Goal: Task Accomplishment & Management: Use online tool/utility

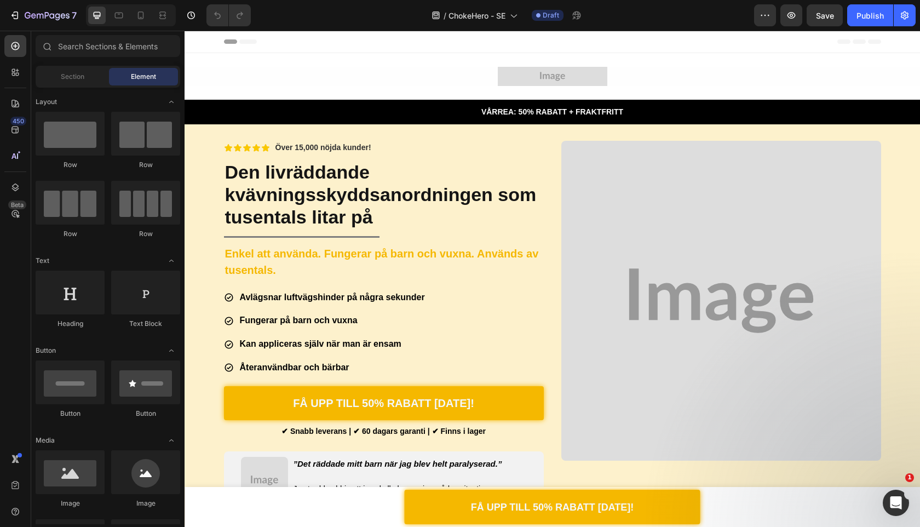
click at [519, 70] on img at bounding box center [553, 76] width 110 height 19
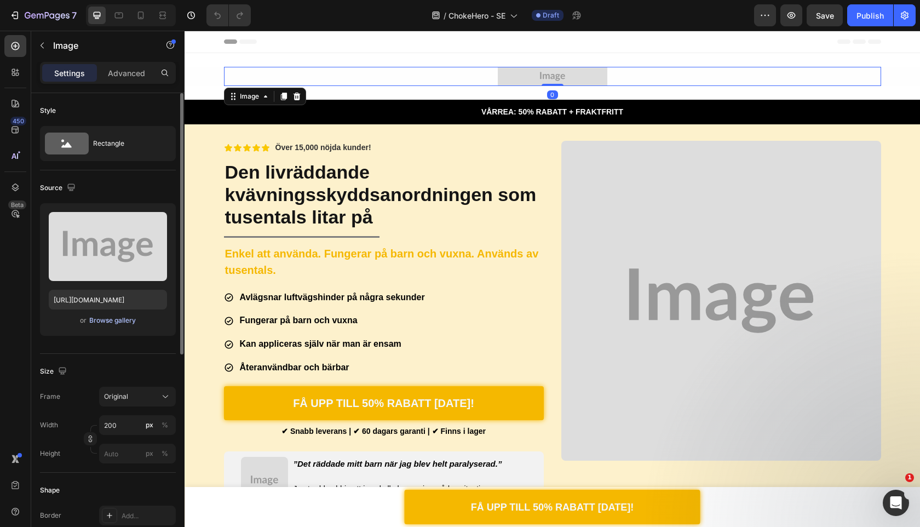
click at [128, 322] on div "Browse gallery" at bounding box center [112, 321] width 47 height 10
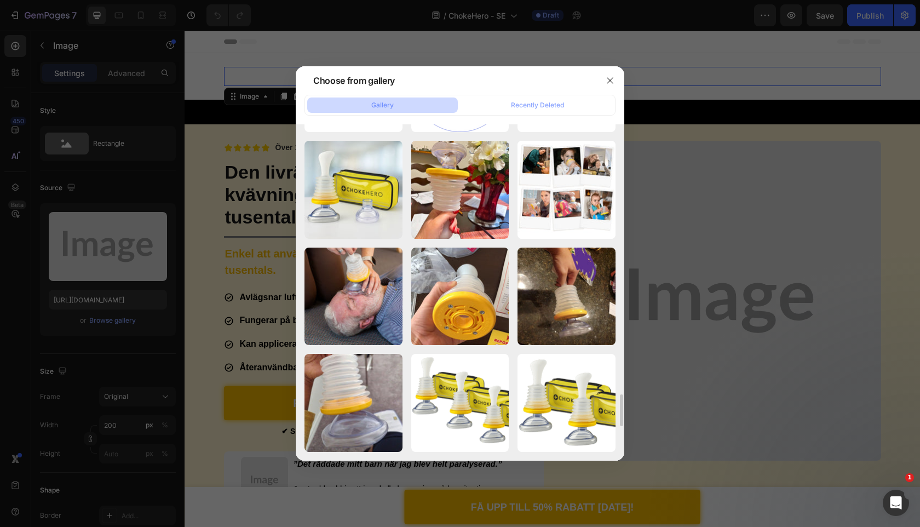
scroll to position [2874, 0]
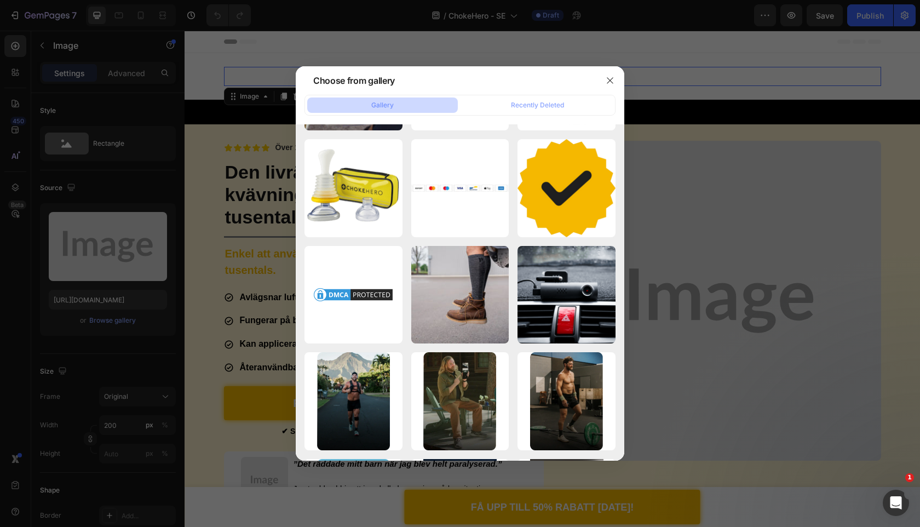
click at [23, 25] on div at bounding box center [460, 263] width 920 height 527
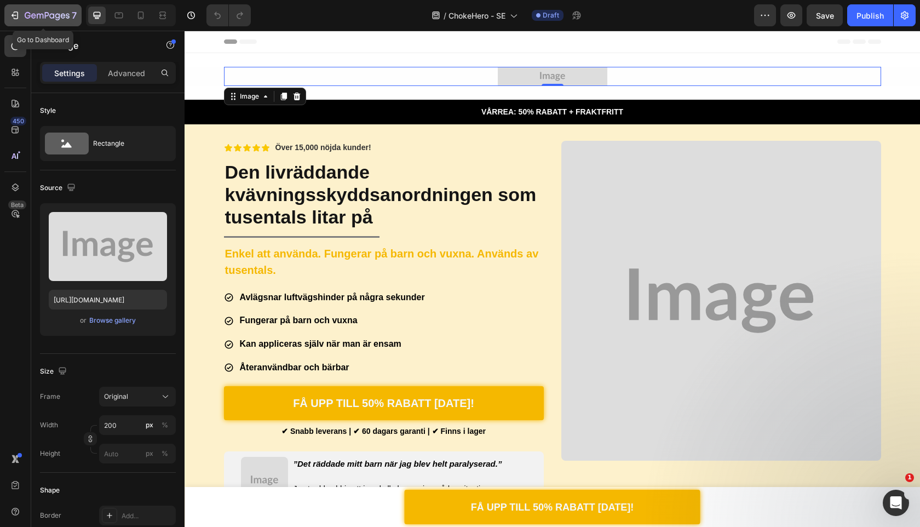
click at [19, 18] on icon "button" at bounding box center [14, 15] width 11 height 11
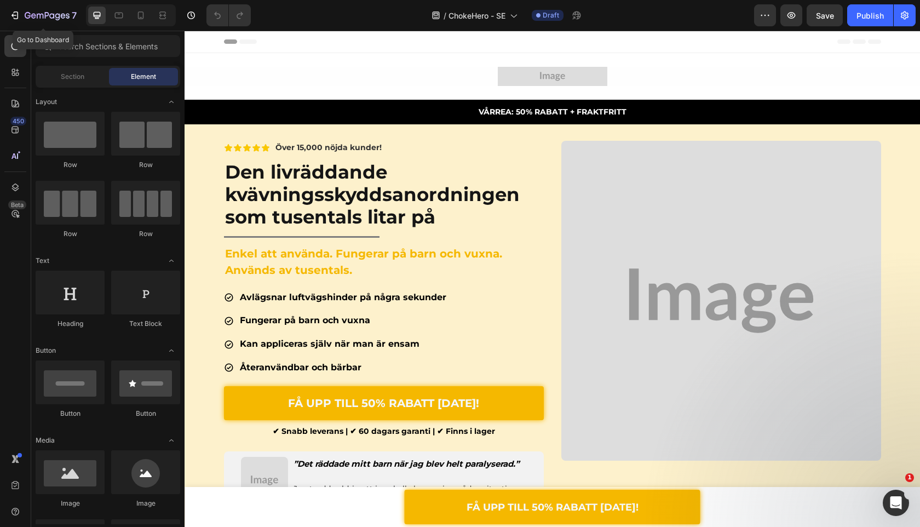
click at [19, 26] on div "7 Go to Dashboard Version history / ChokeHero - SE Draft Preview Save Publish" at bounding box center [460, 15] width 920 height 31
click at [16, 16] on icon "button" at bounding box center [14, 15] width 11 height 11
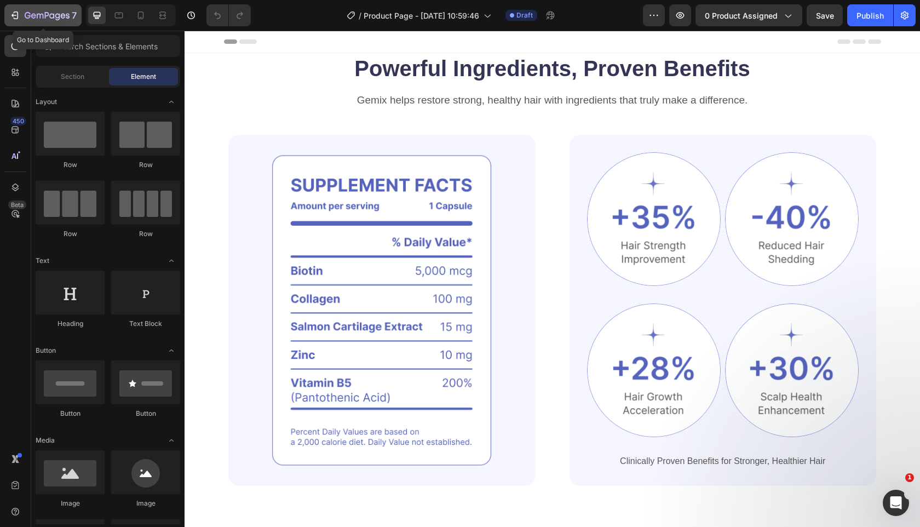
click at [18, 11] on icon "button" at bounding box center [14, 15] width 11 height 11
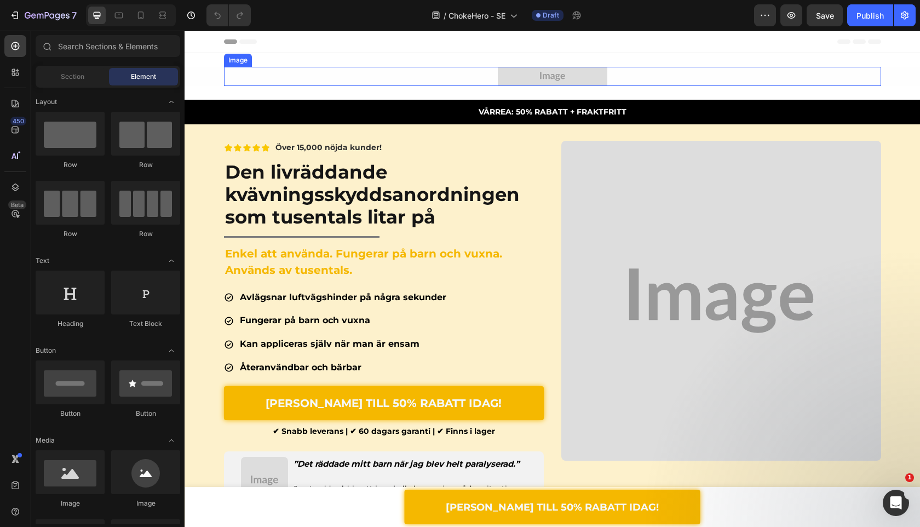
click at [579, 78] on img at bounding box center [553, 76] width 110 height 19
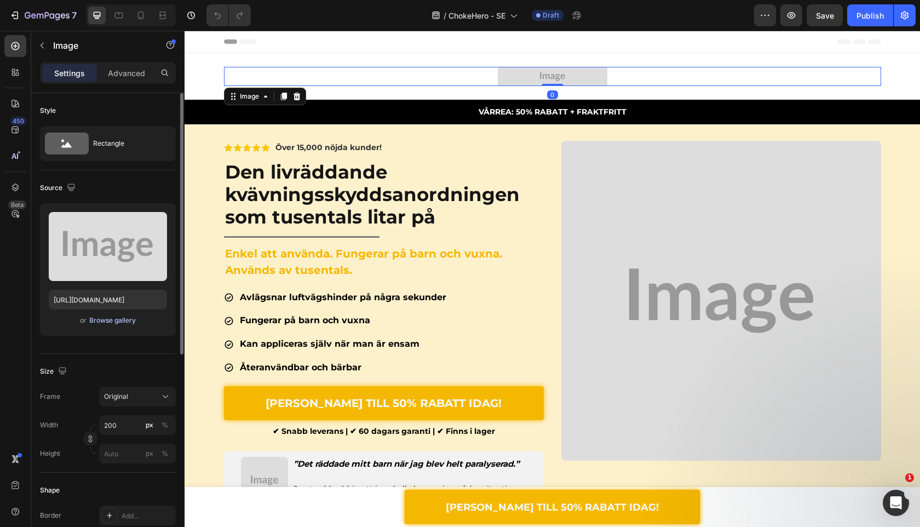
click at [131, 318] on div "Browse gallery" at bounding box center [112, 321] width 47 height 10
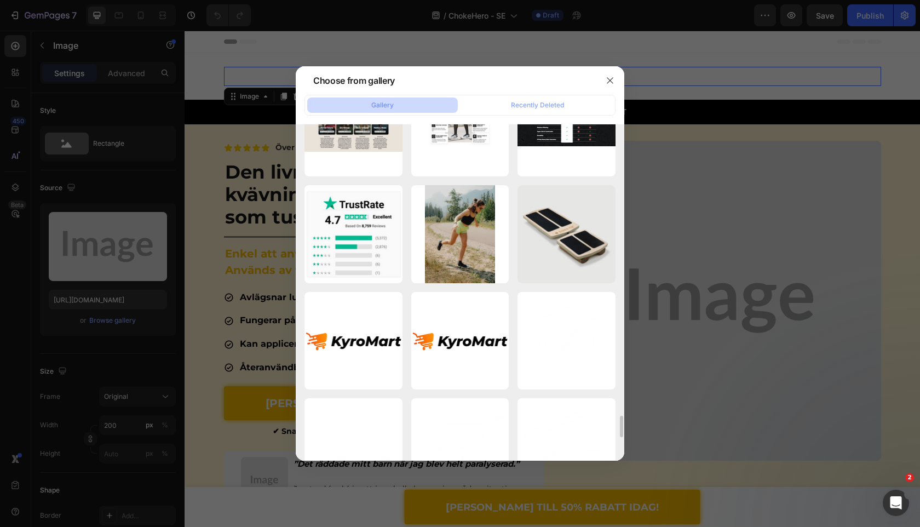
scroll to position [4610, 0]
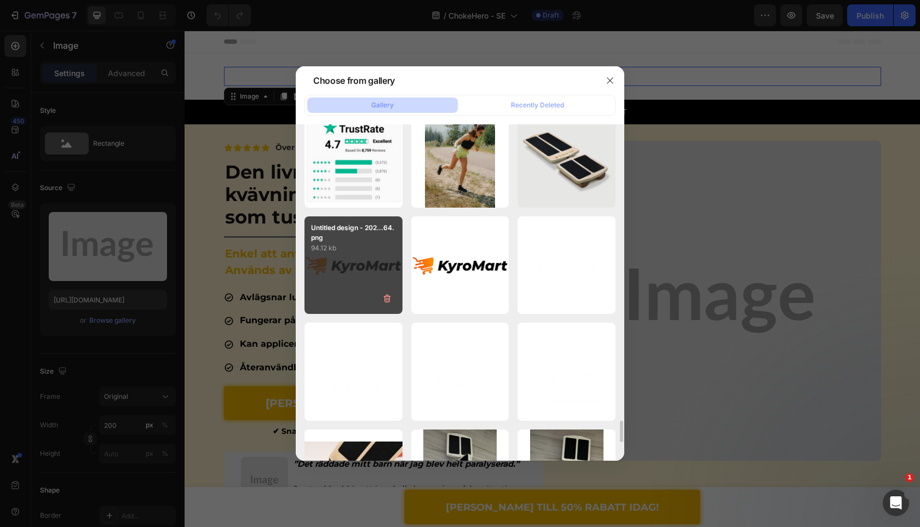
click at [394, 276] on div "Untitled design - 202...64.png 94.12 kb" at bounding box center [354, 265] width 98 height 98
type input "https://cdn.shopify.com/s/files/1/0909/2261/5117/files/gempages_577322349100008…"
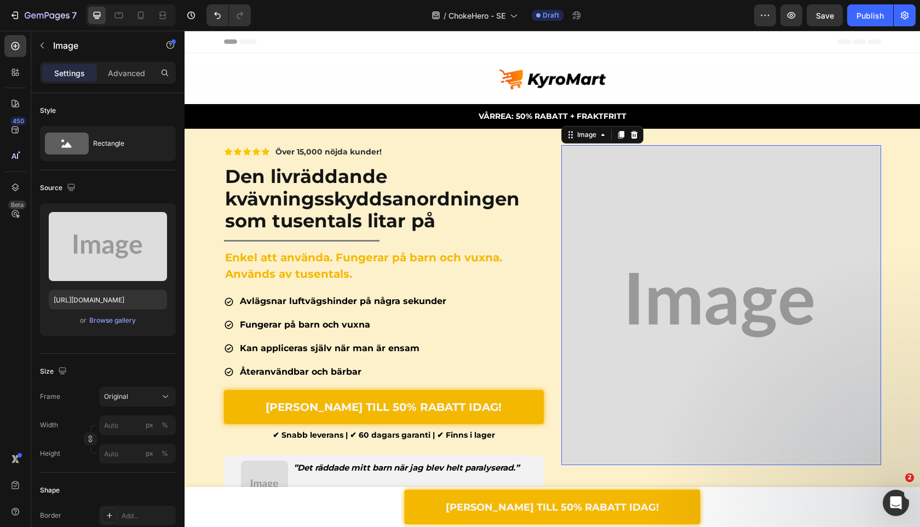
click at [605, 212] on img at bounding box center [722, 305] width 320 height 320
click at [377, 211] on strong "Den livräddande kvävningsskyddsanordningen som tusentals litar på" at bounding box center [372, 199] width 295 height 68
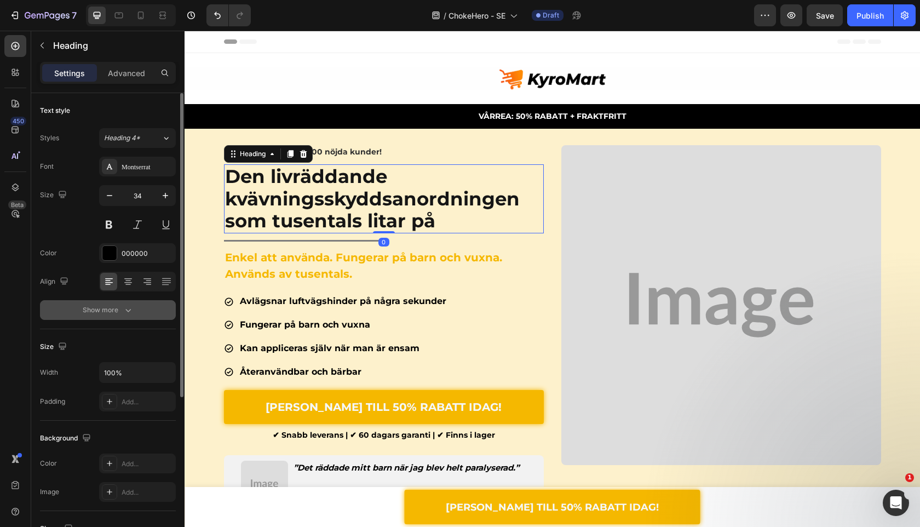
click at [146, 314] on button "Show more" at bounding box center [108, 310] width 136 height 20
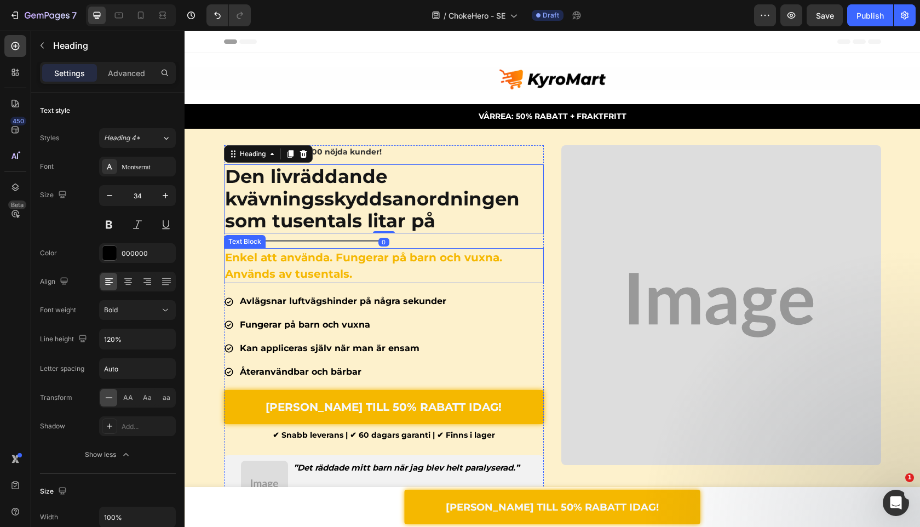
click at [540, 260] on p "Enkel att använda. Fungerar på barn och vuxna. Används av tusentals." at bounding box center [384, 265] width 318 height 33
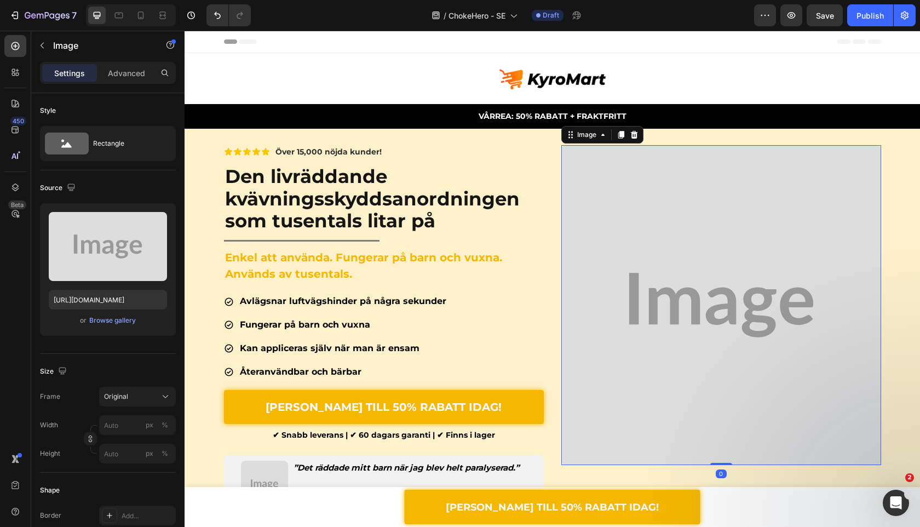
click at [612, 228] on img at bounding box center [722, 305] width 320 height 320
click at [118, 320] on div "Browse gallery" at bounding box center [112, 321] width 47 height 10
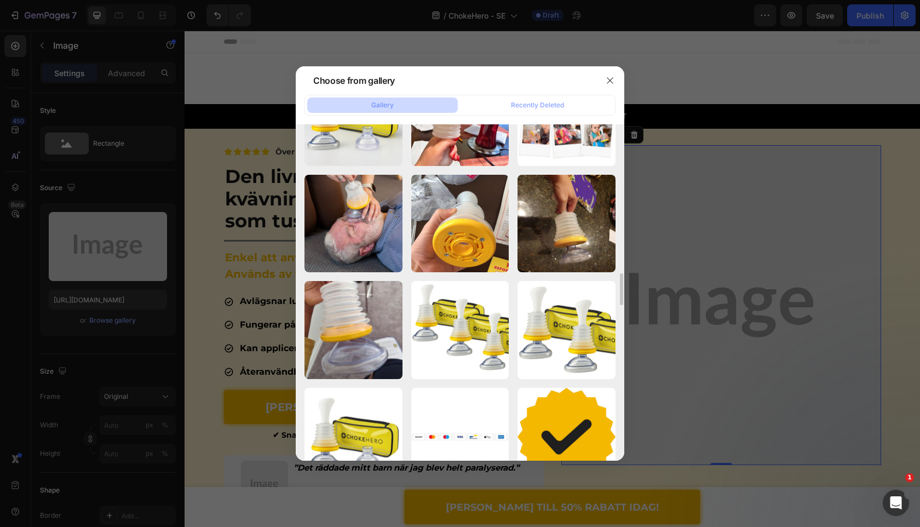
scroll to position [2532, 0]
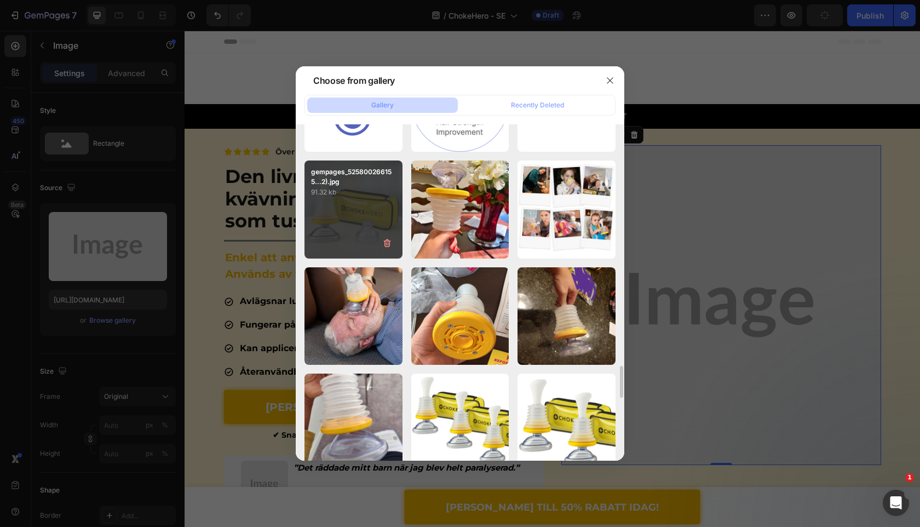
click at [368, 211] on div "gempages_525800266155...2).jpg 91.32 kb" at bounding box center [354, 210] width 98 height 98
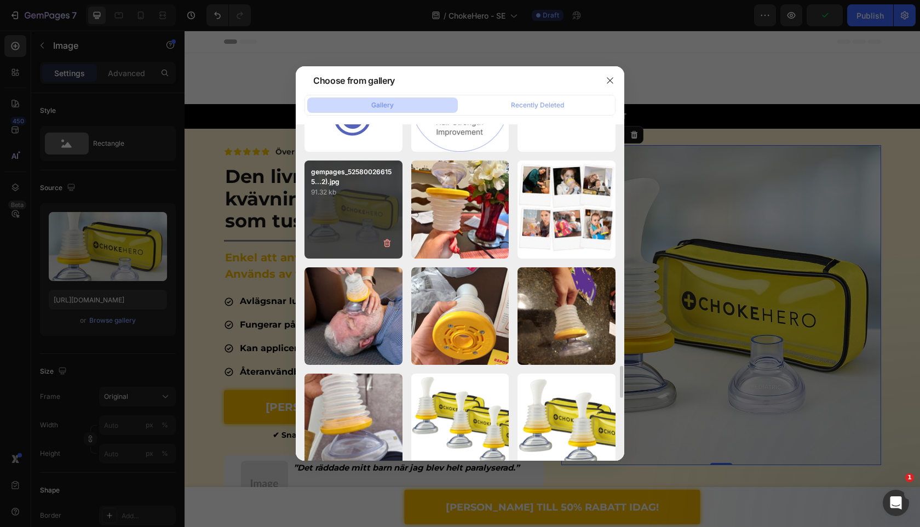
type input "https://cdn.shopify.com/s/files/1/0909/2261/5117/files/gempages_577322349100008…"
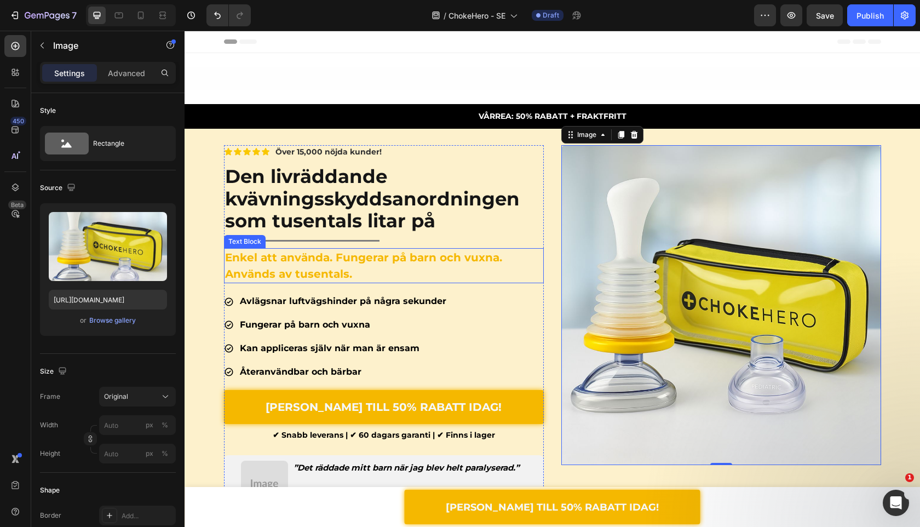
scroll to position [89, 0]
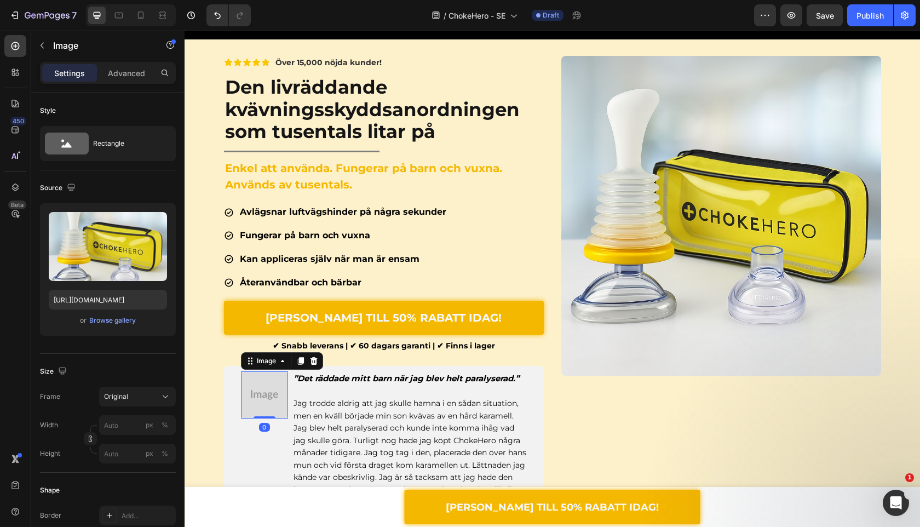
click at [282, 382] on img at bounding box center [264, 394] width 47 height 47
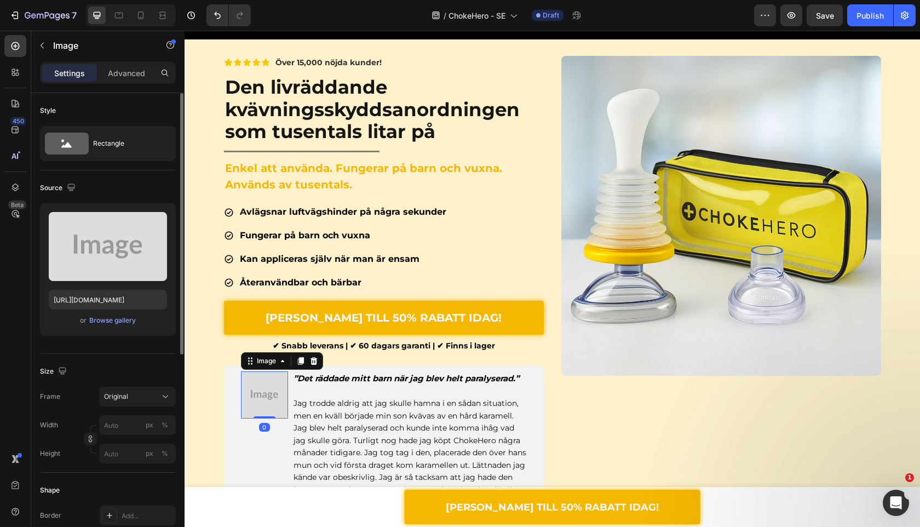
click at [133, 327] on div "Upload Image https://placehold.co/1080x1080?text=Image or Browse gallery" at bounding box center [108, 269] width 136 height 133
click at [131, 323] on div "Browse gallery" at bounding box center [112, 321] width 47 height 10
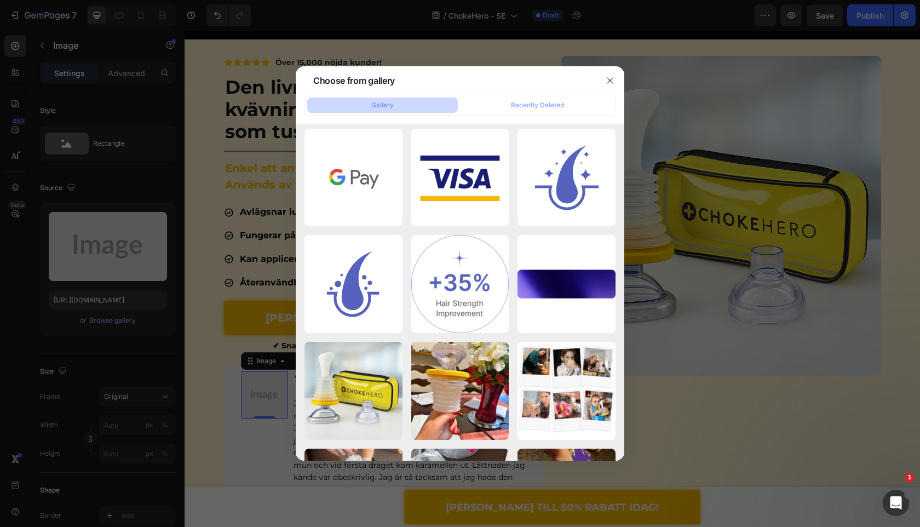
scroll to position [2485, 0]
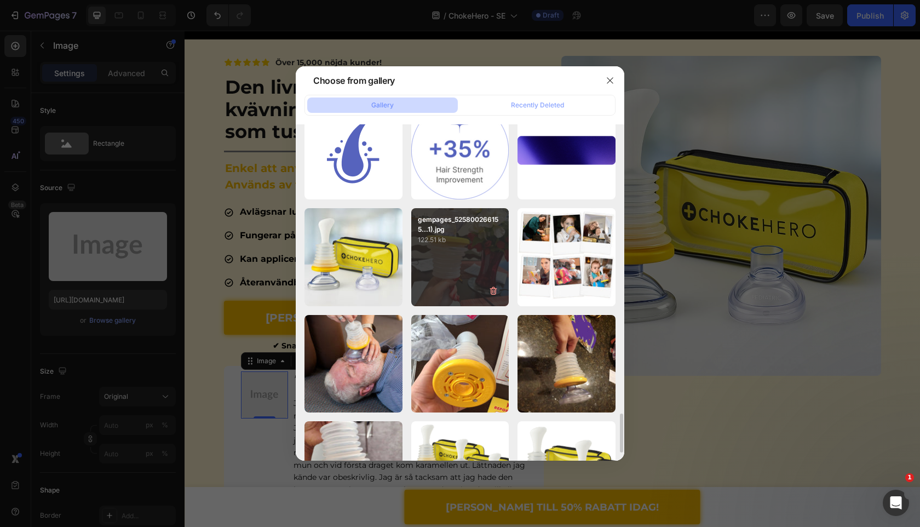
click at [462, 231] on p "gempages_525800266155...1).jpg" at bounding box center [460, 225] width 85 height 20
type input "https://cdn.shopify.com/s/files/1/0909/2261/5117/files/gempages_577322349100008…"
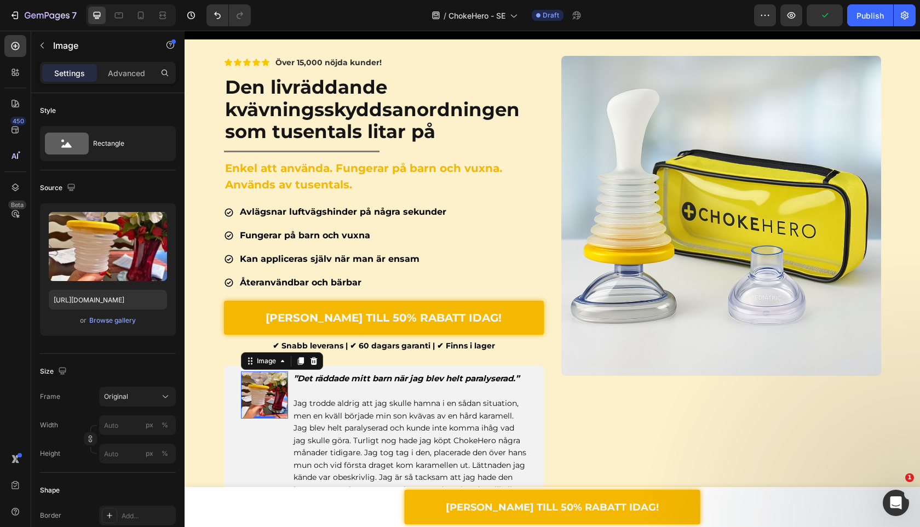
scroll to position [617, 0]
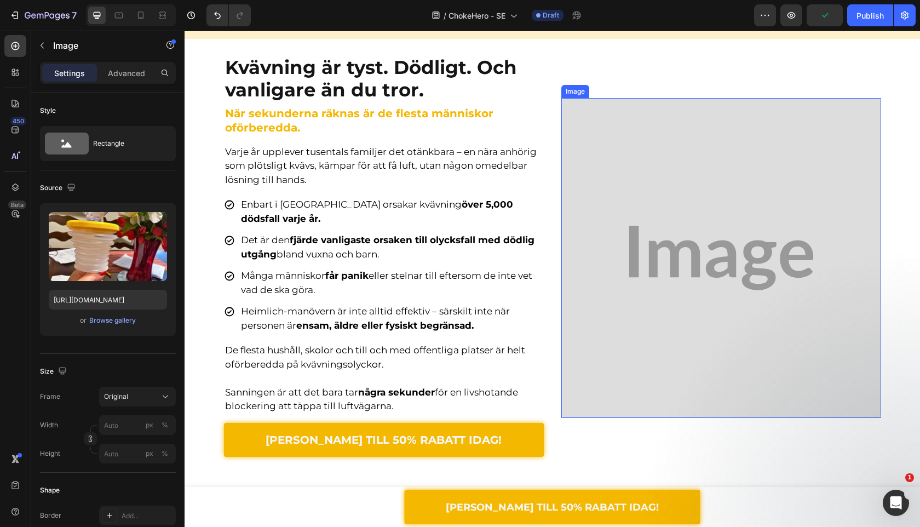
click at [639, 118] on img at bounding box center [722, 258] width 320 height 320
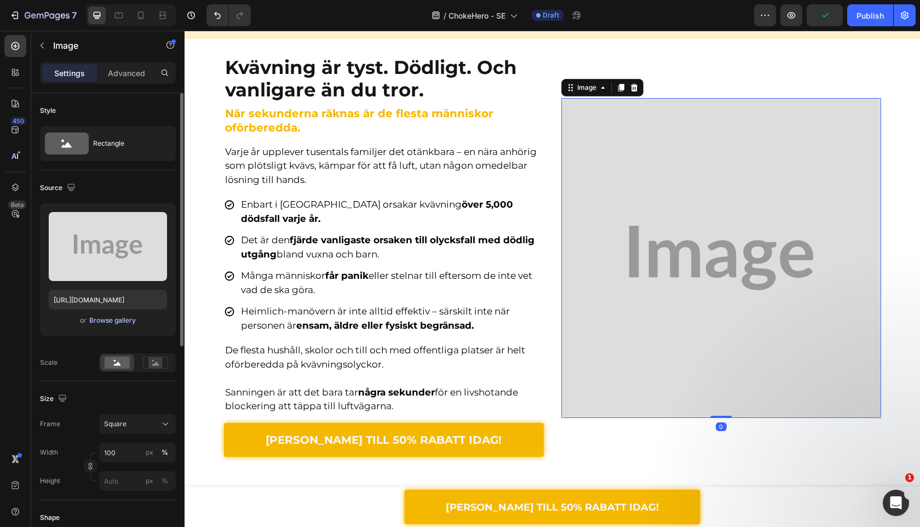
click at [121, 323] on div "Browse gallery" at bounding box center [112, 321] width 47 height 10
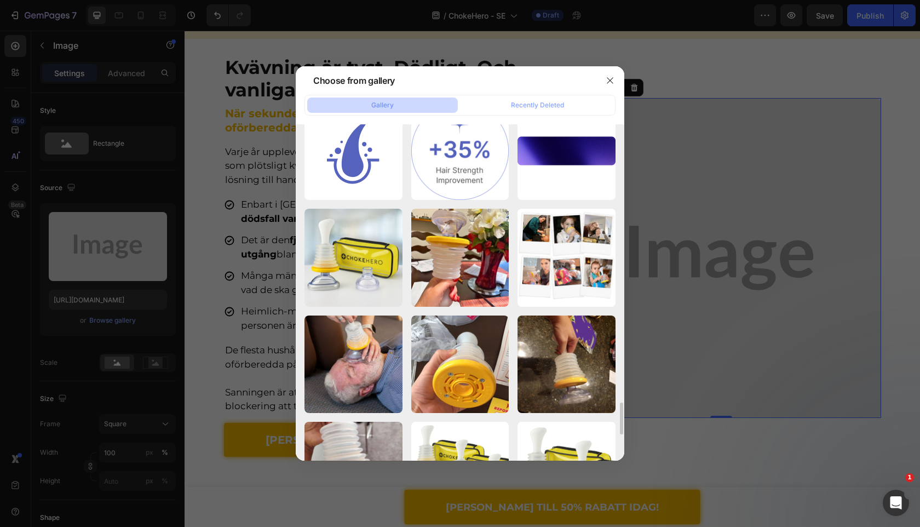
scroll to position [2522, 0]
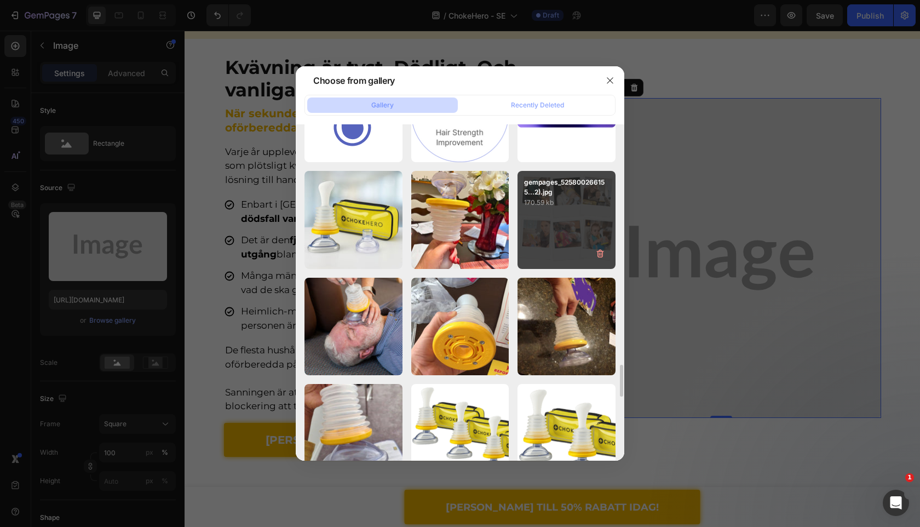
click at [557, 199] on p "170.59 kb" at bounding box center [566, 202] width 85 height 11
type input "https://cdn.shopify.com/s/files/1/0909/2261/5117/files/gempages_577322349100008…"
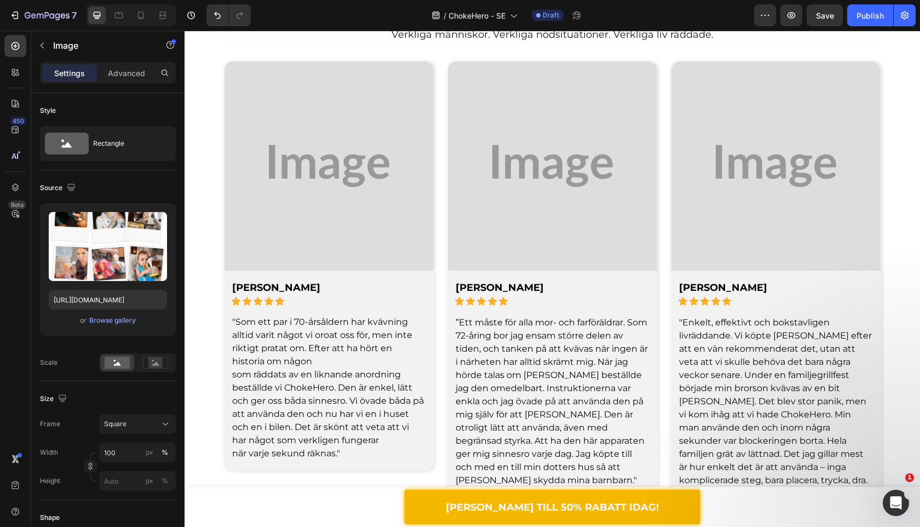
scroll to position [1623, 0]
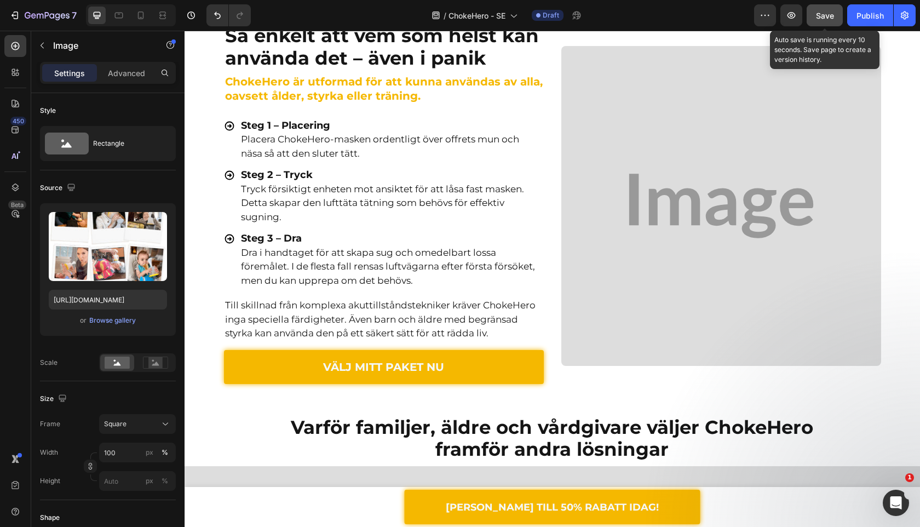
click at [824, 14] on span "Save" at bounding box center [825, 15] width 18 height 9
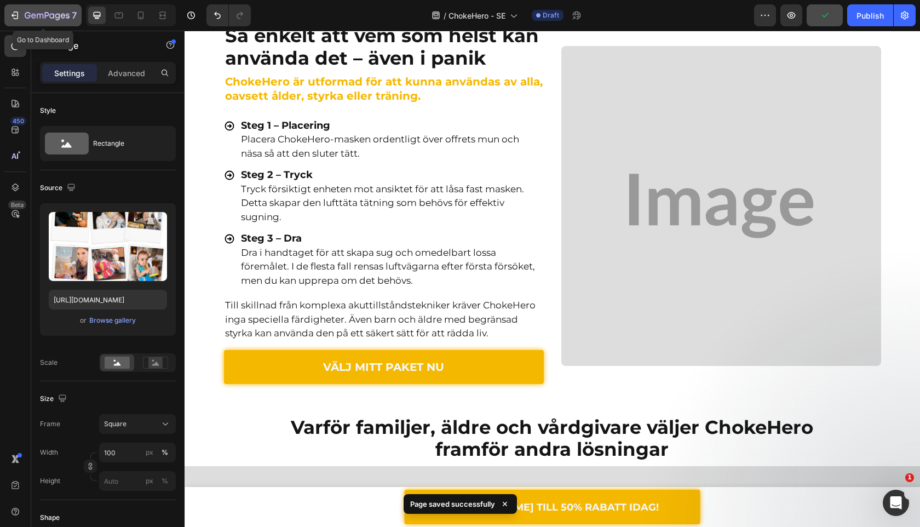
click at [20, 22] on button "7" at bounding box center [42, 15] width 77 height 22
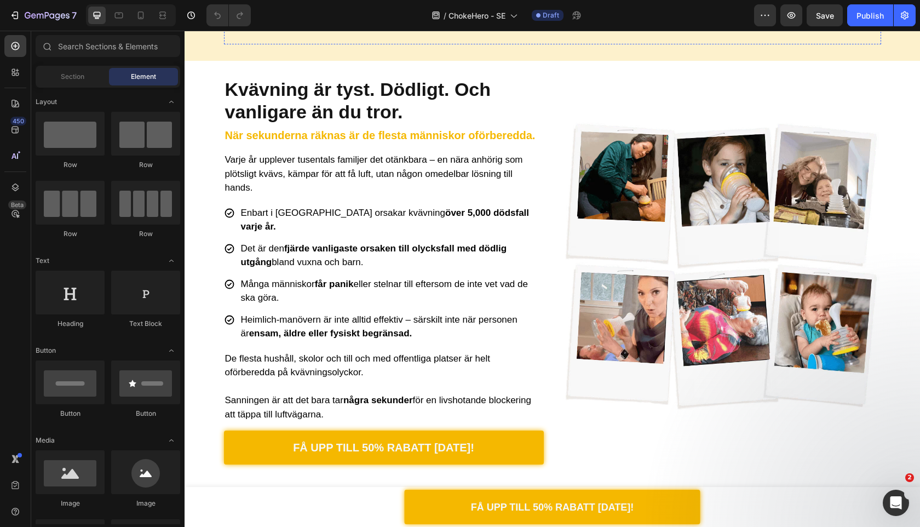
scroll to position [923, 0]
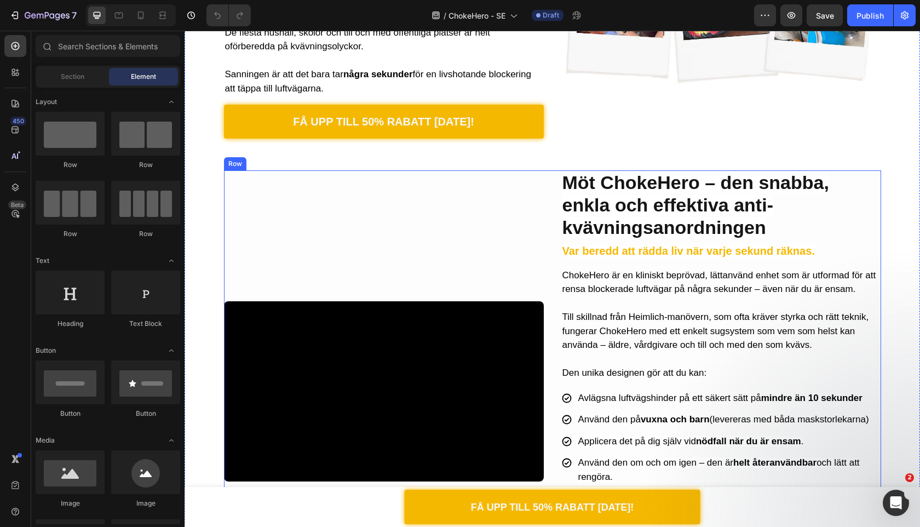
click at [459, 393] on video at bounding box center [384, 391] width 320 height 180
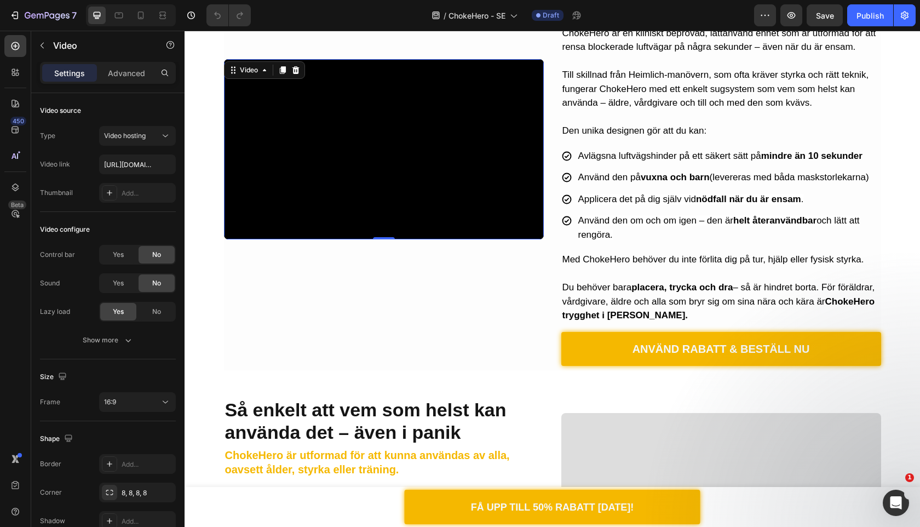
scroll to position [1180, 0]
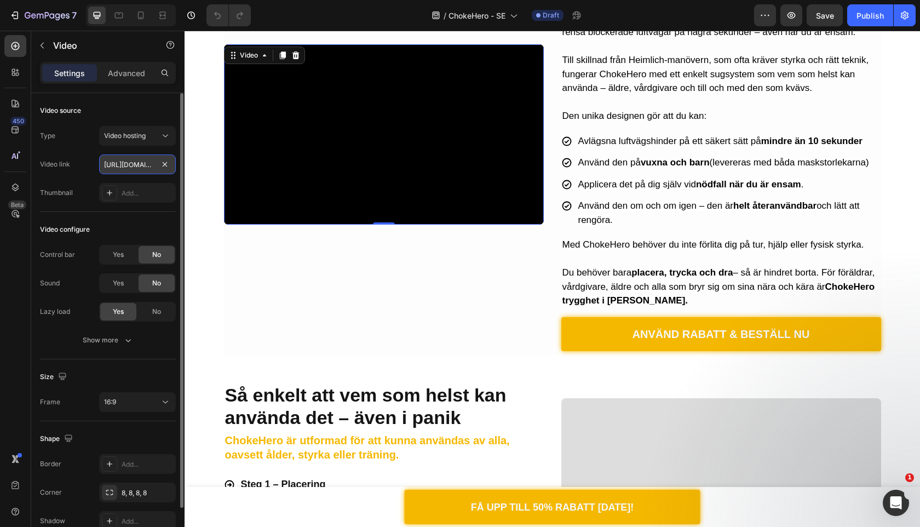
click at [138, 157] on input "https://cdn.shopify.com/videos/c/o/v/1281a915d8ca4d9dad7cfdfa42cfbf10.mp4" at bounding box center [137, 164] width 77 height 20
paste input "646e2d97b4574f07a066c873cb976c4e"
type input "https://cdn.shopify.com/videos/c/o/v/646e2d97b4574f07a066c873cb976c4e.mp4"
click at [147, 219] on div "Video configure Control bar Yes No Sound Yes No Lazy load Yes No Show more" at bounding box center [108, 285] width 136 height 147
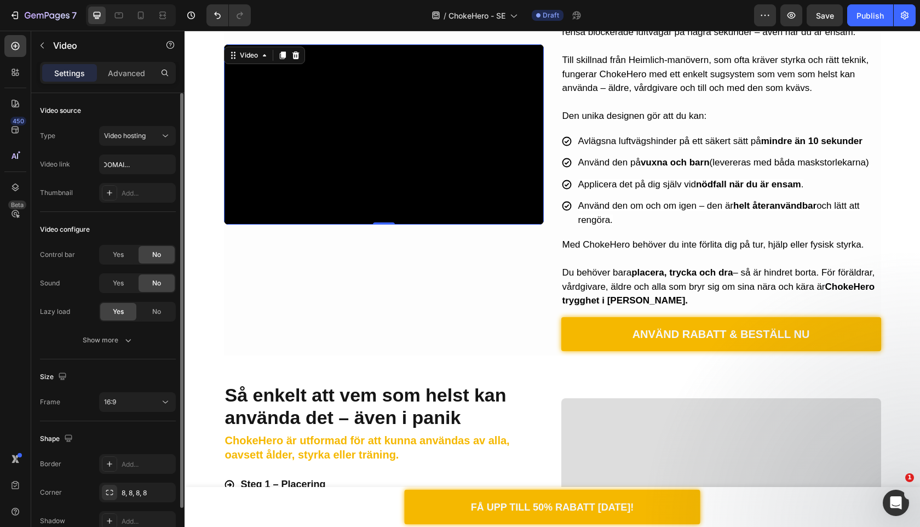
scroll to position [0, 0]
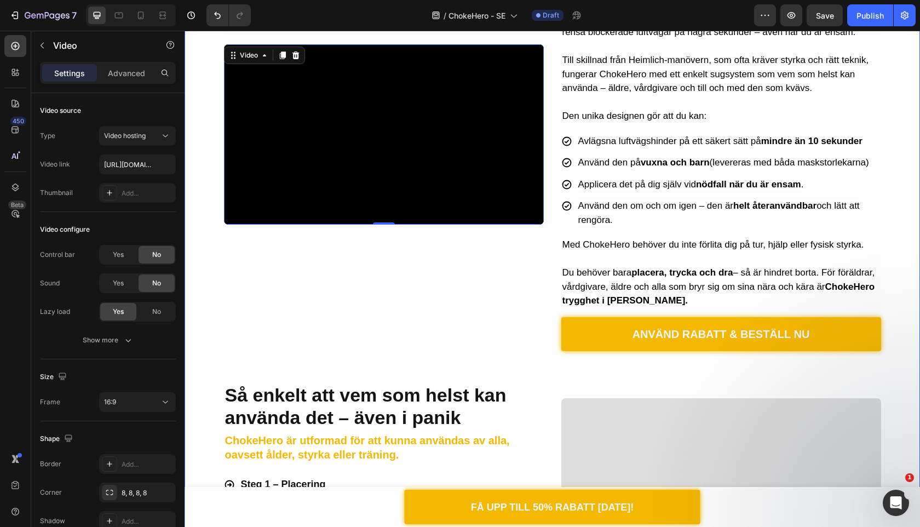
click at [244, 307] on div "Video 0" at bounding box center [384, 134] width 320 height 442
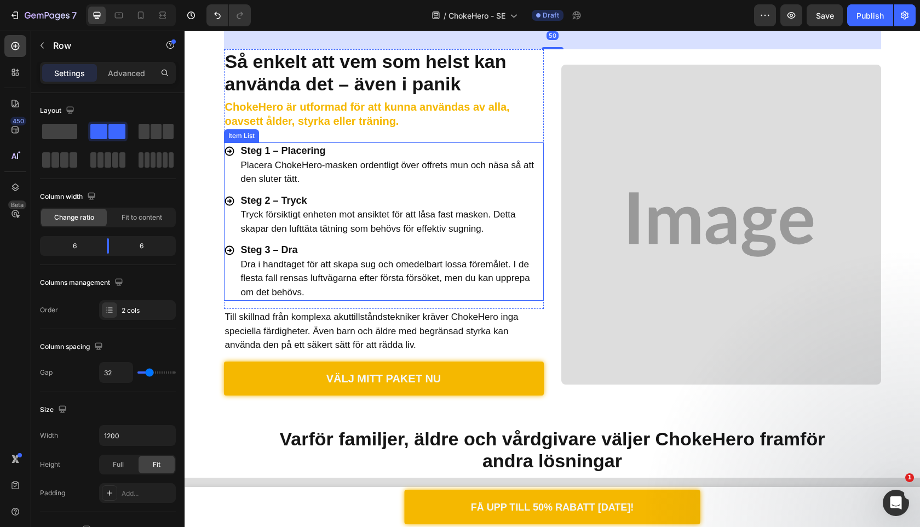
scroll to position [1008, 0]
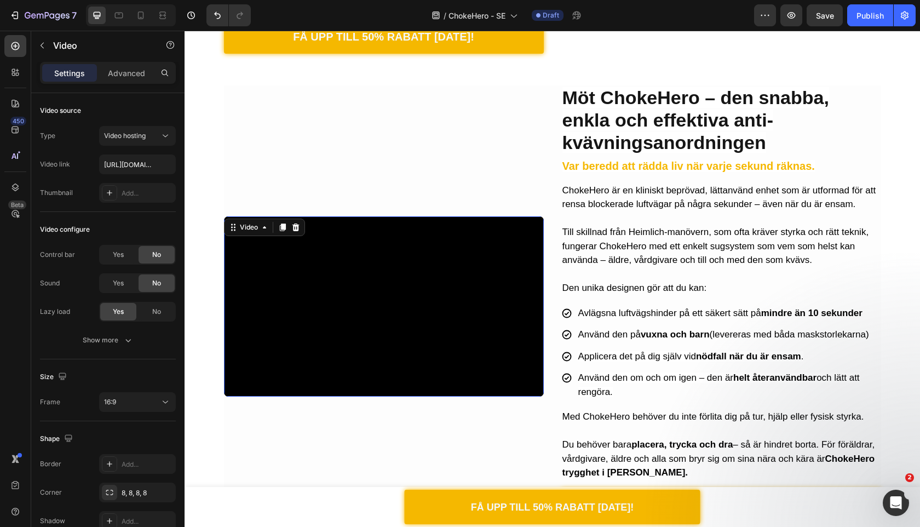
click at [402, 319] on video at bounding box center [384, 306] width 320 height 180
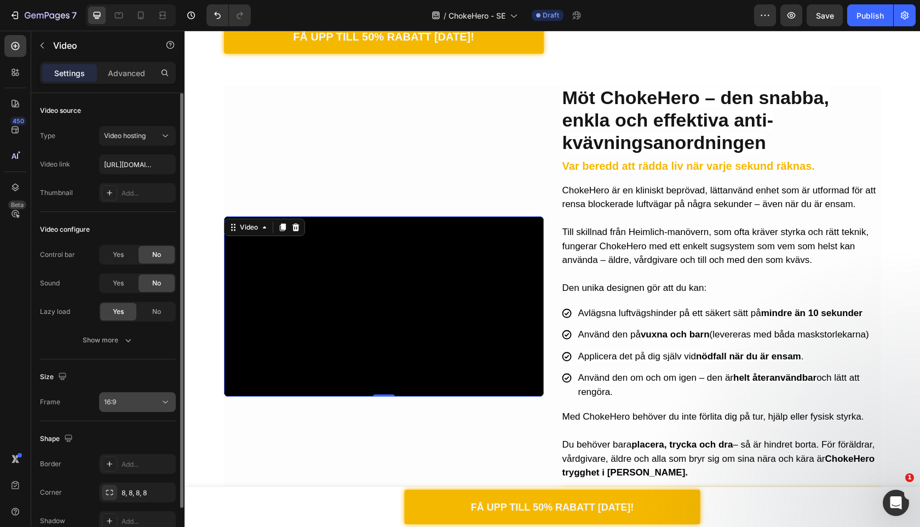
click at [150, 405] on div "16:9" at bounding box center [132, 402] width 56 height 10
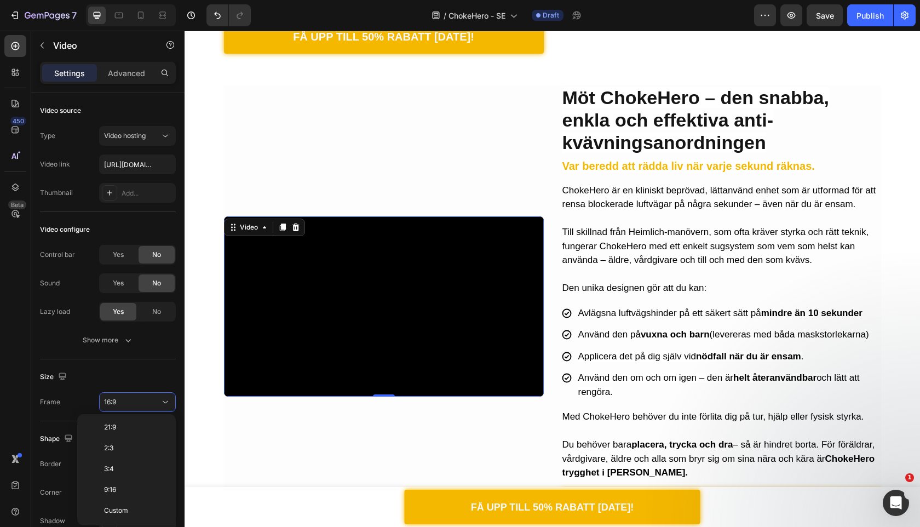
scroll to position [0, 0]
click at [142, 426] on p "Original" at bounding box center [133, 429] width 58 height 10
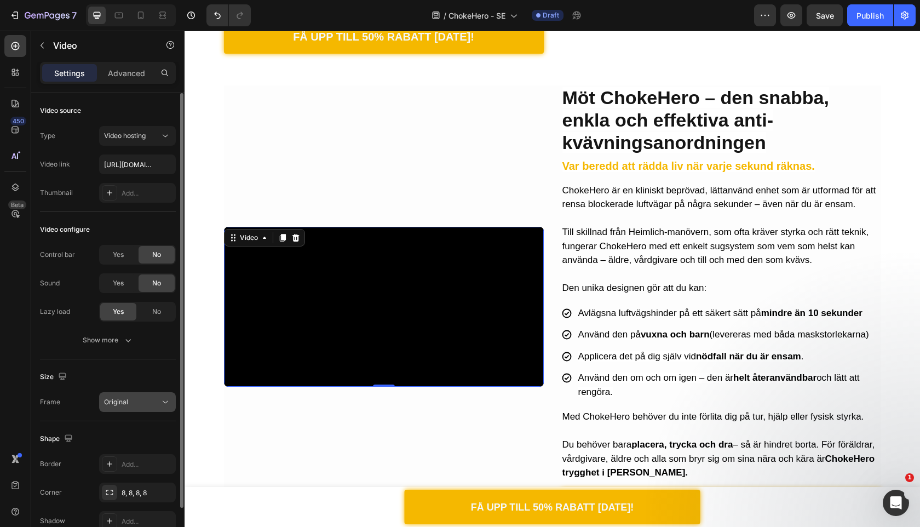
click at [142, 410] on button "Original" at bounding box center [137, 402] width 77 height 20
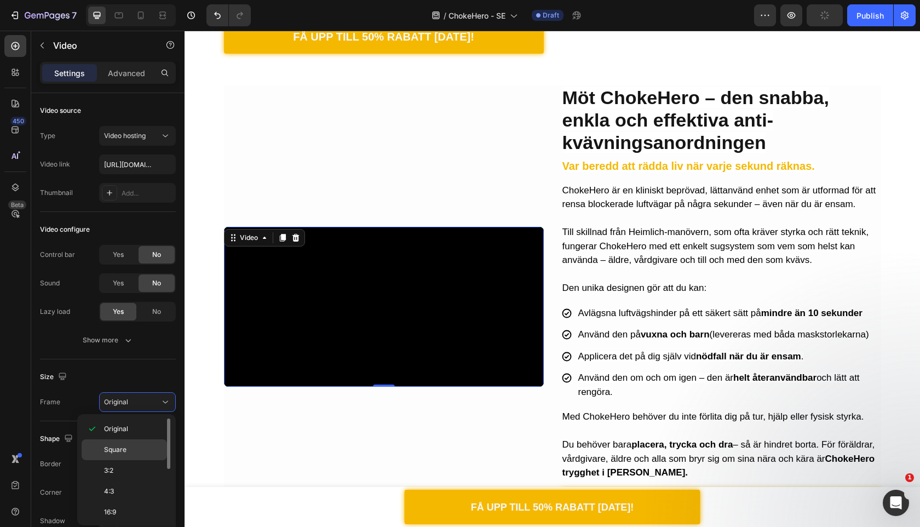
click at [140, 450] on p "Square" at bounding box center [133, 450] width 58 height 10
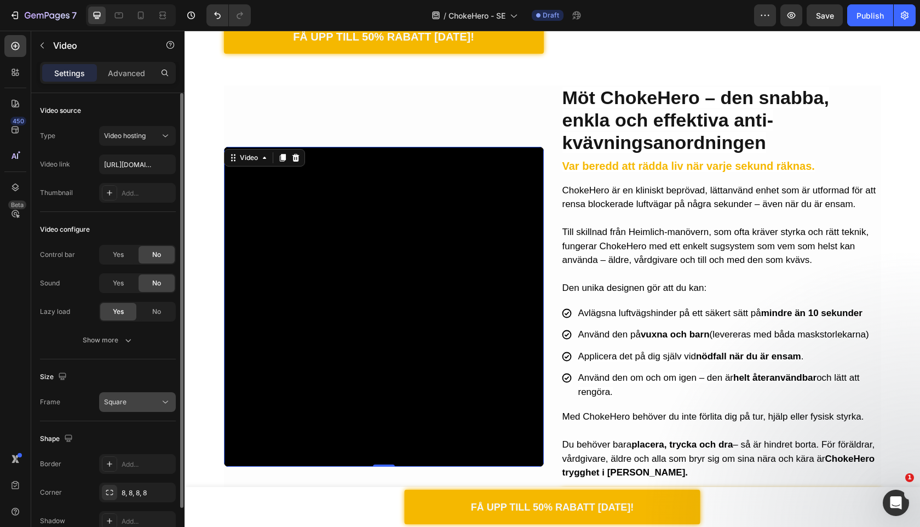
click at [148, 408] on button "Square" at bounding box center [137, 402] width 77 height 20
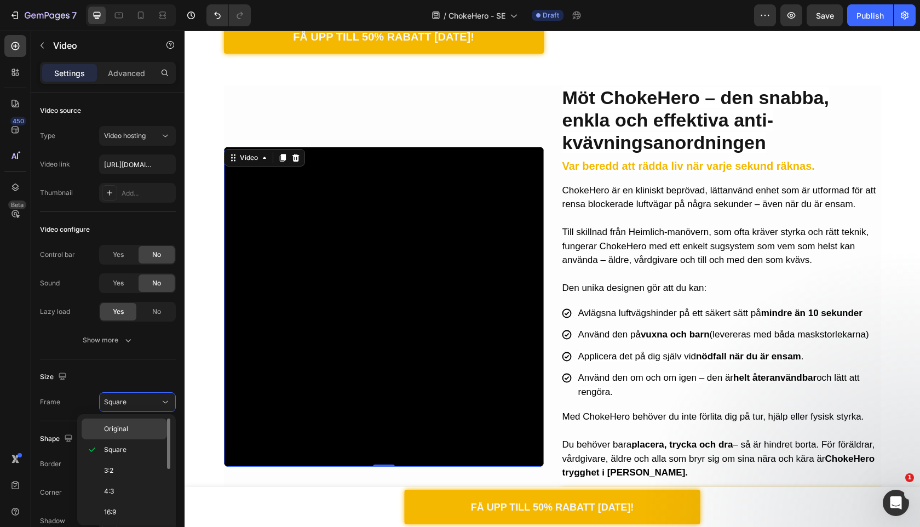
click at [146, 421] on div "Original" at bounding box center [124, 429] width 85 height 21
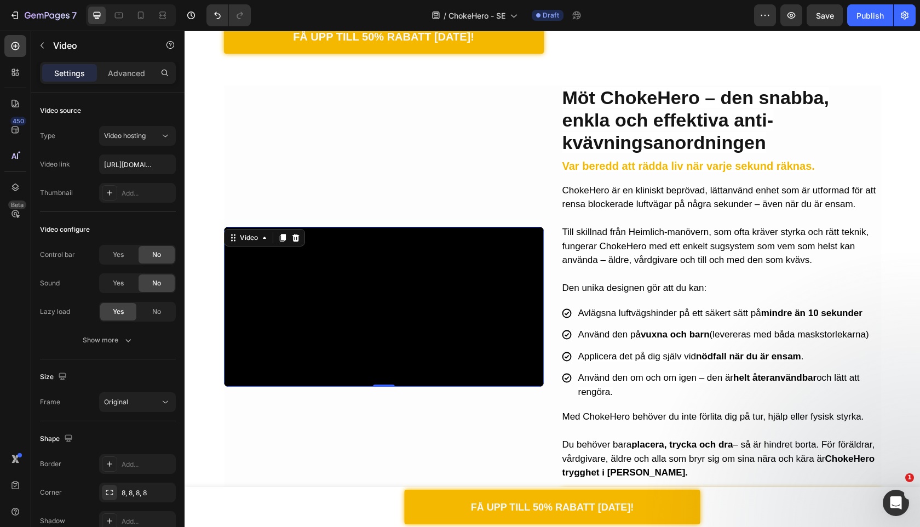
scroll to position [1483, 0]
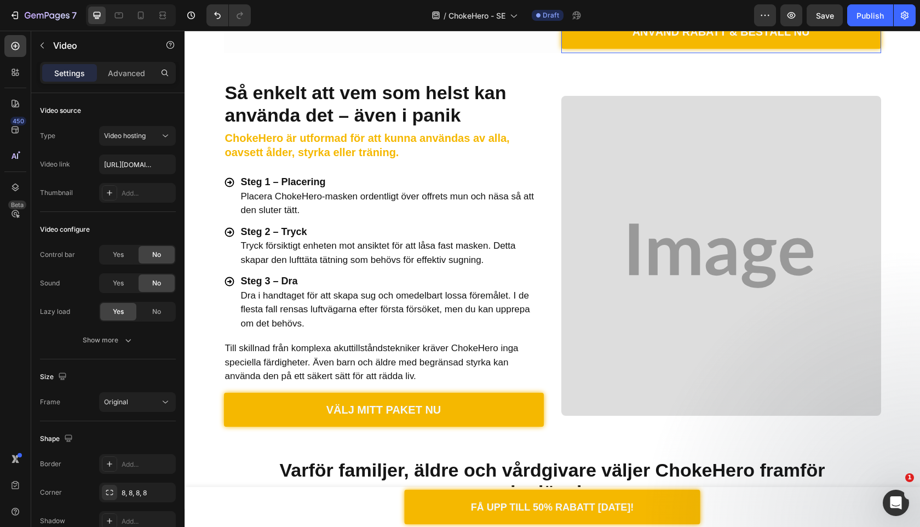
click at [772, 123] on div "Kvävning är tyst. Dödligt. Och vanligare än du tror. Heading När sekunderna räk…" at bounding box center [553, 34] width 736 height 1685
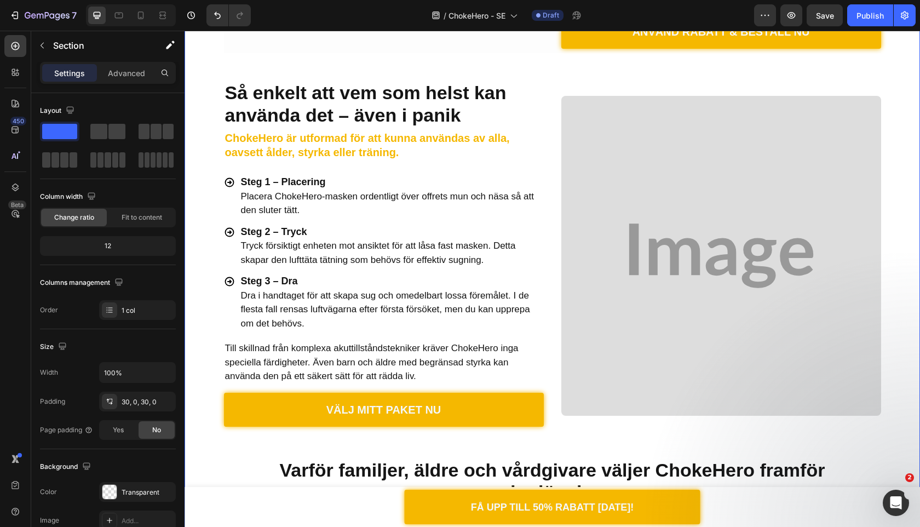
click at [704, 208] on img at bounding box center [722, 256] width 320 height 320
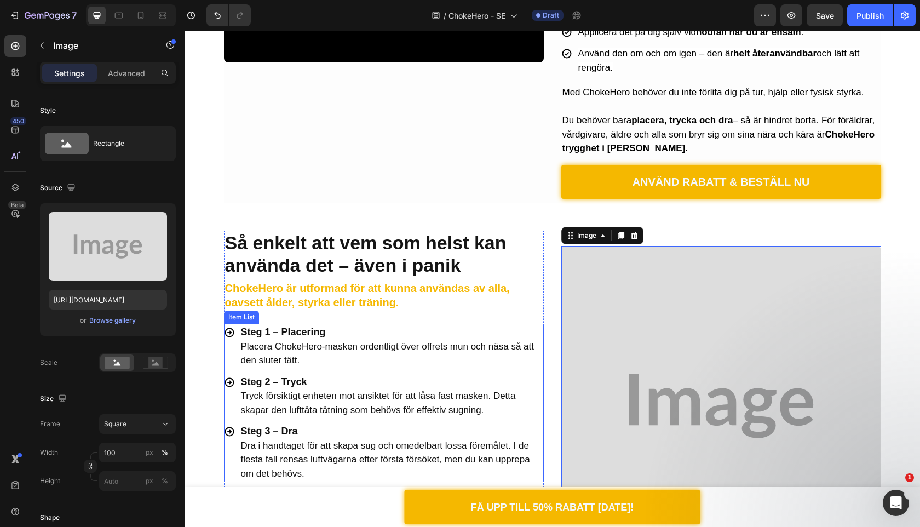
scroll to position [1462, 0]
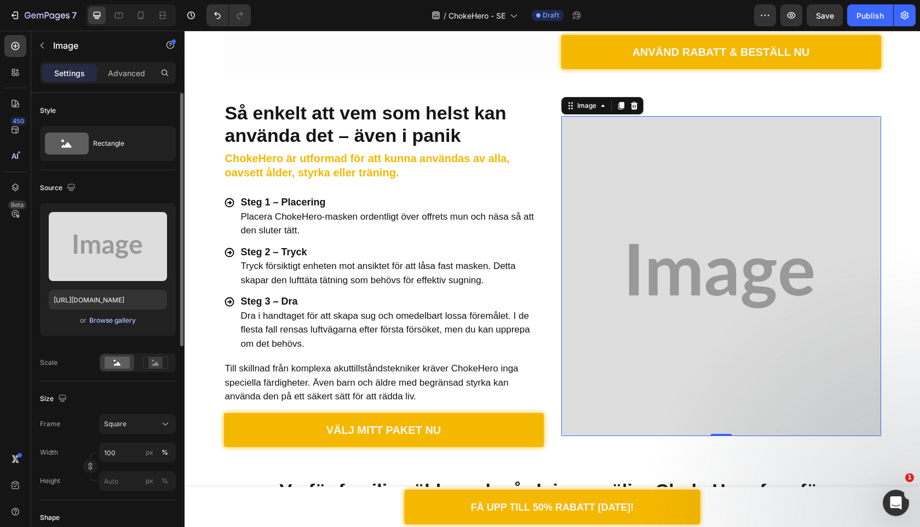
click at [124, 317] on div "Browse gallery" at bounding box center [112, 321] width 47 height 10
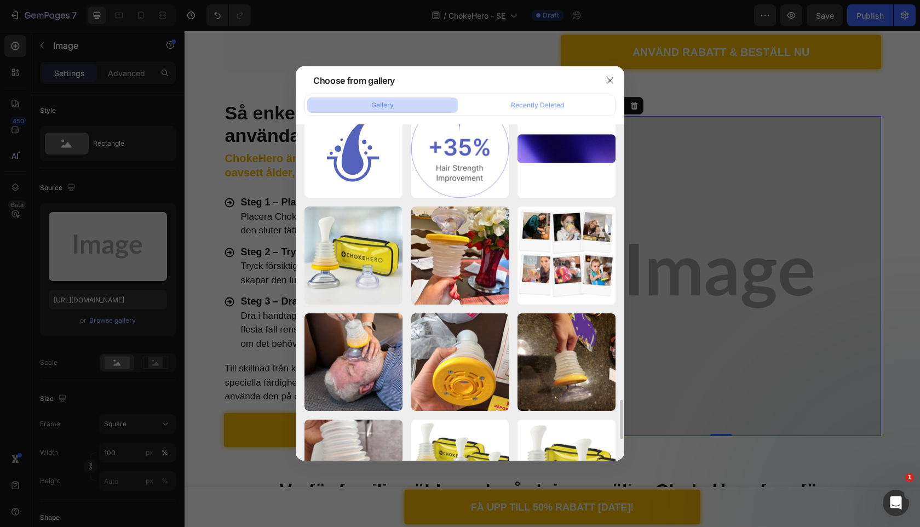
scroll to position [2552, 0]
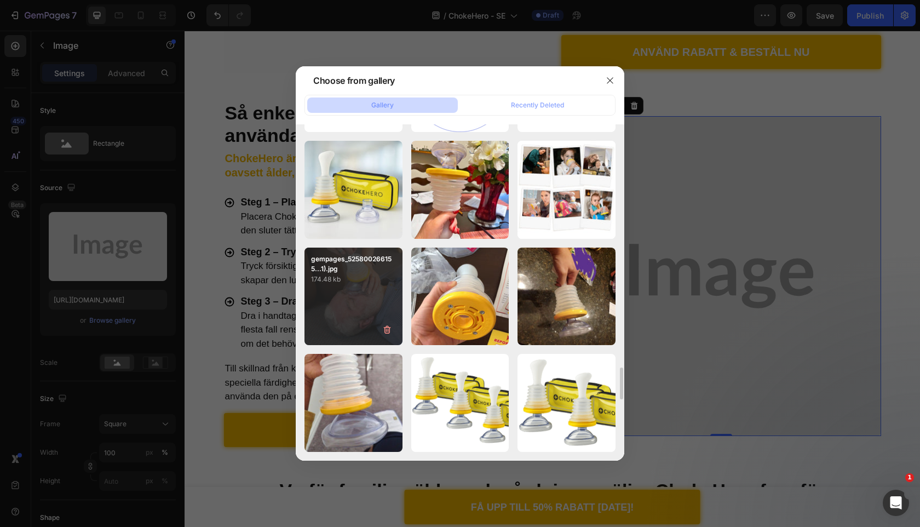
click at [374, 310] on div "gempages_525800266155...1).jpg 174.48 kb" at bounding box center [354, 297] width 98 height 98
type input "https://cdn.shopify.com/s/files/1/0909/2261/5117/files/gempages_577322349100008…"
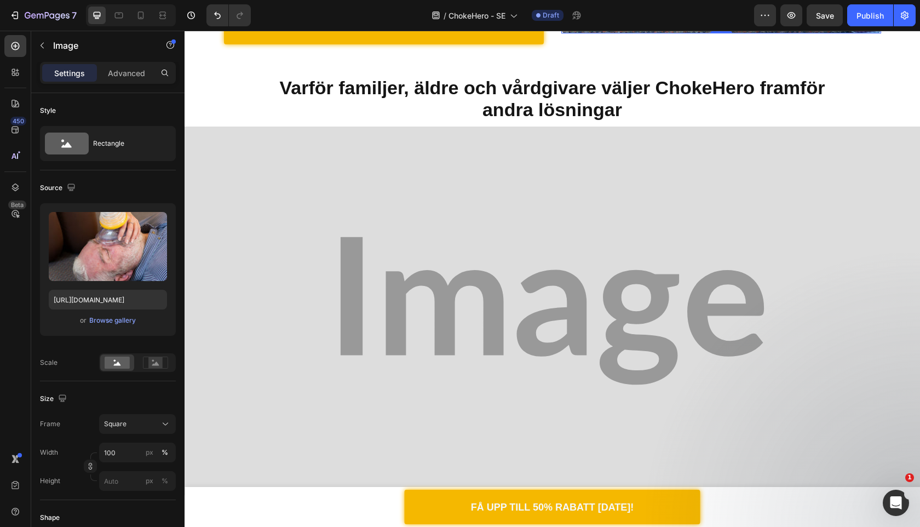
scroll to position [1994, 0]
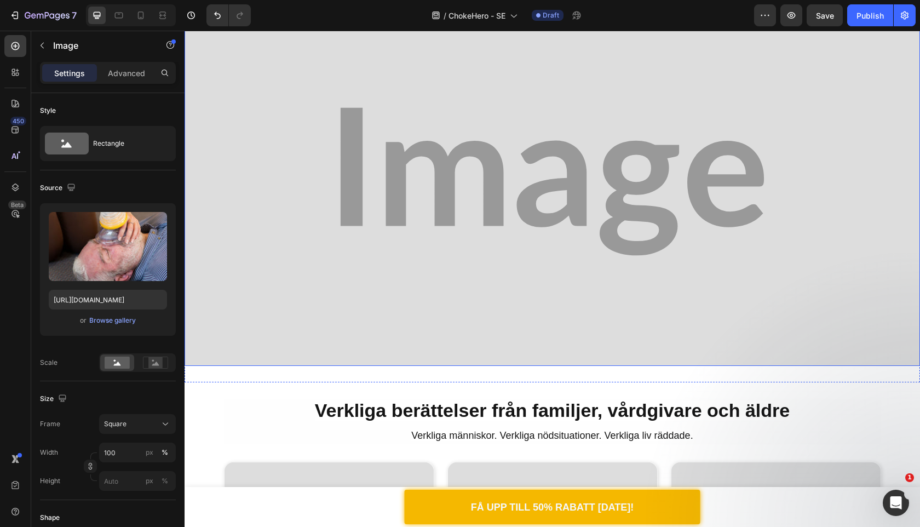
click at [374, 210] on img at bounding box center [553, 181] width 736 height 369
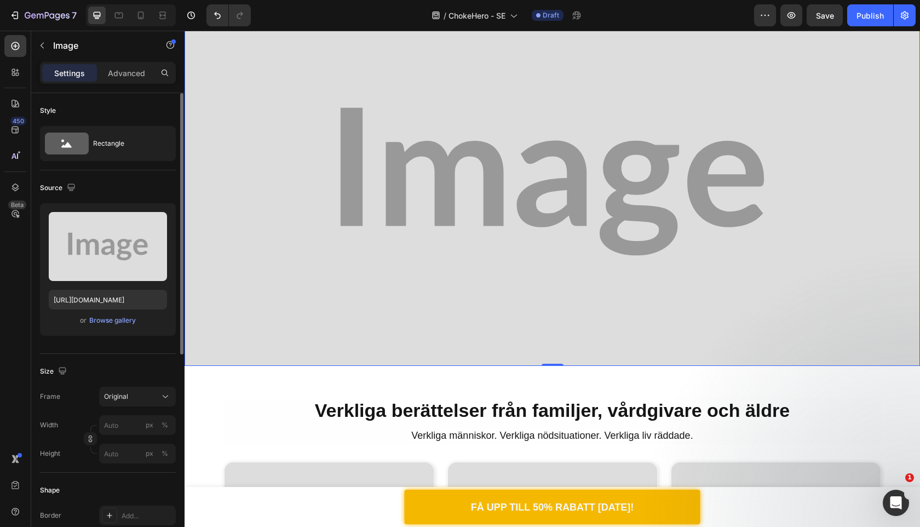
click at [85, 324] on span "or" at bounding box center [83, 320] width 7 height 13
click at [103, 317] on div "Browse gallery" at bounding box center [112, 321] width 47 height 10
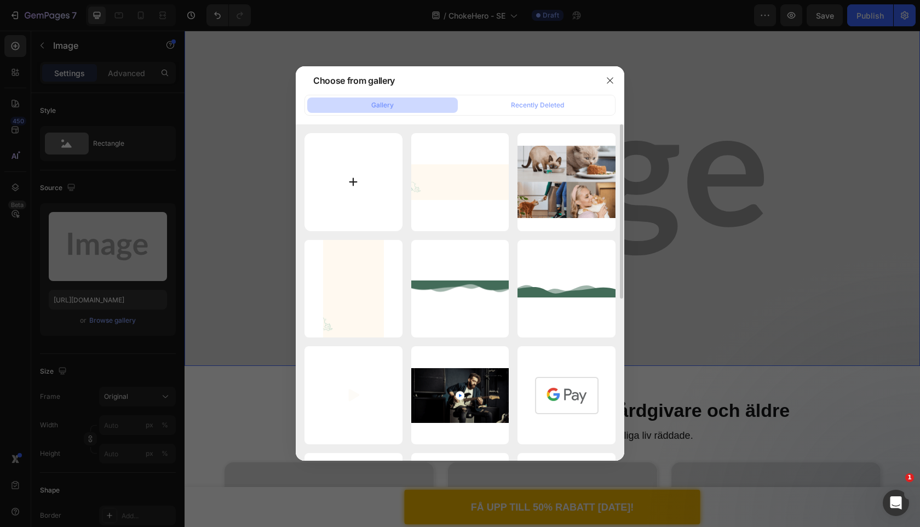
click at [370, 195] on input "file" at bounding box center [354, 182] width 98 height 98
type input "C:\fakepath\Screenshot 2025-08-27 at 15.23.18.png"
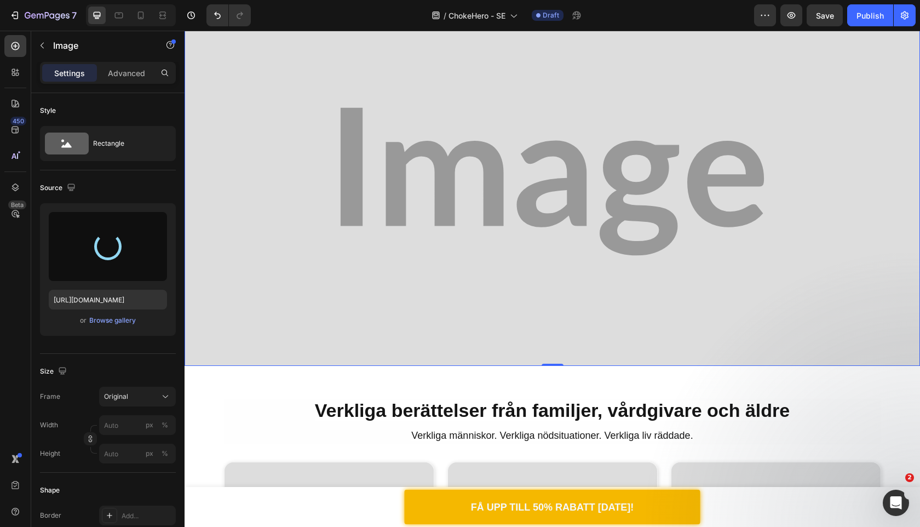
type input "https://cdn.shopify.com/s/files/1/0909/2261/5117/files/gempages_577322349100008…"
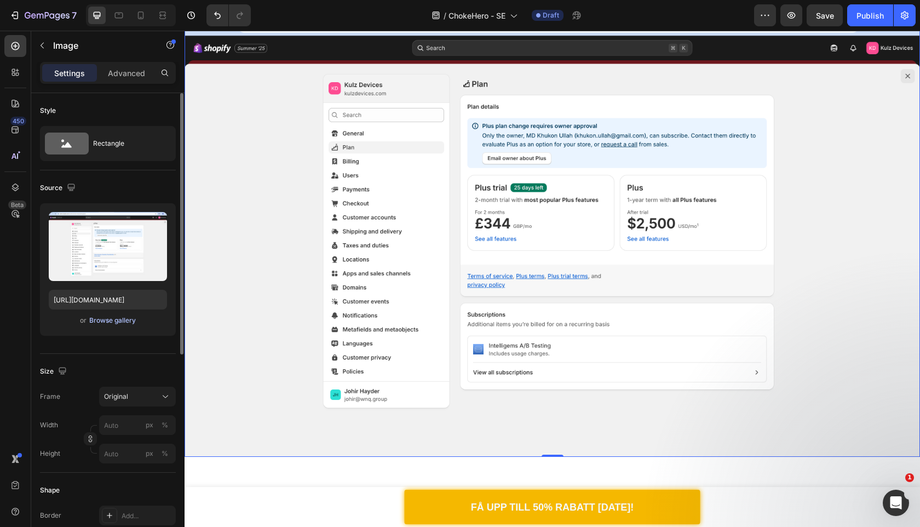
click at [114, 323] on div "Browse gallery" at bounding box center [112, 321] width 47 height 10
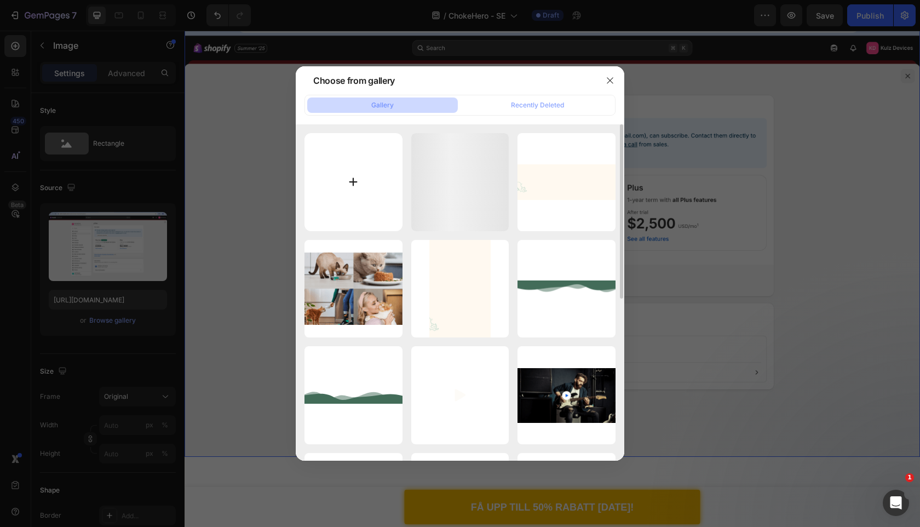
click at [331, 184] on input "file" at bounding box center [354, 182] width 98 height 98
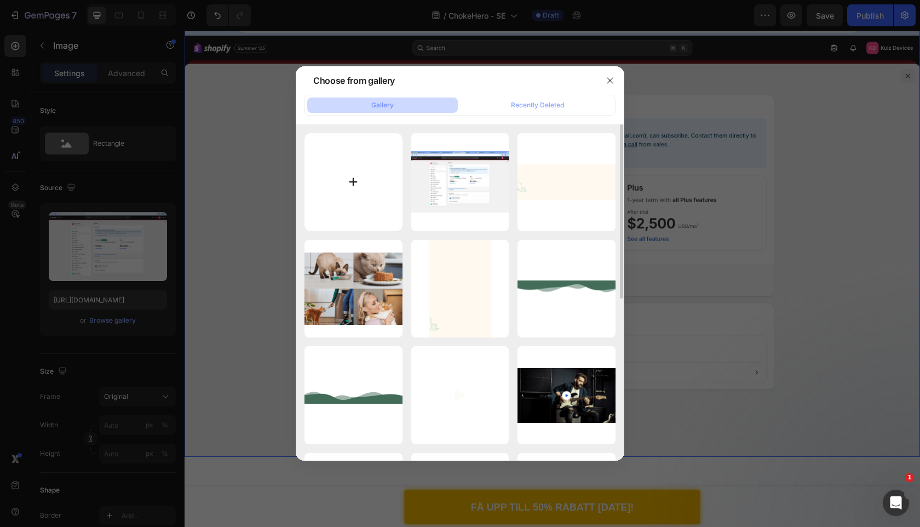
type input "C:\fakepath\gempages_575392305016472095-3c05803f-77b0-43e6-87e8-8f1208ff130b.we…"
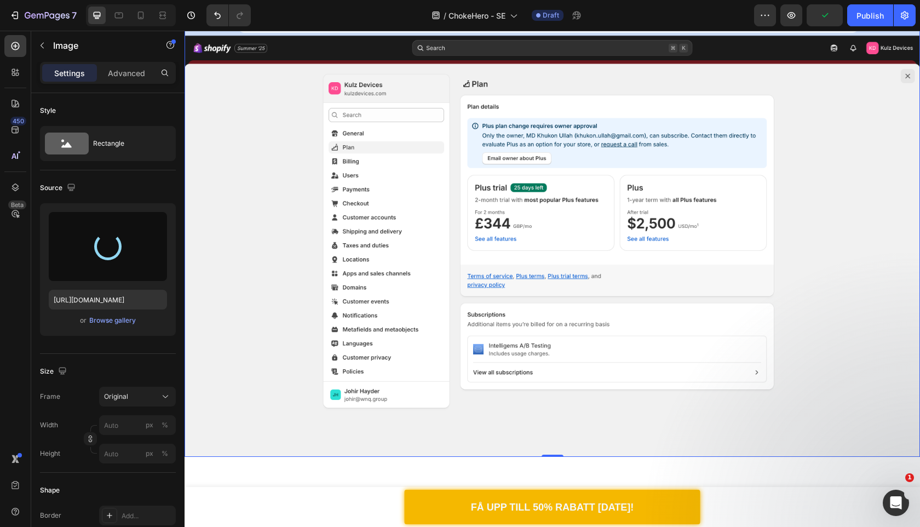
type input "https://cdn.shopify.com/s/files/1/0909/2261/5117/files/gempages_577322349100008…"
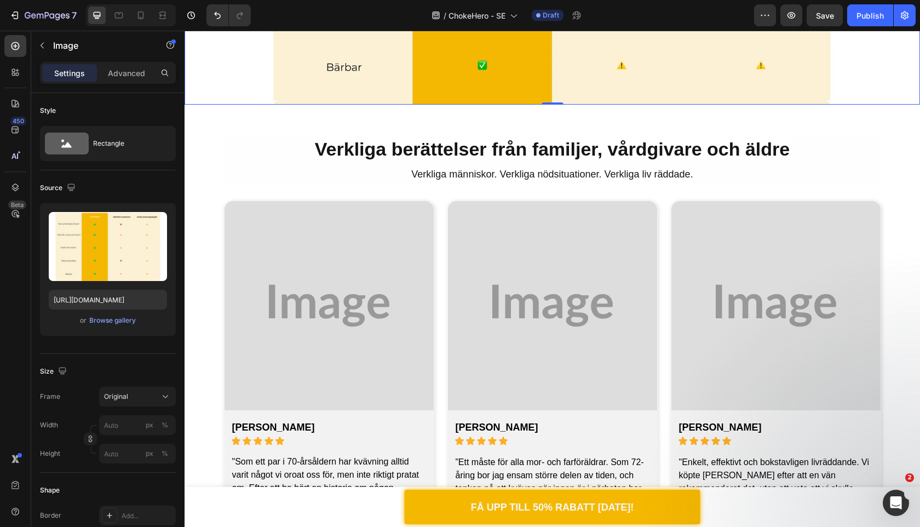
scroll to position [2257, 0]
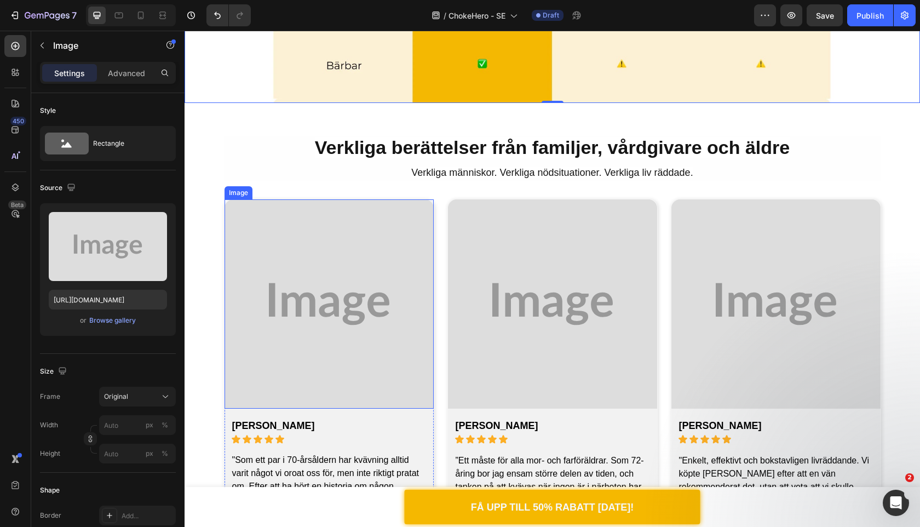
click at [330, 335] on img at bounding box center [329, 303] width 209 height 209
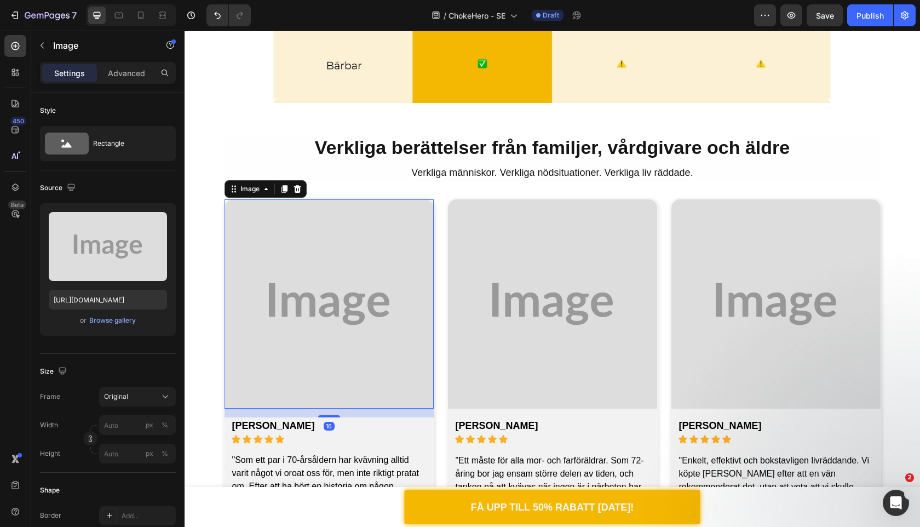
drag, startPoint x: 330, startPoint y: 335, endPoint x: 267, endPoint y: 335, distance: 62.5
click at [267, 335] on img at bounding box center [329, 303] width 209 height 209
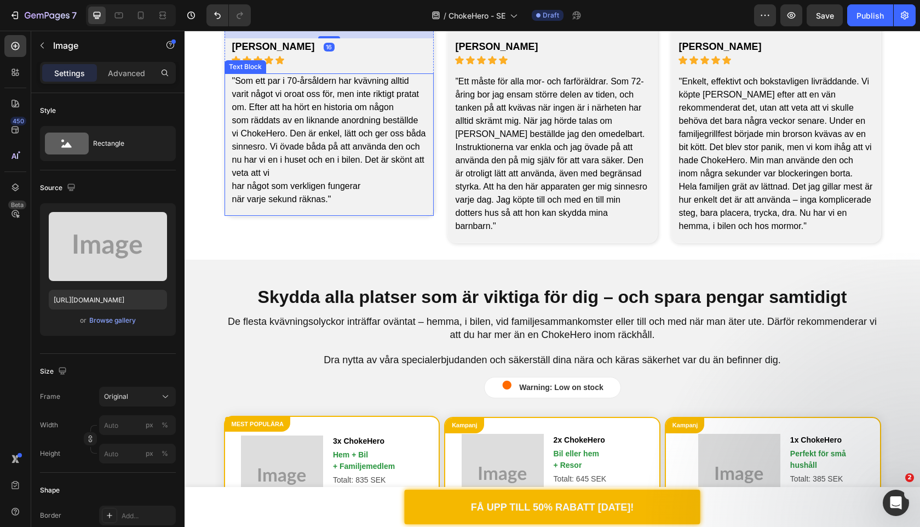
scroll to position [2539, 0]
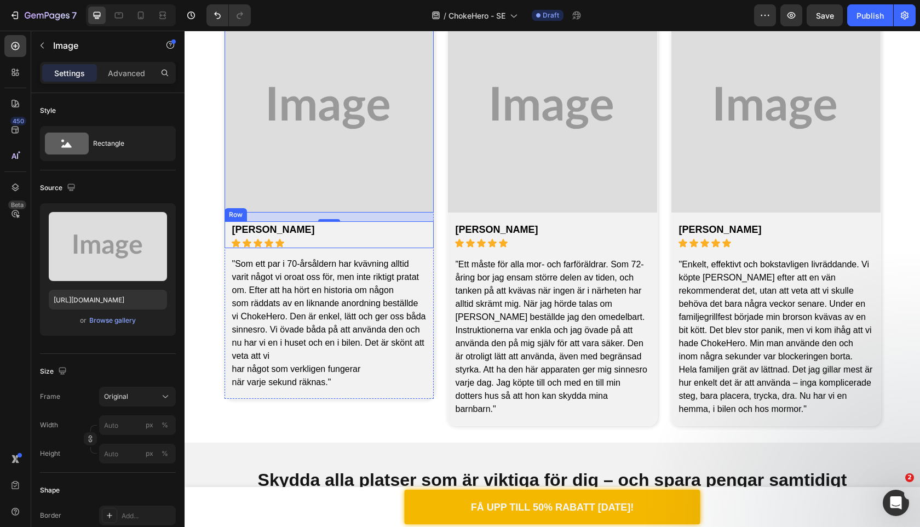
click at [307, 237] on div "Rebeca W. Text Block Icon Icon Icon Icon Icon Icon List Row" at bounding box center [329, 234] width 209 height 27
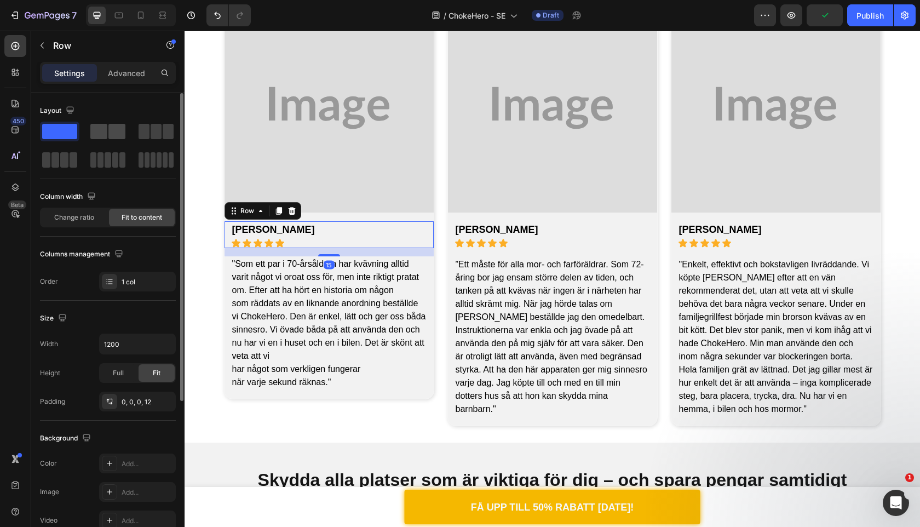
click at [104, 135] on span at bounding box center [98, 131] width 17 height 15
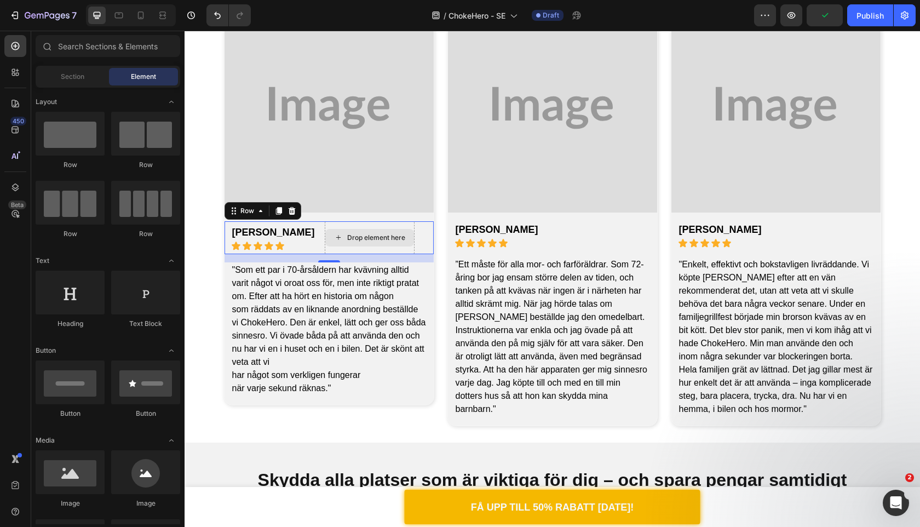
click at [368, 243] on div "Drop element here" at bounding box center [369, 238] width 89 height 18
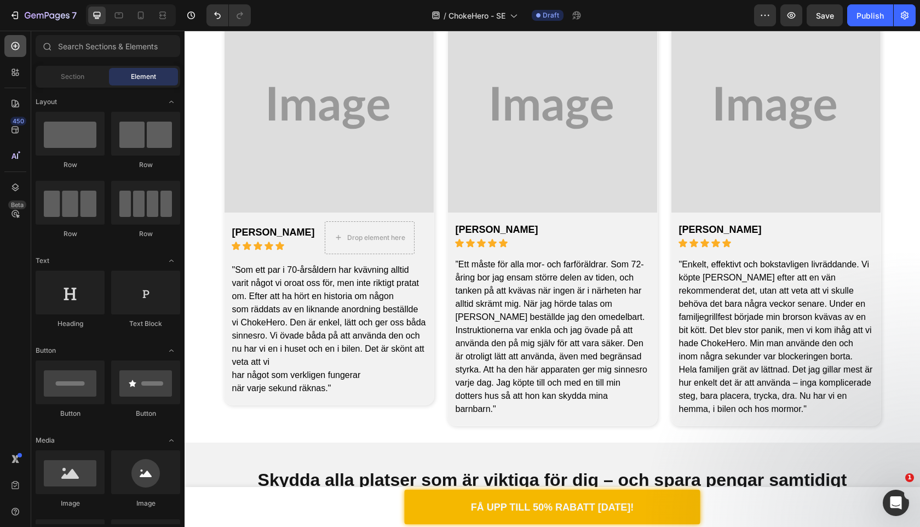
click at [22, 52] on div at bounding box center [15, 46] width 22 height 22
click at [295, 236] on div "Rebeca W. Text Block Icon Icon Icon Icon Icon Icon List Drop element here Row" at bounding box center [329, 237] width 209 height 33
click at [340, 245] on div "Drop element here" at bounding box center [369, 238] width 89 height 18
click at [15, 50] on icon at bounding box center [15, 46] width 11 height 11
click at [349, 254] on div "Image Rebeca W. Text Block Icon Icon Icon Icon Icon Icon List Drop element here…" at bounding box center [329, 204] width 209 height 402
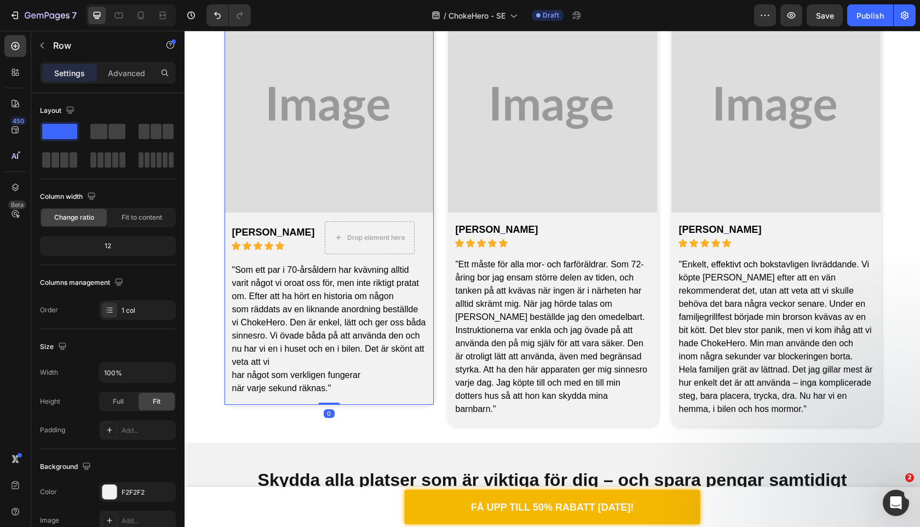
click at [347, 236] on div "Drop element here" at bounding box center [376, 237] width 58 height 9
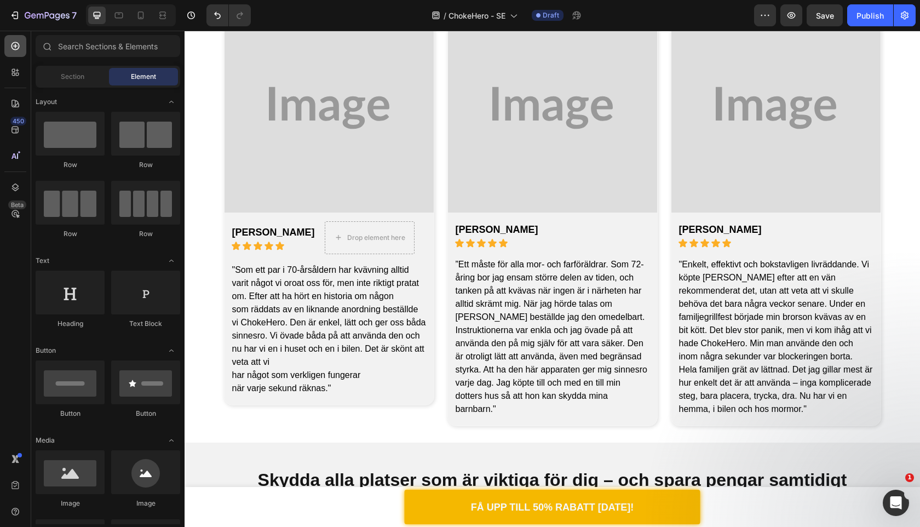
click at [18, 52] on div at bounding box center [15, 46] width 22 height 22
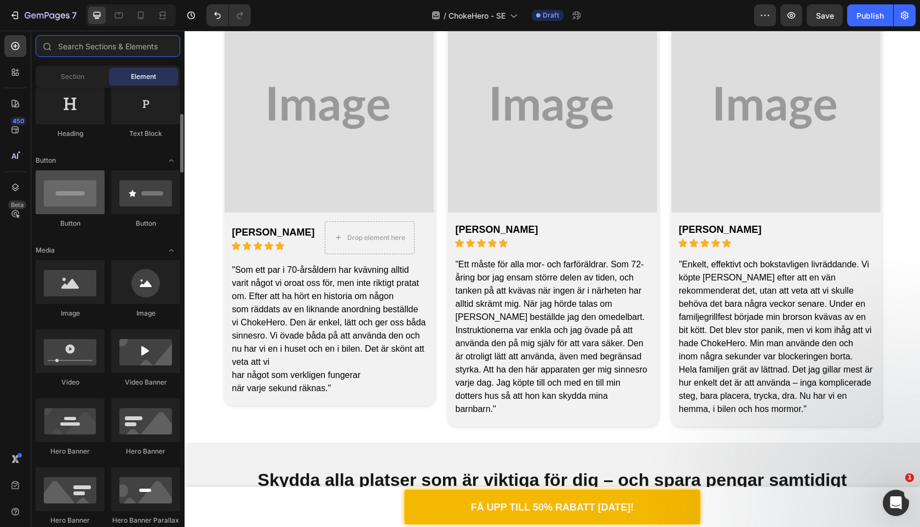
scroll to position [191, 0]
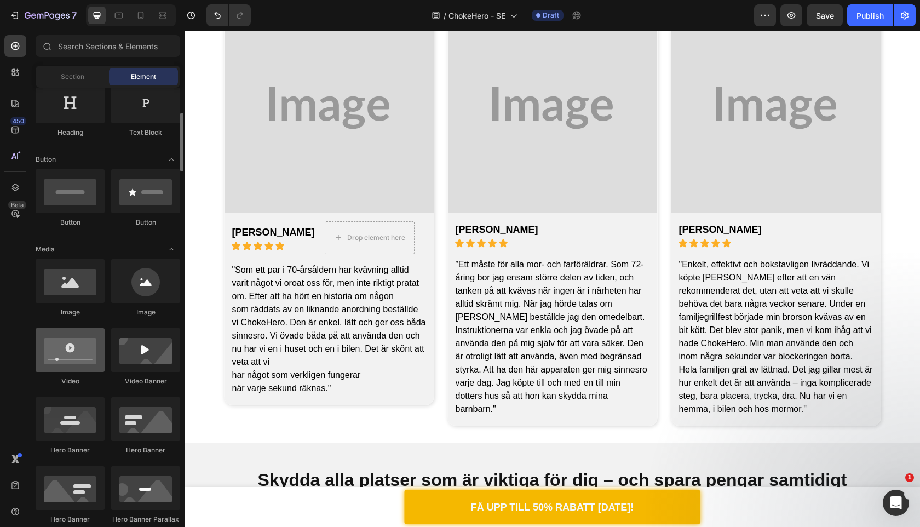
click at [73, 346] on div at bounding box center [70, 350] width 69 height 44
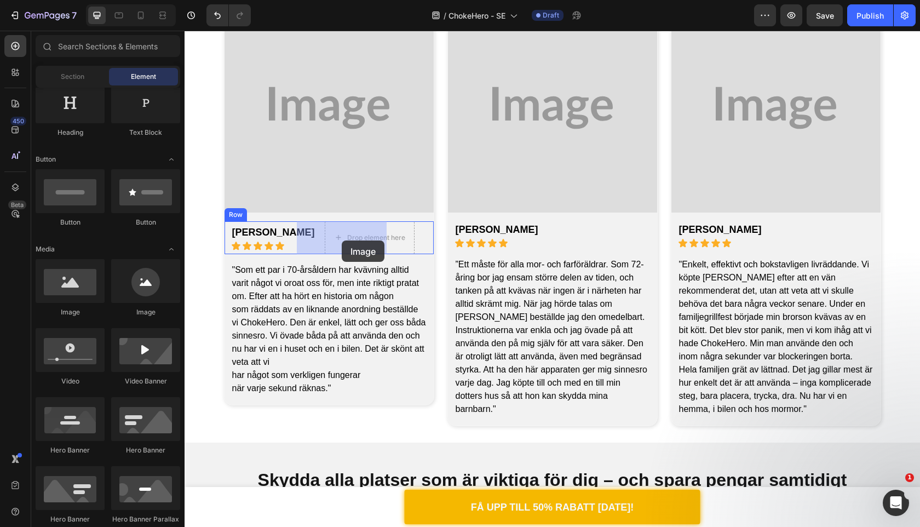
drag, startPoint x: 257, startPoint y: 334, endPoint x: 321, endPoint y: 241, distance: 112.8
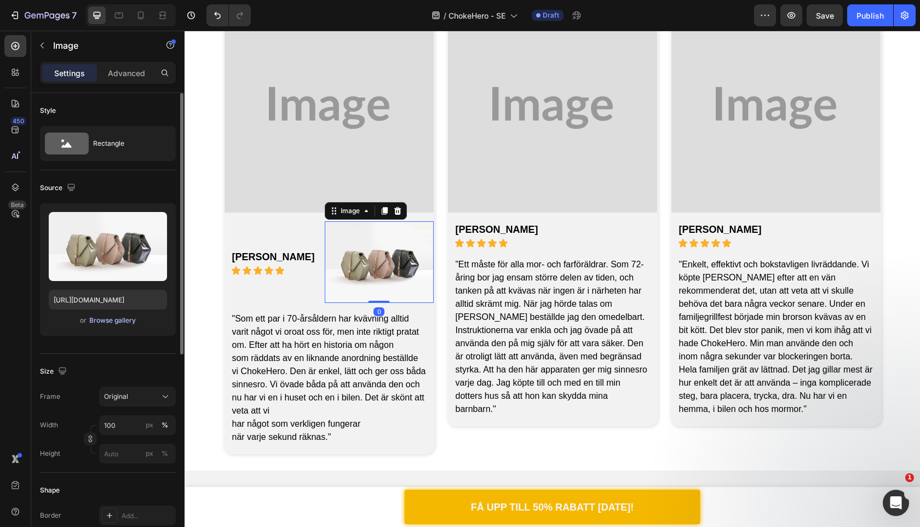
click at [118, 321] on div "Browse gallery" at bounding box center [112, 321] width 47 height 10
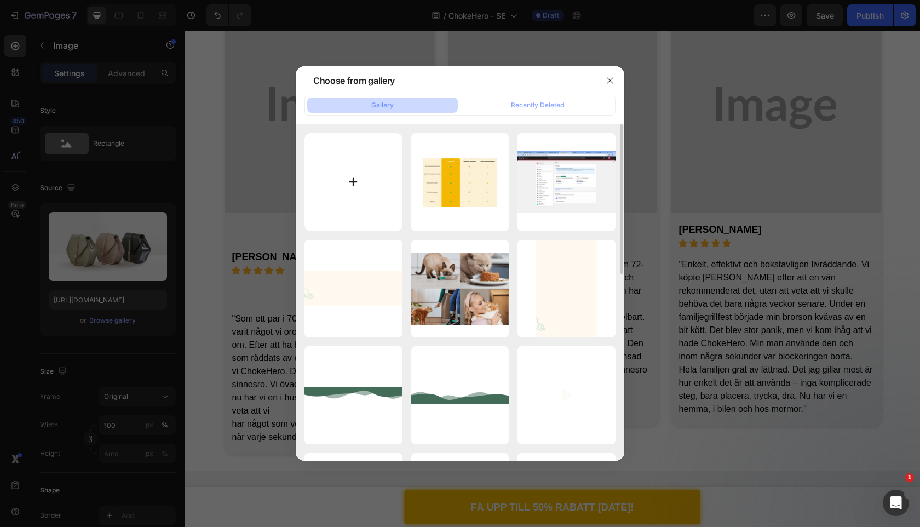
click at [371, 184] on input "file" at bounding box center [354, 182] width 98 height 98
type input "C:\fakepath\1722357132-Screen Shot 2024-07-31 at 12.31.47 AM.png"
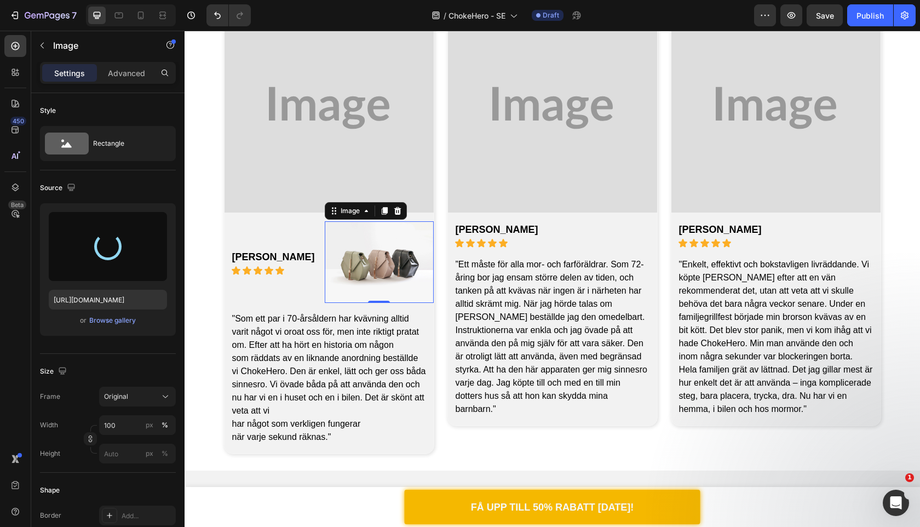
type input "https://cdn.shopify.com/s/files/1/0909/2261/5117/files/gempages_577322349100008…"
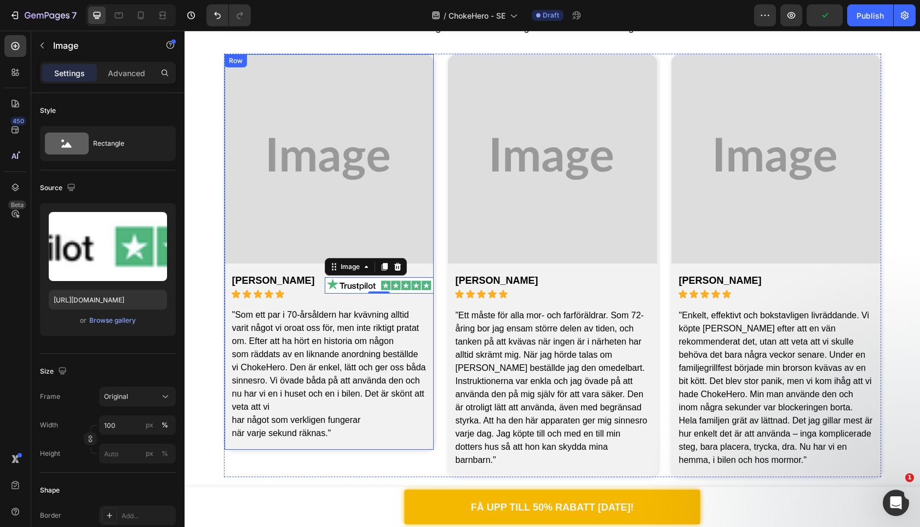
scroll to position [2487, 0]
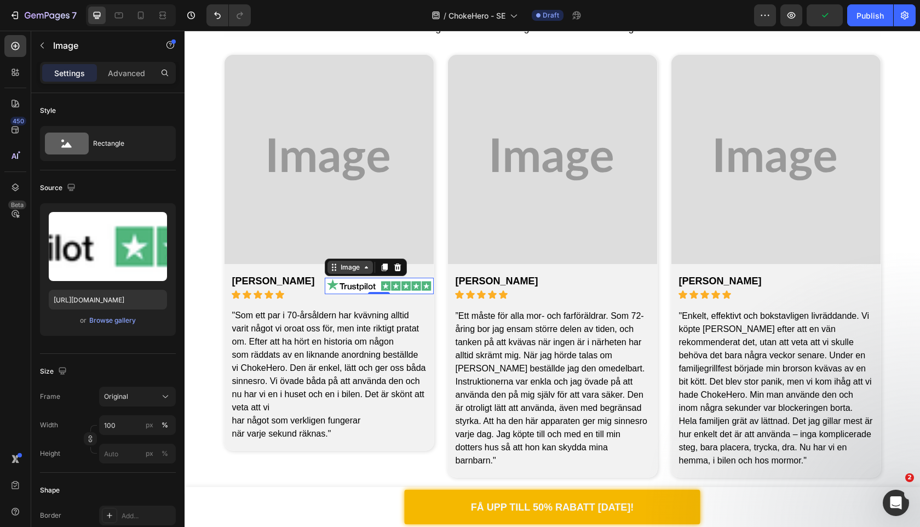
click at [339, 269] on div "Image" at bounding box center [351, 267] width 24 height 10
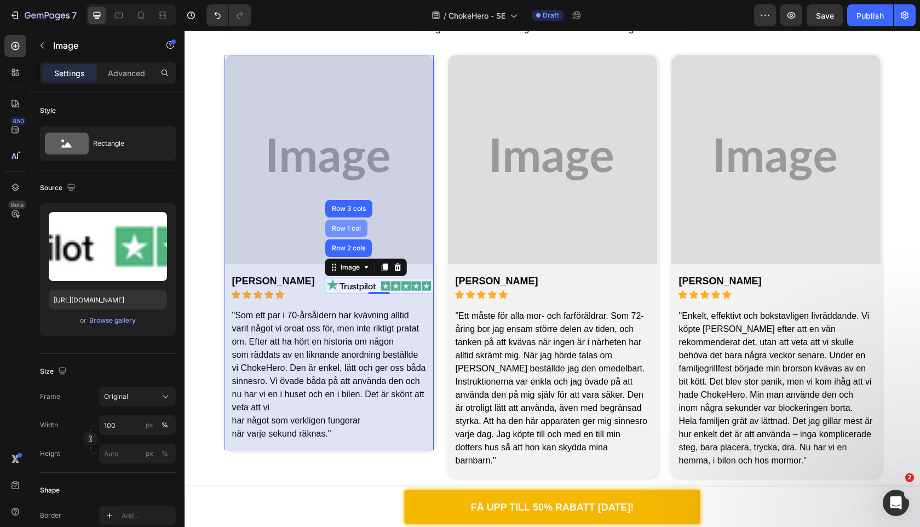
click at [328, 231] on div "Row 1 col" at bounding box center [346, 229] width 42 height 18
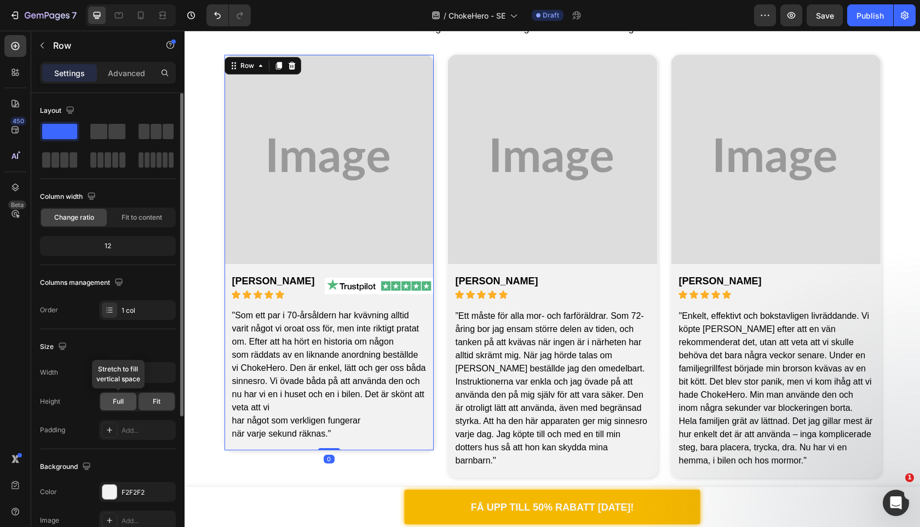
scroll to position [203, 0]
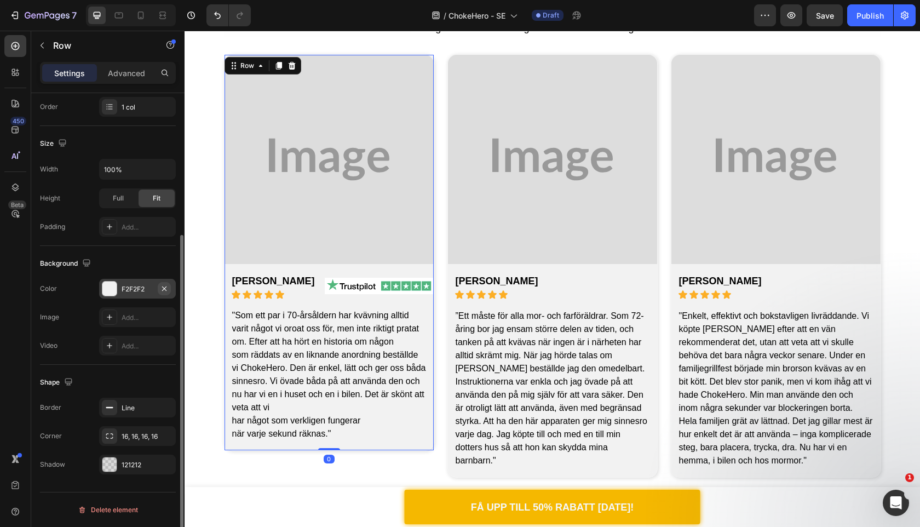
click at [168, 289] on icon "button" at bounding box center [164, 288] width 9 height 9
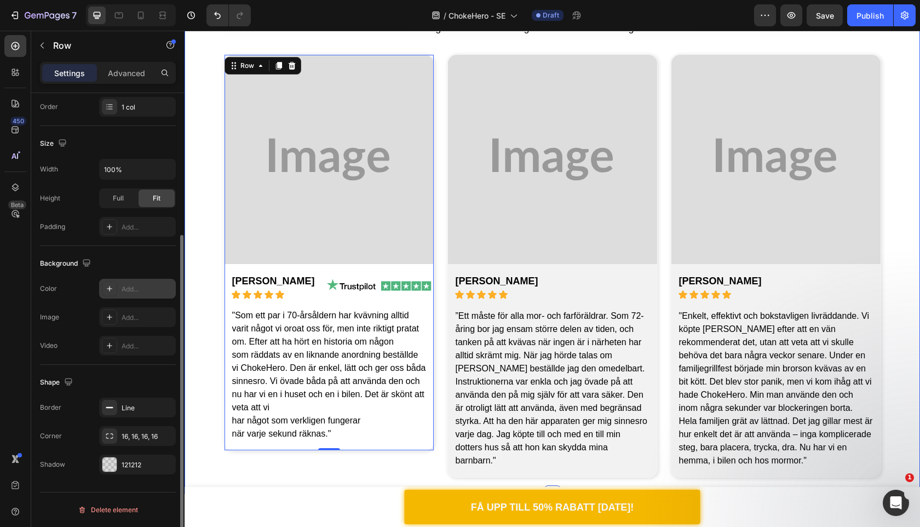
click at [208, 270] on div "Verkliga berättelser från familjer, vårdgivare och äldre Heading Verkliga männi…" at bounding box center [553, 234] width 736 height 487
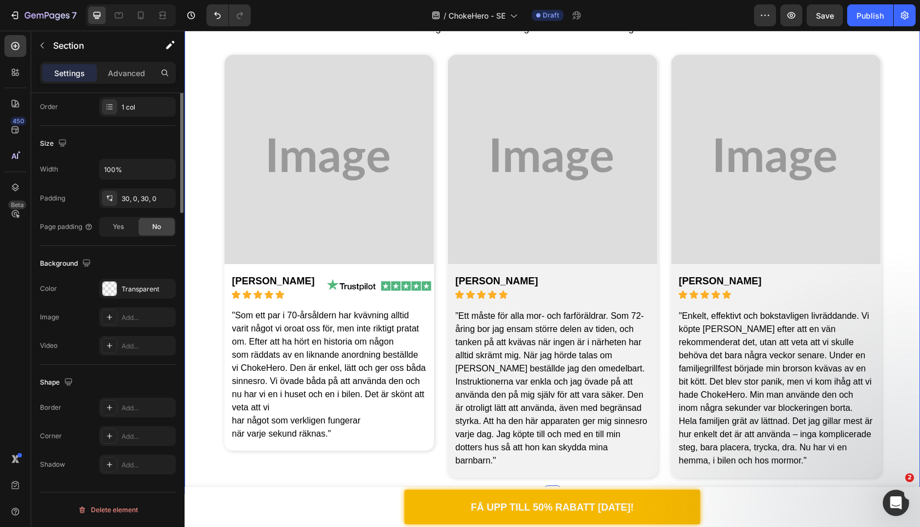
scroll to position [0, 0]
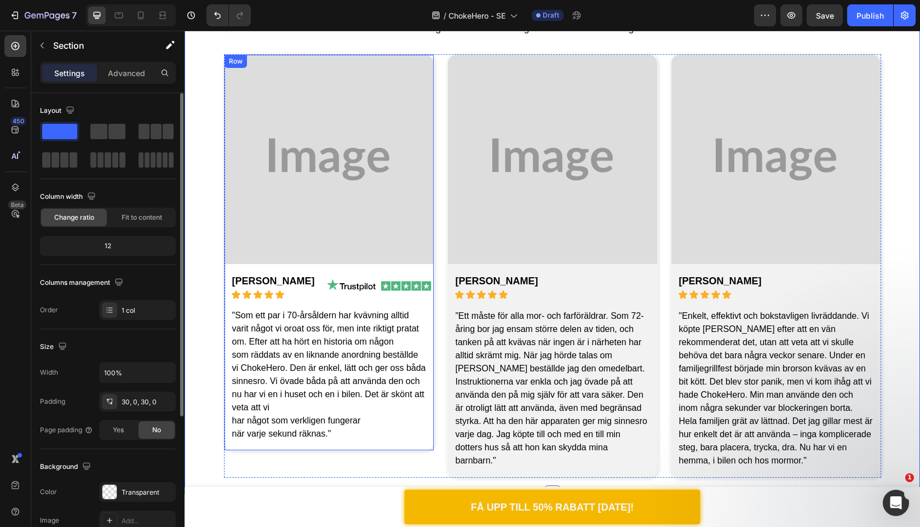
click at [370, 289] on img at bounding box center [379, 286] width 109 height 16
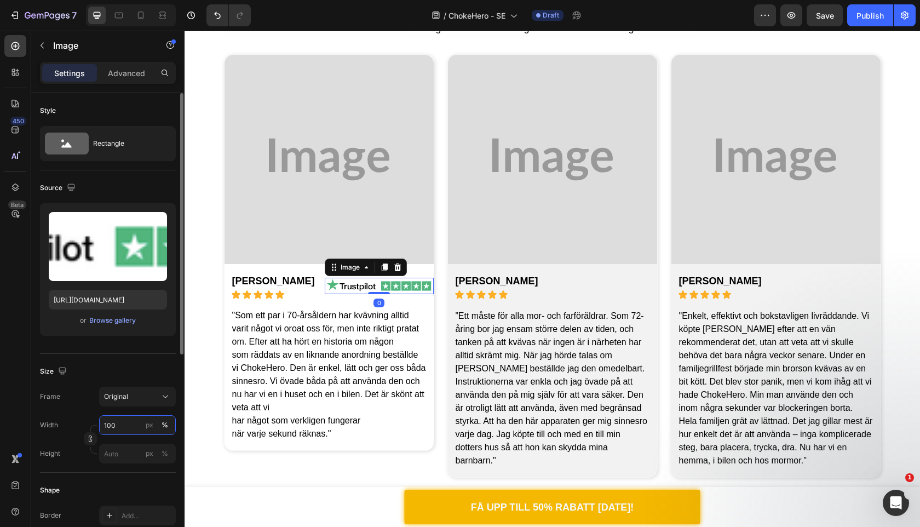
click at [120, 428] on input "100" at bounding box center [137, 425] width 77 height 20
type input "4"
type input "450"
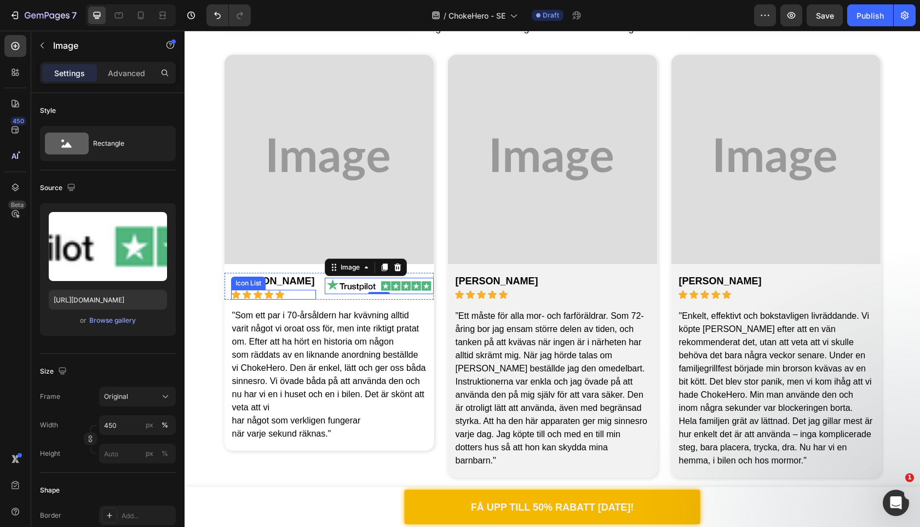
click at [274, 298] on div "Icon Icon Icon Icon Icon" at bounding box center [273, 295] width 85 height 10
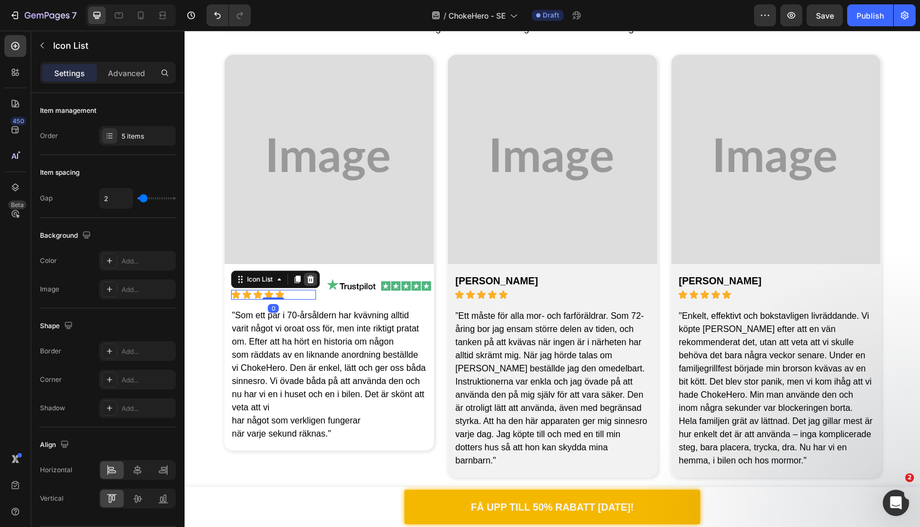
click at [312, 277] on icon at bounding box center [310, 280] width 7 height 8
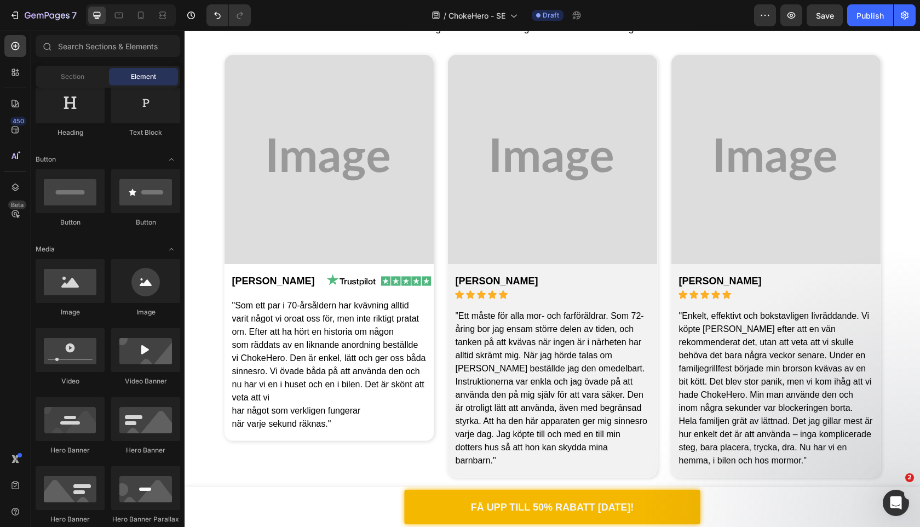
click at [330, 289] on img at bounding box center [379, 281] width 109 height 16
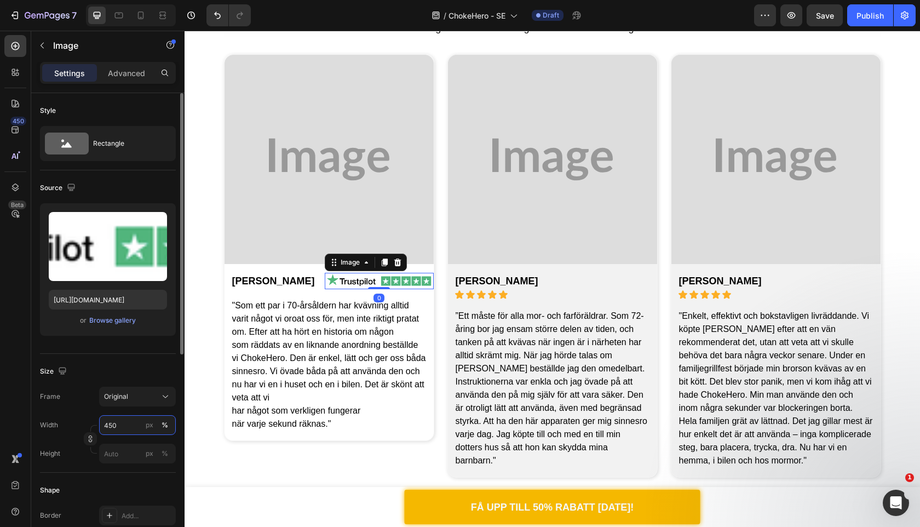
click at [125, 417] on input "450" at bounding box center [137, 425] width 77 height 20
click at [125, 417] on input "30" at bounding box center [137, 425] width 77 height 20
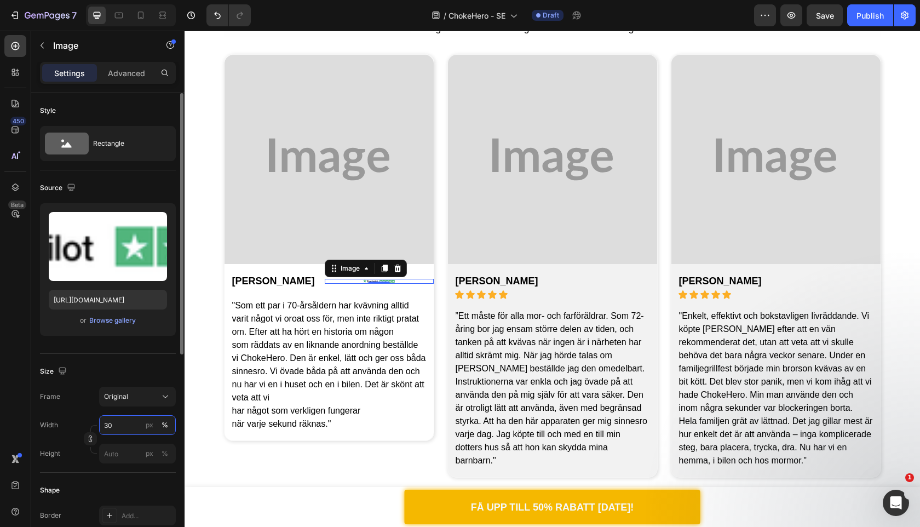
click at [125, 417] on input "30" at bounding box center [137, 425] width 77 height 20
click at [125, 417] on input "60" at bounding box center [137, 425] width 77 height 20
type input "80"
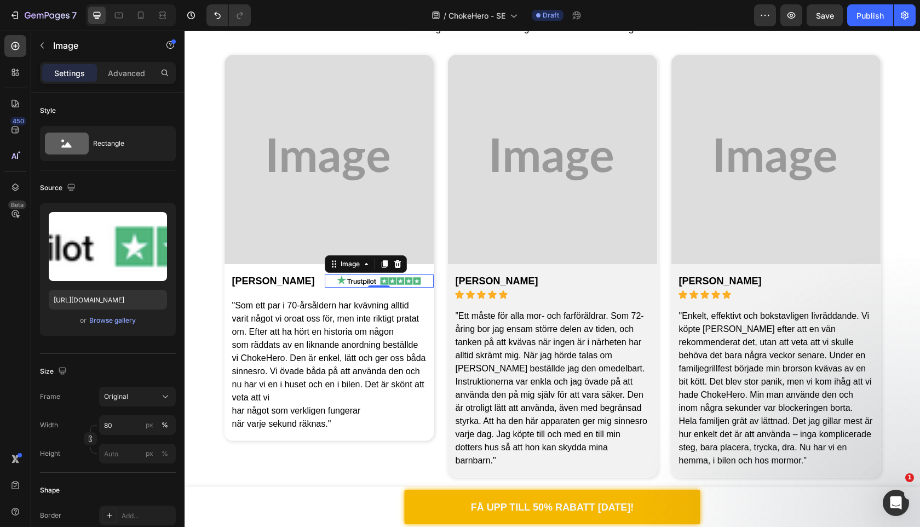
click at [241, 353] on span "som räddats av en liknande anordning beställde vi ChokeHero. Den är enkel, lätt…" at bounding box center [329, 371] width 194 height 62
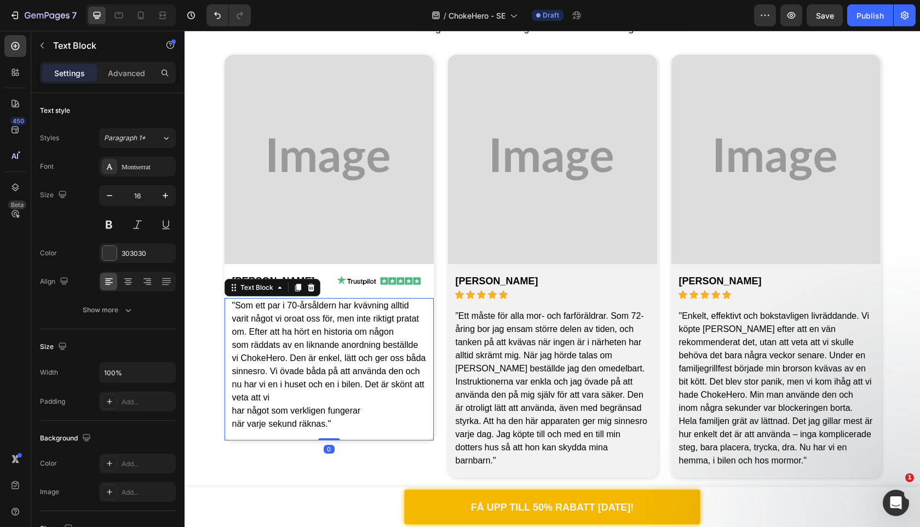
click at [338, 288] on img at bounding box center [378, 280] width 87 height 13
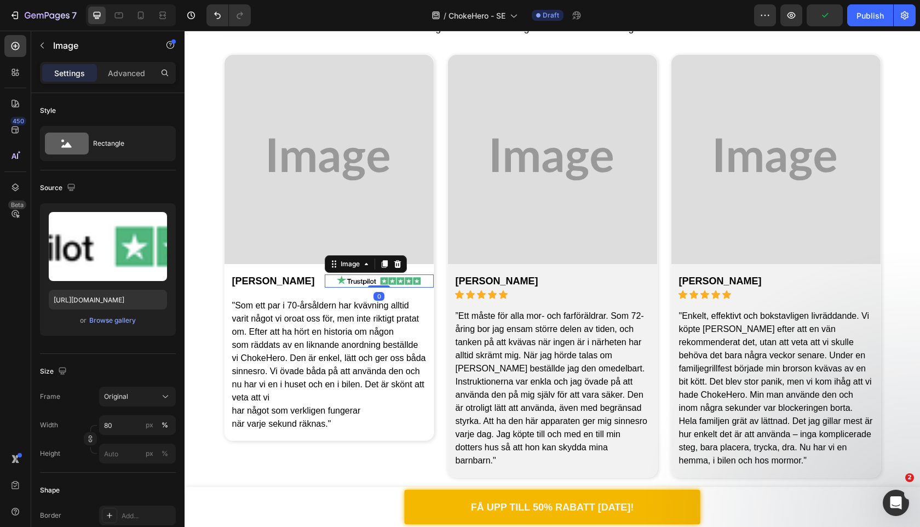
click at [340, 276] on img at bounding box center [378, 280] width 87 height 13
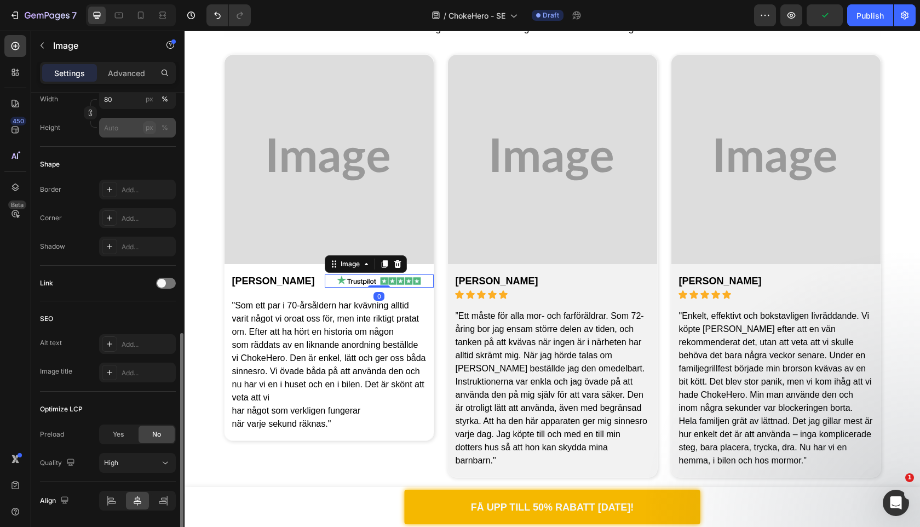
scroll to position [362, 0]
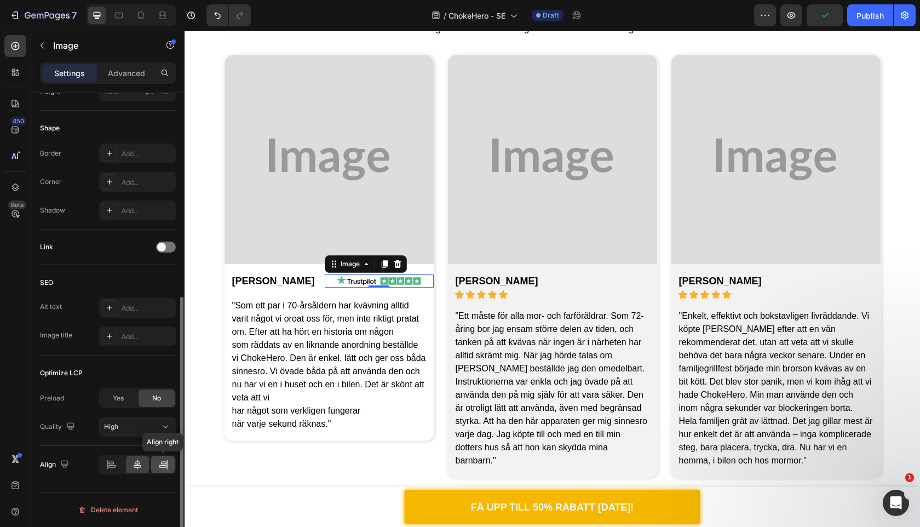
click at [164, 464] on icon at bounding box center [163, 464] width 11 height 11
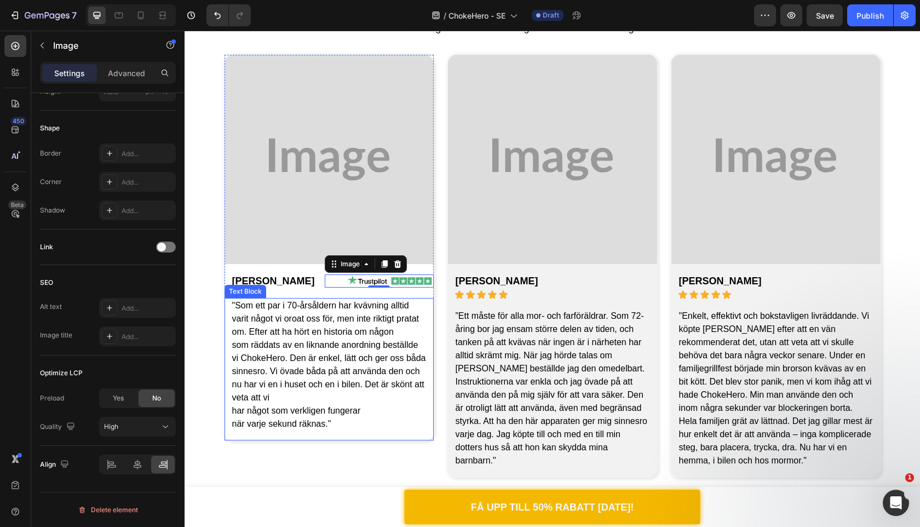
click at [265, 428] on span "när varje sekund räknas."" at bounding box center [281, 423] width 99 height 9
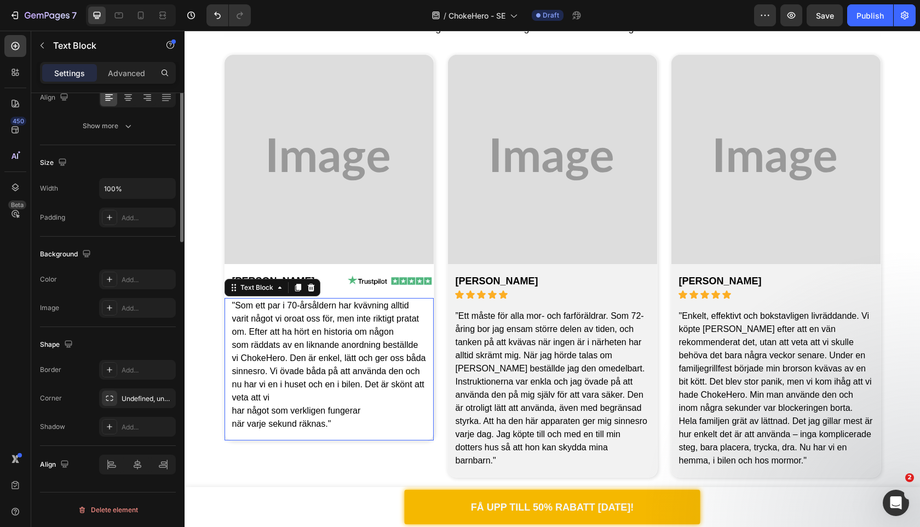
scroll to position [0, 0]
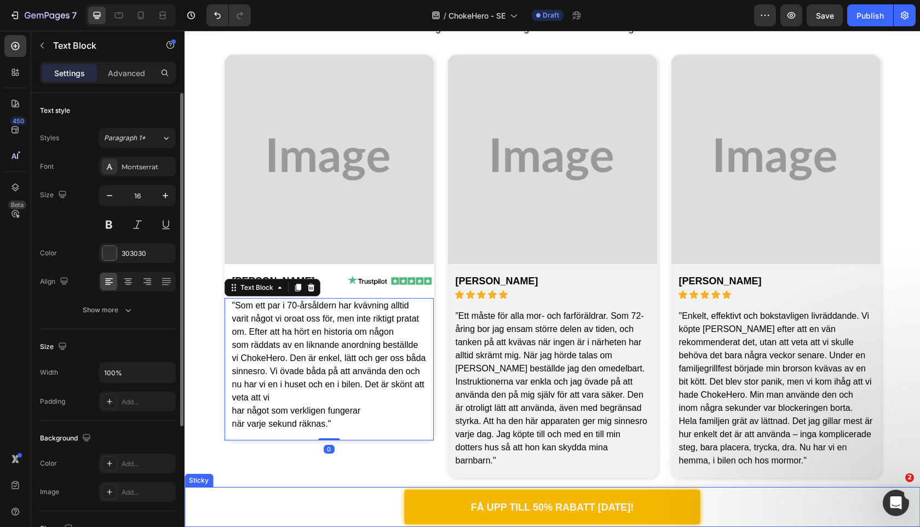
click at [239, 522] on div "FÅ UPP TILL 50% RABATT IDAG! Button Row" at bounding box center [553, 507] width 736 height 40
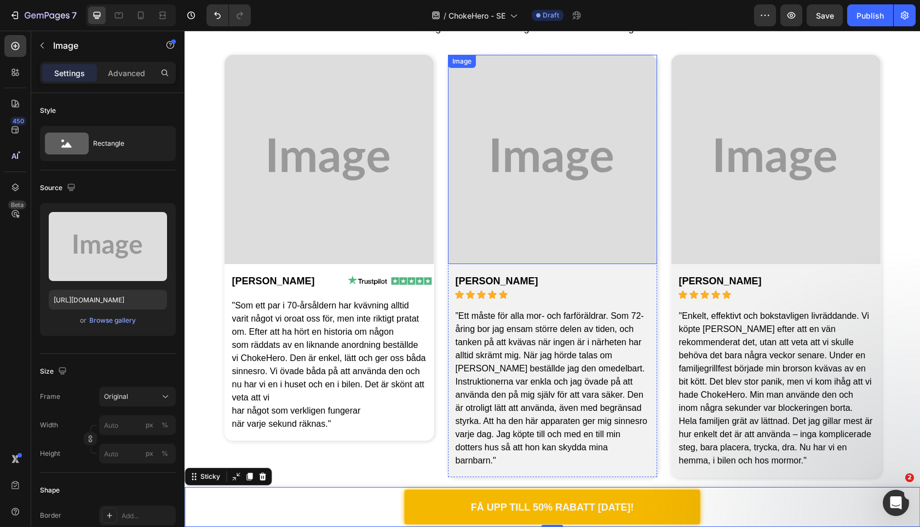
click at [536, 122] on img at bounding box center [552, 159] width 209 height 209
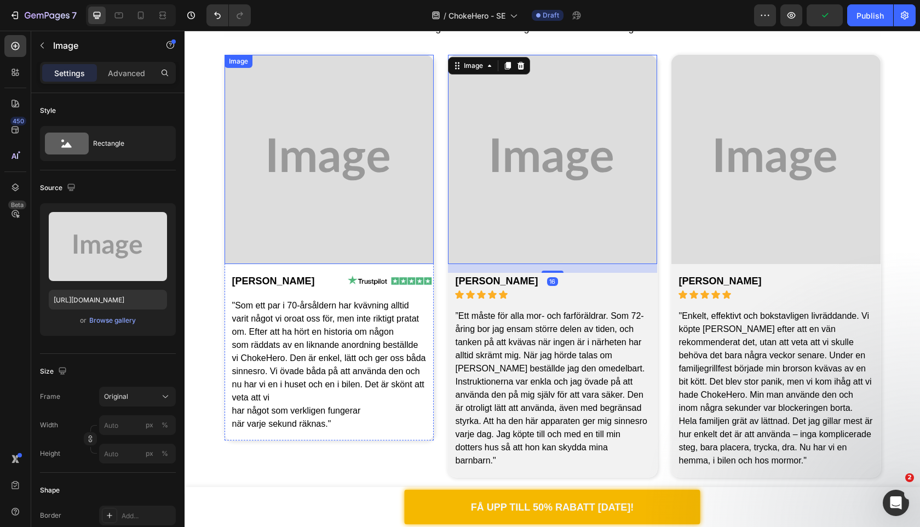
click at [320, 251] on img at bounding box center [329, 159] width 209 height 209
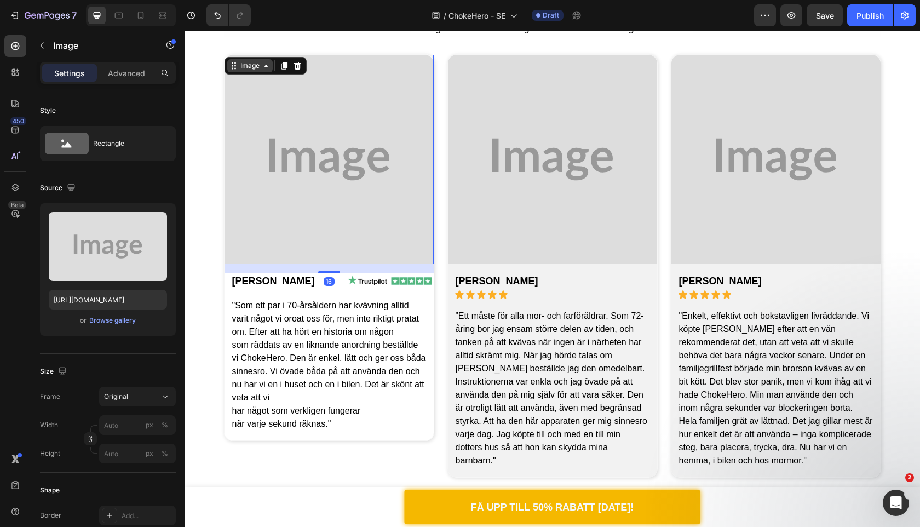
click at [260, 65] on div "Image" at bounding box center [250, 66] width 24 height 10
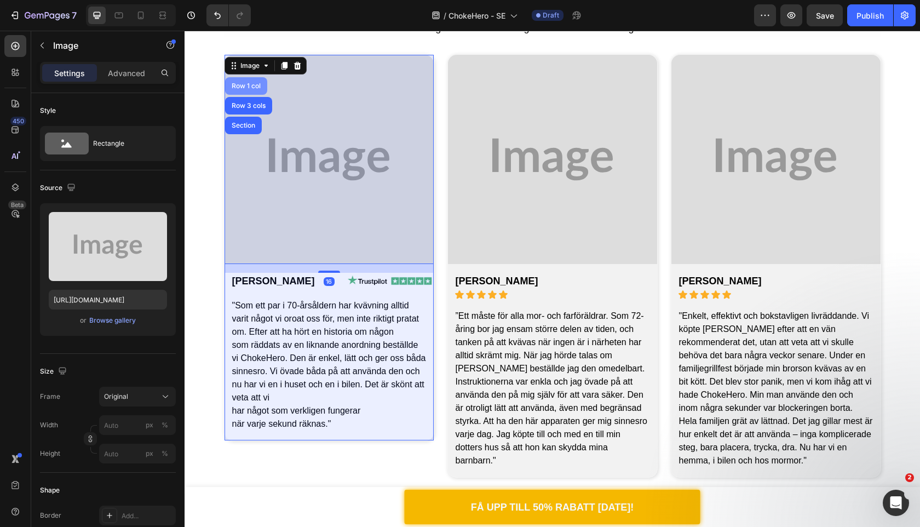
click at [247, 91] on div "Row 1 col" at bounding box center [246, 86] width 42 height 18
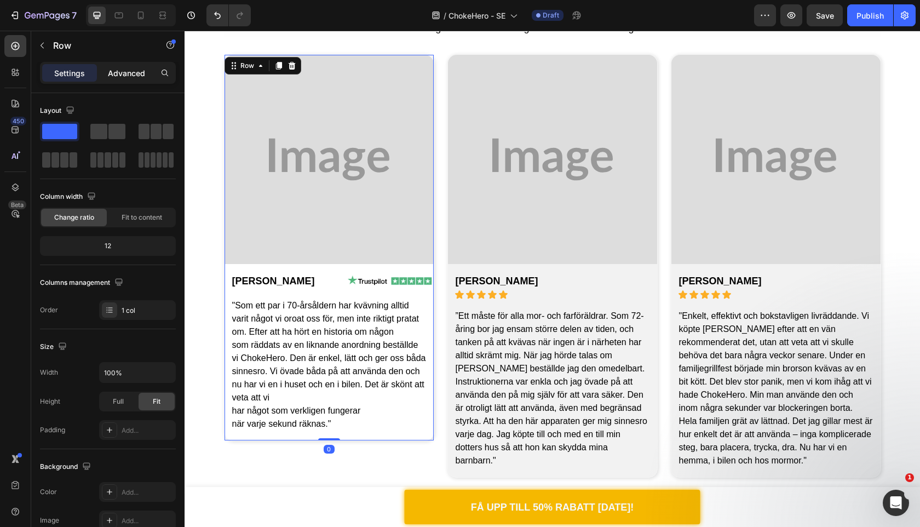
click at [135, 78] on div "Advanced" at bounding box center [126, 73] width 55 height 18
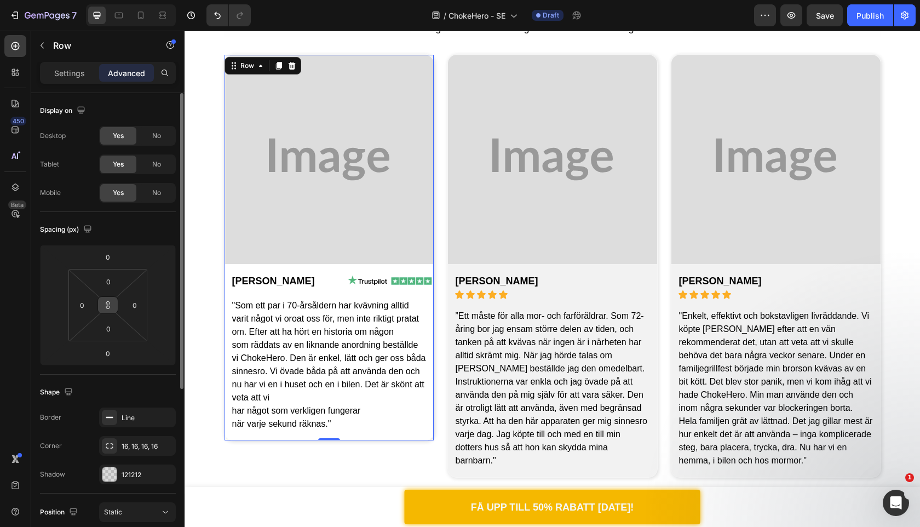
click at [111, 304] on icon at bounding box center [108, 305] width 9 height 9
click at [146, 227] on div "Spacing (px)" at bounding box center [108, 230] width 136 height 18
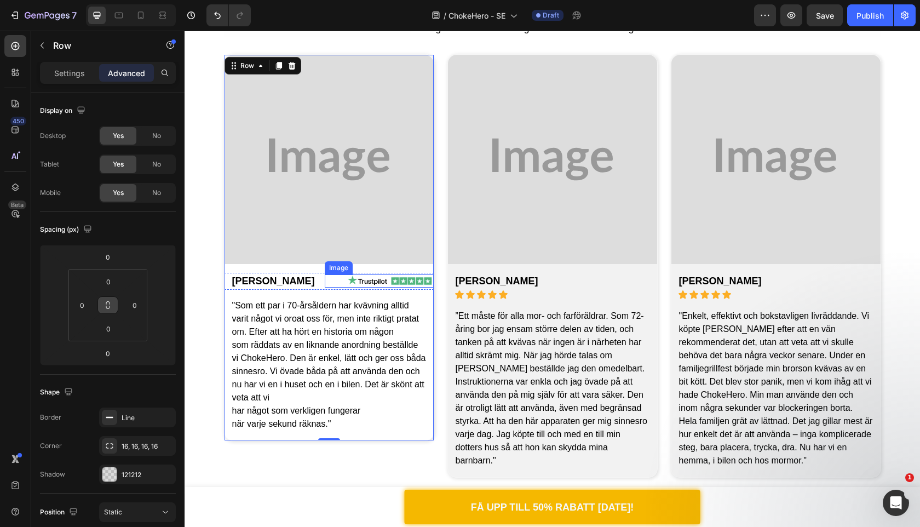
click at [325, 285] on div at bounding box center [379, 280] width 109 height 13
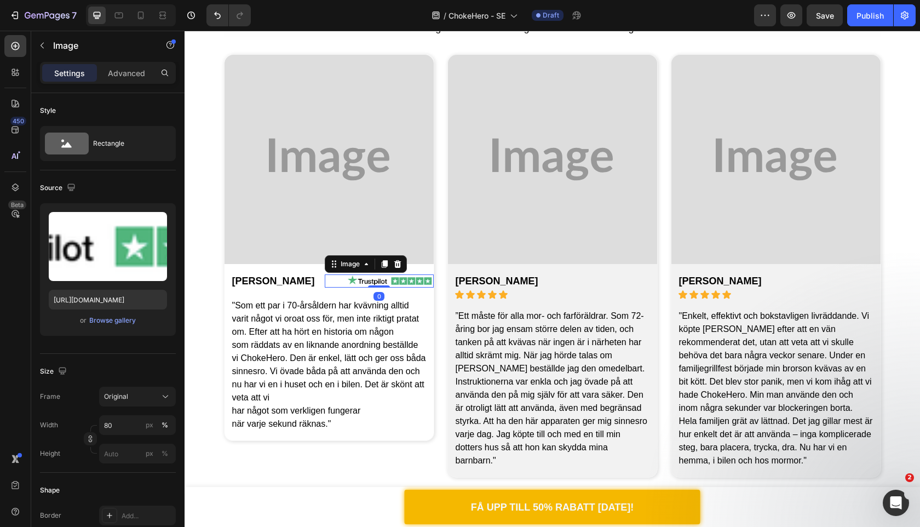
click at [325, 288] on div at bounding box center [379, 280] width 109 height 13
click at [294, 288] on div "Rebeca W. Text Block Image 0 Row" at bounding box center [329, 281] width 209 height 17
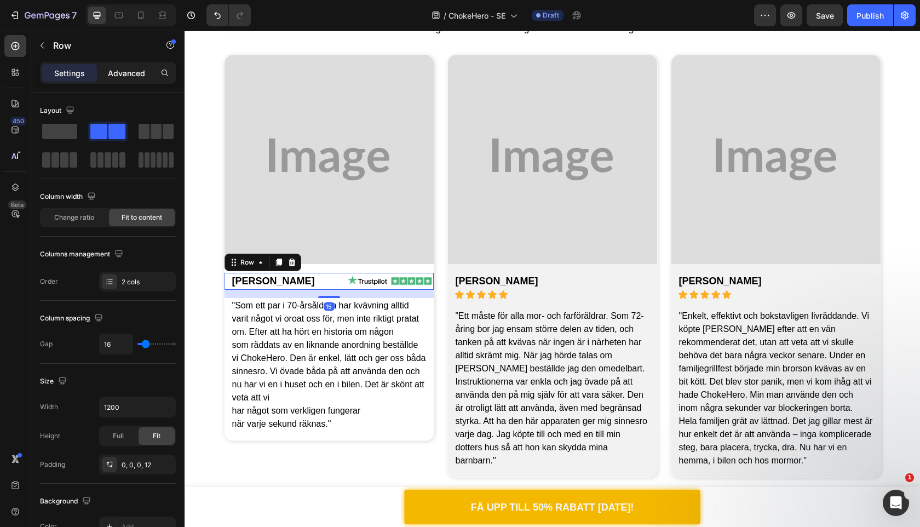
click at [124, 81] on div "Advanced" at bounding box center [126, 73] width 55 height 18
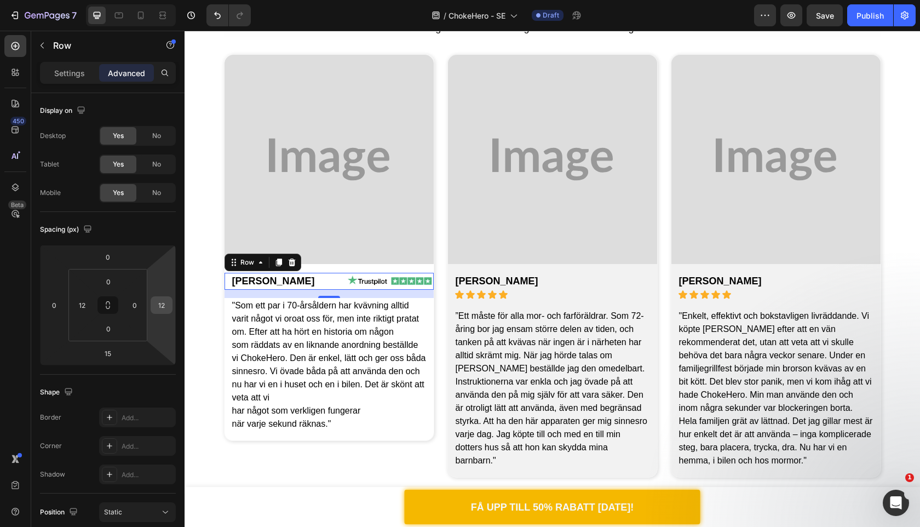
click at [168, 307] on input "12" at bounding box center [161, 305] width 16 height 16
type input "0"
click at [136, 305] on input "0" at bounding box center [135, 305] width 16 height 16
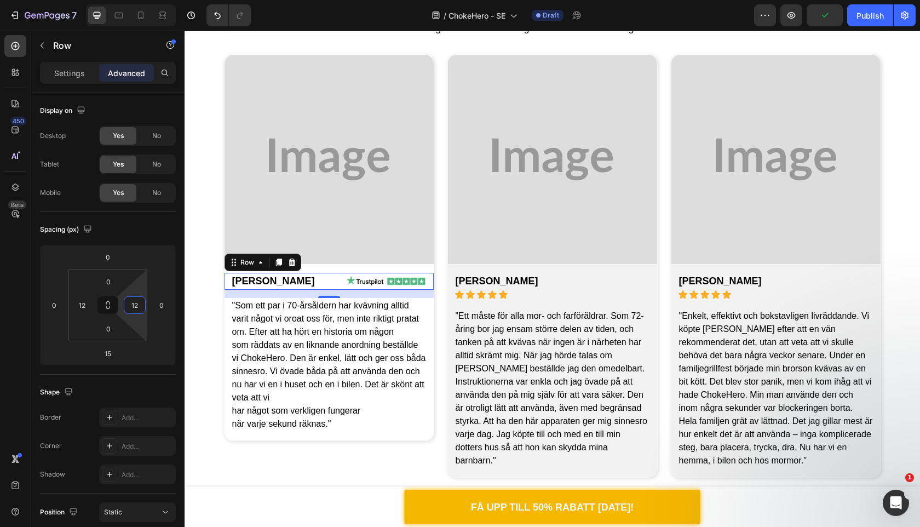
type input "12"
click at [146, 231] on div "Spacing (px)" at bounding box center [108, 230] width 136 height 18
click at [565, 293] on div "David O. Text Block Icon Icon Icon Icon Icon Icon List Row" at bounding box center [552, 286] width 209 height 27
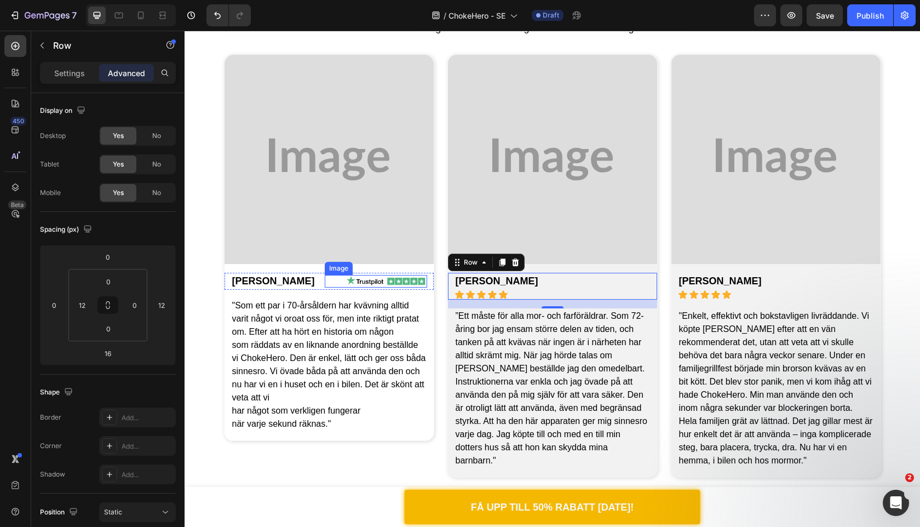
click at [325, 288] on div at bounding box center [376, 281] width 102 height 13
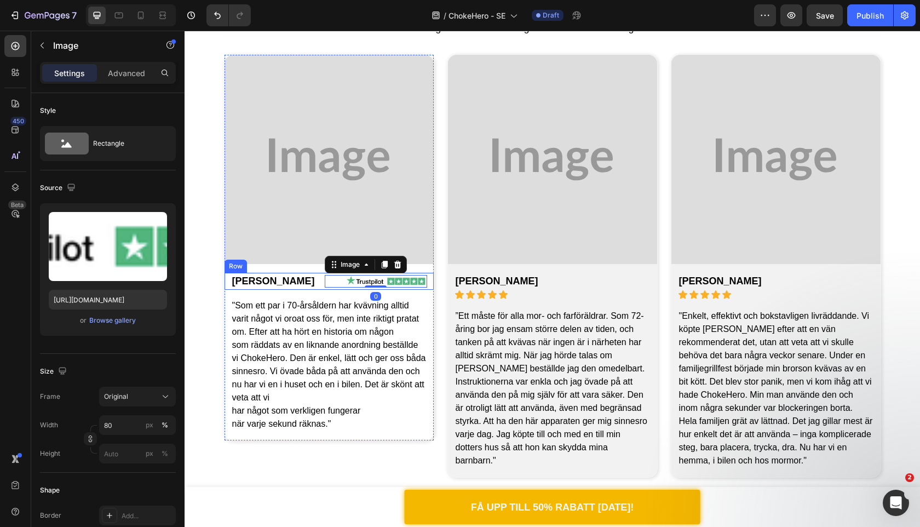
click at [295, 285] on div "Rebeca W. Text Block Image 0 Row" at bounding box center [329, 281] width 209 height 17
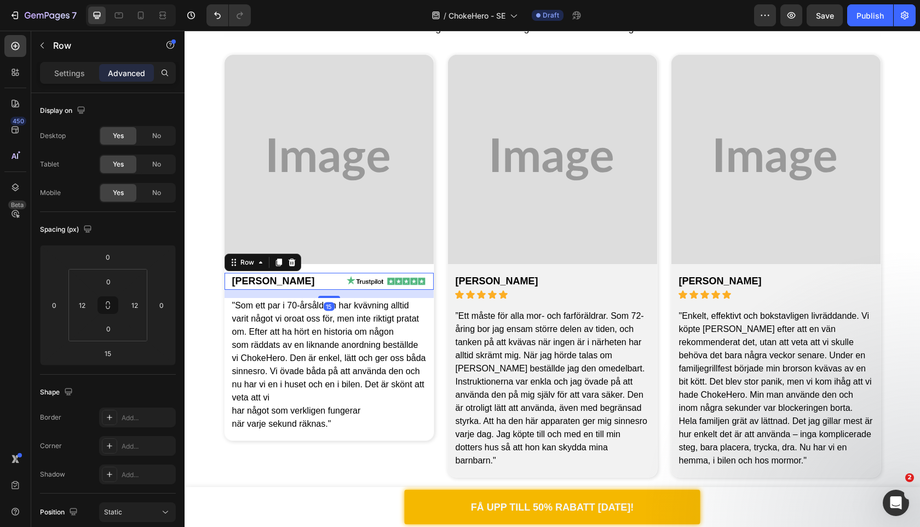
click at [277, 261] on icon at bounding box center [279, 263] width 6 height 8
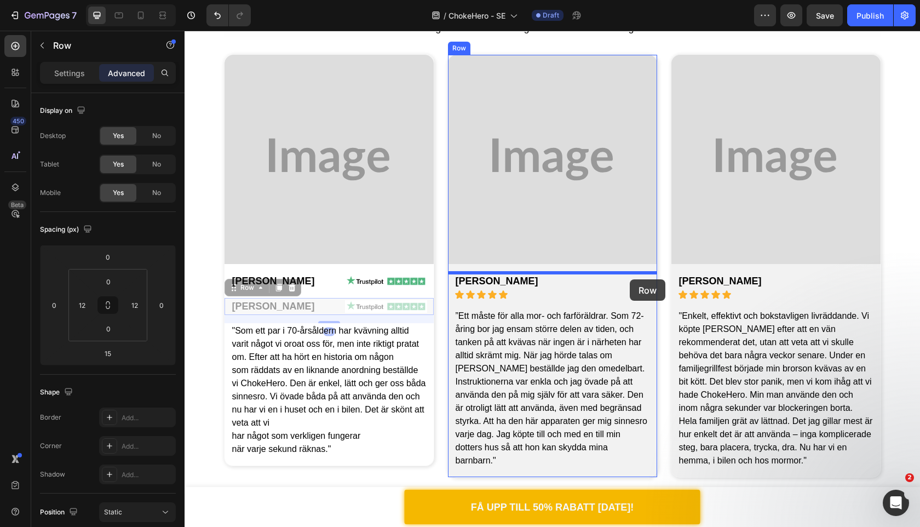
drag, startPoint x: 232, startPoint y: 288, endPoint x: 630, endPoint y: 279, distance: 398.4
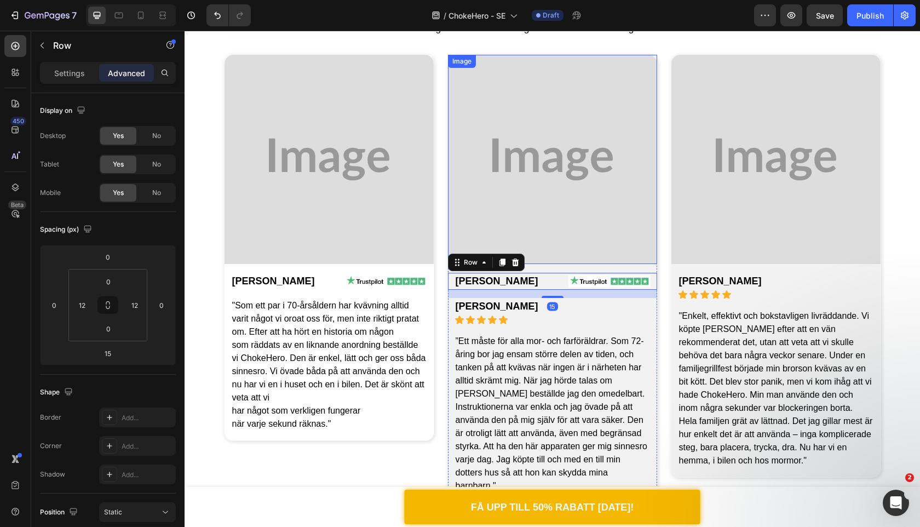
click at [398, 203] on img at bounding box center [329, 159] width 209 height 209
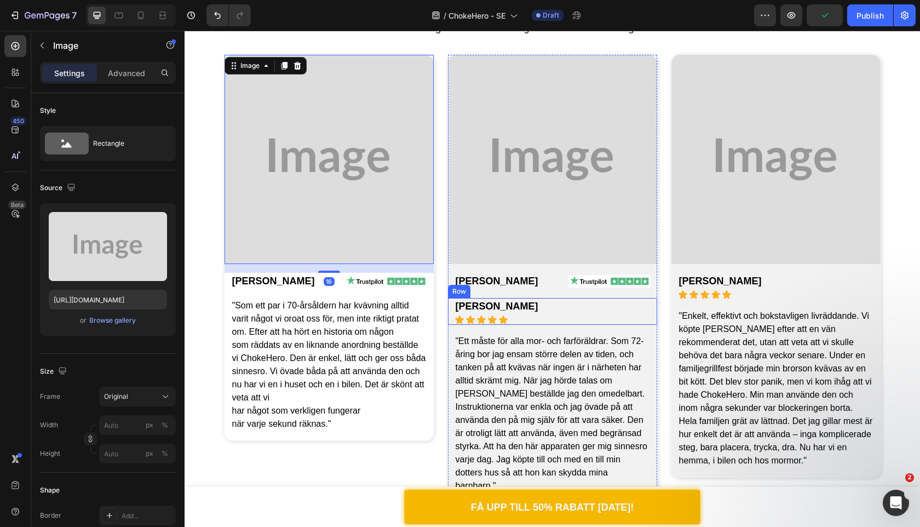
click at [563, 313] on div "David O. Text Block Icon Icon Icon Icon Icon Icon List Row" at bounding box center [552, 311] width 209 height 27
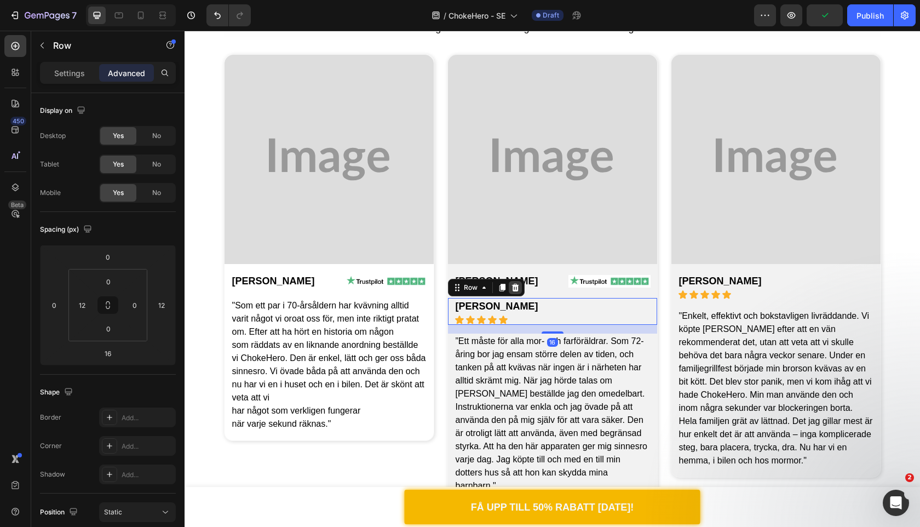
click at [513, 289] on icon at bounding box center [515, 288] width 7 height 8
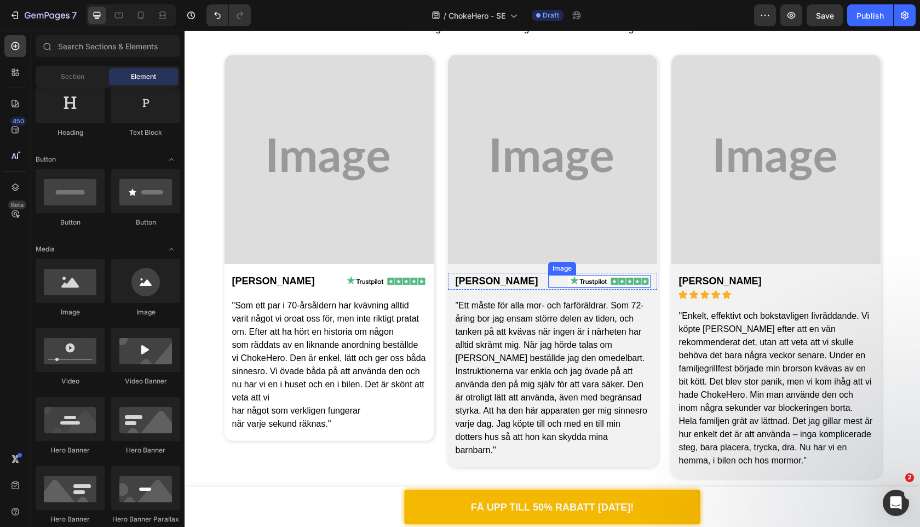
click at [548, 288] on div at bounding box center [599, 281] width 102 height 13
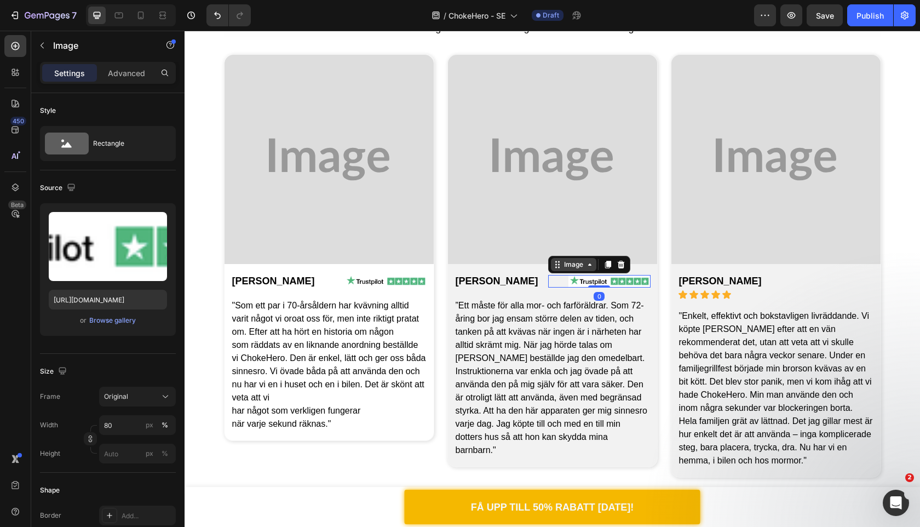
click at [562, 266] on div "Image" at bounding box center [574, 265] width 24 height 10
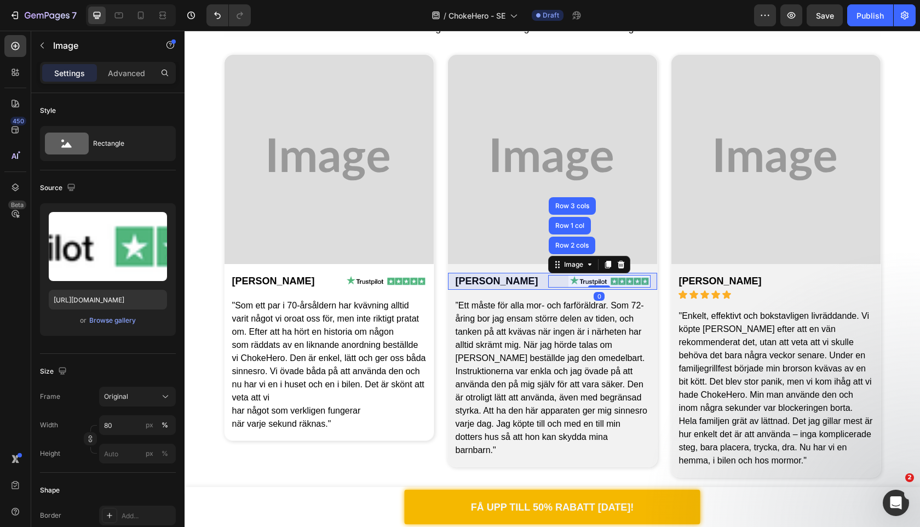
click at [549, 237] on div "Row 2 cols" at bounding box center [572, 246] width 47 height 18
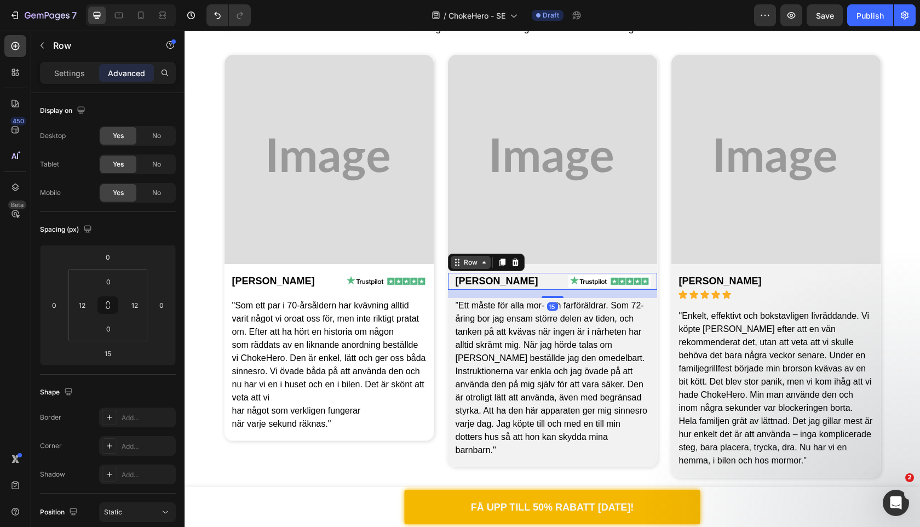
click at [476, 261] on div "Row" at bounding box center [471, 262] width 18 height 10
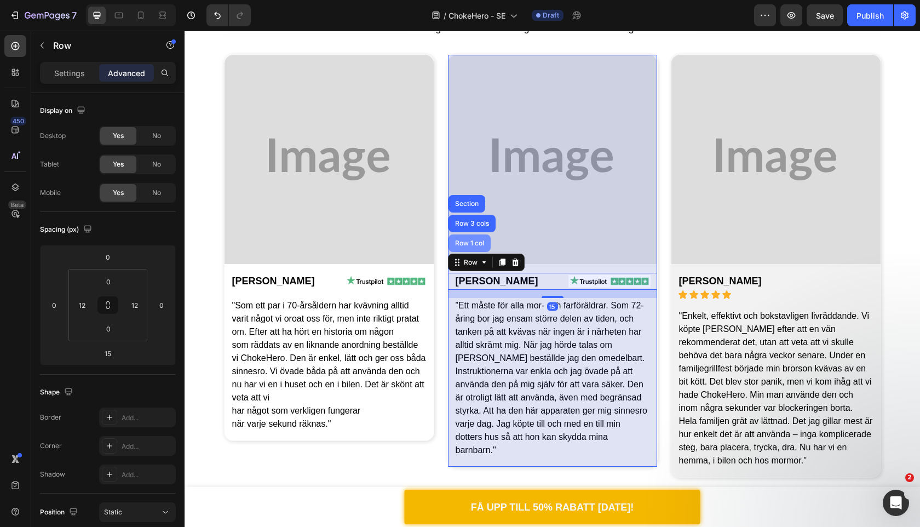
click at [471, 245] on div "Row 1 col" at bounding box center [469, 243] width 33 height 7
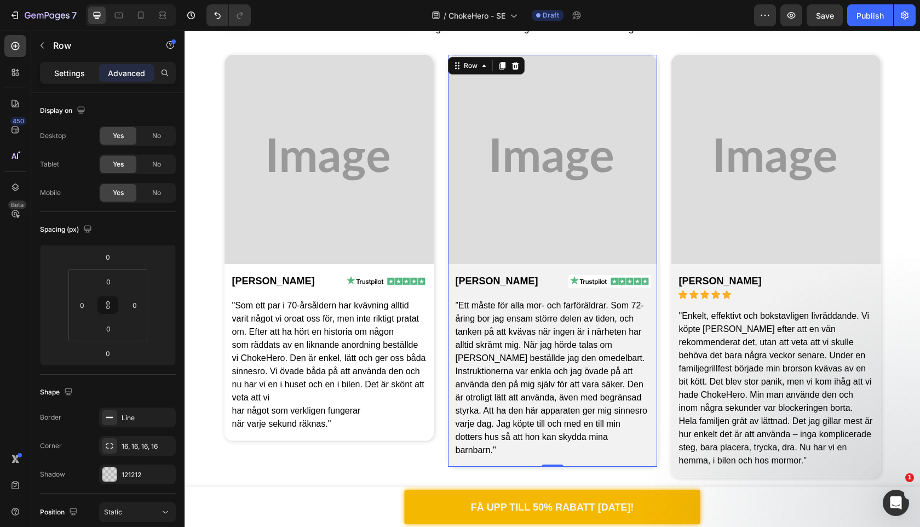
click at [59, 75] on p "Settings" at bounding box center [69, 73] width 31 height 12
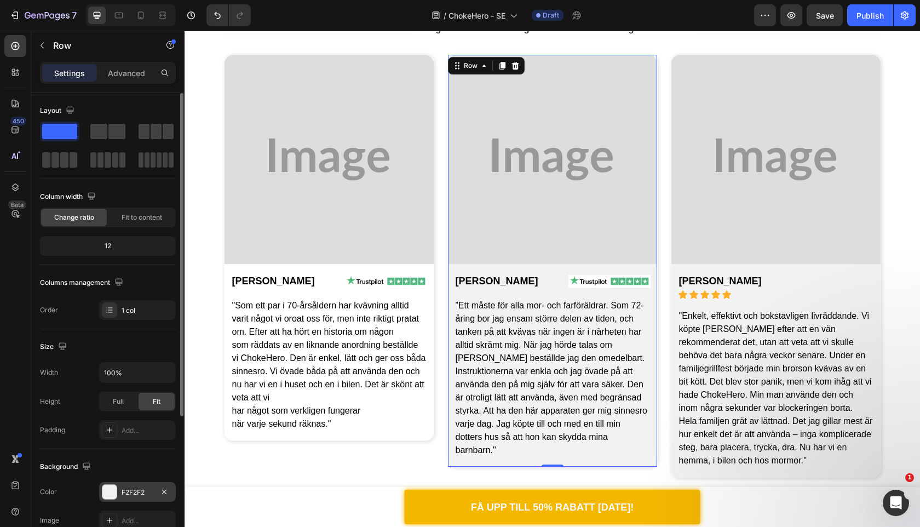
click at [172, 493] on div "F2F2F2" at bounding box center [137, 492] width 77 height 20
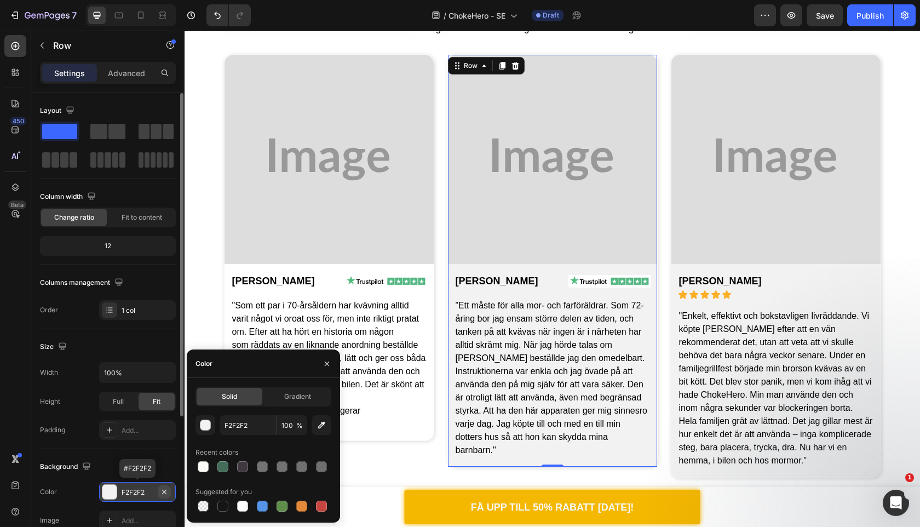
click at [166, 490] on icon "button" at bounding box center [164, 491] width 4 height 4
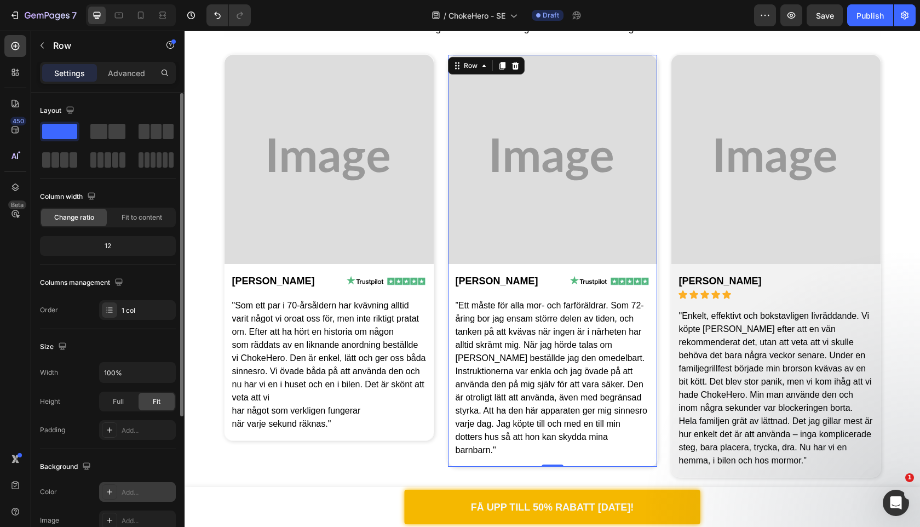
click at [167, 459] on div "Background" at bounding box center [108, 467] width 136 height 18
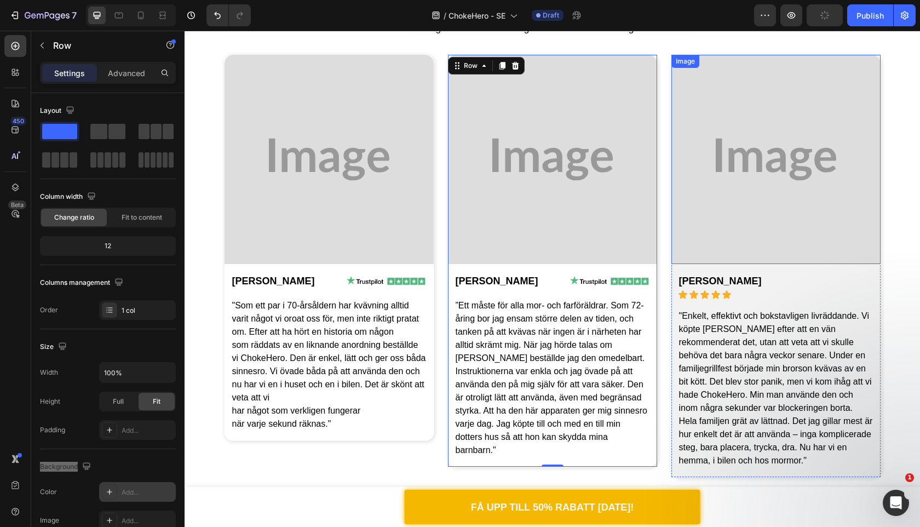
click at [832, 245] on img at bounding box center [776, 159] width 209 height 209
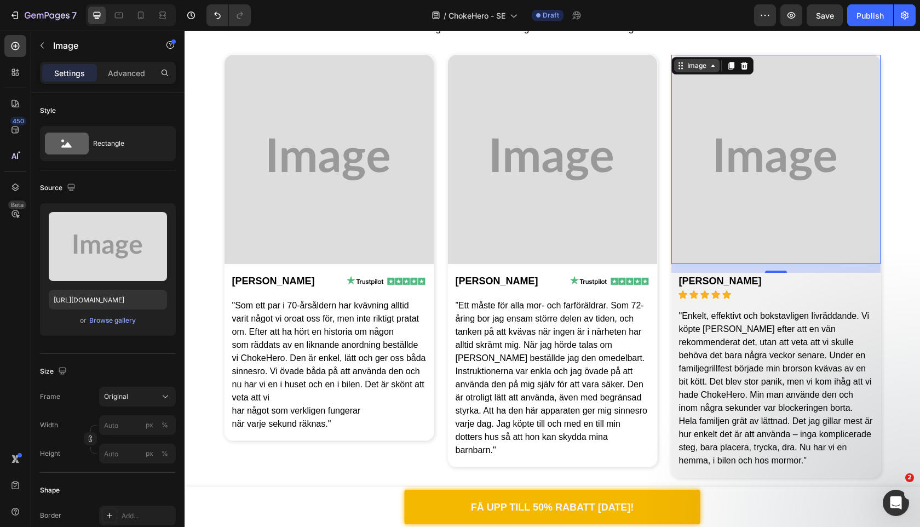
click at [700, 69] on div "Image" at bounding box center [697, 66] width 24 height 10
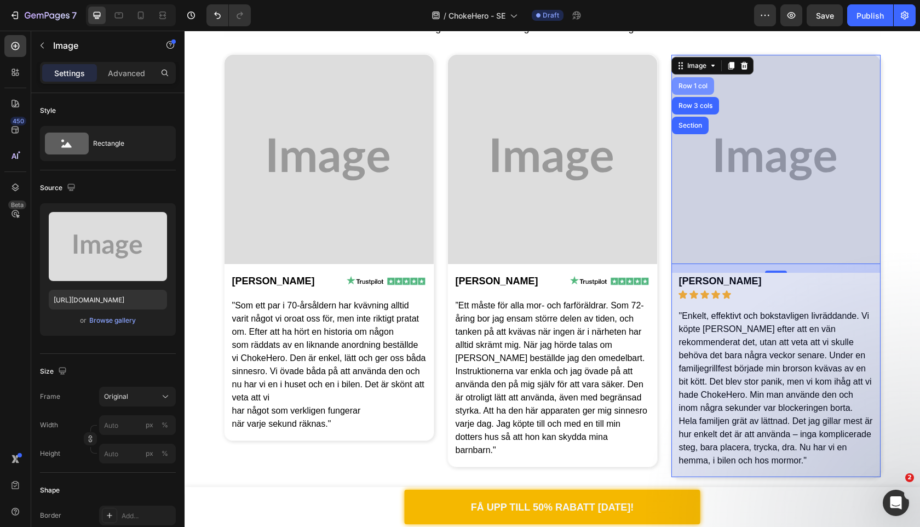
click at [697, 85] on div "Row 1 col" at bounding box center [693, 86] width 33 height 7
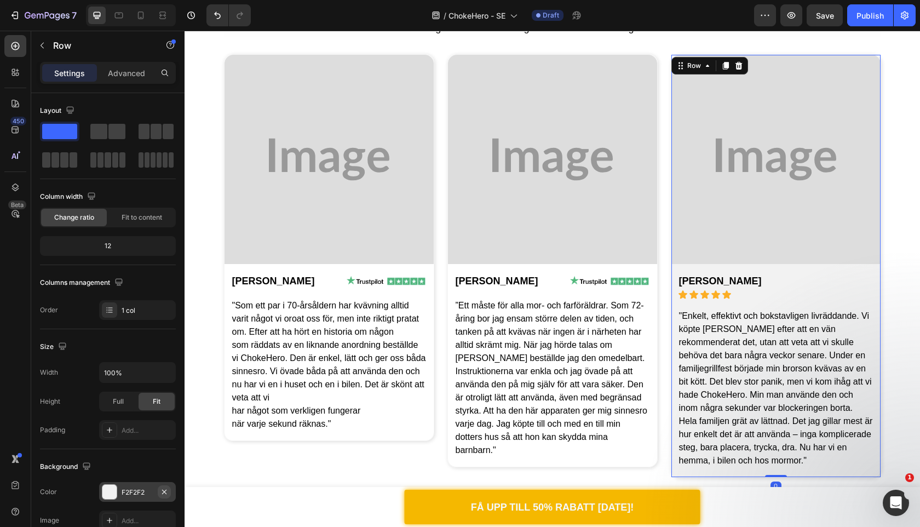
drag, startPoint x: 168, startPoint y: 490, endPoint x: 515, endPoint y: 56, distance: 555.8
click at [168, 490] on icon "button" at bounding box center [164, 492] width 9 height 9
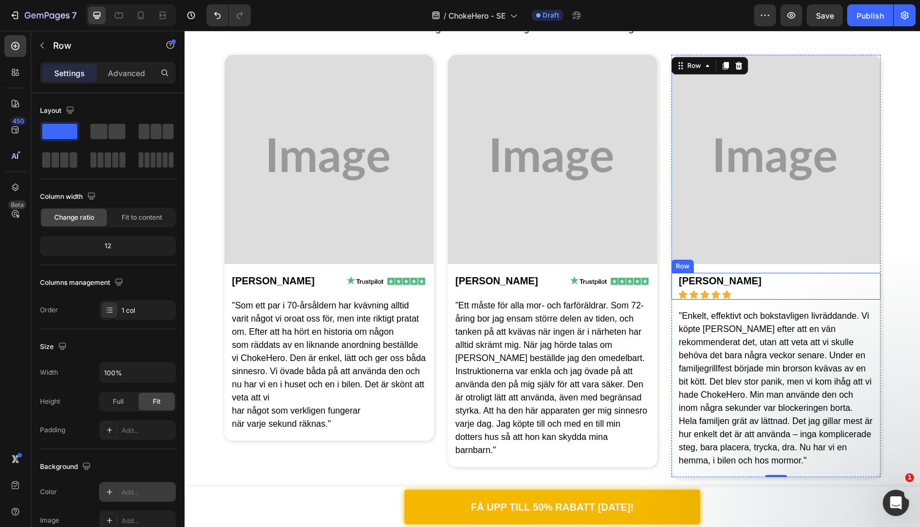
click at [757, 285] on div "Jessica M. Text Block Icon Icon Icon Icon Icon Icon List Row" at bounding box center [776, 286] width 209 height 27
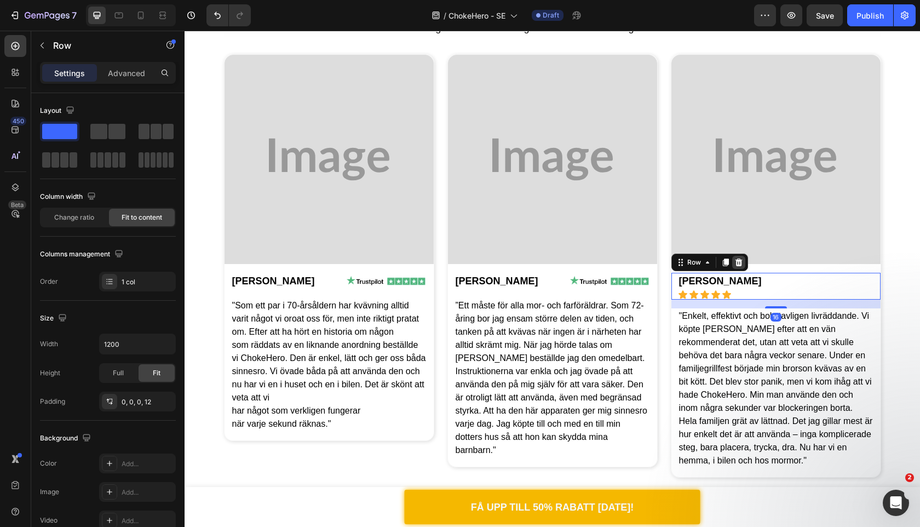
click at [742, 265] on icon at bounding box center [739, 262] width 9 height 9
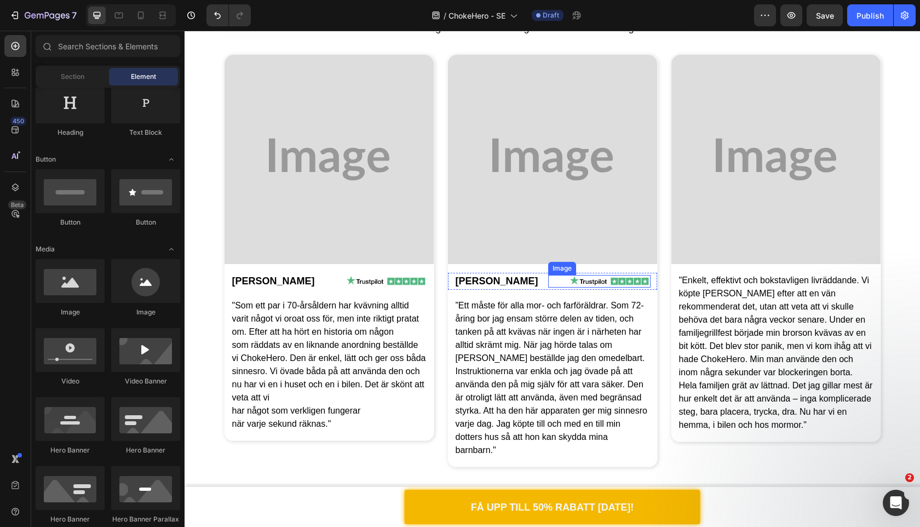
click at [548, 288] on div at bounding box center [599, 281] width 102 height 13
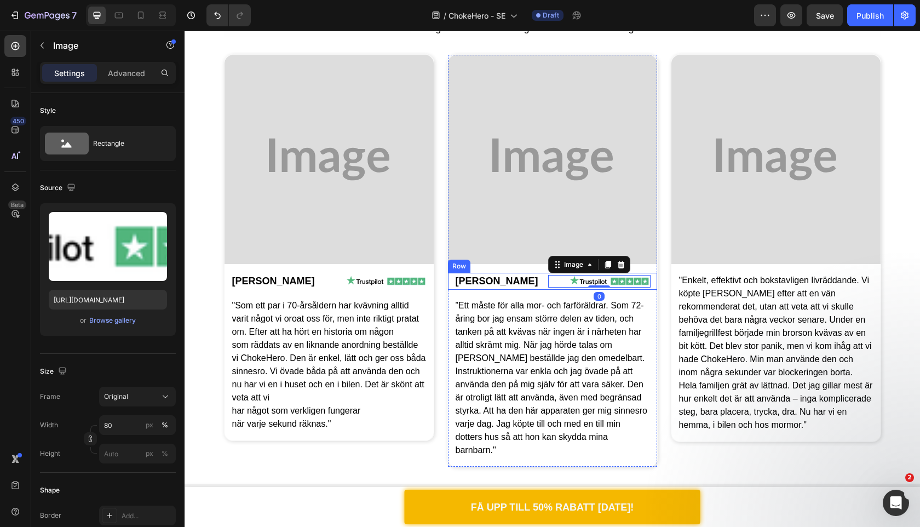
click at [517, 288] on div "Rebeca W. Text Block Image 0 Row" at bounding box center [552, 281] width 209 height 17
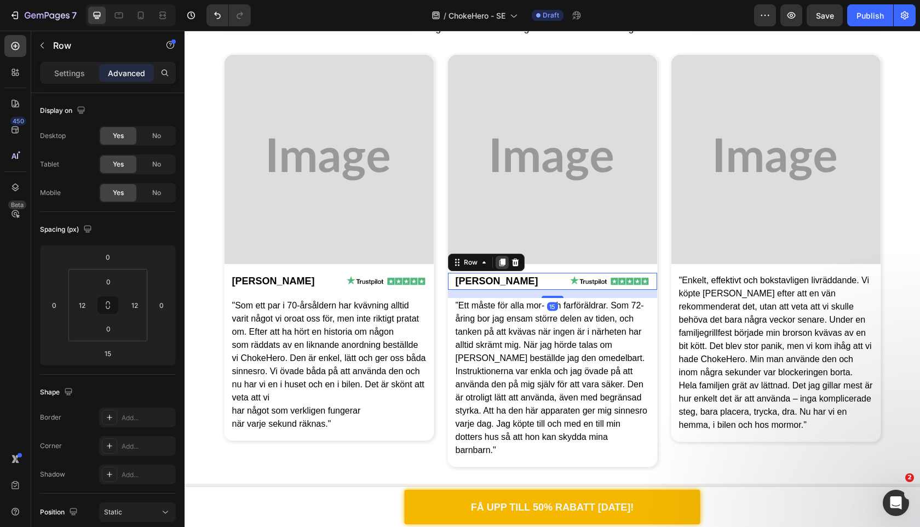
click at [503, 263] on icon at bounding box center [502, 263] width 6 height 8
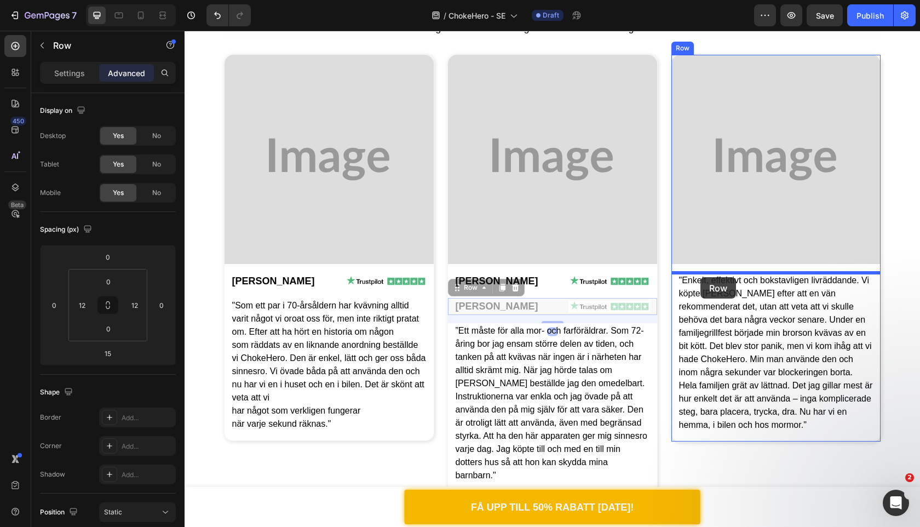
drag, startPoint x: 454, startPoint y: 290, endPoint x: 701, endPoint y: 277, distance: 246.9
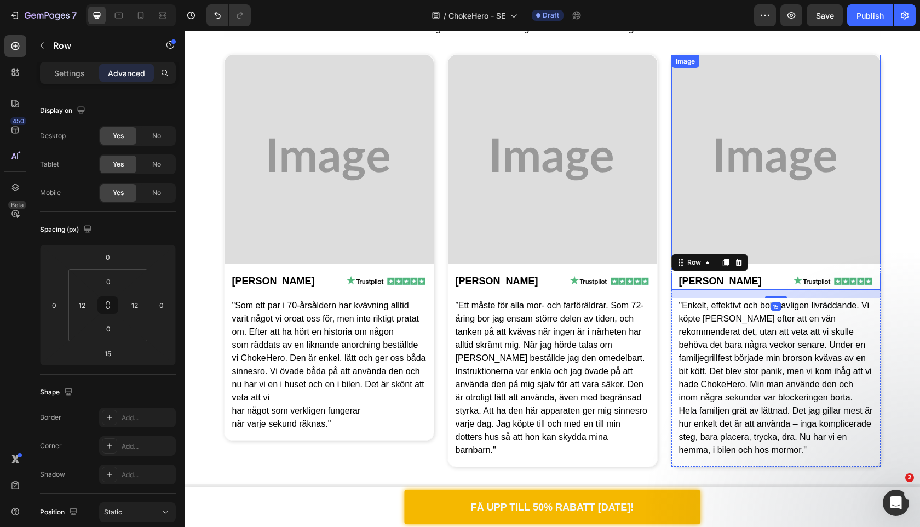
click at [834, 157] on img at bounding box center [776, 159] width 209 height 209
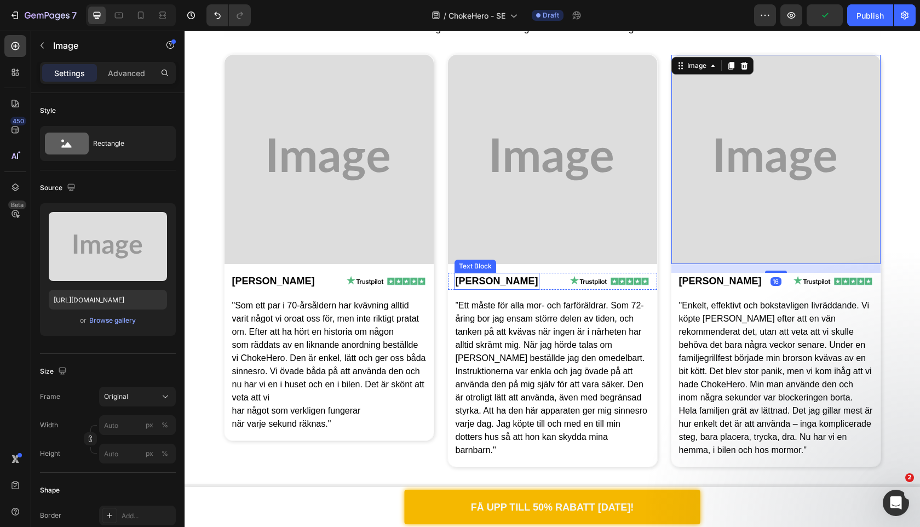
click at [479, 283] on span "[PERSON_NAME]" at bounding box center [497, 281] width 83 height 11
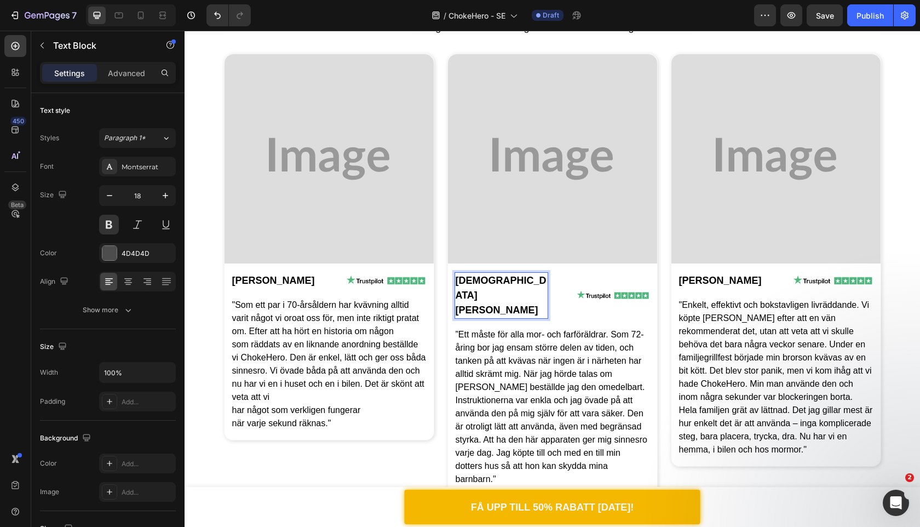
scroll to position [2487, 0]
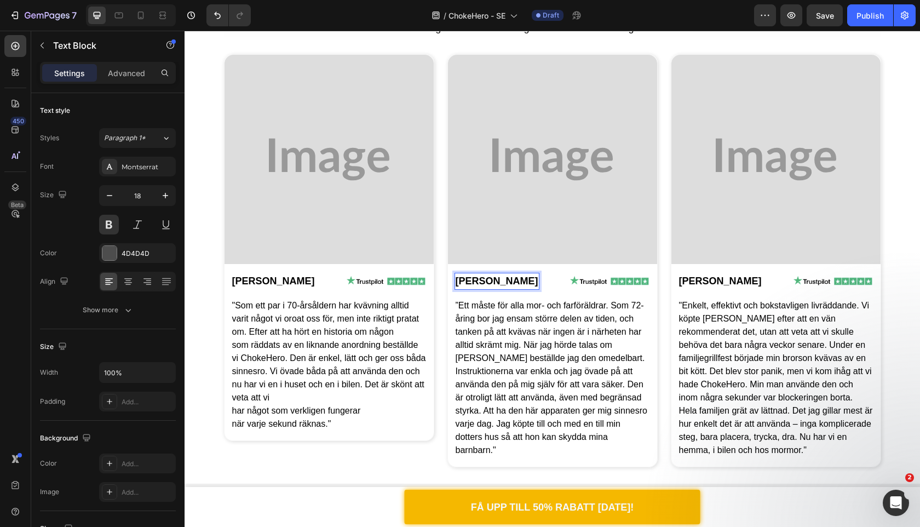
click at [494, 283] on span "David W." at bounding box center [497, 281] width 83 height 11
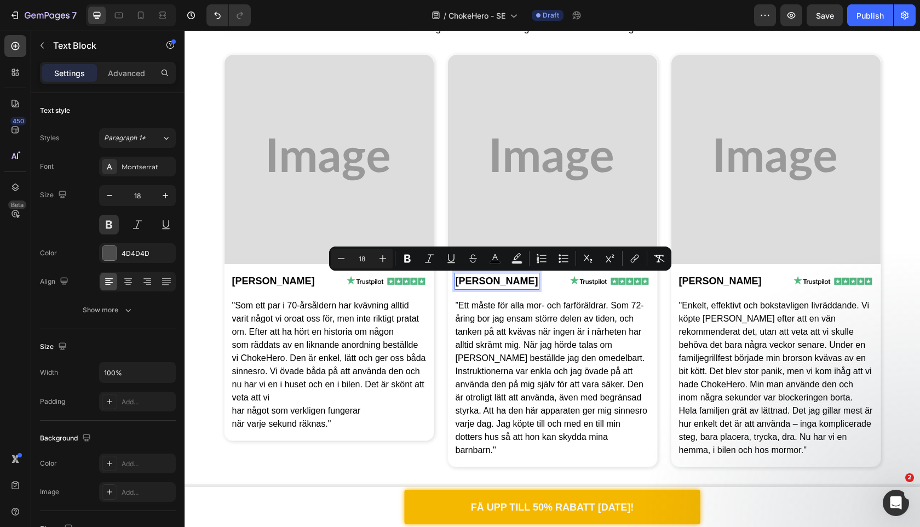
click at [491, 282] on span "David W." at bounding box center [497, 281] width 83 height 11
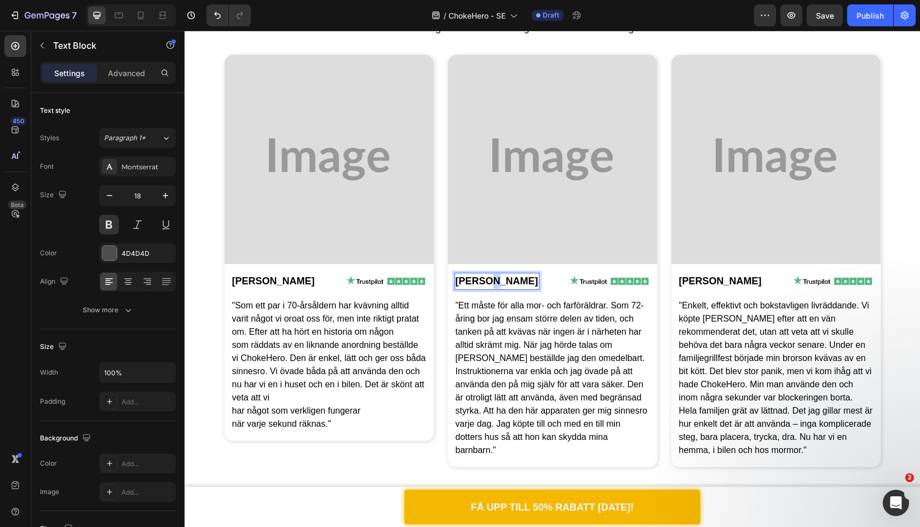
click at [491, 282] on span "David W." at bounding box center [497, 281] width 83 height 11
click at [722, 282] on span "[PERSON_NAME]" at bounding box center [720, 281] width 83 height 11
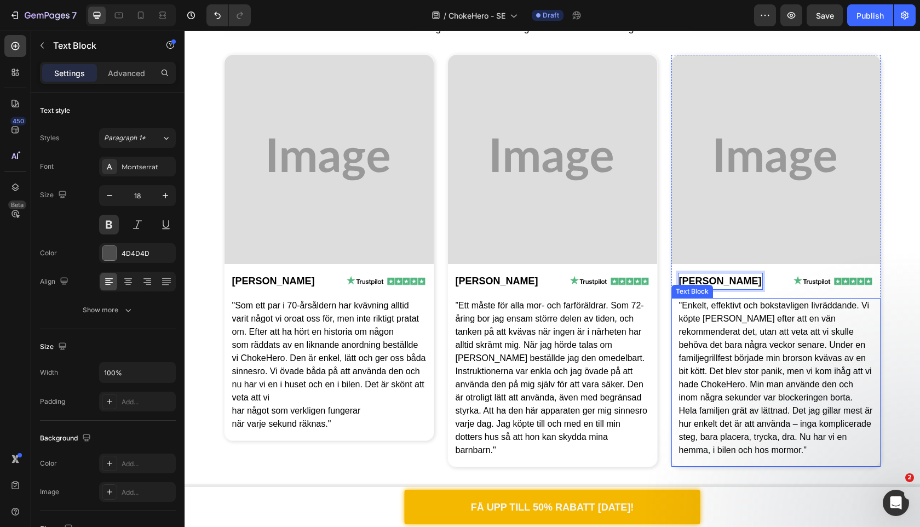
click at [676, 364] on div ""Enkelt, effektivt och bokstavligen livräddande. Vi köpte ChokeHero efter att e…" at bounding box center [776, 382] width 209 height 169
click at [675, 342] on div ""Enkelt, effektivt och bokstavligen livräddande. Vi köpte ChokeHero efter att e…" at bounding box center [776, 382] width 209 height 169
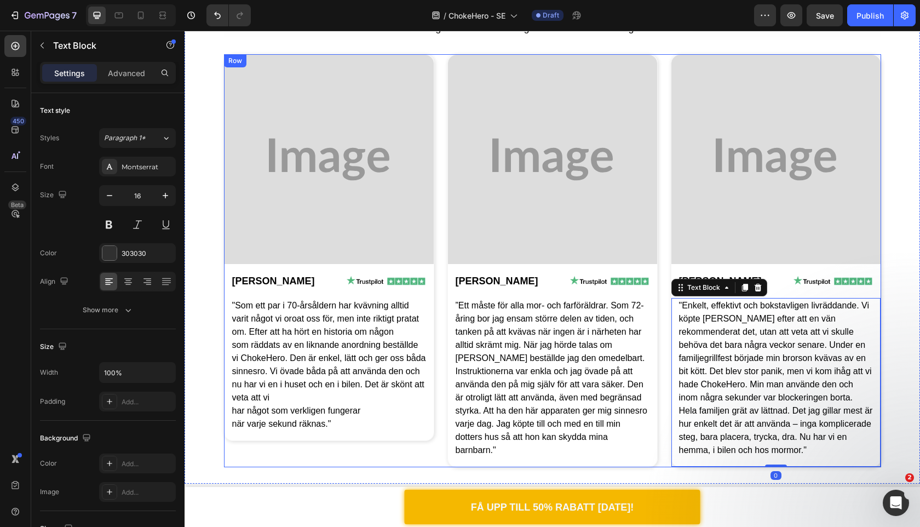
click at [668, 339] on div "Image Rebeca W. Text Block Image Row "Som ett par i 70-årsåldern har kvävning a…" at bounding box center [552, 260] width 657 height 413
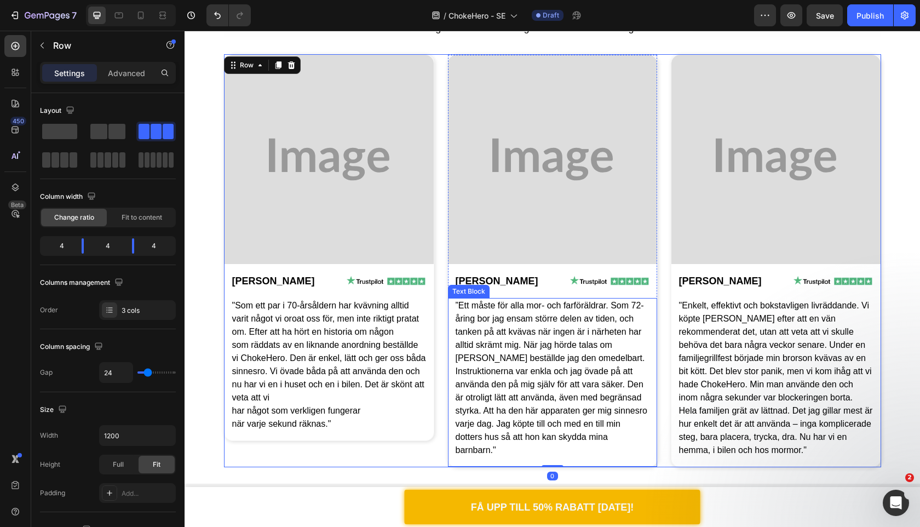
click at [554, 166] on img at bounding box center [552, 159] width 209 height 209
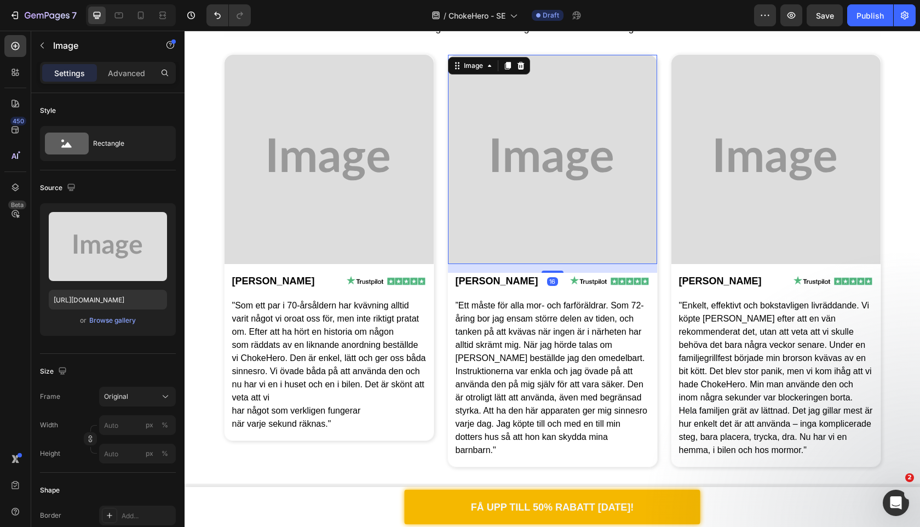
click at [315, 215] on img at bounding box center [329, 159] width 209 height 209
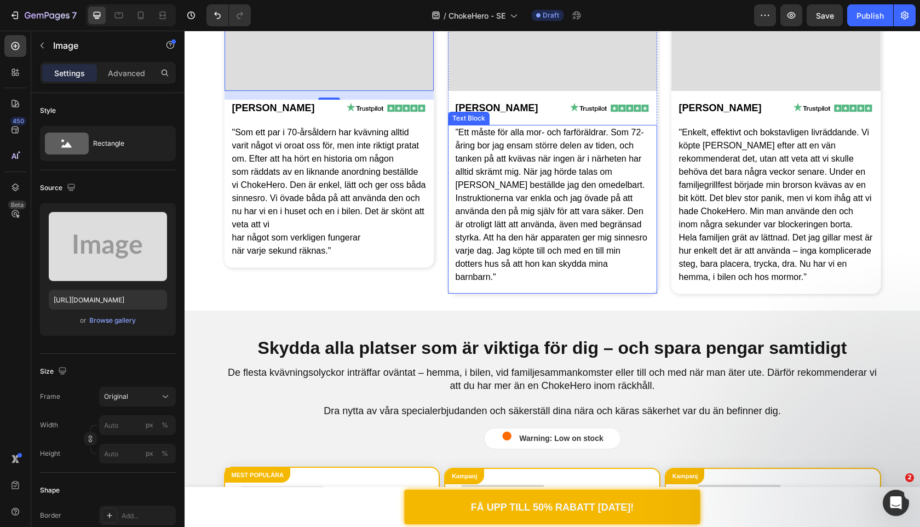
scroll to position [2760, 0]
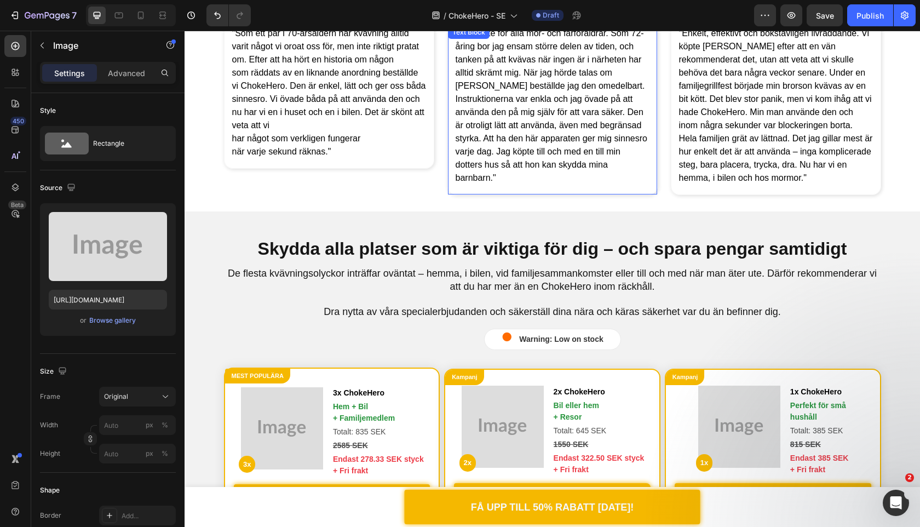
click at [550, 105] on p "”Ett måste för alla mor- och farföräldrar. Som 72-åring bor jag ensam större de…" at bounding box center [553, 106] width 194 height 158
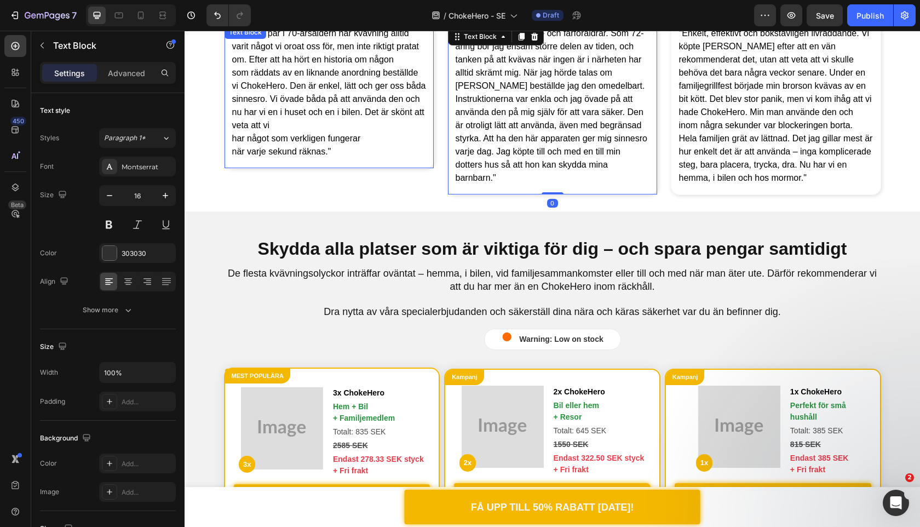
click at [314, 108] on span "som räddats av en liknande anordning beställde vi ChokeHero. Den är enkel, lätt…" at bounding box center [329, 99] width 194 height 62
click at [715, 182] on span ""Enkelt, effektivt och bokstavligen livräddande. Vi köpte [PERSON_NAME] efter a…" at bounding box center [776, 105] width 194 height 154
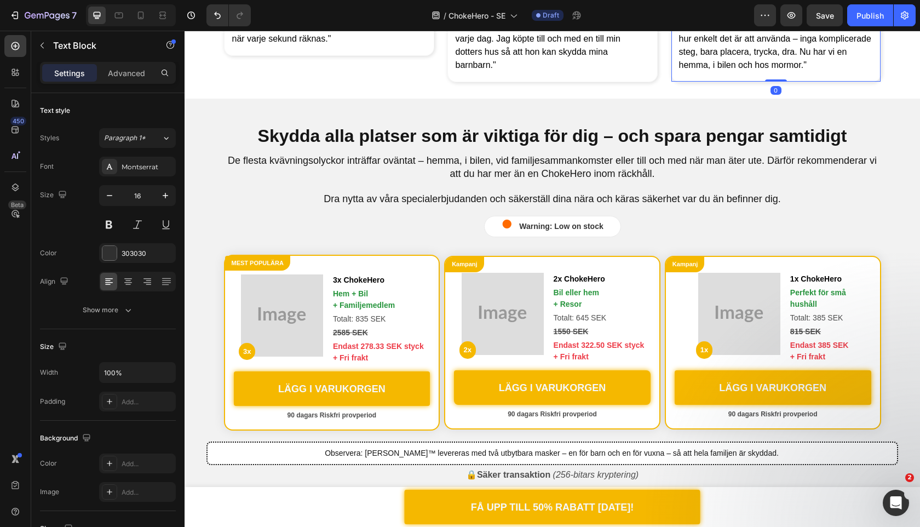
scroll to position [2870, 0]
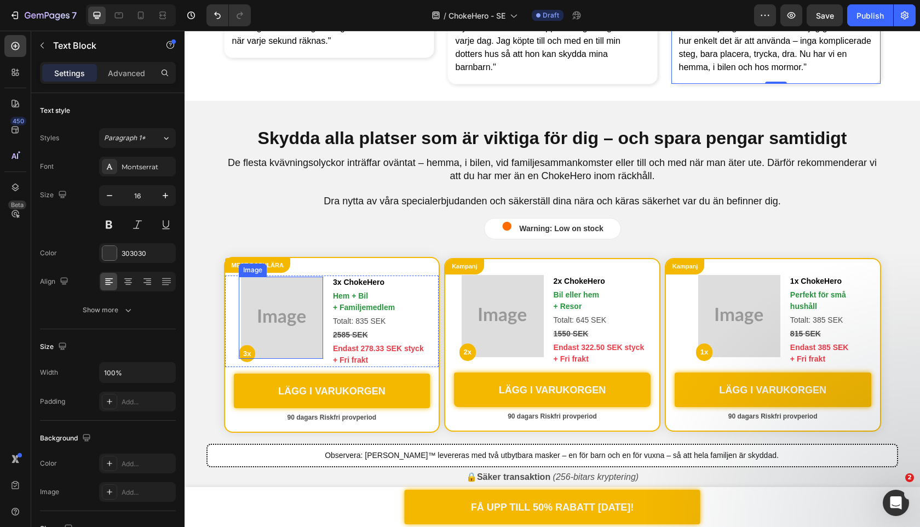
click at [307, 323] on img at bounding box center [282, 318] width 82 height 82
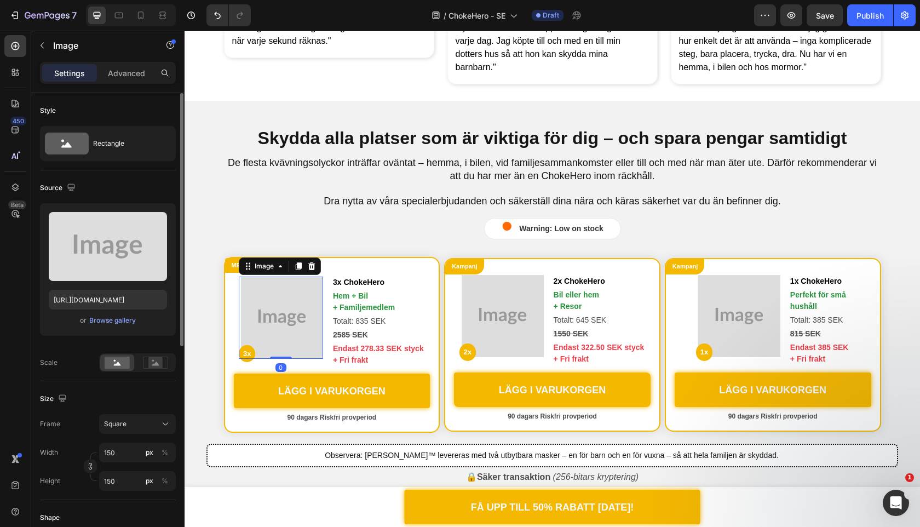
click at [120, 326] on div "or Browse gallery" at bounding box center [108, 320] width 118 height 13
click at [120, 321] on div "Browse gallery" at bounding box center [112, 321] width 47 height 10
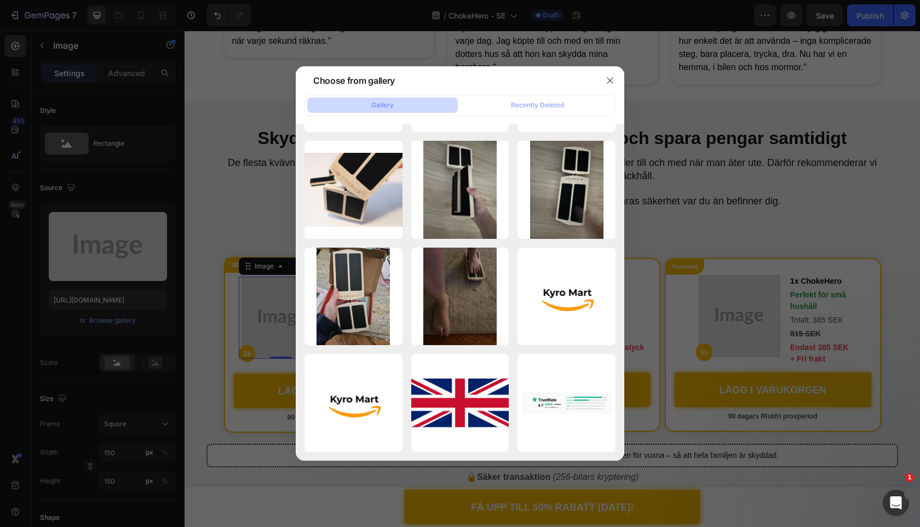
scroll to position [5705, 0]
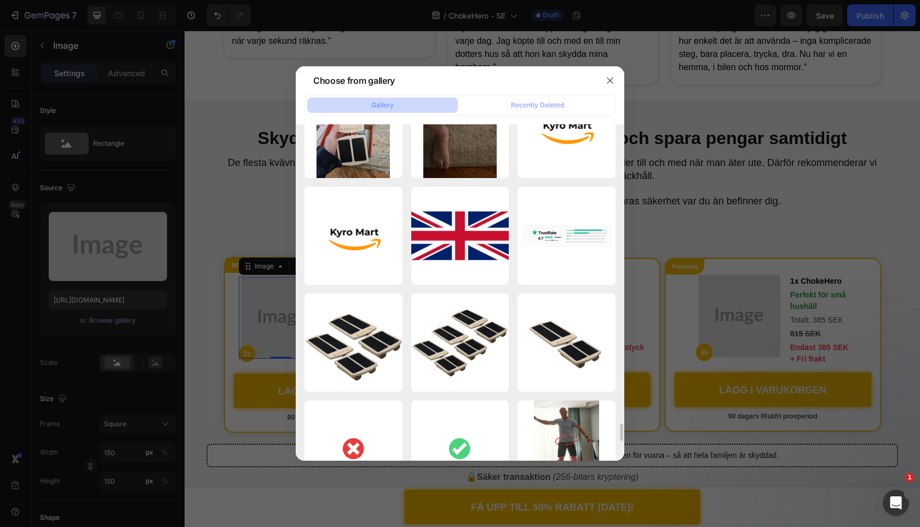
click at [290, 260] on div at bounding box center [460, 263] width 920 height 527
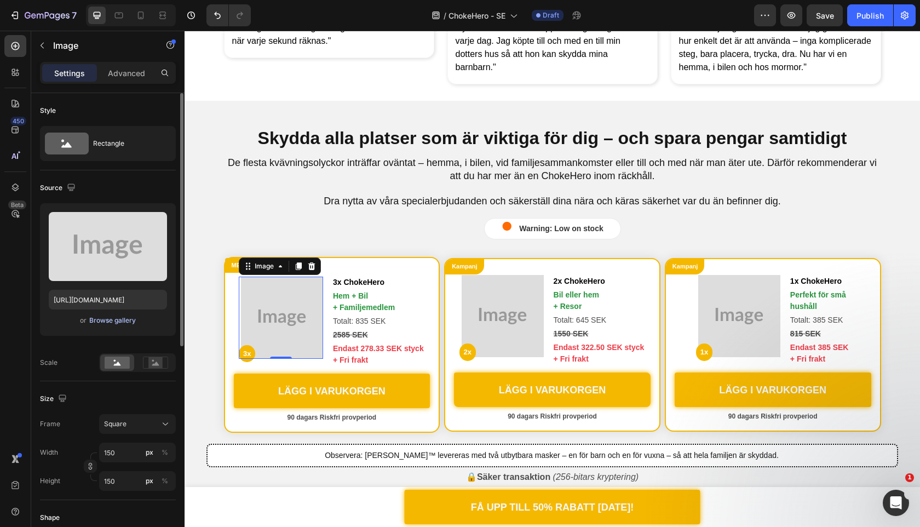
click at [112, 321] on div "Browse gallery" at bounding box center [112, 321] width 47 height 10
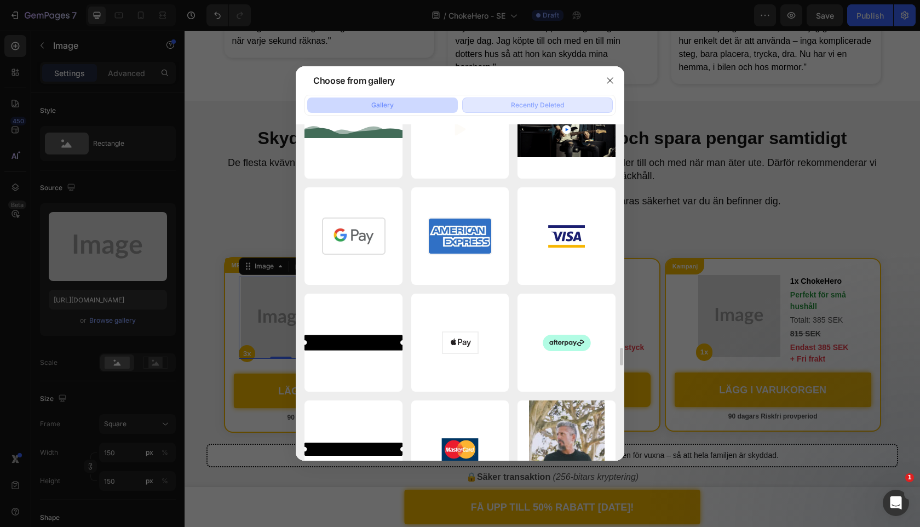
scroll to position [656, 0]
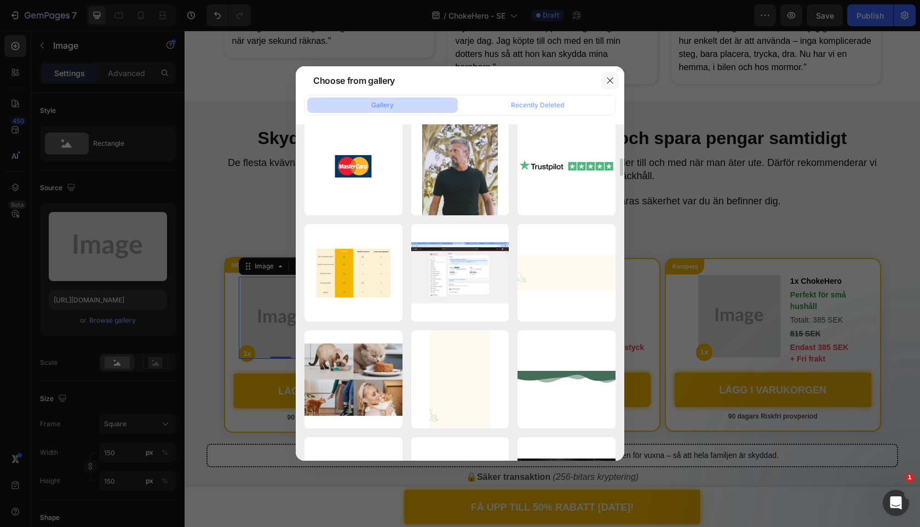
click at [613, 76] on icon "button" at bounding box center [610, 80] width 9 height 9
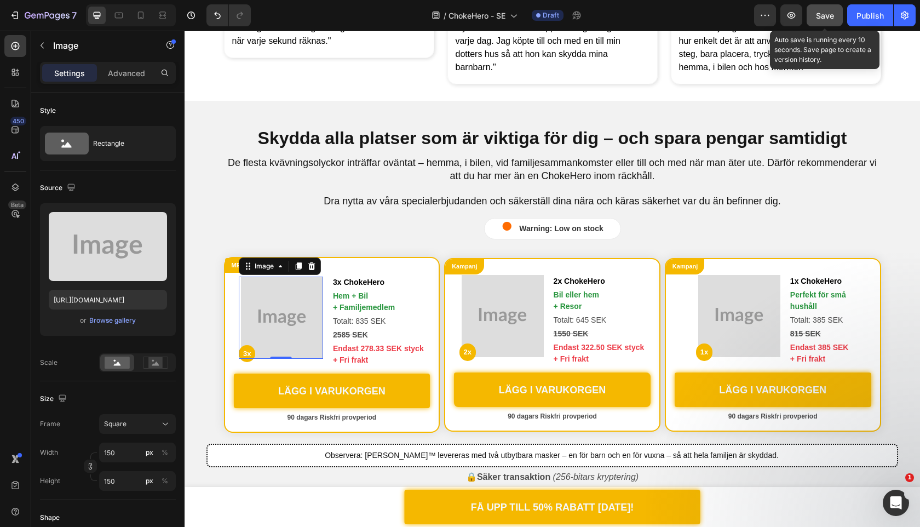
click at [828, 18] on span "Save" at bounding box center [825, 15] width 18 height 9
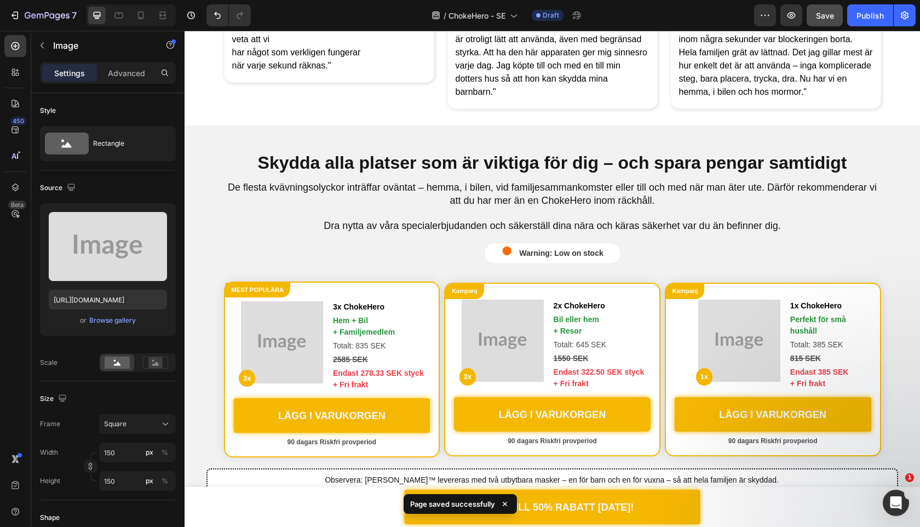
scroll to position [2549, 0]
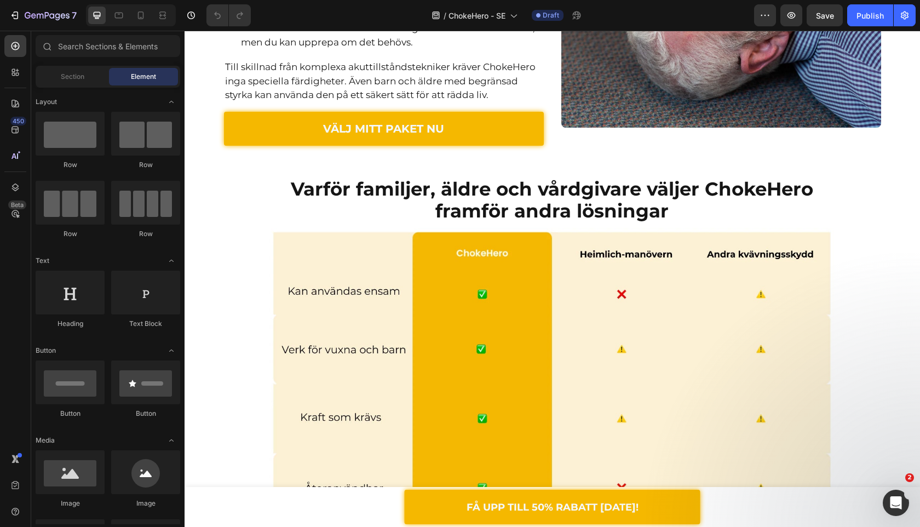
scroll to position [2440, 0]
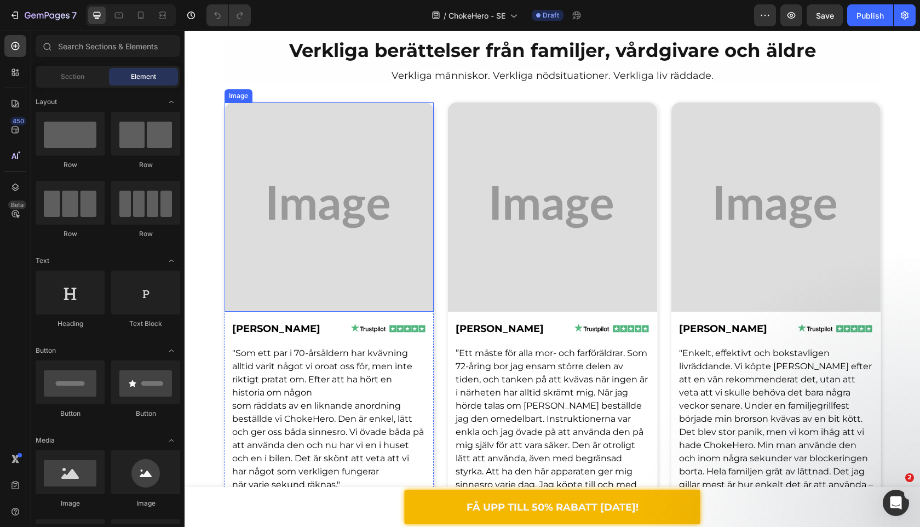
click at [405, 236] on img at bounding box center [329, 206] width 209 height 209
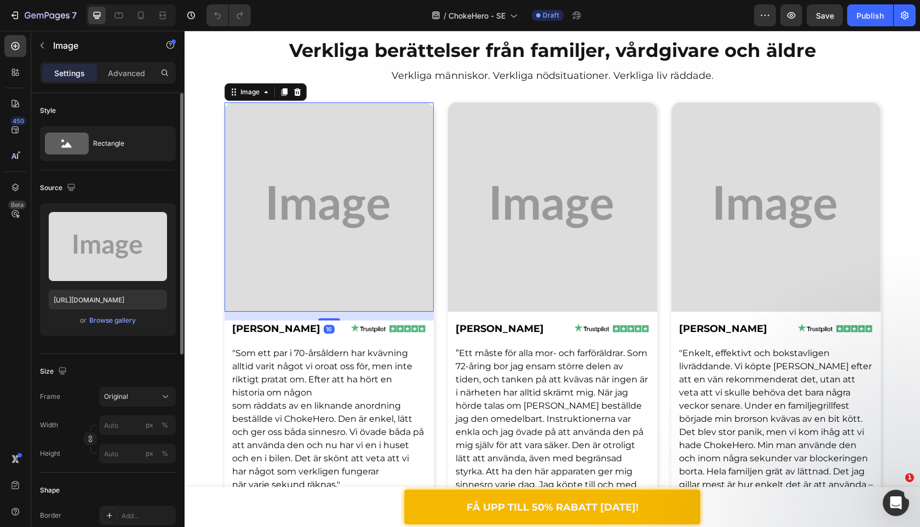
click at [128, 313] on div "Upload Image https://placehold.co/1080x1080?text=Image or Browse gallery" at bounding box center [108, 269] width 136 height 133
click at [112, 327] on div "Upload Image https://placehold.co/1080x1080?text=Image or Browse gallery" at bounding box center [108, 269] width 136 height 133
click at [113, 317] on div "Browse gallery" at bounding box center [112, 321] width 47 height 10
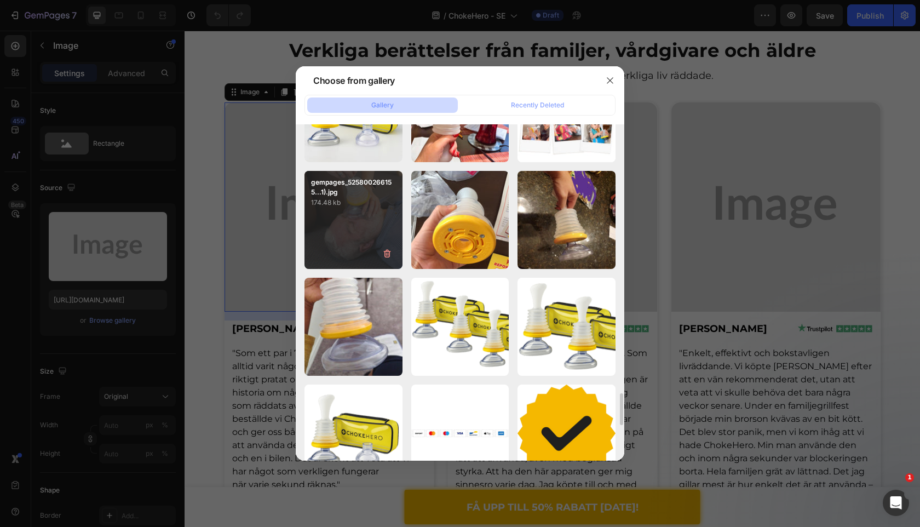
scroll to position [2745, 0]
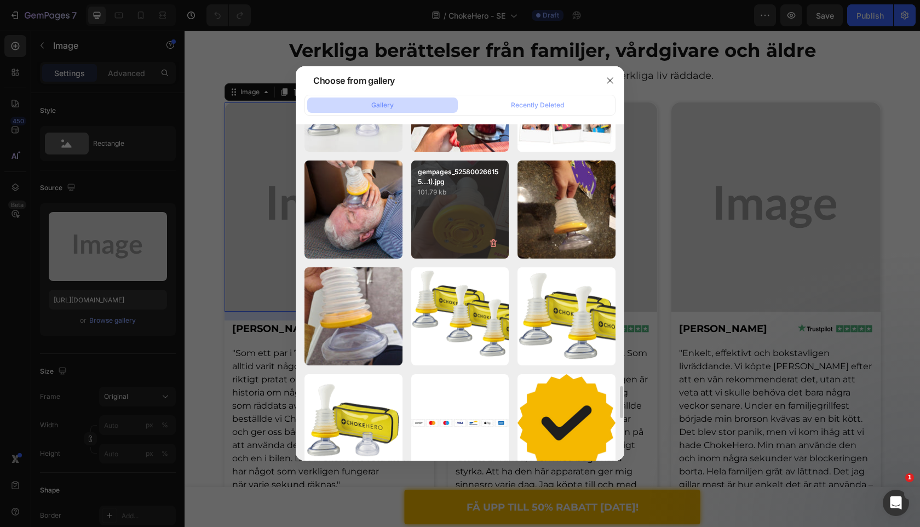
click at [459, 215] on div "gempages_525800266155...1).jpg 101.79 kb" at bounding box center [460, 210] width 98 height 98
type input "[URL][DOMAIN_NAME]"
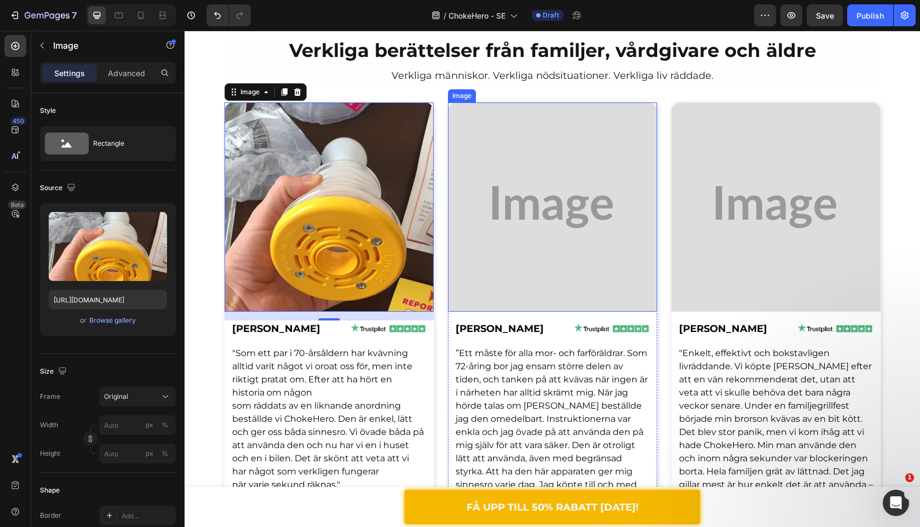
click at [520, 157] on img at bounding box center [552, 206] width 209 height 209
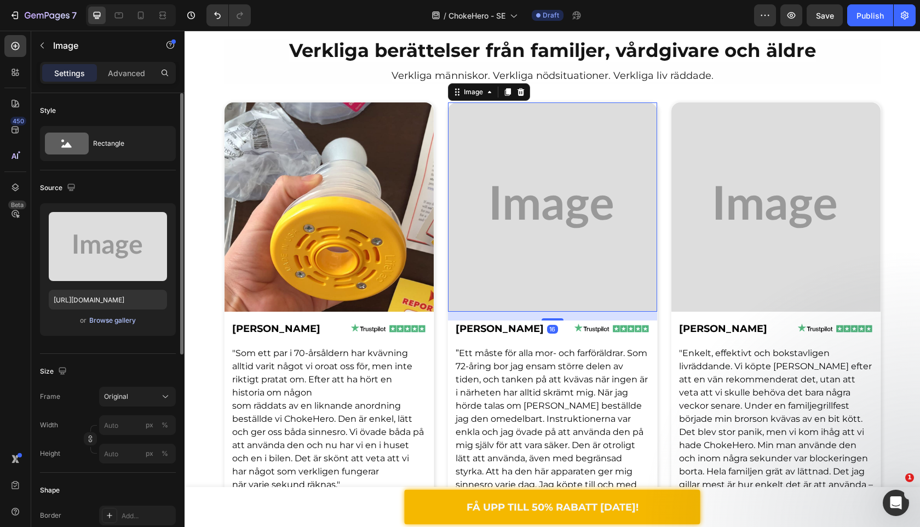
click at [119, 324] on div "Browse gallery" at bounding box center [112, 321] width 47 height 10
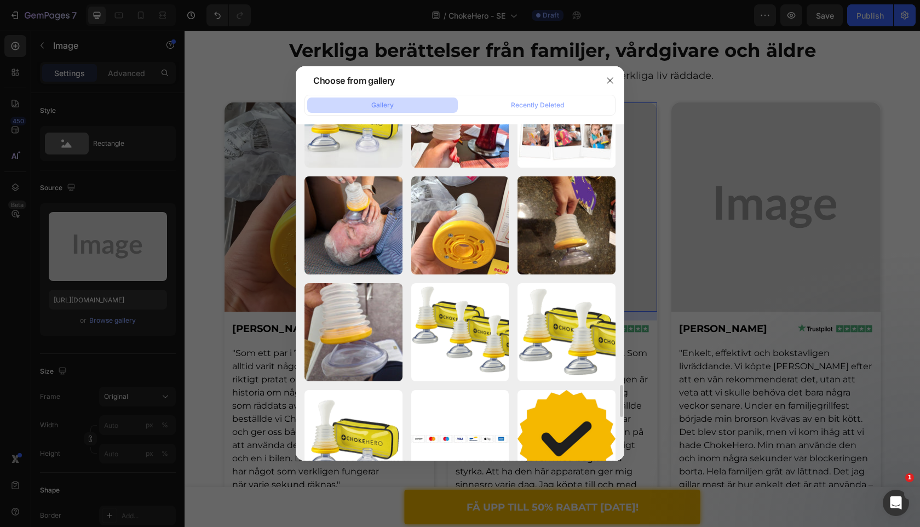
scroll to position [2730, 0]
drag, startPoint x: 532, startPoint y: 250, endPoint x: 680, endPoint y: 184, distance: 162.3
click at [0, 0] on div "gempages_525800266155...1).jpg 128.13 kb" at bounding box center [0, 0] width 0 height 0
type input "[URL][DOMAIN_NAME]"
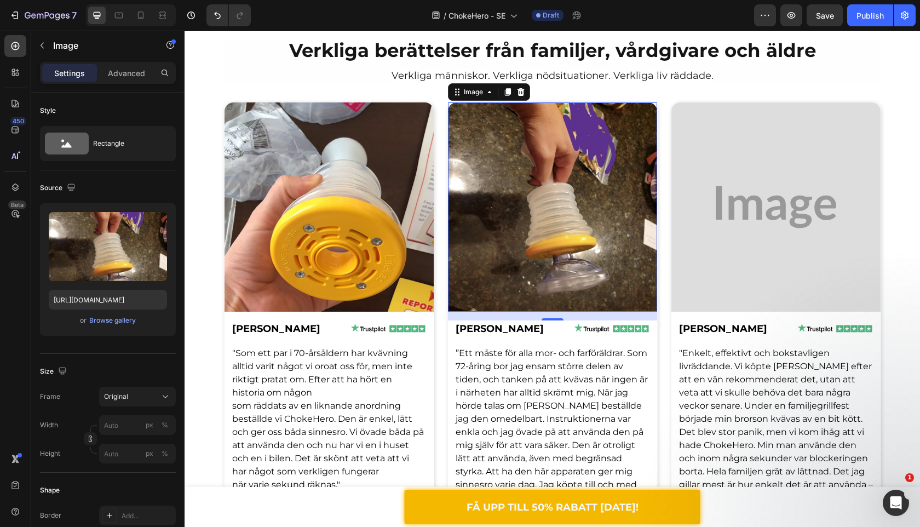
click at [786, 162] on img at bounding box center [776, 206] width 209 height 209
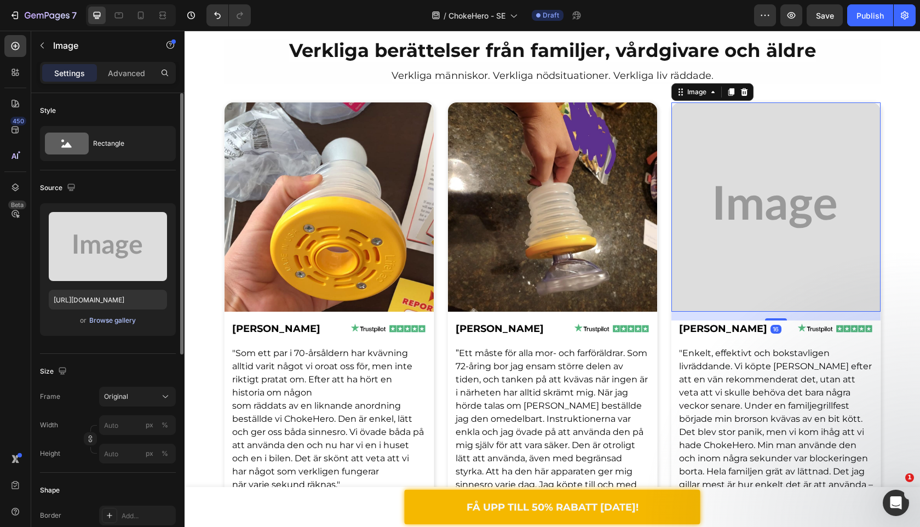
click at [123, 318] on div "Browse gallery" at bounding box center [112, 321] width 47 height 10
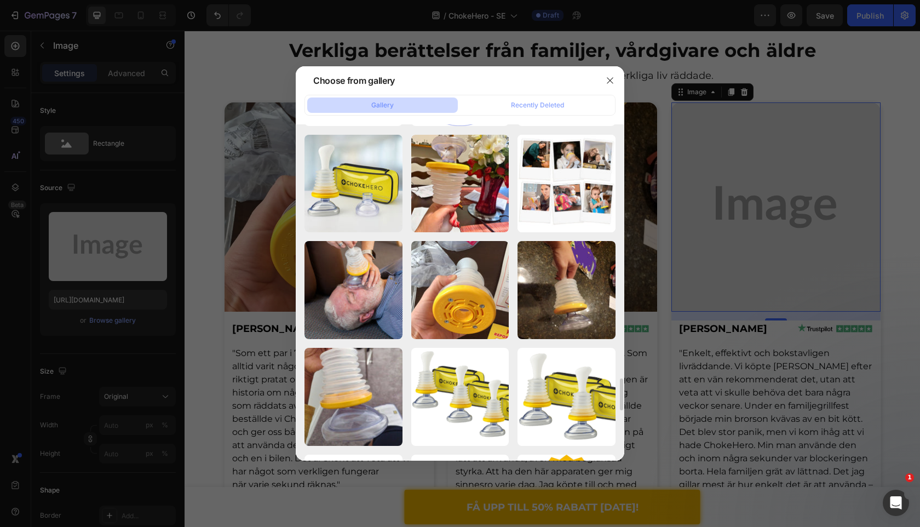
scroll to position [2669, 0]
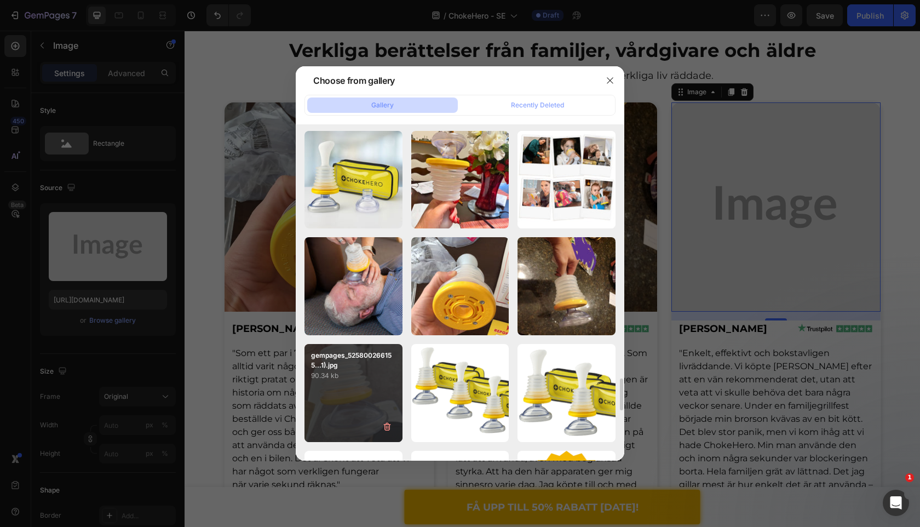
click at [373, 388] on div "gempages_525800266155...1).jpg 90.34 kb" at bounding box center [354, 393] width 98 height 98
type input "[URL][DOMAIN_NAME]"
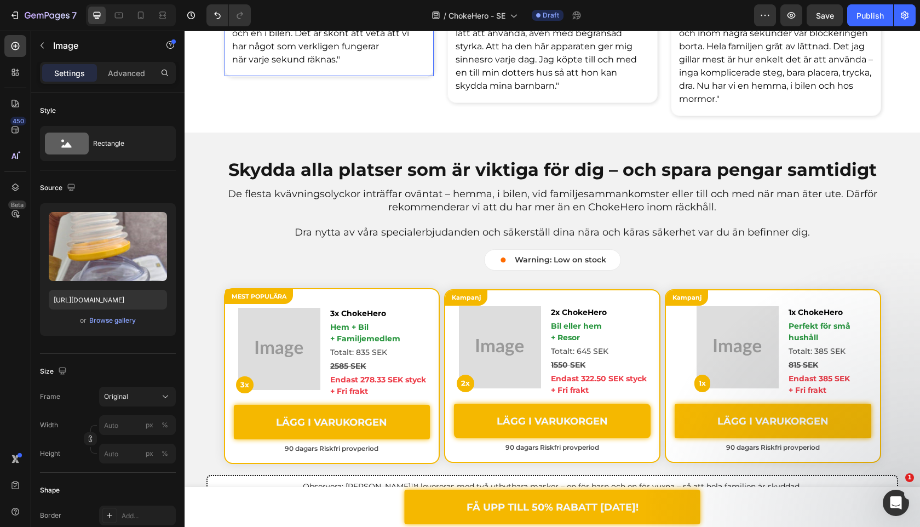
scroll to position [2897, 0]
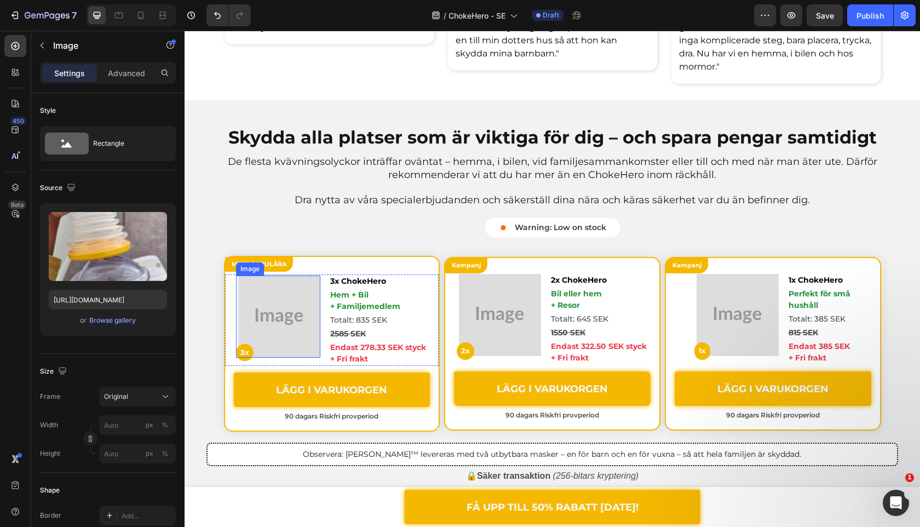
click at [306, 340] on img at bounding box center [279, 317] width 82 height 82
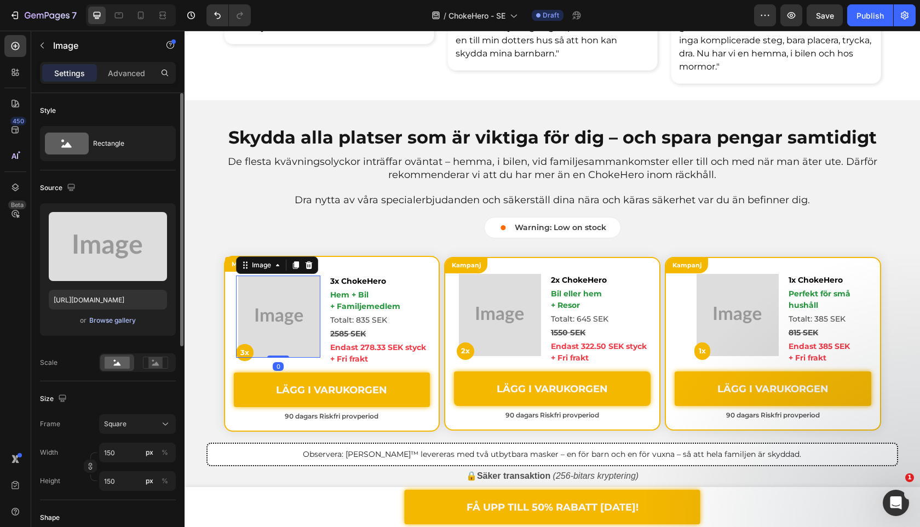
click at [124, 316] on div "Browse gallery" at bounding box center [112, 321] width 47 height 10
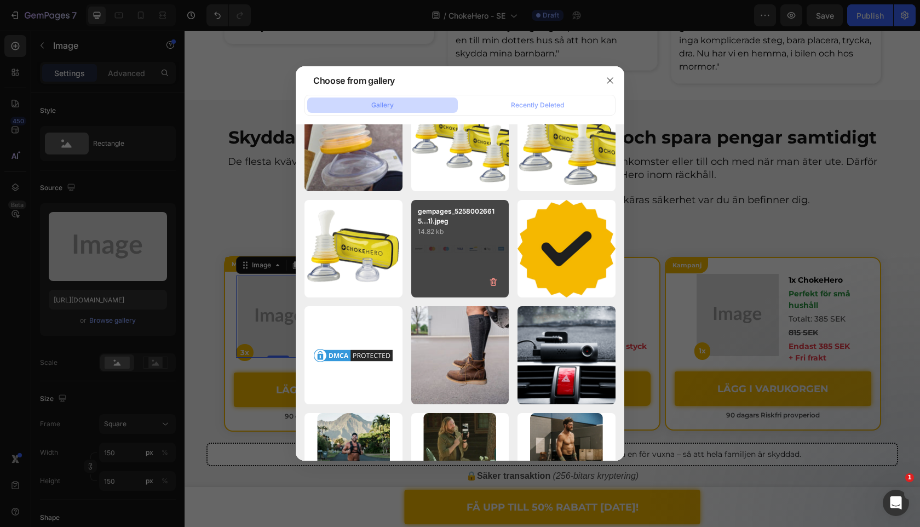
scroll to position [2790, 0]
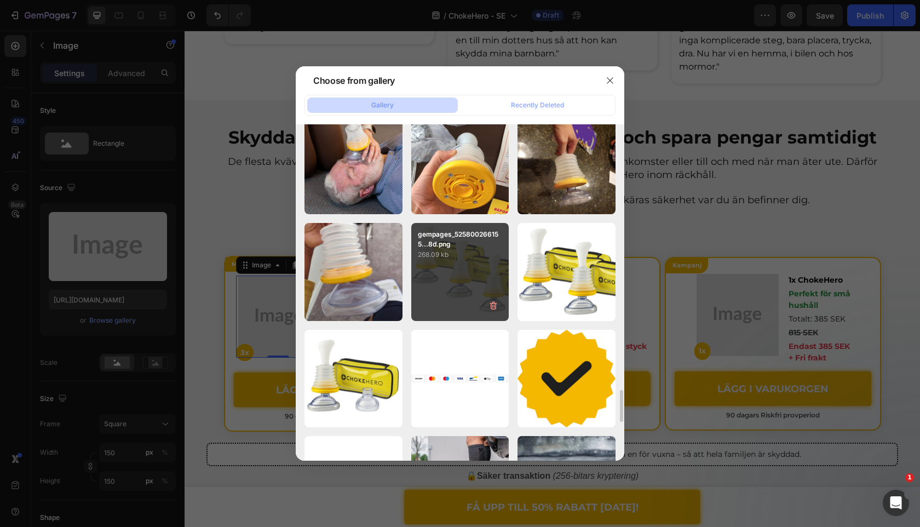
click at [449, 256] on p "268.09 kb" at bounding box center [460, 254] width 85 height 11
type input "[URL][DOMAIN_NAME]"
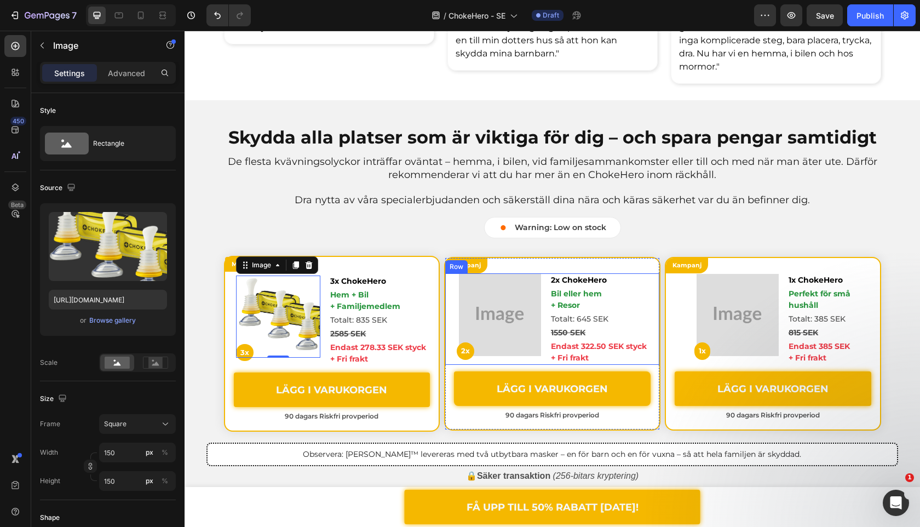
click at [453, 317] on div "Image 2x Text Block 2x ChokeHero Text Block Bil eller hem + Resor Text Block To…" at bounding box center [552, 318] width 214 height 91
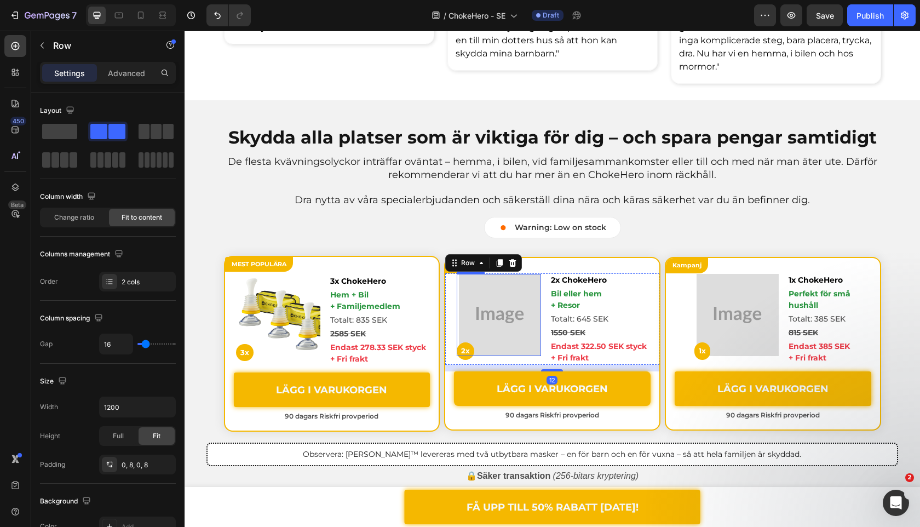
click at [477, 320] on img at bounding box center [500, 315] width 82 height 82
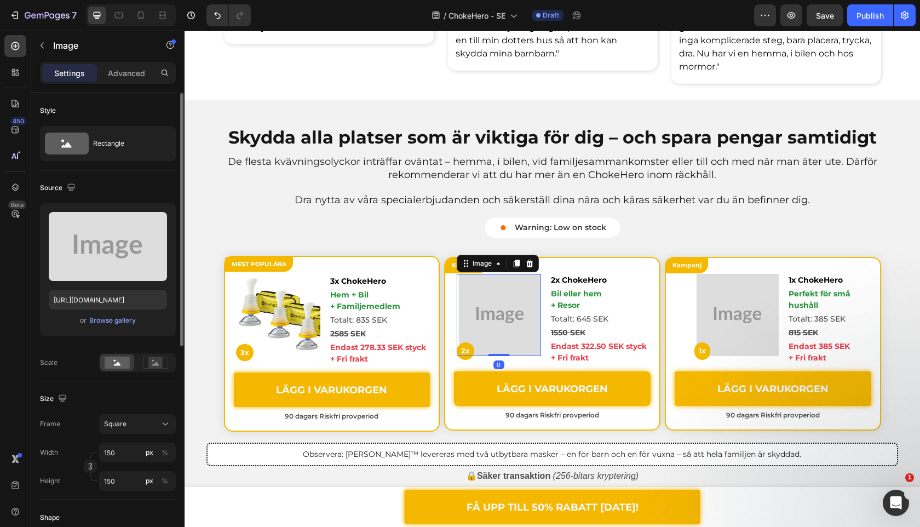
click at [89, 324] on div "or Browse gallery" at bounding box center [108, 320] width 118 height 13
click at [108, 321] on div "Browse gallery" at bounding box center [112, 321] width 47 height 10
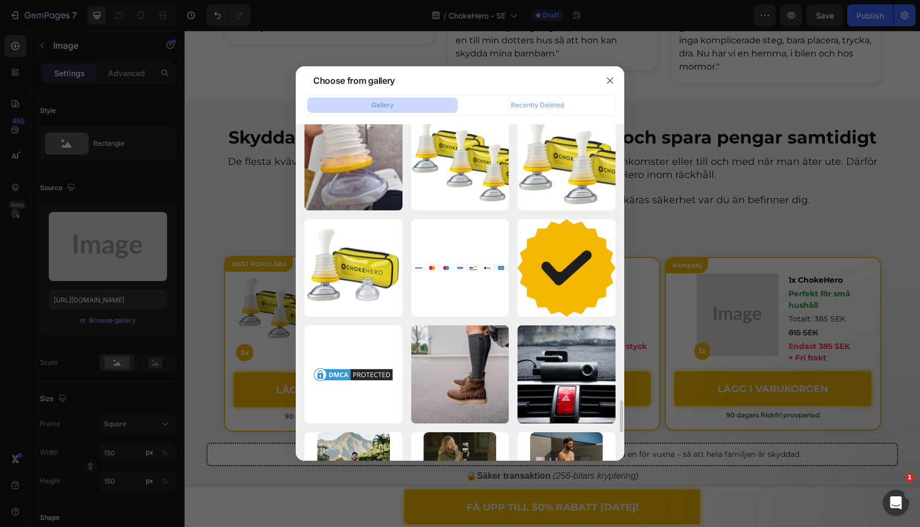
scroll to position [2900, 0]
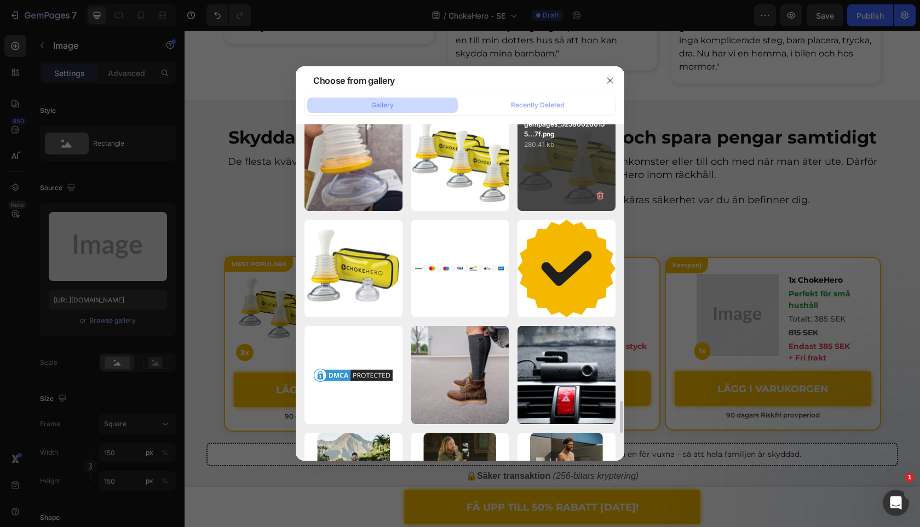
click at [573, 143] on p "280.41 kb" at bounding box center [566, 144] width 85 height 11
type input "https://cdn.shopify.com/s/files/1/0909/2261/5117/files/gempages_577322349100008…"
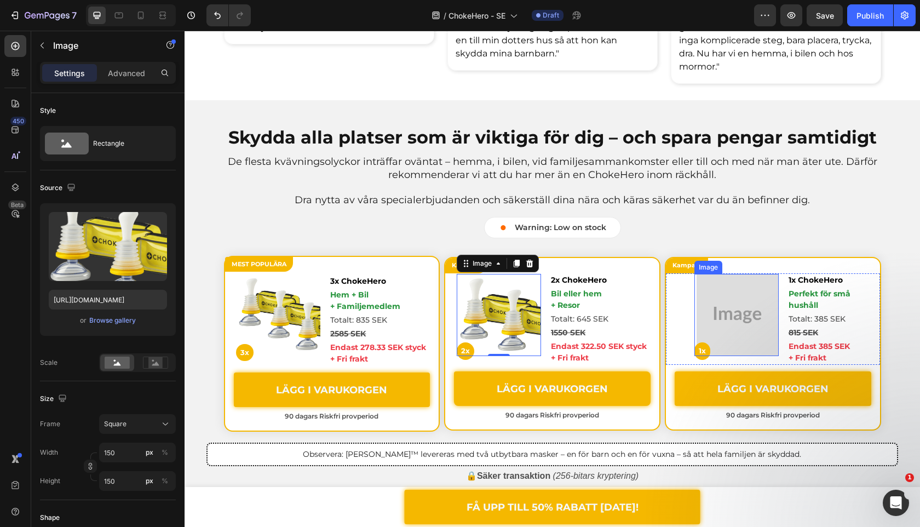
click at [716, 299] on img at bounding box center [738, 315] width 82 height 82
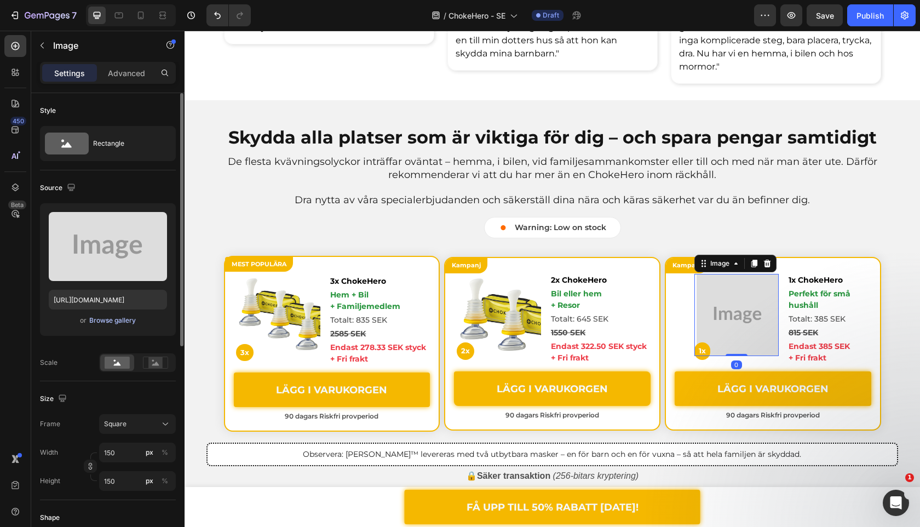
click at [121, 320] on div "Browse gallery" at bounding box center [112, 321] width 47 height 10
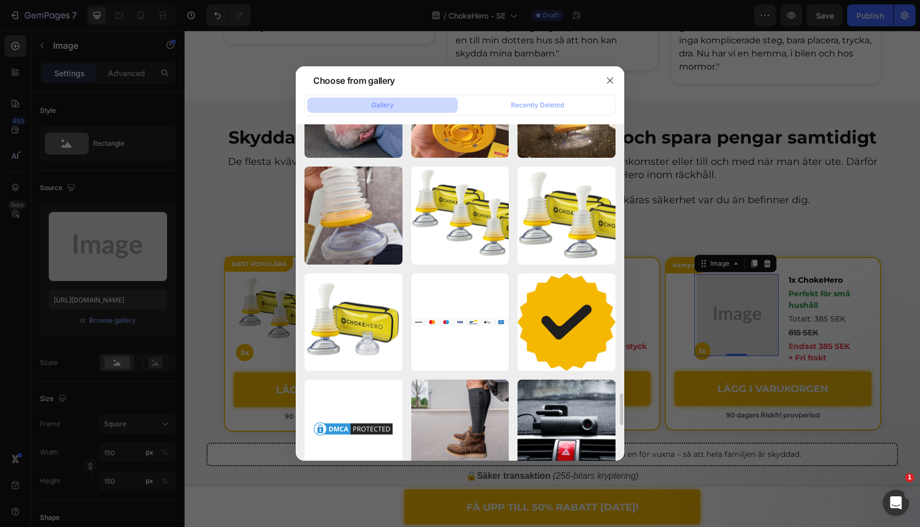
scroll to position [2844, 0]
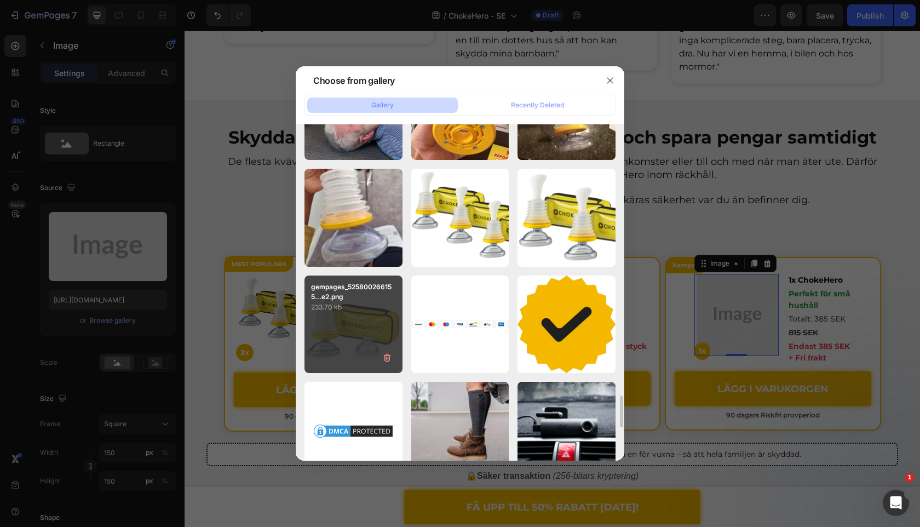
click at [348, 334] on div "gempages_525800266155...e2.png 233.70 kb" at bounding box center [354, 325] width 98 height 98
type input "https://cdn.shopify.com/s/files/1/0909/2261/5117/files/gempages_577322349100008…"
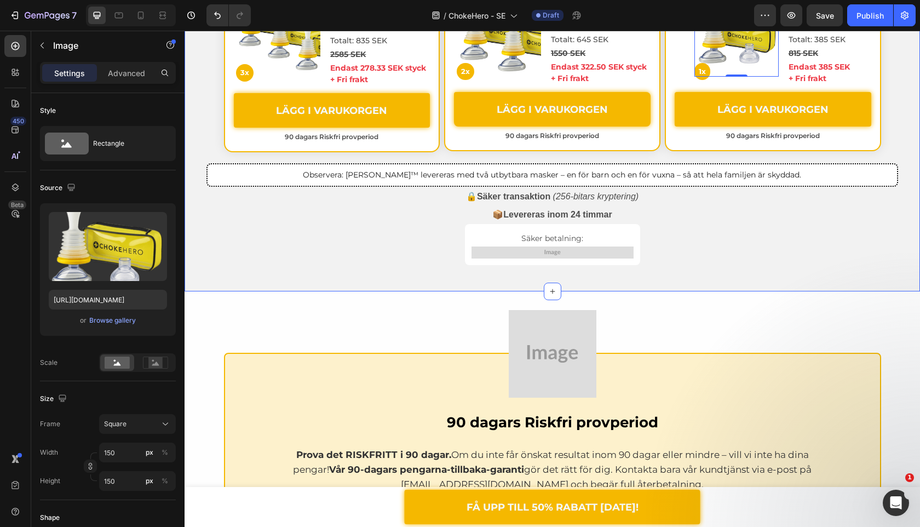
scroll to position [3006, 0]
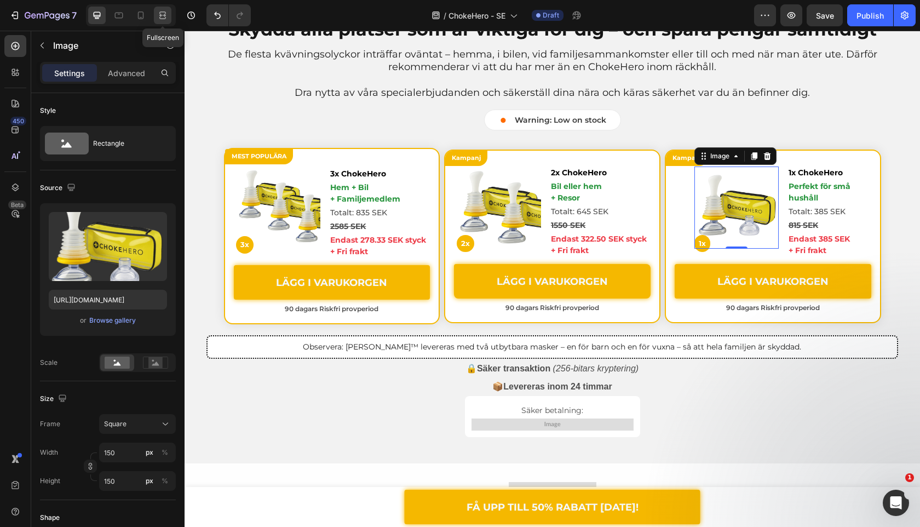
click at [160, 16] on icon at bounding box center [160, 15] width 3 height 3
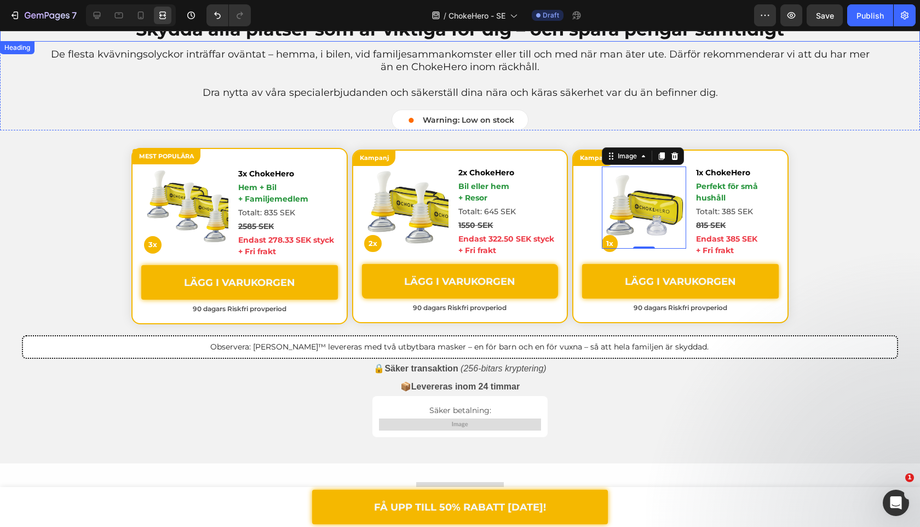
click at [64, 176] on div "Skydda alla platser som är viktiga för dig – och spara pengar samtidigt Heading…" at bounding box center [460, 228] width 920 height 418
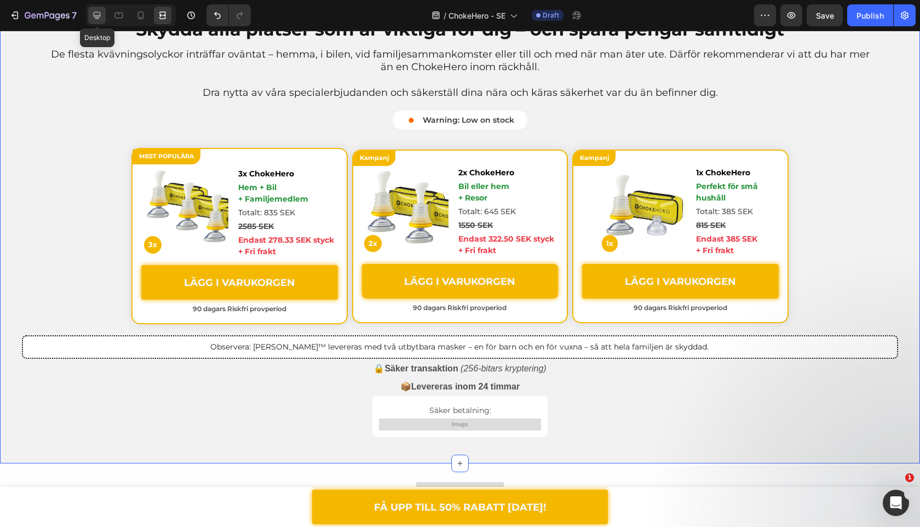
click at [91, 14] on div at bounding box center [97, 16] width 18 height 18
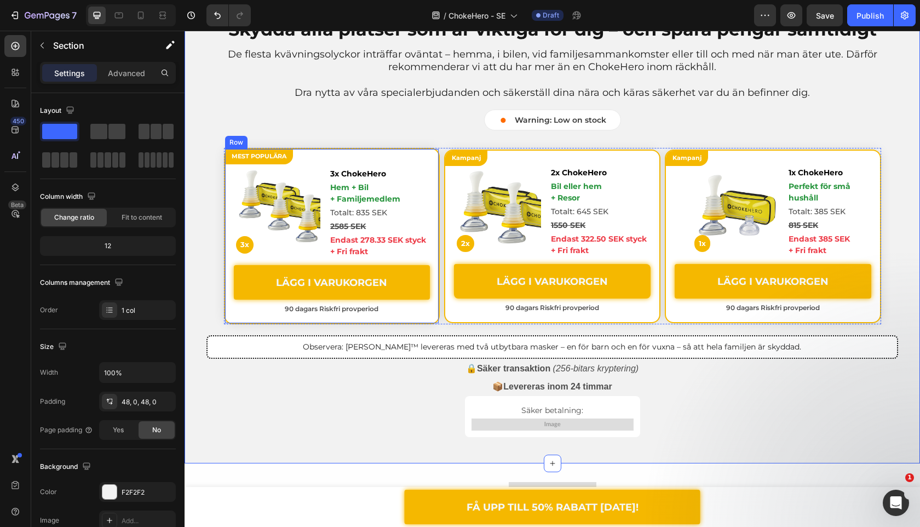
scroll to position [3257, 0]
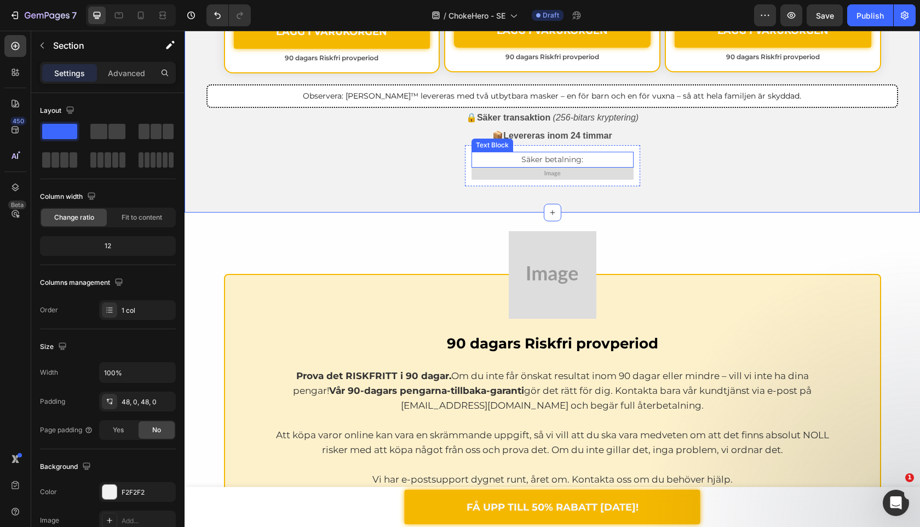
click at [507, 178] on img at bounding box center [553, 174] width 162 height 12
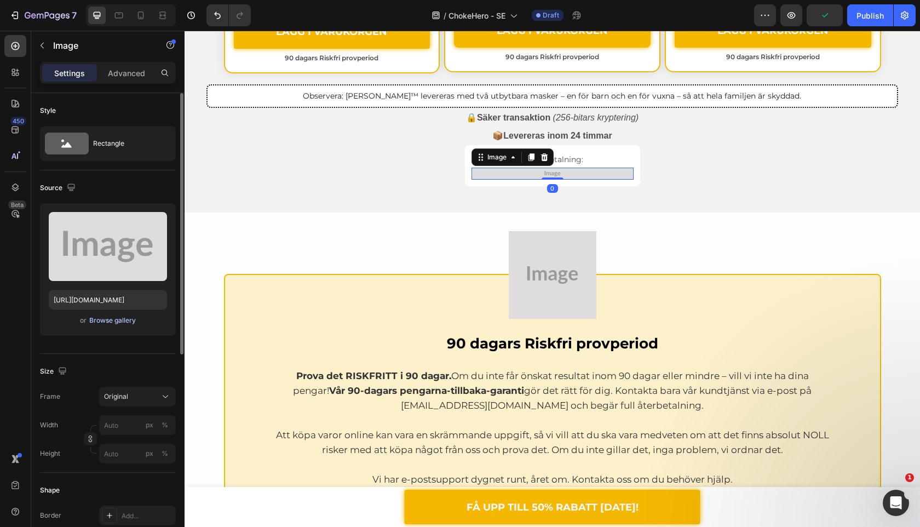
click at [114, 321] on div "Browse gallery" at bounding box center [112, 321] width 47 height 10
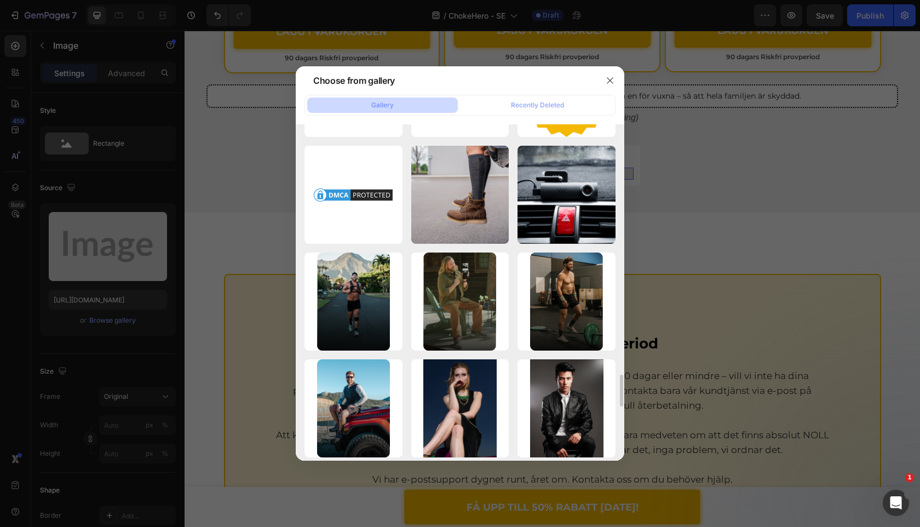
scroll to position [2992, 0]
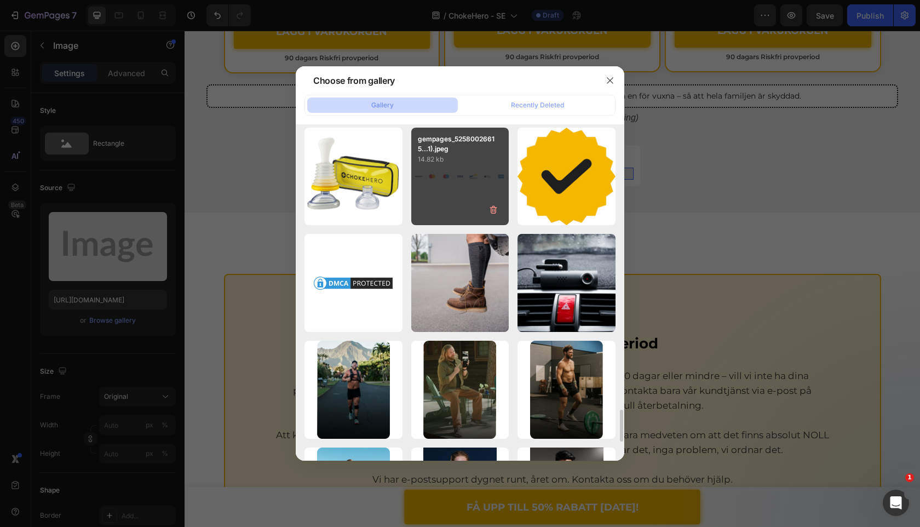
click at [415, 201] on div "gempages_52580026615...1).jpeg 14.82 kb" at bounding box center [460, 177] width 98 height 98
type input "https://cdn.shopify.com/s/files/1/0909/2261/5117/files/gempages_577322349100008…"
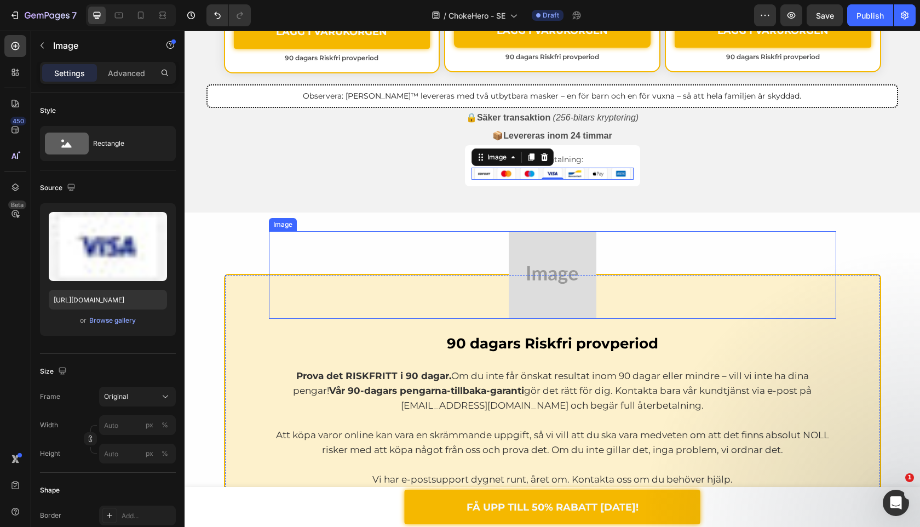
click at [463, 255] on div at bounding box center [553, 275] width 568 height 88
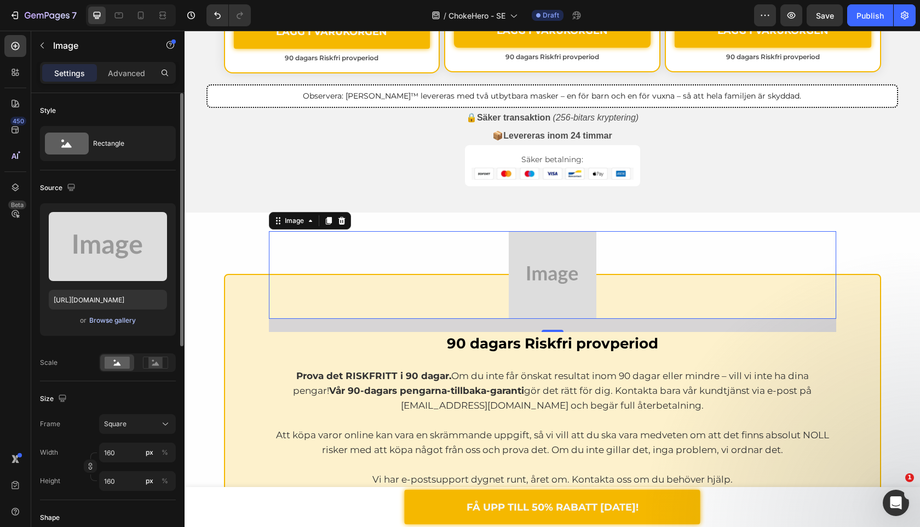
click at [129, 324] on div "Browse gallery" at bounding box center [112, 321] width 47 height 10
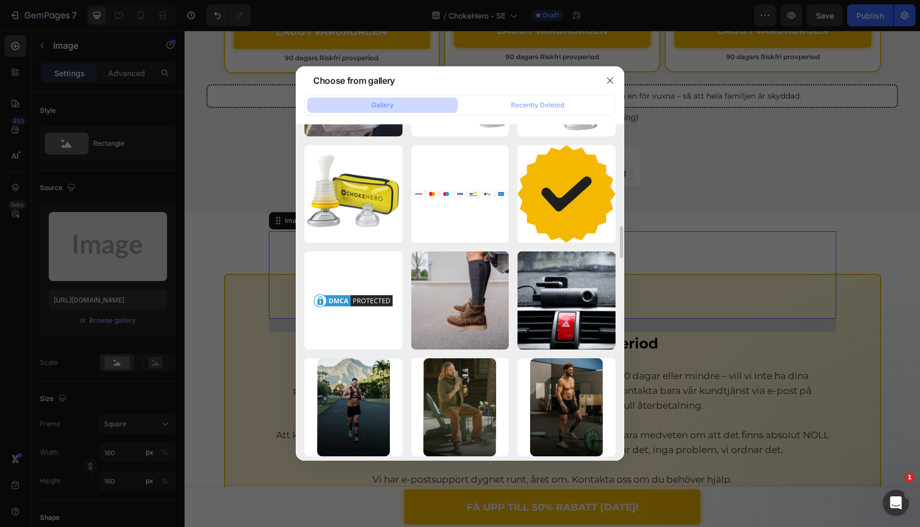
scroll to position [2778, 0]
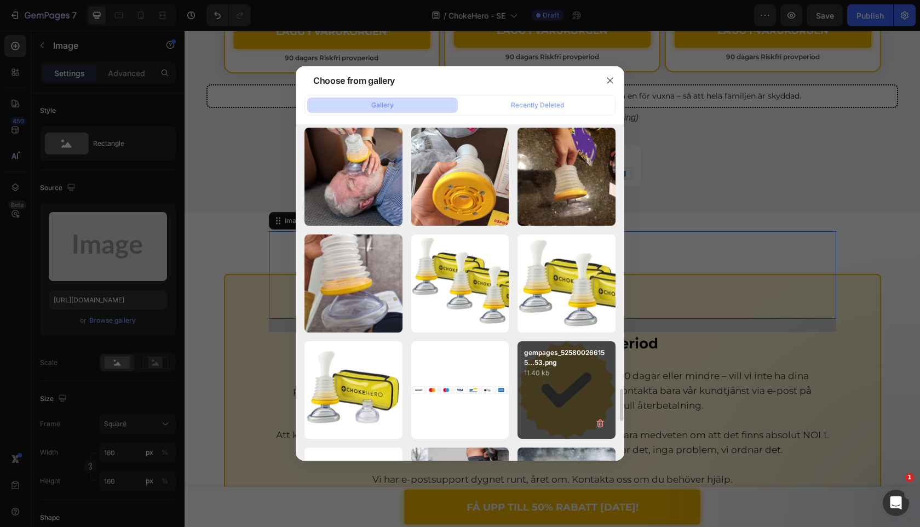
click at [553, 371] on p "11.40 kb" at bounding box center [566, 373] width 85 height 11
type input "https://cdn.shopify.com/s/files/1/0909/2261/5117/files/gempages_577322349100008…"
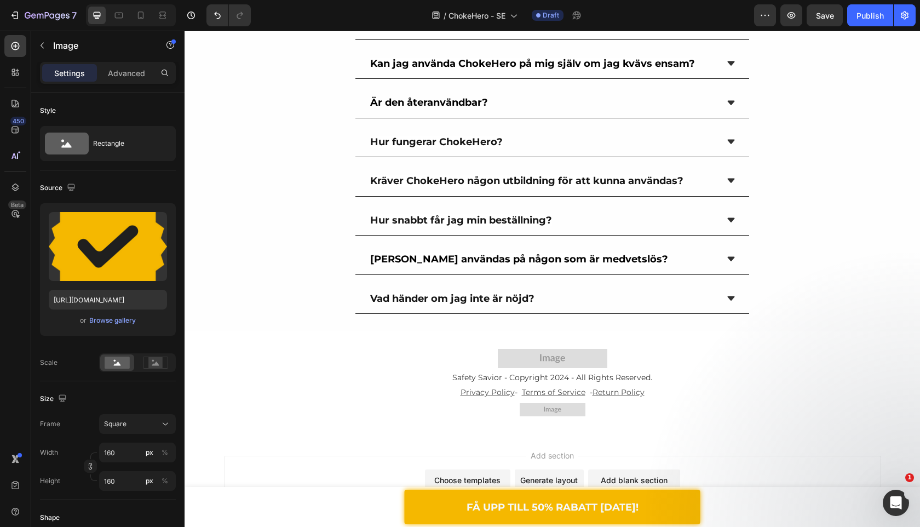
scroll to position [3858, 0]
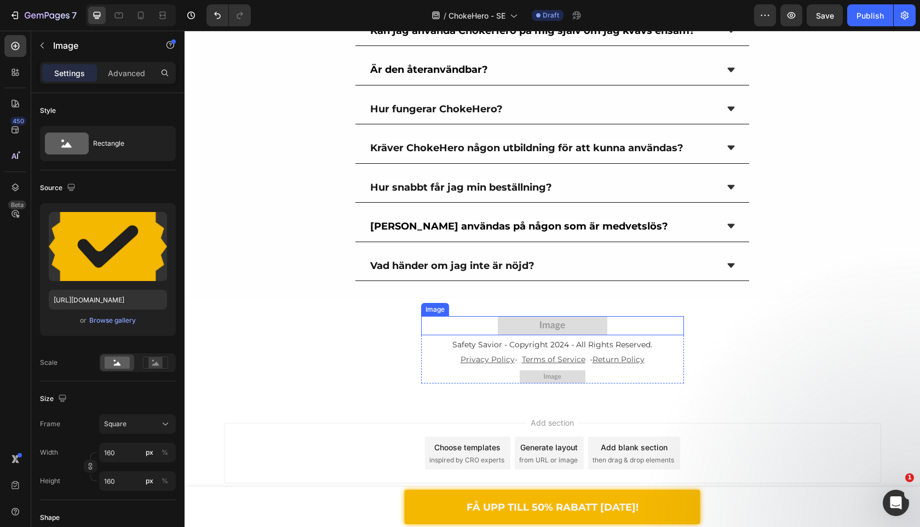
click at [541, 335] on img at bounding box center [553, 325] width 110 height 19
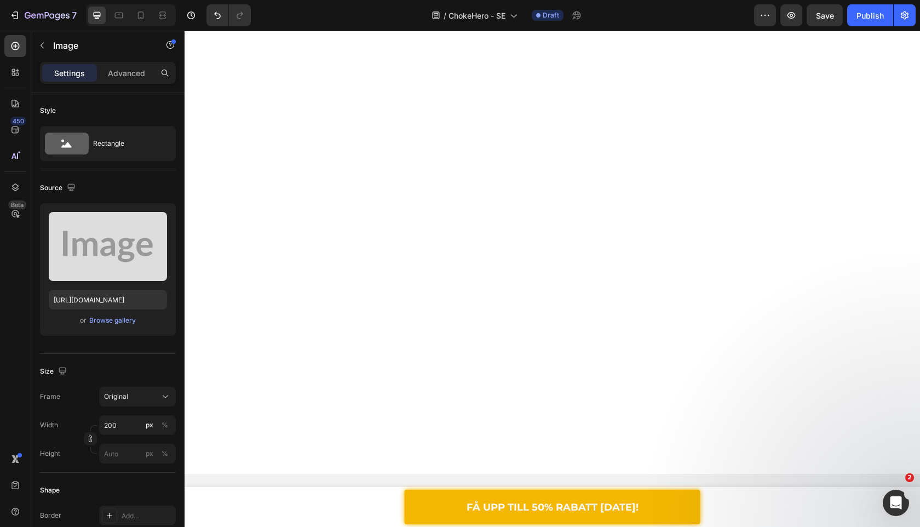
scroll to position [0, 0]
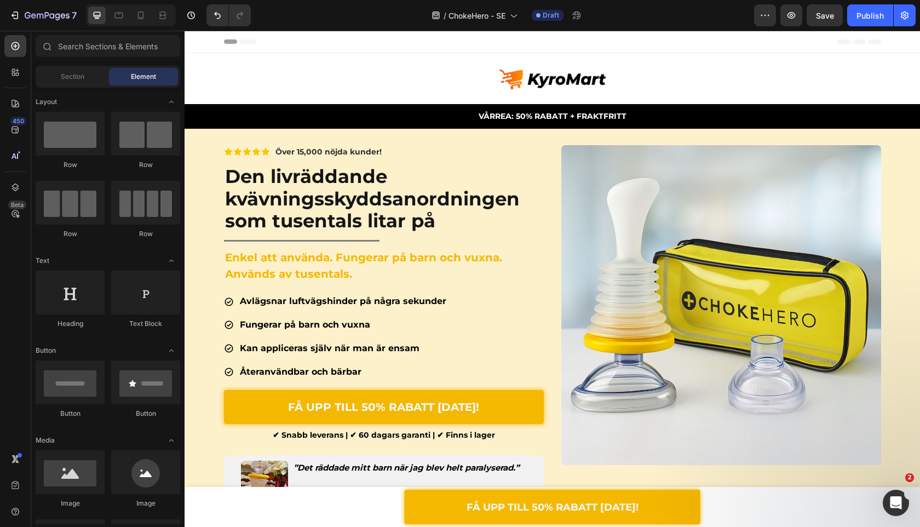
click at [536, 87] on img at bounding box center [553, 79] width 110 height 24
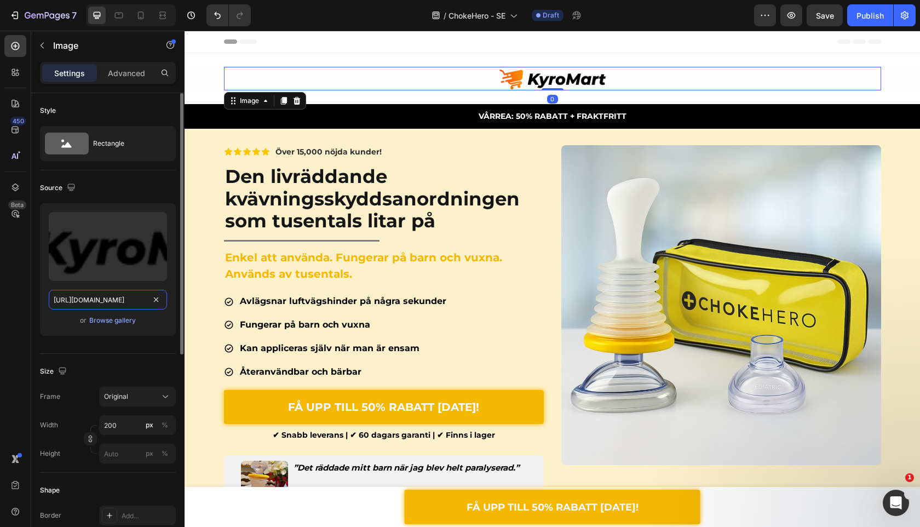
click at [117, 298] on input "https://cdn.shopify.com/s/files/1/0909/2261/5117/files/gempages_577322349100008…" at bounding box center [108, 300] width 118 height 20
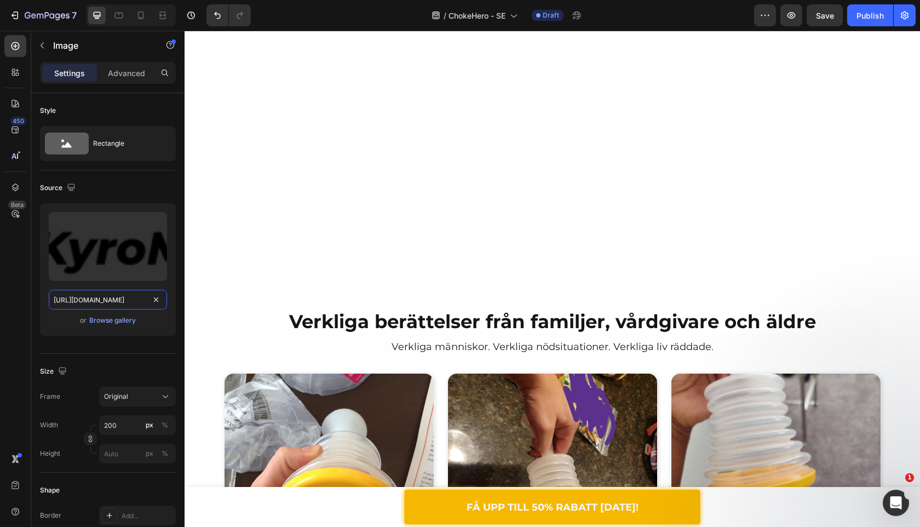
scroll to position [3864, 0]
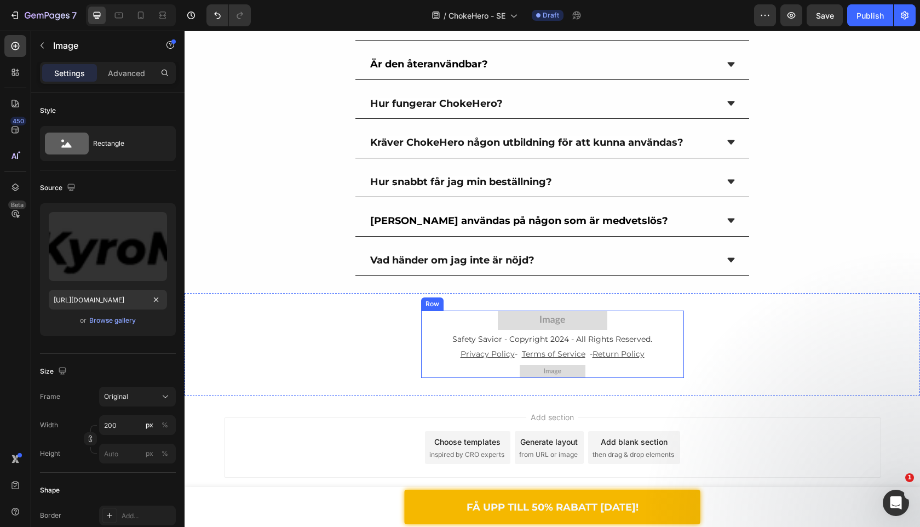
click at [519, 321] on img at bounding box center [553, 320] width 110 height 19
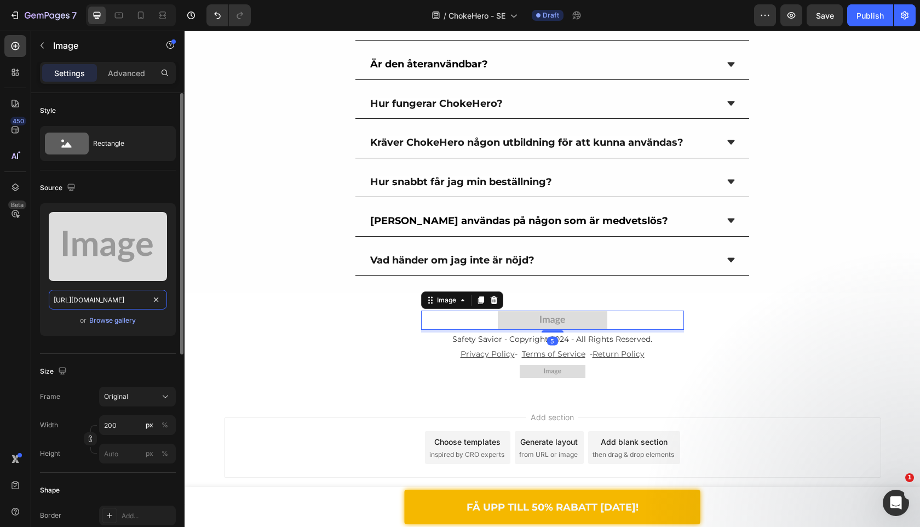
click at [129, 296] on input "https://placehold.co/2027x355?text=Image" at bounding box center [108, 300] width 118 height 20
paste input "cdn.shopify.com/s/files/1/0909/2261/5117/files/gempages_577322349100008163-a74f…"
type input "https://cdn.shopify.com/s/files/1/0909/2261/5117/files/gempages_577322349100008…"
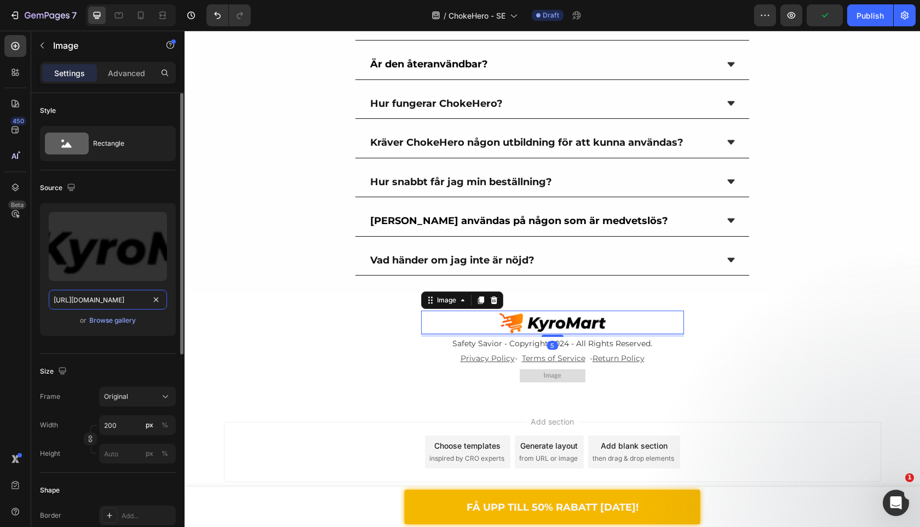
scroll to position [0, 330]
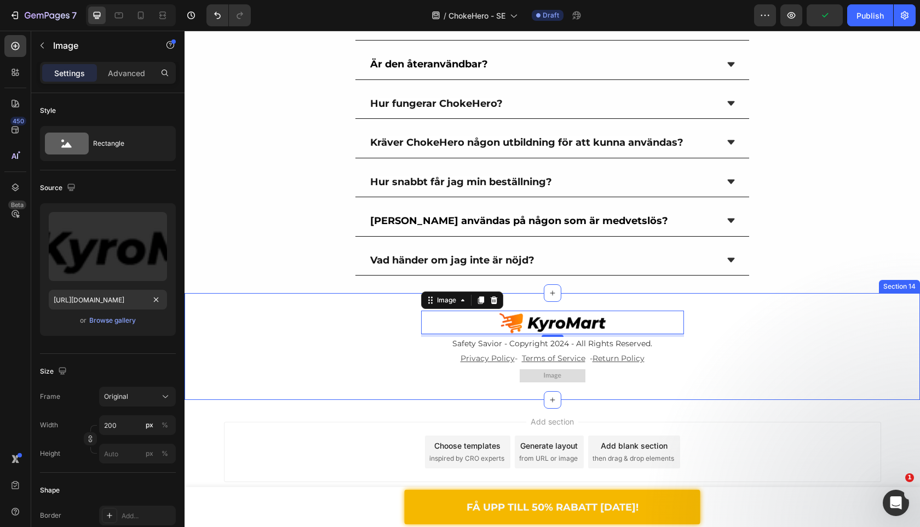
click at [303, 363] on div "Image 5 Safety Savior - Copyright 2024 - All Rights Reserved. Text Block Privac…" at bounding box center [553, 347] width 736 height 72
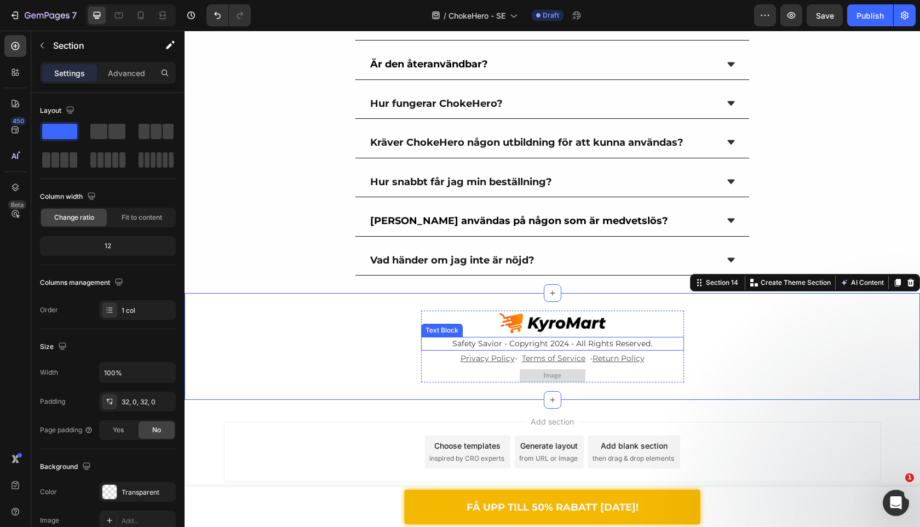
click at [494, 341] on p "Safety Savior - Copyright 2024 - All Rights Reserved." at bounding box center [552, 344] width 261 height 12
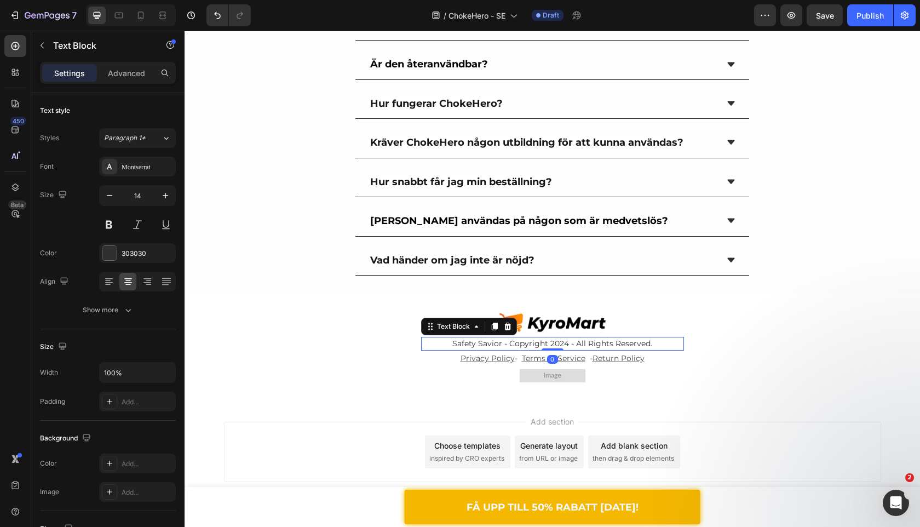
click at [503, 341] on p "Safety Savior - Copyright 2024 - All Rights Reserved." at bounding box center [552, 344] width 261 height 12
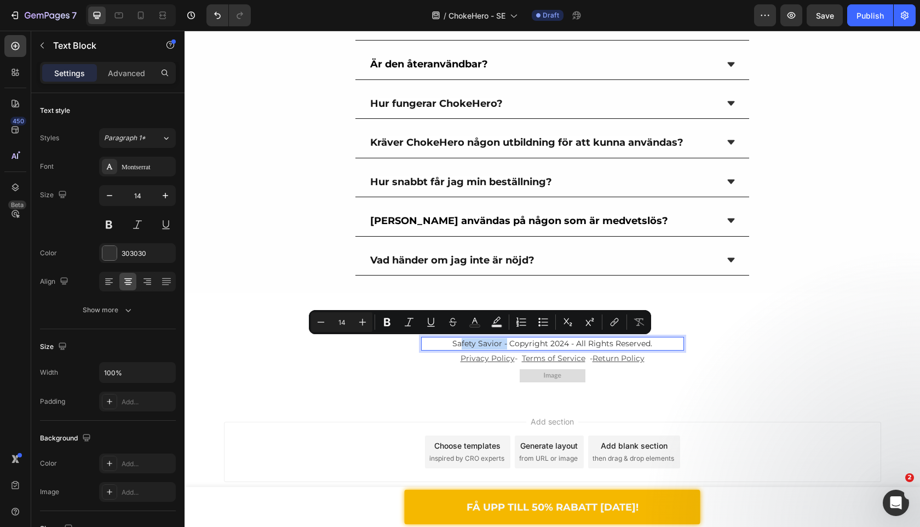
drag, startPoint x: 505, startPoint y: 344, endPoint x: 458, endPoint y: 343, distance: 46.6
click at [458, 343] on p "Safety Savior - Copyright 2024 - All Rights Reserved." at bounding box center [552, 344] width 261 height 12
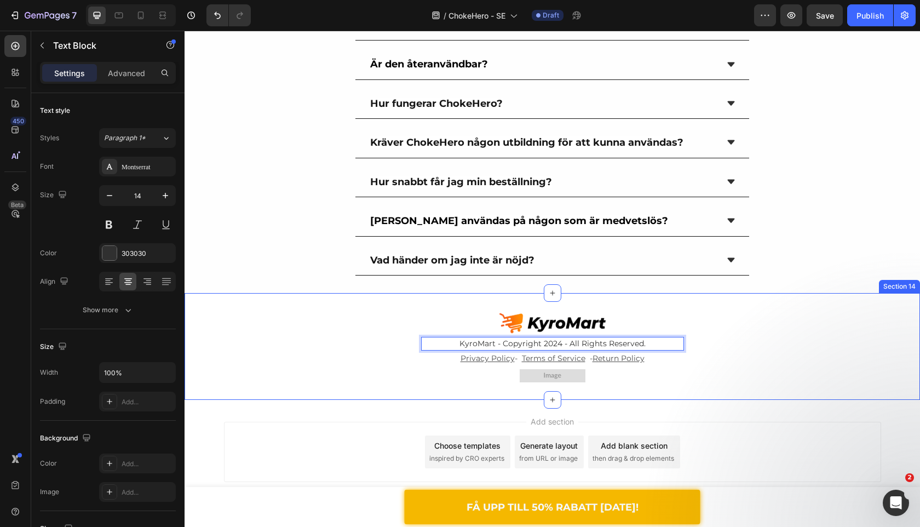
click at [325, 380] on div "Image KyroMart - Copyright 2024 - All Rights Reserved. Text Block 0 Privacy Pol…" at bounding box center [553, 347] width 736 height 72
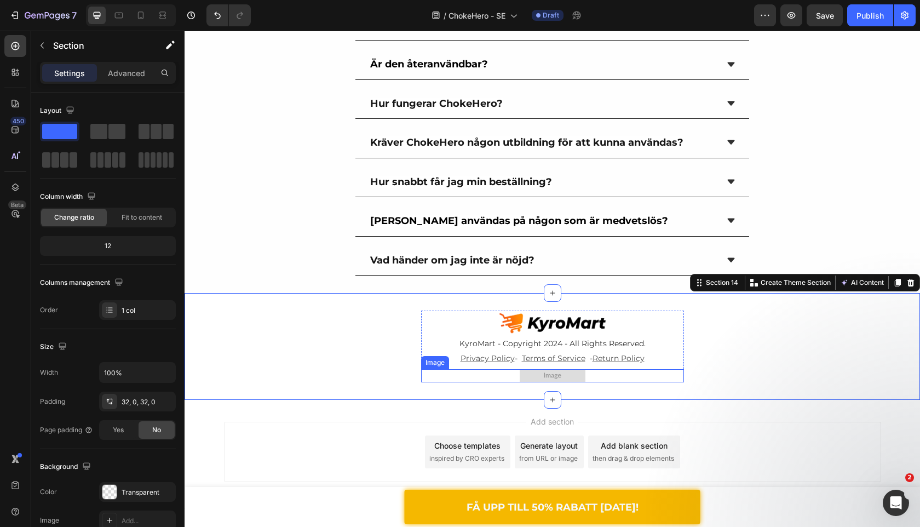
click at [532, 377] on img at bounding box center [553, 375] width 66 height 13
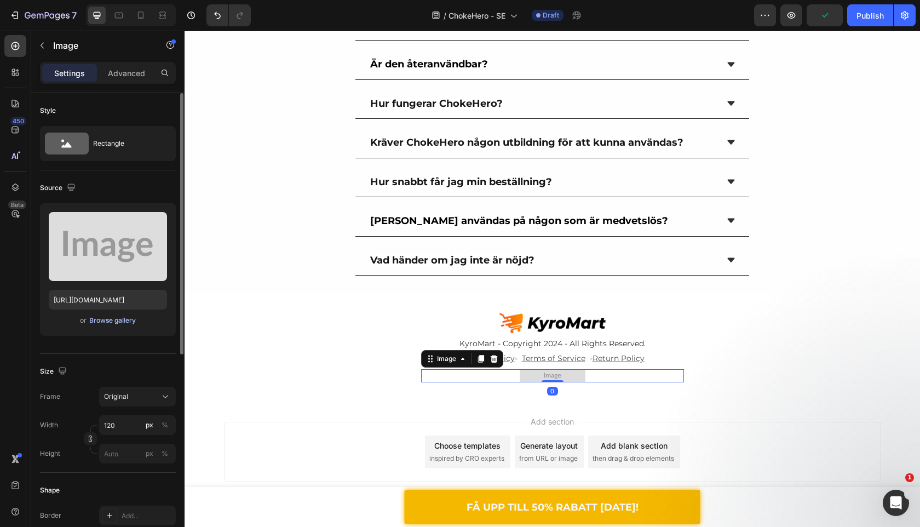
click at [123, 323] on div "Browse gallery" at bounding box center [112, 321] width 47 height 10
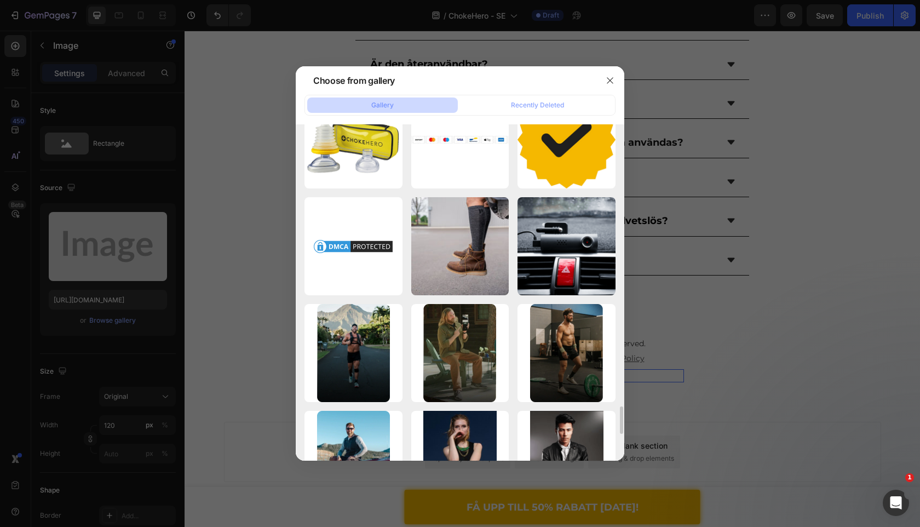
scroll to position [3058, 0]
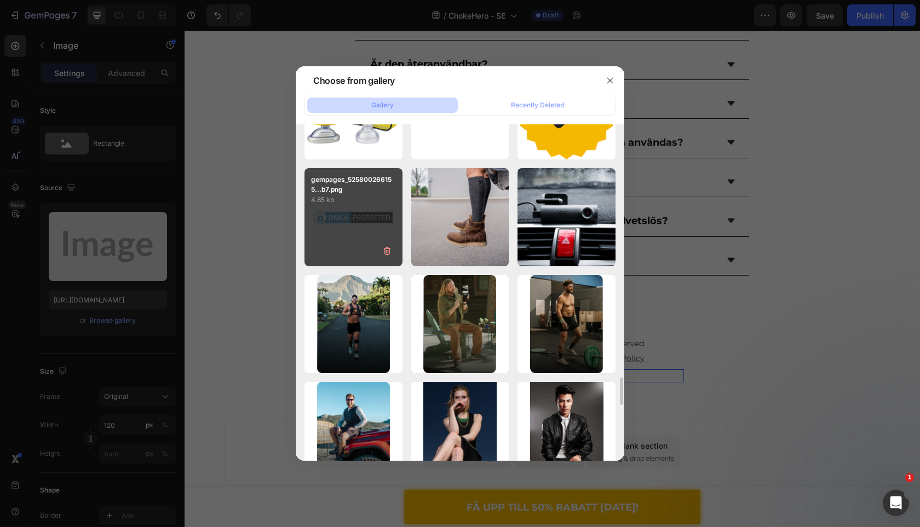
click at [376, 220] on div "gempages_525800266155...b7.png 4.85 kb" at bounding box center [354, 217] width 98 height 98
type input "https://cdn.shopify.com/s/files/1/0909/2261/5117/files/gempages_577322349100008…"
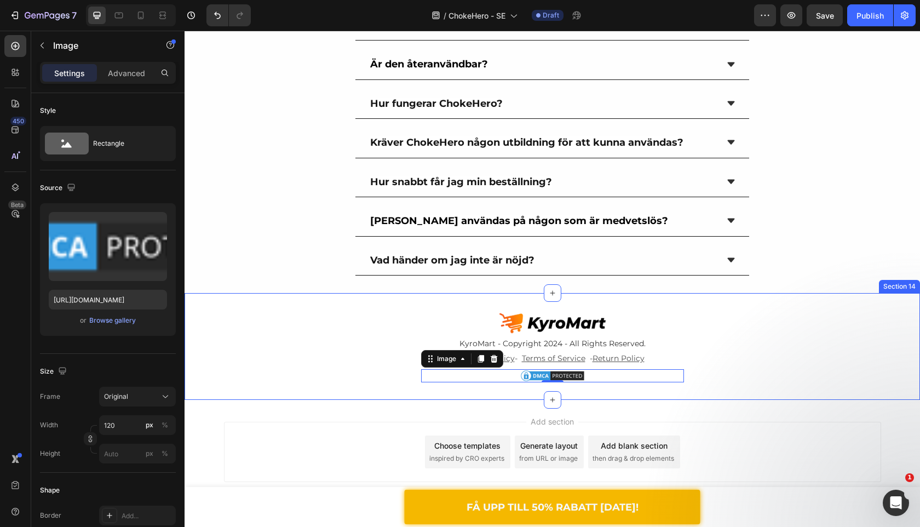
click at [336, 356] on div "Image KyroMart - Copyright 2024 - All Rights Reserved. Text Block Privacy Polic…" at bounding box center [553, 347] width 736 height 72
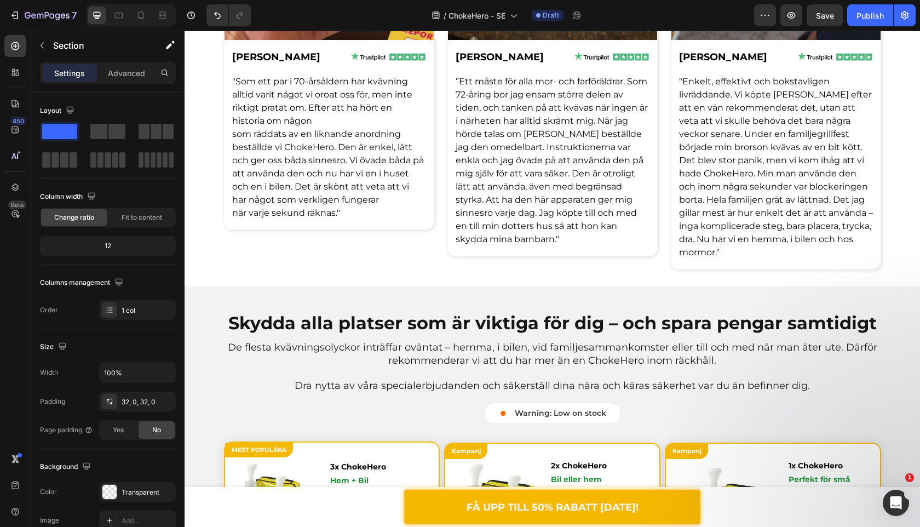
scroll to position [3011, 0]
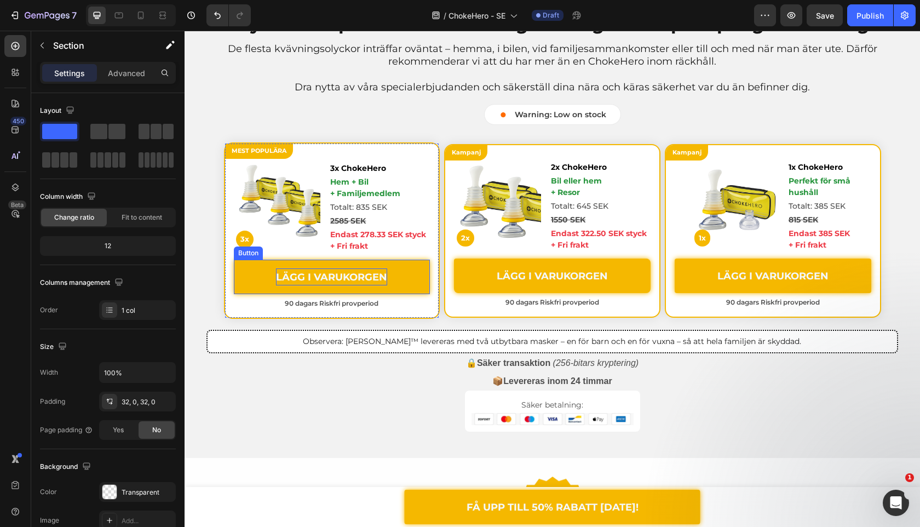
click at [382, 280] on span "LÄGG I VARUKORGEN" at bounding box center [331, 277] width 111 height 12
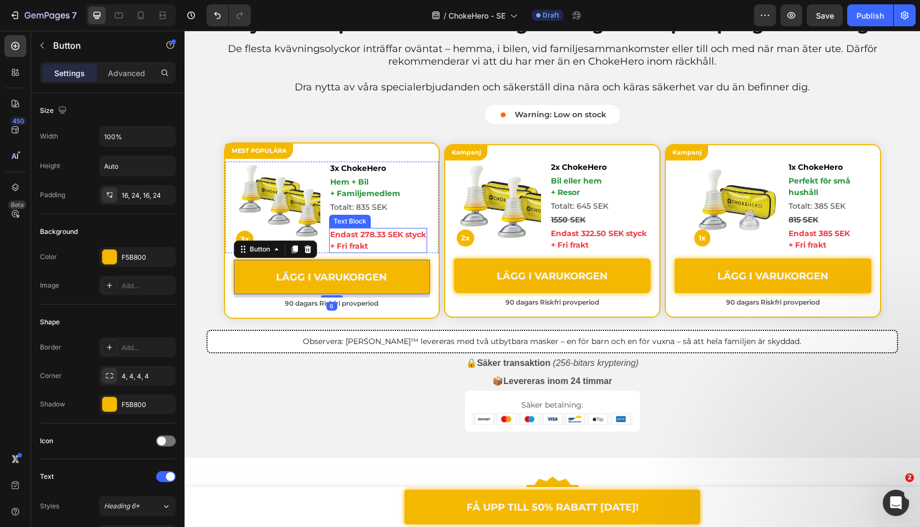
click at [414, 238] on p "Endast 278.33 SEK styck + Fri frakt" at bounding box center [378, 240] width 96 height 23
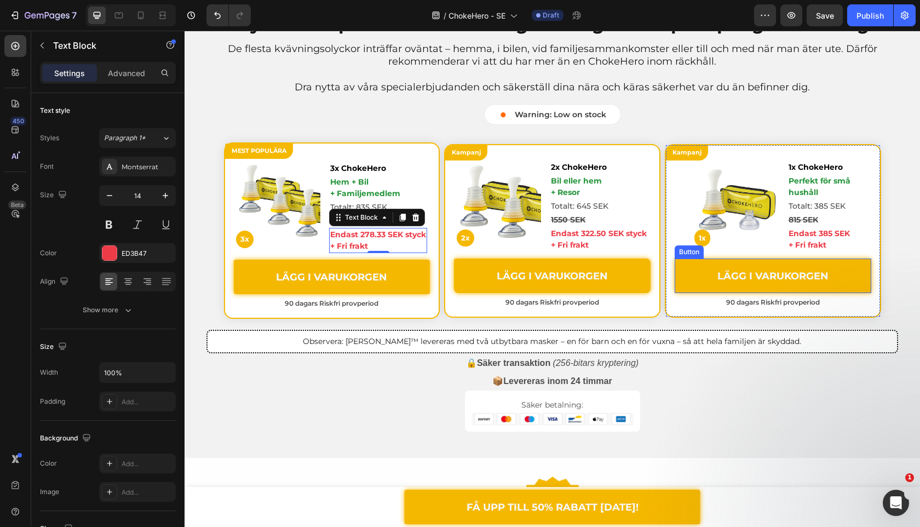
click at [699, 272] on link "LÄGG I VARUKORGEN" at bounding box center [773, 276] width 197 height 35
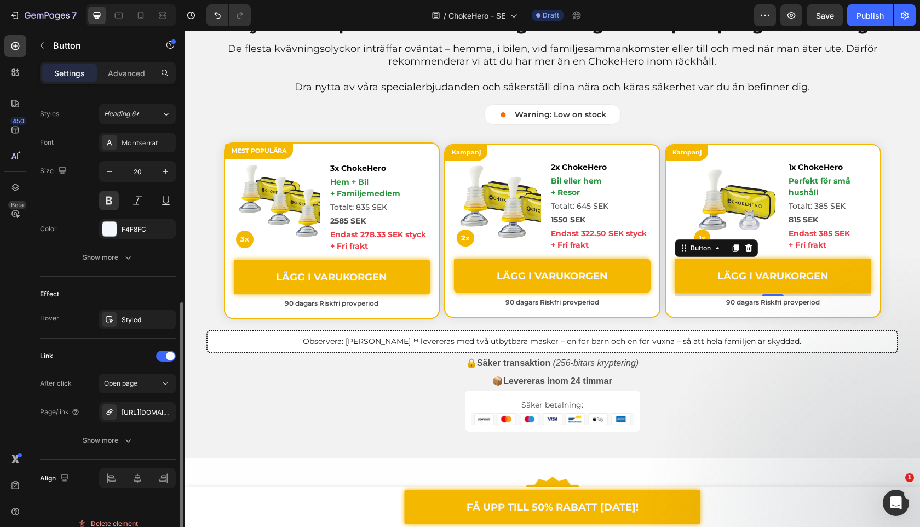
scroll to position [393, 0]
click at [144, 411] on div "https://safetysavior.com/sv-se/cart/55138502705477:1" at bounding box center [138, 412] width 32 height 10
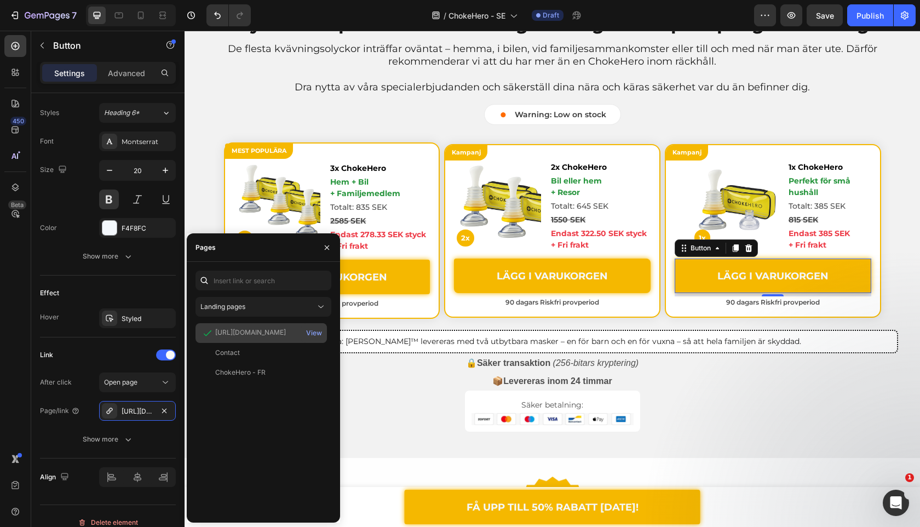
click at [260, 331] on div "https://safetysavior.com/sv-se/cart/55138502705477:1" at bounding box center [250, 333] width 71 height 10
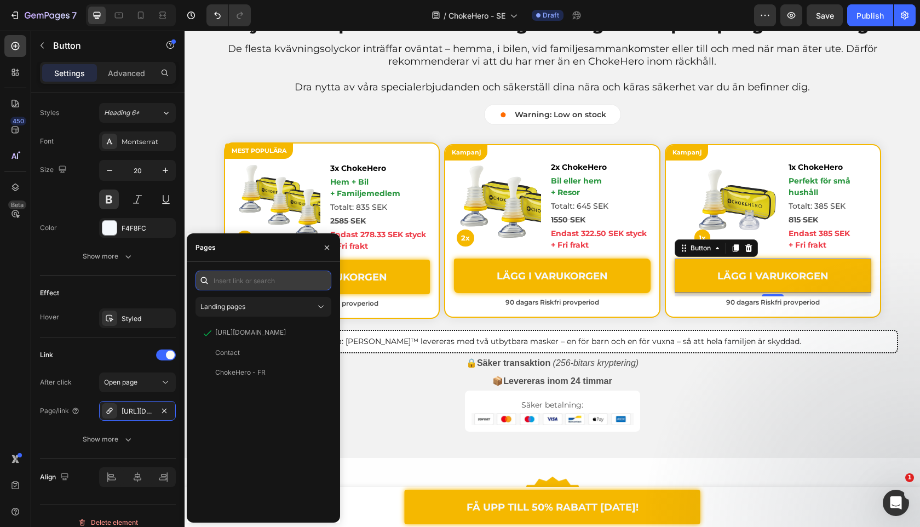
click at [267, 280] on input "text" at bounding box center [264, 281] width 136 height 20
paste input "Snabb leverans (5–7 arbetsdagar)"
type input "Snabb leverans (5–7 arbetsdagar)"
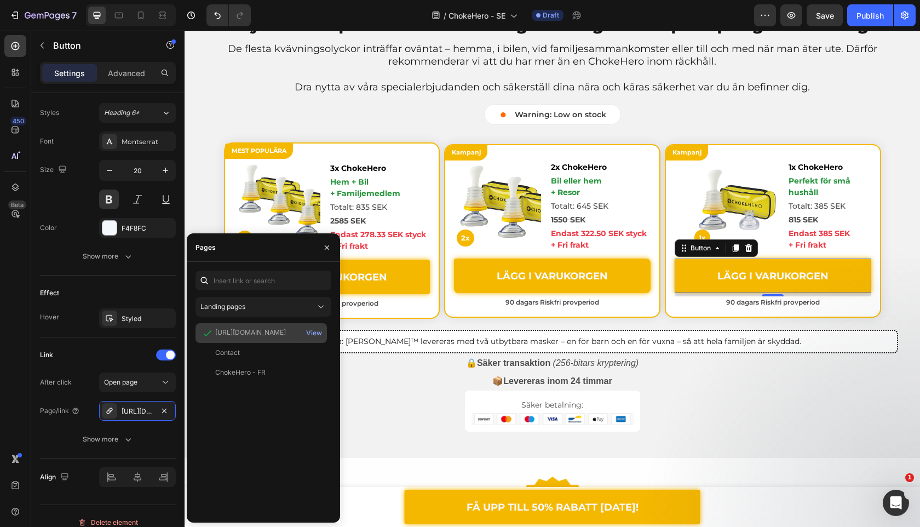
click at [281, 331] on div "https://safetysavior.com/sv-se/cart/55138502705477:1" at bounding box center [250, 333] width 71 height 10
copy div "https://safetysavior.com/sv-se/cart/55138502705477:1"
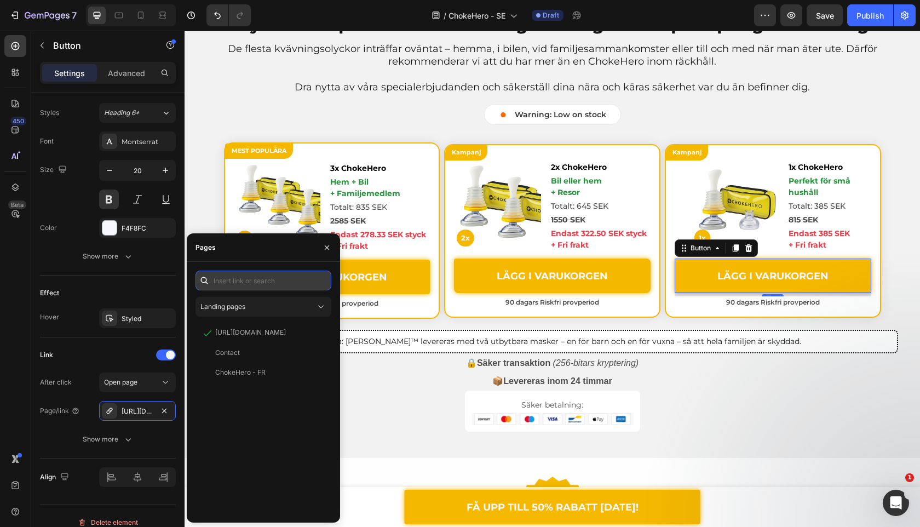
click at [269, 287] on input "text" at bounding box center [264, 281] width 136 height 20
paste input "https://safetysavior.com/sv-se/cart/55138502705477:1"
click at [266, 275] on input "https://safetysavior.com/sv-se/cart/55138502705477:1" at bounding box center [264, 281] width 136 height 20
drag, startPoint x: 273, startPoint y: 280, endPoint x: 237, endPoint y: 284, distance: 36.4
click at [237, 284] on input "https://safetysavior.com/sv-se/cart/55138502705477:1" at bounding box center [264, 281] width 136 height 20
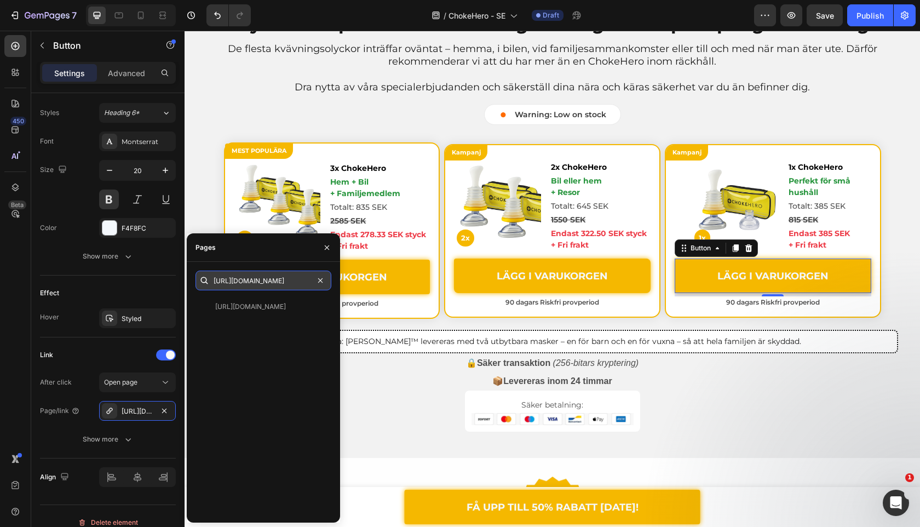
click at [248, 283] on input "https://kyronamart.com/sv-se/cart/55138502705477:1" at bounding box center [264, 281] width 136 height 20
click at [272, 278] on input "https://kyronamart.com/sv-se/cart/55138502705477:1" at bounding box center [264, 281] width 136 height 20
paste input "2286242619725"
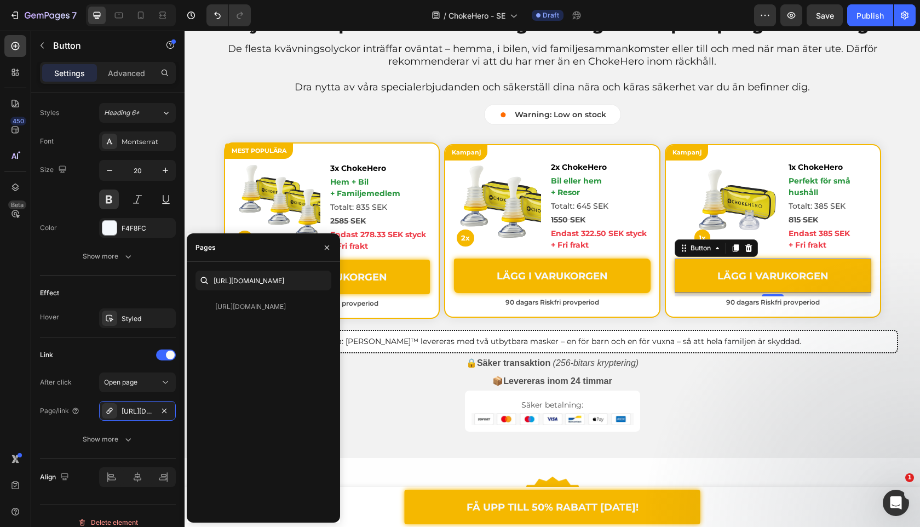
scroll to position [0, 0]
click at [276, 270] on div "https://kyronamart.com/sv-se/cart/52286242619725:1 https://kyronamart.com/sv-se…" at bounding box center [263, 392] width 153 height 261
click at [274, 299] on div "https://kyronamart.com/sv-se/cart/52286242619725:1 View" at bounding box center [261, 307] width 131 height 20
click at [255, 338] on div "https://kyronamart.com/sv-se/cart/52286242619725:1 View" at bounding box center [264, 405] width 136 height 217
click at [270, 283] on input "https://kyronamart.com/sv-se/cart/52286242619725:1" at bounding box center [264, 281] width 136 height 20
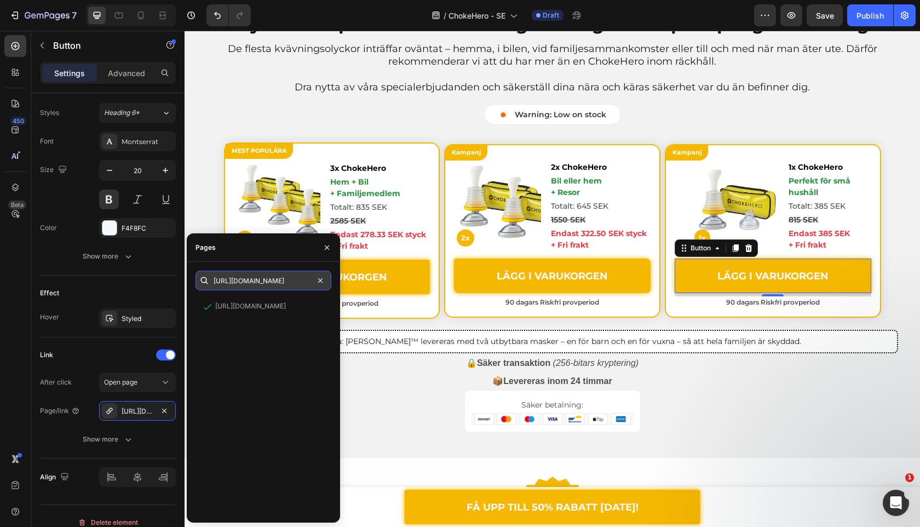
click at [270, 283] on input "https://kyronamart.com/sv-se/cart/52286242619725:1" at bounding box center [264, 281] width 136 height 20
click at [318, 305] on div "View" at bounding box center [314, 307] width 16 height 10
click at [254, 281] on input "https://kyronamart.com/sv-se/cart/52286242619725:1" at bounding box center [264, 281] width 136 height 20
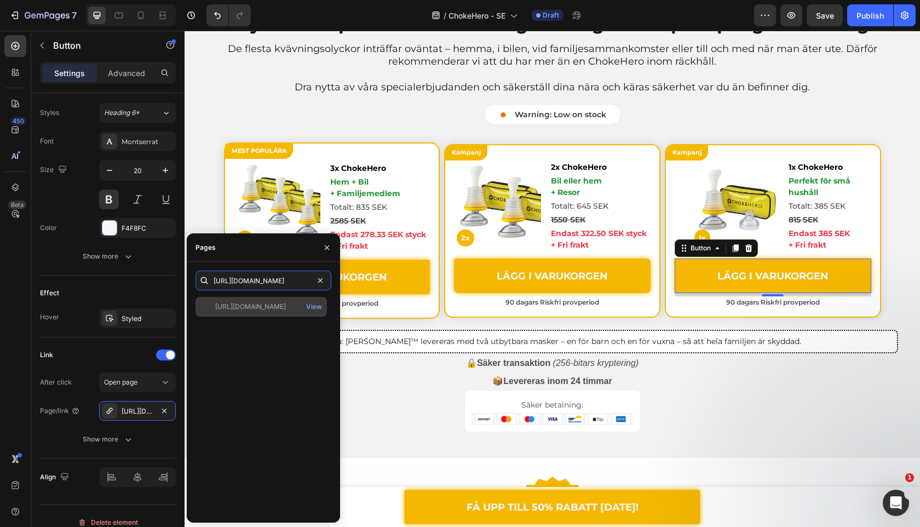
type input "https://kyromart.com/sv-se/cart/52286242619725:1"
click at [276, 302] on div "https://kyromart.com/sv-se/cart/52286242619725:1" at bounding box center [250, 307] width 71 height 10
click at [309, 303] on div "View" at bounding box center [314, 307] width 16 height 10
click at [259, 290] on input "https://kyromart.com/sv-se/cart/52286242619725:1" at bounding box center [264, 281] width 136 height 20
click at [328, 246] on icon "button" at bounding box center [327, 247] width 4 height 4
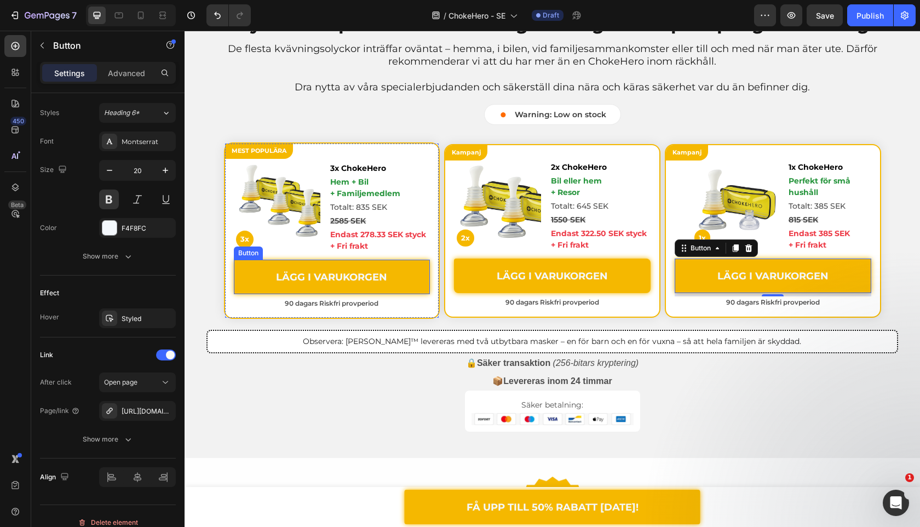
click at [416, 282] on link "LÄGG I VARUKORGEN" at bounding box center [332, 277] width 197 height 35
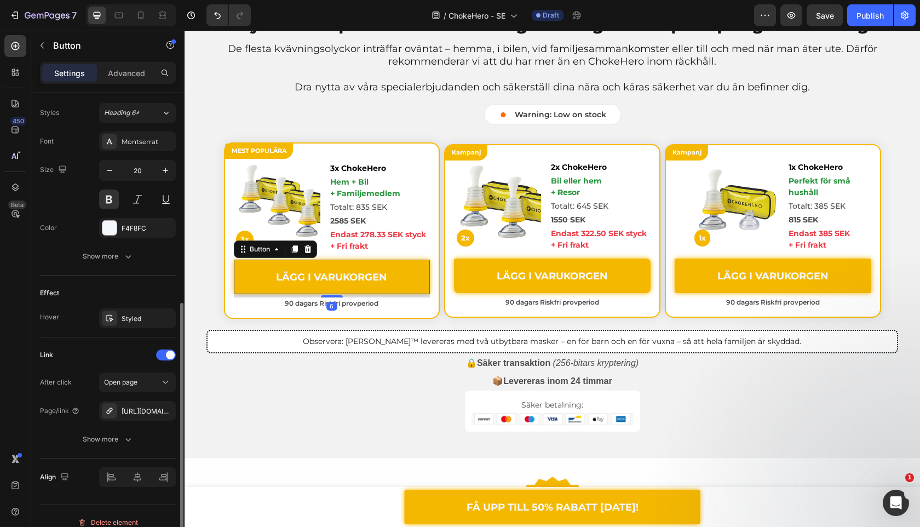
click at [140, 399] on div "After click Open page Page/link https://safetysavior.com/sv-se/cart/55138502771…" at bounding box center [108, 411] width 136 height 77
click at [140, 407] on div "https://safetysavior.com/sv-se/cart/55138502771013:1" at bounding box center [138, 412] width 32 height 10
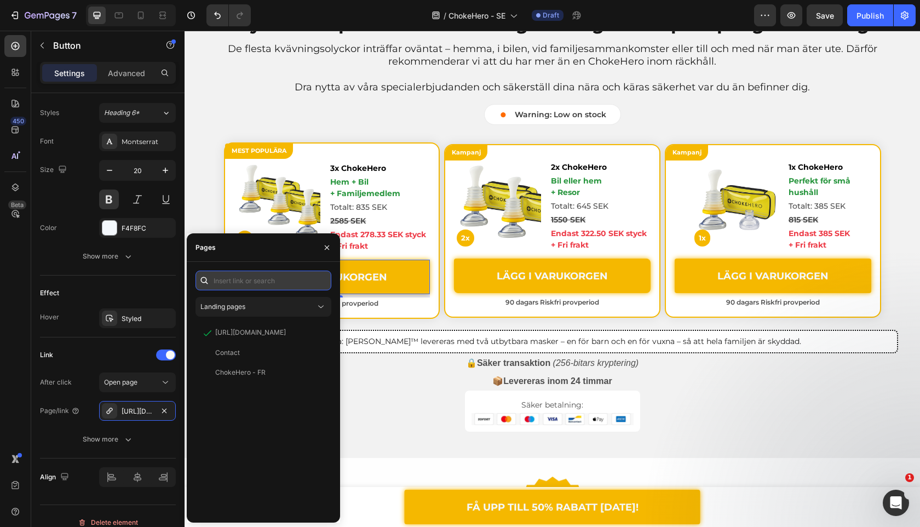
click at [279, 271] on input "text" at bounding box center [264, 281] width 136 height 20
paste input "https://kyromart.com/sv-se/cart/52286242619725:1"
type input "https://kyromart.com/sv-se/cart/52286242619725:1"
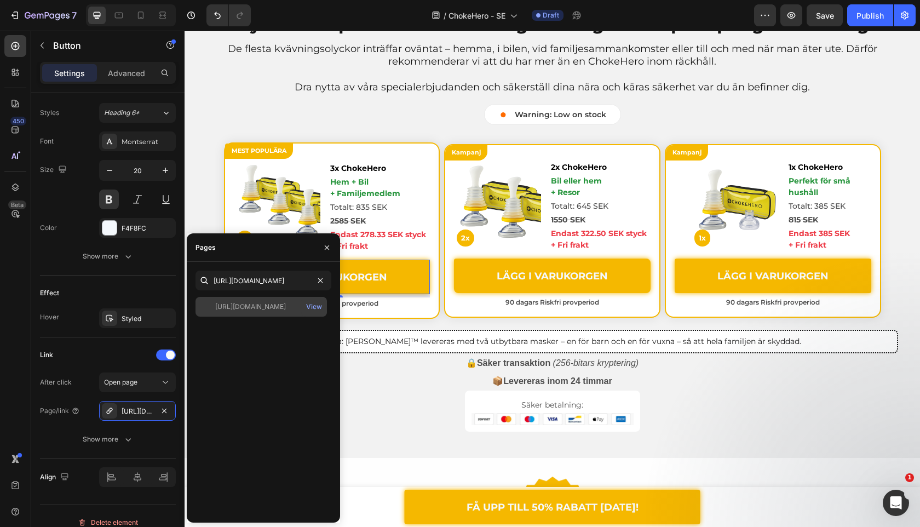
click at [270, 304] on div "https://kyromart.com/sv-se/cart/52286242619725:1" at bounding box center [250, 307] width 71 height 10
click at [278, 345] on div "https://kyromart.com/sv-se/cart/52286242619725:1 View" at bounding box center [264, 405] width 136 height 217
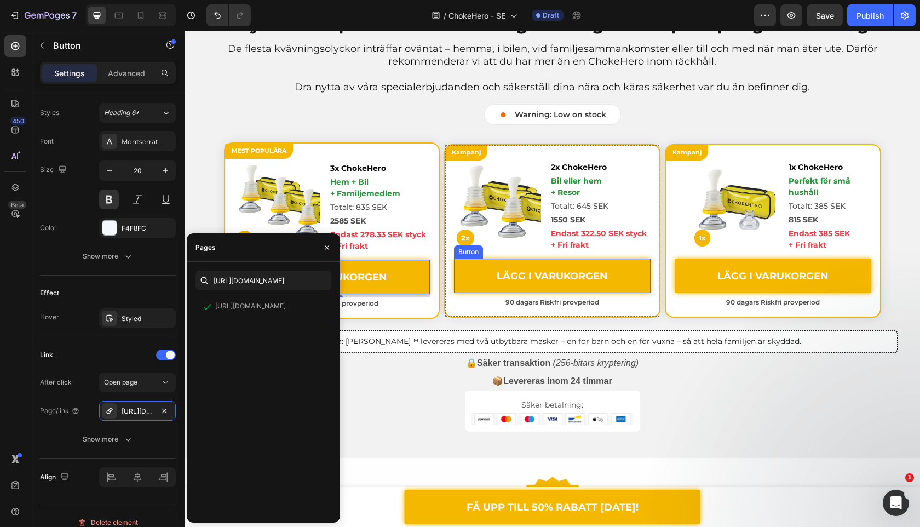
click at [466, 272] on link "LÄGG I VARUKORGEN" at bounding box center [552, 276] width 197 height 35
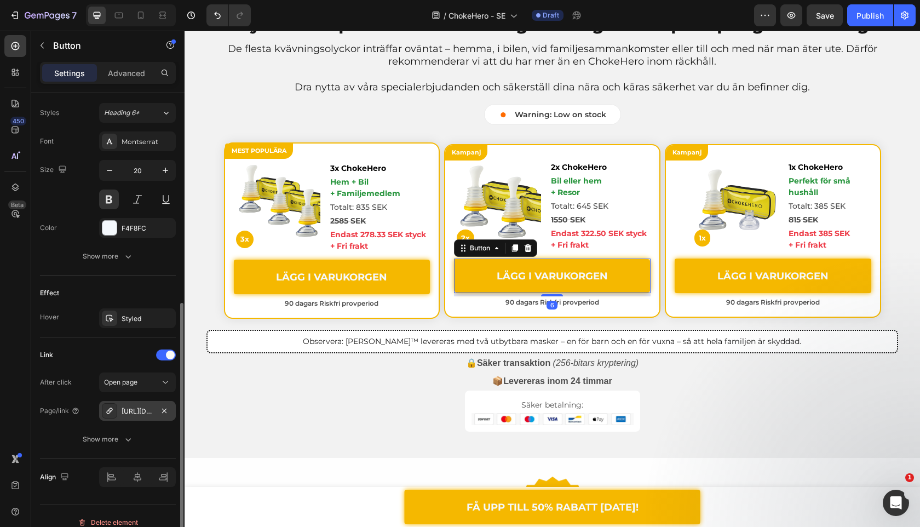
click at [130, 413] on div "https://safetysavior.com/sv-se/cart/55138502738245:1" at bounding box center [138, 412] width 32 height 10
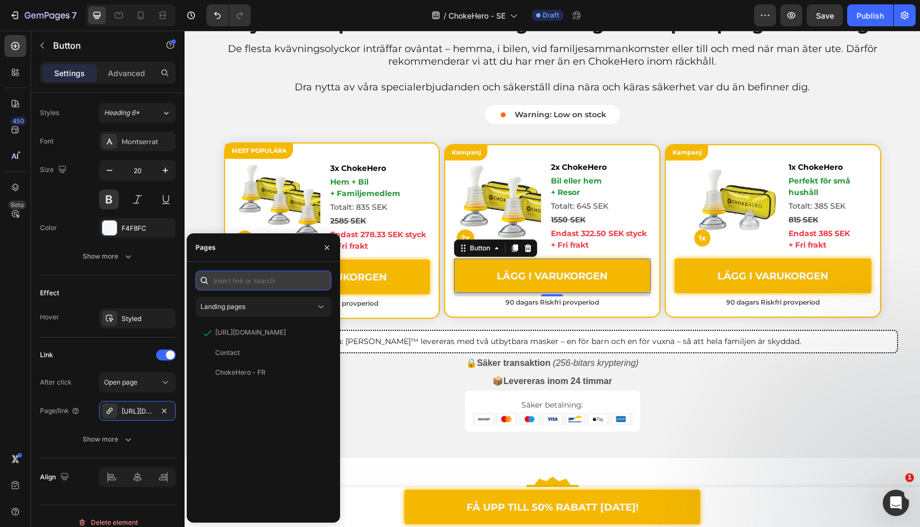
click at [265, 290] on input "text" at bounding box center [264, 281] width 136 height 20
paste input "https://kyromart.com/sv-se/cart/52286242619725:1"
click at [251, 282] on input "https://kyromart.com/sv-se/cart/52286242619725:1" at bounding box center [264, 281] width 136 height 20
click at [276, 278] on input "https://kyromart.com/sv-se/cart/52286242619725:1" at bounding box center [264, 281] width 136 height 20
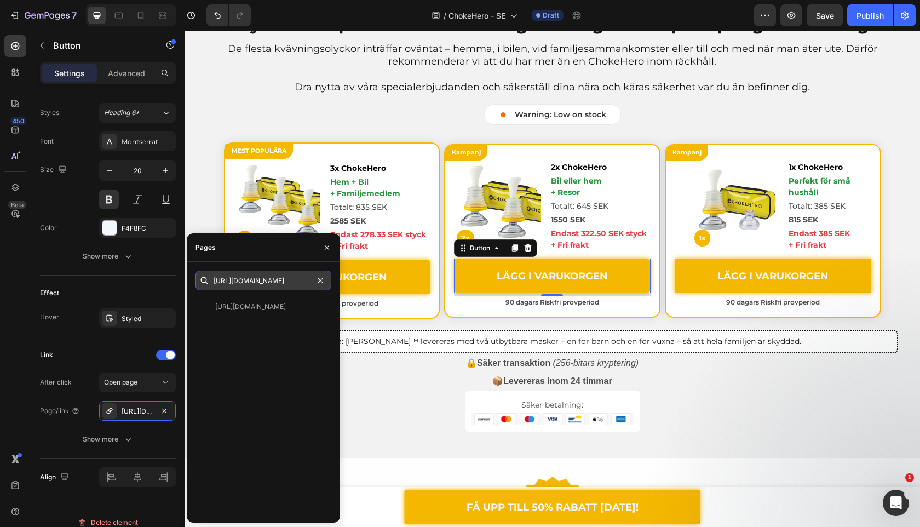
click at [276, 278] on input "https://kyromart.com/sv-se/cart/52286242619725:1" at bounding box center [264, 281] width 136 height 20
paste input "586957"
type input "https://kyromart.com/sv-se/cart/52286242586957:1"
click at [264, 294] on div "https://kyromart.com/sv-se/cart/52286242586957:1 https://kyromart.com/sv-se/car…" at bounding box center [264, 392] width 136 height 243
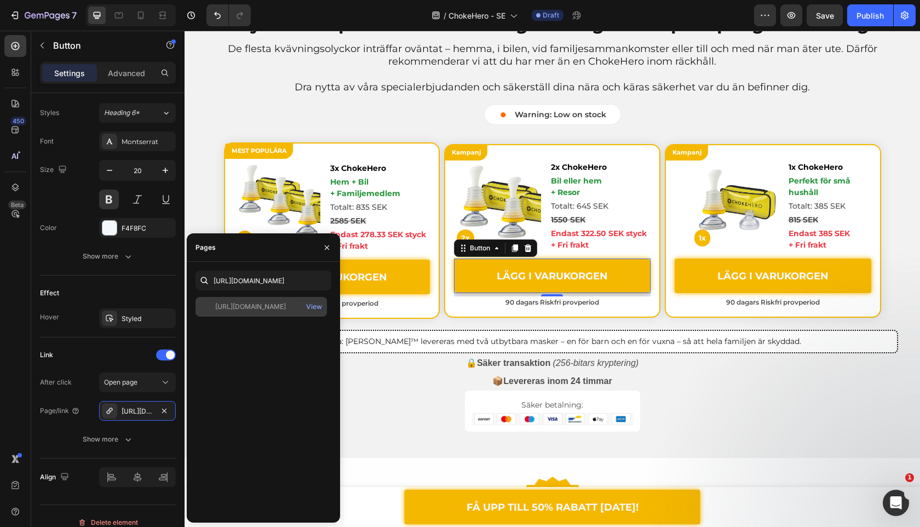
click at [261, 306] on div "https://kyromart.com/sv-se/cart/52286242586957:1" at bounding box center [250, 307] width 71 height 10
click at [263, 280] on input "https://kyromart.com/sv-se/cart/52286242586957:1" at bounding box center [264, 281] width 136 height 20
click at [289, 282] on input "https://kyromart.com/sv-se/cart/52286242586957:1" at bounding box center [264, 281] width 136 height 20
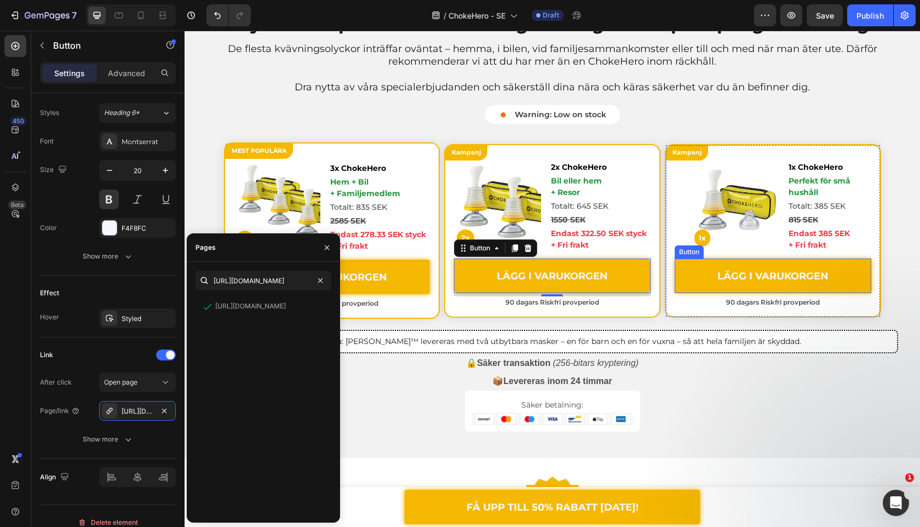
click at [680, 272] on link "LÄGG I VARUKORGEN" at bounding box center [773, 276] width 197 height 35
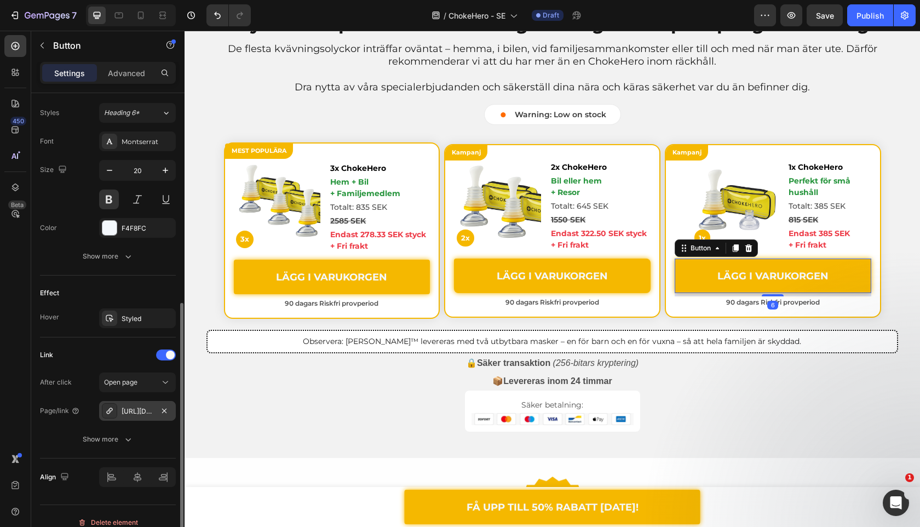
click at [121, 413] on div "https://kyromart.com/sv-se/cart/52286242619725:1" at bounding box center [137, 411] width 77 height 20
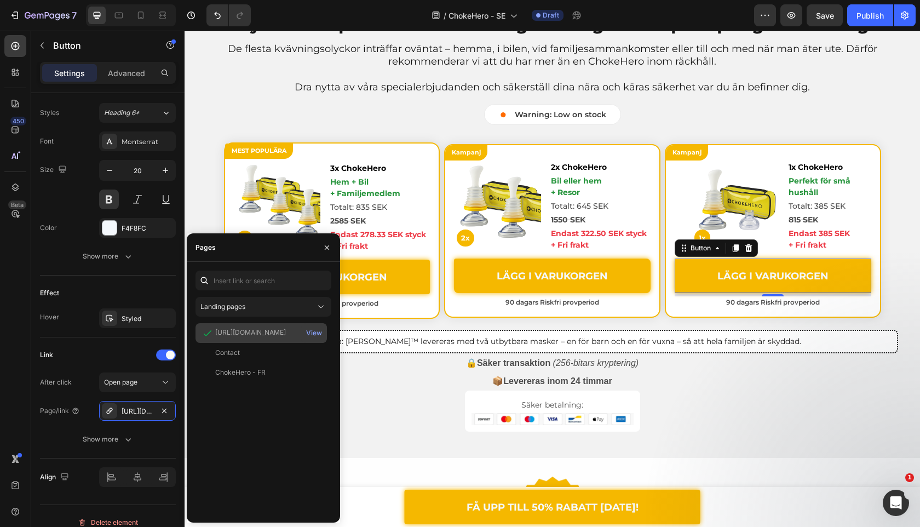
click at [262, 330] on div "https://kyromart.com/sv-se/cart/52286242619725:1" at bounding box center [250, 333] width 71 height 10
copy div "https://kyromart.com/sv-se/cart/52286242619725:1"
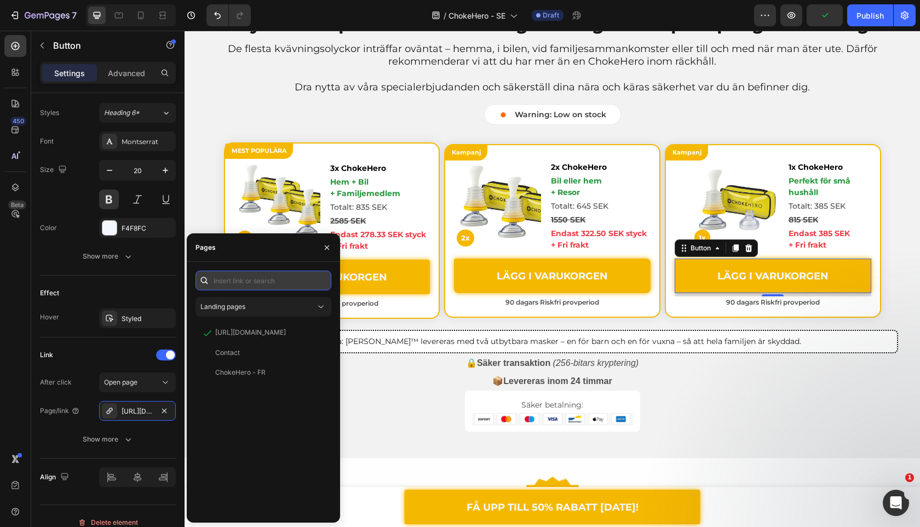
click at [273, 281] on input "text" at bounding box center [264, 281] width 136 height 20
paste input "https://kyromart.com/sv-se/cart/52286242619725:1"
click at [256, 278] on input "https://kyromart.com/sv-se/cart/52286242619725:1" at bounding box center [264, 281] width 136 height 20
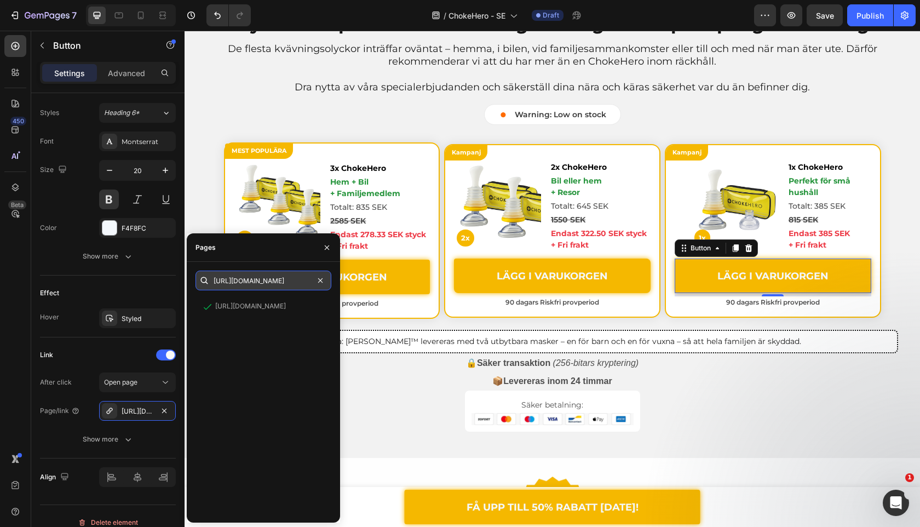
click at [268, 277] on input "https://kyromart.com/sv-se/cart/52286242619725:1" at bounding box center [264, 281] width 136 height 20
paste input "554189"
type input "https://kyromart.com/sv-se/cart/52286242554189:1"
click at [257, 310] on div "https://kyromart.com/sv-se/cart/52286242554189:1" at bounding box center [250, 307] width 71 height 10
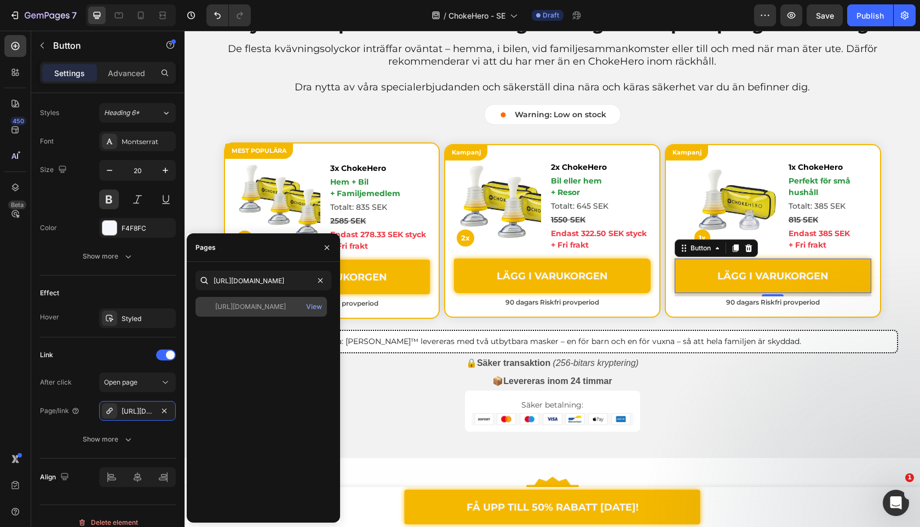
scroll to position [0, 0]
click at [252, 329] on div "https://kyromart.com/sv-se/cart/52286242554189:1 View" at bounding box center [264, 405] width 136 height 217
click at [321, 302] on div "View" at bounding box center [314, 307] width 16 height 10
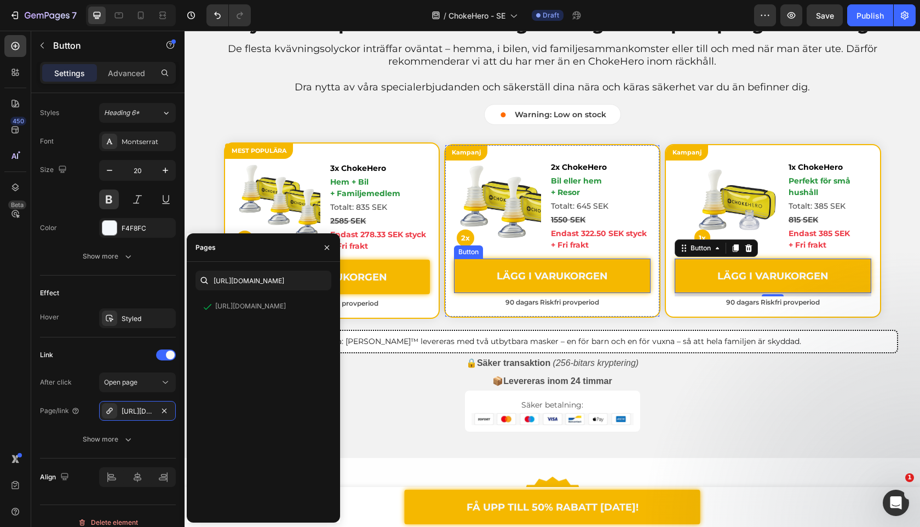
click at [488, 275] on link "LÄGG I VARUKORGEN" at bounding box center [552, 276] width 197 height 35
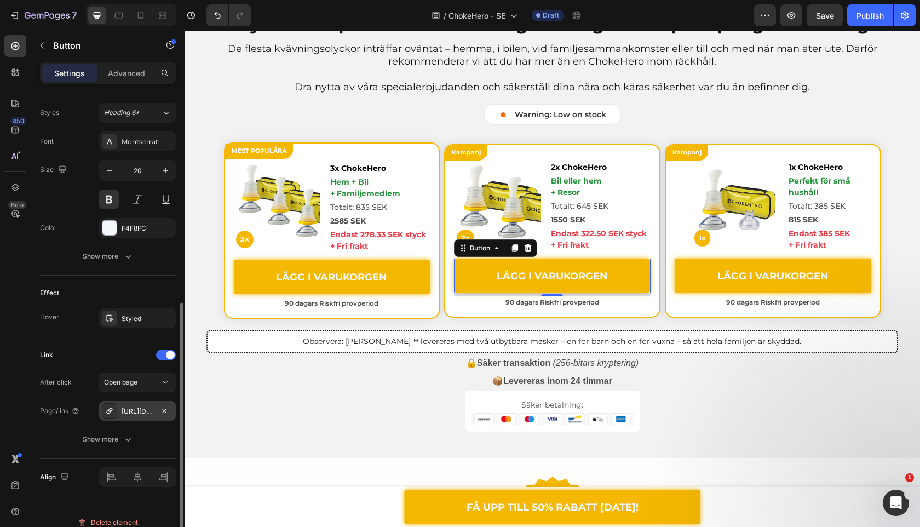
click at [149, 410] on div "https://kyromart.com/sv-se/cart/52286242586957:1" at bounding box center [138, 412] width 32 height 10
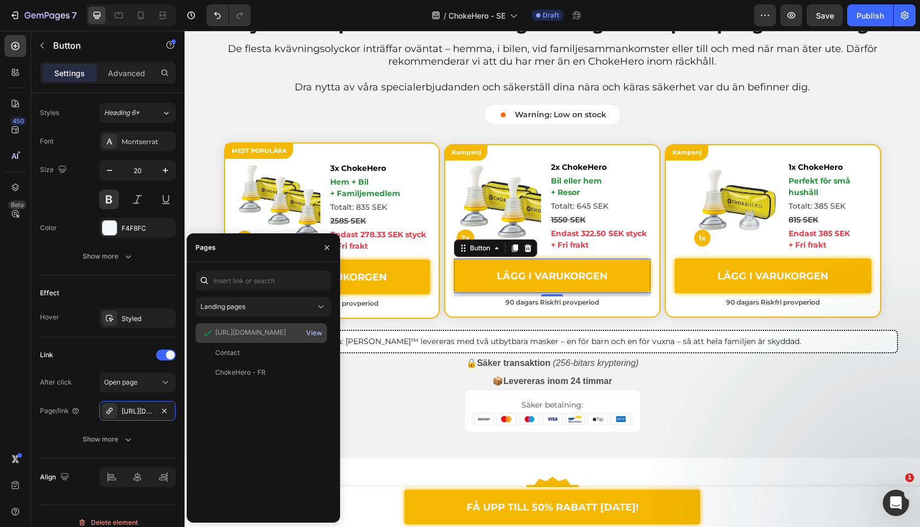
click at [319, 330] on div "View" at bounding box center [314, 333] width 16 height 10
click at [413, 274] on link "LÄGG I VARUKORGEN" at bounding box center [332, 277] width 197 height 35
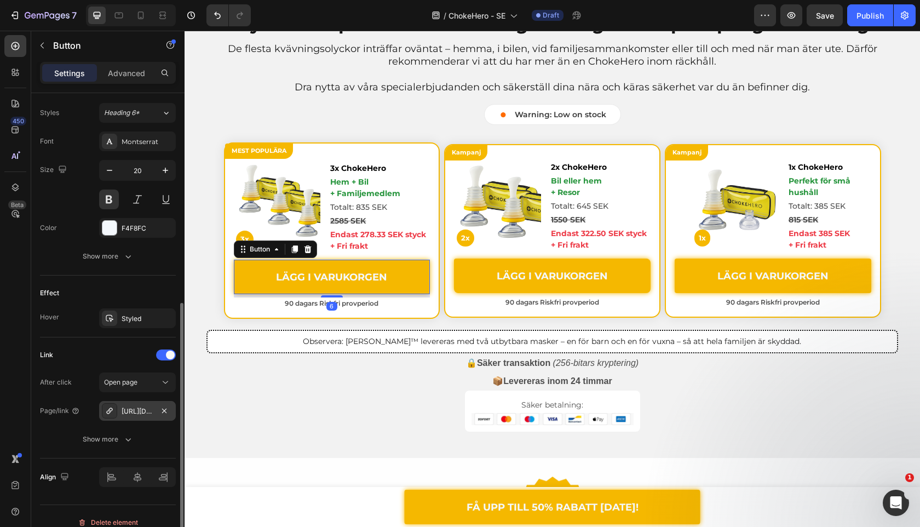
click at [148, 408] on div "https://kyromart.com/sv-se/cart/52286242619725:1" at bounding box center [138, 412] width 32 height 10
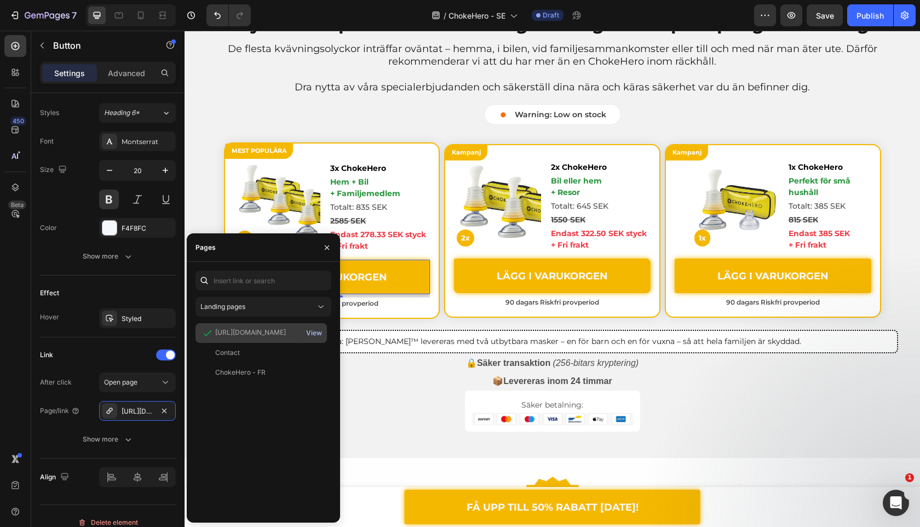
click at [314, 331] on div "View" at bounding box center [314, 333] width 16 height 10
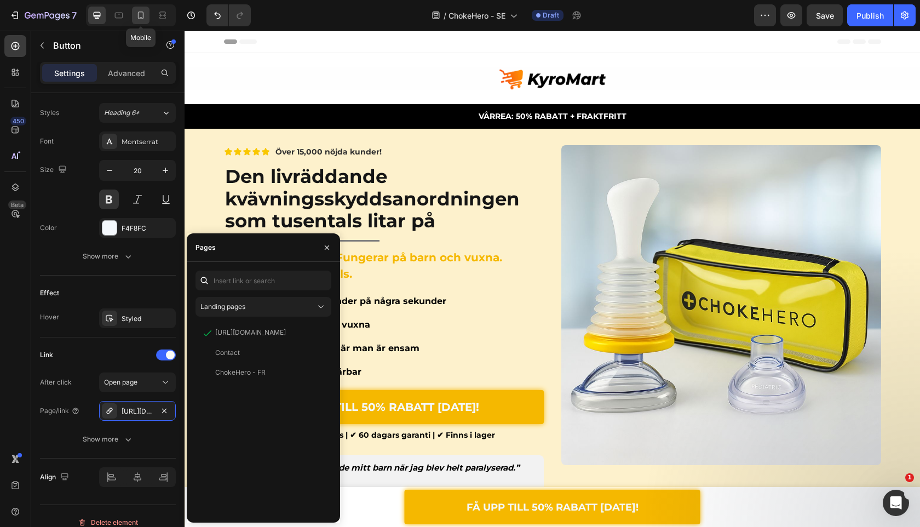
click at [145, 15] on icon at bounding box center [140, 15] width 11 height 11
type input "16"
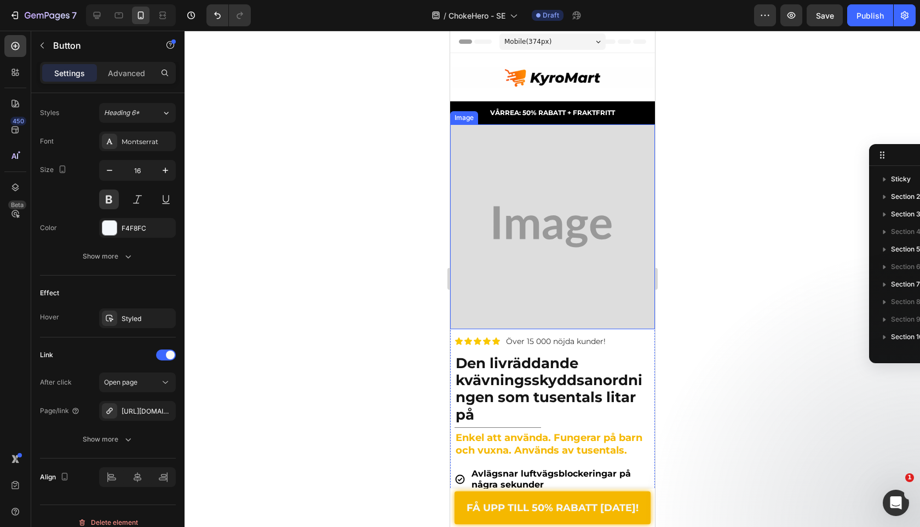
click at [480, 211] on img at bounding box center [552, 226] width 205 height 205
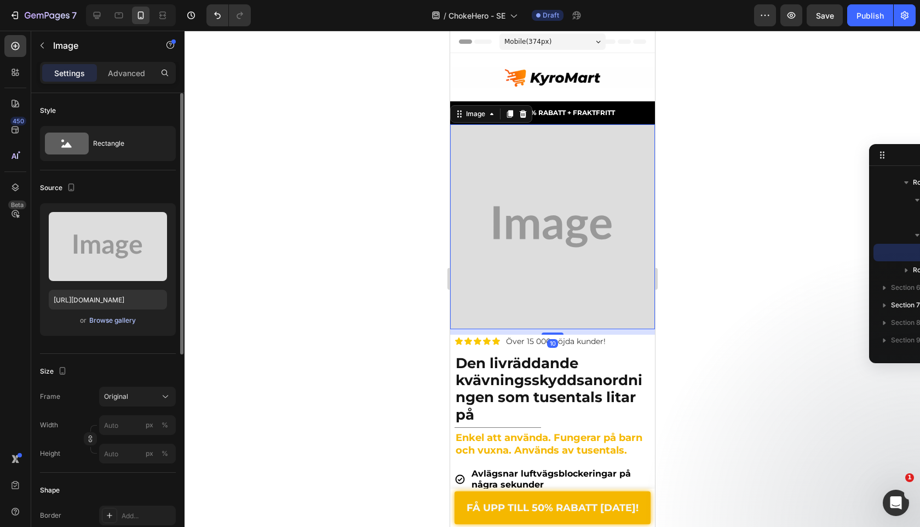
click at [113, 318] on div "Browse gallery" at bounding box center [112, 321] width 47 height 10
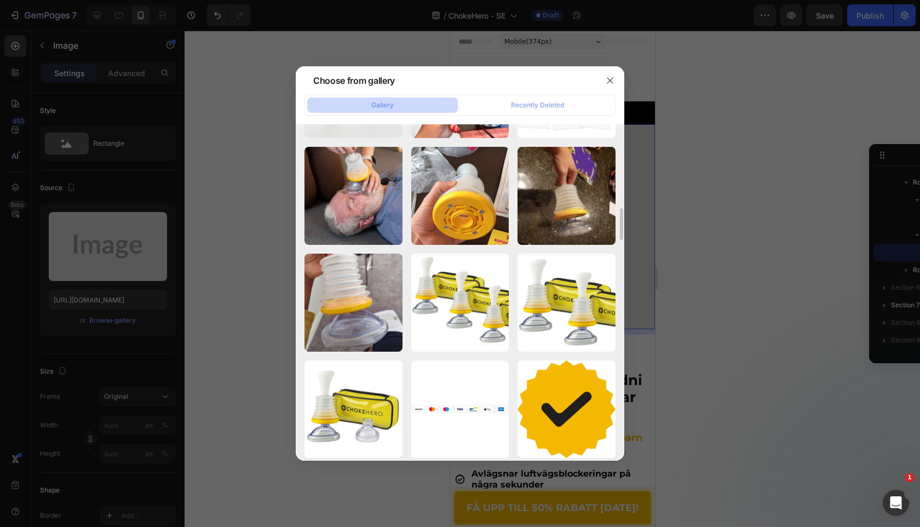
scroll to position [2595, 0]
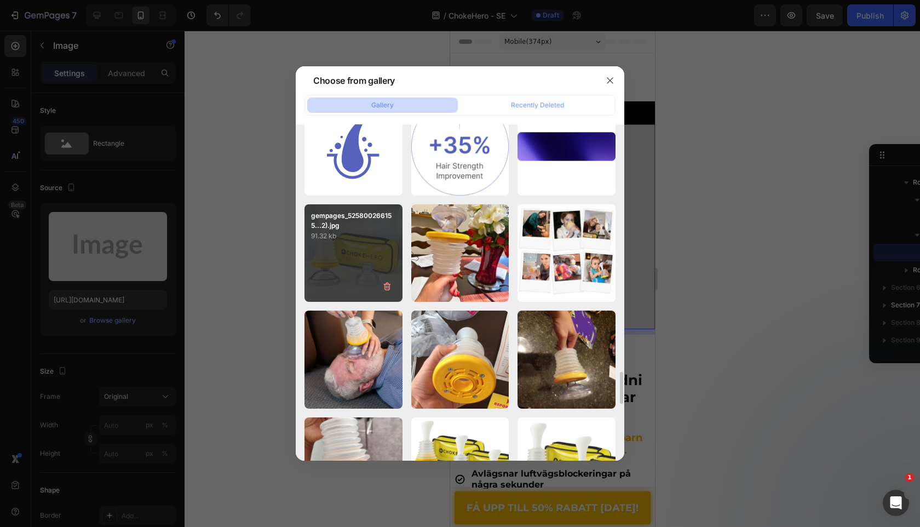
click at [365, 248] on div "gempages_525800266155...2).jpg 91.32 kb" at bounding box center [354, 253] width 98 height 98
type input "https://cdn.shopify.com/s/files/1/0909/2261/5117/files/gempages_577322349100008…"
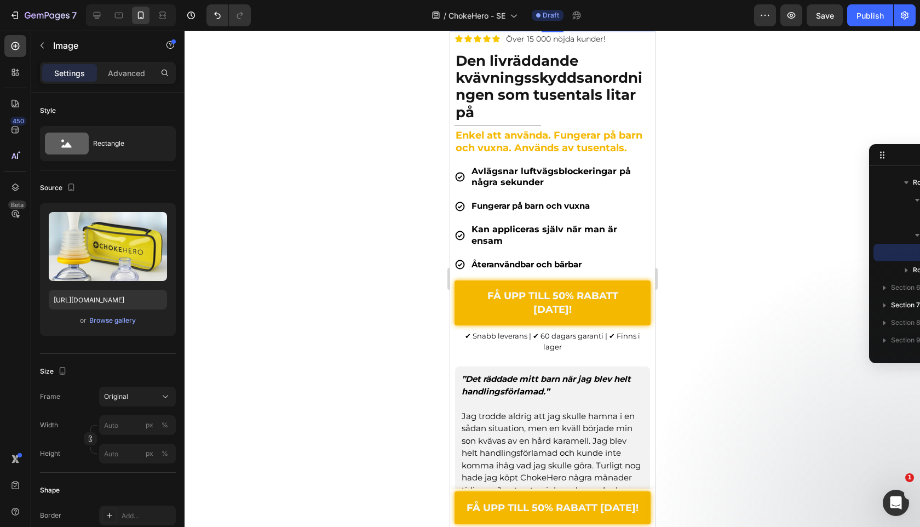
scroll to position [323, 0]
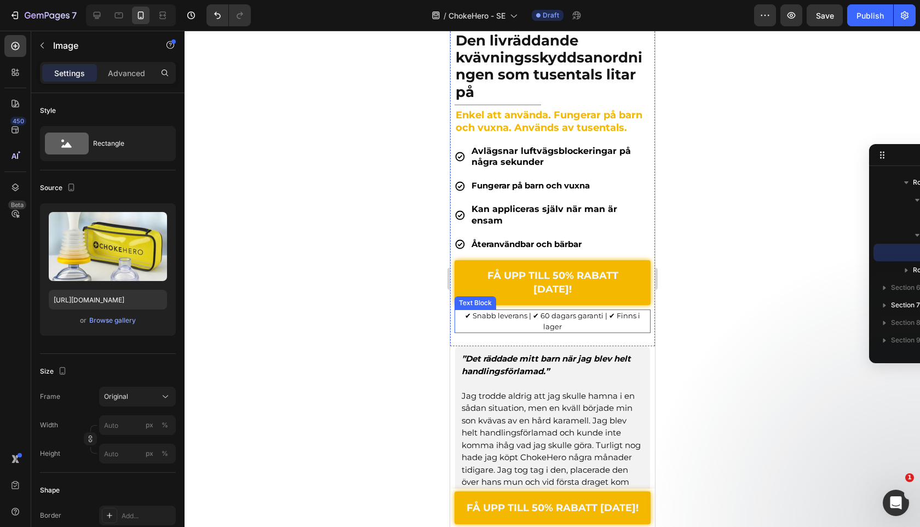
click at [523, 311] on span "✔︎ Snabb leverans | ✔︎ 60 dagars garanti | ✔︎ Finns i lager" at bounding box center [552, 321] width 175 height 20
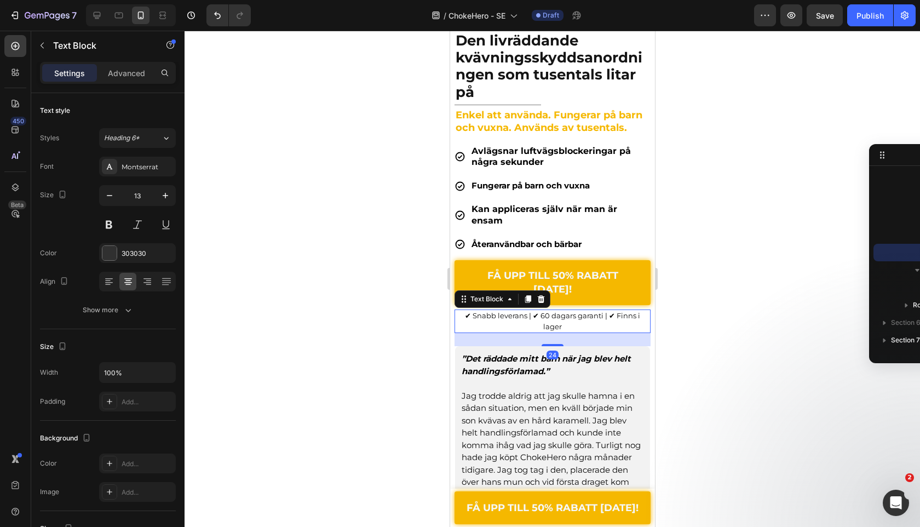
click at [523, 311] on span "✔︎ Snabb leverans | ✔︎ 60 dagars garanti | ✔︎ Finns i lager" at bounding box center [552, 321] width 175 height 20
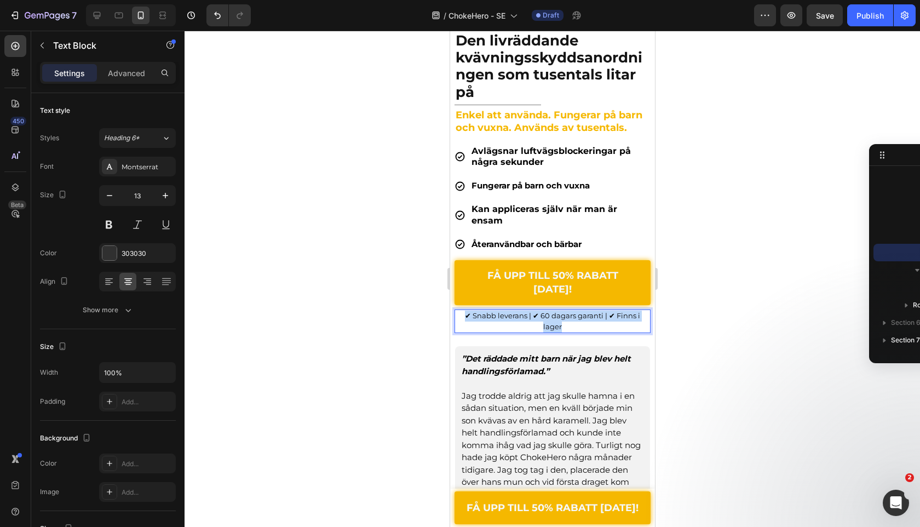
click at [523, 311] on span "✔︎ Snabb leverans | ✔︎ 60 dagars garanti | ✔︎ Finns i lager" at bounding box center [552, 321] width 175 height 20
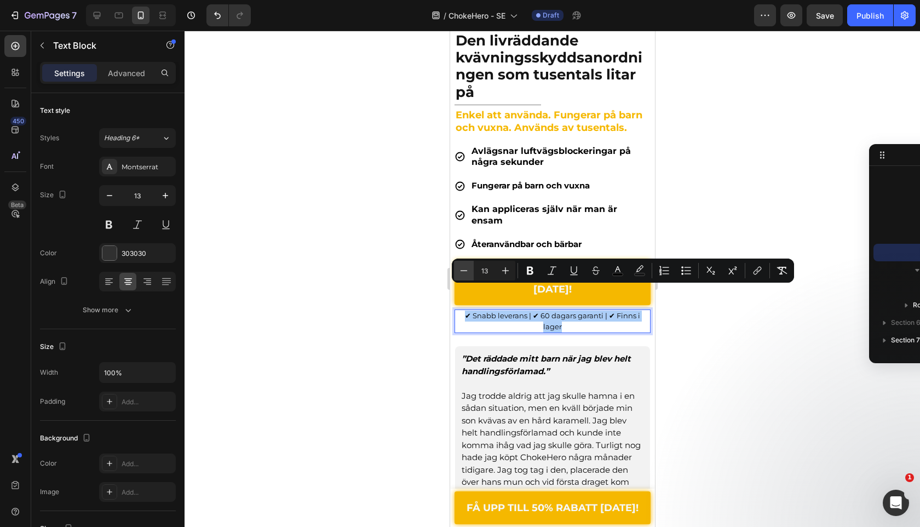
click at [461, 267] on icon "Editor contextual toolbar" at bounding box center [464, 270] width 11 height 11
type input "12"
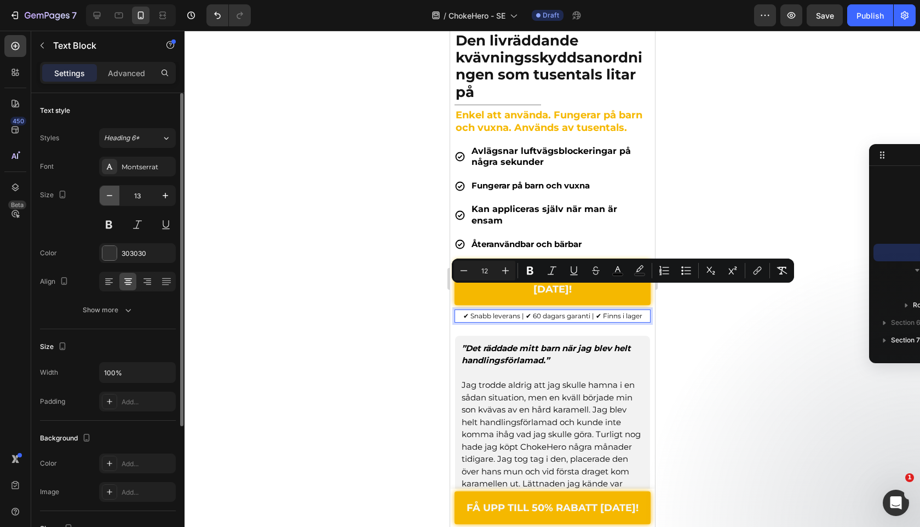
click at [111, 194] on icon "button" at bounding box center [109, 195] width 11 height 11
type input "12"
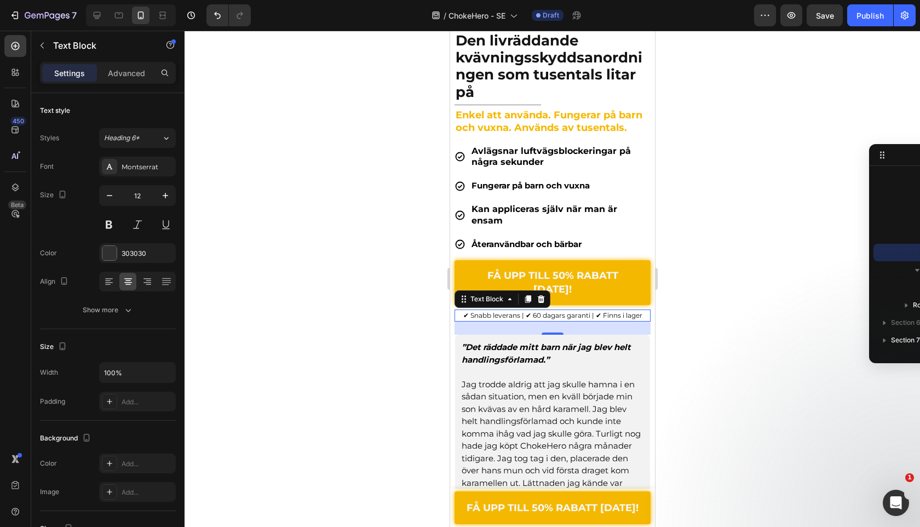
click at [288, 186] on div at bounding box center [553, 279] width 736 height 496
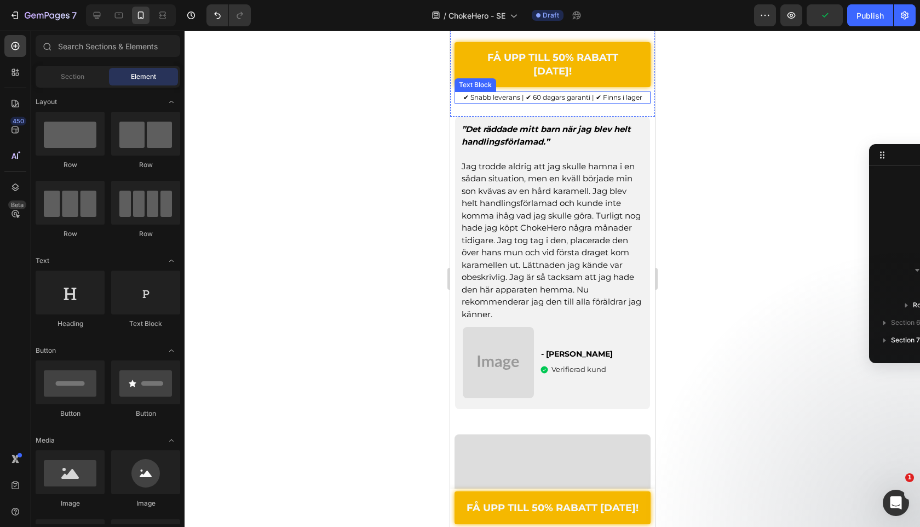
scroll to position [557, 0]
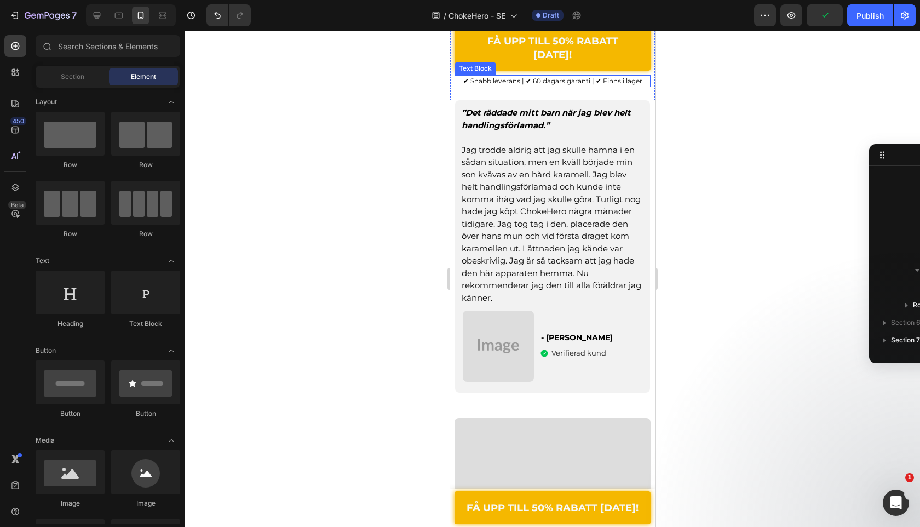
click at [487, 321] on img at bounding box center [497, 346] width 71 height 71
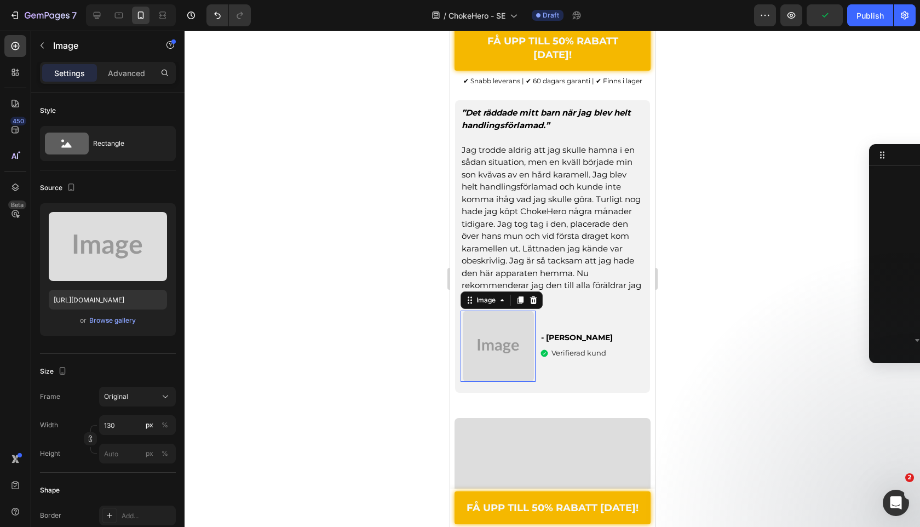
scroll to position [417, 0]
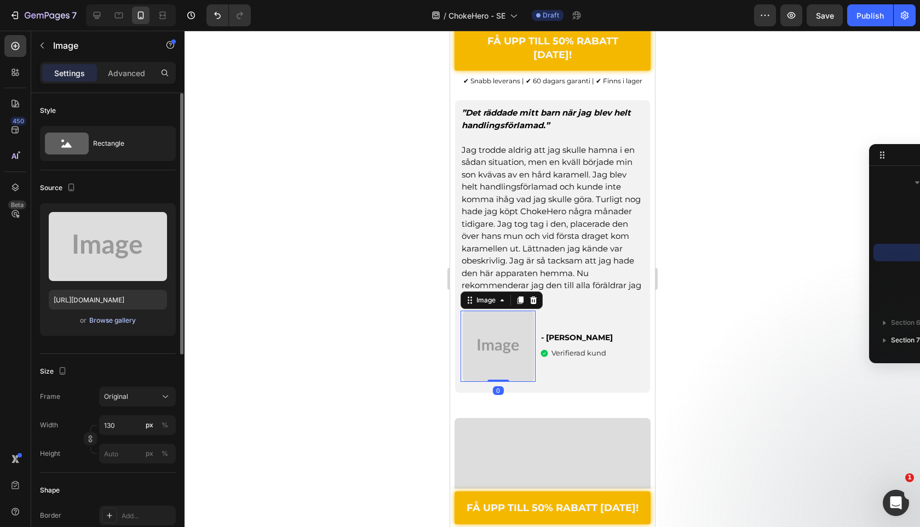
click at [97, 321] on div "Browse gallery" at bounding box center [112, 321] width 47 height 10
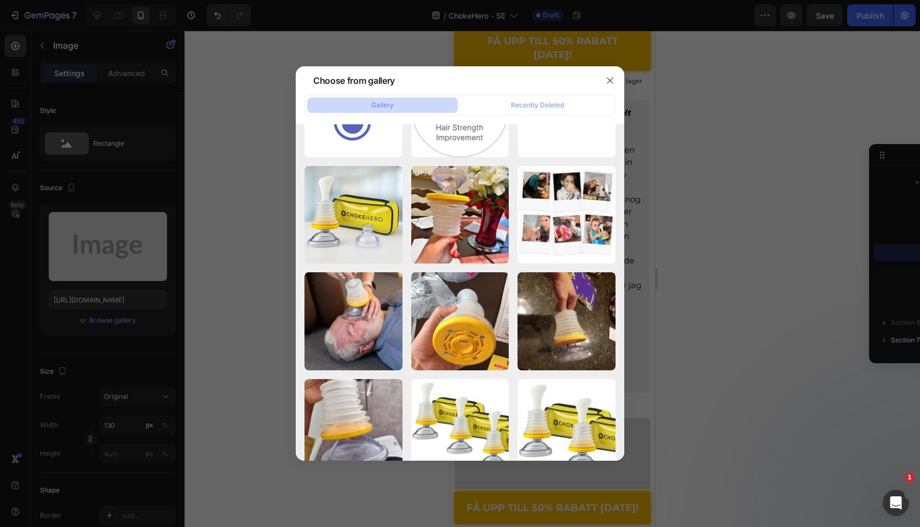
scroll to position [2633, 0]
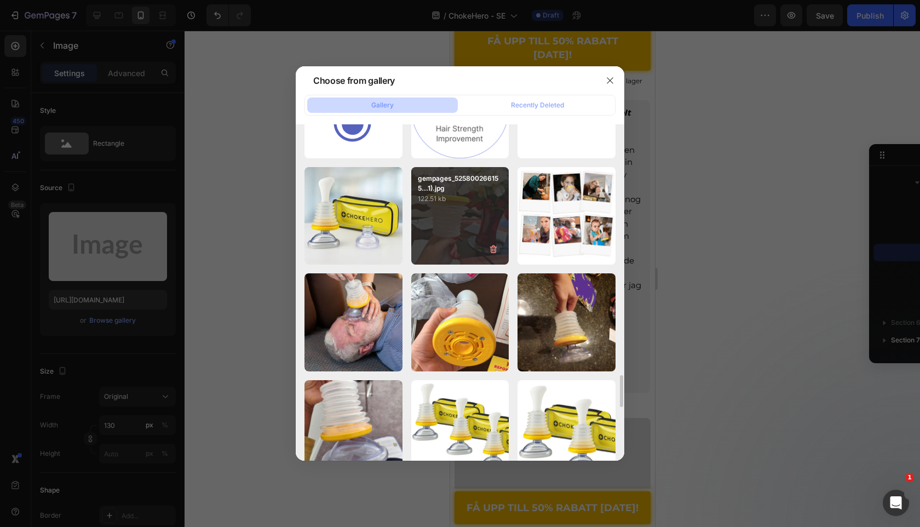
click at [456, 204] on div "gempages_525800266155...1).jpg 122.51 kb" at bounding box center [460, 216] width 98 height 98
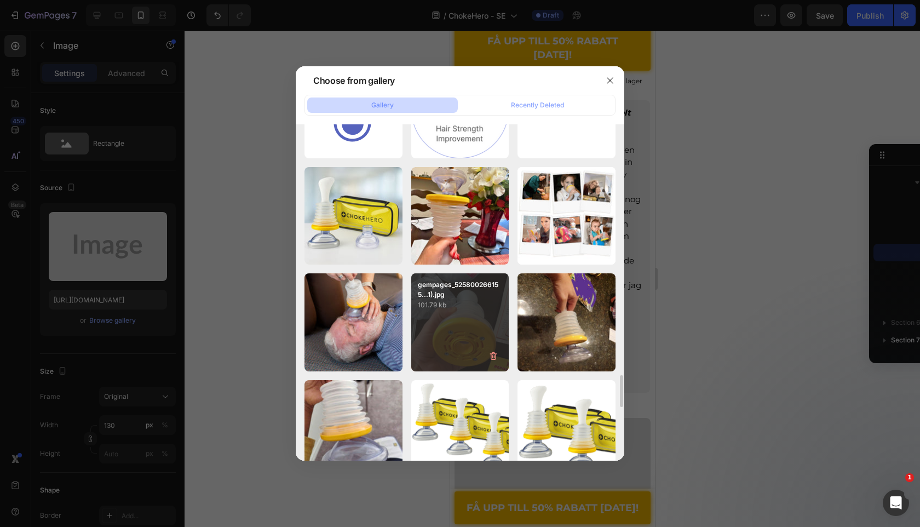
type input "https://cdn.shopify.com/s/files/1/0909/2261/5117/files/gempages_577322349100008…"
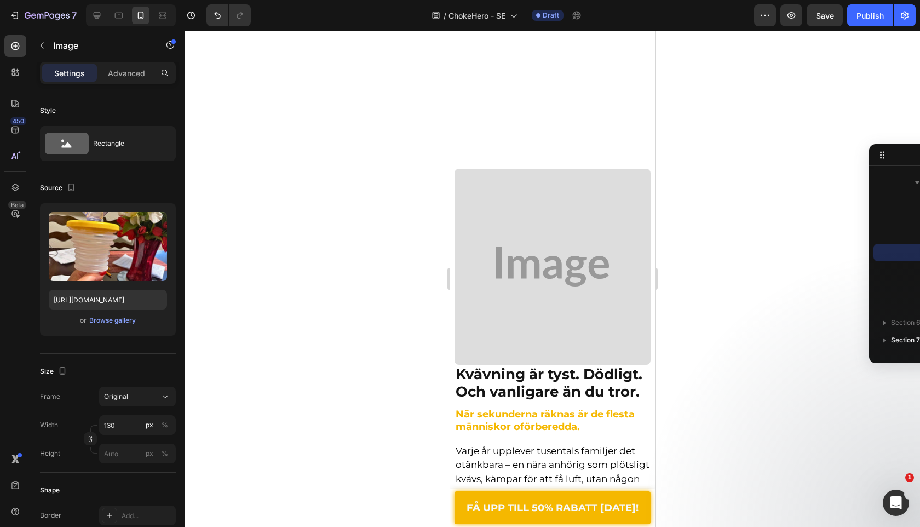
scroll to position [1006, 0]
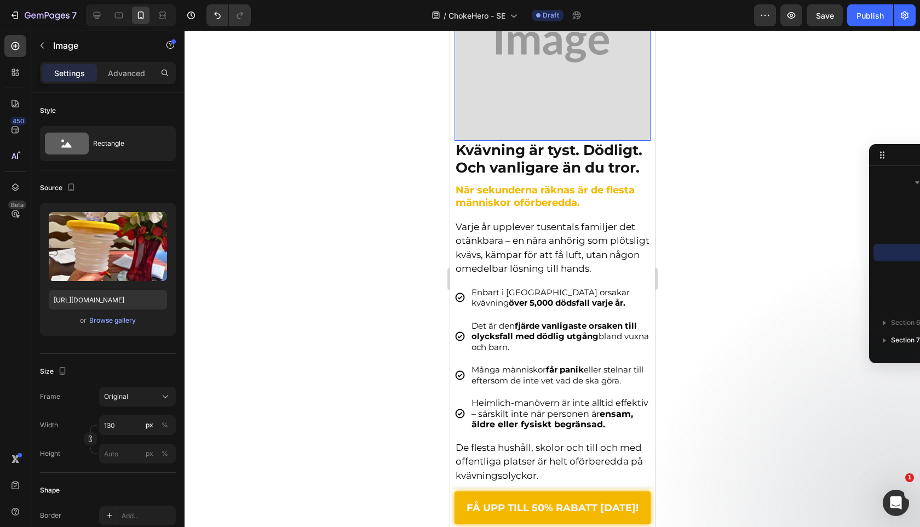
click at [534, 92] on img at bounding box center [552, 43] width 196 height 196
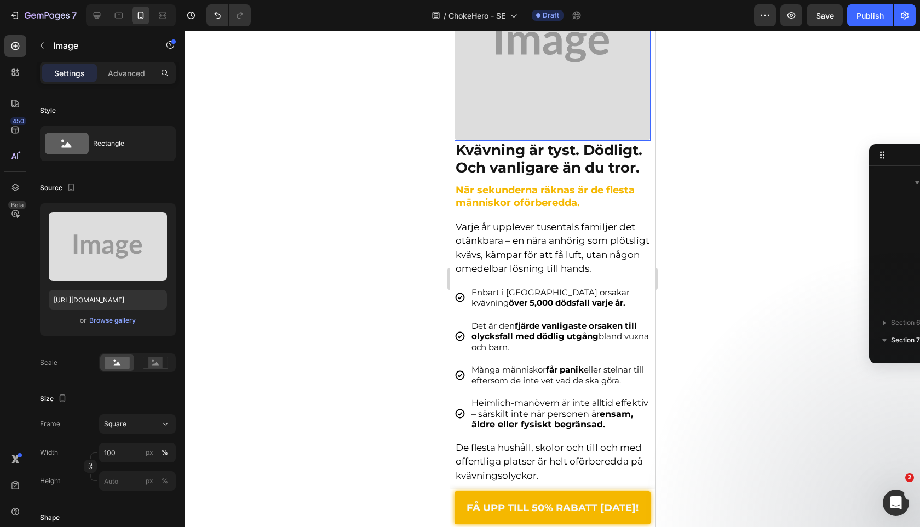
scroll to position [680, 0]
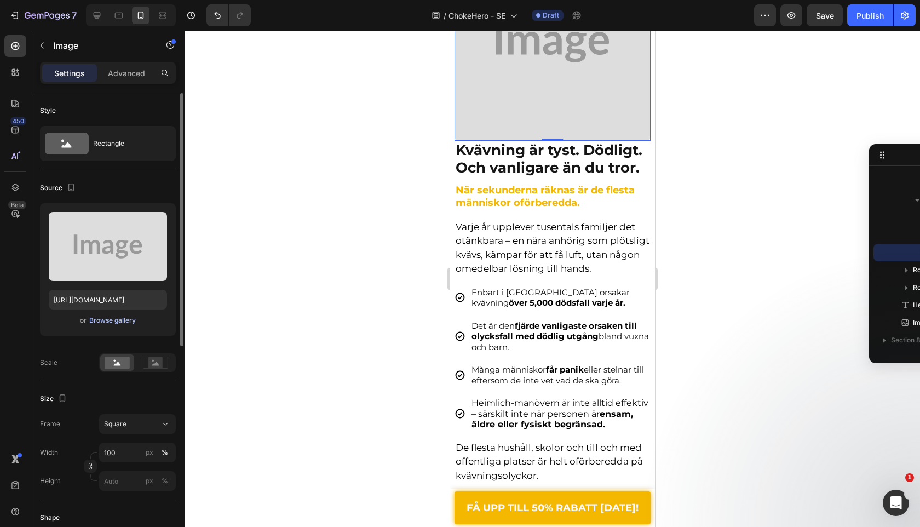
click at [105, 319] on div "Browse gallery" at bounding box center [112, 321] width 47 height 10
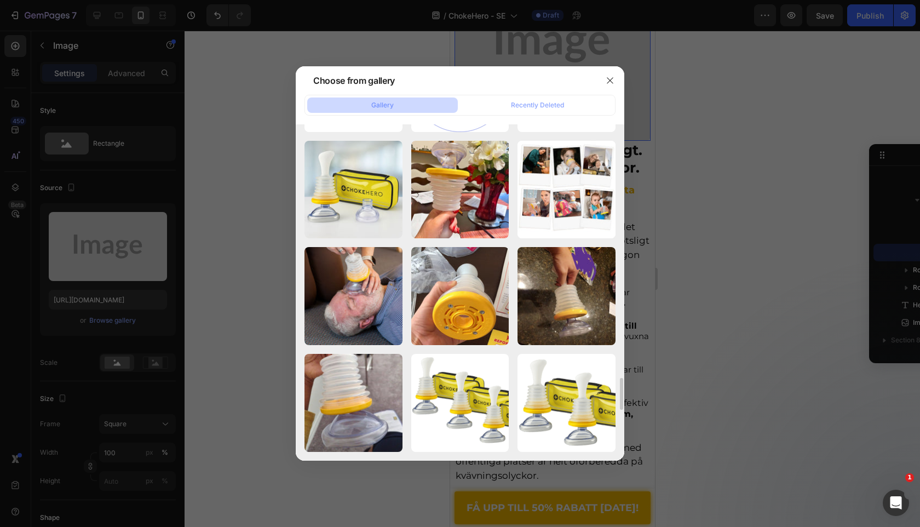
scroll to position [2658, 0]
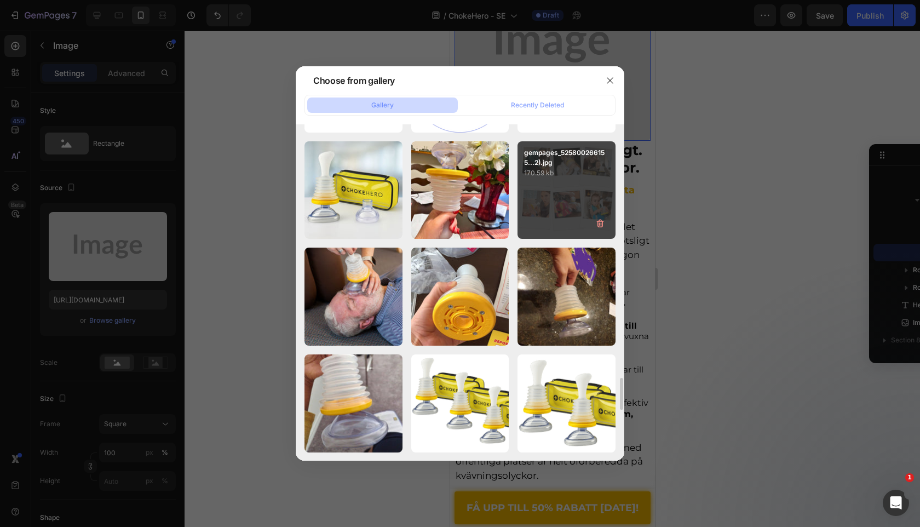
click at [531, 183] on div "gempages_525800266155...2).jpg 170.59 kb" at bounding box center [567, 190] width 98 height 98
type input "https://cdn.shopify.com/s/files/1/0909/2261/5117/files/gempages_577322349100008…"
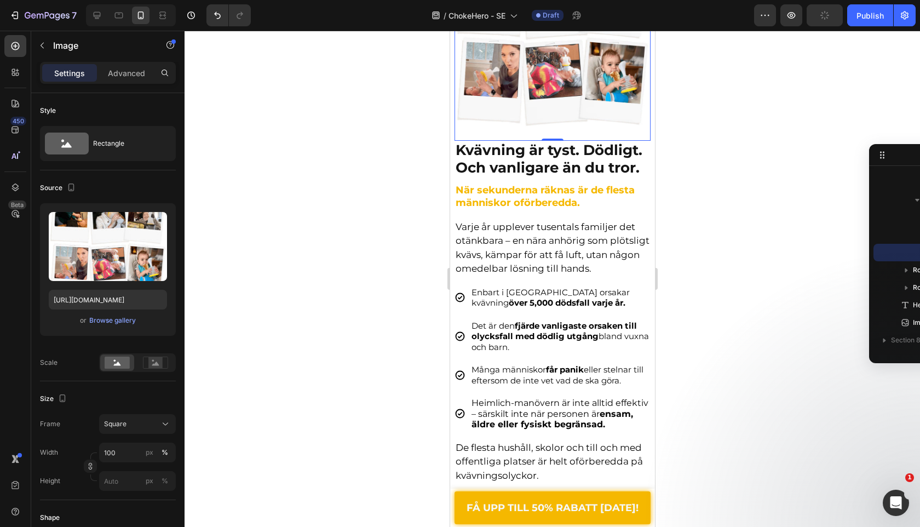
click at [357, 238] on div at bounding box center [553, 279] width 736 height 496
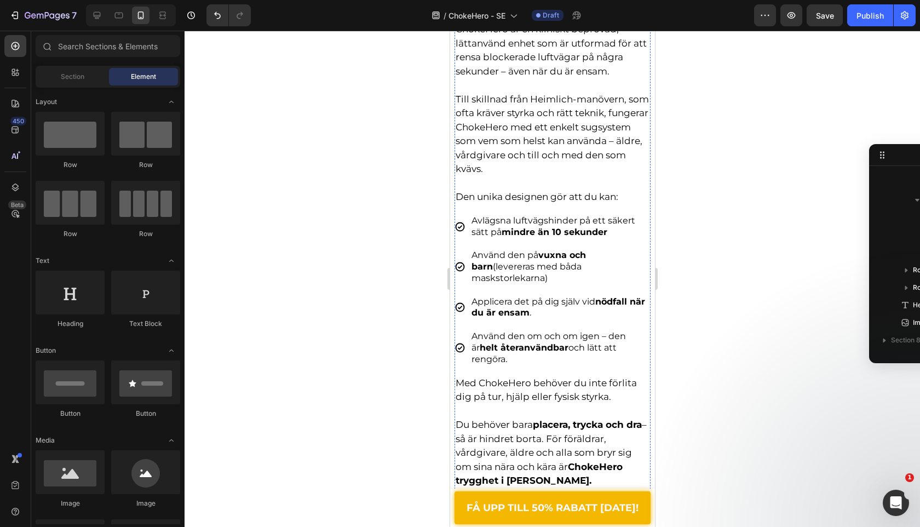
scroll to position [2130, 0]
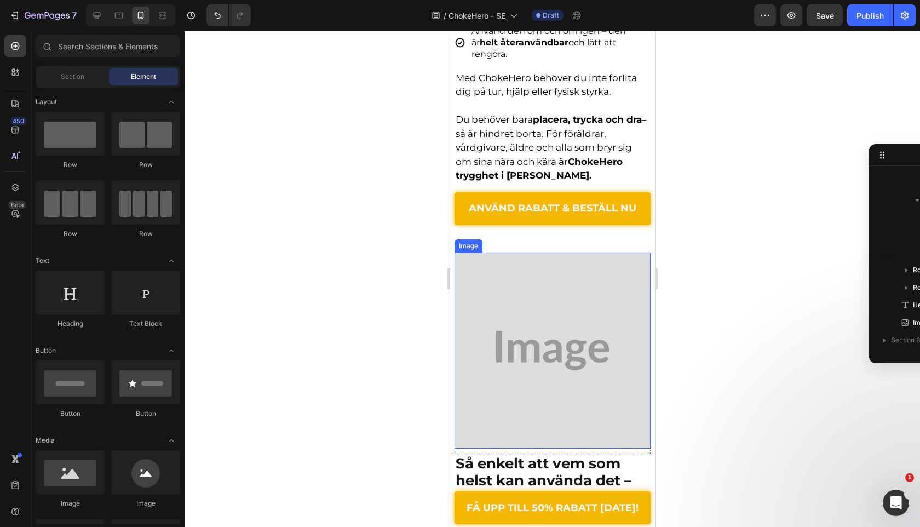
click at [500, 285] on img at bounding box center [552, 351] width 196 height 196
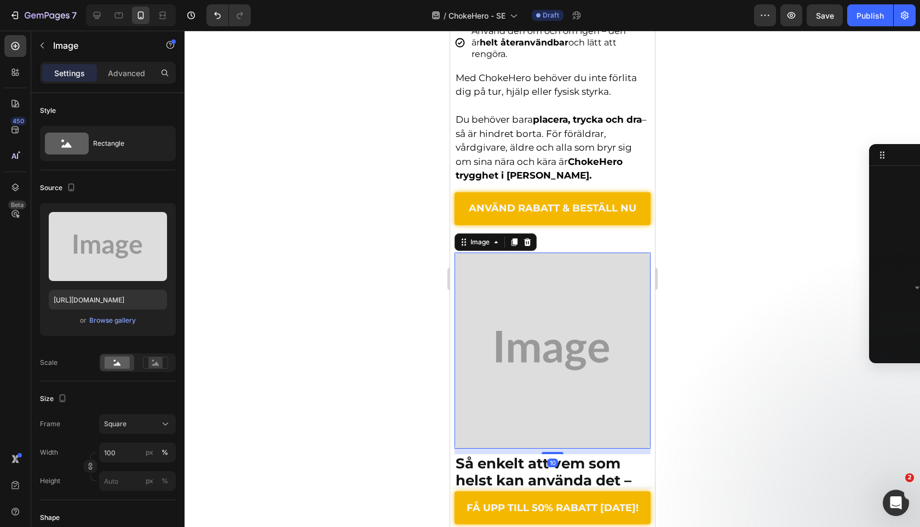
scroll to position [1014, 0]
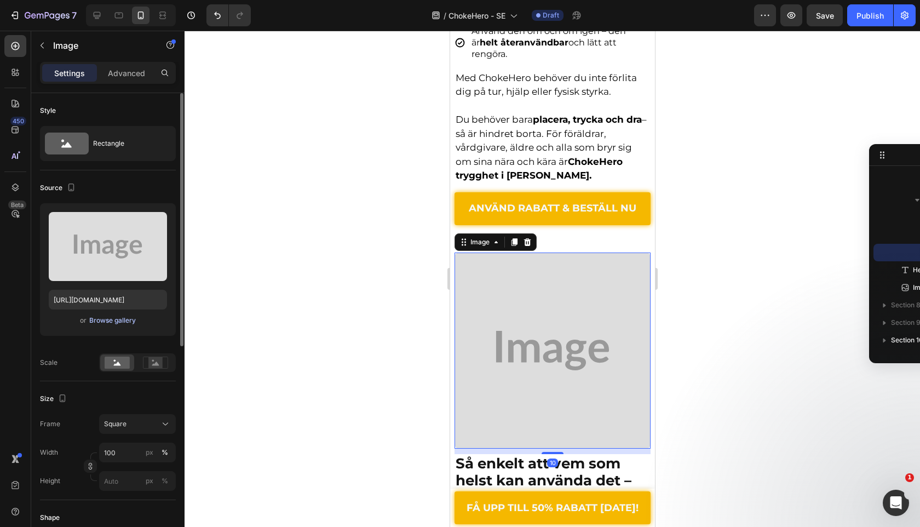
click at [122, 323] on div "Browse gallery" at bounding box center [112, 321] width 47 height 10
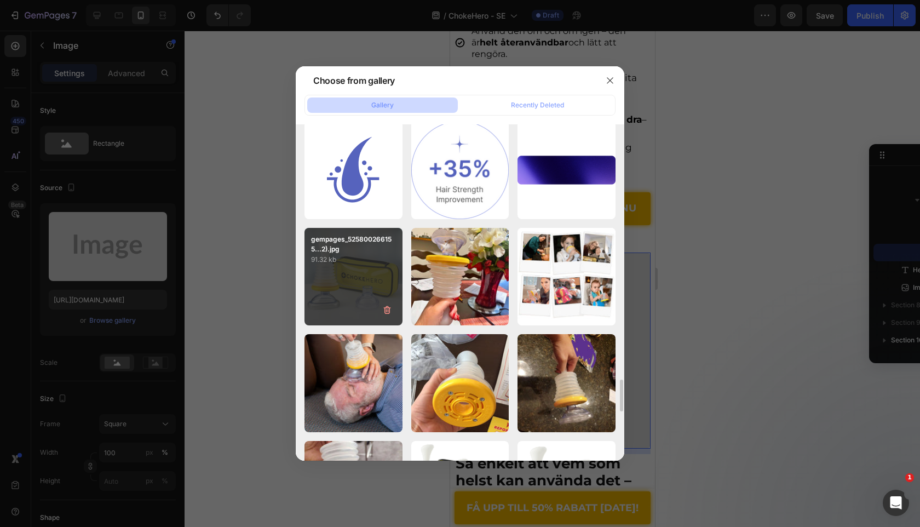
scroll to position [2580, 0]
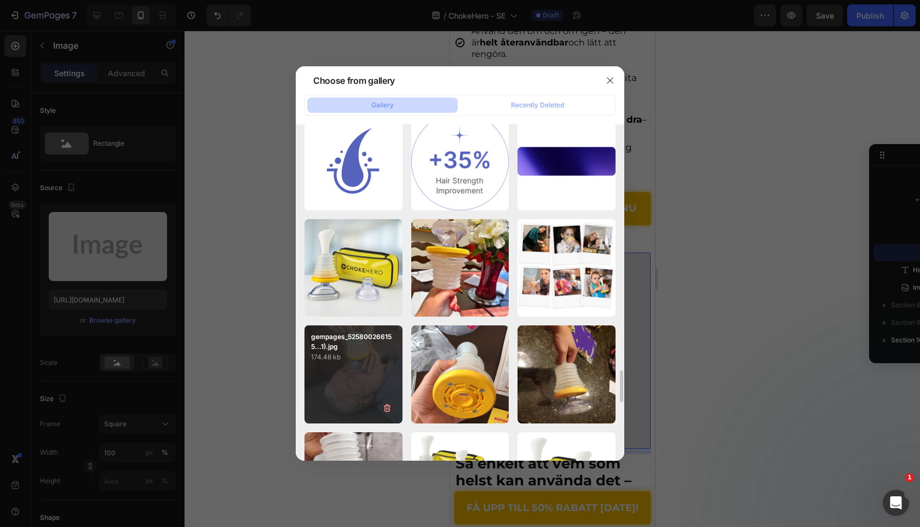
click at [384, 349] on p "gempages_525800266155...1).jpg" at bounding box center [353, 342] width 85 height 20
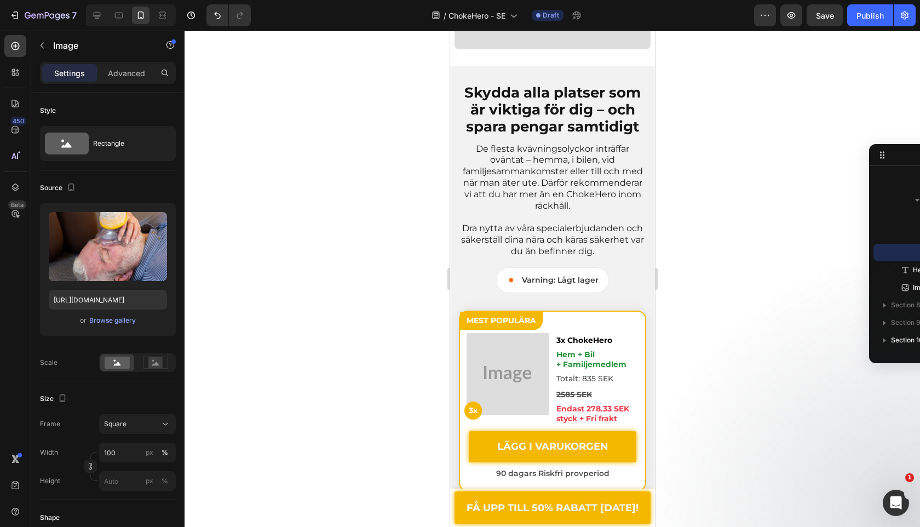
scroll to position [3140, 0]
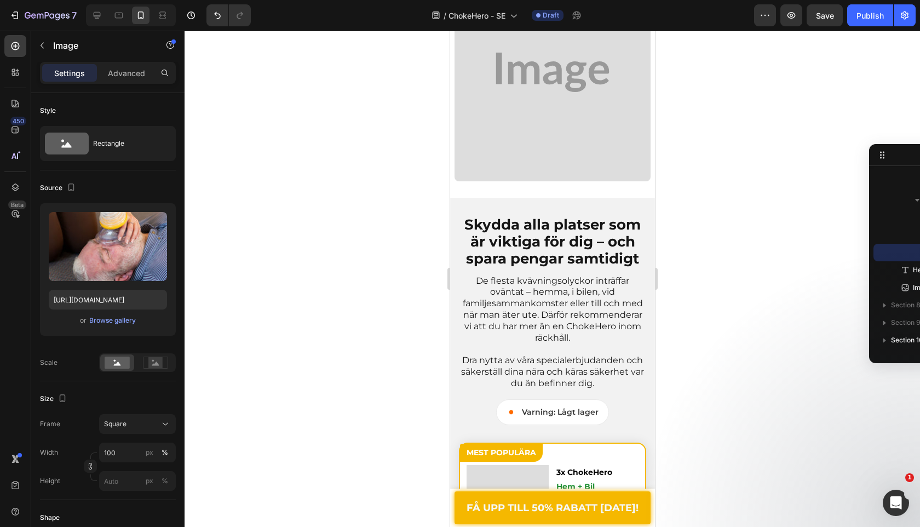
click at [106, 12] on div at bounding box center [131, 15] width 90 height 22
click at [99, 13] on icon at bounding box center [96, 15] width 11 height 11
type input "https://placehold.co/1080x1080?text=Image"
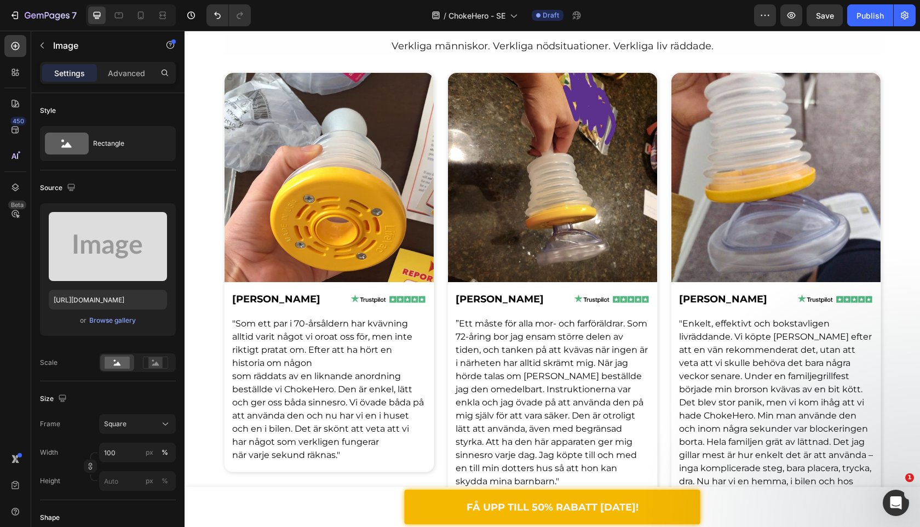
scroll to position [2348, 0]
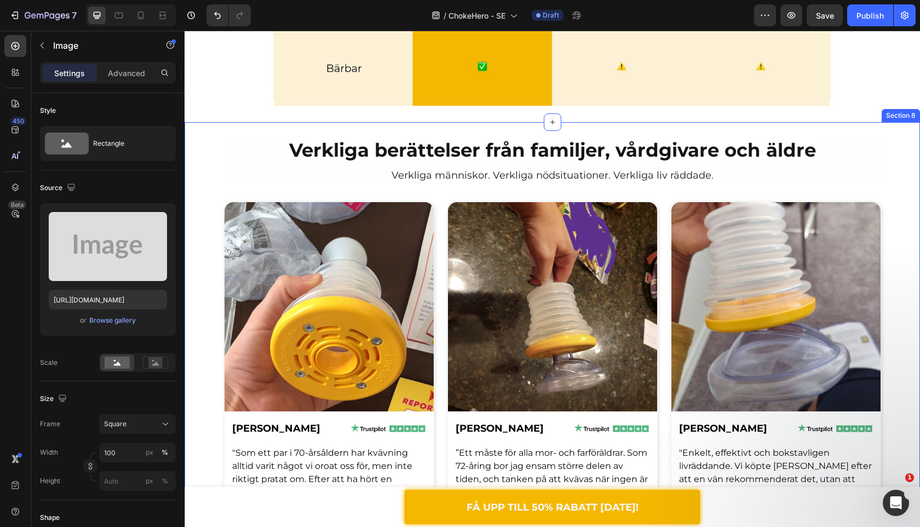
click at [209, 152] on div "Verkliga berättelser från familjer, vårdgivare och äldre Heading Verkliga männi…" at bounding box center [553, 390] width 736 height 502
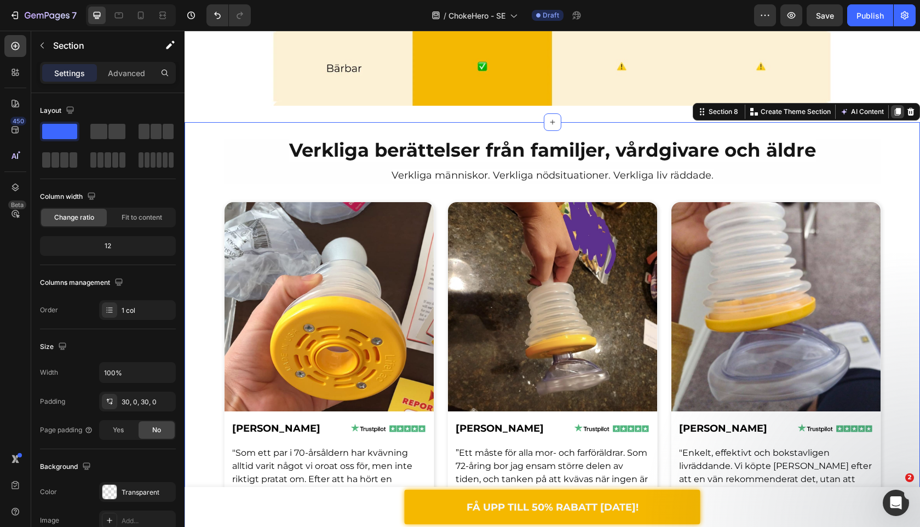
click at [895, 107] on icon at bounding box center [898, 111] width 9 height 9
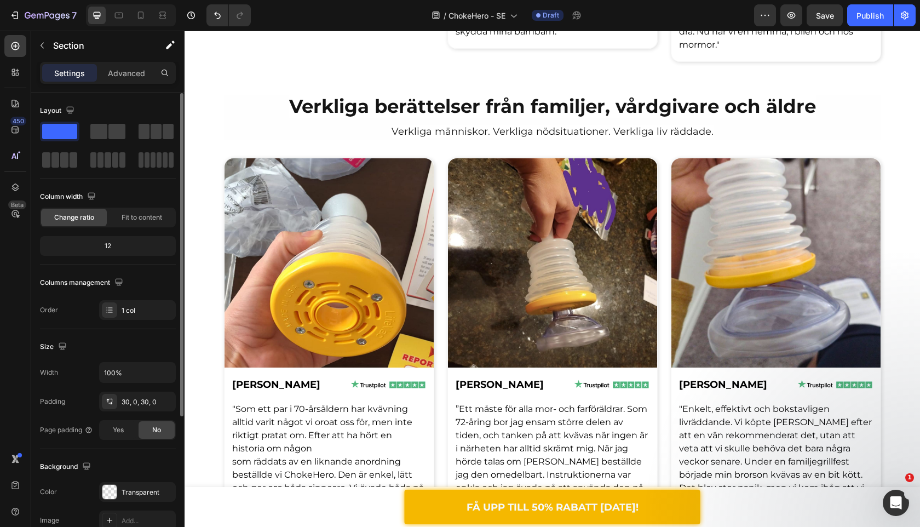
scroll to position [2925, 0]
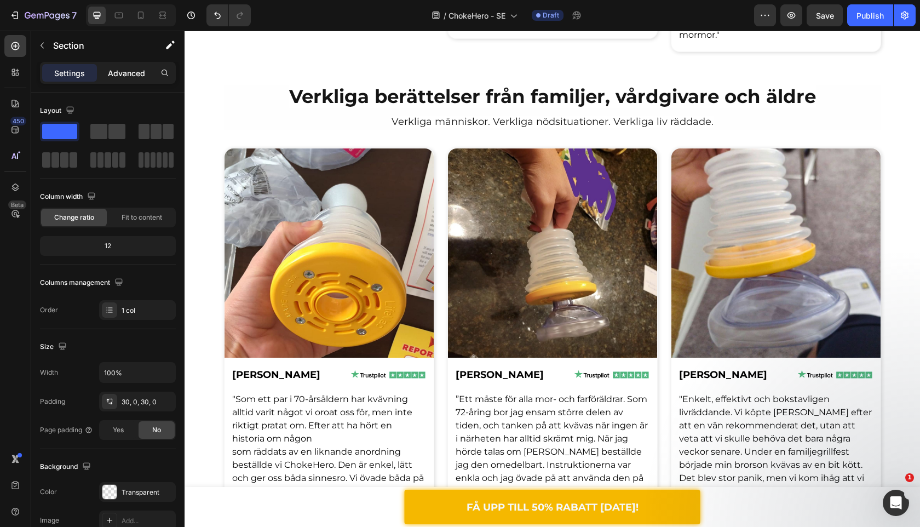
click at [134, 70] on p "Advanced" at bounding box center [126, 73] width 37 height 12
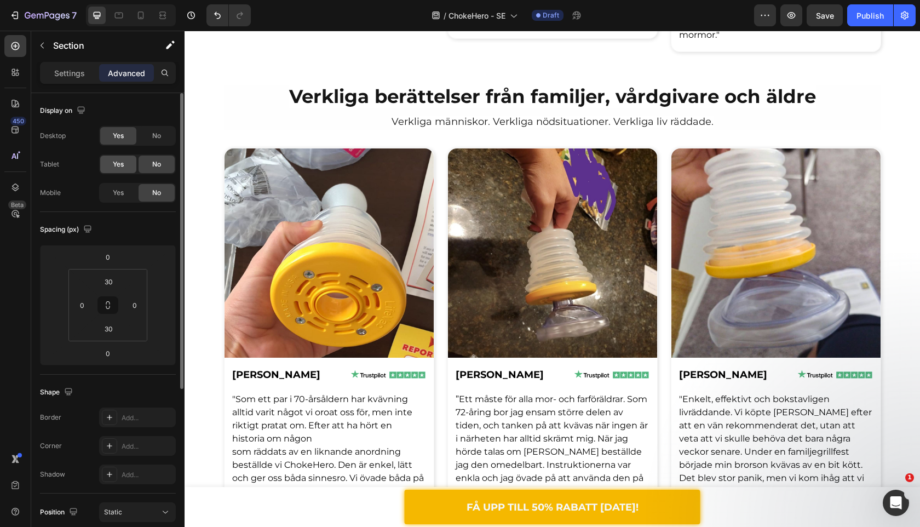
click at [118, 171] on div "Yes" at bounding box center [118, 165] width 36 height 18
click at [118, 193] on span "Yes" at bounding box center [118, 193] width 11 height 10
click at [162, 135] on div "No" at bounding box center [157, 136] width 36 height 18
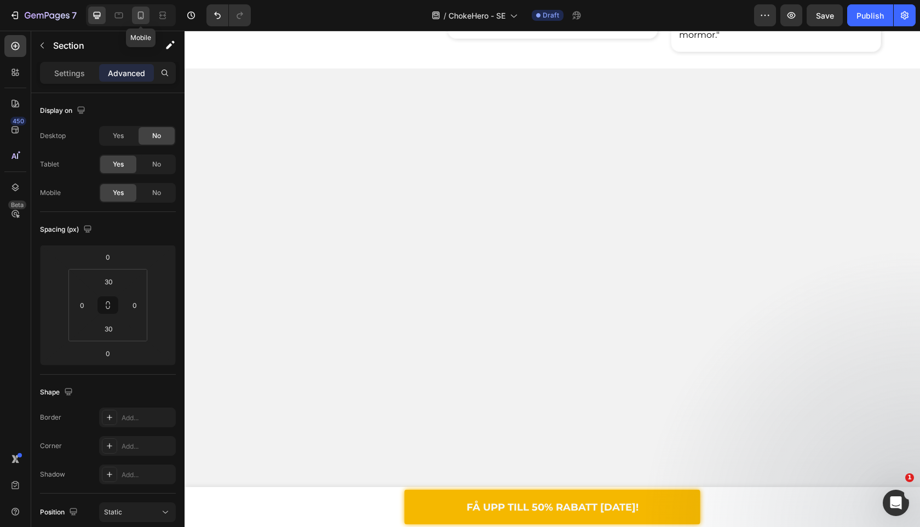
click at [140, 22] on div at bounding box center [141, 16] width 18 height 18
type input "32"
type input "16"
type input "32"
type input "16"
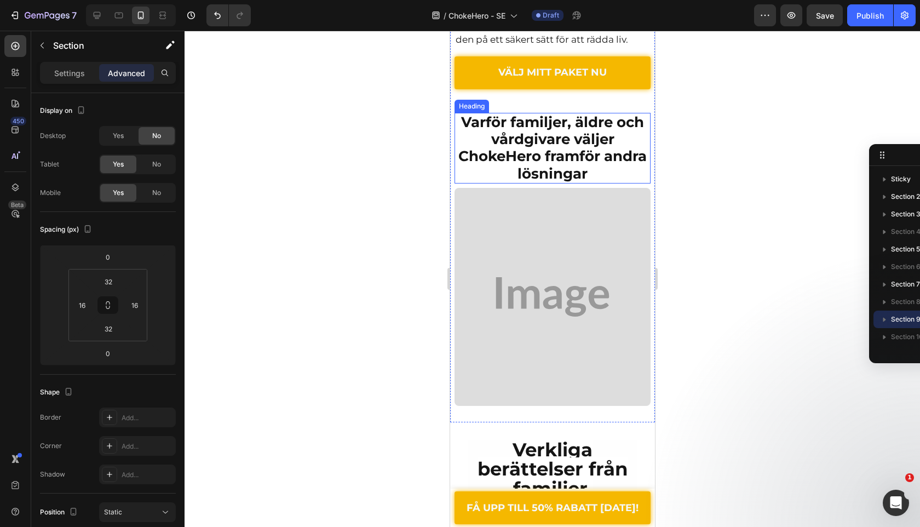
scroll to position [2963, 0]
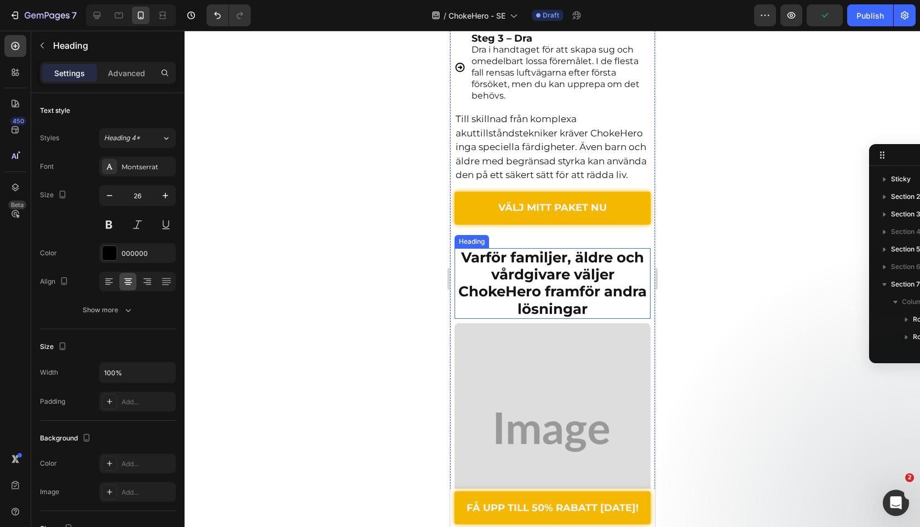
click at [482, 272] on span "Varför familjer, äldre och vårdgivare väljer ChokeHero framför andra lösningar" at bounding box center [552, 283] width 188 height 69
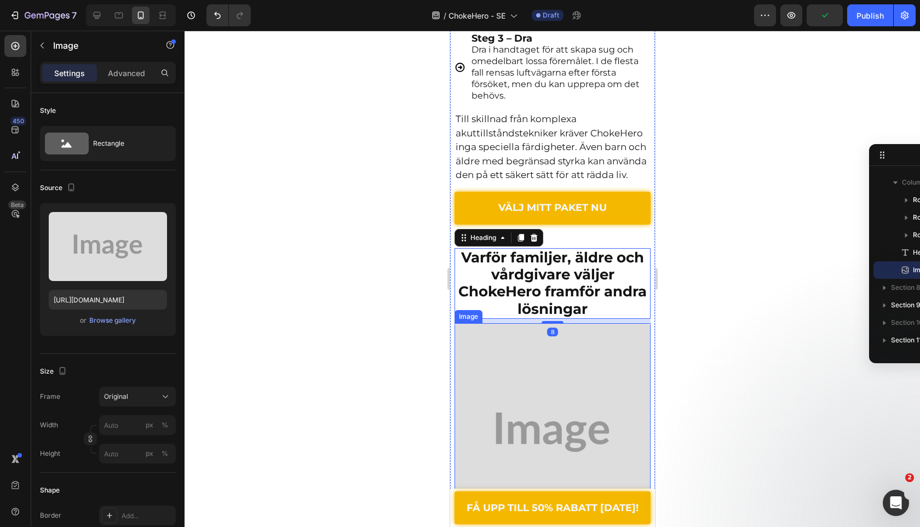
click at [473, 345] on img at bounding box center [552, 432] width 196 height 218
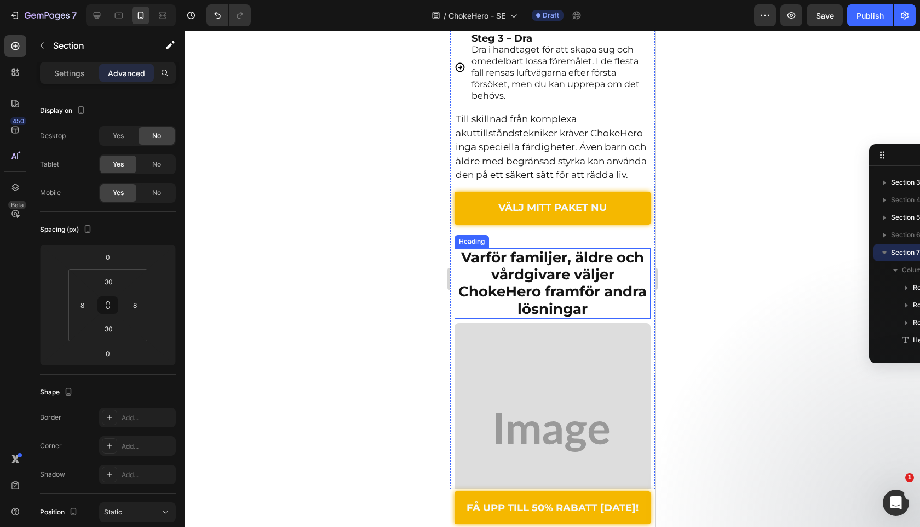
scroll to position [3145, 0]
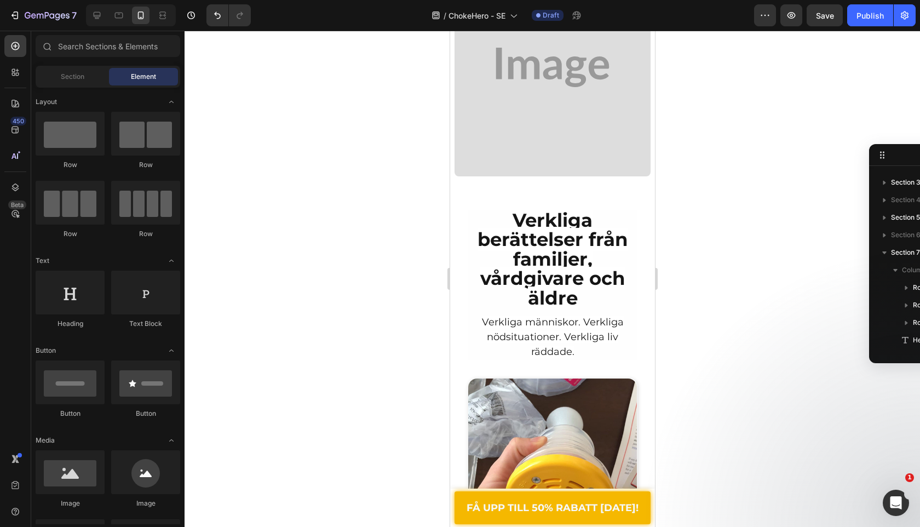
click at [479, 210] on h2 "Verkliga berättelser från familjer, vårdgivare och äldre" at bounding box center [552, 260] width 170 height 100
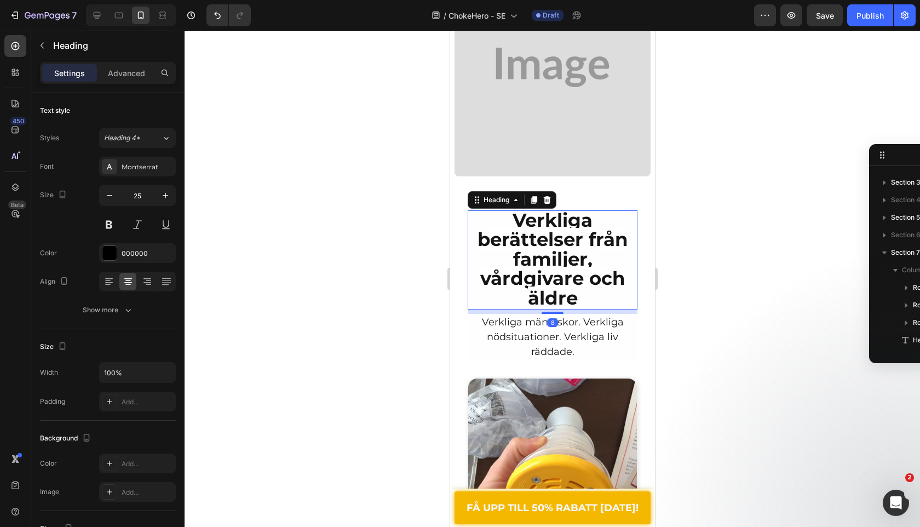
scroll to position [277, 0]
click at [483, 195] on div "Heading" at bounding box center [496, 200] width 30 height 10
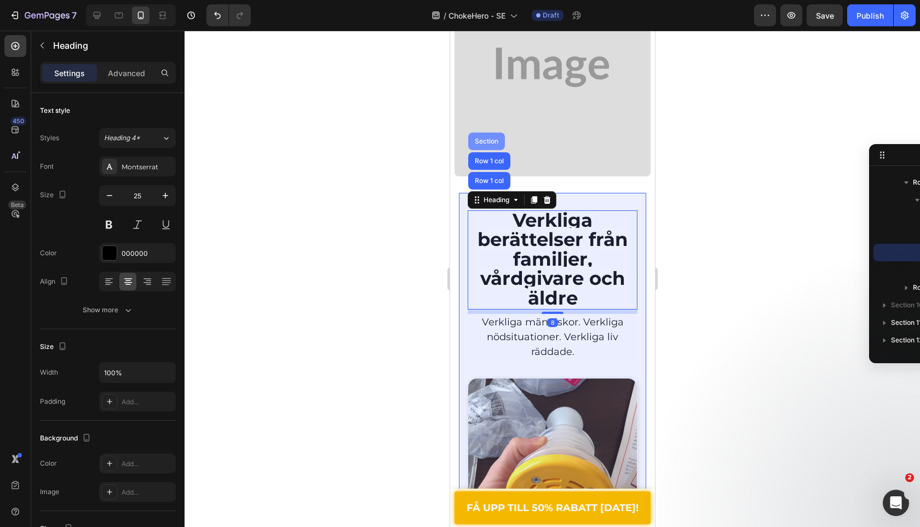
click at [490, 138] on div "Section" at bounding box center [486, 141] width 28 height 7
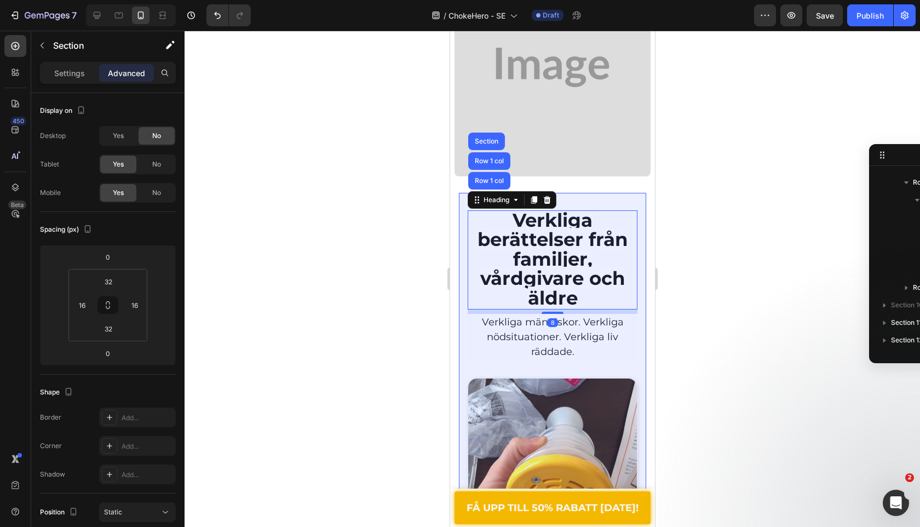
scroll to position [172, 0]
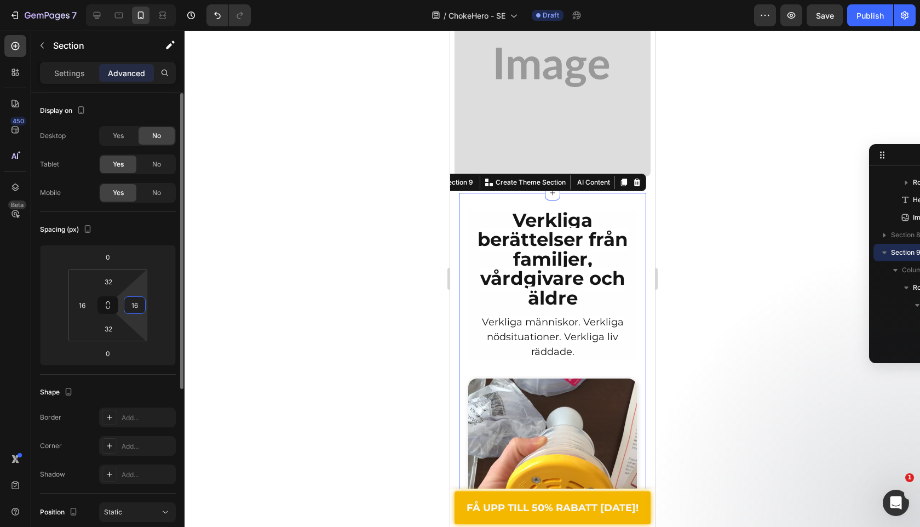
click at [138, 304] on input "16" at bounding box center [135, 305] width 16 height 16
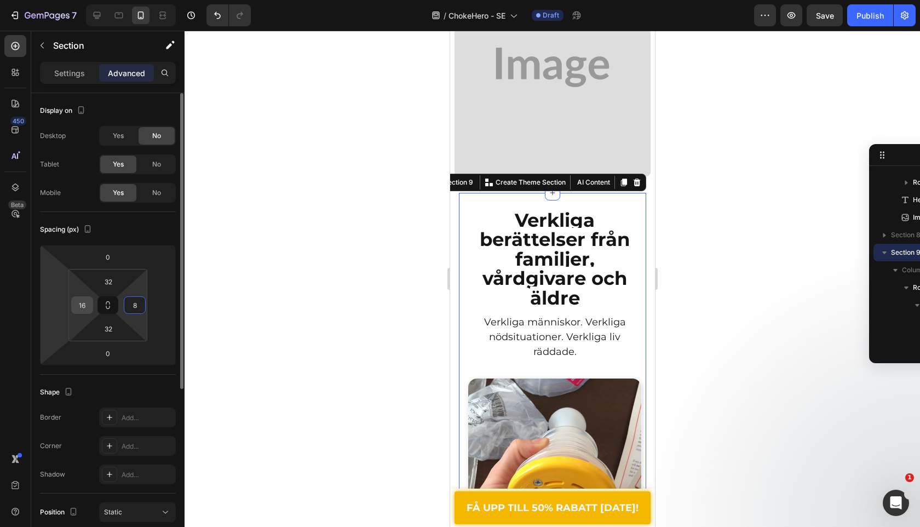
type input "8"
click at [78, 299] on input "16" at bounding box center [82, 305] width 16 height 16
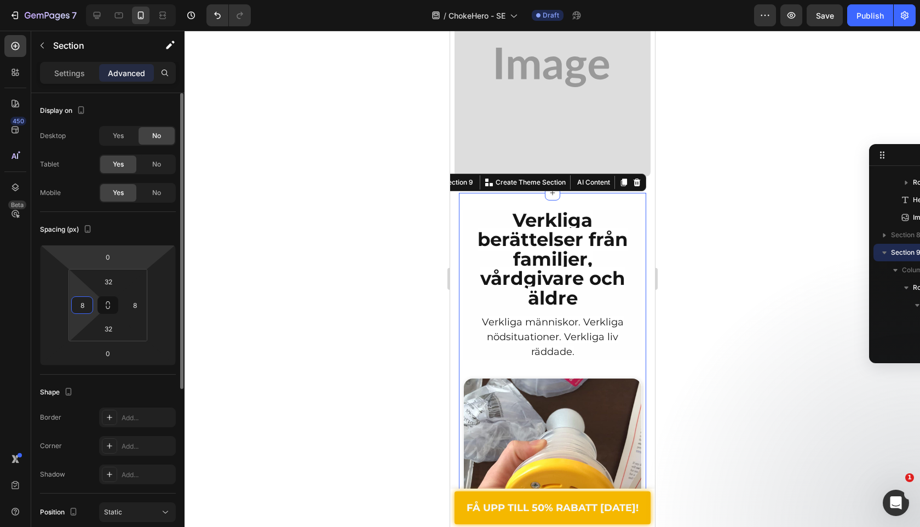
type input "8"
click at [136, 375] on div "Display on Desktop Yes No Tablet Yes No Mobile Yes No" at bounding box center [108, 434] width 136 height 119
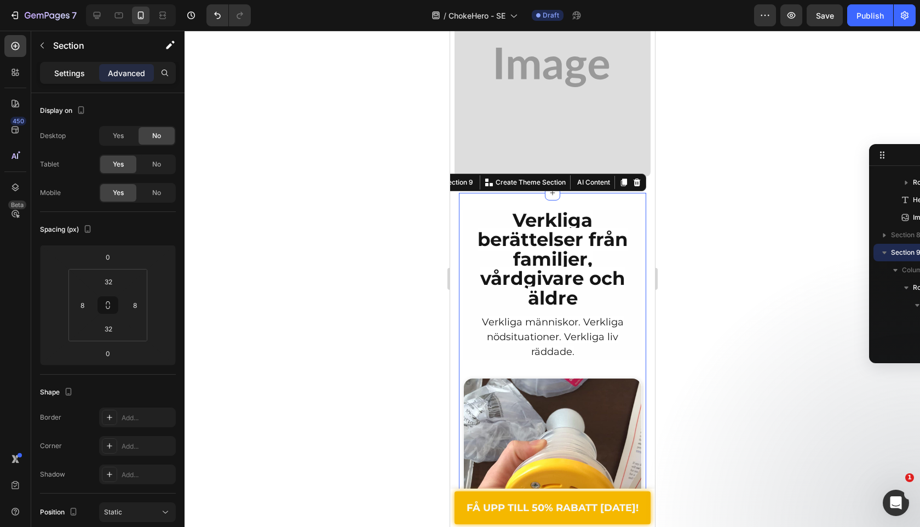
click at [85, 73] on div "Settings" at bounding box center [69, 73] width 55 height 18
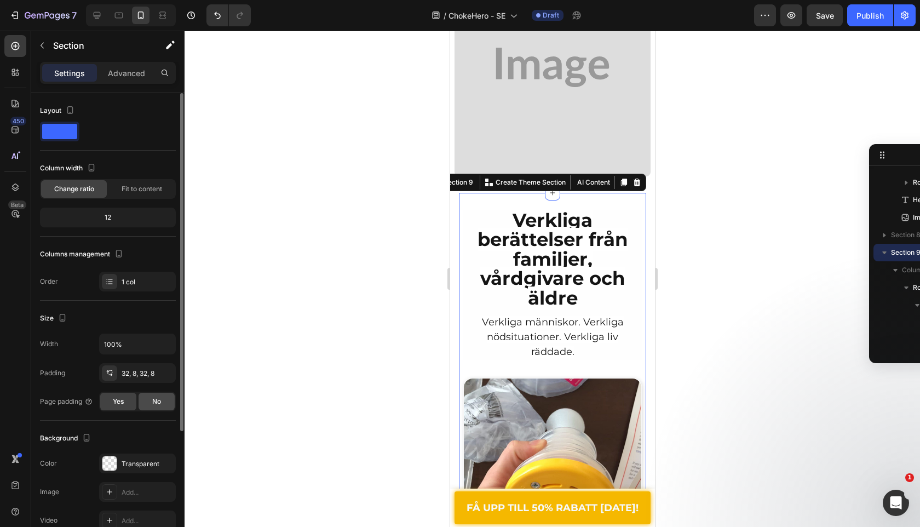
click at [153, 399] on span "No" at bounding box center [156, 402] width 9 height 10
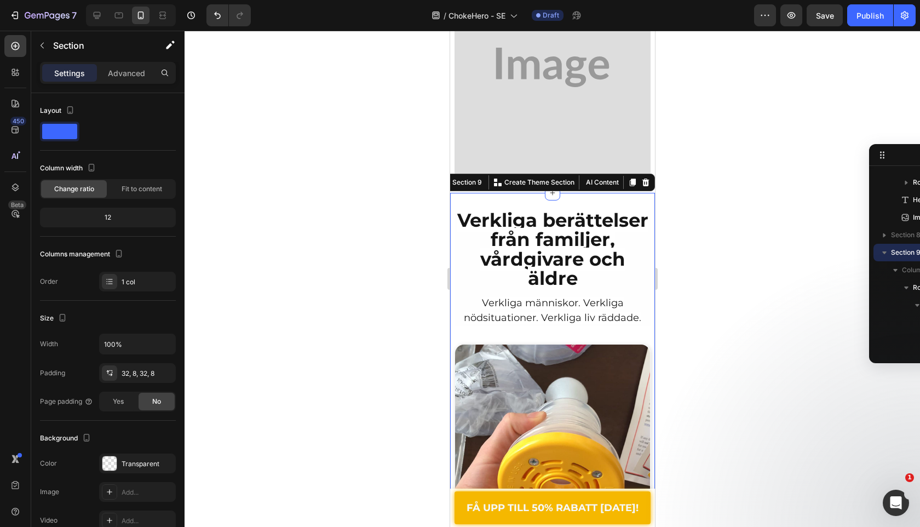
click at [307, 310] on div at bounding box center [553, 279] width 736 height 496
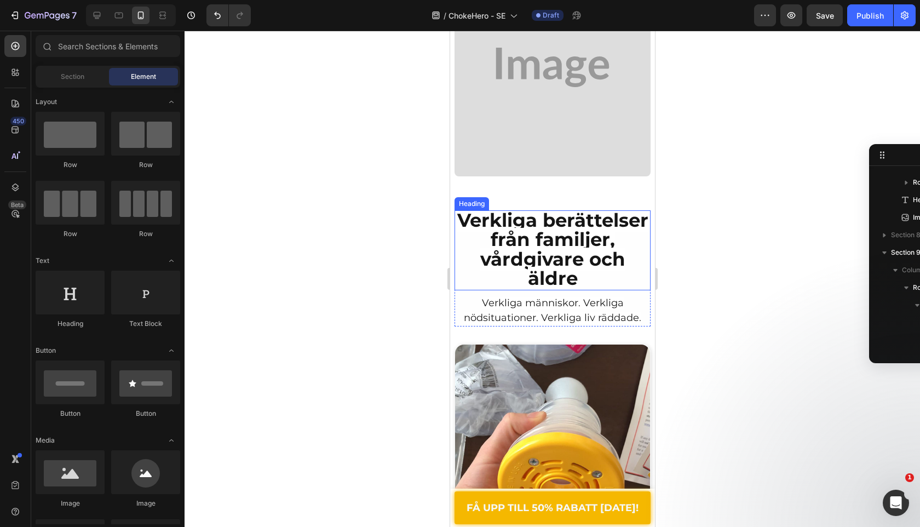
scroll to position [2845, 0]
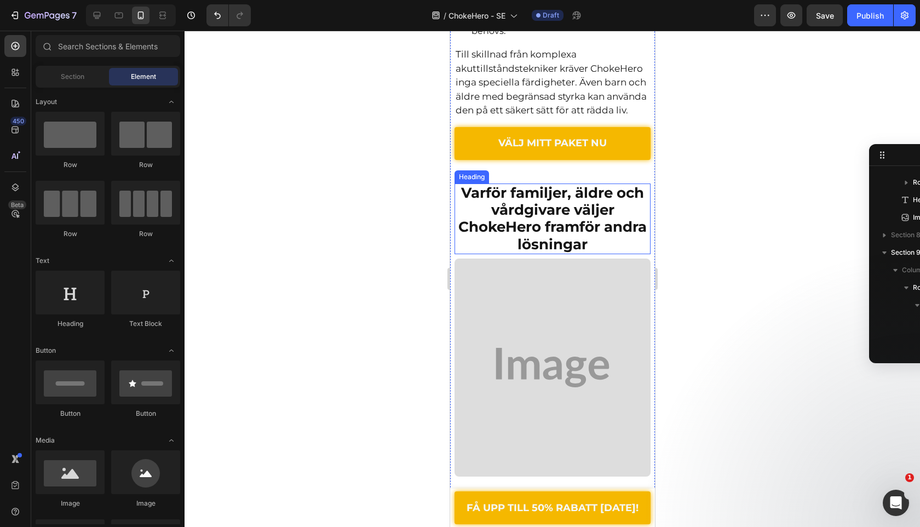
click at [544, 213] on span "Varför familjer, äldre och vårdgivare väljer ChokeHero framför andra lösningar" at bounding box center [552, 218] width 188 height 69
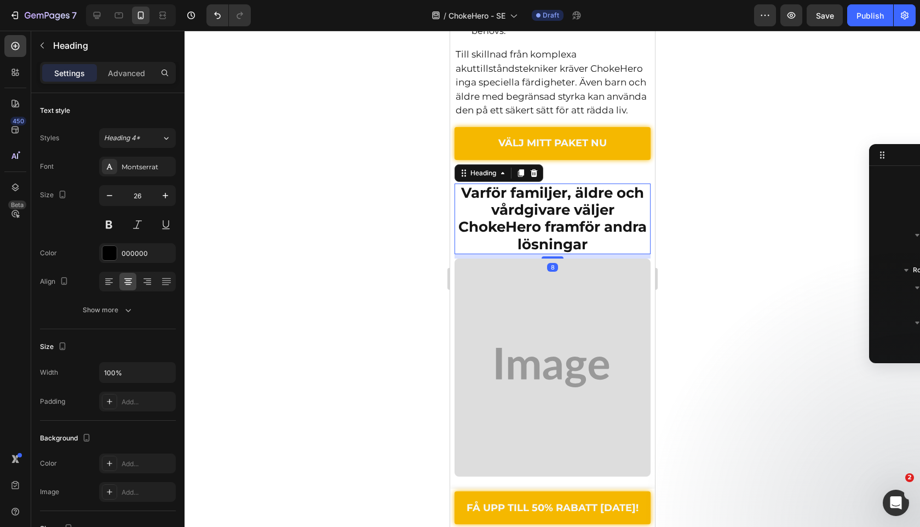
scroll to position [400, 0]
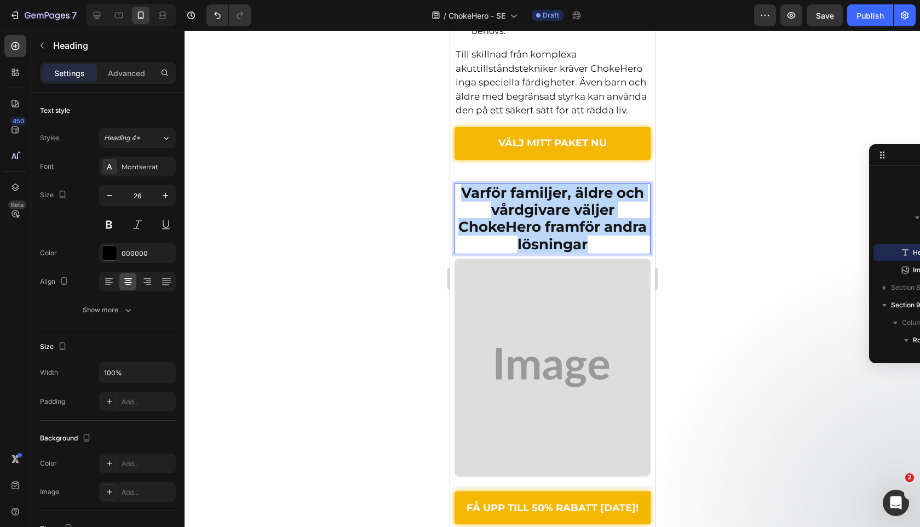
click at [544, 213] on span "Varför familjer, äldre och vårdgivare väljer ChokeHero framför andra lösningar" at bounding box center [552, 218] width 188 height 69
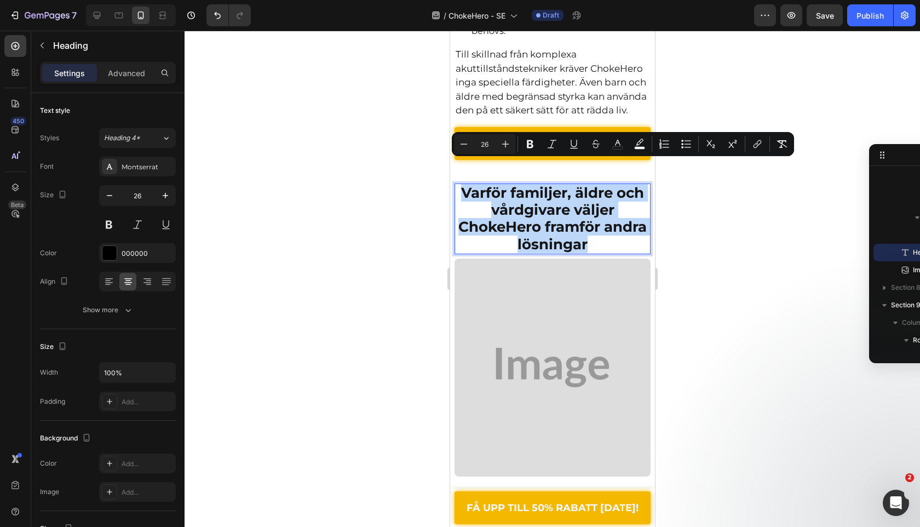
scroll to position [3081, 0]
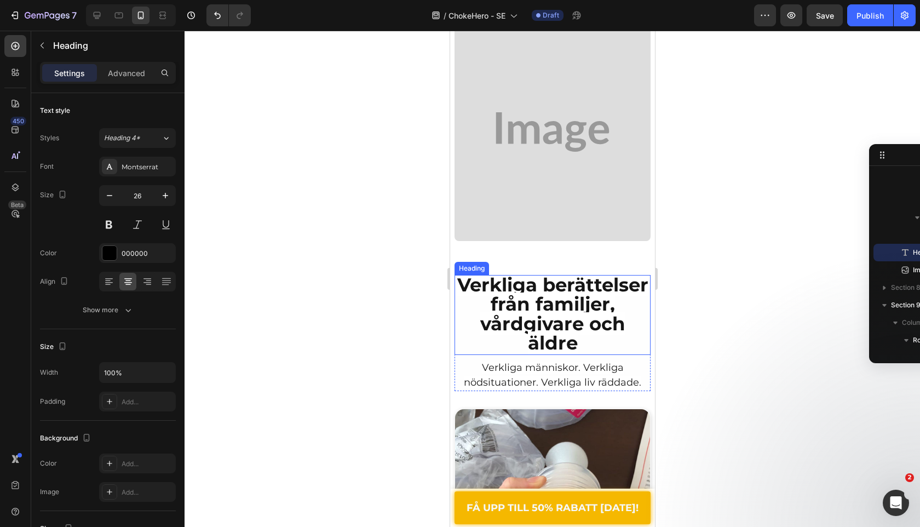
click at [531, 276] on span "Verkliga berättelser från familjer, vårdgivare och äldre" at bounding box center [552, 314] width 191 height 82
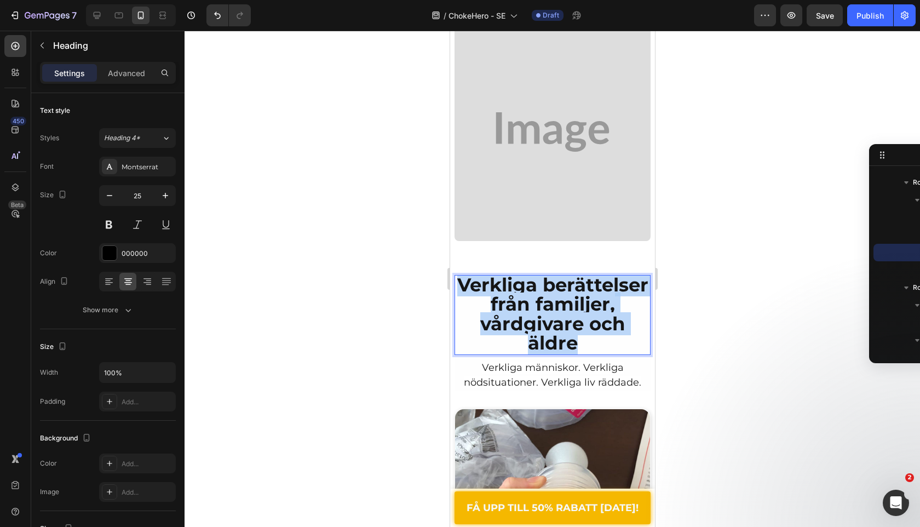
click at [531, 277] on span "Verkliga berättelser från familjer, vårdgivare och äldre" at bounding box center [552, 314] width 191 height 82
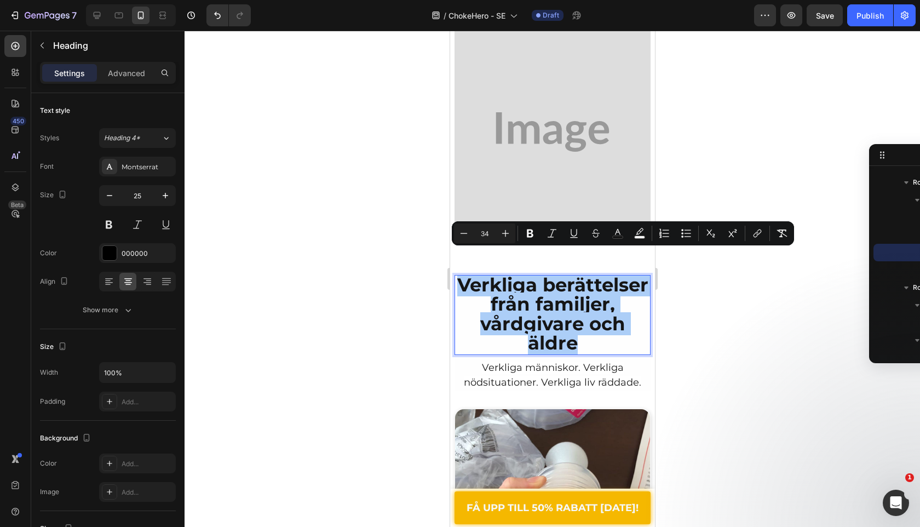
click at [481, 229] on input "34" at bounding box center [485, 233] width 22 height 13
click at [465, 231] on icon "Editor contextual toolbar" at bounding box center [464, 233] width 11 height 11
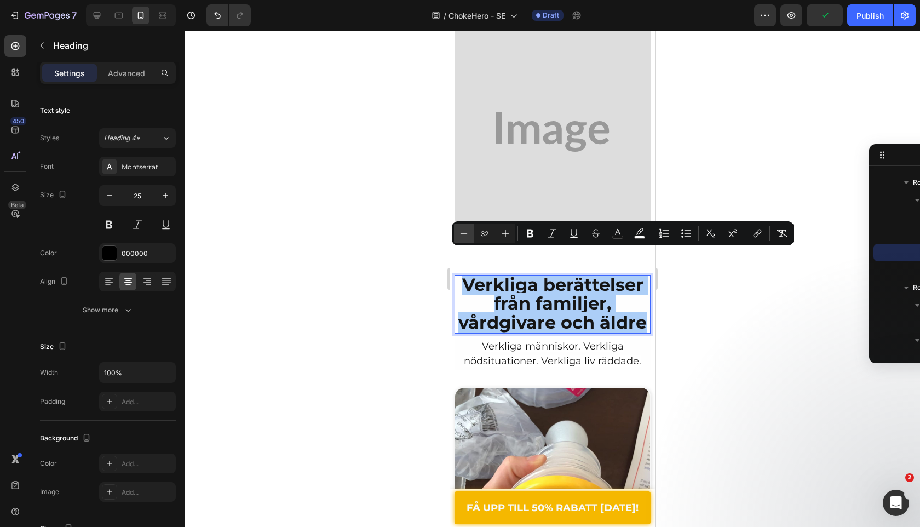
click at [465, 231] on icon "Editor contextual toolbar" at bounding box center [464, 233] width 11 height 11
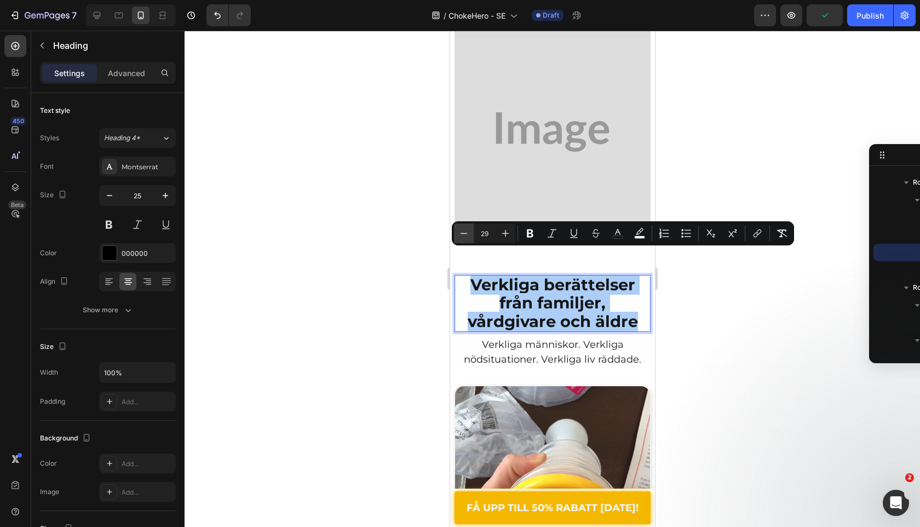
click at [465, 231] on icon "Editor contextual toolbar" at bounding box center [464, 233] width 11 height 11
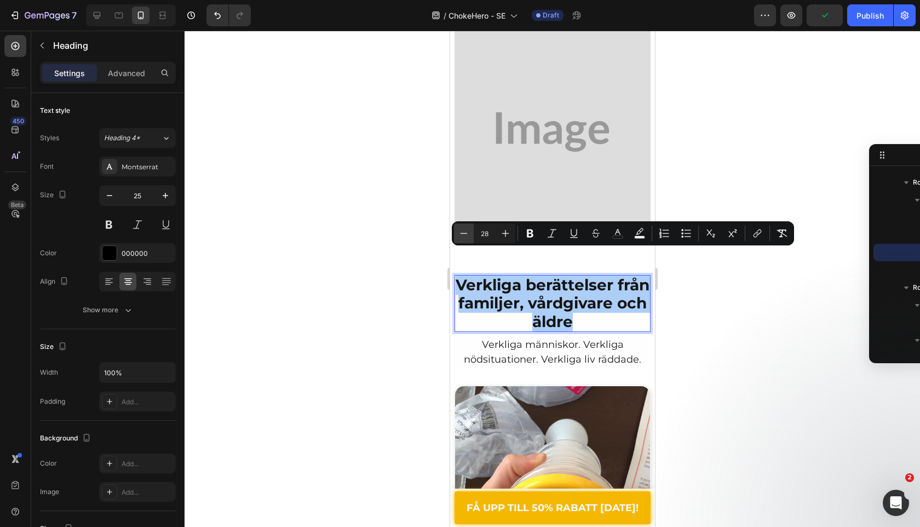
click at [465, 231] on icon "Editor contextual toolbar" at bounding box center [464, 233] width 11 height 11
type input "26"
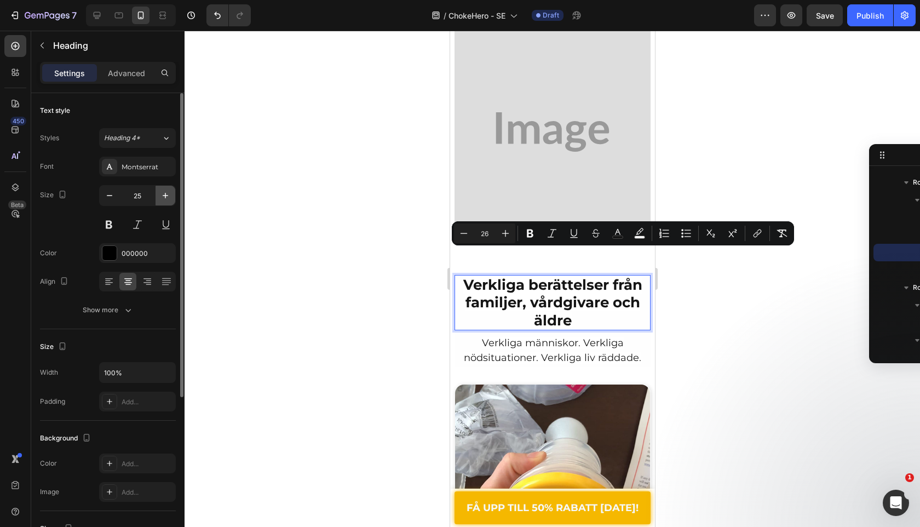
click at [165, 195] on icon "button" at bounding box center [165, 195] width 5 height 5
type input "26"
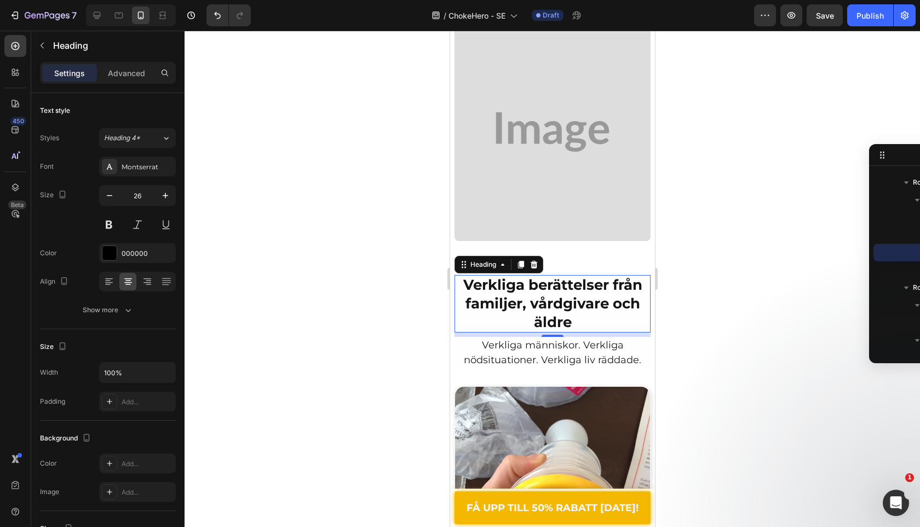
click at [348, 171] on div at bounding box center [553, 279] width 736 height 496
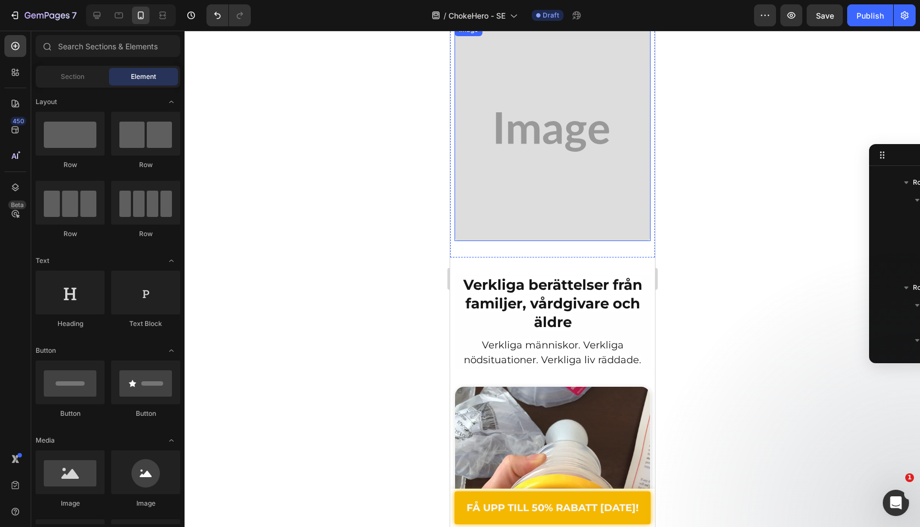
click at [537, 182] on img at bounding box center [552, 132] width 196 height 218
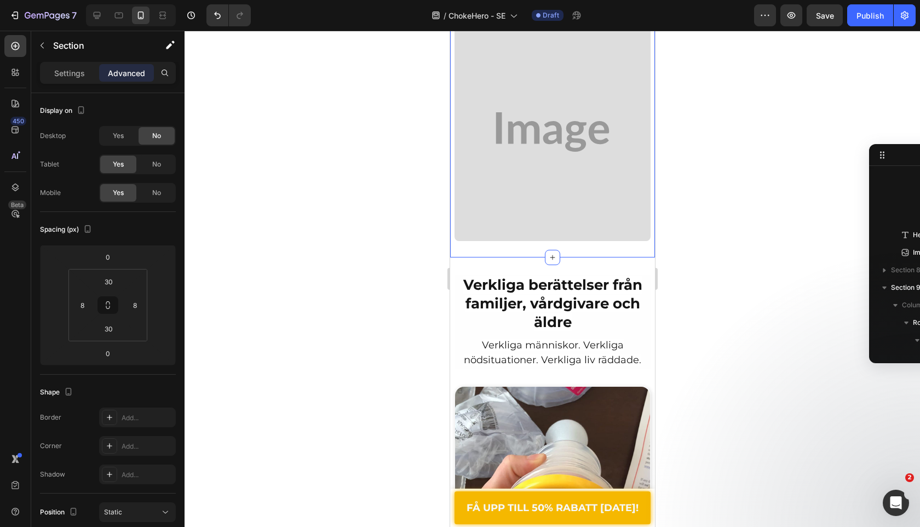
scroll to position [32, 0]
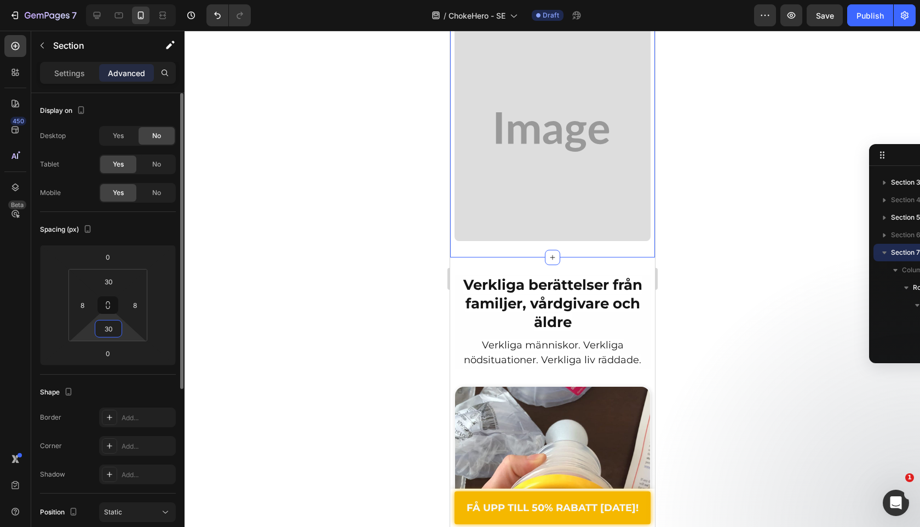
click at [115, 326] on input "30" at bounding box center [109, 329] width 22 height 16
type input "0"
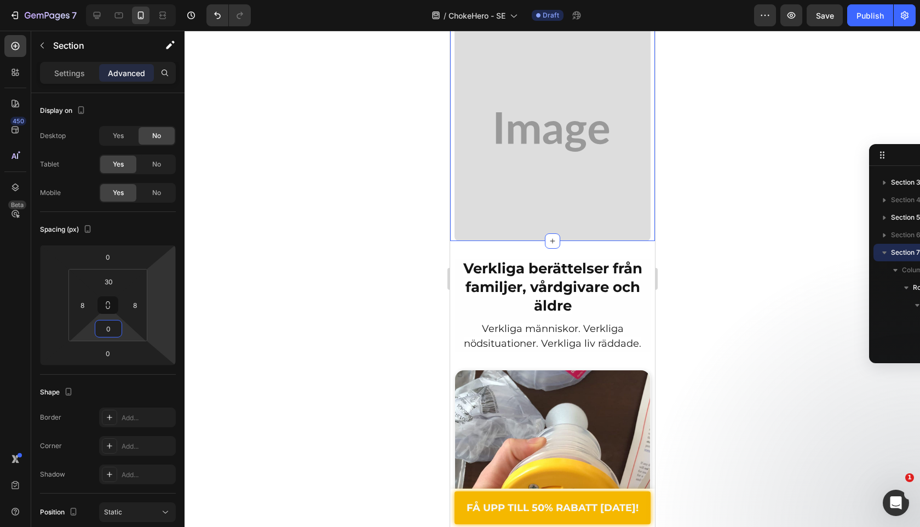
click at [308, 303] on div at bounding box center [553, 279] width 736 height 496
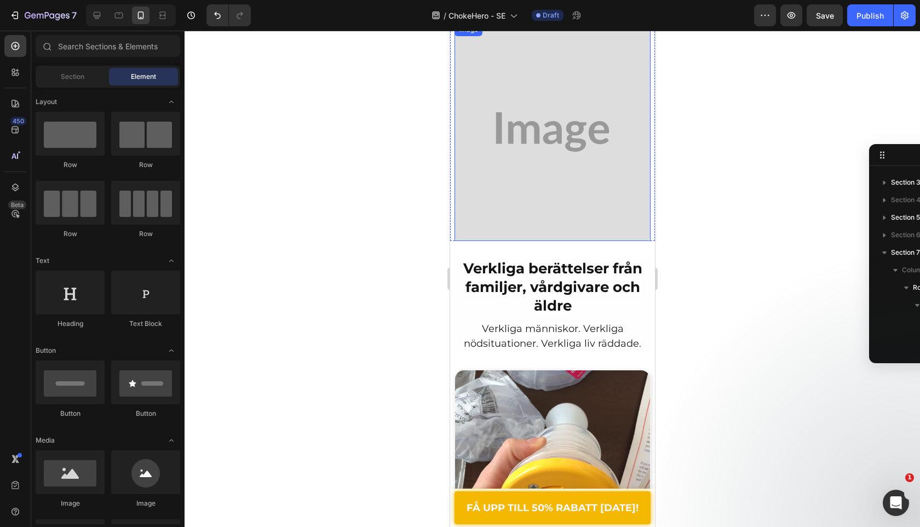
click at [498, 103] on img at bounding box center [552, 132] width 196 height 218
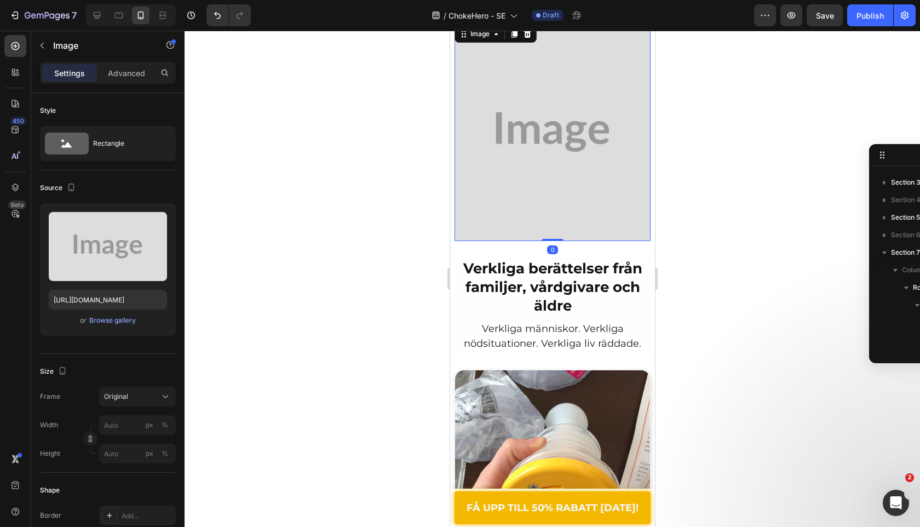
scroll to position [803, 0]
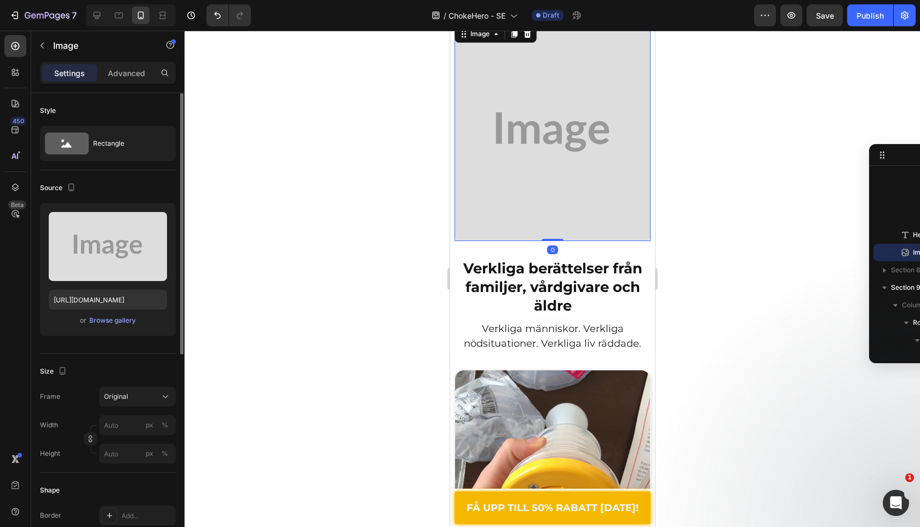
click at [111, 330] on div "Upload Image https://placehold.co/1132x1259?text=Image or Browse gallery" at bounding box center [108, 269] width 136 height 133
click at [111, 327] on div "or Browse gallery" at bounding box center [108, 320] width 118 height 13
click at [111, 325] on button "Browse gallery" at bounding box center [113, 320] width 48 height 11
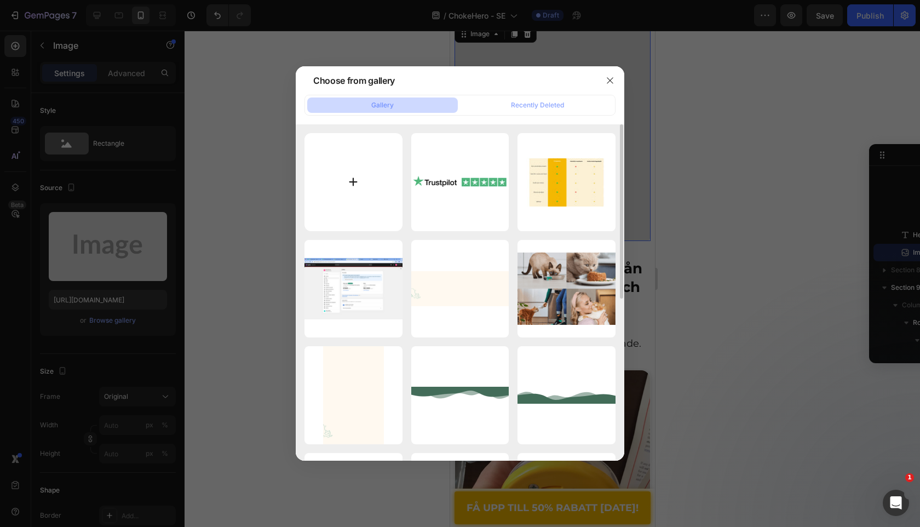
click at [324, 191] on input "file" at bounding box center [354, 182] width 98 height 98
type input "C:\fakepath\gempages_575392305016472095-bfc0da18-6227-4cb5-a336-b7af85f6fc51.we…"
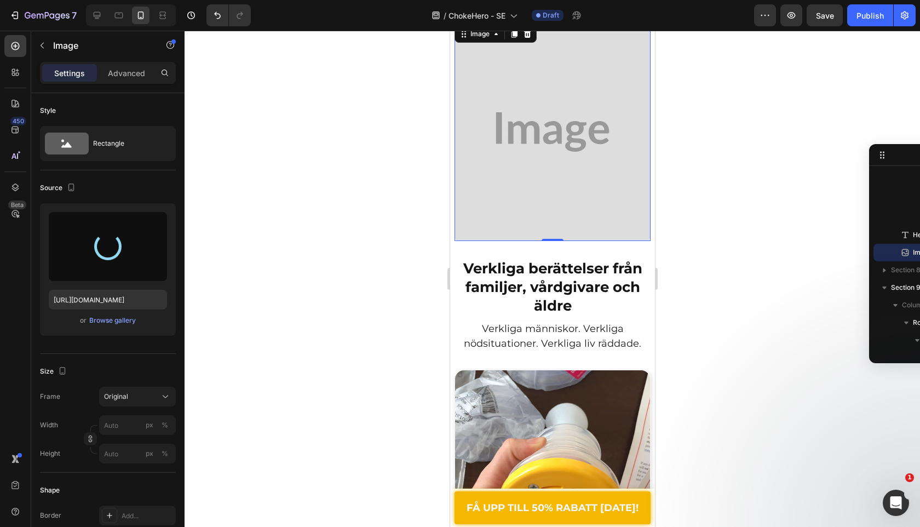
type input "https://cdn.shopify.com/s/files/1/0909/2261/5117/files/gempages_577322349100008…"
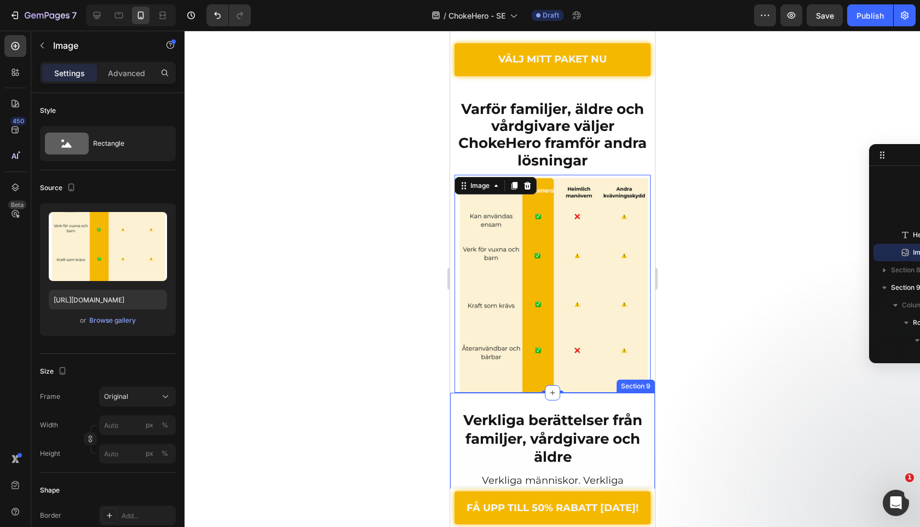
scroll to position [2791, 0]
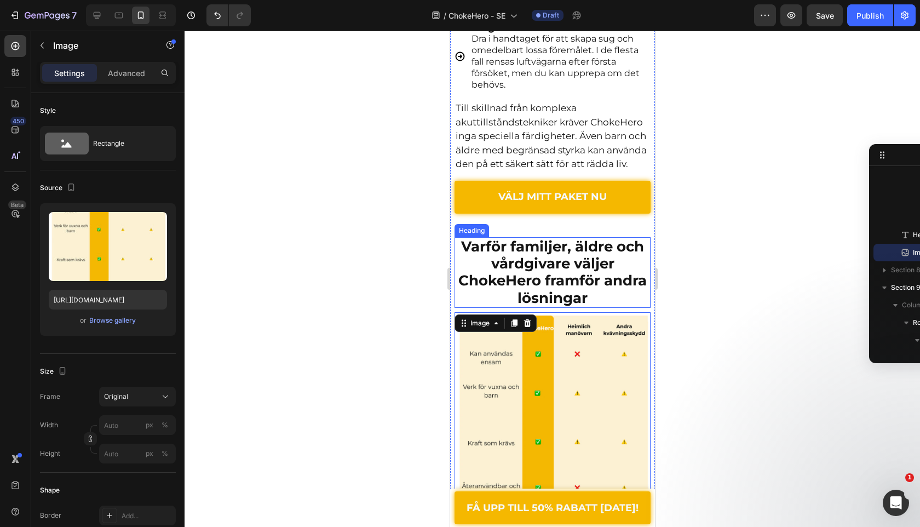
click at [558, 238] on span "Varför familjer, äldre och vårdgivare väljer ChokeHero framför andra lösningar" at bounding box center [552, 272] width 188 height 69
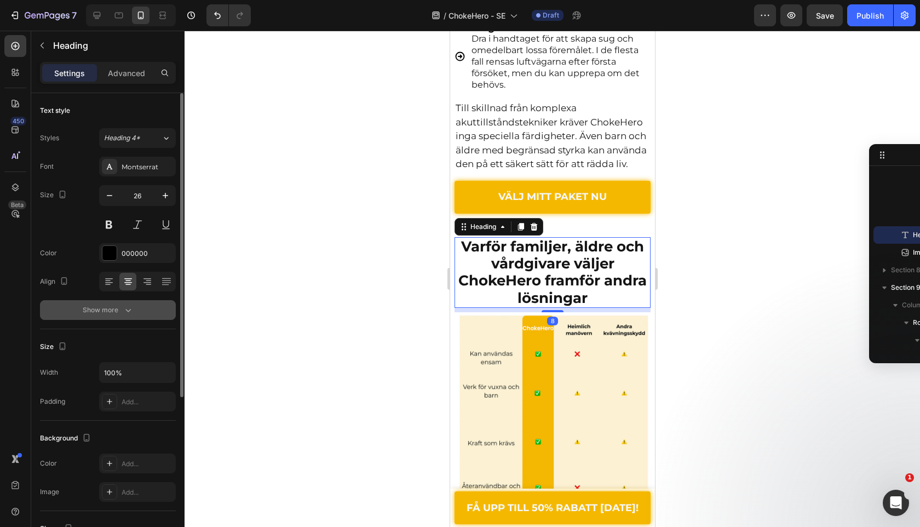
click at [168, 316] on button "Show more" at bounding box center [108, 310] width 136 height 20
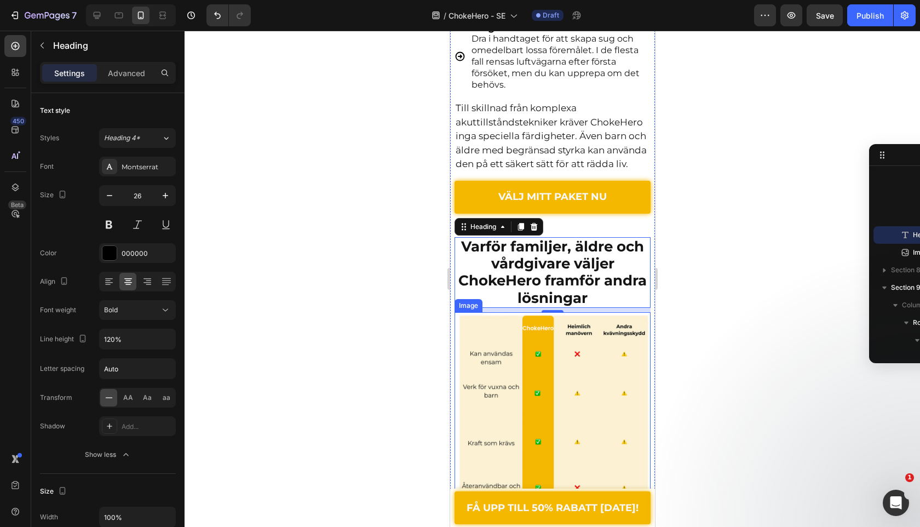
scroll to position [3166, 0]
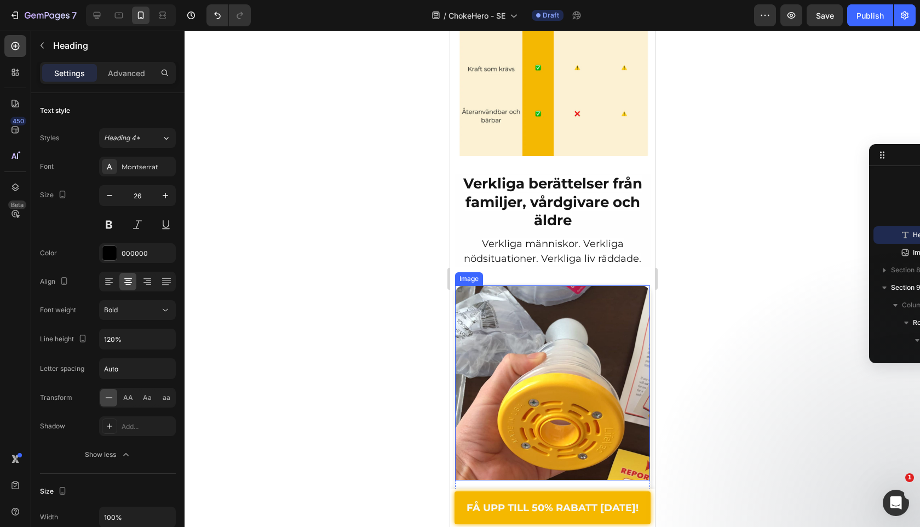
click at [572, 191] on p "⁠⁠⁠⁠⁠⁠⁠ Verkliga berättelser från familjer, vårdgivare och äldre" at bounding box center [552, 202] width 194 height 55
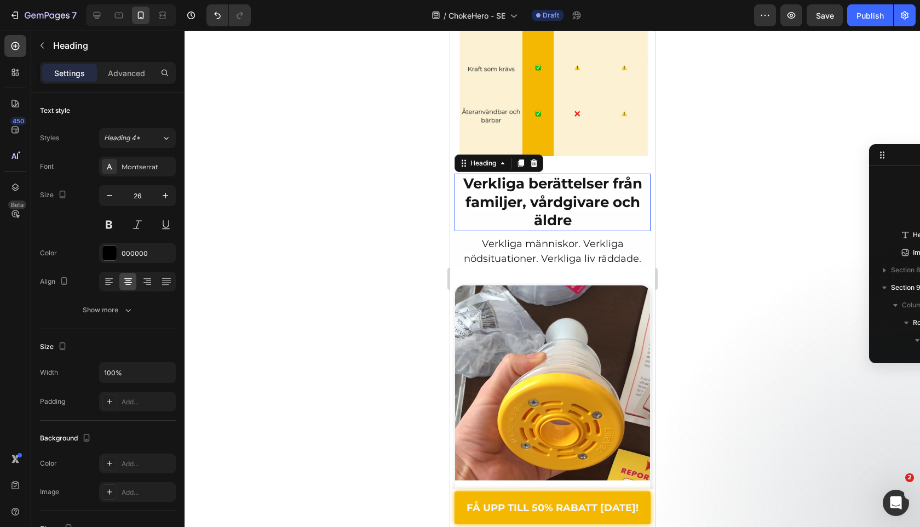
scroll to position [943, 0]
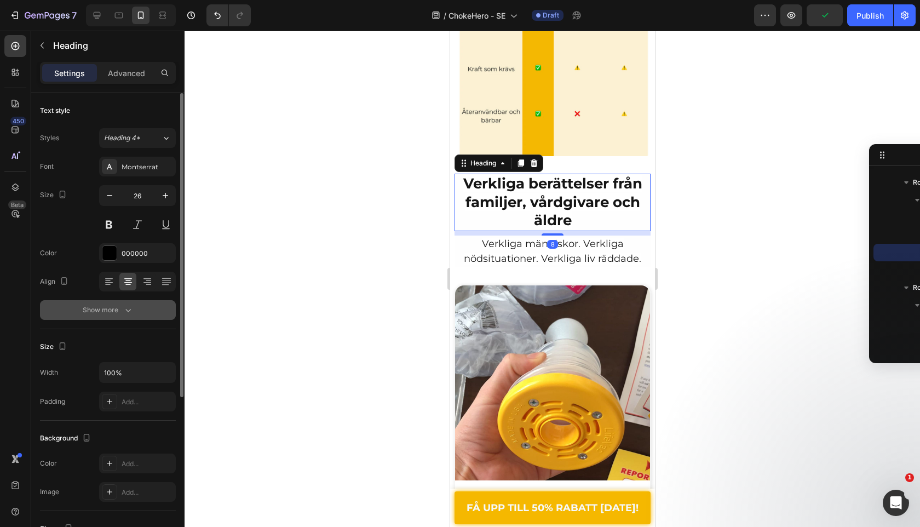
click at [136, 312] on button "Show more" at bounding box center [108, 310] width 136 height 20
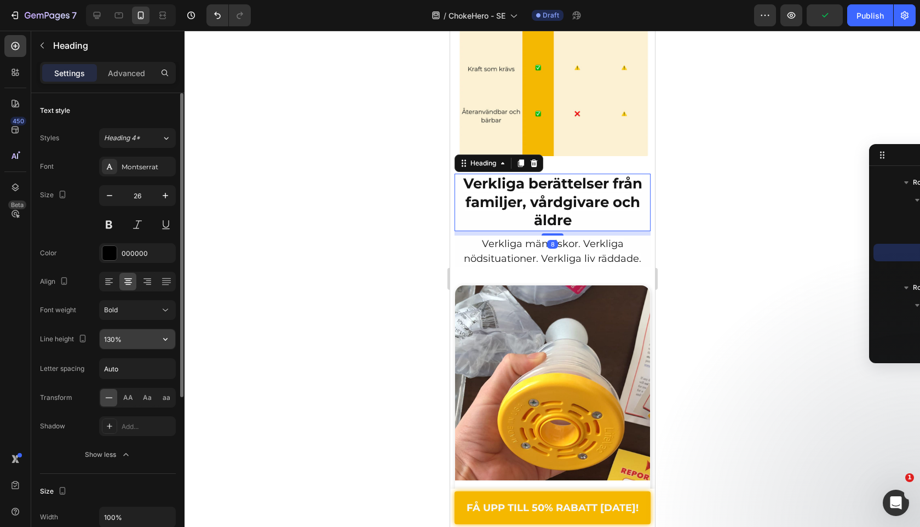
click at [168, 338] on icon "button" at bounding box center [165, 339] width 11 height 11
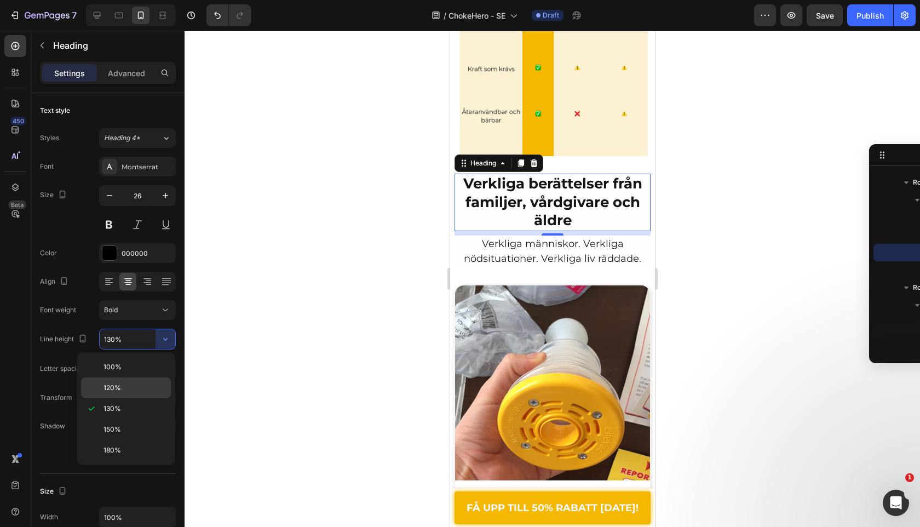
click at [146, 387] on p "120%" at bounding box center [135, 388] width 62 height 10
type input "120%"
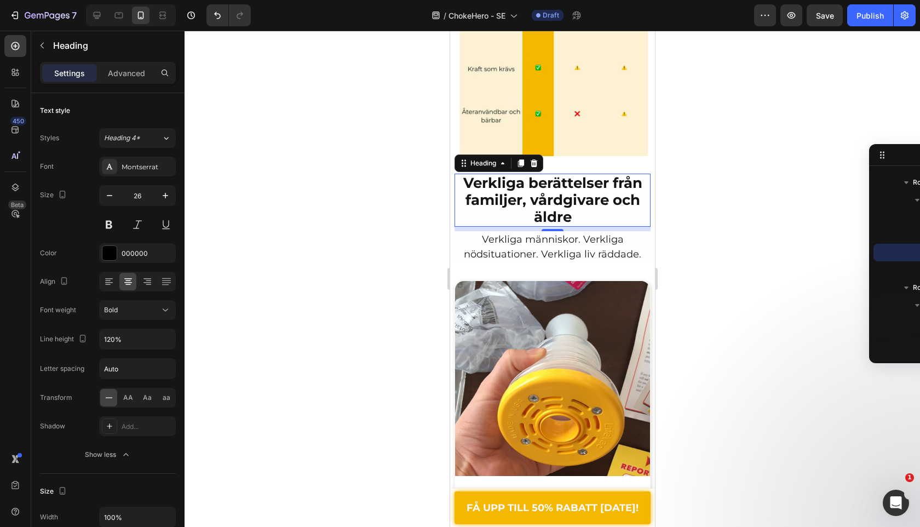
click at [312, 278] on div at bounding box center [553, 279] width 736 height 496
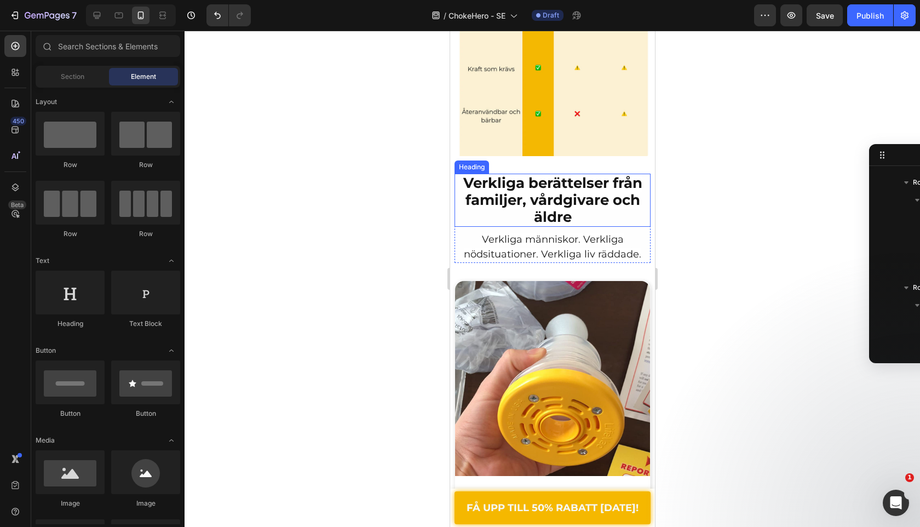
click at [602, 178] on span "Verkliga berättelser från familjer, vårdgivare och äldre" at bounding box center [552, 199] width 179 height 51
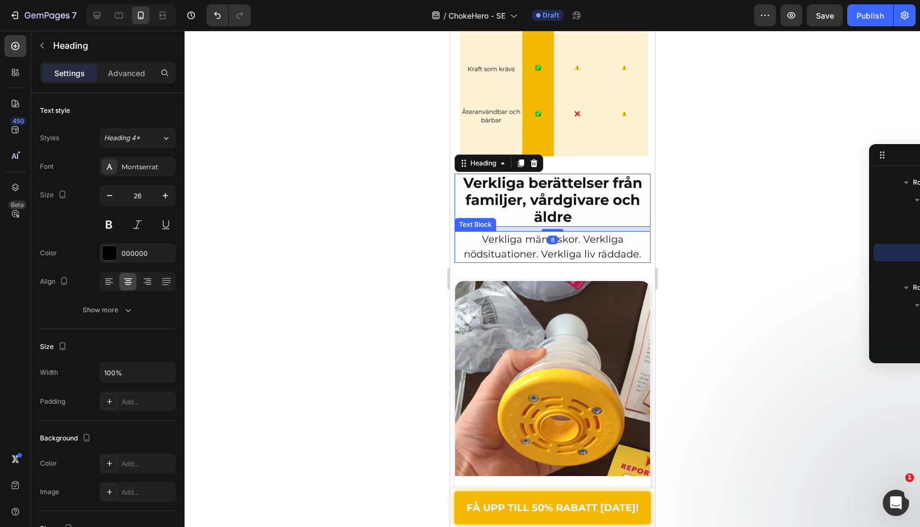
click at [545, 233] on span "Verkliga människor. Verkliga nödsituationer. Verkliga liv räddade." at bounding box center [552, 246] width 178 height 27
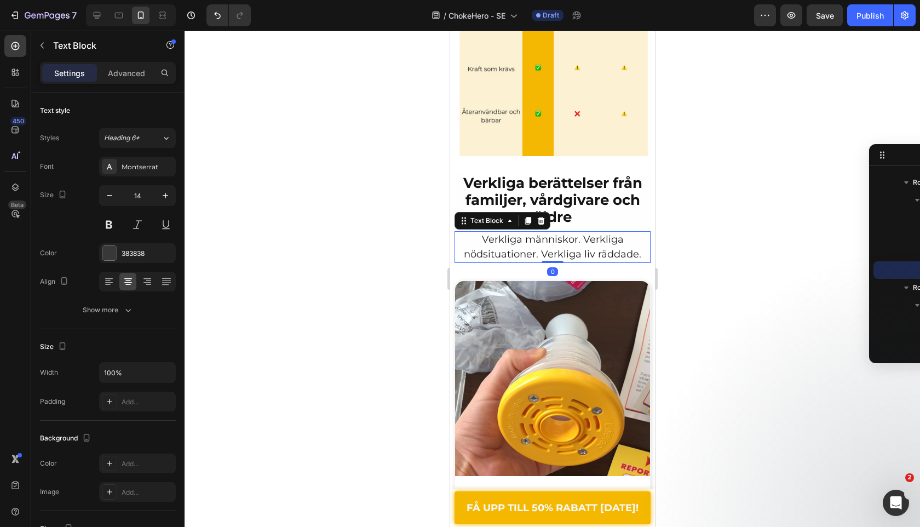
click at [545, 233] on span "Verkliga människor. Verkliga nödsituationer. Verkliga liv räddade." at bounding box center [552, 246] width 178 height 27
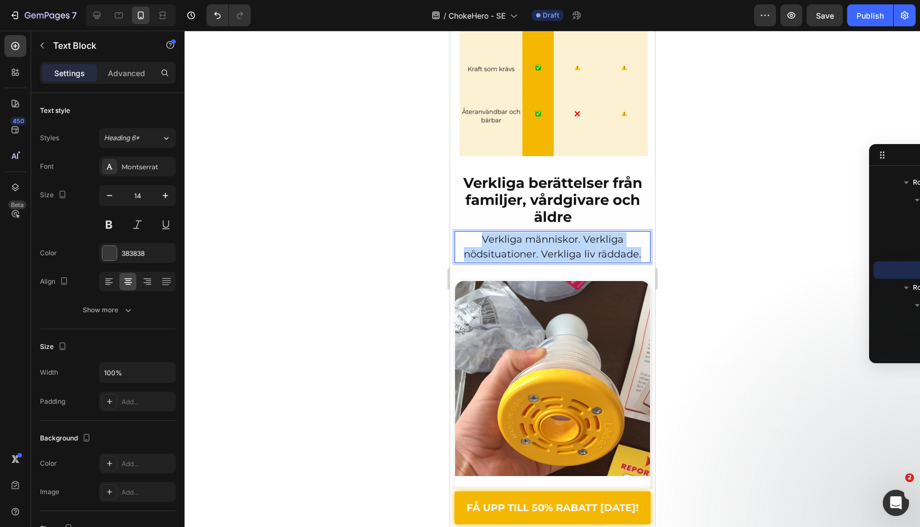
click at [545, 233] on span "Verkliga människor. Verkliga nödsituationer. Verkliga liv räddade." at bounding box center [552, 246] width 178 height 27
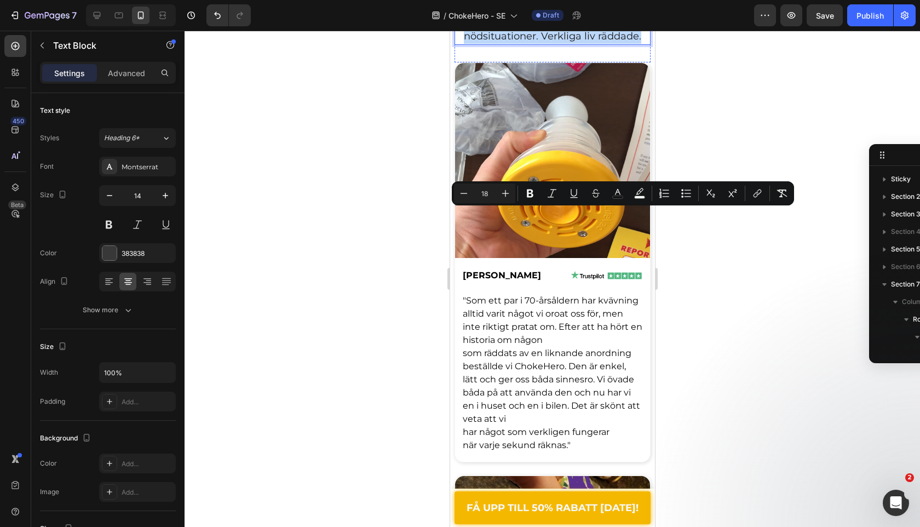
scroll to position [943, 0]
click at [466, 190] on icon "Editor contextual toolbar" at bounding box center [464, 193] width 11 height 11
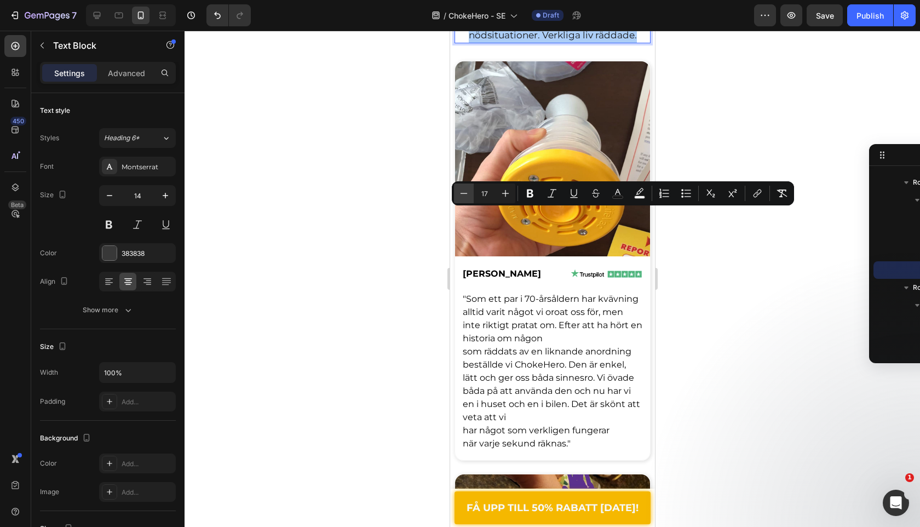
click at [466, 190] on icon "Editor contextual toolbar" at bounding box center [464, 193] width 11 height 11
type input "16"
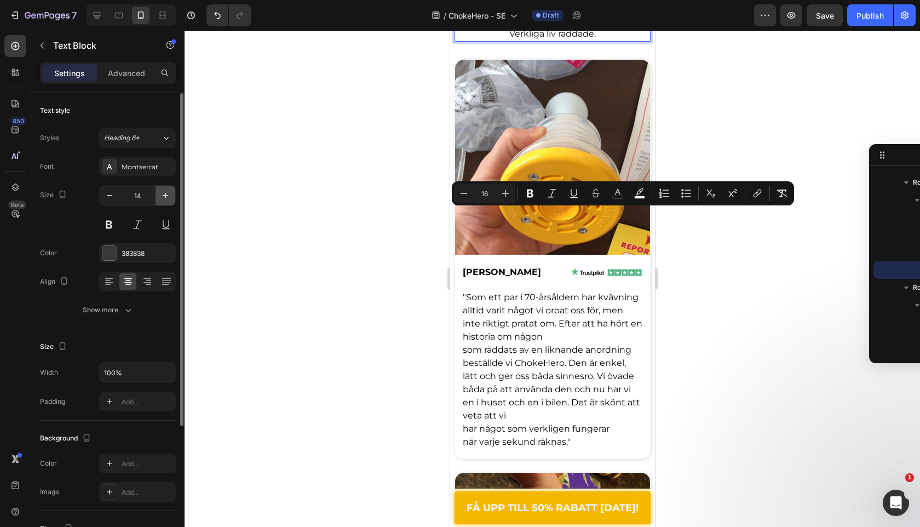
click at [170, 201] on button "button" at bounding box center [166, 196] width 20 height 20
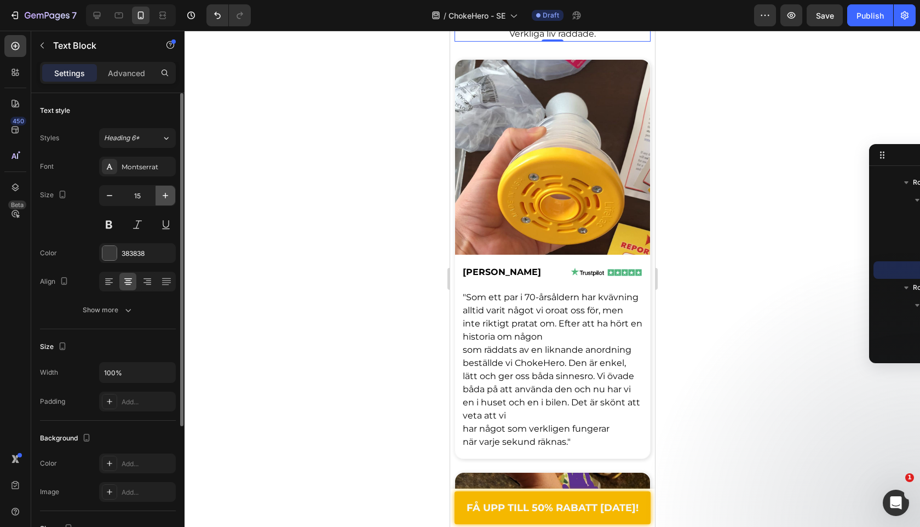
click at [170, 201] on button "button" at bounding box center [166, 196] width 20 height 20
type input "16"
click at [126, 302] on button "Show more" at bounding box center [108, 310] width 136 height 20
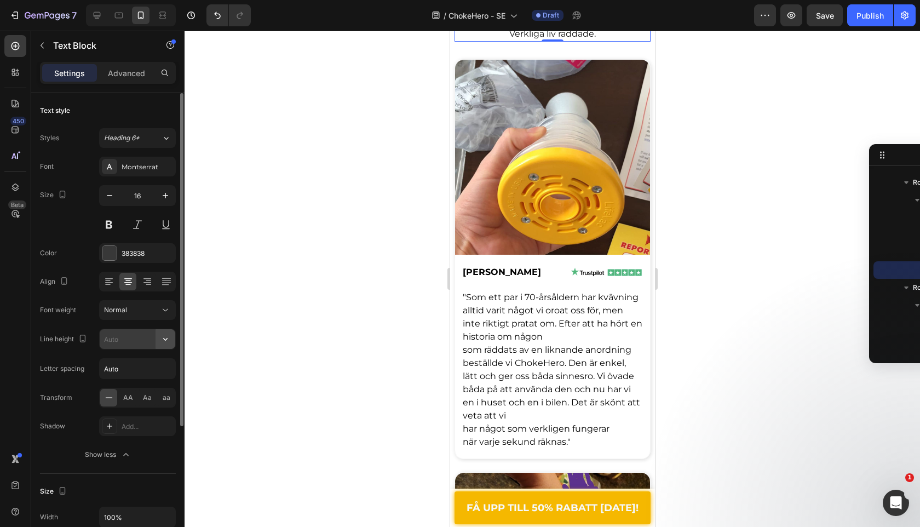
click at [171, 339] on button "button" at bounding box center [166, 339] width 20 height 20
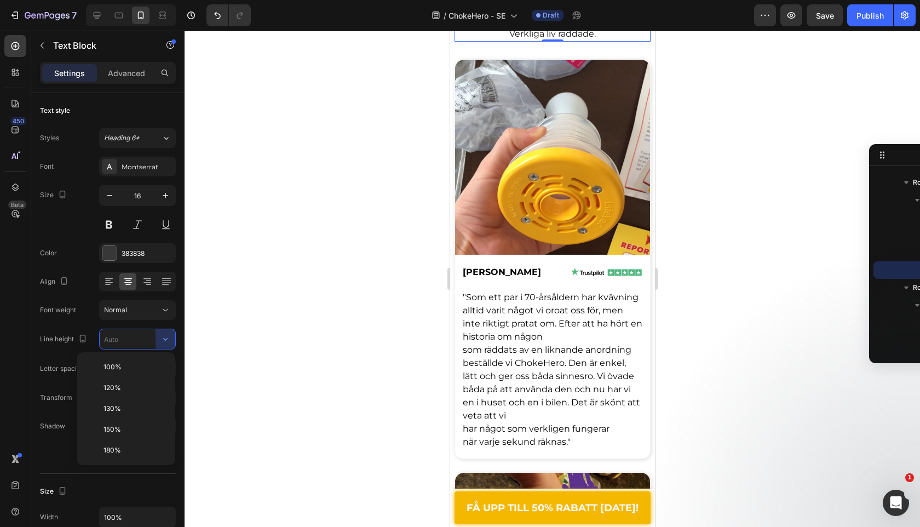
click at [311, 294] on div at bounding box center [553, 279] width 736 height 496
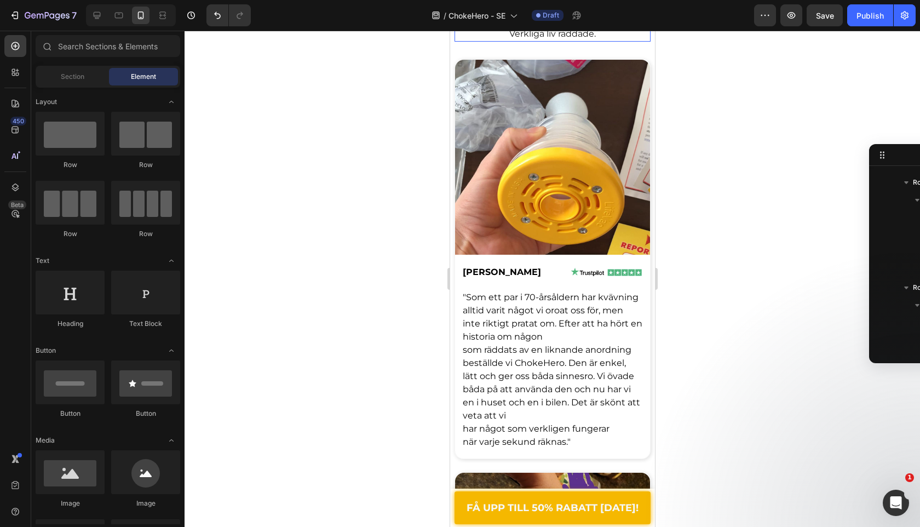
click at [487, 41] on p "Verkliga människor. Verkliga nödsituationer. Verkliga liv räddade." at bounding box center [552, 27] width 194 height 26
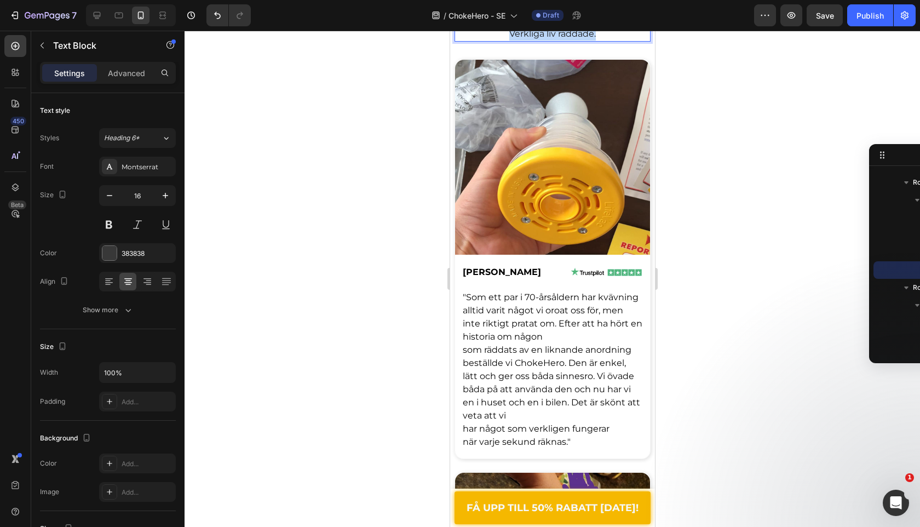
click at [487, 41] on p "Verkliga människor. Verkliga nödsituationer. Verkliga liv räddade." at bounding box center [552, 27] width 194 height 26
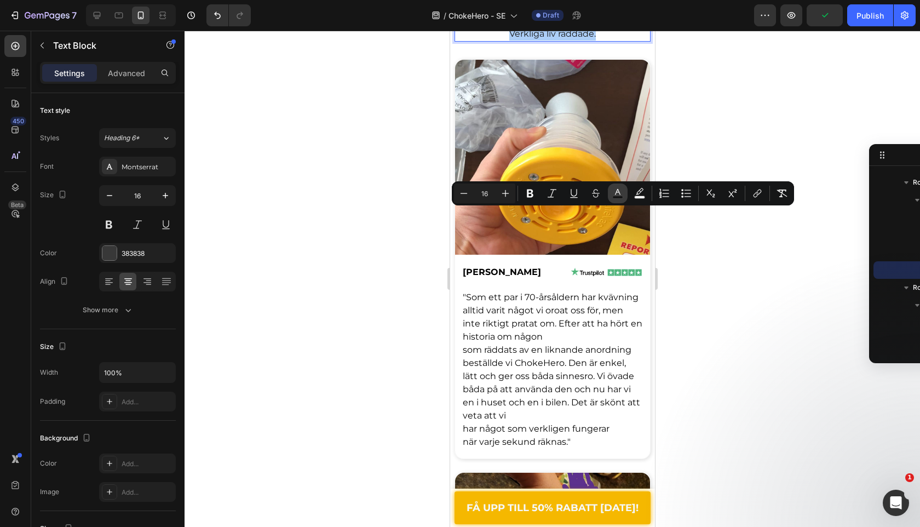
click at [616, 193] on icon "Editor contextual toolbar" at bounding box center [618, 193] width 11 height 11
type input "151515"
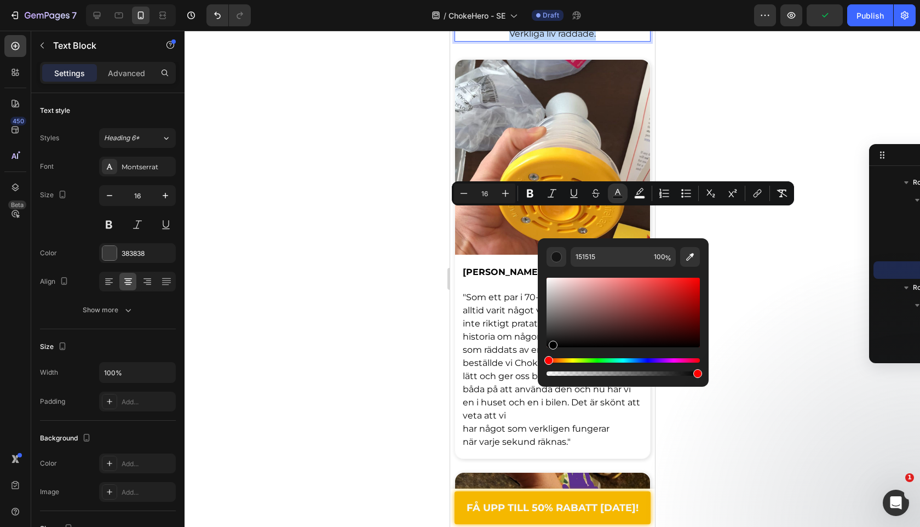
type input "000000"
drag, startPoint x: 575, startPoint y: 328, endPoint x: 430, endPoint y: 422, distance: 173.4
click at [433, 0] on body "7 Version history / ChokeHero - SE Draft Preview Publish 450 Beta Sections(18) …" at bounding box center [460, 0] width 920 height 0
click at [339, 386] on div at bounding box center [553, 279] width 736 height 496
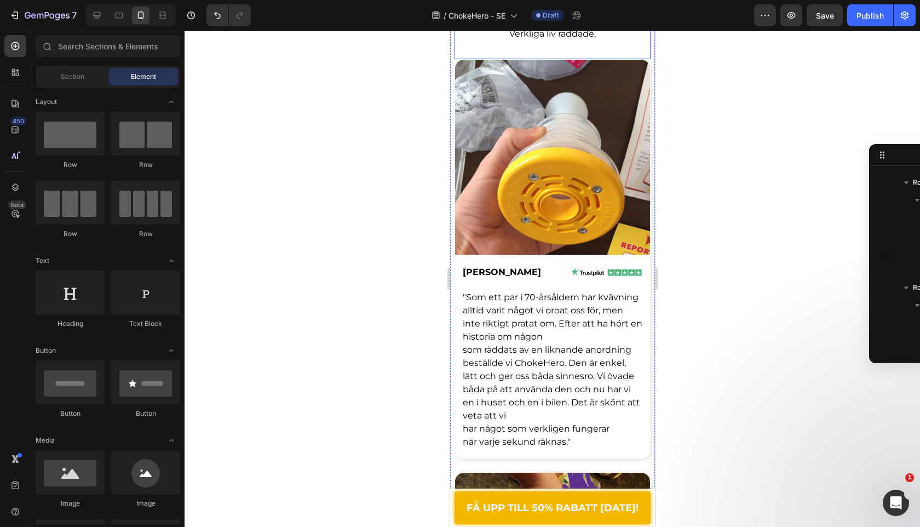
click at [530, 39] on span "Verkliga människor. Verkliga nödsituationer. Verkliga liv räddade." at bounding box center [552, 27] width 192 height 24
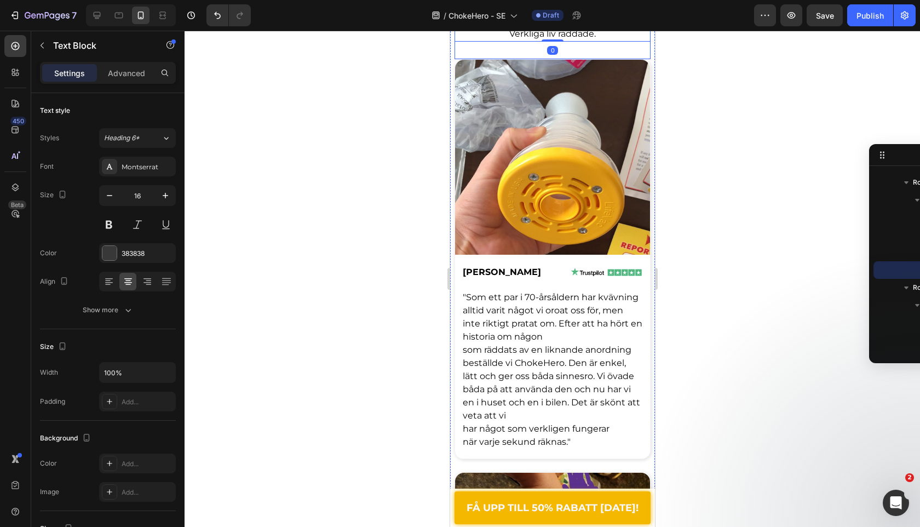
click at [502, 60] on div "⁠⁠⁠⁠⁠⁠⁠ Verkliga berättelser från familjer, vårdgivare och äldre Heading Verkli…" at bounding box center [552, 8] width 196 height 104
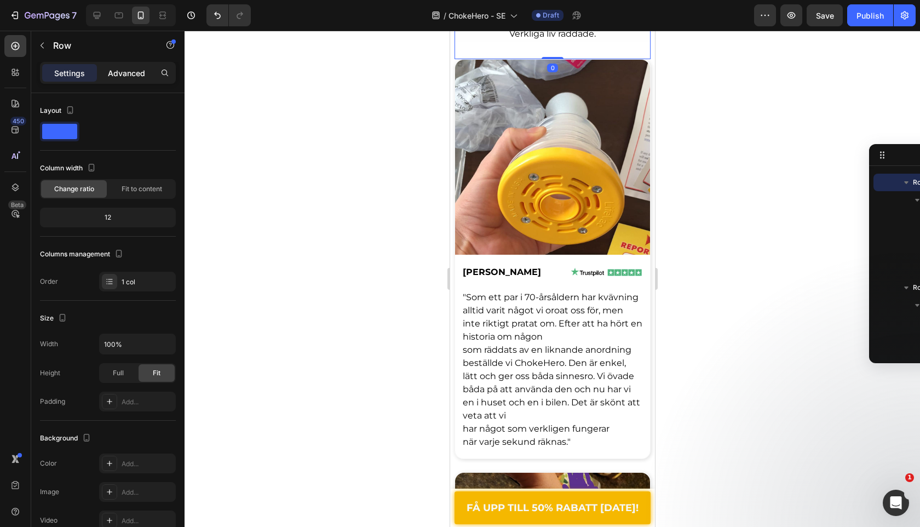
click at [138, 70] on p "Advanced" at bounding box center [126, 73] width 37 height 12
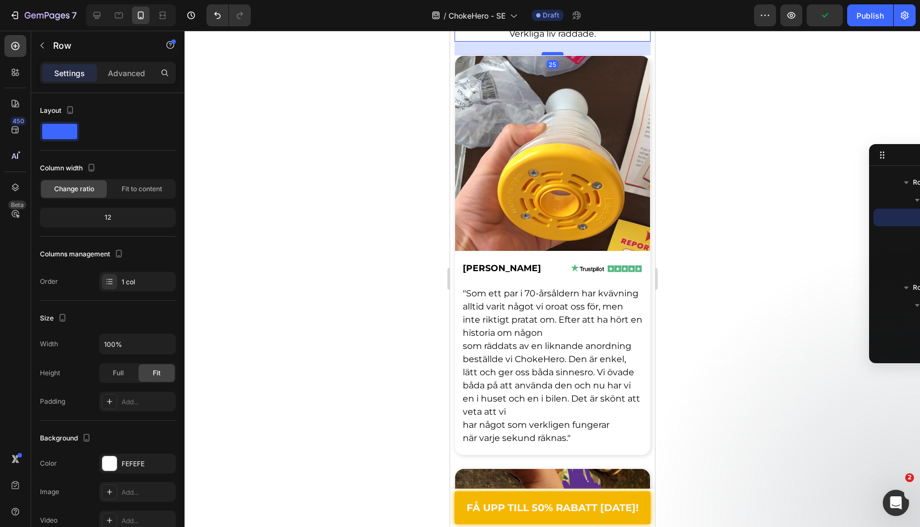
click at [554, 55] on div at bounding box center [552, 53] width 22 height 3
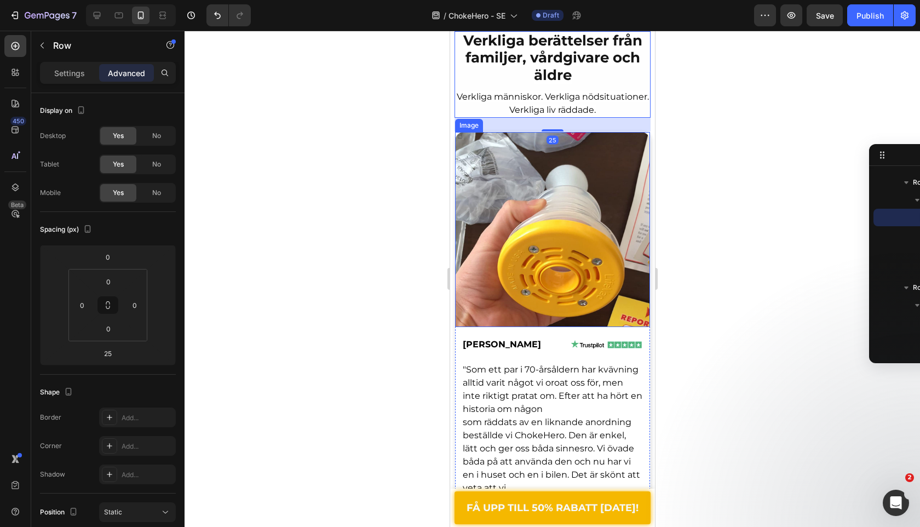
scroll to position [3323, 0]
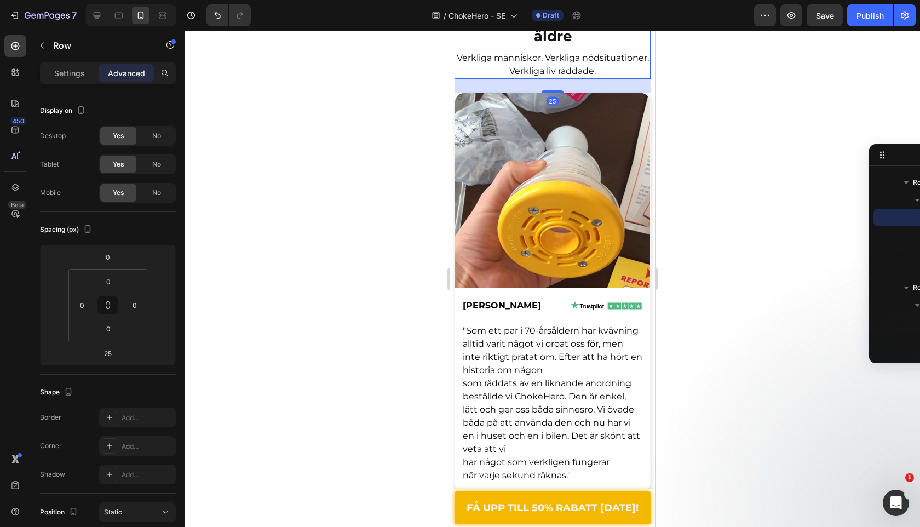
click at [404, 309] on div at bounding box center [553, 279] width 736 height 496
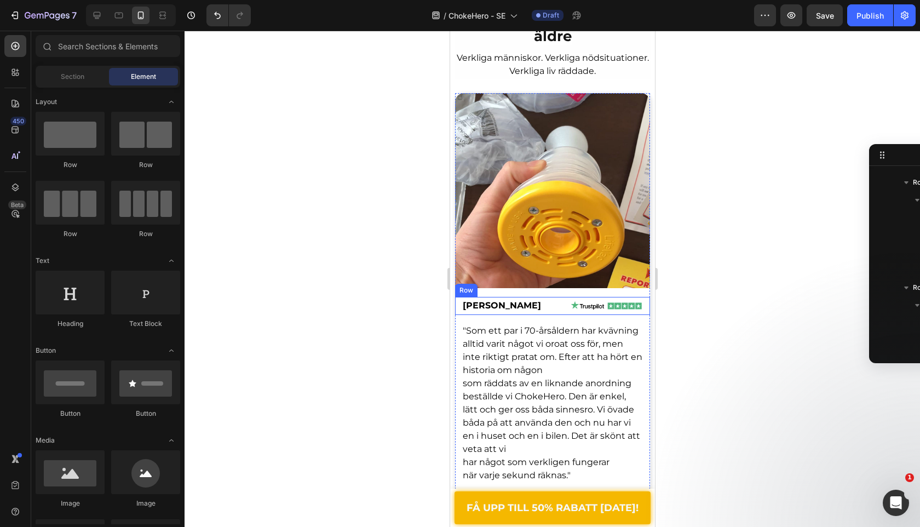
click at [551, 313] on div "Image" at bounding box center [597, 306] width 93 height 18
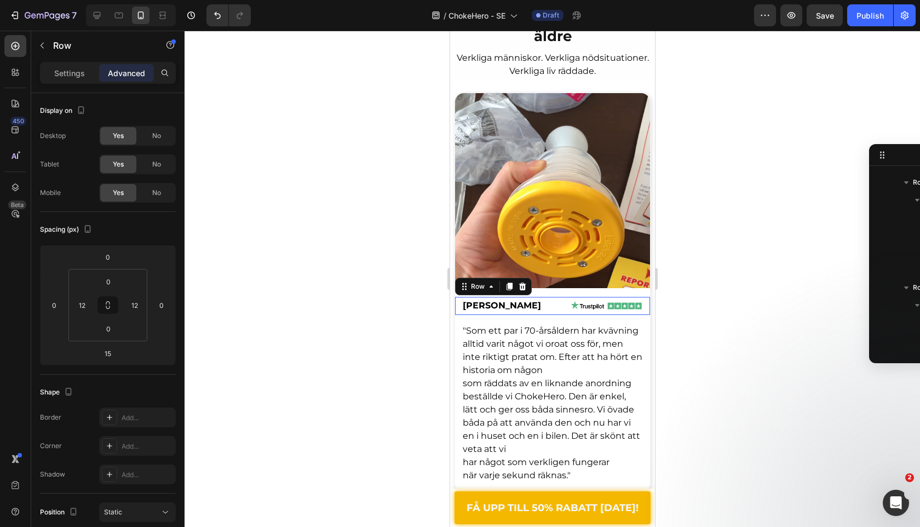
scroll to position [1066, 0]
click at [495, 310] on span "[PERSON_NAME]" at bounding box center [501, 305] width 78 height 10
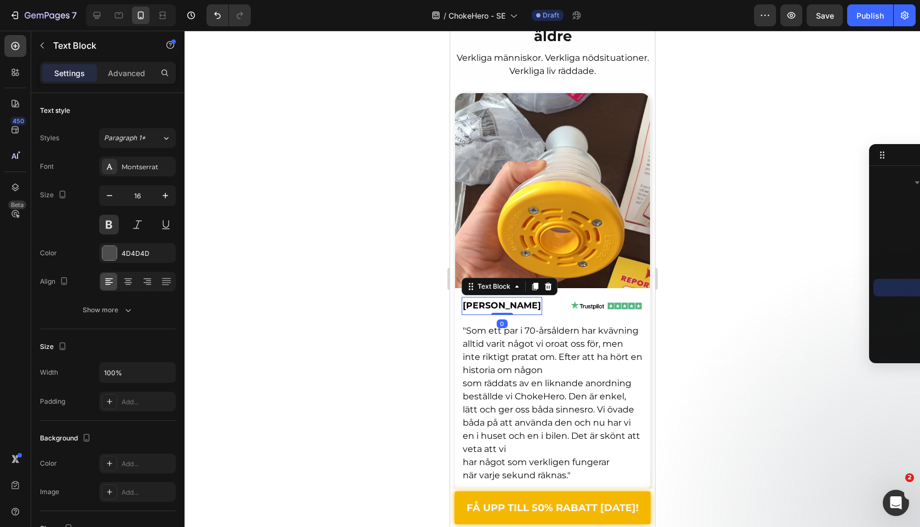
click at [495, 310] on span "[PERSON_NAME]" at bounding box center [501, 305] width 78 height 10
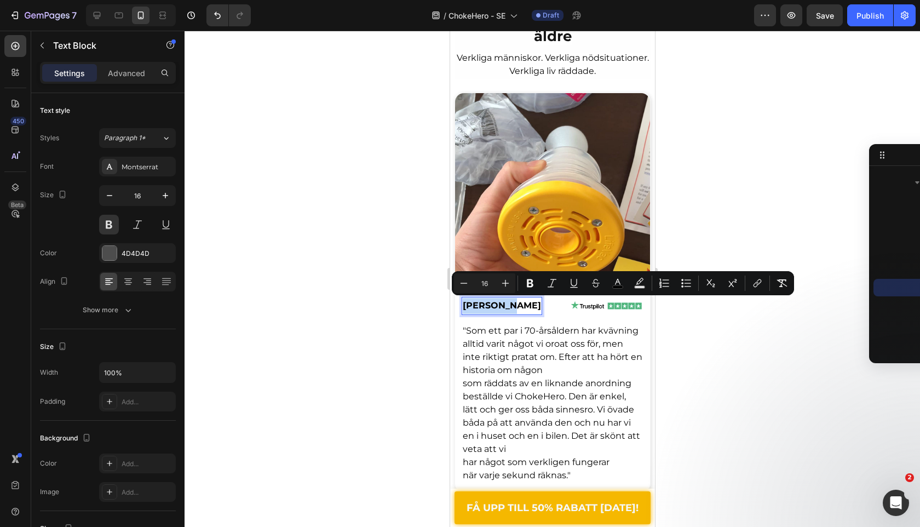
click at [495, 310] on span "[PERSON_NAME]" at bounding box center [501, 305] width 78 height 10
click at [551, 310] on div at bounding box center [597, 306] width 93 height 12
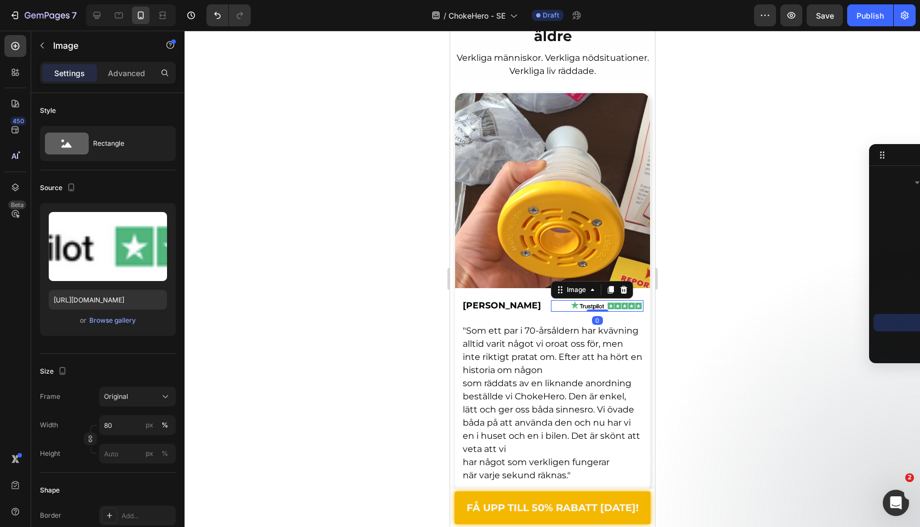
click at [551, 312] on div at bounding box center [597, 306] width 93 height 12
click at [519, 311] on div "Rebeca W. Text Block Image 0 Row" at bounding box center [552, 306] width 195 height 18
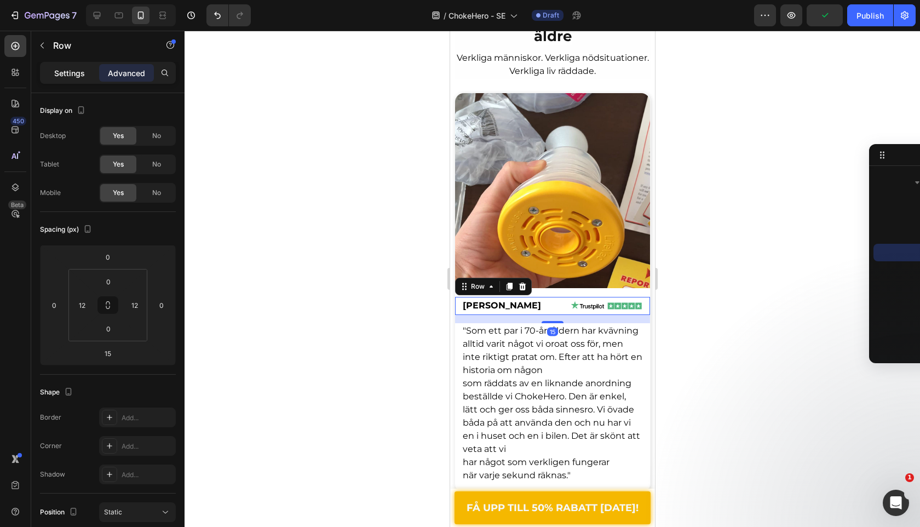
click at [72, 81] on div "Settings" at bounding box center [69, 73] width 55 height 18
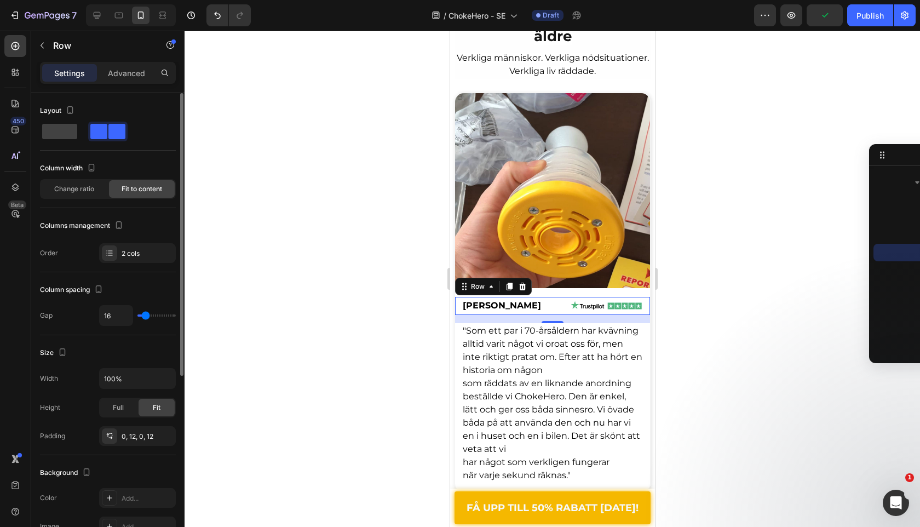
scroll to position [300, 0]
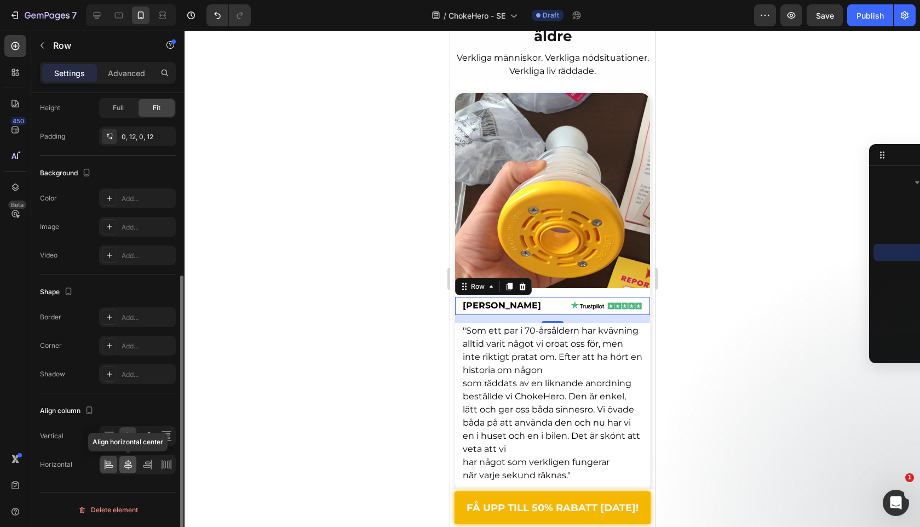
click at [128, 460] on icon at bounding box center [128, 465] width 8 height 10
click at [415, 250] on div at bounding box center [553, 279] width 736 height 496
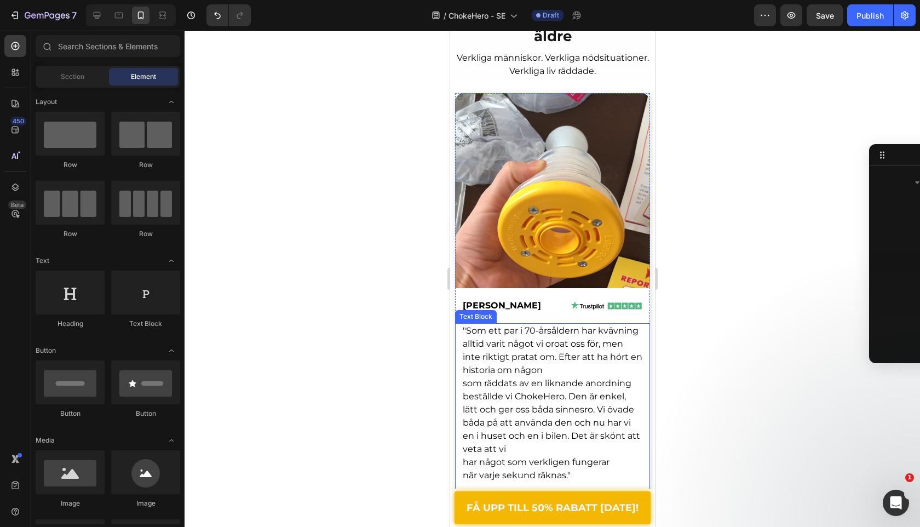
scroll to position [3375, 0]
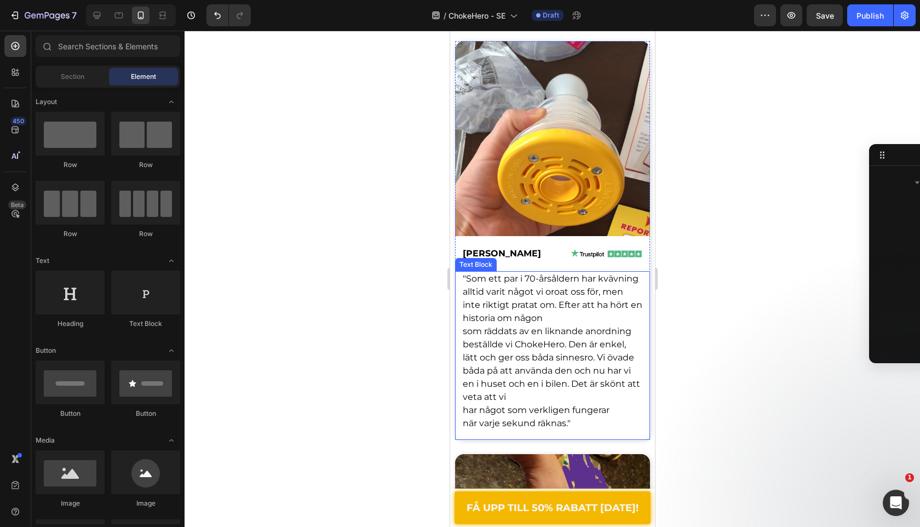
click at [556, 361] on span "som räddats av en liknande anordning beställde vi ChokeHero. Den är enkel, lätt…" at bounding box center [551, 364] width 178 height 76
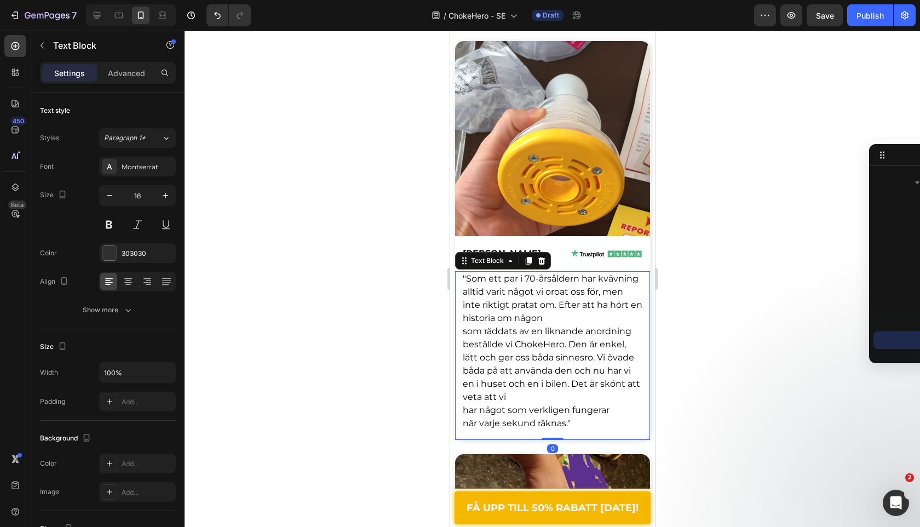
click at [556, 361] on span "som räddats av en liknande anordning beställde vi ChokeHero. Den är enkel, lätt…" at bounding box center [551, 364] width 178 height 76
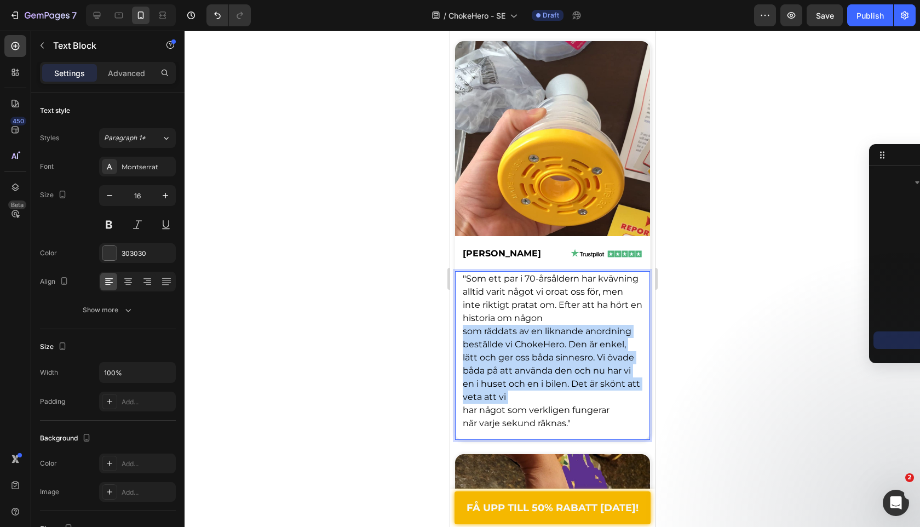
click at [556, 361] on span "som räddats av en liknande anordning beställde vi ChokeHero. Den är enkel, lätt…" at bounding box center [551, 364] width 178 height 76
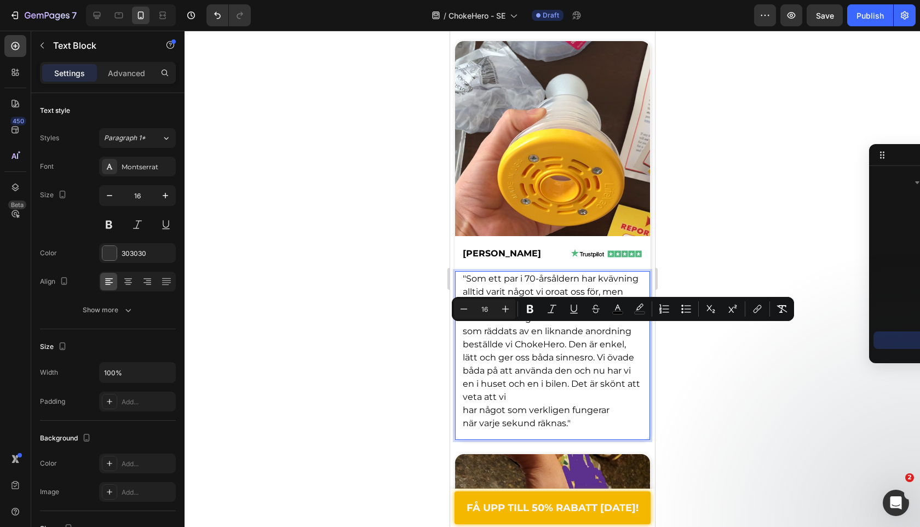
click at [466, 420] on span "när varje sekund räknas."" at bounding box center [516, 423] width 108 height 10
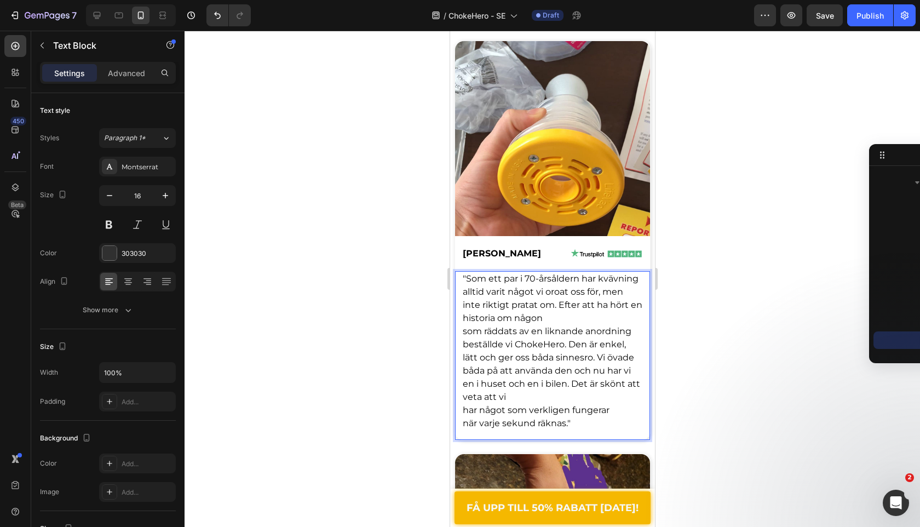
click at [460, 411] on div ""Som ett par i 70-årsåldern har kvävning alltid varit något vi oroat oss för, m…" at bounding box center [552, 355] width 195 height 169
click at [467, 409] on span "har något som verkligen fungerar" at bounding box center [535, 410] width 147 height 10
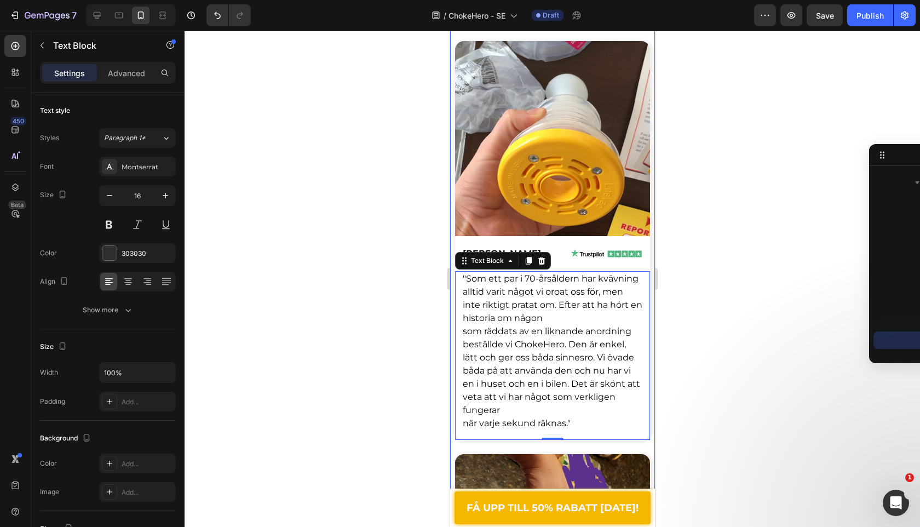
click at [354, 409] on div at bounding box center [553, 279] width 736 height 496
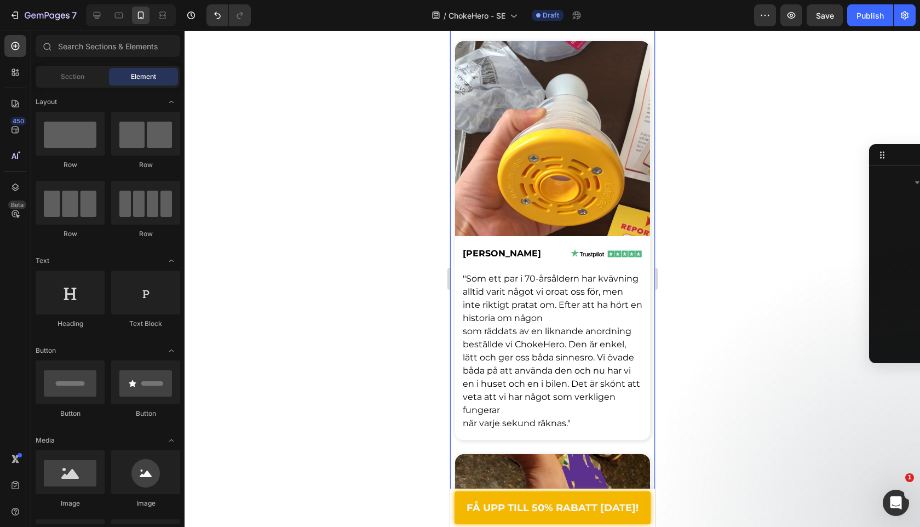
click at [530, 339] on span "som räddats av en liknande anordning beställde vi ChokeHero. Den är enkel, lätt…" at bounding box center [551, 370] width 178 height 89
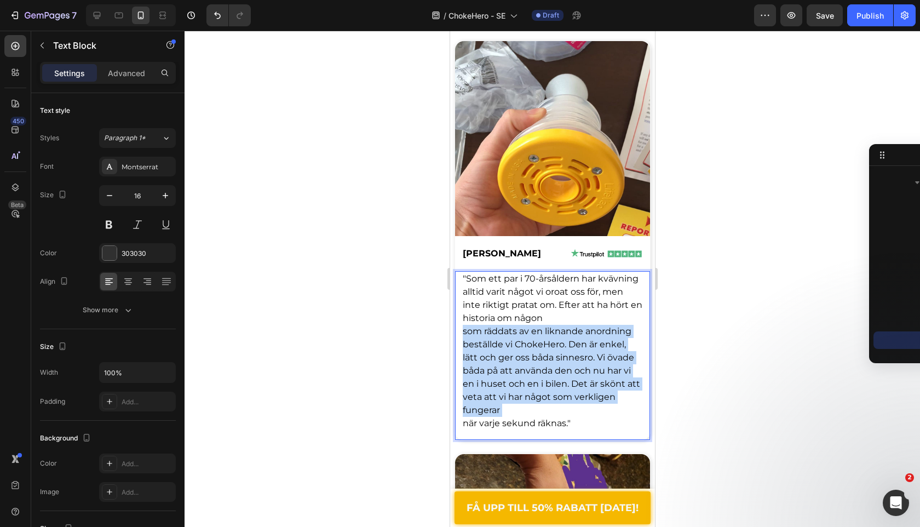
click at [530, 339] on span "som räddats av en liknande anordning beställde vi ChokeHero. Den är enkel, lätt…" at bounding box center [551, 370] width 178 height 89
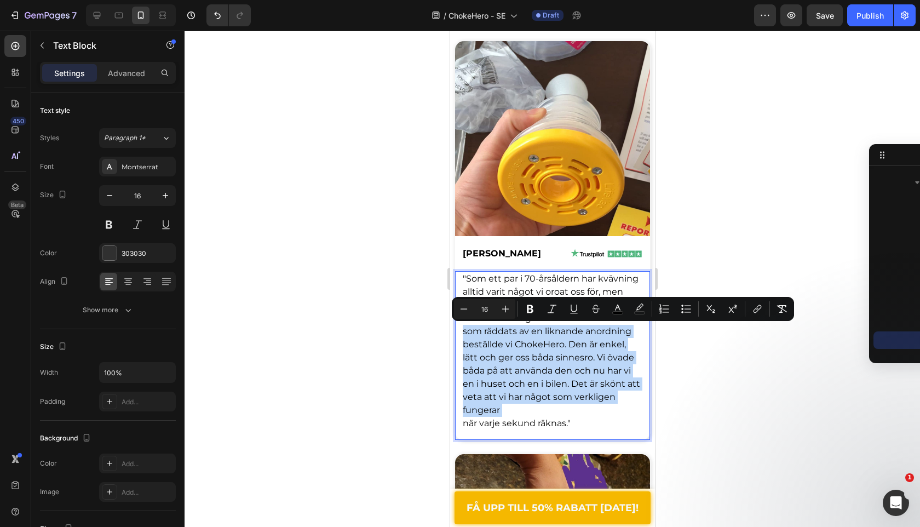
click at [530, 339] on span "som räddats av en liknande anordning beställde vi ChokeHero. Den är enkel, lätt…" at bounding box center [551, 370] width 178 height 89
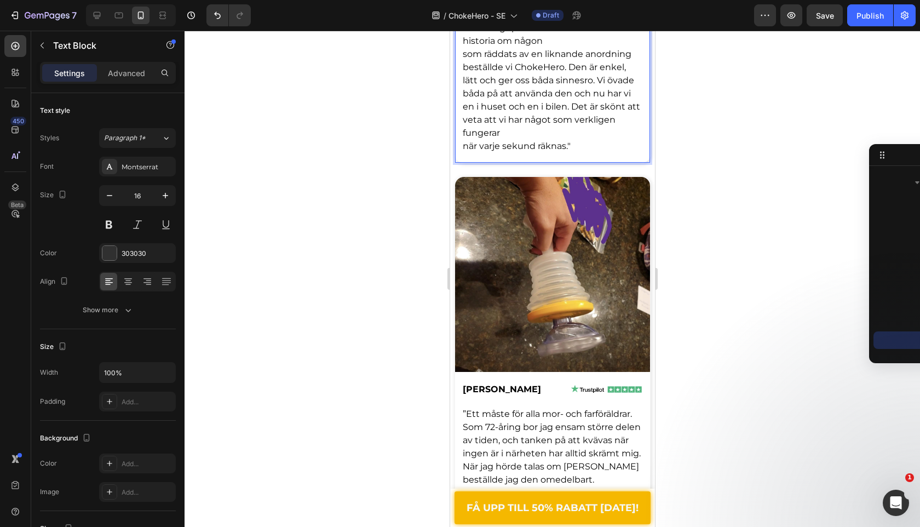
scroll to position [3833, 0]
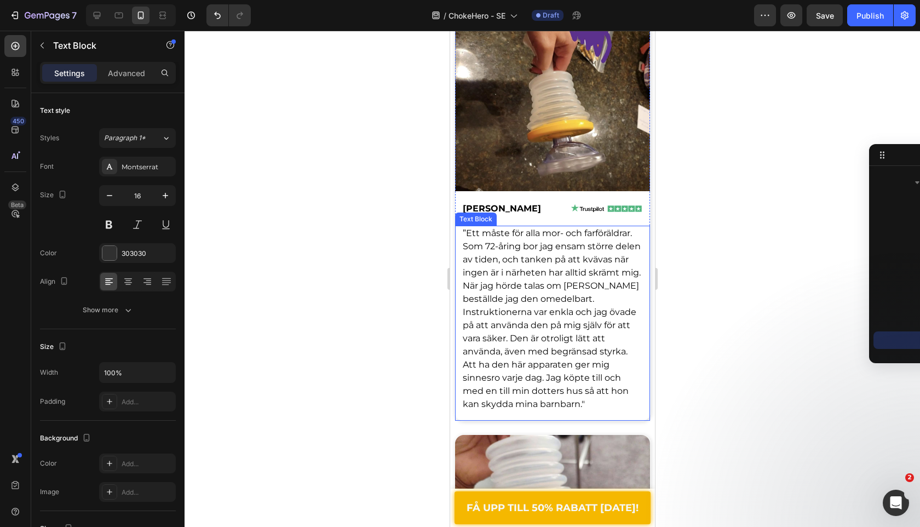
click at [470, 296] on span "”Ett måste för alla mor- och farföräldrar. Som 72-åring bor jag ensam större de…" at bounding box center [551, 318] width 178 height 181
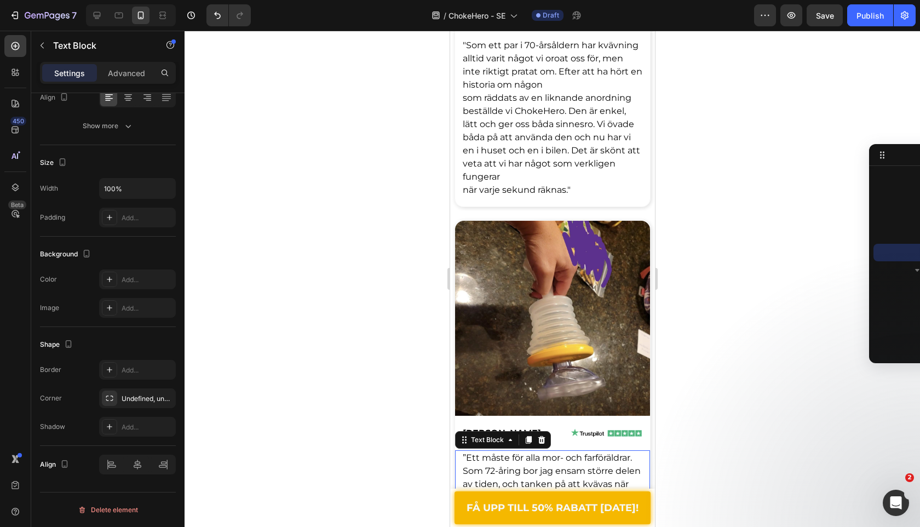
scroll to position [3440, 0]
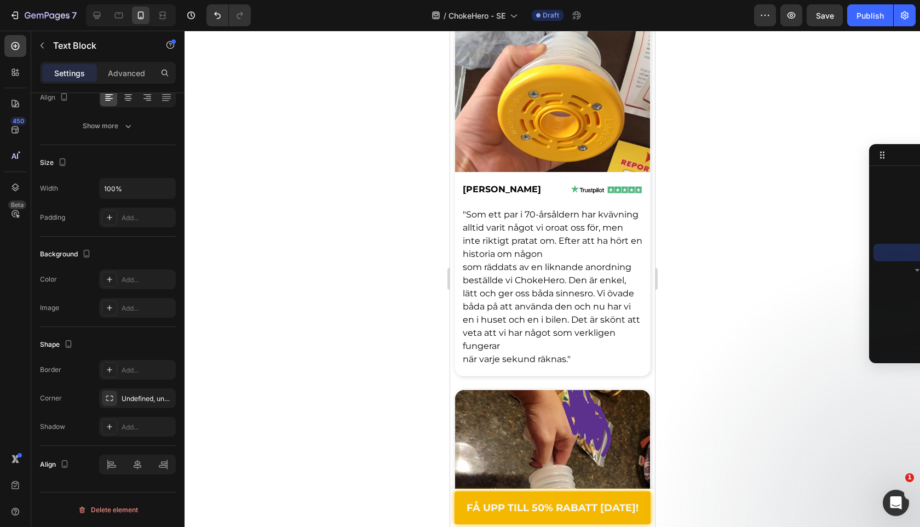
click at [365, 293] on div at bounding box center [553, 279] width 736 height 496
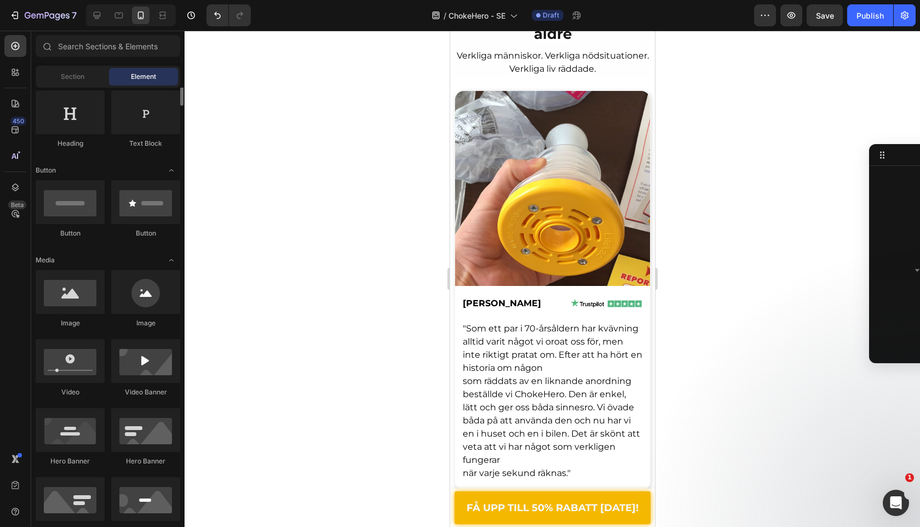
scroll to position [185, 0]
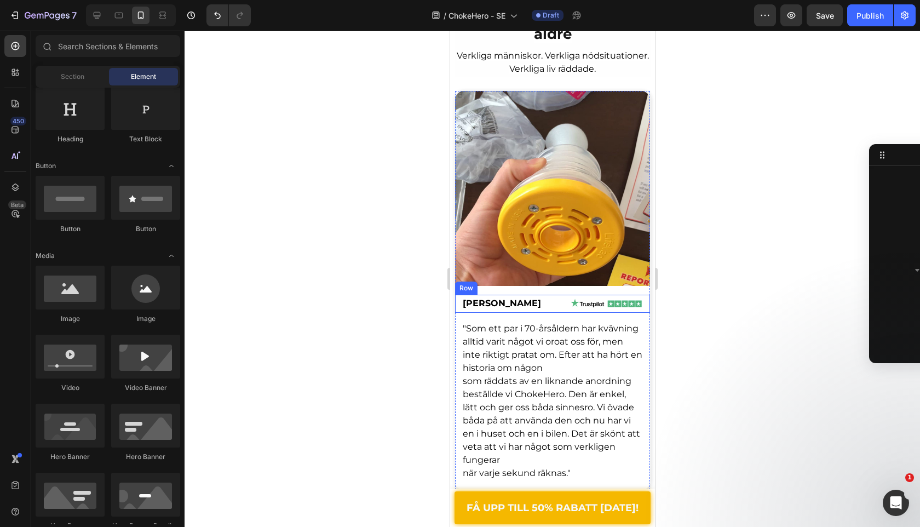
click at [551, 310] on div at bounding box center [597, 304] width 93 height 12
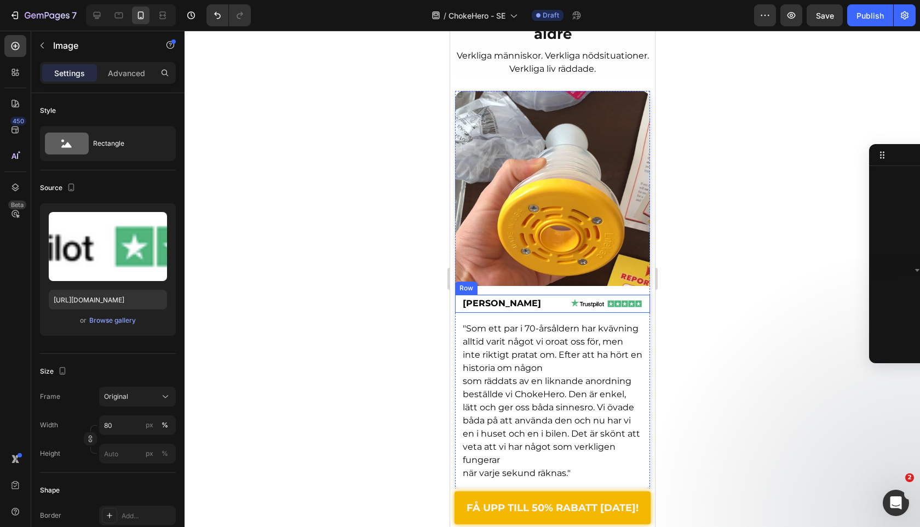
scroll to position [1136, 0]
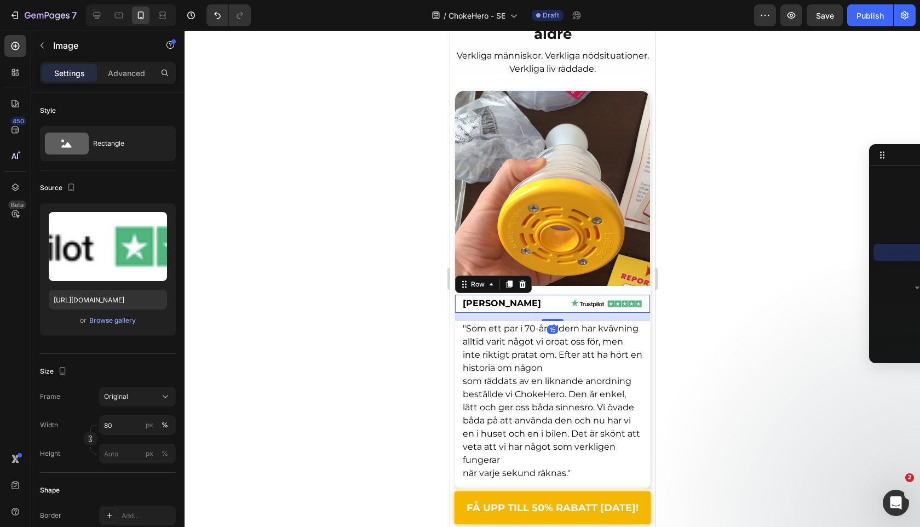
click at [516, 311] on div "Rebeca W. Text Block Image Row 15" at bounding box center [552, 304] width 195 height 18
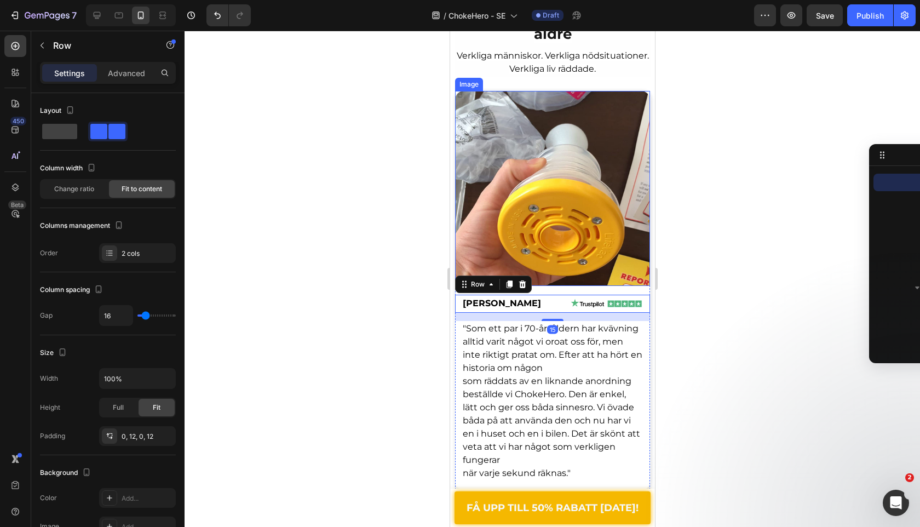
click at [567, 268] on img at bounding box center [552, 188] width 195 height 195
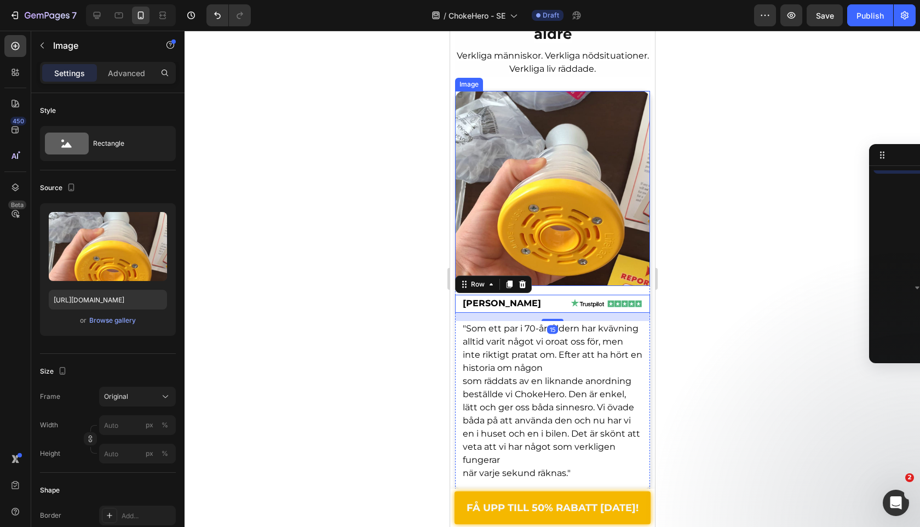
scroll to position [1049, 0]
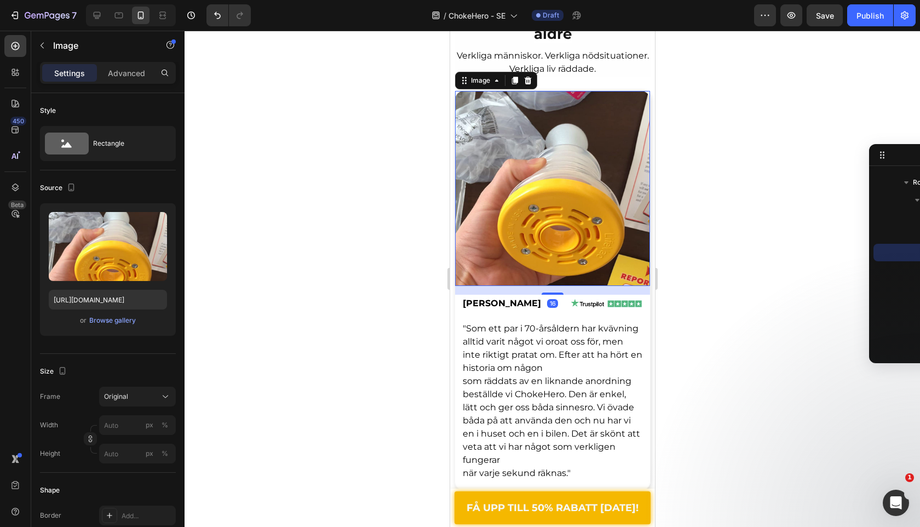
click at [337, 347] on div at bounding box center [553, 279] width 736 height 496
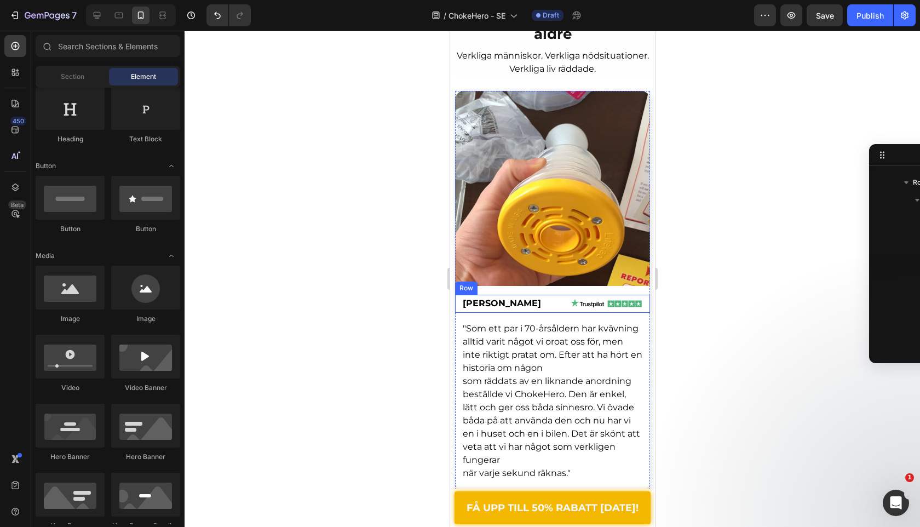
click at [520, 307] on div "Rebeca W. Text Block Image Row" at bounding box center [552, 304] width 195 height 18
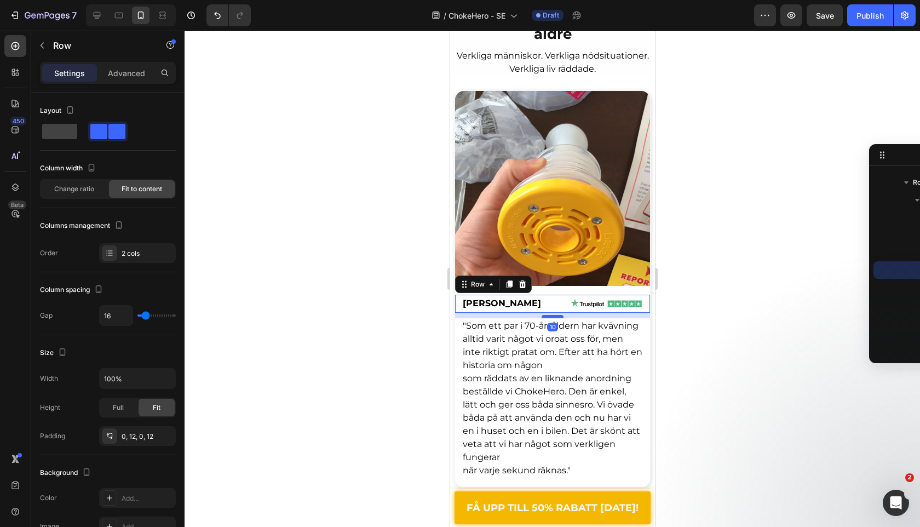
click at [554, 316] on div at bounding box center [552, 316] width 22 height 3
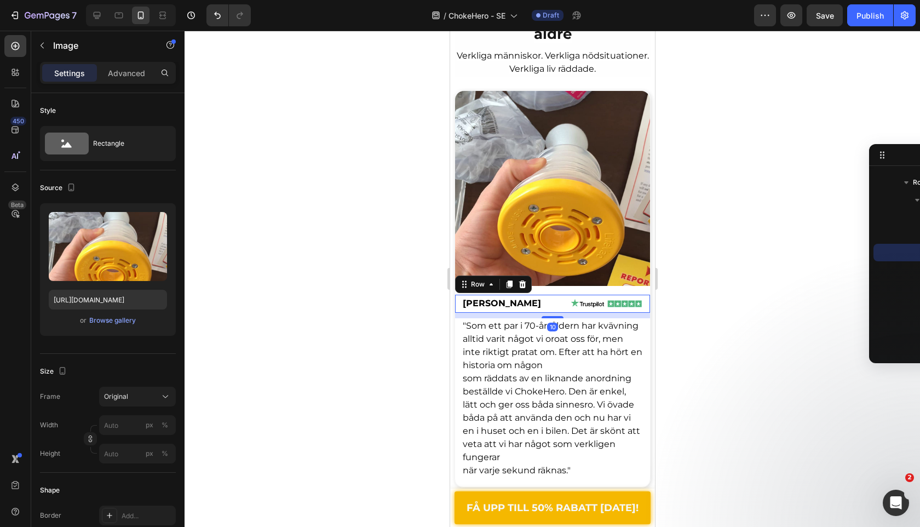
click at [564, 251] on img at bounding box center [552, 188] width 195 height 195
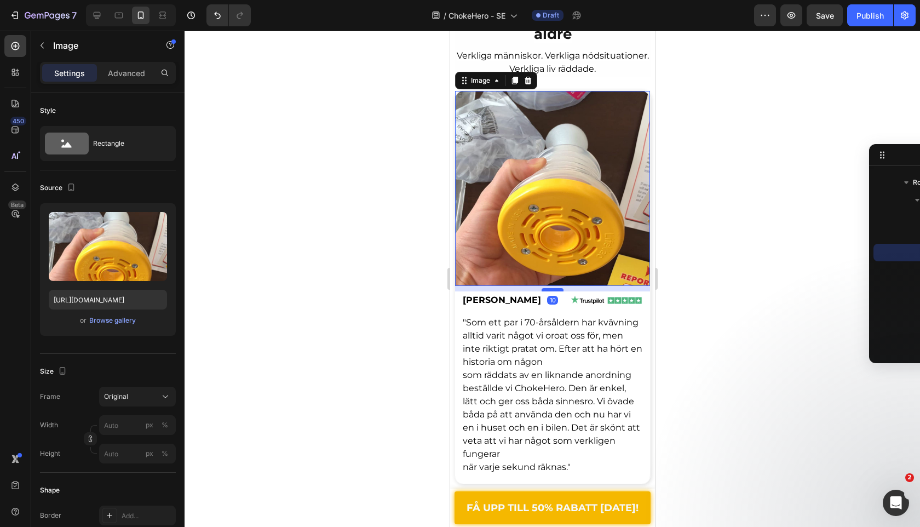
click at [551, 290] on div at bounding box center [552, 289] width 22 height 3
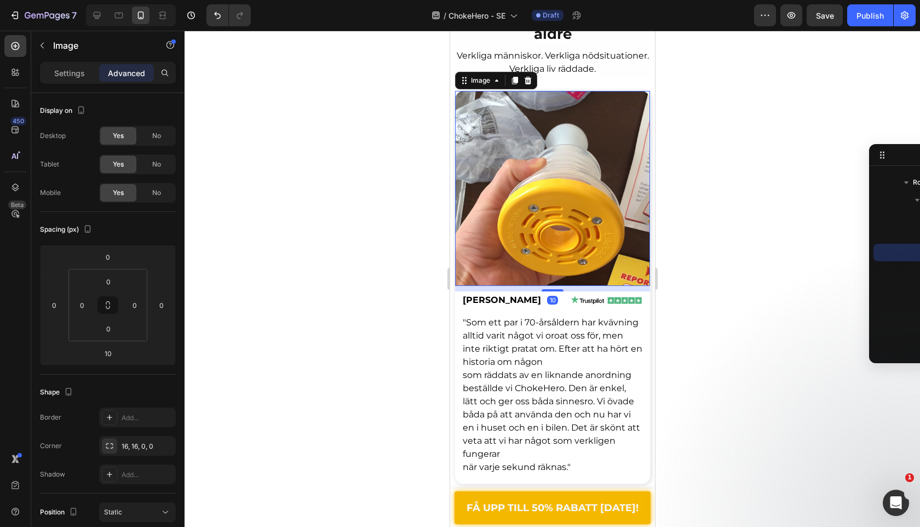
click at [376, 327] on div at bounding box center [553, 279] width 736 height 496
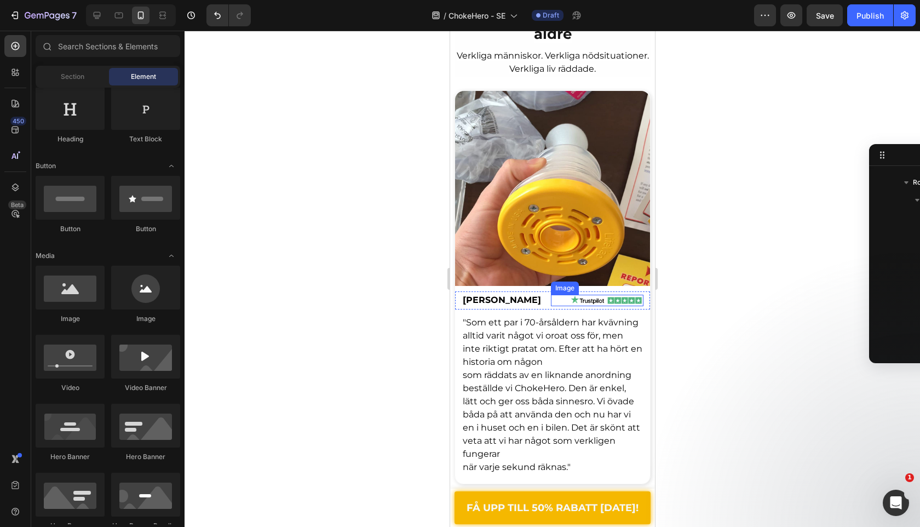
click at [575, 301] on img at bounding box center [606, 301] width 74 height 12
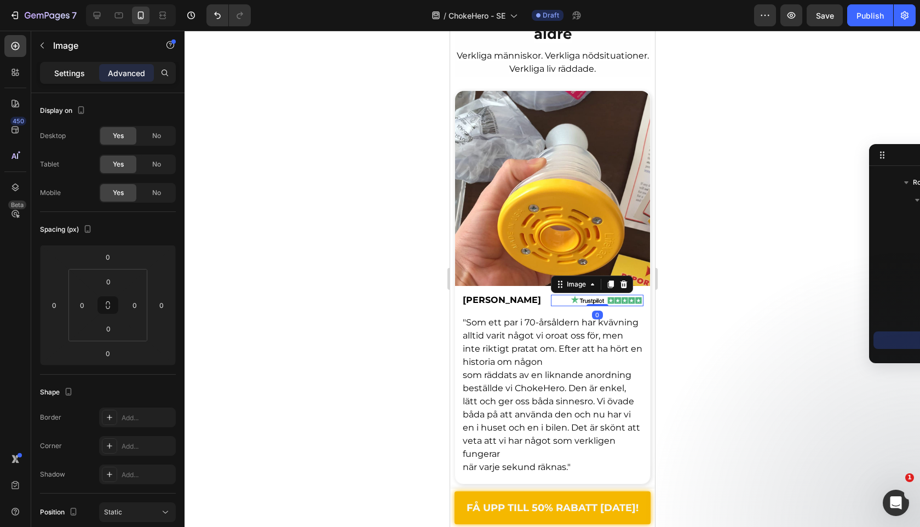
click at [66, 79] on div "Settings" at bounding box center [69, 73] width 55 height 18
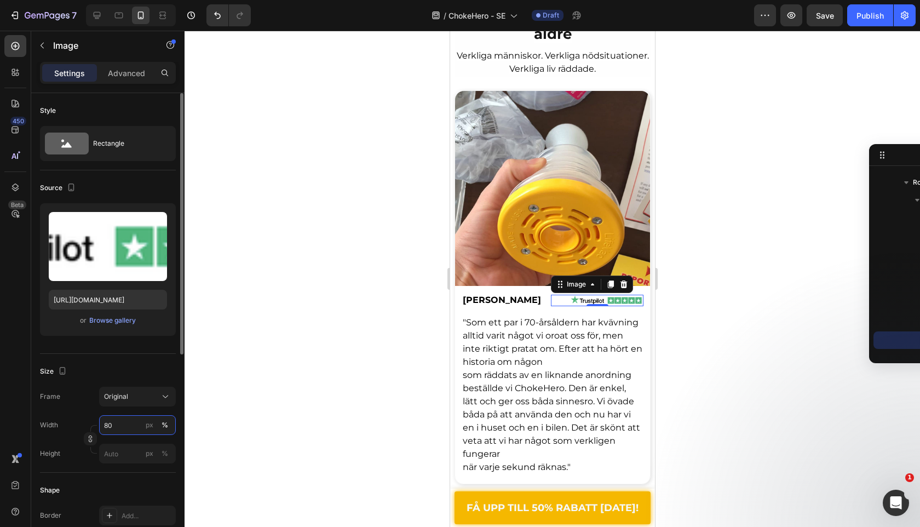
click at [119, 430] on input "80" at bounding box center [137, 425] width 77 height 20
type input "7"
type input "70"
drag, startPoint x: 166, startPoint y: 430, endPoint x: 166, endPoint y: 421, distance: 9.3
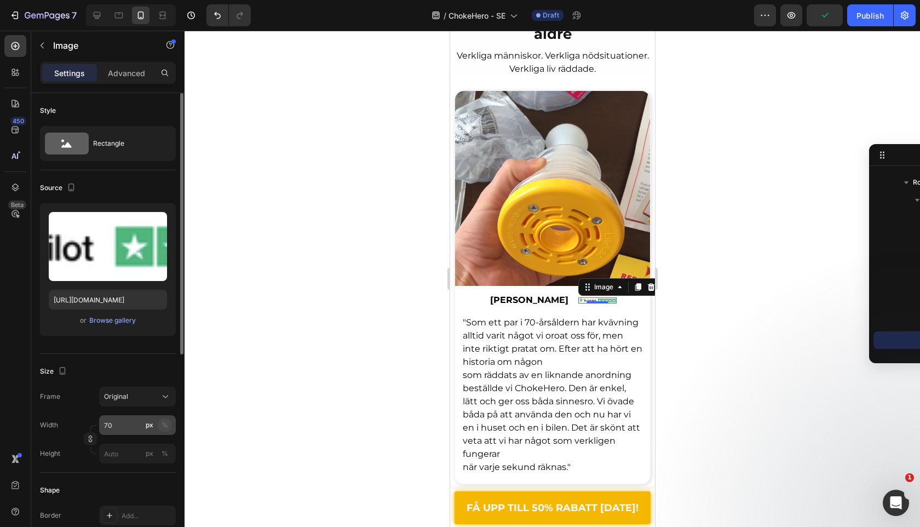
click at [166, 430] on button "%" at bounding box center [164, 425] width 13 height 13
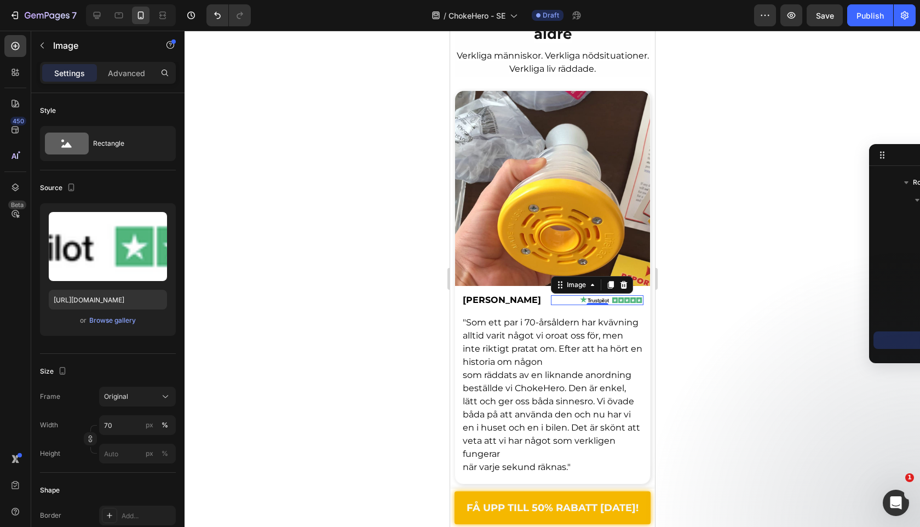
click at [241, 371] on div at bounding box center [553, 279] width 736 height 496
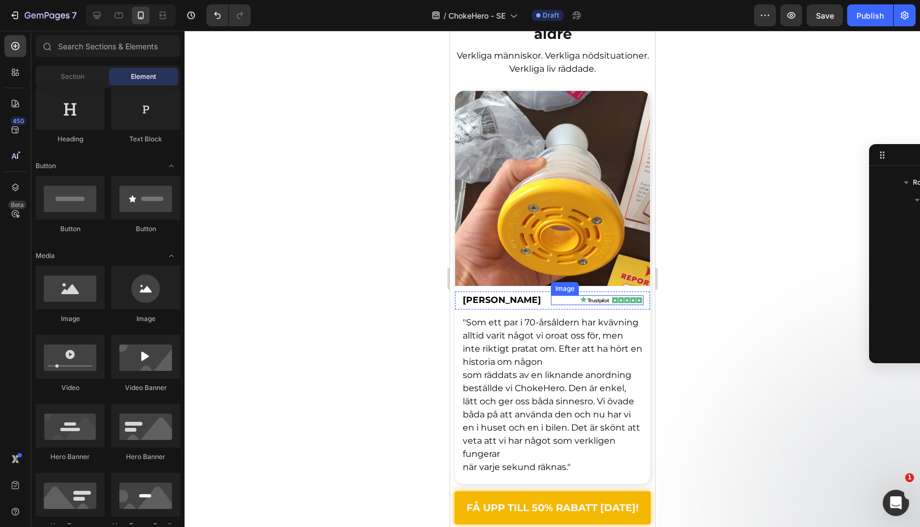
click at [579, 301] on img at bounding box center [611, 300] width 65 height 10
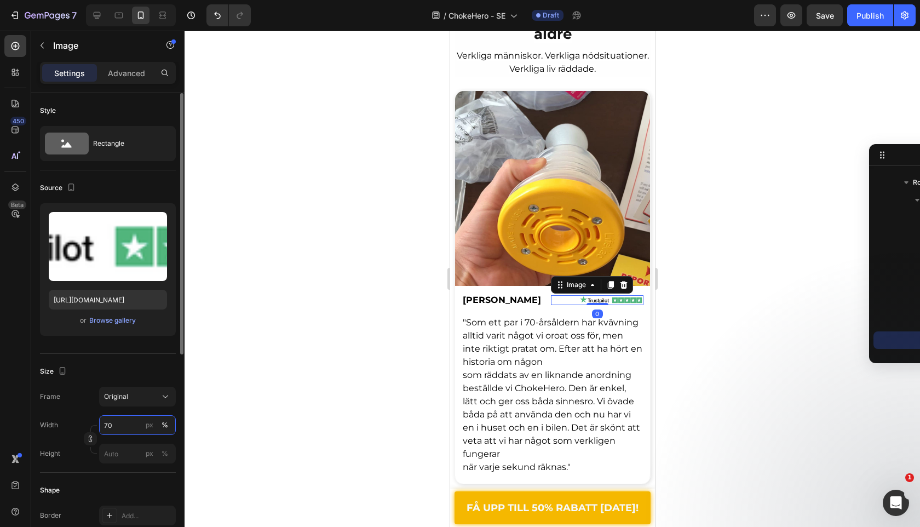
click at [122, 432] on input "70" at bounding box center [137, 425] width 77 height 20
type input "80"
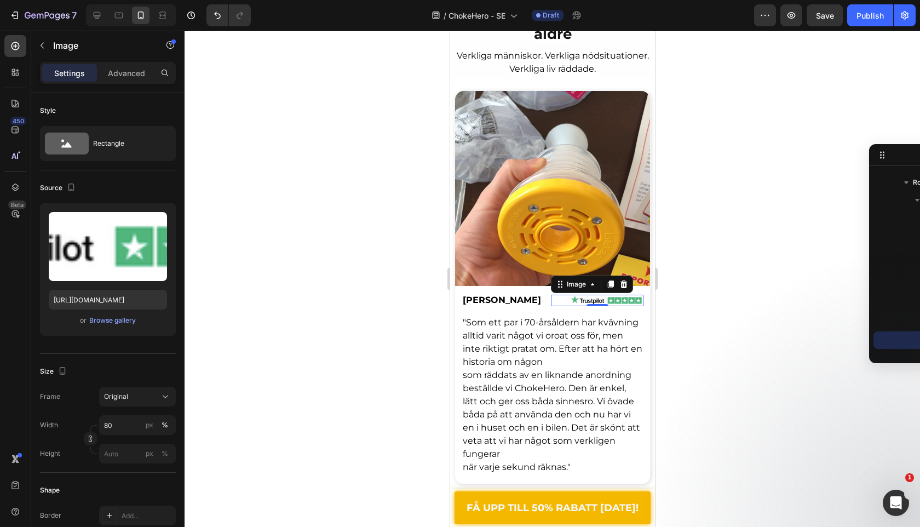
click at [273, 363] on div at bounding box center [553, 279] width 736 height 496
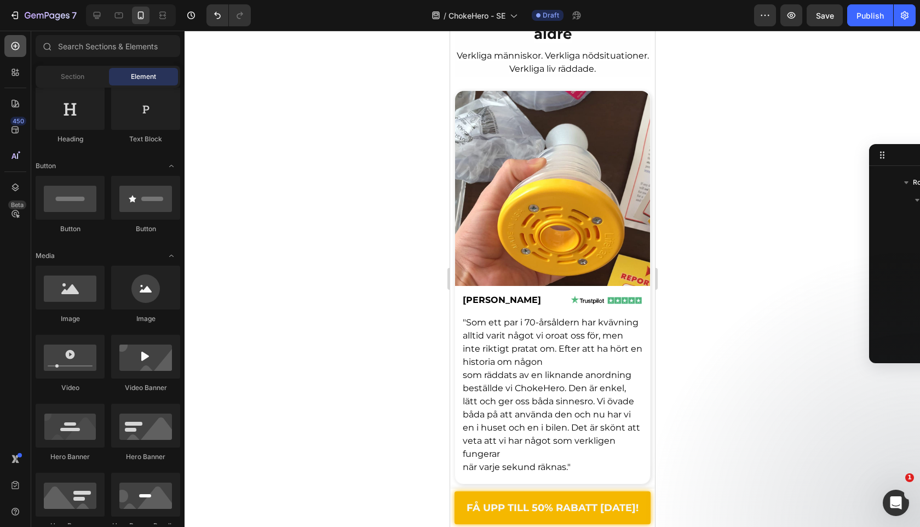
click at [19, 48] on icon at bounding box center [15, 46] width 11 height 11
click at [501, 342] on p ""Som ett par i 70-årsåldern har kvävning alltid varit något vi oroat oss för, m…" at bounding box center [552, 395] width 180 height 158
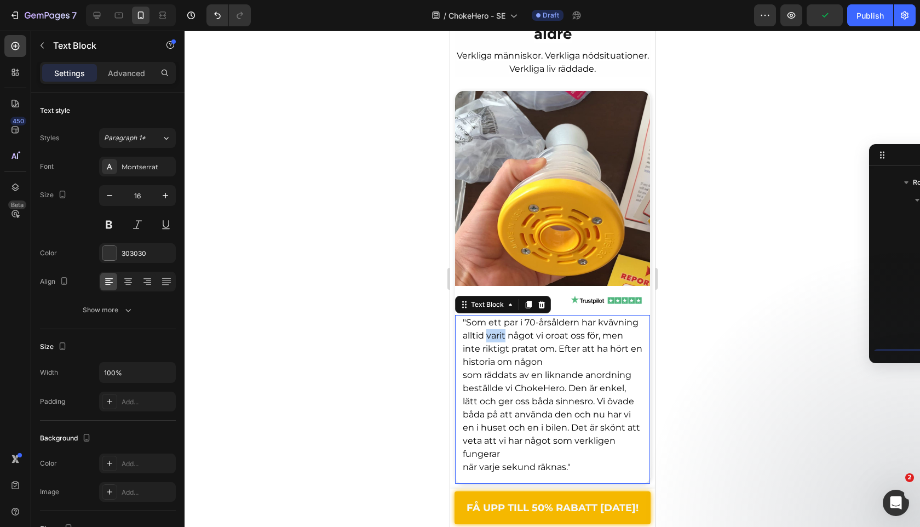
scroll to position [1154, 0]
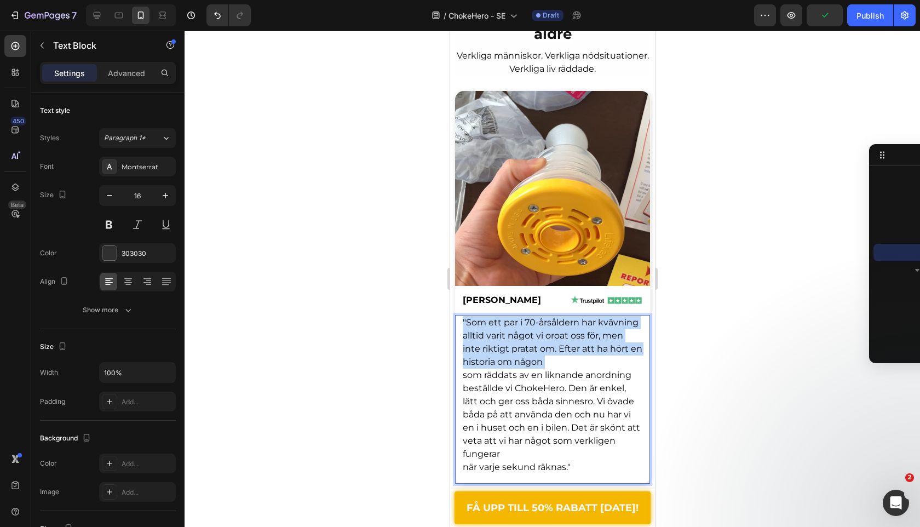
click at [501, 342] on p ""Som ett par i 70-årsåldern har kvävning alltid varit något vi oroat oss för, m…" at bounding box center [552, 395] width 180 height 158
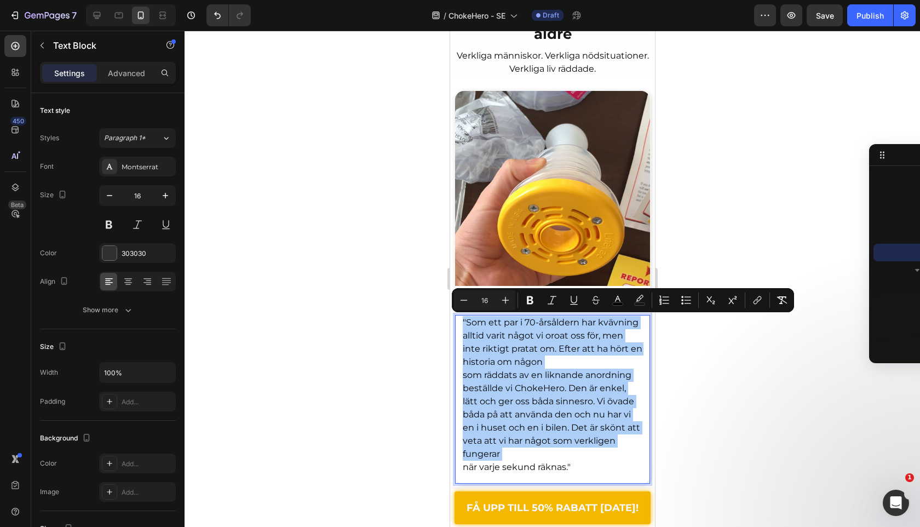
click at [413, 354] on div at bounding box center [553, 279] width 736 height 496
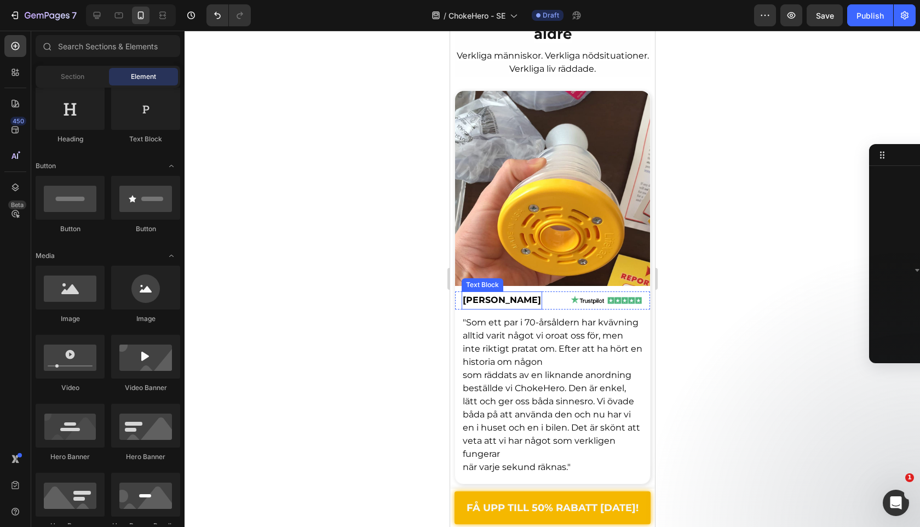
click at [493, 302] on span "[PERSON_NAME]" at bounding box center [501, 300] width 78 height 10
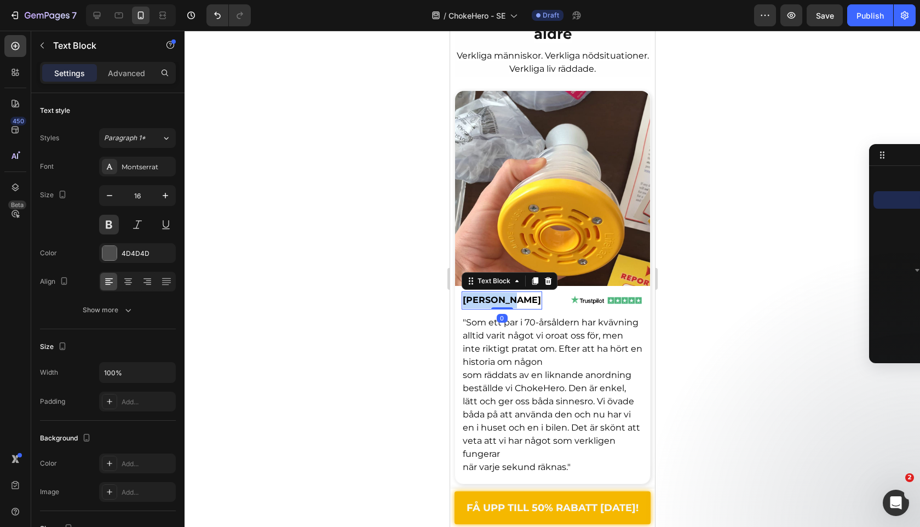
click at [493, 302] on span "[PERSON_NAME]" at bounding box center [501, 300] width 78 height 10
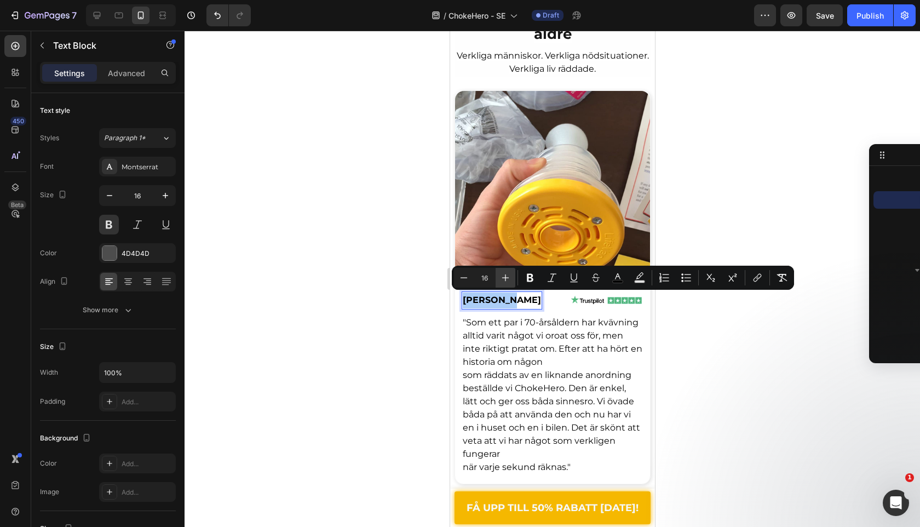
click at [506, 271] on button "Plus" at bounding box center [506, 278] width 20 height 20
type input "17"
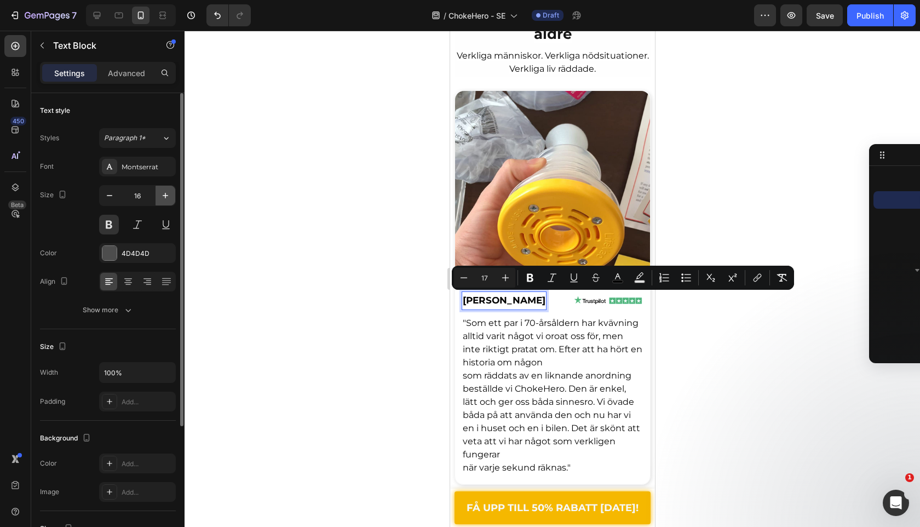
click at [161, 197] on icon "button" at bounding box center [165, 195] width 11 height 11
type input "17"
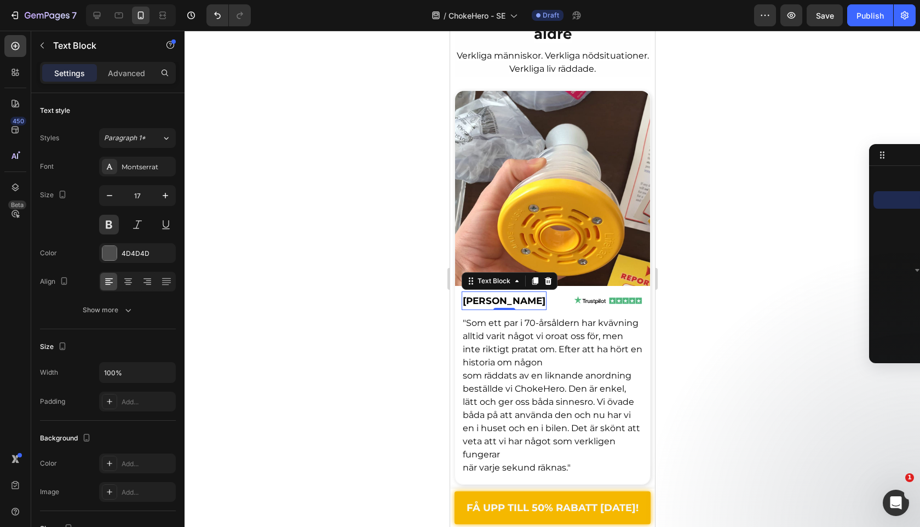
click at [243, 214] on div at bounding box center [553, 279] width 736 height 496
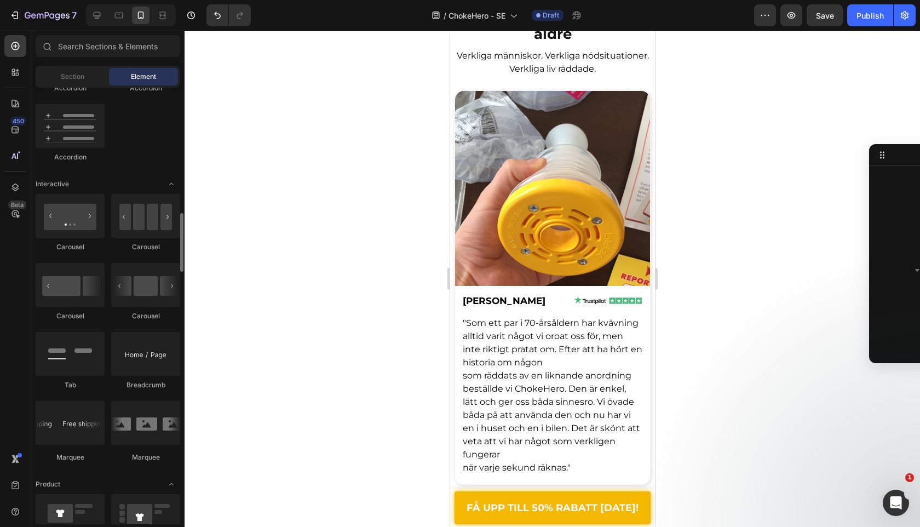
scroll to position [1003, 0]
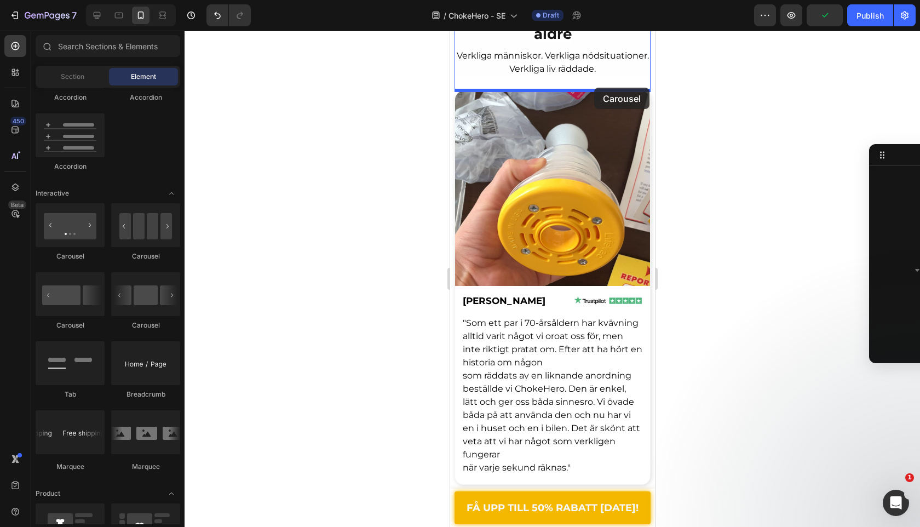
drag, startPoint x: 518, startPoint y: 265, endPoint x: 593, endPoint y: 87, distance: 192.9
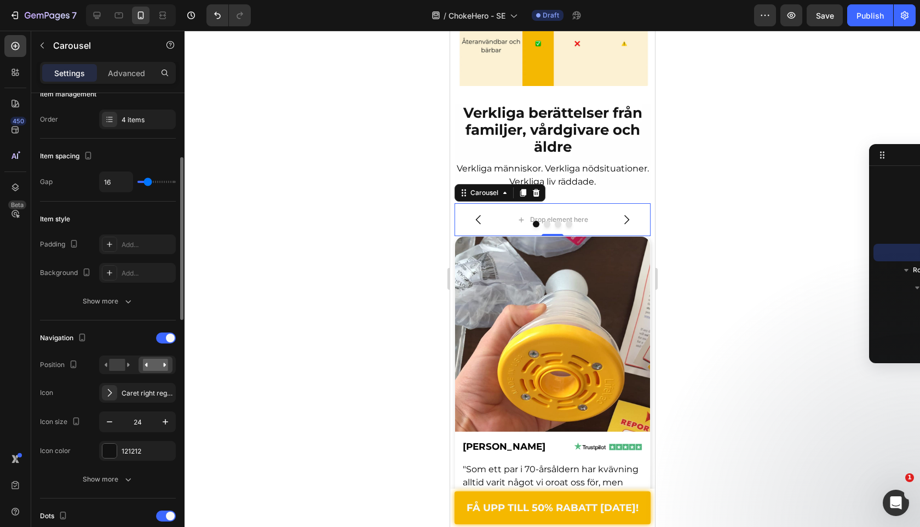
scroll to position [165, 0]
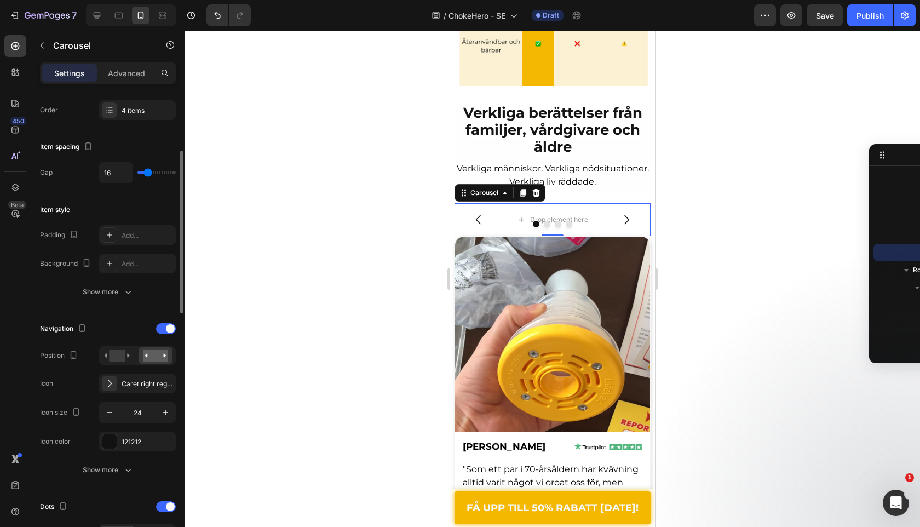
click at [121, 470] on div "Show more" at bounding box center [108, 470] width 51 height 11
click at [163, 325] on div at bounding box center [166, 328] width 20 height 11
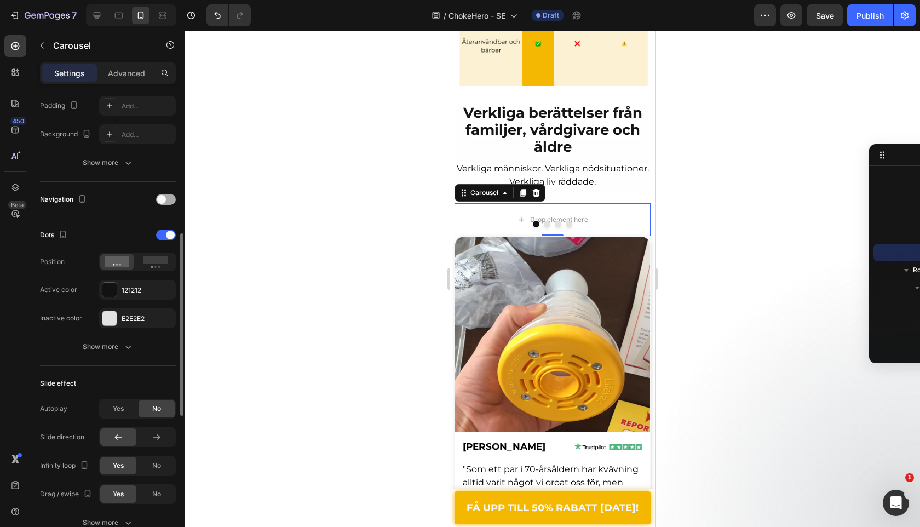
scroll to position [312, 0]
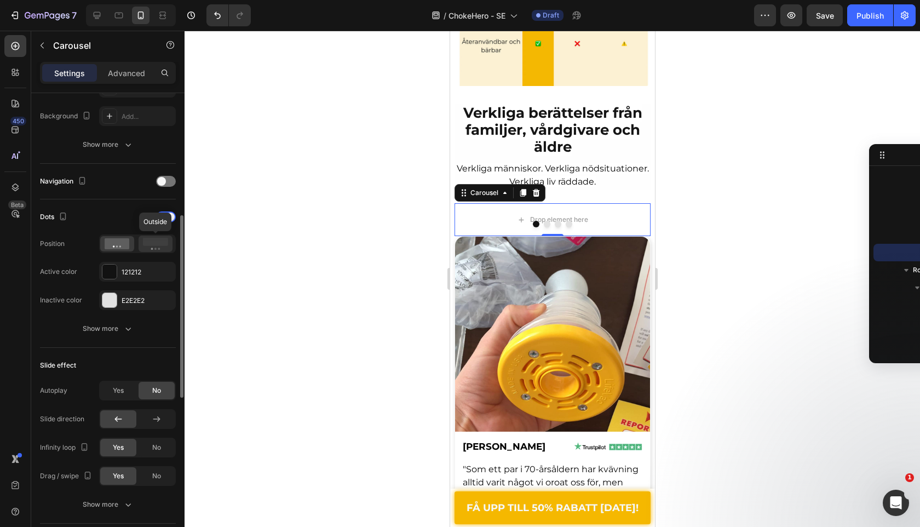
click at [158, 242] on rect at bounding box center [155, 242] width 25 height 8
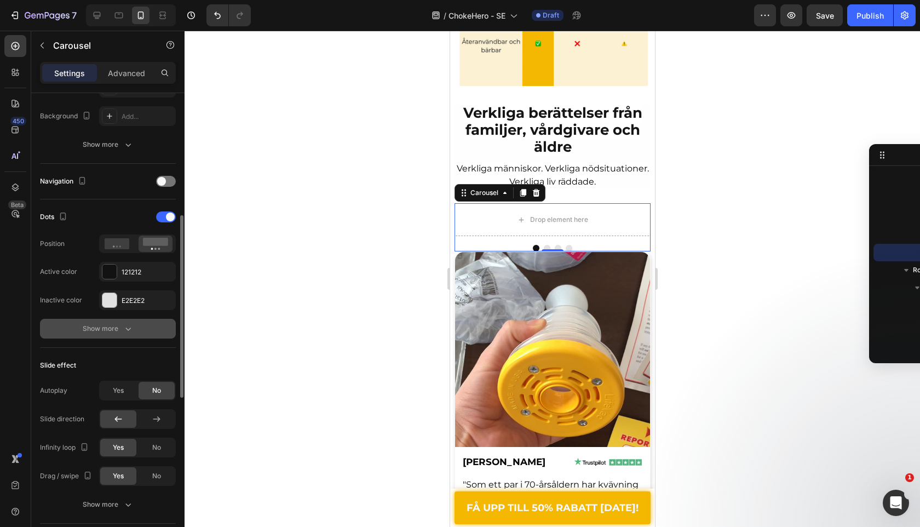
click at [135, 334] on button "Show more" at bounding box center [108, 329] width 136 height 20
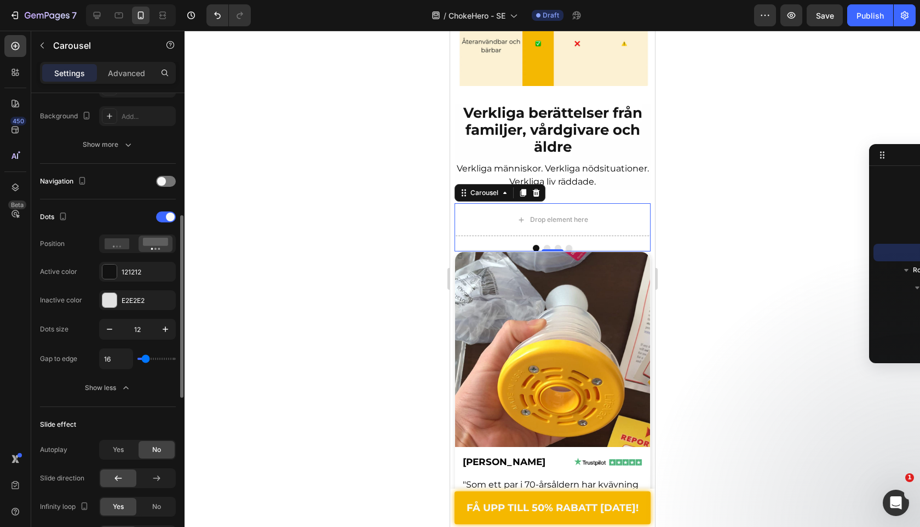
type input "35"
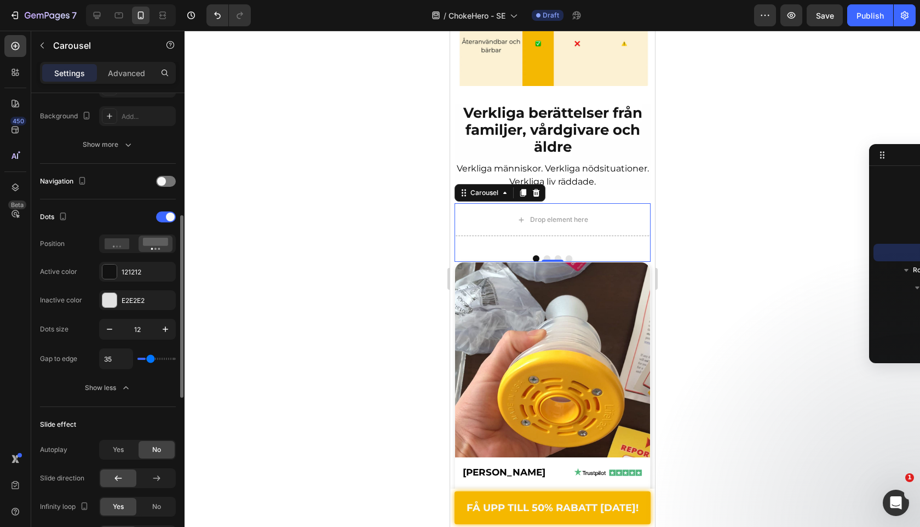
type input "8"
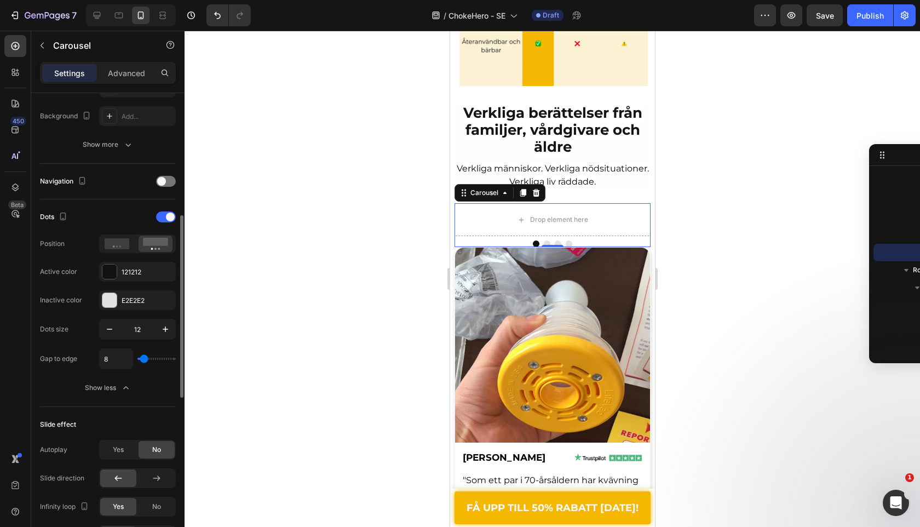
drag, startPoint x: 150, startPoint y: 359, endPoint x: 144, endPoint y: 359, distance: 6.6
type input "8"
click at [144, 359] on input "range" at bounding box center [157, 359] width 38 height 2
type input "4"
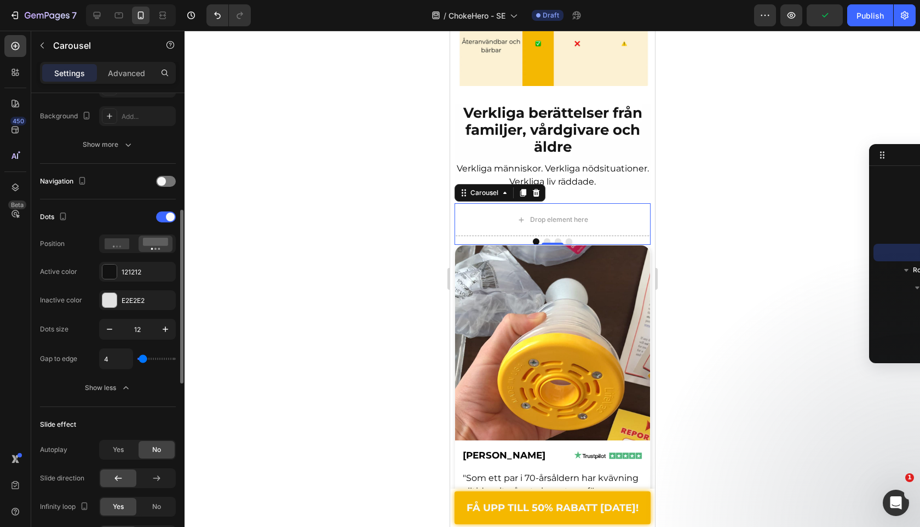
type input "3"
type input "2"
type input "1"
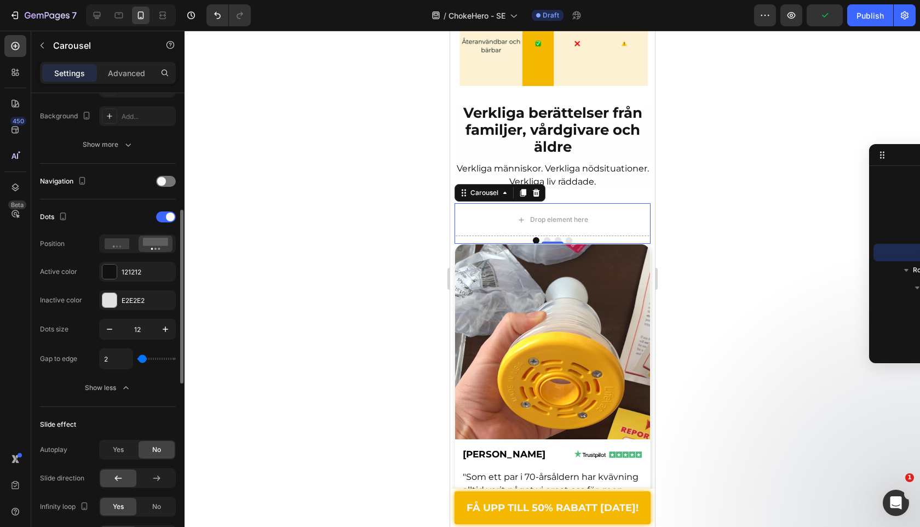
type input "1"
type input "0"
type input "1"
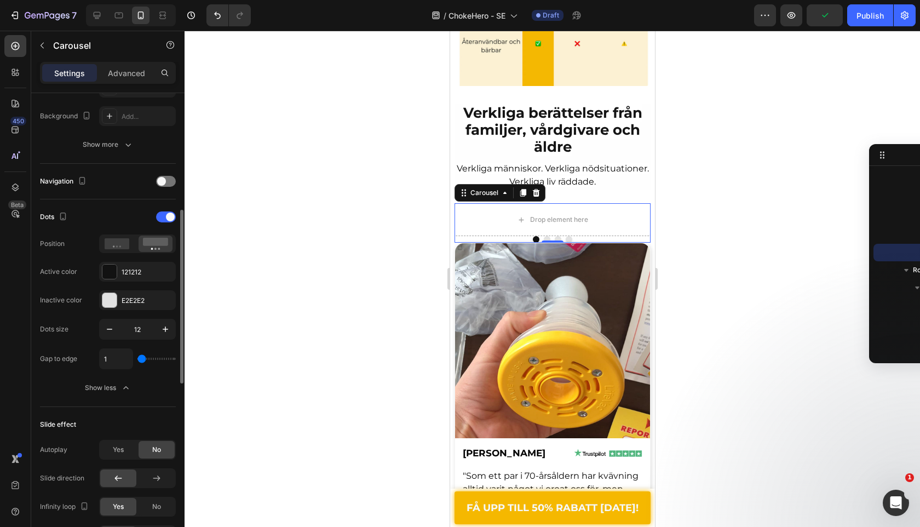
type input "9"
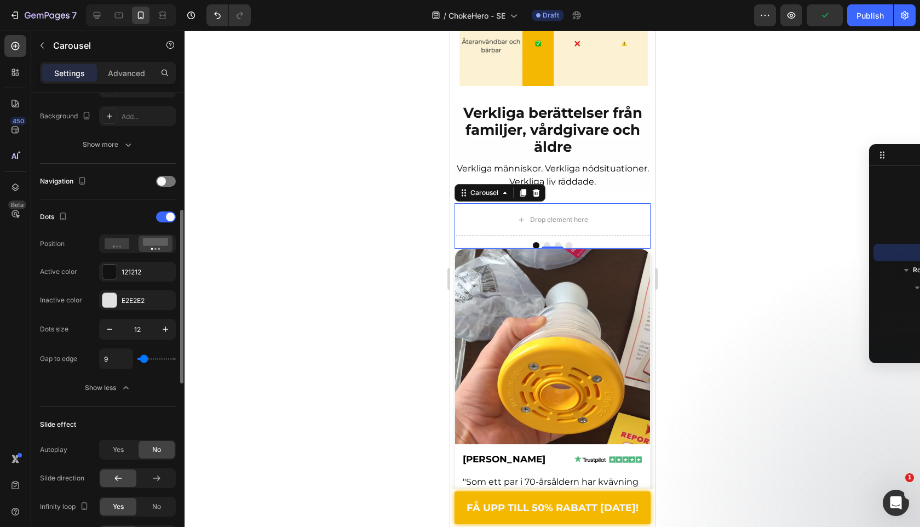
type input "11"
type input "7"
type input "6"
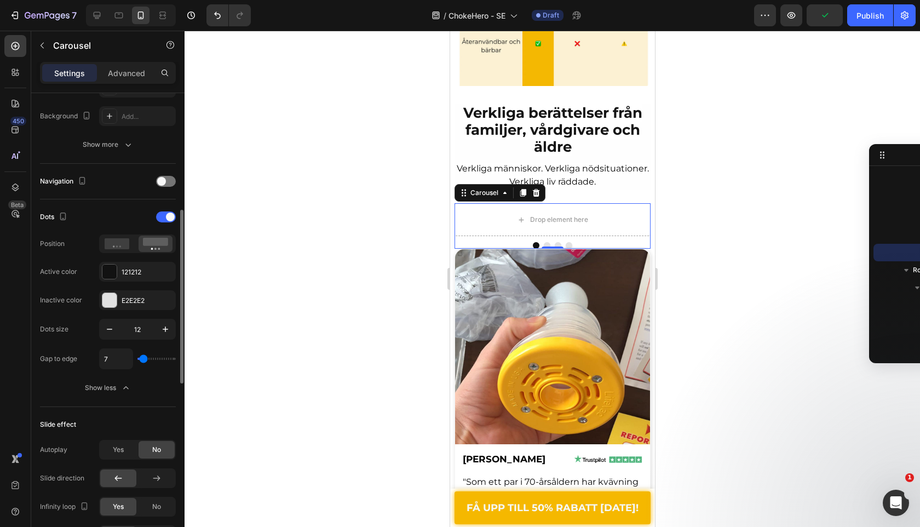
type input "6"
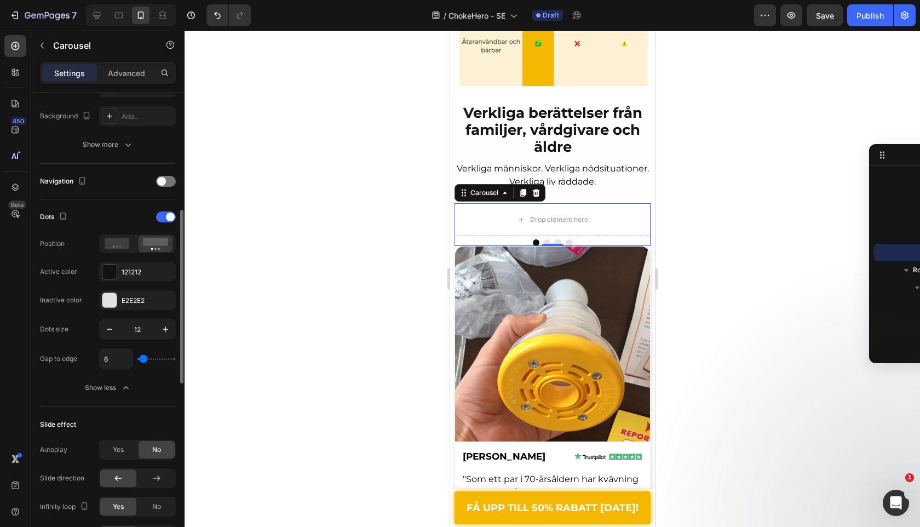
type input "4"
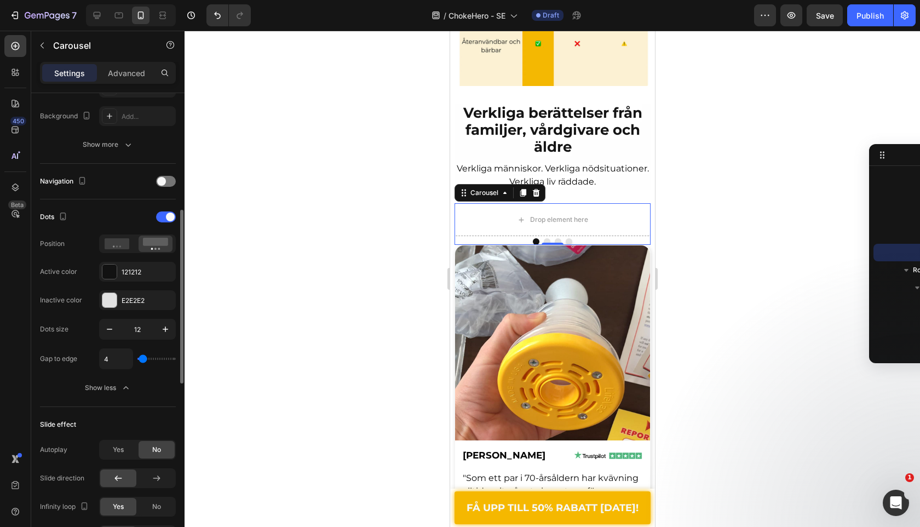
type input "5"
type input "6"
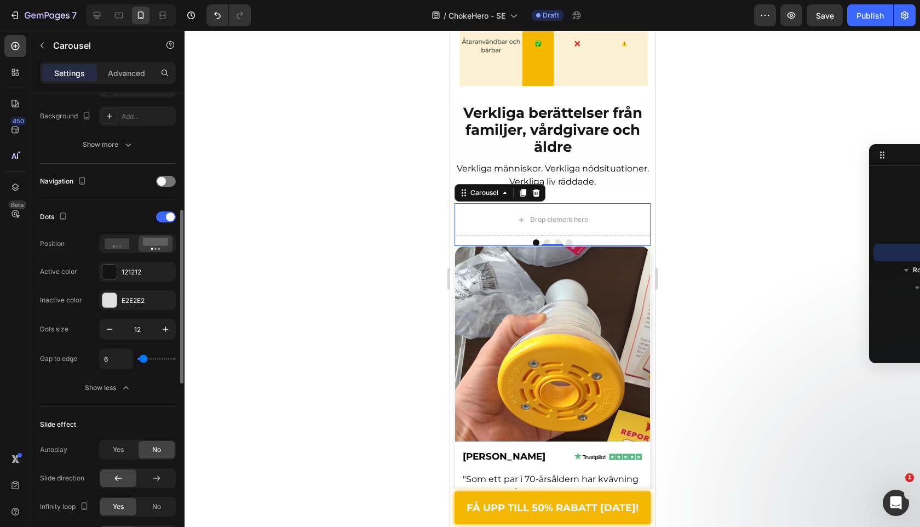
type input "5"
click at [143, 359] on input "range" at bounding box center [157, 359] width 38 height 2
click at [507, 204] on div "Drop element here" at bounding box center [552, 219] width 196 height 33
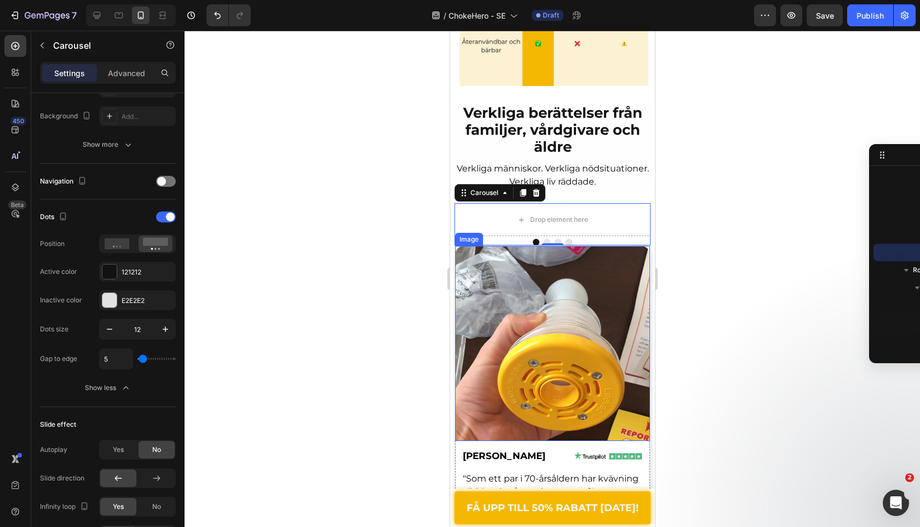
click at [484, 246] on img at bounding box center [552, 343] width 195 height 195
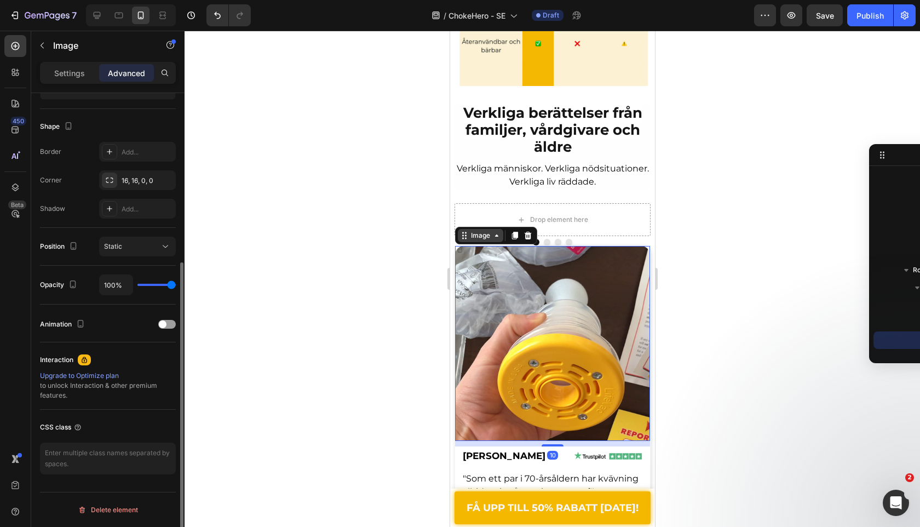
scroll to position [0, 0]
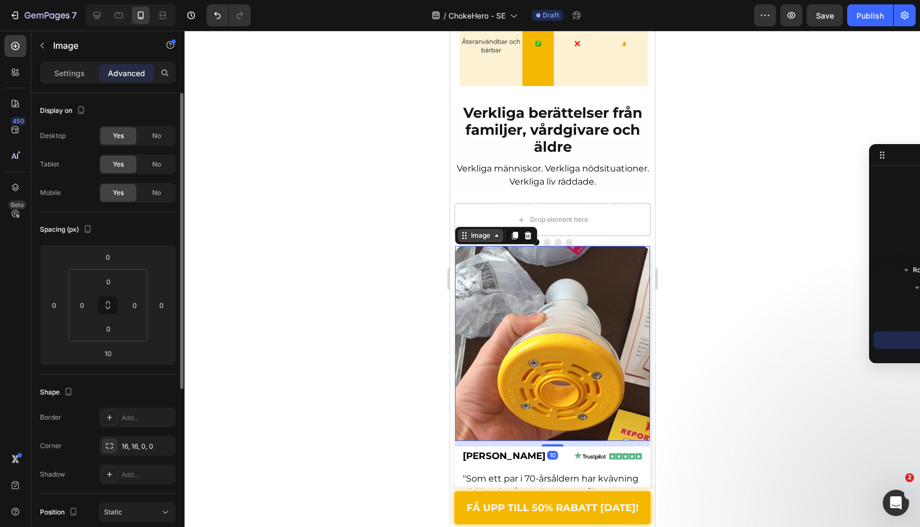
click at [484, 231] on div "Image" at bounding box center [480, 236] width 24 height 10
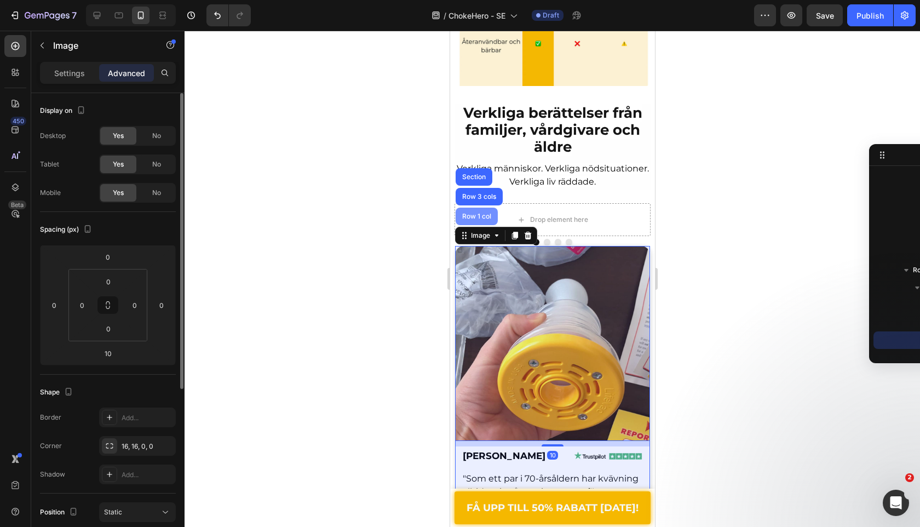
click at [483, 208] on div "Row 1 col" at bounding box center [476, 217] width 42 height 18
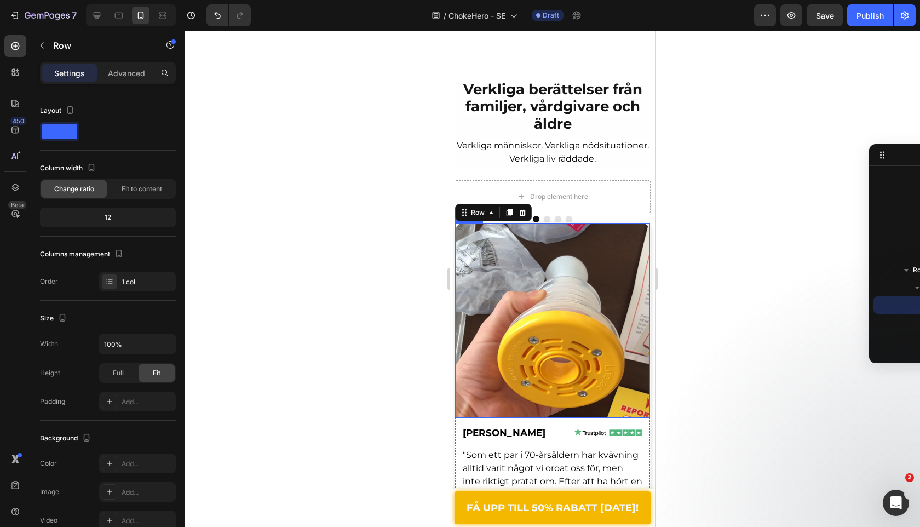
scroll to position [3499, 0]
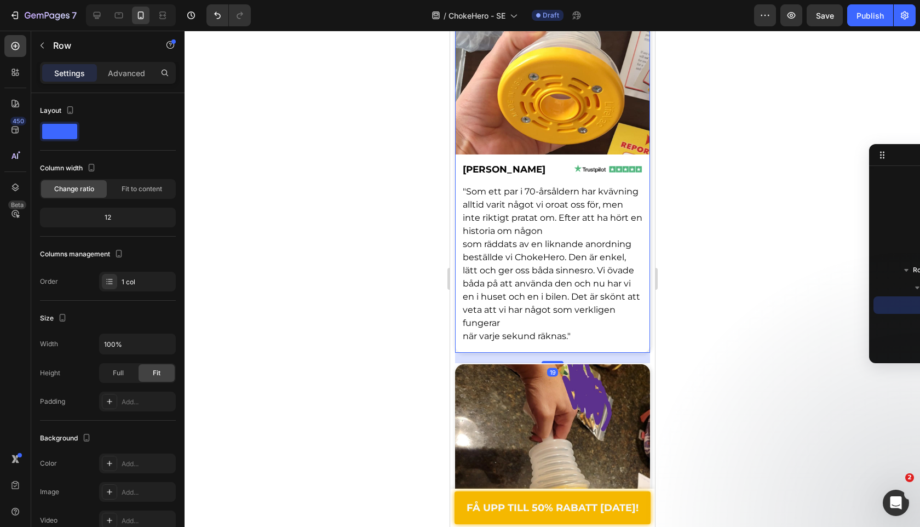
drag, startPoint x: 557, startPoint y: 351, endPoint x: 557, endPoint y: 230, distance: 121.1
click at [557, 230] on div "Image Rebeca W. Text Block Image Row "Som ett par i 70-årsåldern har kvävning a…" at bounding box center [552, 156] width 196 height 395
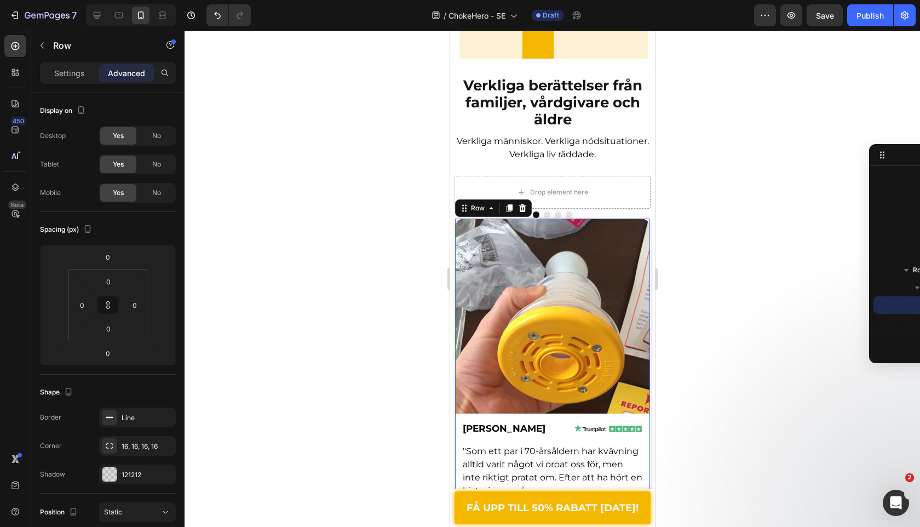
scroll to position [3098, 0]
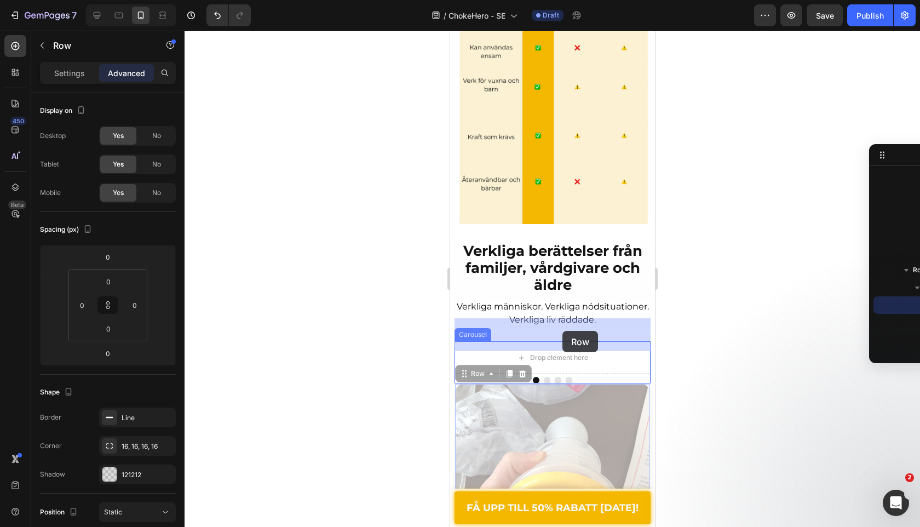
drag, startPoint x: 463, startPoint y: 348, endPoint x: 562, endPoint y: 330, distance: 100.3
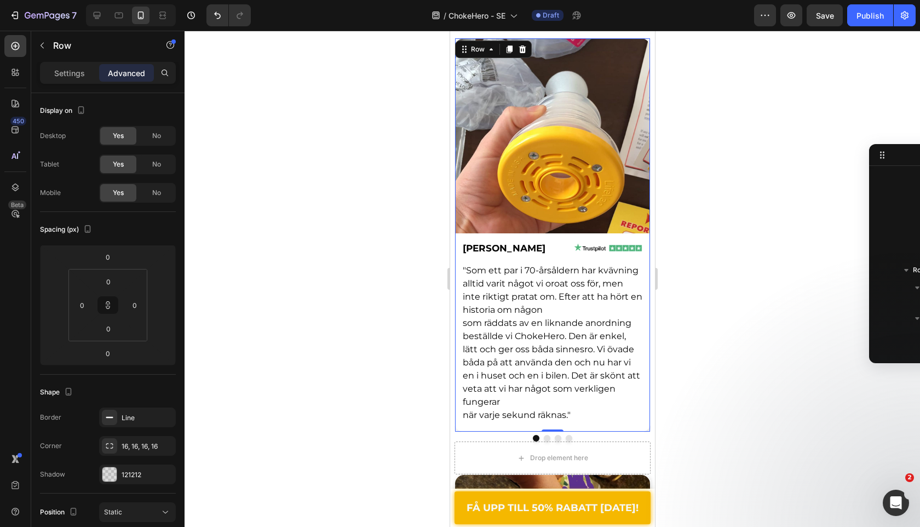
scroll to position [3450, 0]
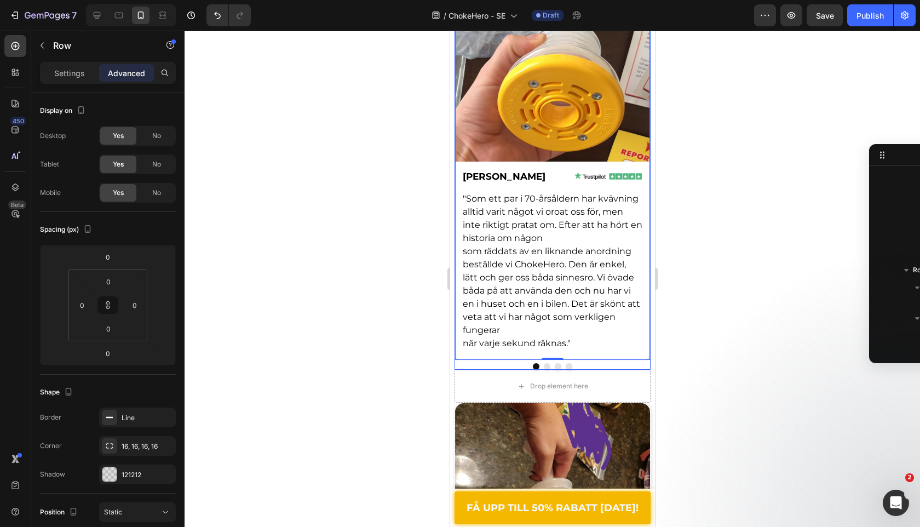
click at [547, 363] on button "Dot" at bounding box center [546, 366] width 7 height 7
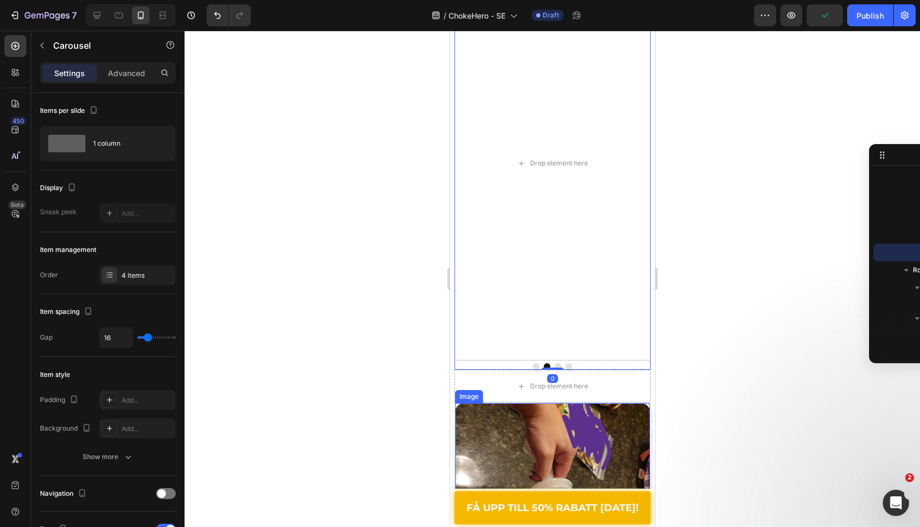
click at [516, 419] on img at bounding box center [552, 500] width 195 height 195
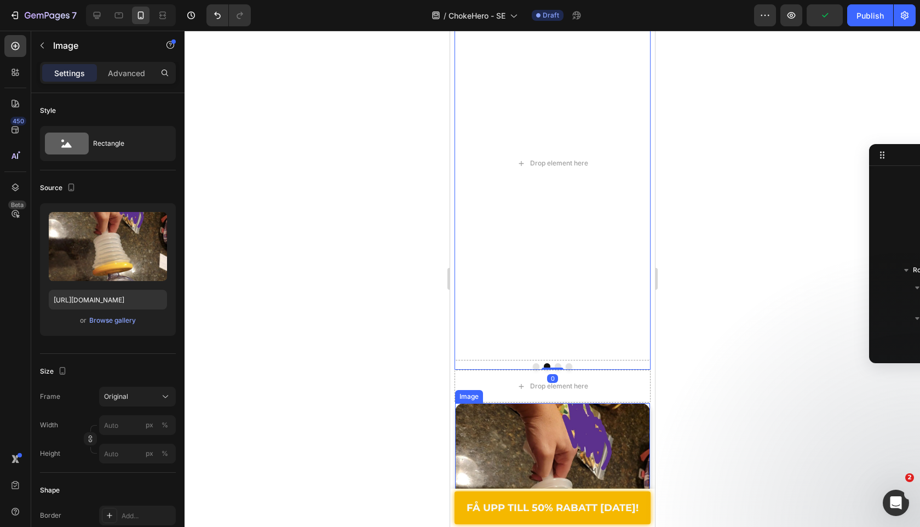
scroll to position [1097, 0]
click at [482, 388] on div "Image" at bounding box center [480, 393] width 24 height 10
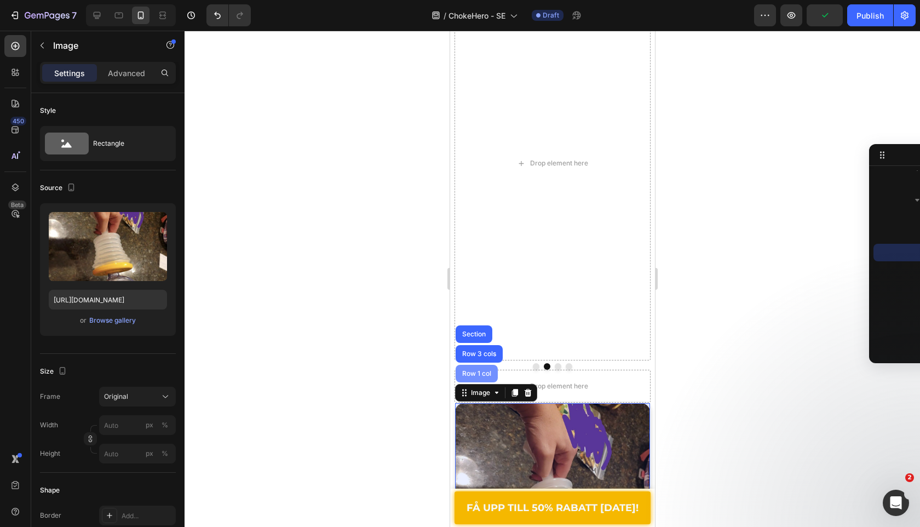
click at [477, 367] on div "Row 1 col" at bounding box center [476, 374] width 42 height 18
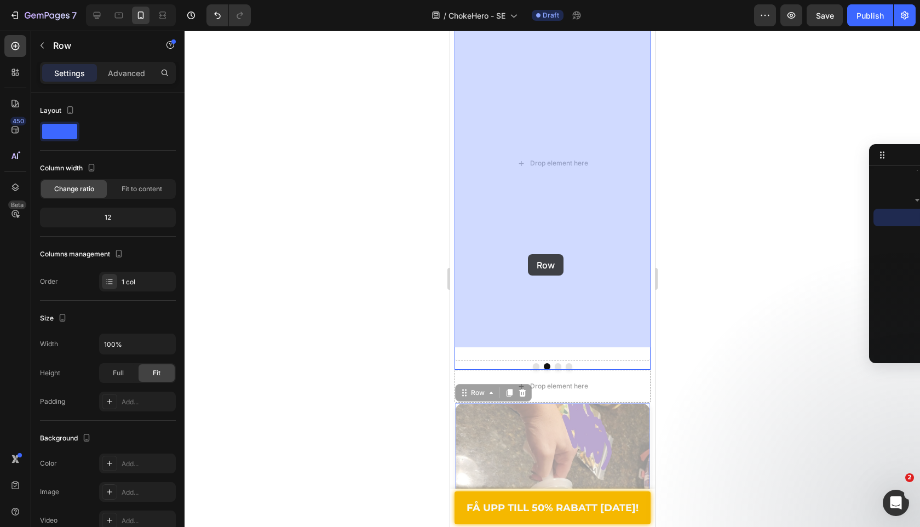
drag, startPoint x: 465, startPoint y: 384, endPoint x: 527, endPoint y: 254, distance: 143.8
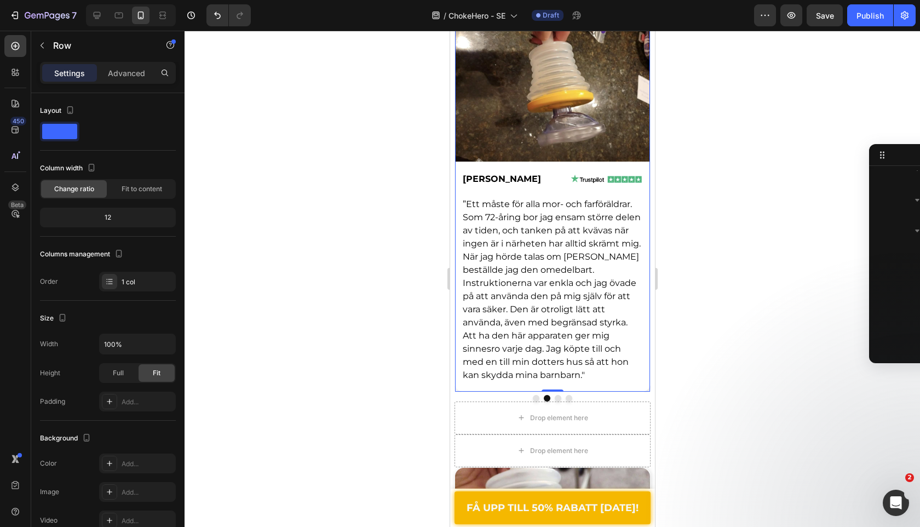
drag, startPoint x: 556, startPoint y: 402, endPoint x: 556, endPoint y: 320, distance: 82.2
click at [556, 321] on div "Image David O. Text Block Image Row ”Ett måste för alla mor- och farföräldrar. …" at bounding box center [552, 179] width 196 height 426
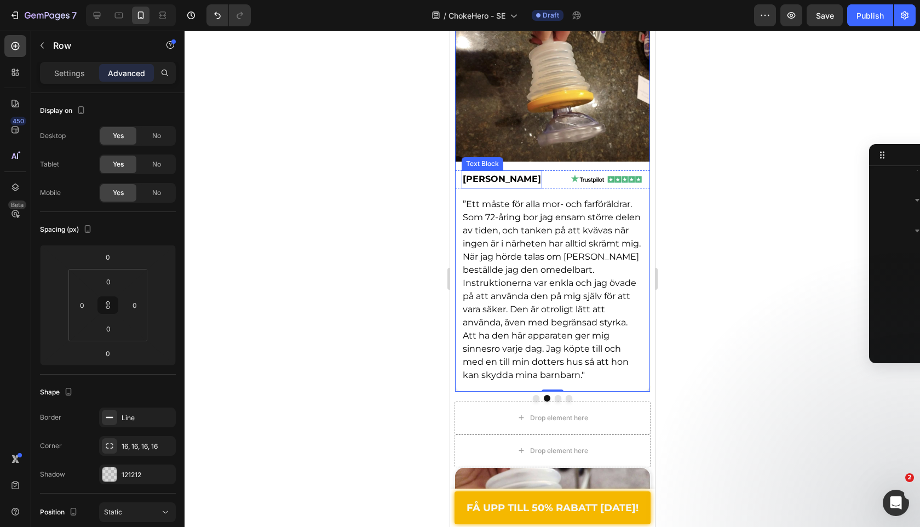
click at [493, 181] on span "[PERSON_NAME]" at bounding box center [501, 179] width 78 height 10
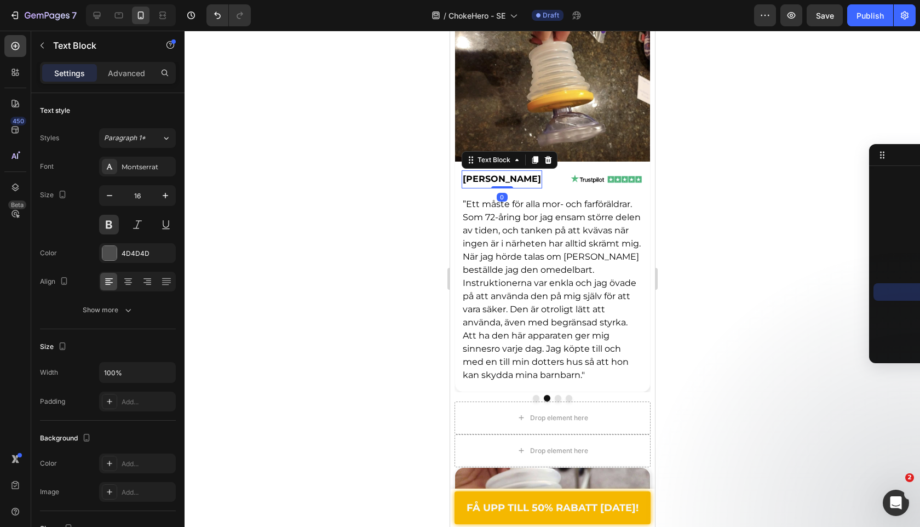
click at [493, 181] on span "[PERSON_NAME]" at bounding box center [501, 179] width 78 height 10
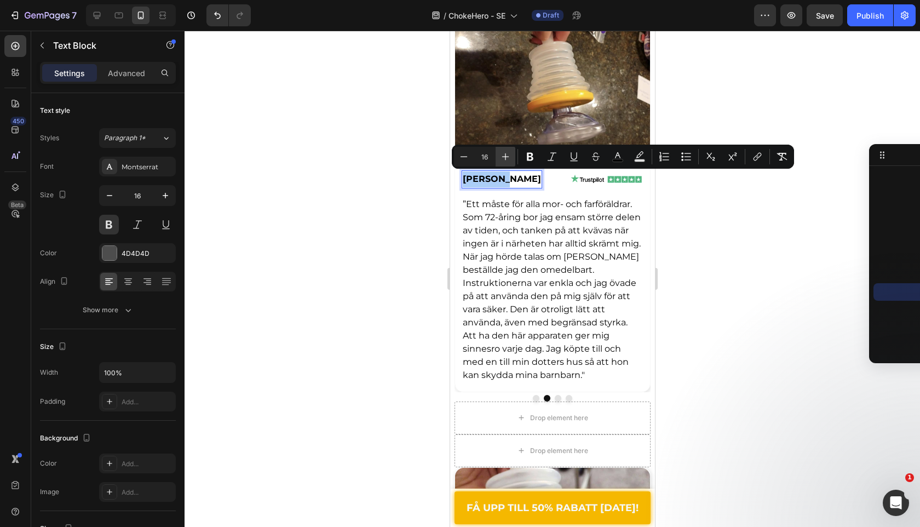
click at [500, 156] on icon "Editor contextual toolbar" at bounding box center [505, 156] width 11 height 11
type input "17"
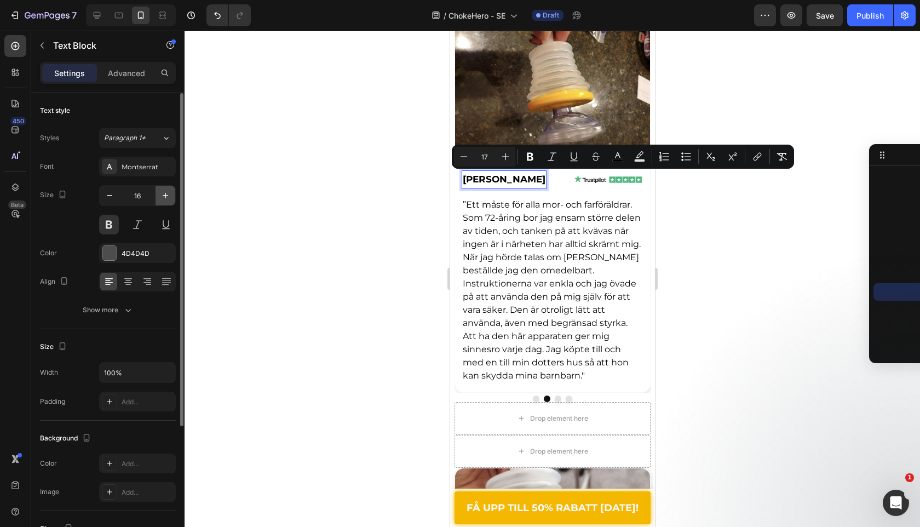
click at [169, 198] on icon "button" at bounding box center [165, 195] width 11 height 11
type input "17"
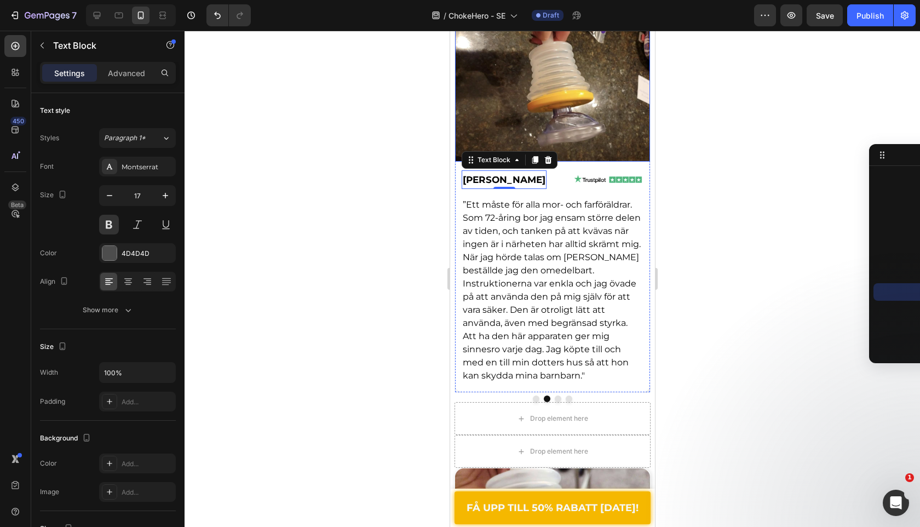
click at [566, 69] on img at bounding box center [552, 64] width 195 height 195
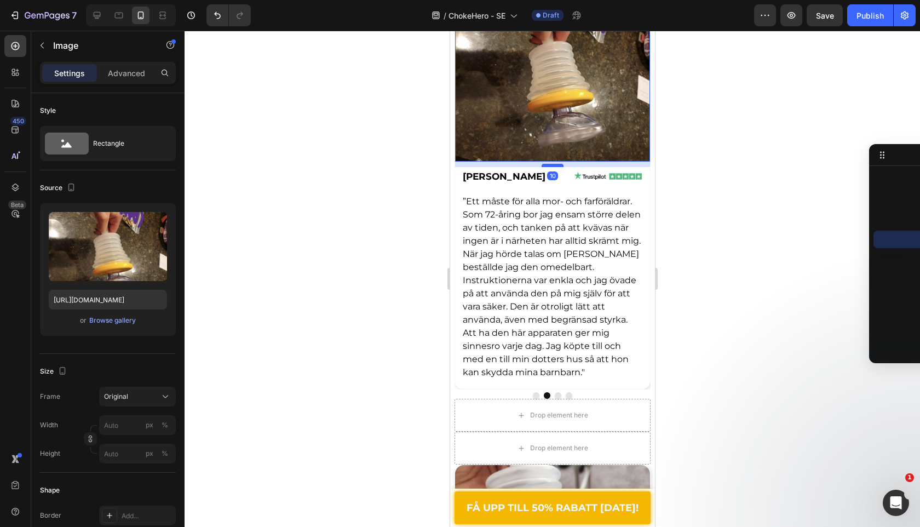
click at [559, 164] on div at bounding box center [552, 165] width 22 height 3
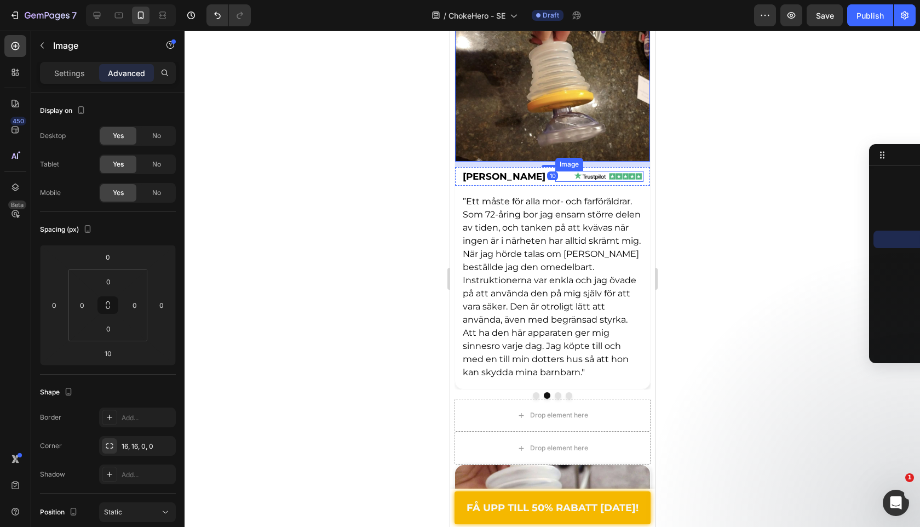
click at [555, 182] on div at bounding box center [599, 176] width 88 height 11
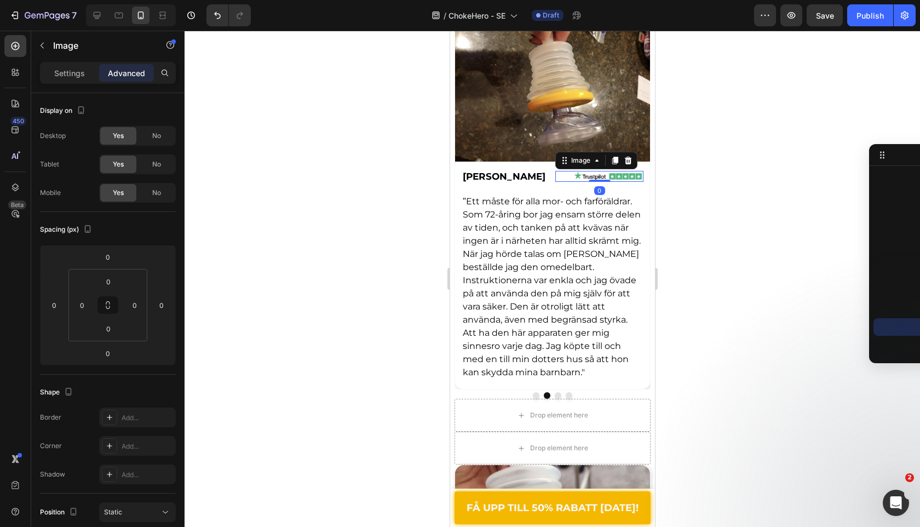
click at [555, 182] on div at bounding box center [599, 176] width 88 height 11
click at [510, 182] on div "David O. Text Block Image 0 Row" at bounding box center [552, 176] width 195 height 19
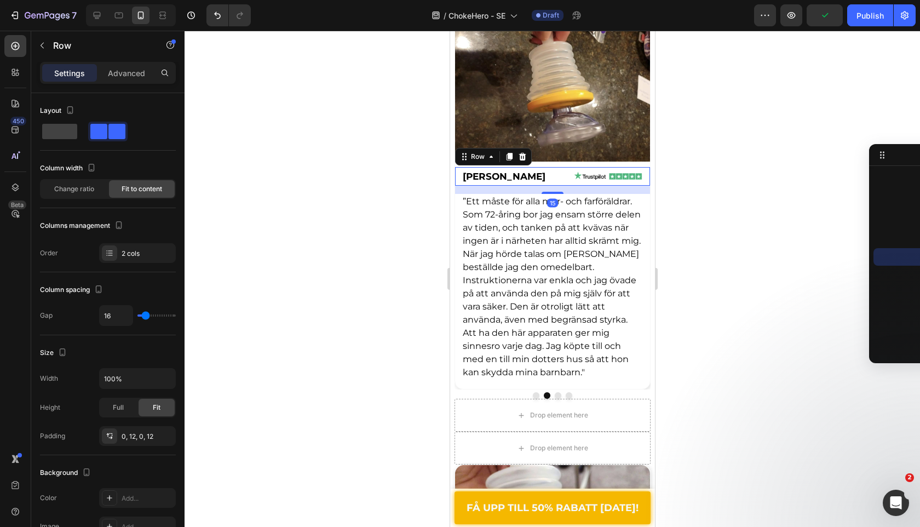
click at [573, 174] on img at bounding box center [608, 176] width 71 height 11
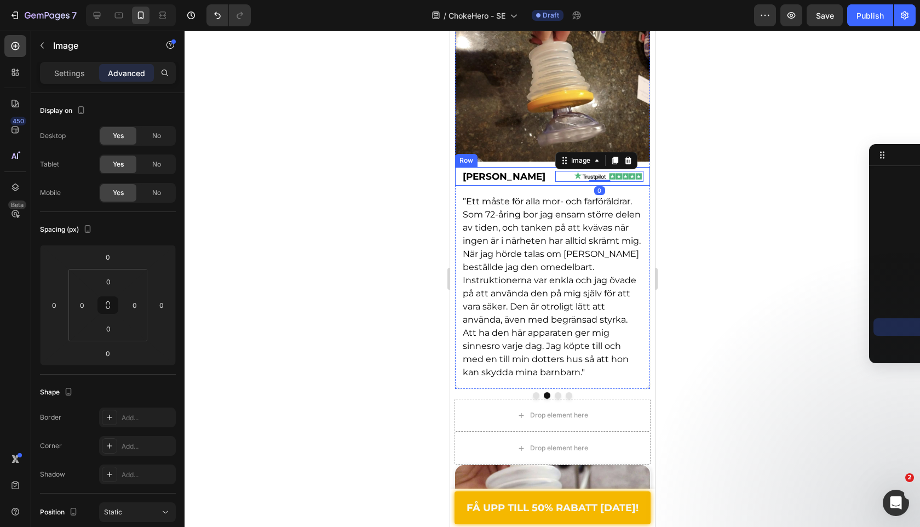
click at [510, 181] on div "David O. Text Block Image 0 Row" at bounding box center [552, 176] width 195 height 19
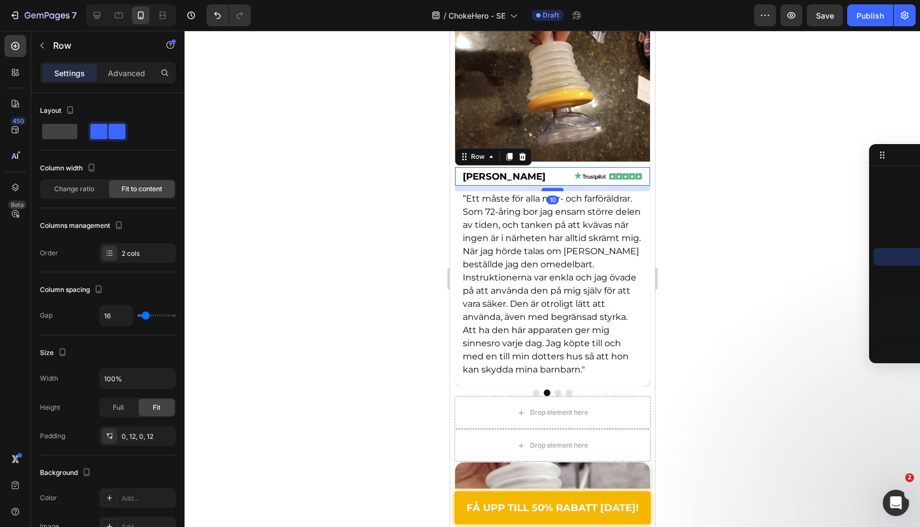
click at [556, 190] on div at bounding box center [552, 189] width 22 height 3
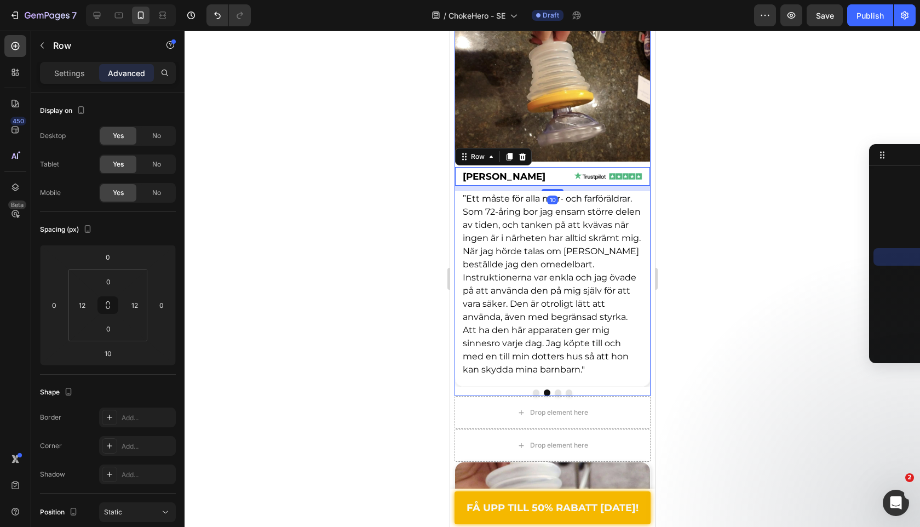
click at [534, 391] on button "Dot" at bounding box center [536, 393] width 7 height 7
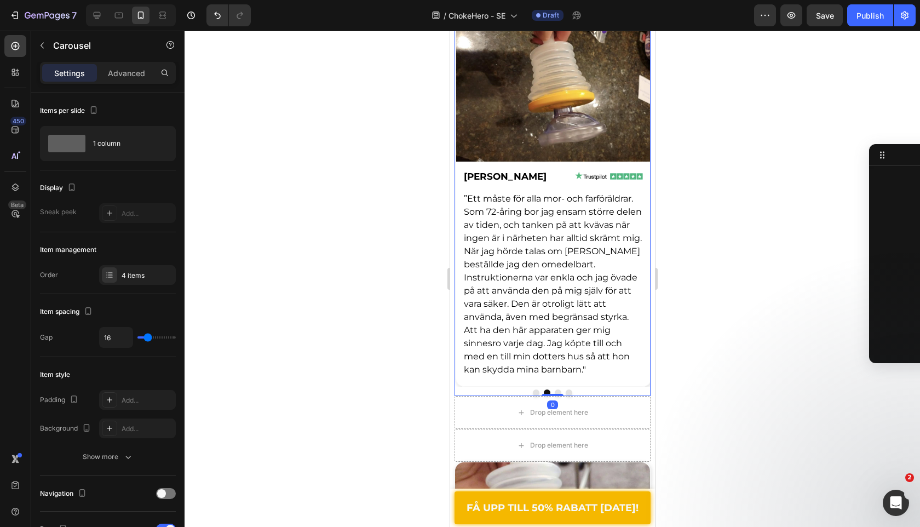
scroll to position [978, 0]
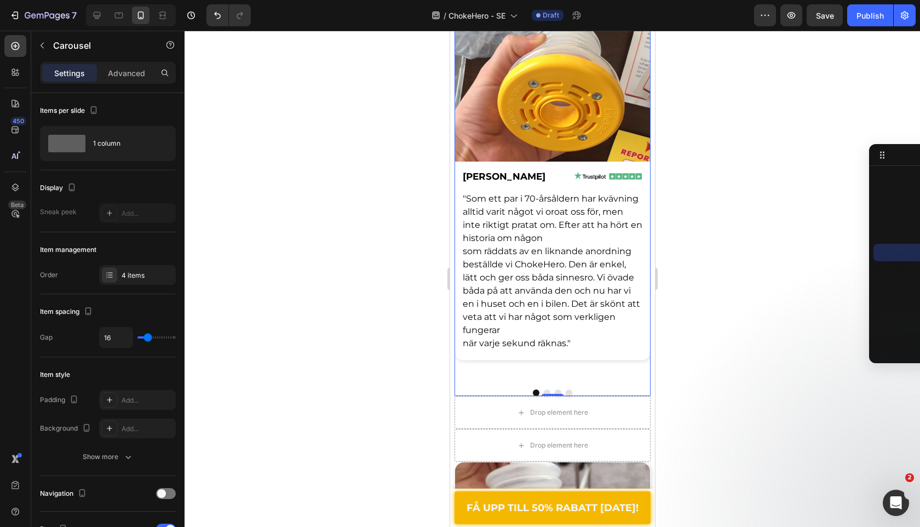
click at [548, 390] on div at bounding box center [552, 393] width 196 height 7
click at [548, 392] on button "Dot" at bounding box center [546, 393] width 7 height 7
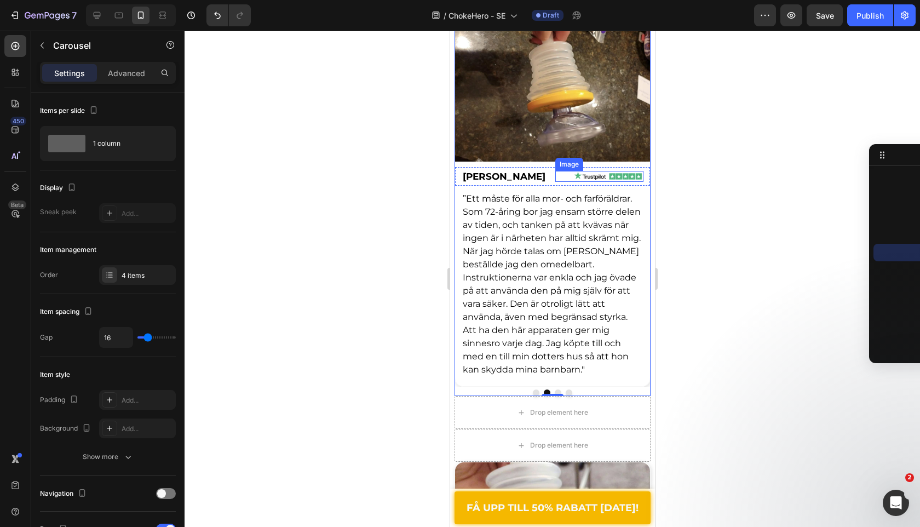
click at [573, 181] on img at bounding box center [608, 176] width 71 height 11
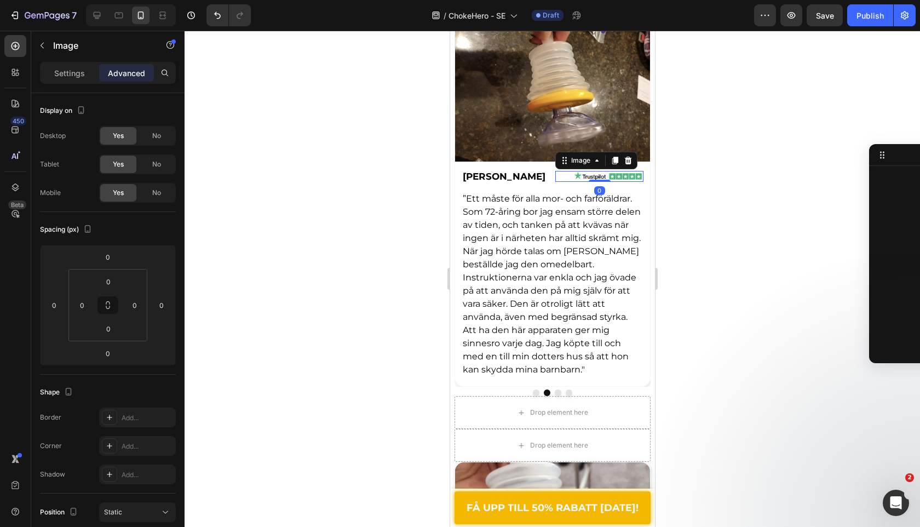
scroll to position [1171, 0]
click at [90, 62] on div "Settings Advanced" at bounding box center [108, 73] width 136 height 22
click at [90, 70] on div "Settings" at bounding box center [69, 73] width 55 height 18
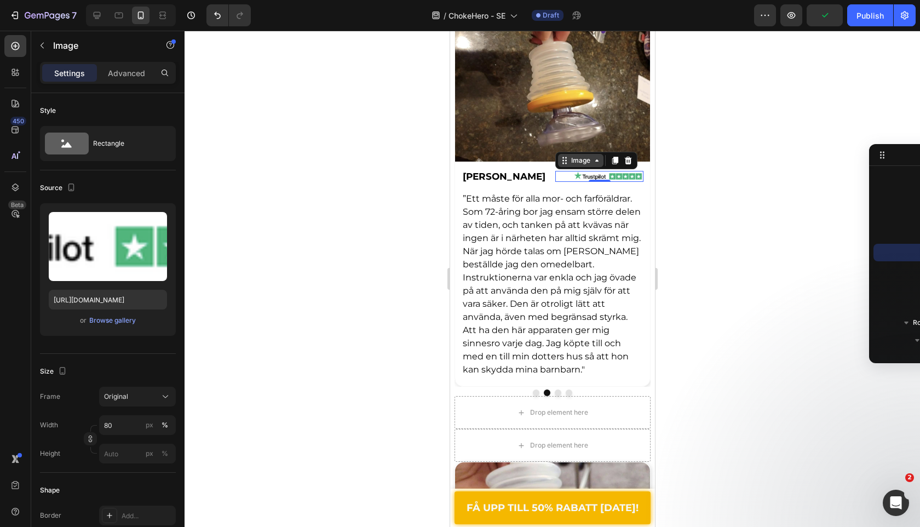
click at [569, 160] on div "Image" at bounding box center [581, 161] width 24 height 10
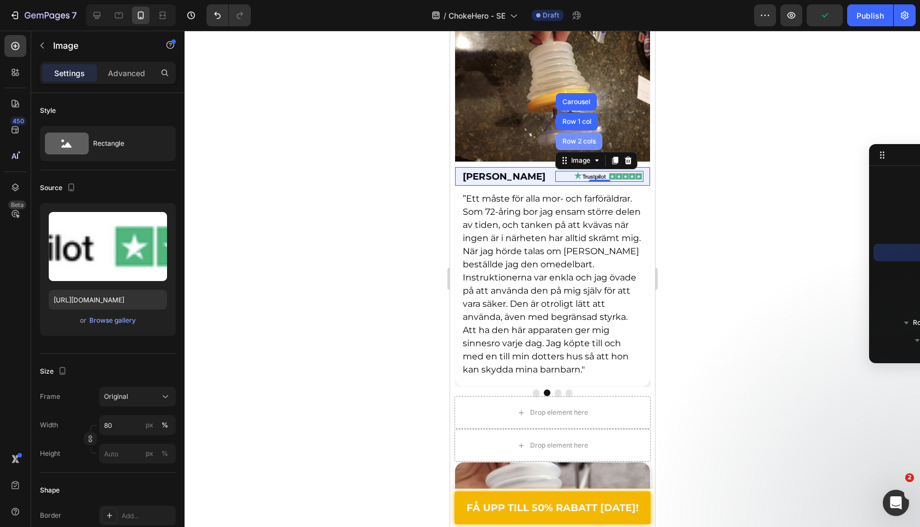
click at [556, 143] on div "Row 2 cols" at bounding box center [579, 142] width 47 height 18
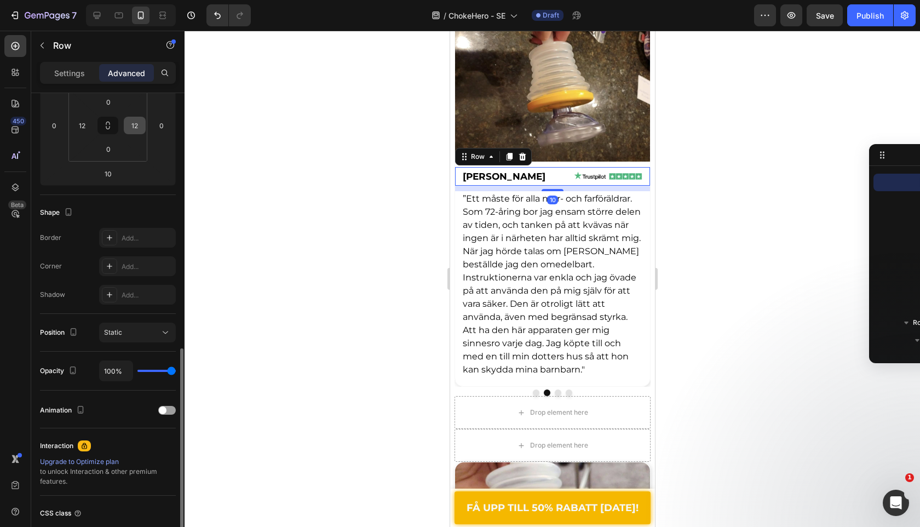
scroll to position [266, 0]
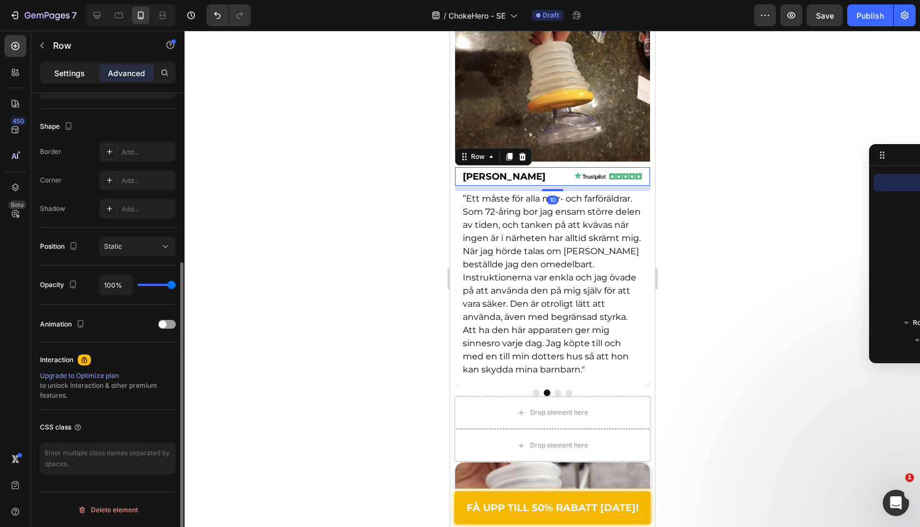
click at [72, 79] on div "Settings" at bounding box center [69, 73] width 55 height 18
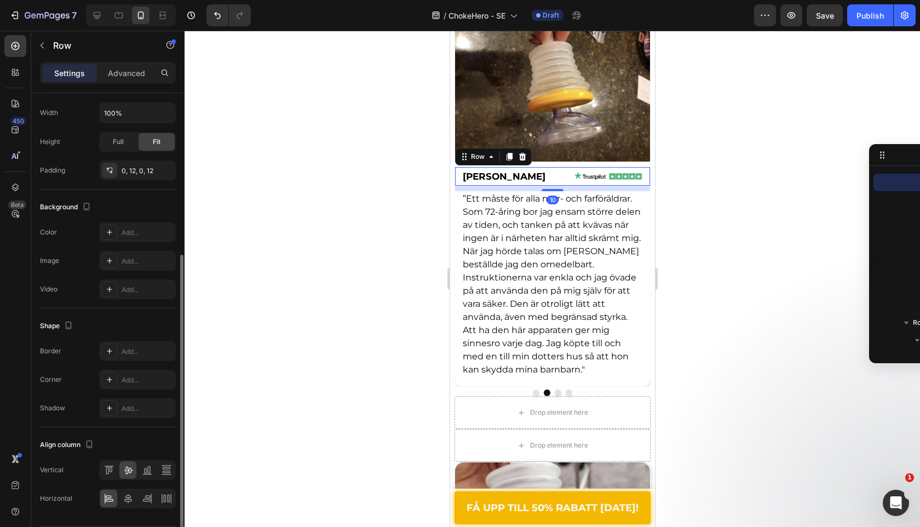
scroll to position [300, 0]
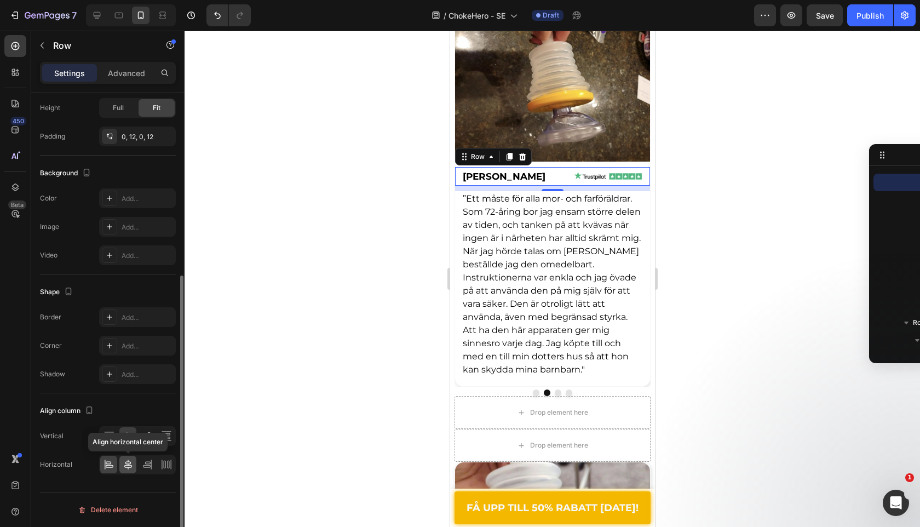
click at [130, 465] on icon at bounding box center [128, 465] width 8 height 10
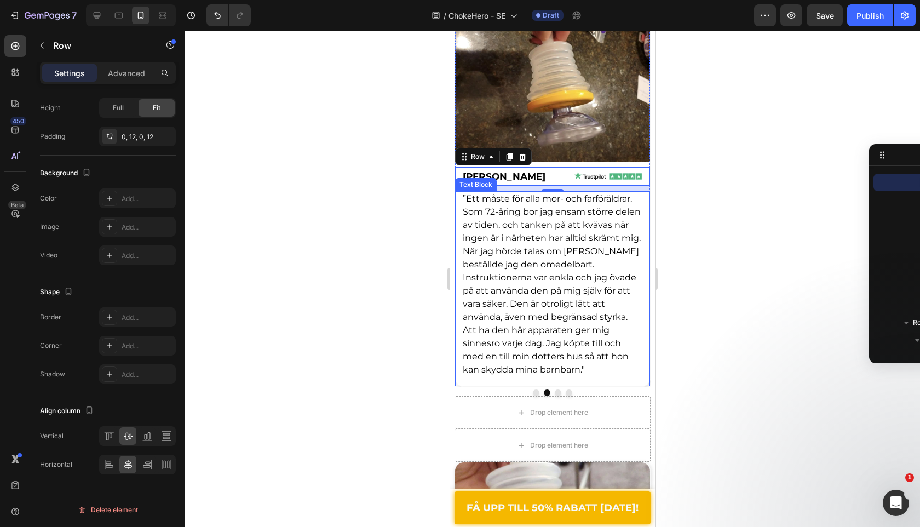
click at [542, 228] on span "”Ett måste för alla mor- och farföräldrar. Som 72-åring bor jag ensam större de…" at bounding box center [551, 283] width 178 height 181
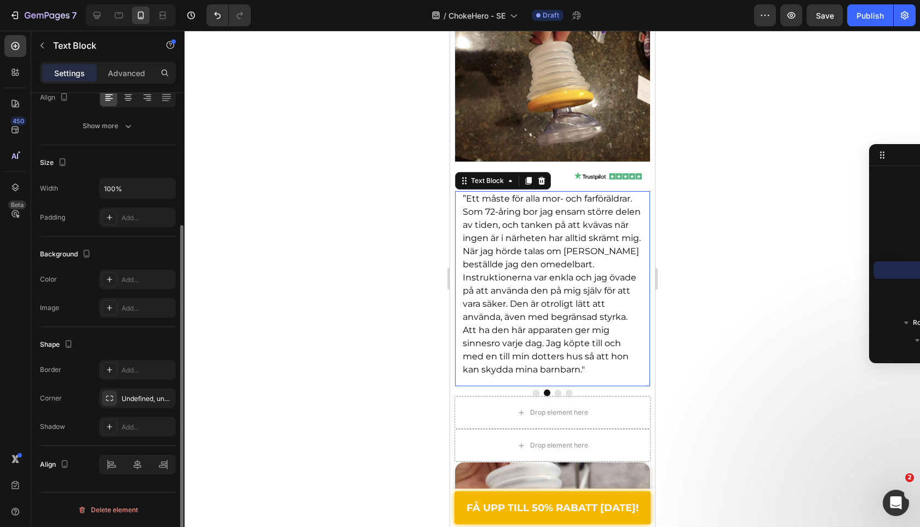
scroll to position [0, 0]
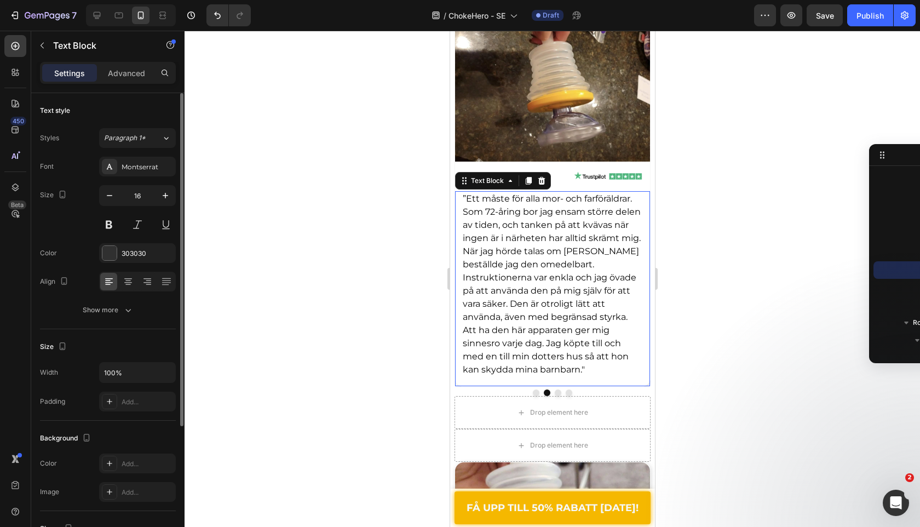
click at [542, 228] on span "”Ett måste för alla mor- och farföräldrar. Som 72-åring bor jag ensam större de…" at bounding box center [551, 283] width 178 height 181
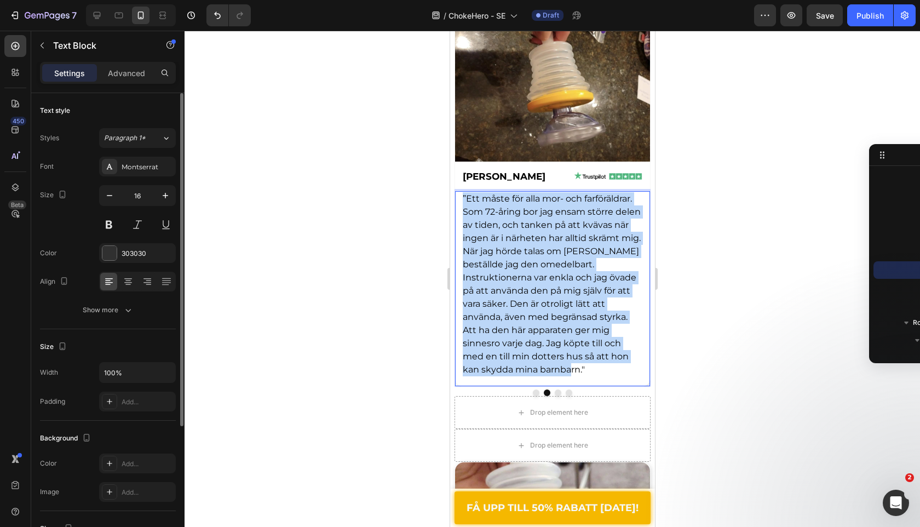
click at [542, 228] on span "”Ett måste för alla mor- och farföräldrar. Som 72-åring bor jag ensam större de…" at bounding box center [551, 283] width 178 height 181
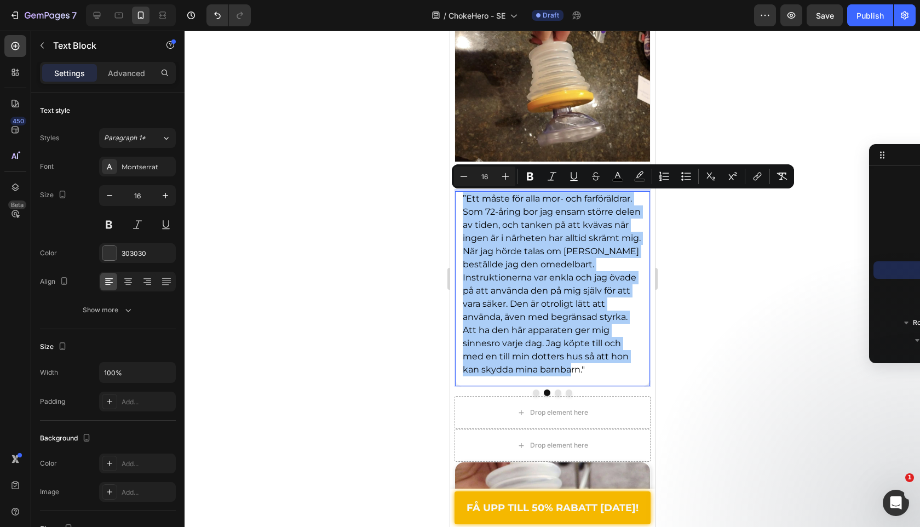
click at [334, 356] on div at bounding box center [553, 279] width 736 height 496
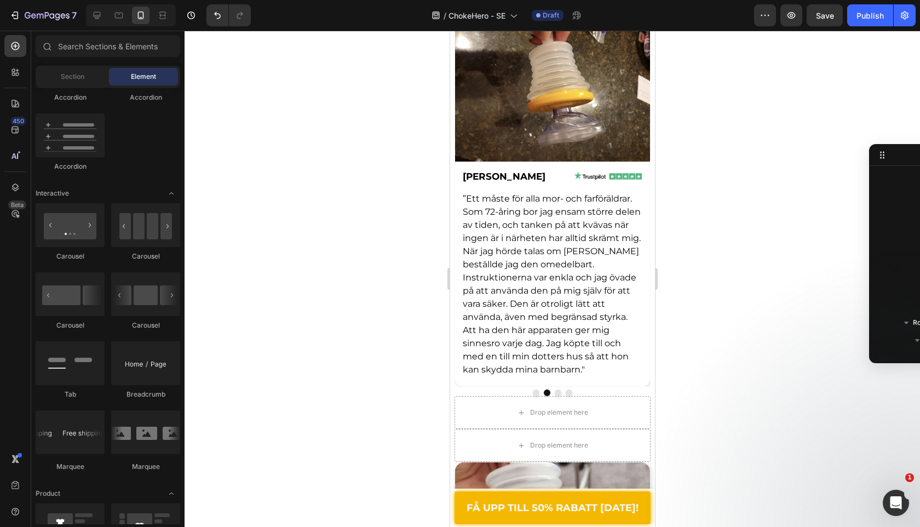
click at [317, 493] on div at bounding box center [553, 279] width 736 height 496
click at [512, 376] on div "”Ett måste för alla mor- och farföräldrar. Som 72-åring bor jag ensam större de…" at bounding box center [552, 284] width 182 height 186
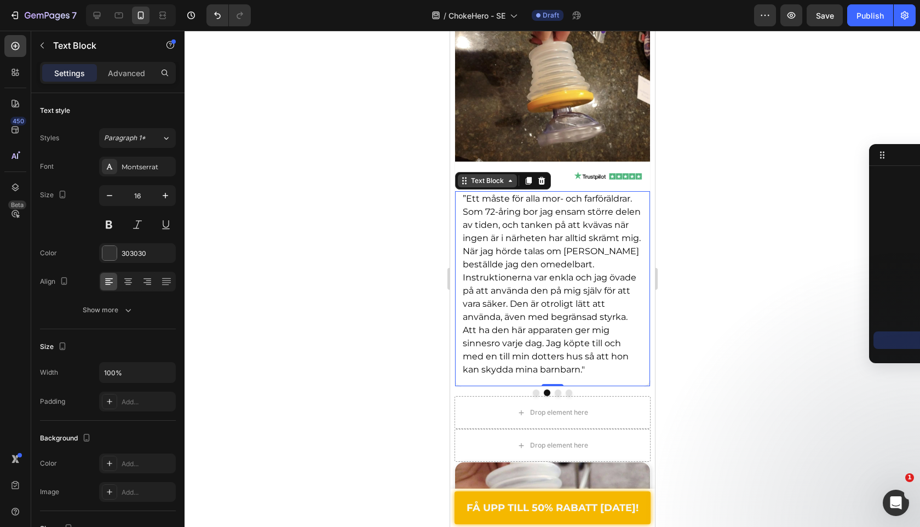
click at [493, 183] on div "Text Block" at bounding box center [486, 181] width 37 height 10
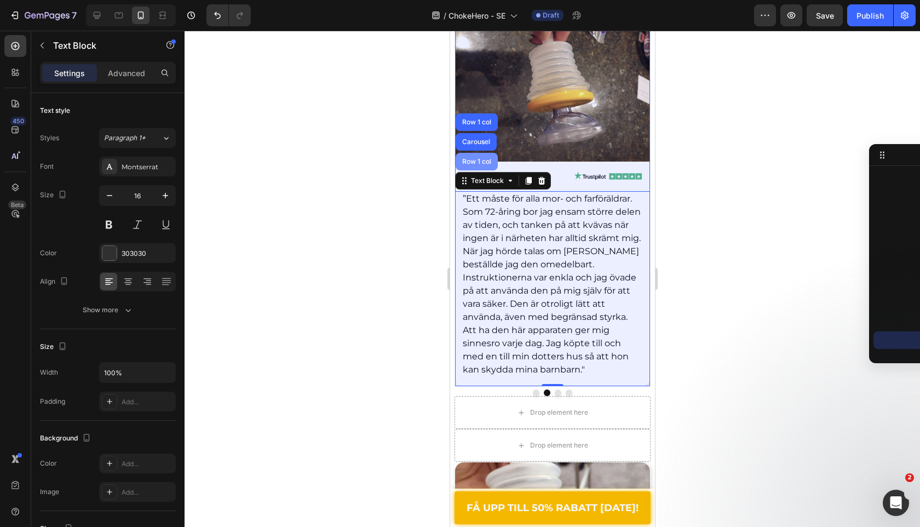
click at [485, 165] on div "Row 1 col" at bounding box center [476, 162] width 42 height 18
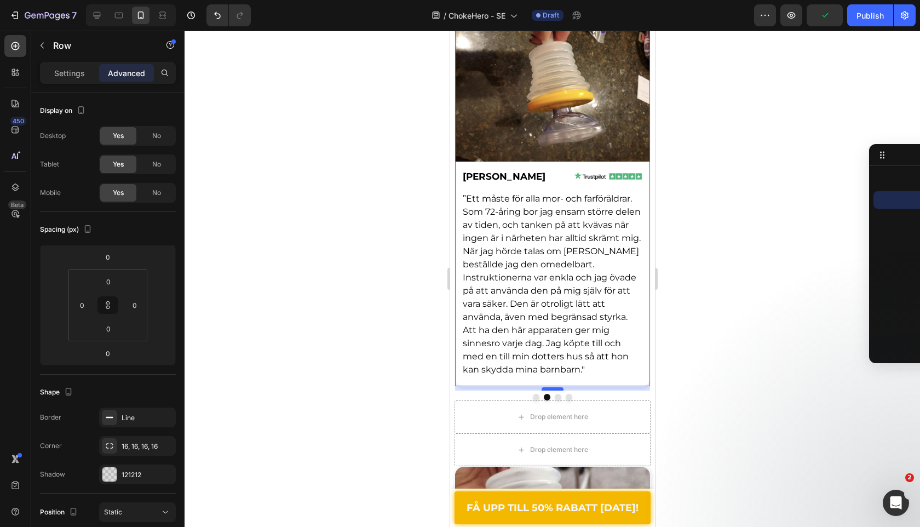
drag, startPoint x: 552, startPoint y: 384, endPoint x: 814, endPoint y: 413, distance: 262.9
click at [553, 388] on div at bounding box center [552, 388] width 22 height 3
type input "8"
click at [354, 382] on div at bounding box center [553, 279] width 736 height 496
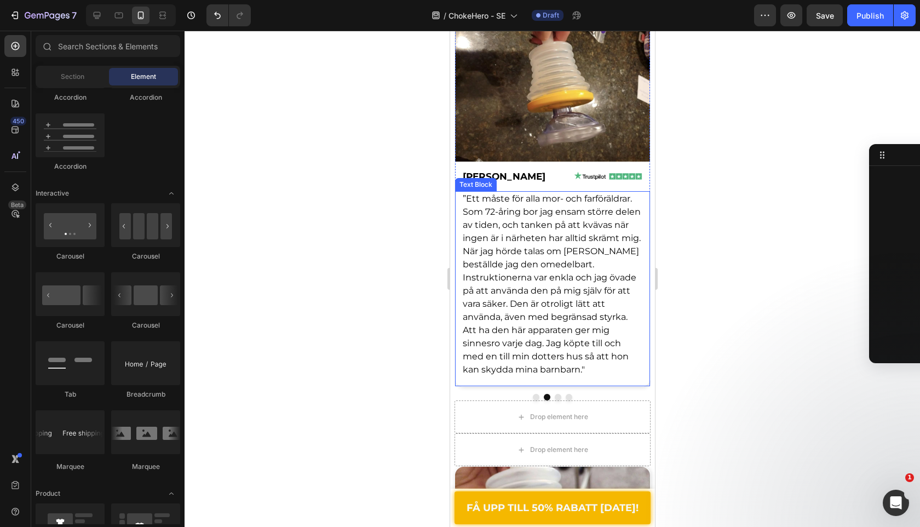
click at [594, 385] on div "”Ett måste för alla mor- och farföräldrar. Som 72-åring bor jag ensam större de…" at bounding box center [552, 288] width 195 height 195
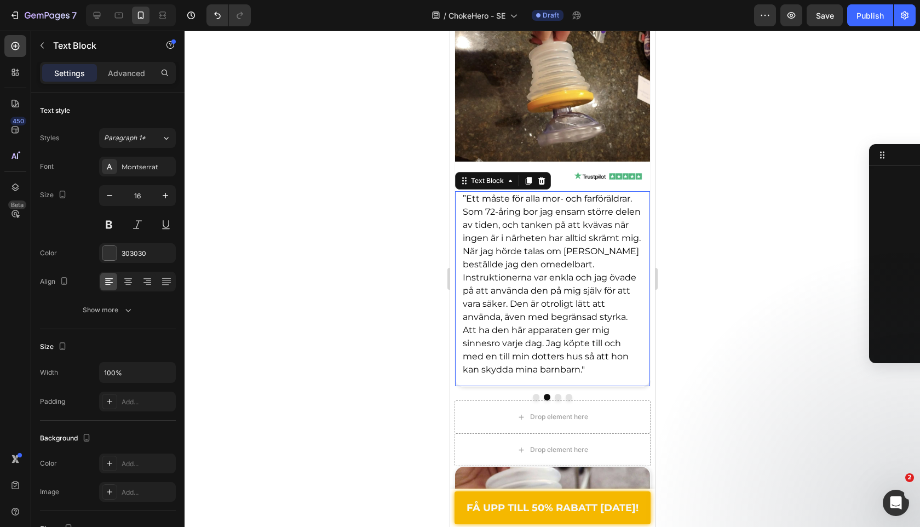
scroll to position [1329, 0]
click at [480, 184] on div "Text Block" at bounding box center [486, 181] width 37 height 10
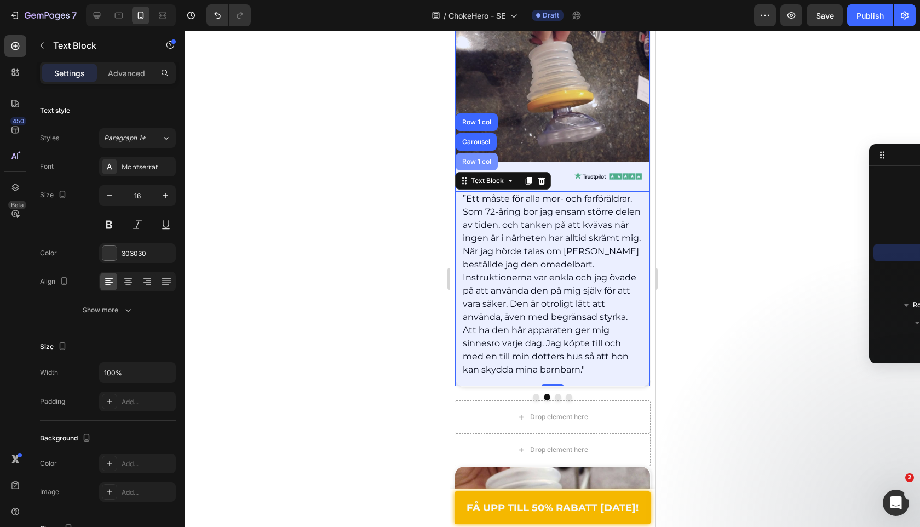
click at [479, 168] on div "Row 1 col" at bounding box center [476, 162] width 42 height 18
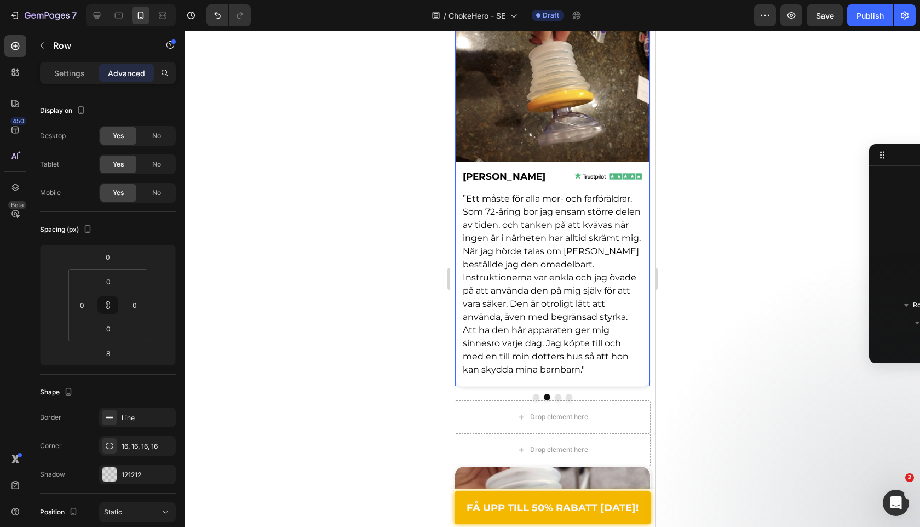
scroll to position [1189, 0]
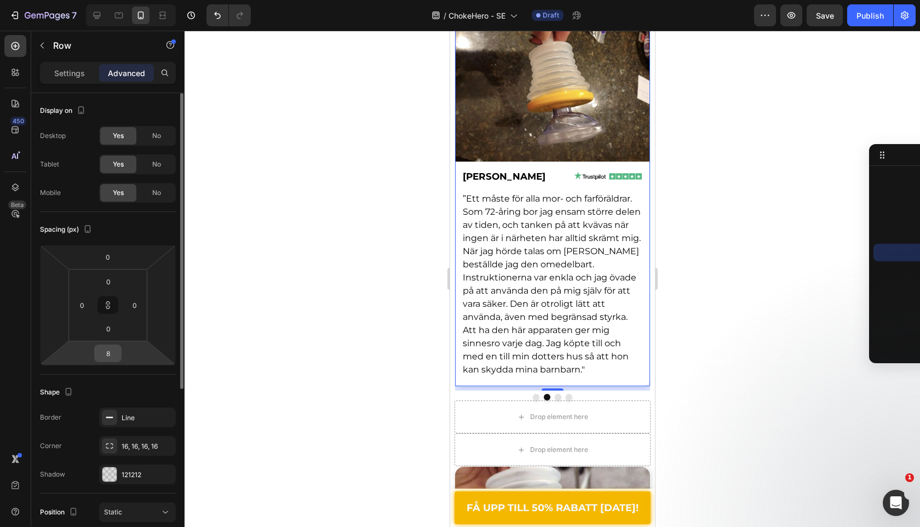
click at [113, 358] on input "8" at bounding box center [108, 353] width 22 height 16
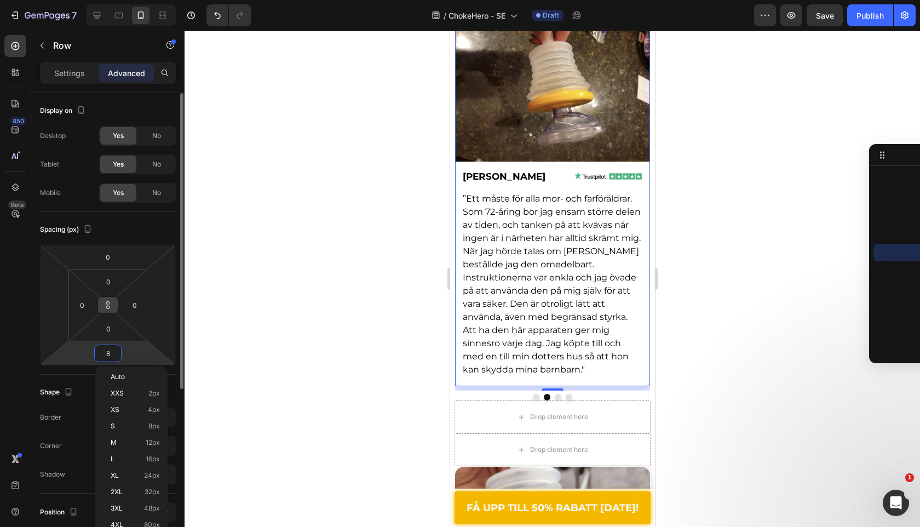
click at [107, 307] on icon at bounding box center [108, 305] width 9 height 9
type input "8"
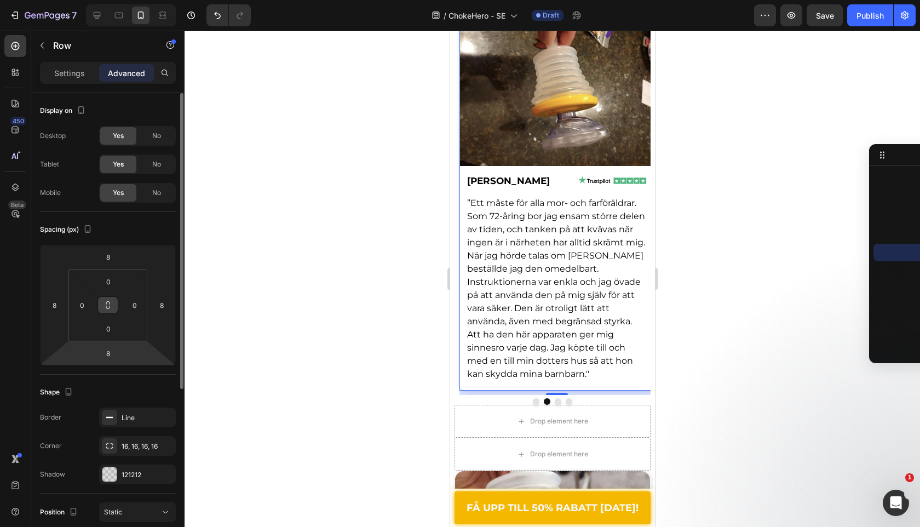
click at [108, 308] on icon at bounding box center [108, 305] width 9 height 9
click at [112, 301] on button at bounding box center [108, 305] width 21 height 18
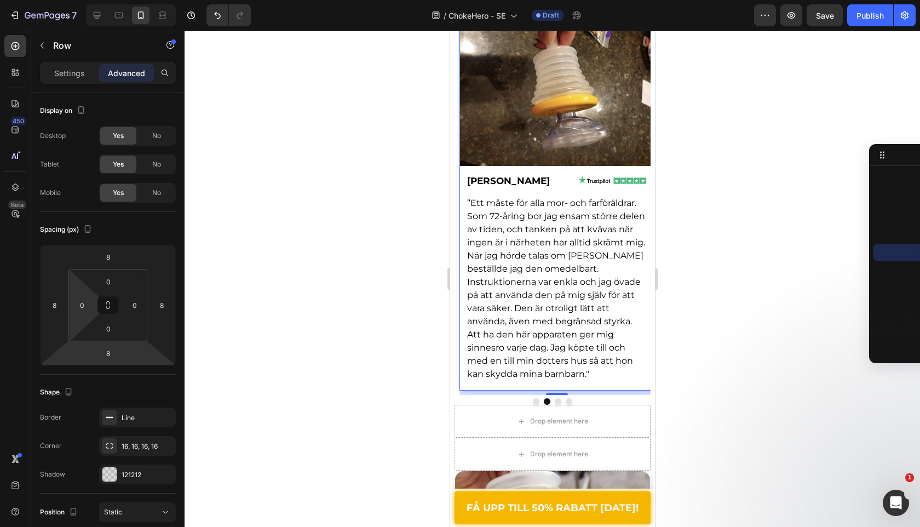
click at [67, 0] on html "7 Version history / ChokeHero - SE Draft Preview Save Publish 450 Beta Sections…" at bounding box center [460, 0] width 920 height 0
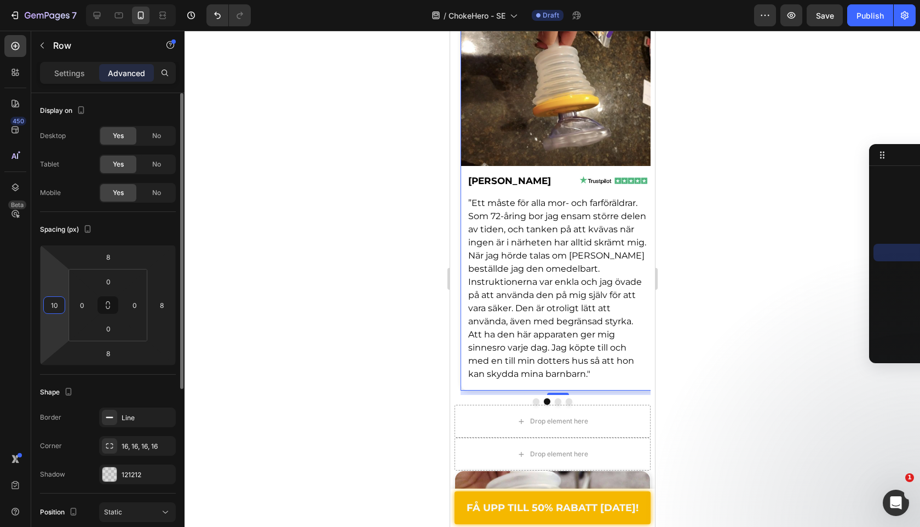
click at [58, 307] on input "10" at bounding box center [54, 305] width 16 height 16
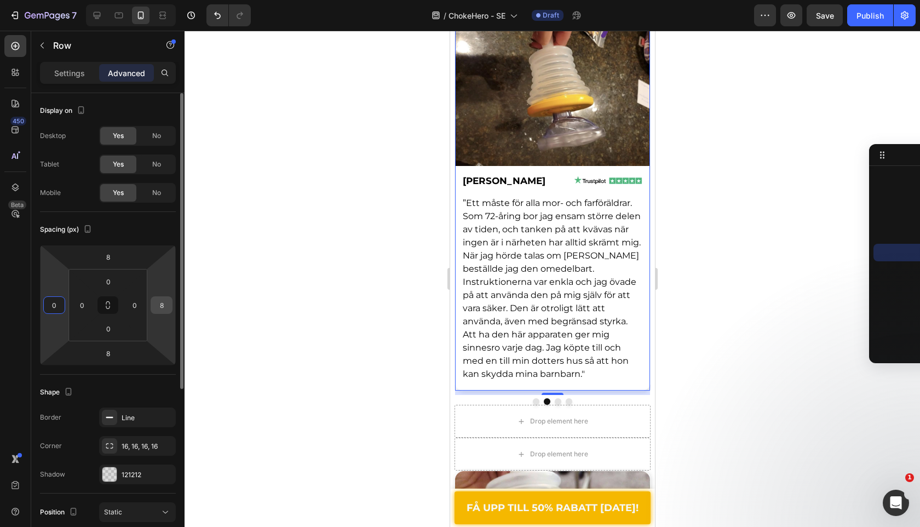
type input "0"
click at [163, 310] on input "8" at bounding box center [161, 305] width 16 height 16
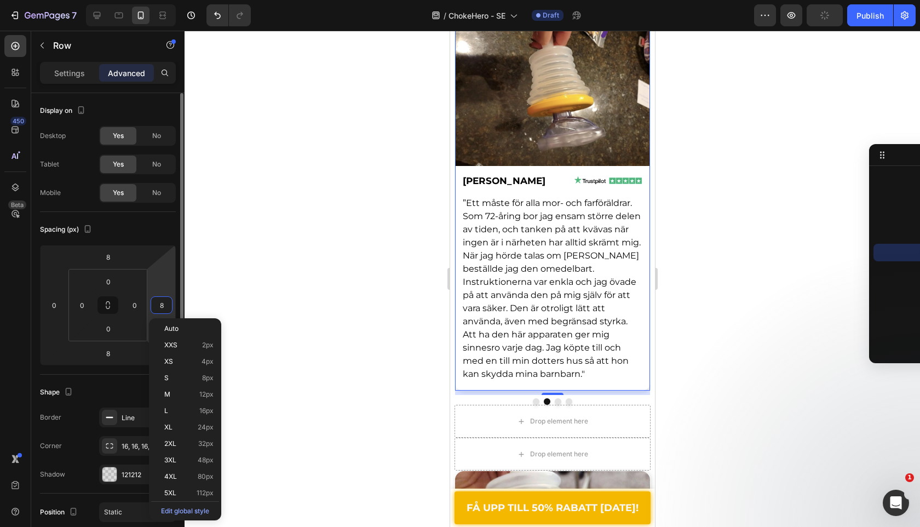
click at [163, 310] on input "8" at bounding box center [161, 305] width 16 height 16
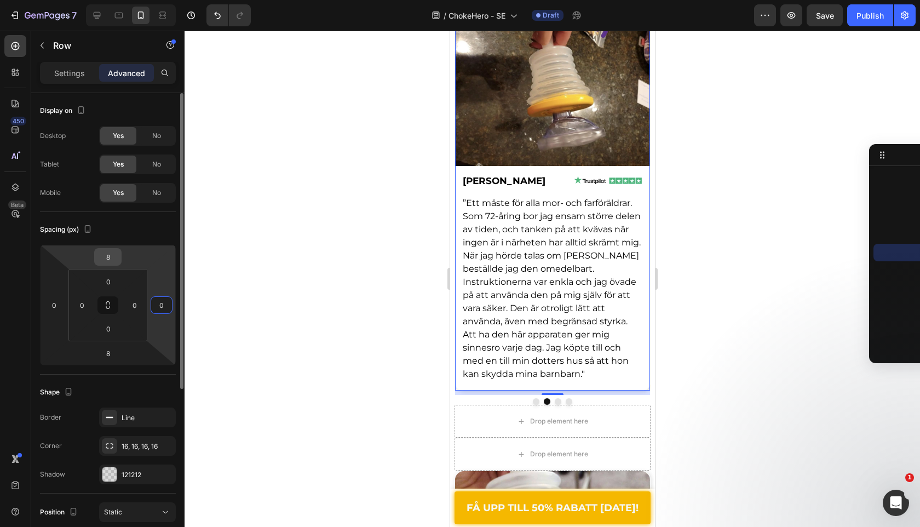
type input "0"
click at [106, 262] on input "8" at bounding box center [108, 257] width 22 height 16
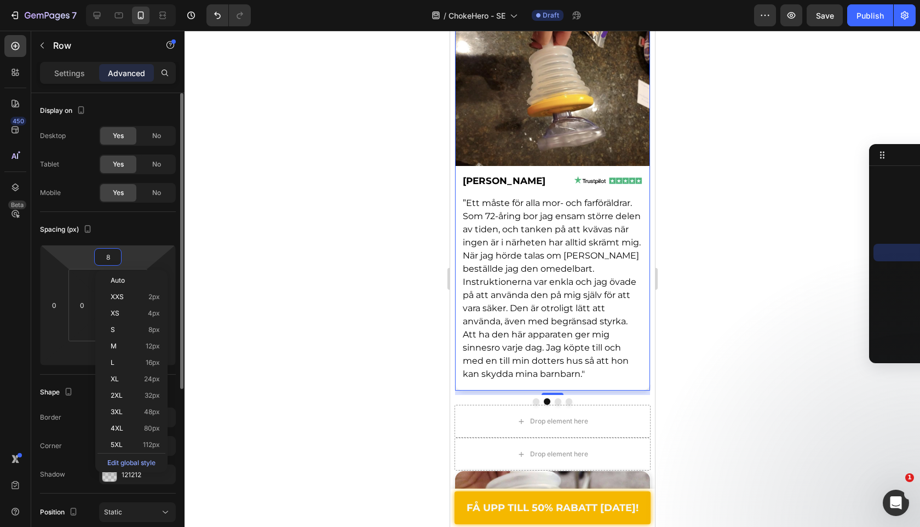
click at [106, 262] on input "8" at bounding box center [108, 257] width 22 height 16
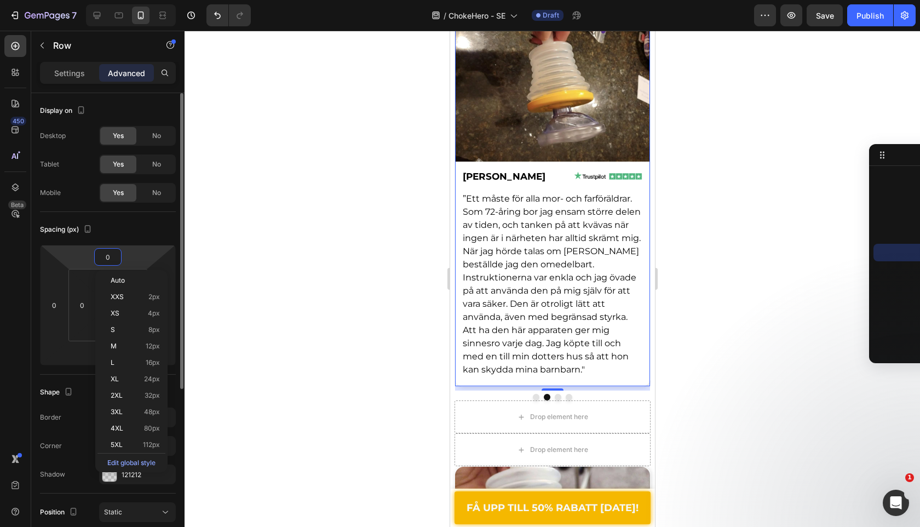
type input "0"
click at [0, 0] on div "Spacing (px) 0 0 8 0 0 0 0 0" at bounding box center [0, 0] width 0 height 0
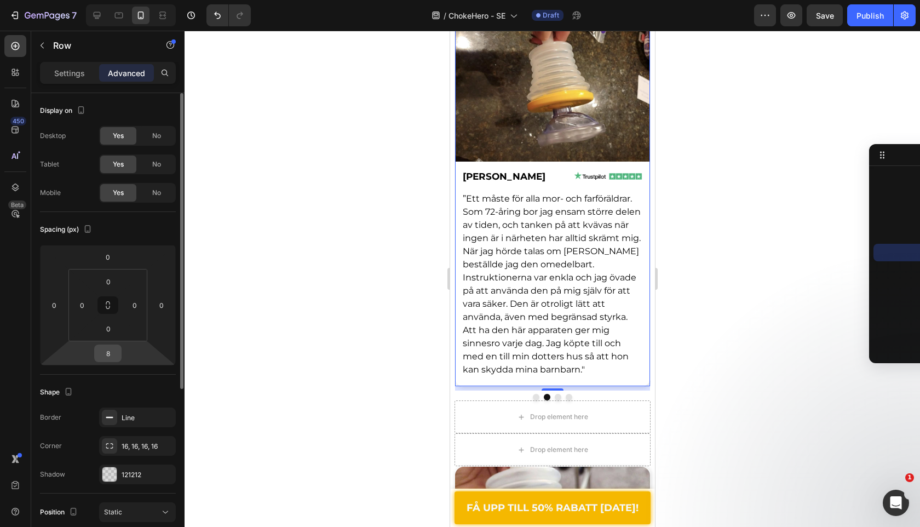
click at [106, 357] on input "8" at bounding box center [108, 353] width 22 height 16
type input "10"
click at [153, 235] on div "Spacing (px)" at bounding box center [108, 230] width 136 height 18
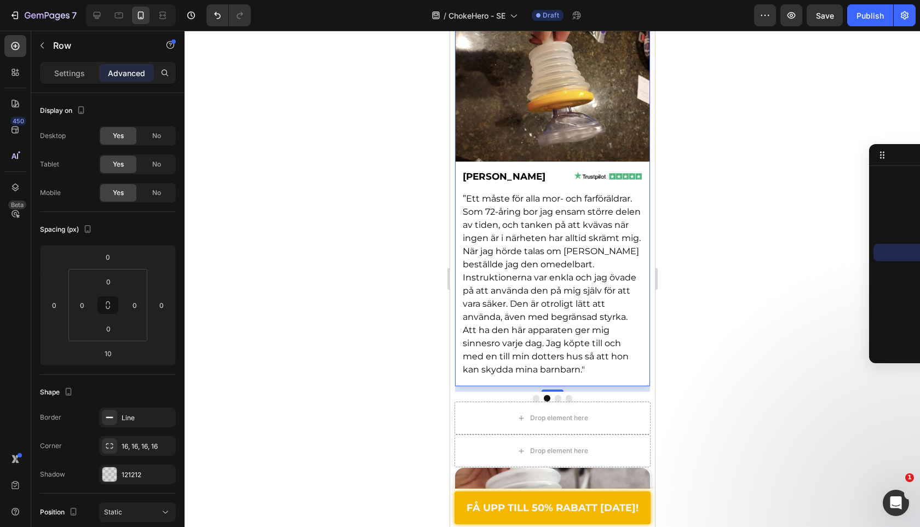
click at [323, 410] on div at bounding box center [553, 279] width 736 height 496
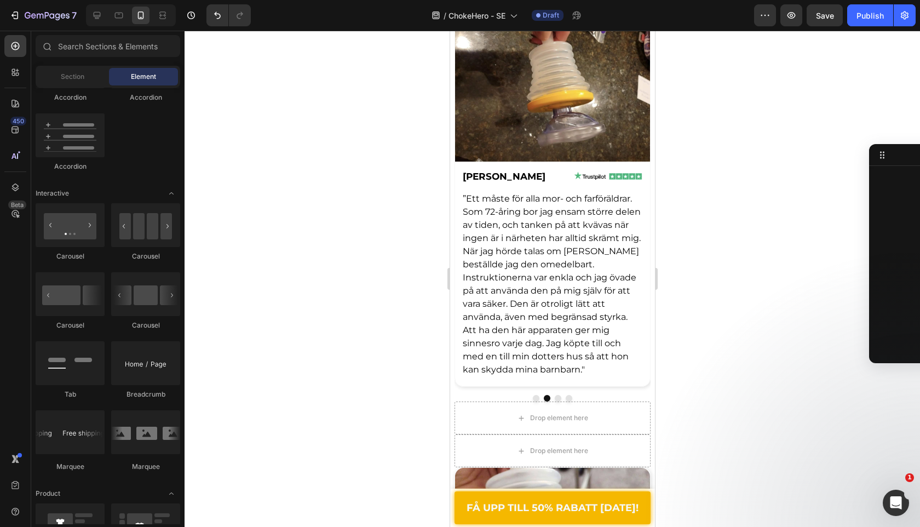
click at [350, 380] on div at bounding box center [553, 279] width 736 height 496
click at [535, 397] on button "Dot" at bounding box center [536, 398] width 7 height 7
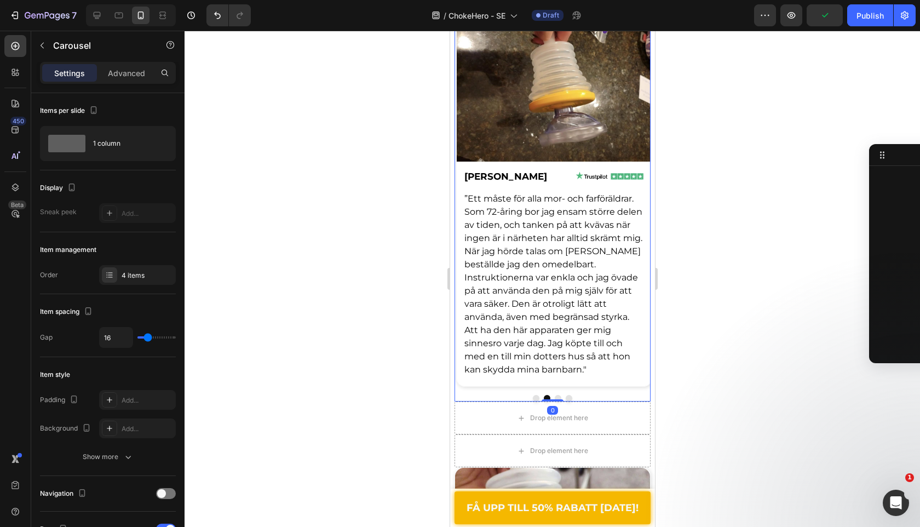
scroll to position [978, 0]
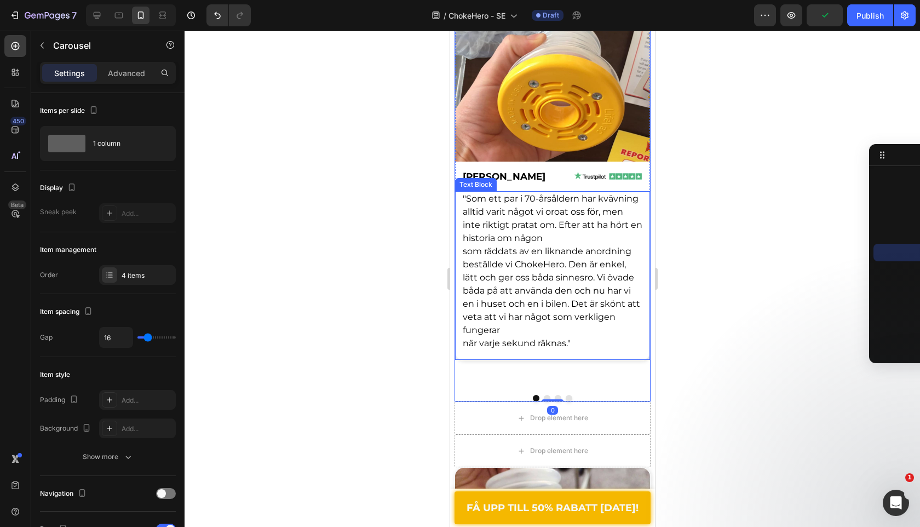
click at [546, 338] on div ""Som ett par i 70-årsåldern har kvävning alltid varit något vi oroat oss för, m…" at bounding box center [552, 275] width 195 height 169
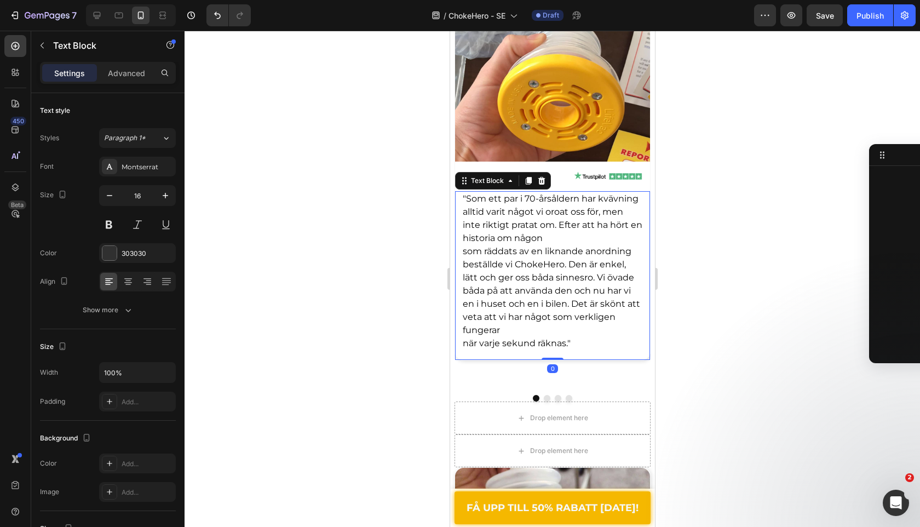
scroll to position [1154, 0]
click at [489, 180] on div "Text Block" at bounding box center [486, 181] width 37 height 10
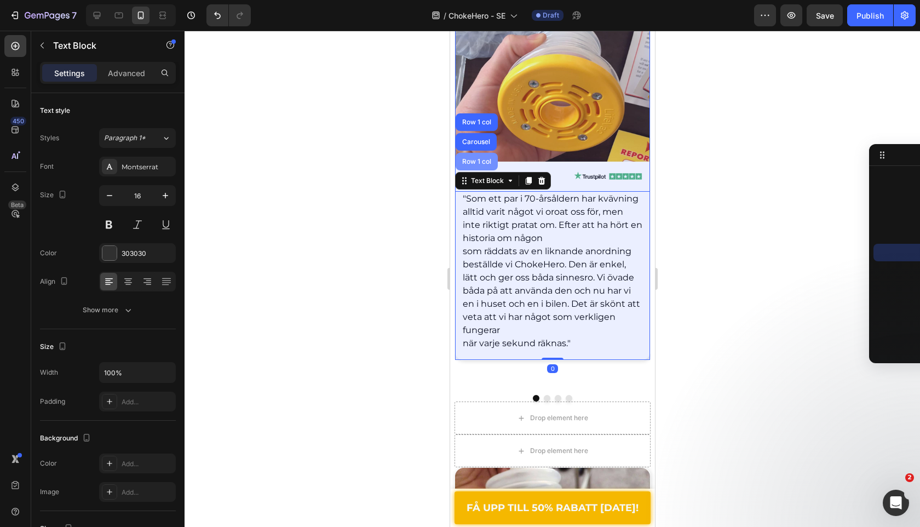
click at [487, 170] on div "Row 1 col" at bounding box center [476, 162] width 42 height 18
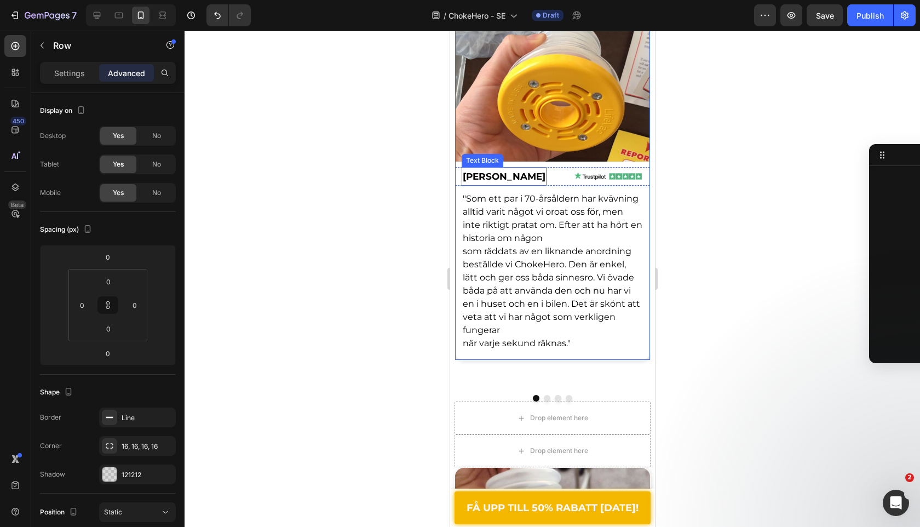
scroll to position [1014, 0]
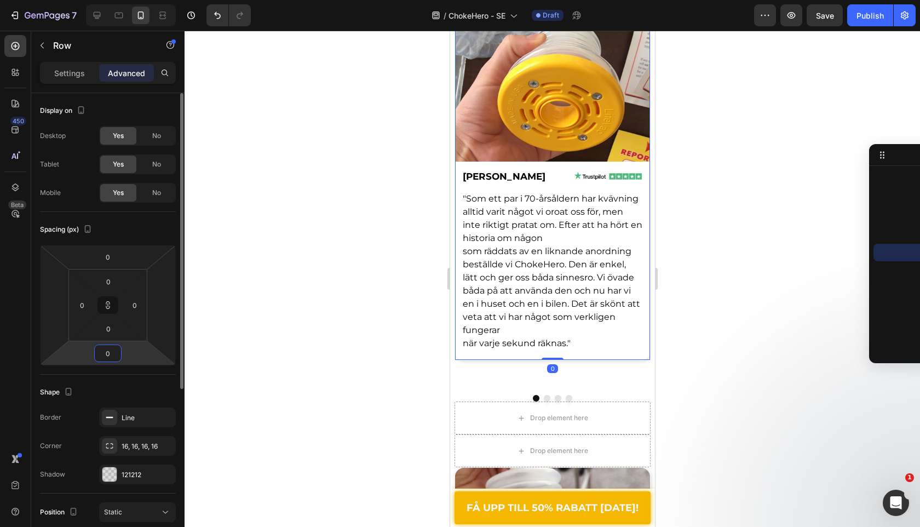
click at [108, 350] on input "0" at bounding box center [108, 353] width 22 height 16
click at [111, 306] on icon at bounding box center [108, 305] width 9 height 9
type input "0"
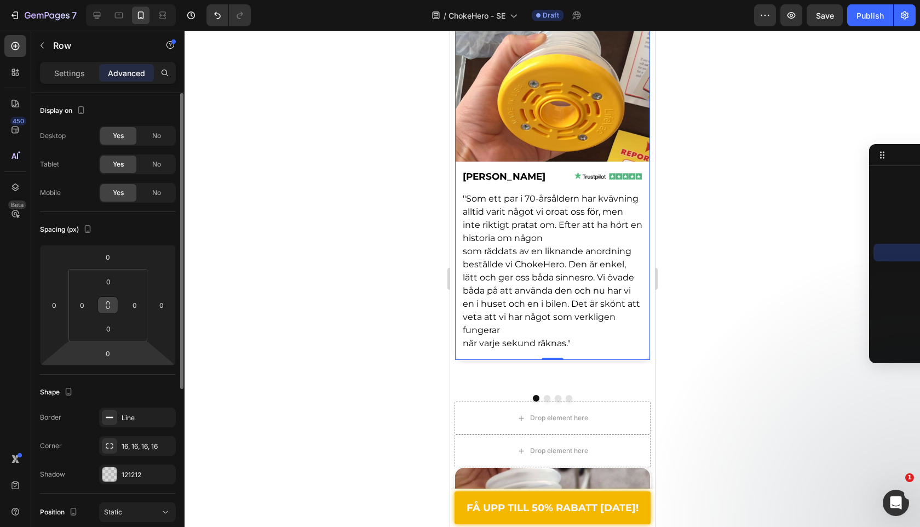
click at [113, 0] on html "7 Version history / ChokeHero - SE Draft Preview Save Publish 450 Beta Sections…" at bounding box center [460, 0] width 920 height 0
click at [113, 354] on input "0" at bounding box center [108, 353] width 22 height 16
type input "10"
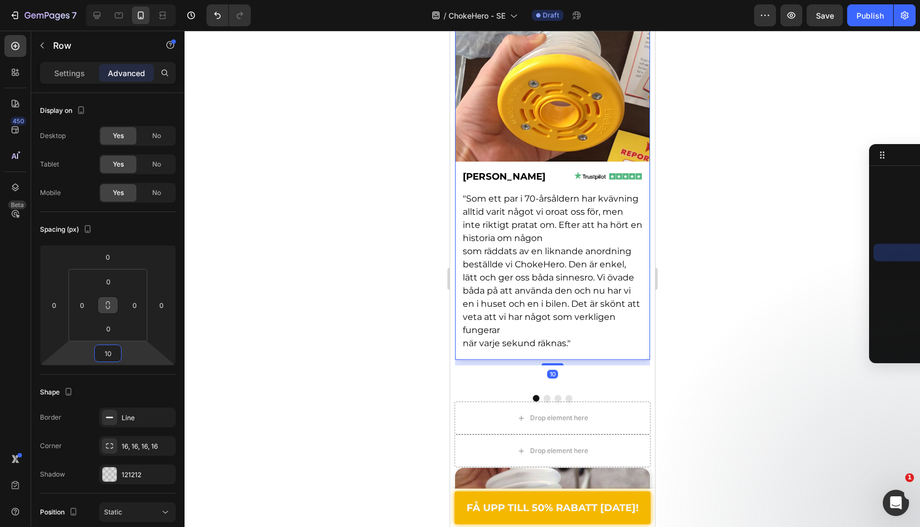
click at [372, 254] on div at bounding box center [553, 279] width 736 height 496
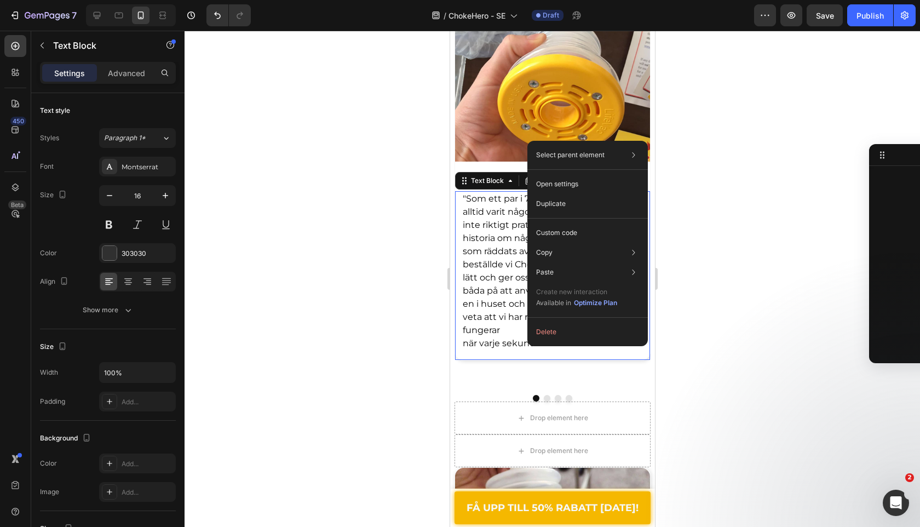
drag, startPoint x: 528, startPoint y: 346, endPoint x: 552, endPoint y: 253, distance: 96.7
click at [336, 329] on div at bounding box center [553, 279] width 736 height 496
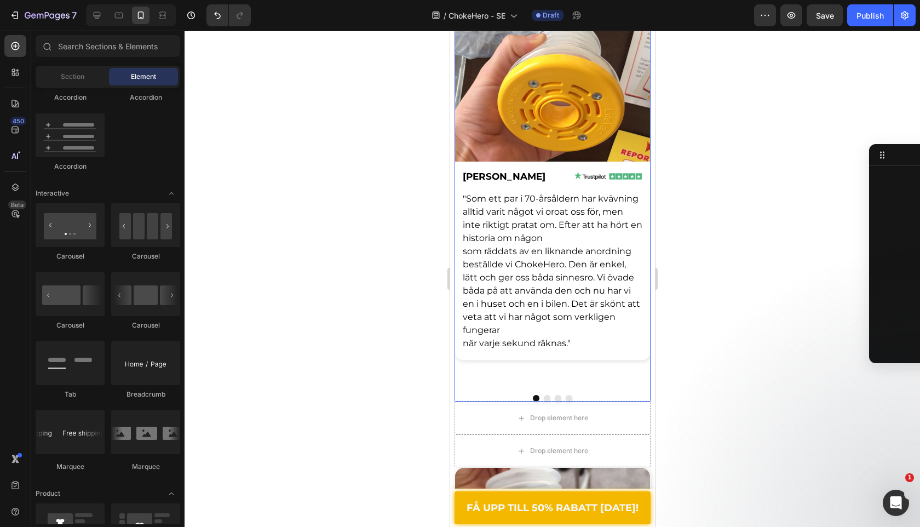
click at [548, 395] on div at bounding box center [552, 398] width 196 height 7
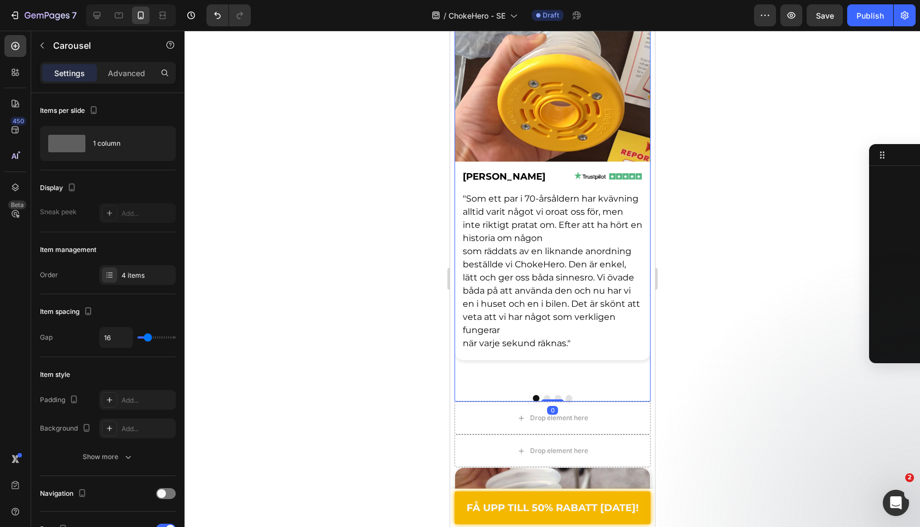
scroll to position [978, 0]
click at [548, 398] on button "Dot" at bounding box center [546, 398] width 7 height 7
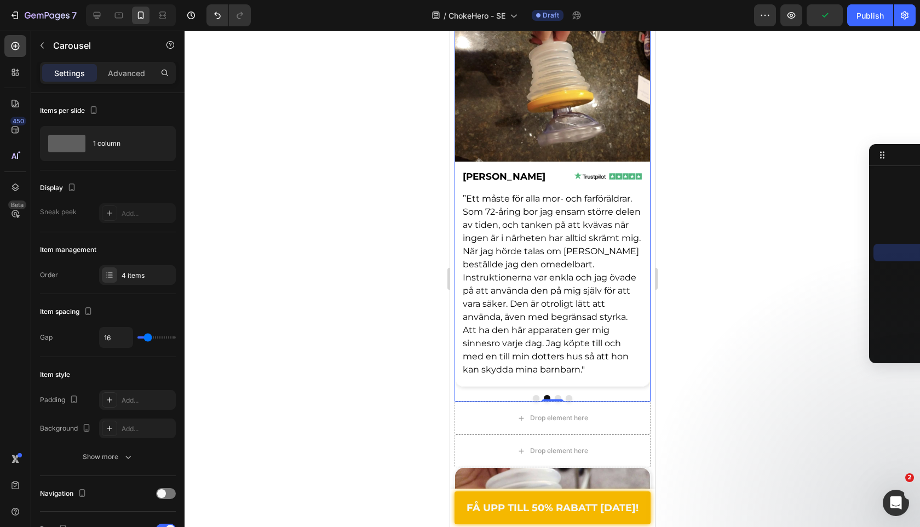
click at [557, 398] on button "Dot" at bounding box center [557, 398] width 7 height 7
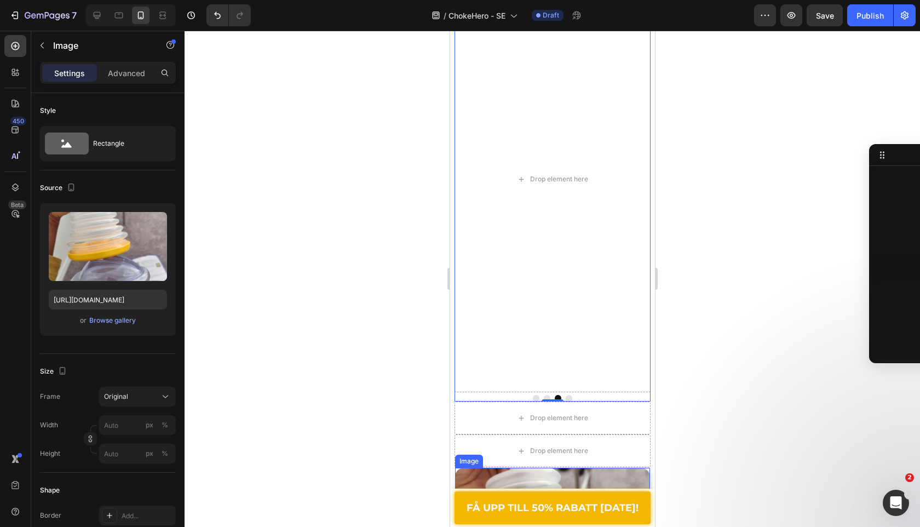
scroll to position [1513, 0]
click at [479, 454] on div "Image" at bounding box center [480, 458] width 24 height 10
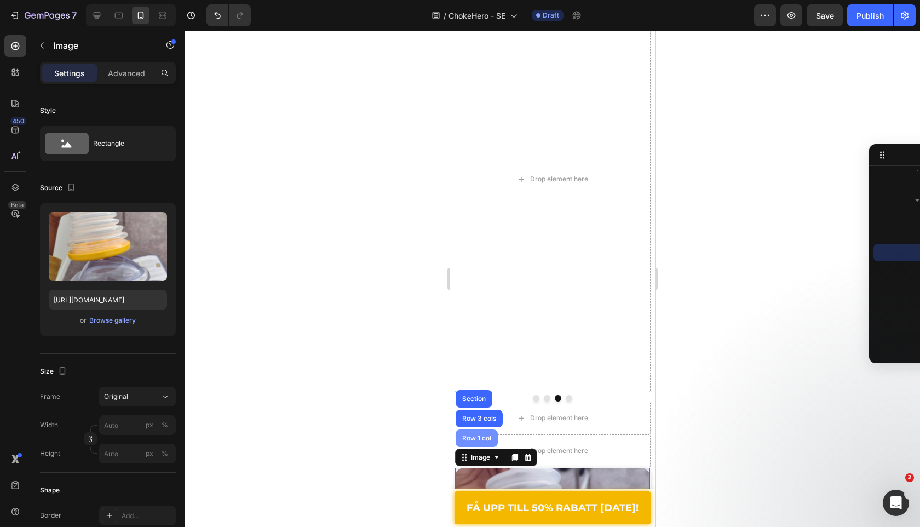
click at [477, 442] on div "Row 1 col" at bounding box center [476, 439] width 42 height 18
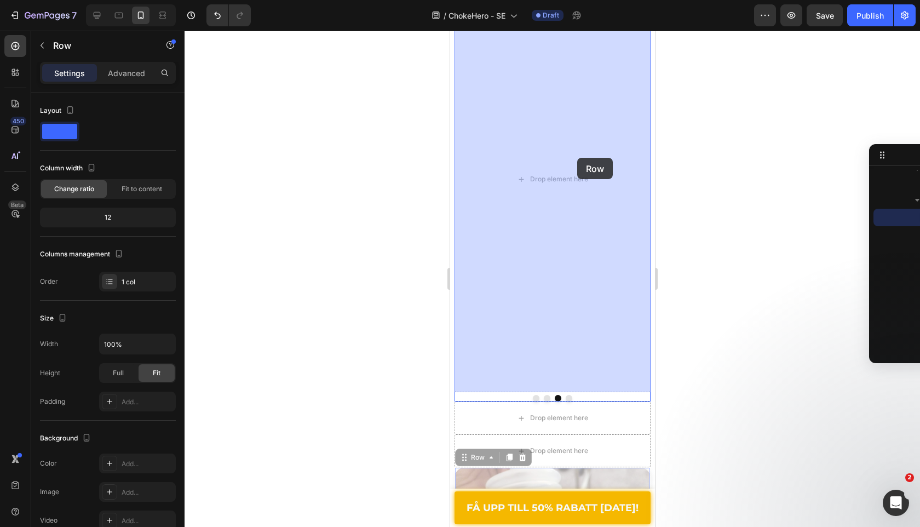
drag, startPoint x: 464, startPoint y: 456, endPoint x: 577, endPoint y: 158, distance: 319.2
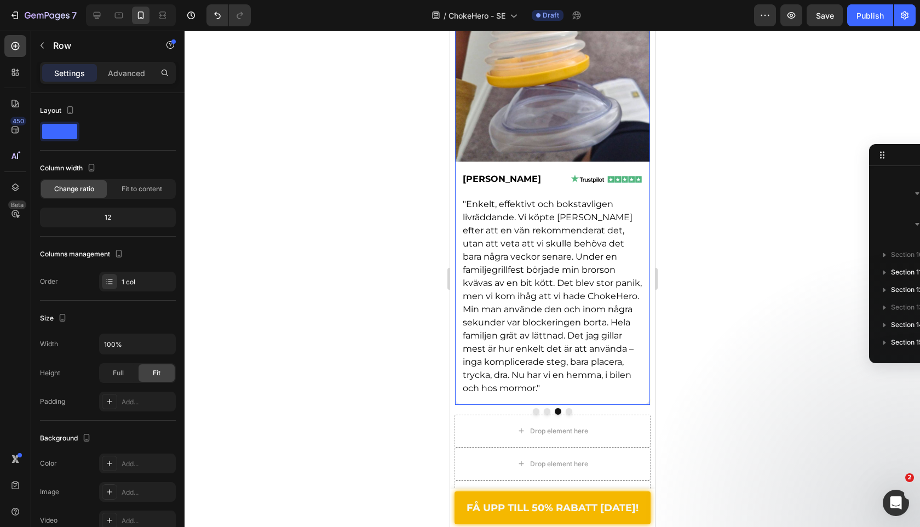
scroll to position [1507, 0]
click at [136, 78] on div "Advanced" at bounding box center [126, 73] width 55 height 18
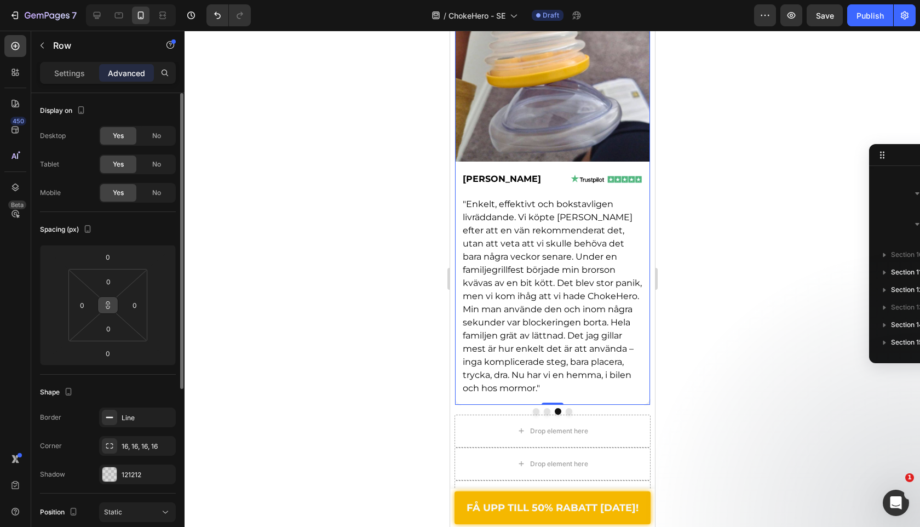
click at [110, 310] on button at bounding box center [108, 305] width 21 height 18
click at [111, 349] on input "0" at bounding box center [108, 353] width 22 height 16
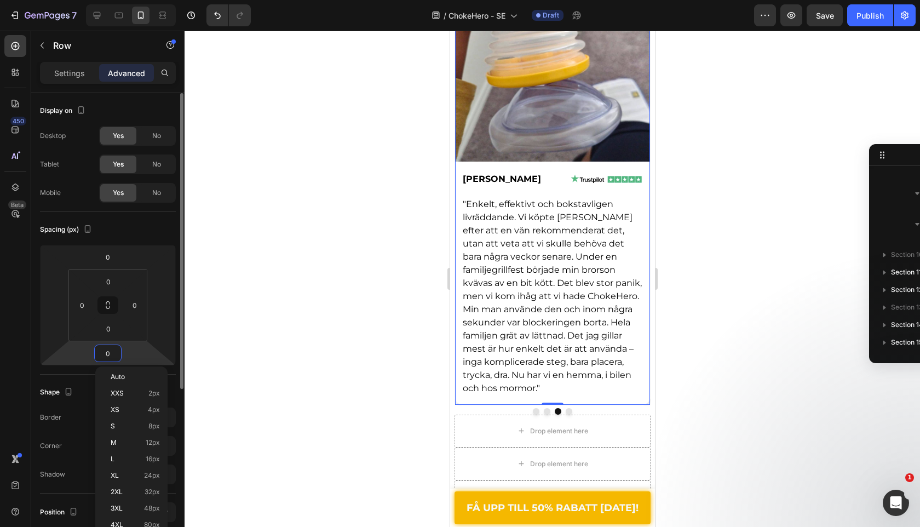
click at [111, 349] on input "0" at bounding box center [108, 353] width 22 height 16
type input "10"
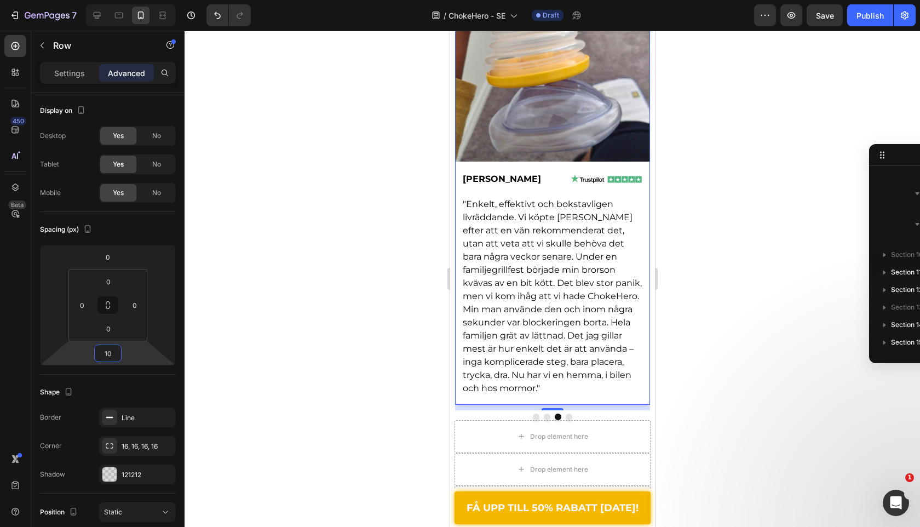
click at [426, 267] on div at bounding box center [553, 279] width 736 height 496
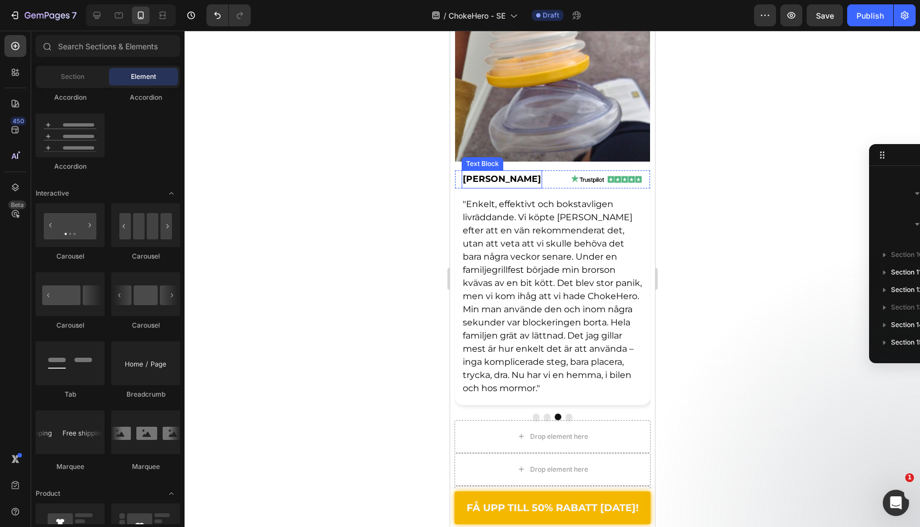
click at [496, 176] on span "[PERSON_NAME]" at bounding box center [501, 179] width 78 height 10
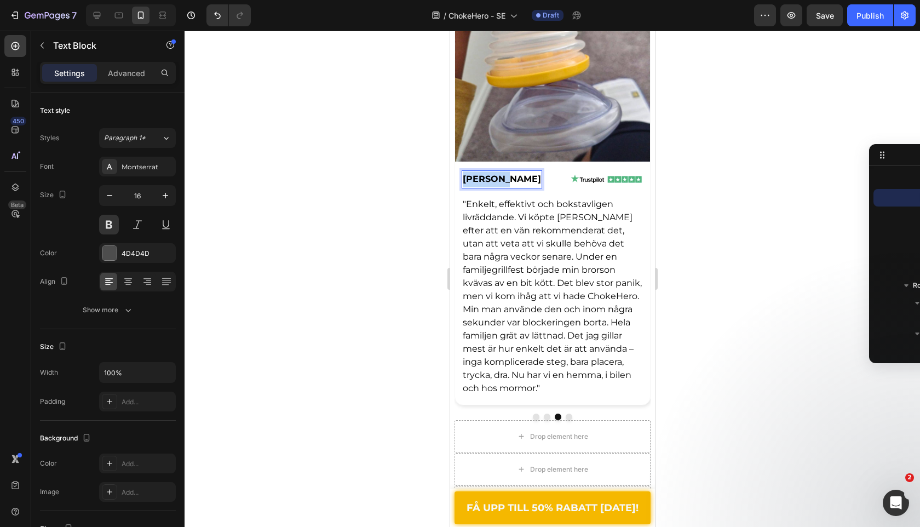
click at [496, 176] on span "[PERSON_NAME]" at bounding box center [501, 179] width 78 height 10
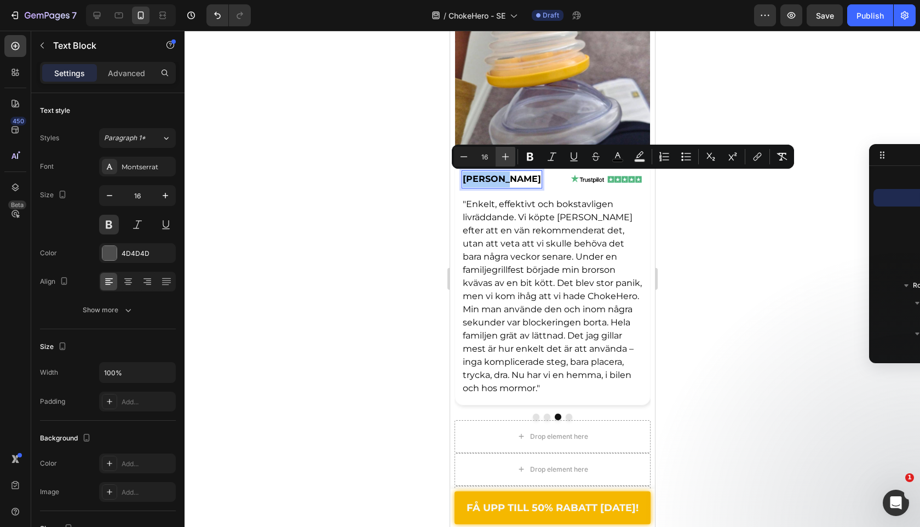
click at [504, 157] on icon "Editor contextual toolbar" at bounding box center [505, 156] width 11 height 11
type input "17"
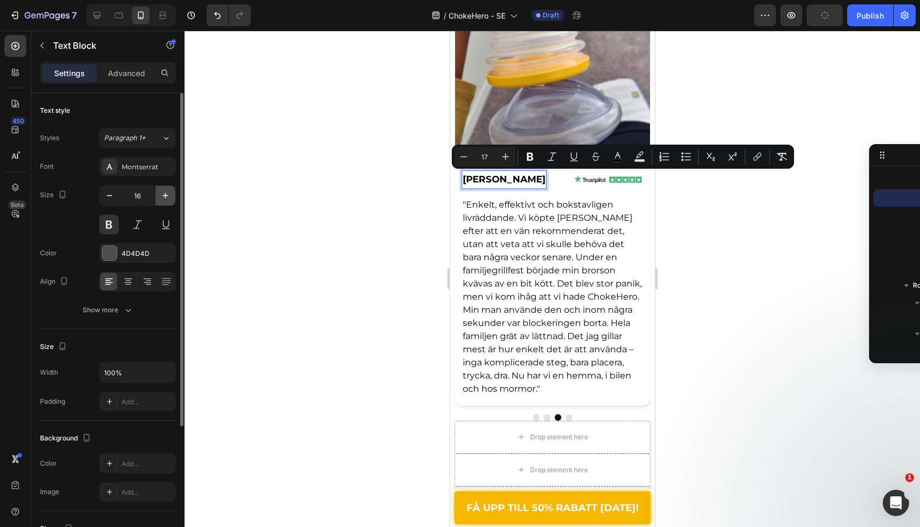
click at [171, 194] on button "button" at bounding box center [166, 196] width 20 height 20
type input "17"
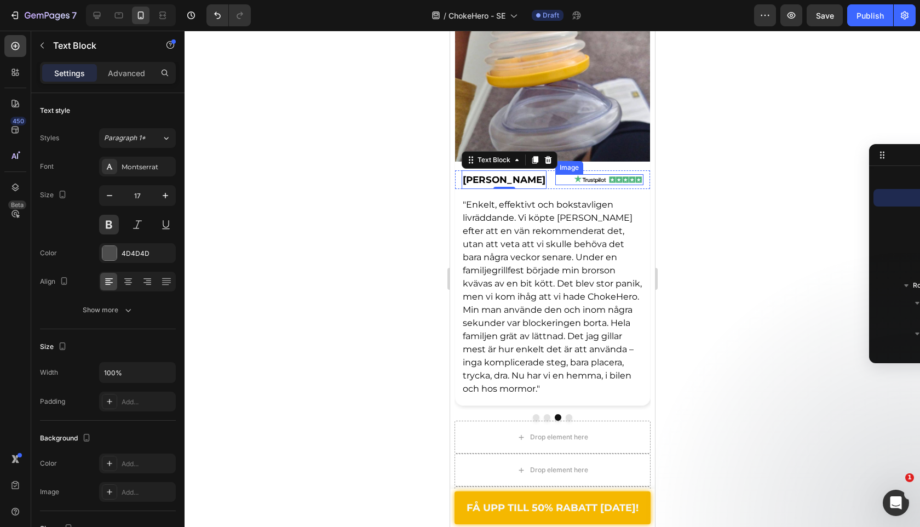
click at [555, 185] on div at bounding box center [599, 179] width 88 height 11
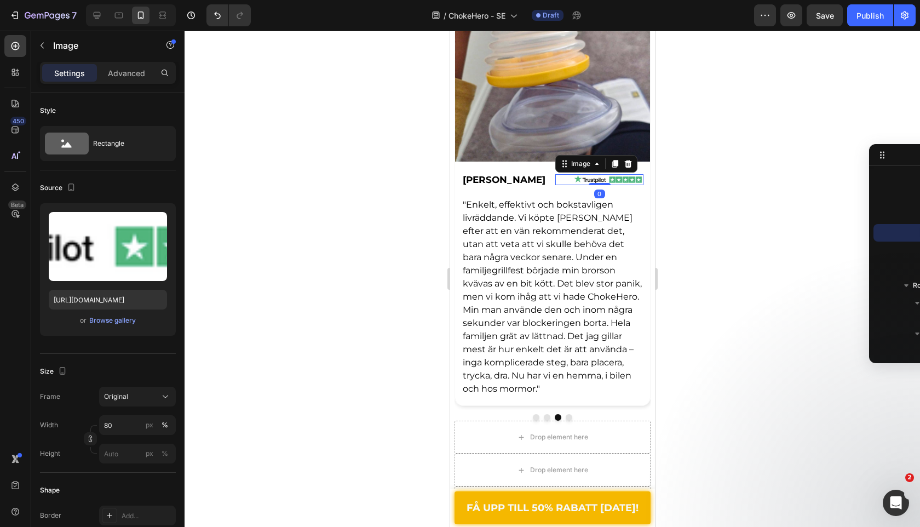
click at [555, 188] on div "Image 0" at bounding box center [599, 179] width 88 height 19
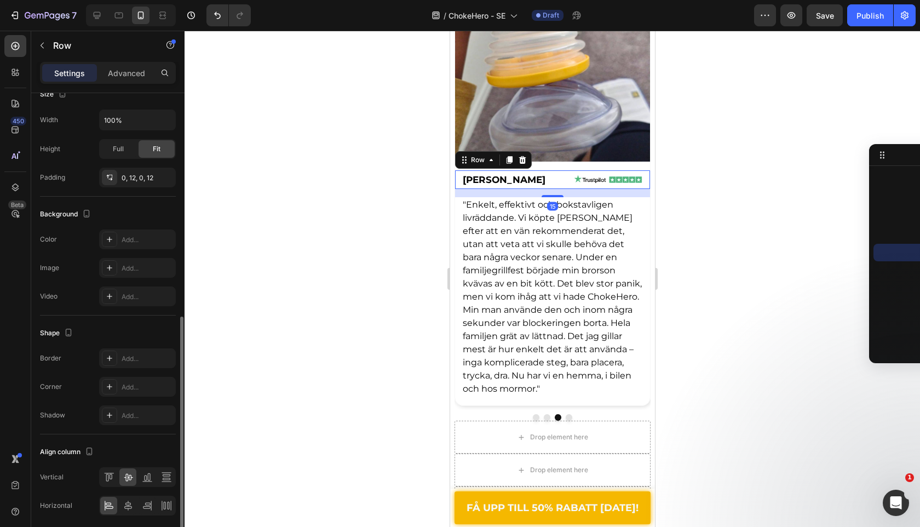
scroll to position [300, 0]
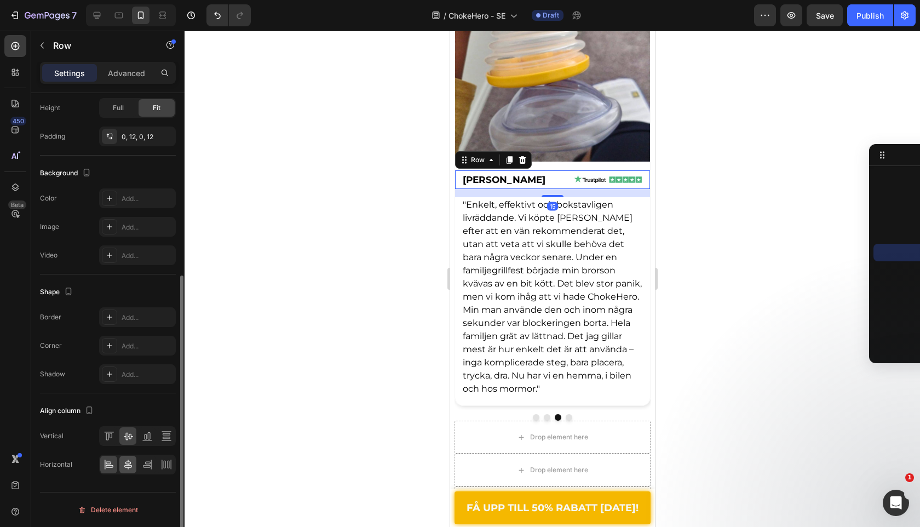
click at [132, 470] on icon at bounding box center [128, 464] width 11 height 11
click at [301, 294] on div at bounding box center [553, 279] width 736 height 496
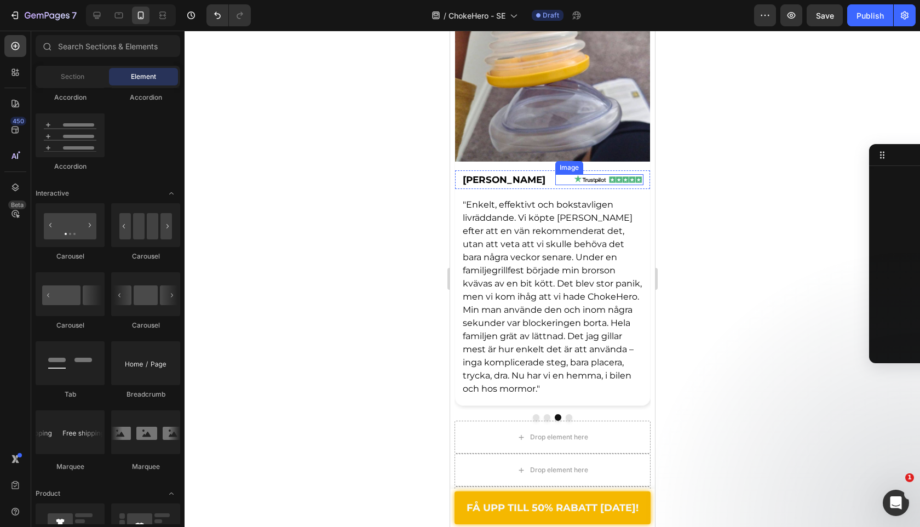
click at [513, 242] on span ""Enkelt, effektivt och bokstavligen livräddande. Vi köpte [PERSON_NAME] efter a…" at bounding box center [551, 296] width 179 height 194
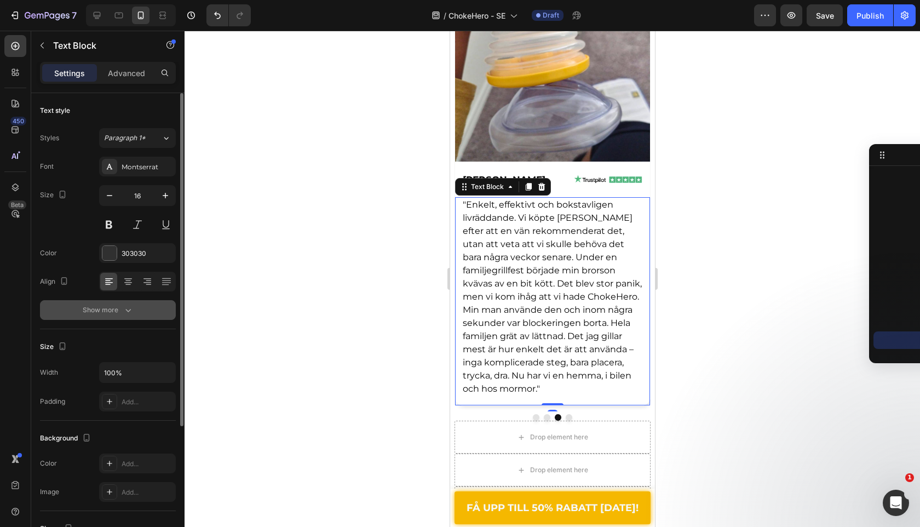
click at [131, 318] on button "Show more" at bounding box center [108, 310] width 136 height 20
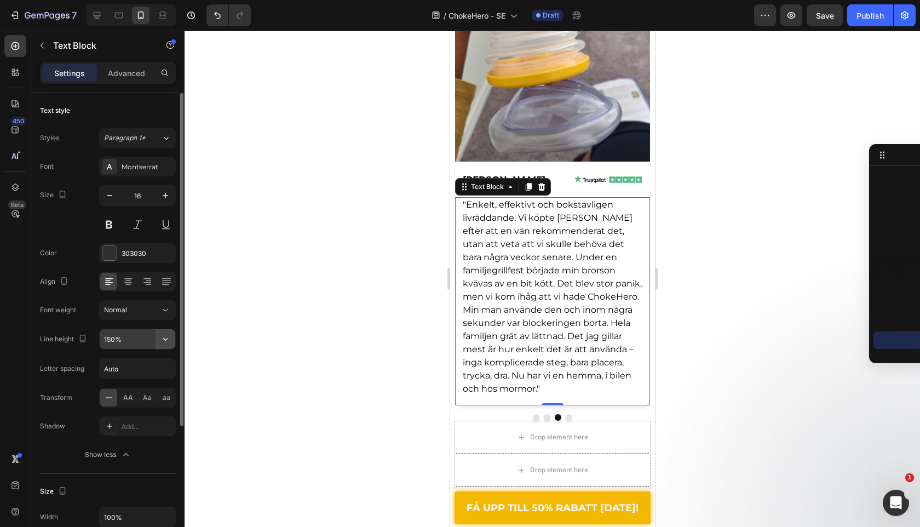
drag, startPoint x: 159, startPoint y: 329, endPoint x: 164, endPoint y: 335, distance: 7.4
click at [164, 335] on icon "button" at bounding box center [165, 339] width 11 height 11
click at [207, 386] on div at bounding box center [553, 279] width 736 height 496
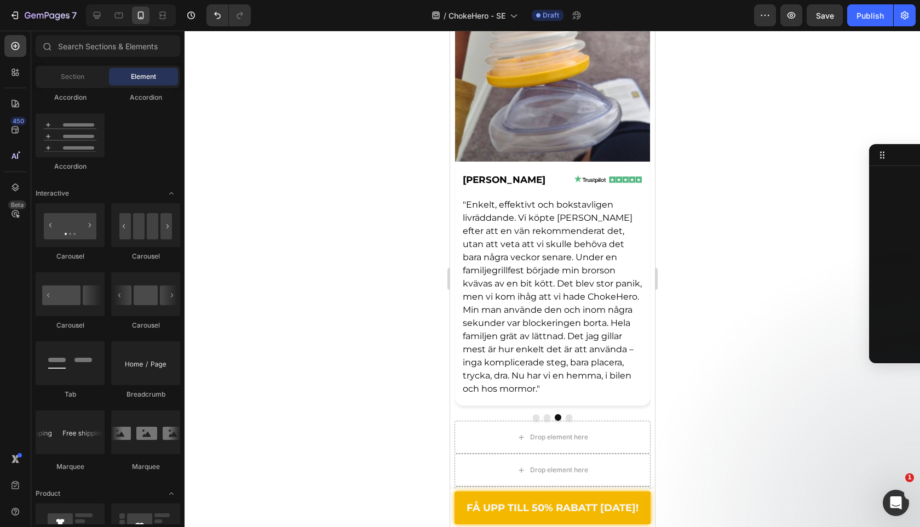
click at [506, 365] on span ""Enkelt, effektivt och bokstavligen livräddande. Vi köpte [PERSON_NAME] efter a…" at bounding box center [551, 296] width 179 height 194
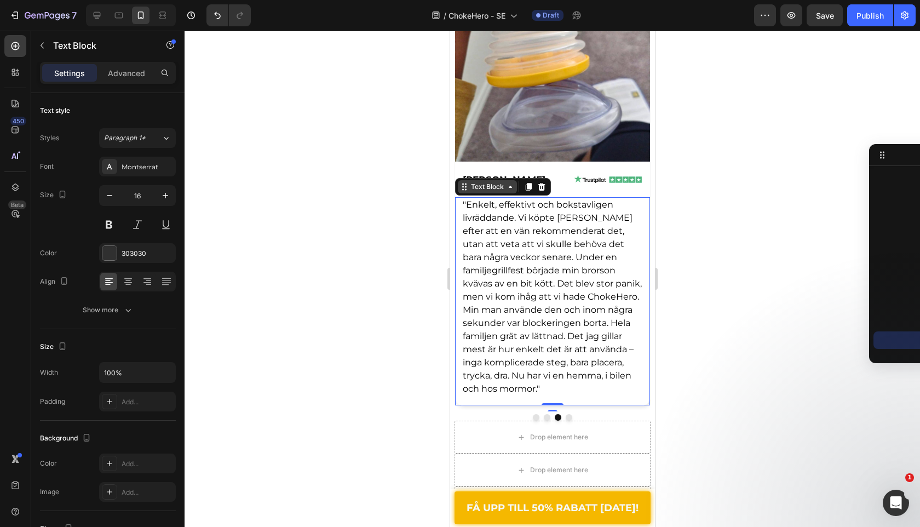
click at [489, 187] on div "Text Block" at bounding box center [486, 187] width 37 height 10
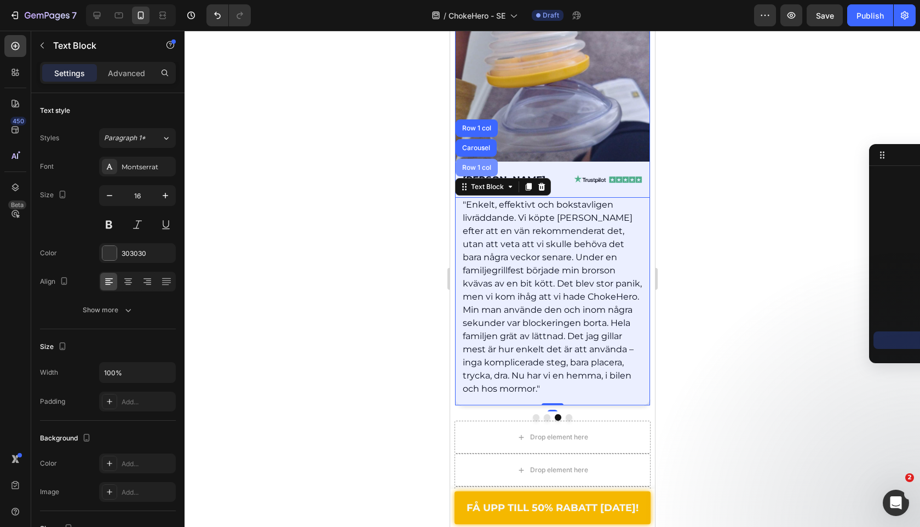
click at [488, 171] on div "Row 1 col" at bounding box center [476, 168] width 42 height 18
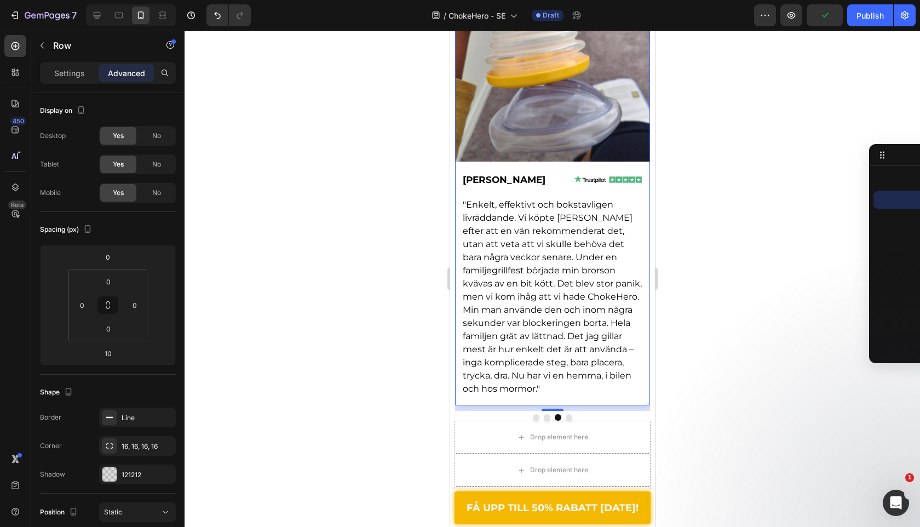
click at [404, 374] on div at bounding box center [553, 279] width 736 height 496
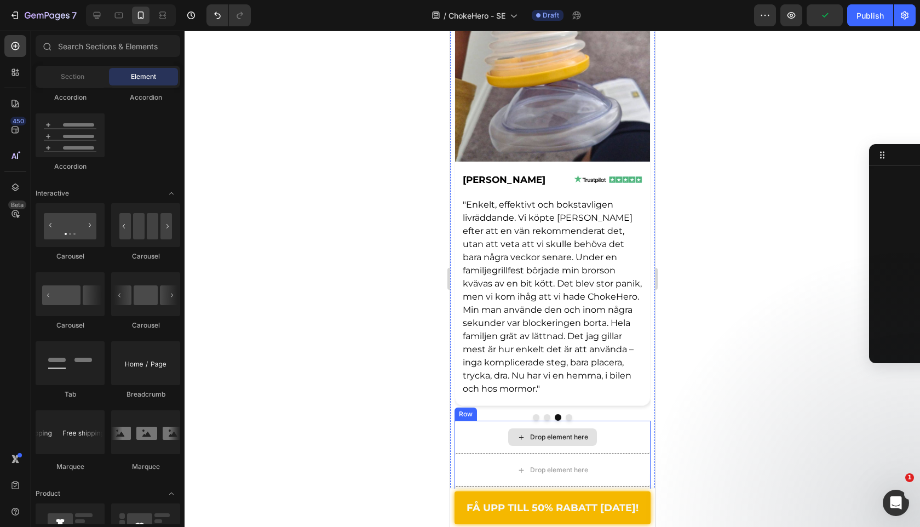
click at [507, 440] on div "Drop element here" at bounding box center [552, 437] width 196 height 33
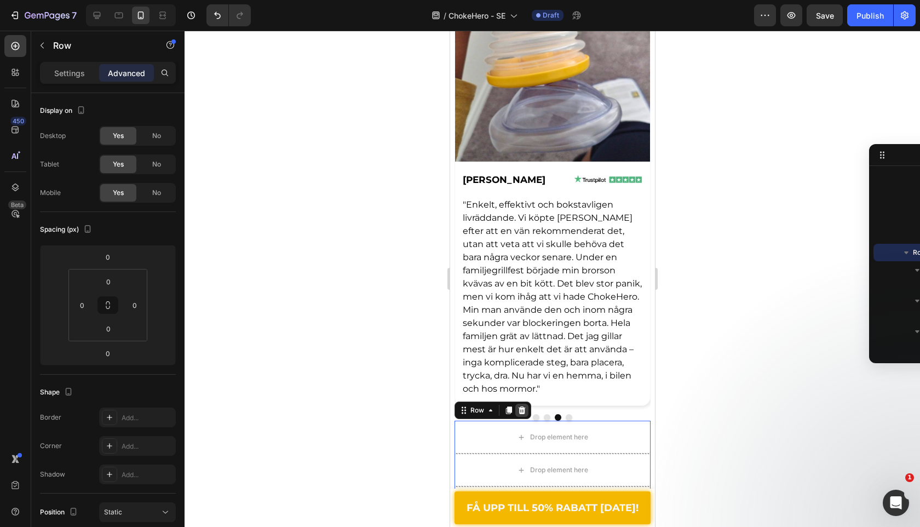
click at [522, 412] on icon at bounding box center [521, 410] width 9 height 9
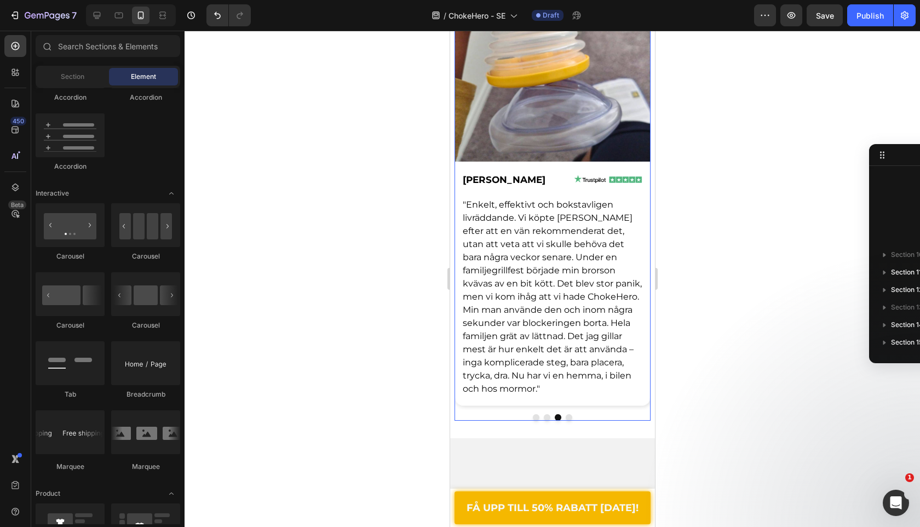
click at [571, 419] on div at bounding box center [552, 417] width 196 height 7
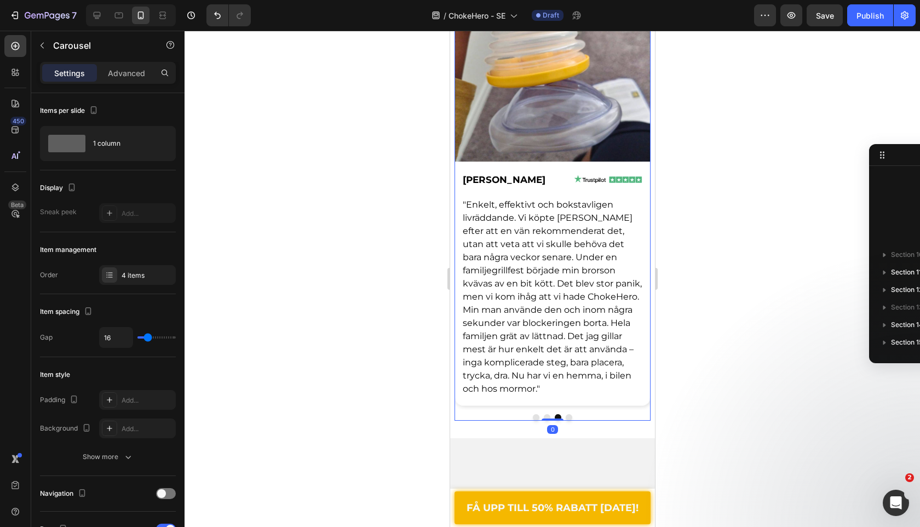
scroll to position [978, 0]
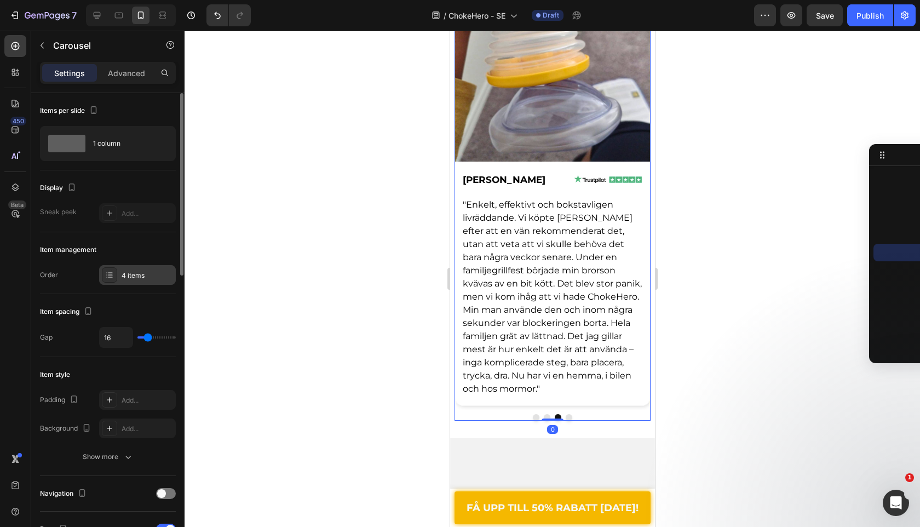
click at [119, 274] on div "4 items" at bounding box center [137, 275] width 77 height 20
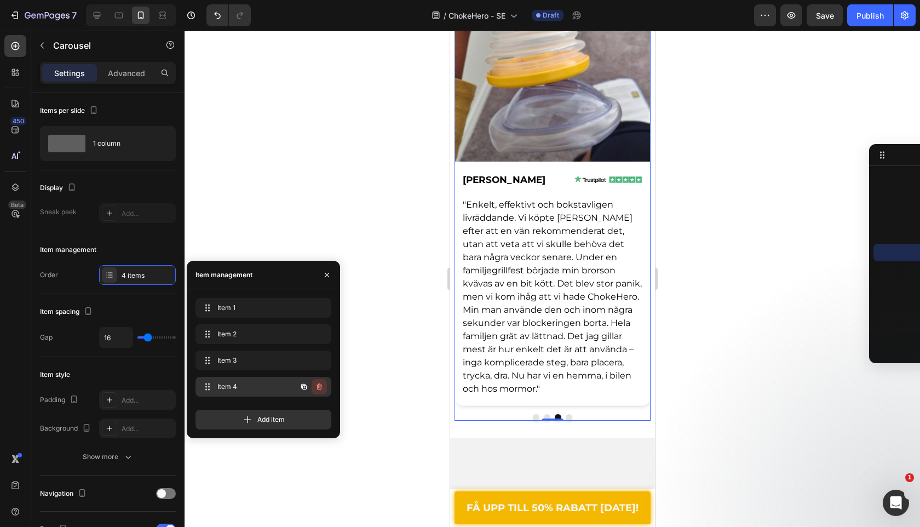
click at [317, 384] on icon "button" at bounding box center [319, 386] width 9 height 9
click at [317, 384] on div "Delete" at bounding box center [312, 387] width 20 height 10
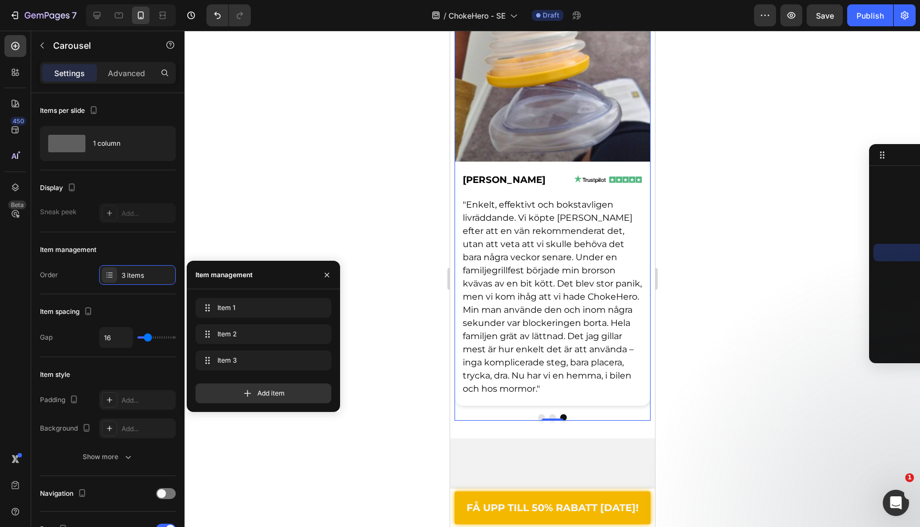
click at [394, 330] on div at bounding box center [553, 279] width 736 height 496
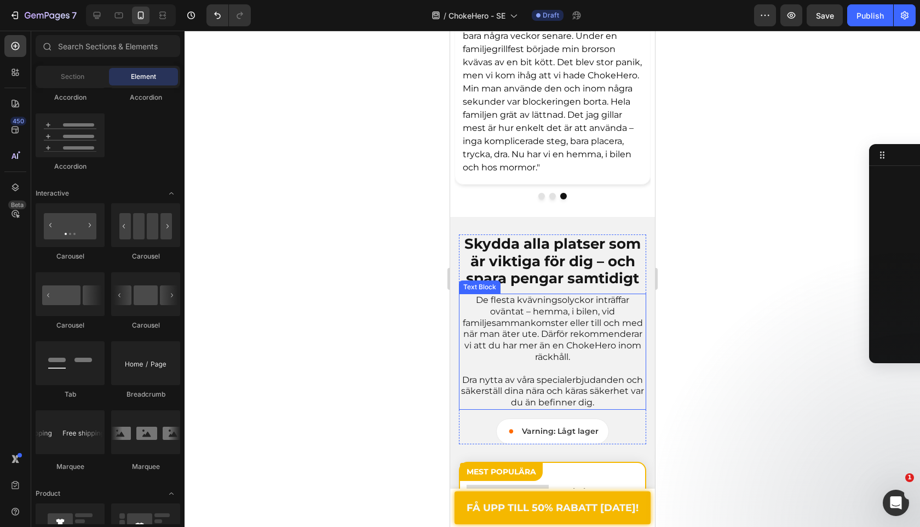
scroll to position [3745, 0]
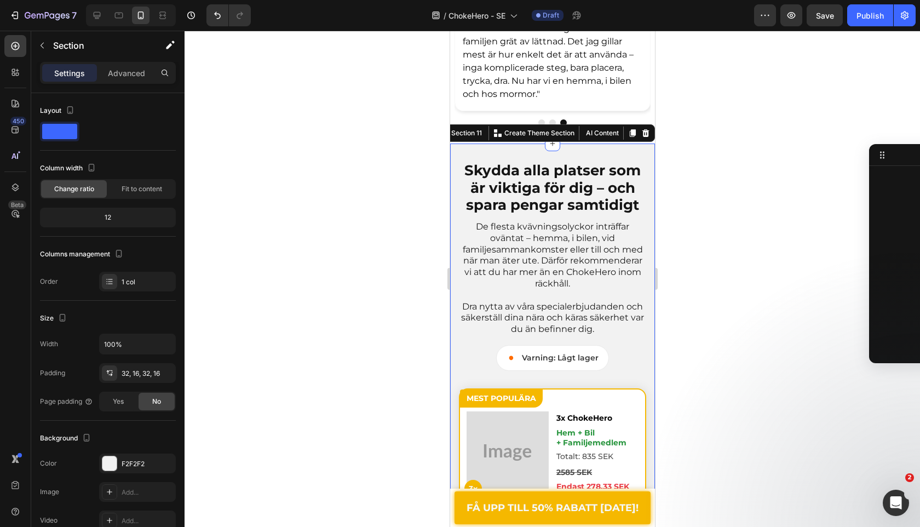
scroll to position [1540, 0]
click at [647, 130] on icon at bounding box center [645, 133] width 7 height 8
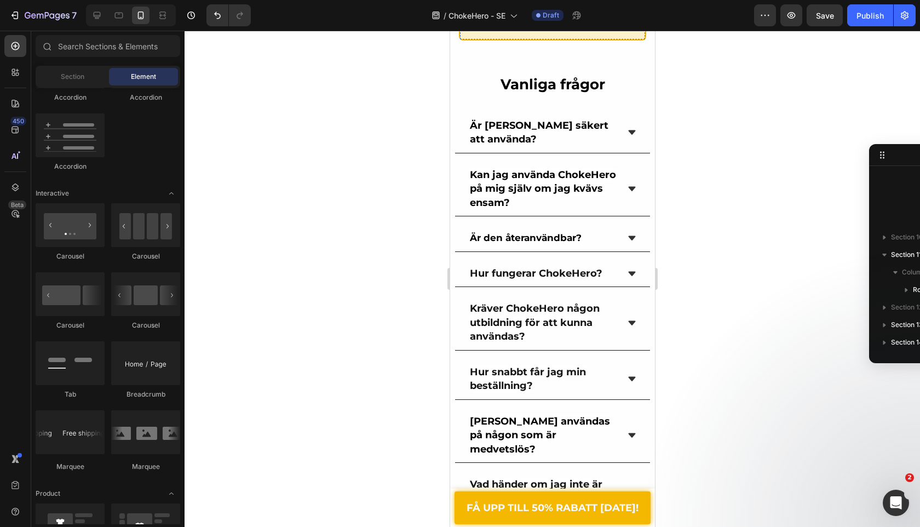
scroll to position [4541, 0]
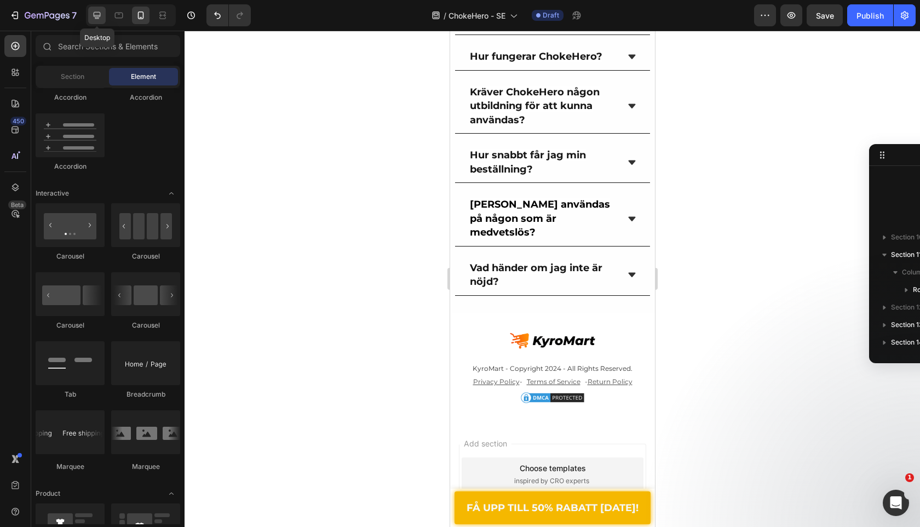
click at [102, 10] on icon at bounding box center [96, 15] width 11 height 11
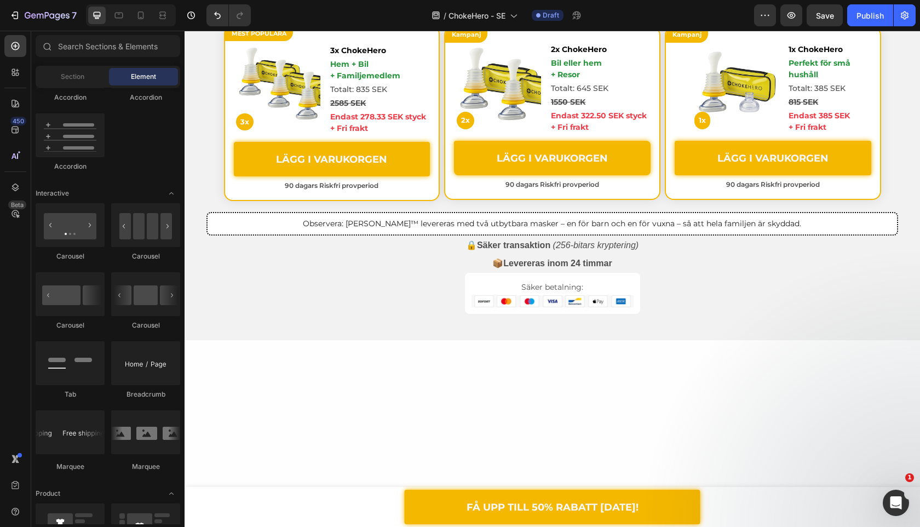
scroll to position [2622, 0]
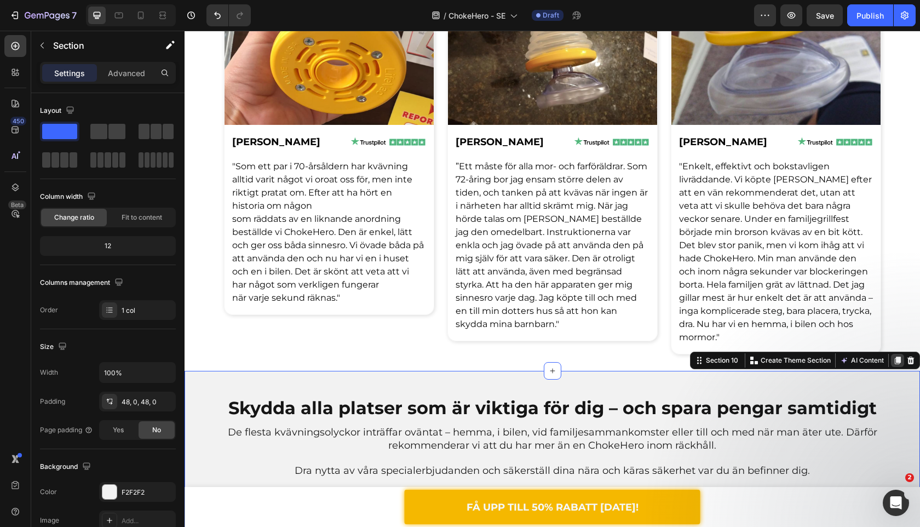
click at [895, 361] on icon at bounding box center [898, 361] width 6 height 8
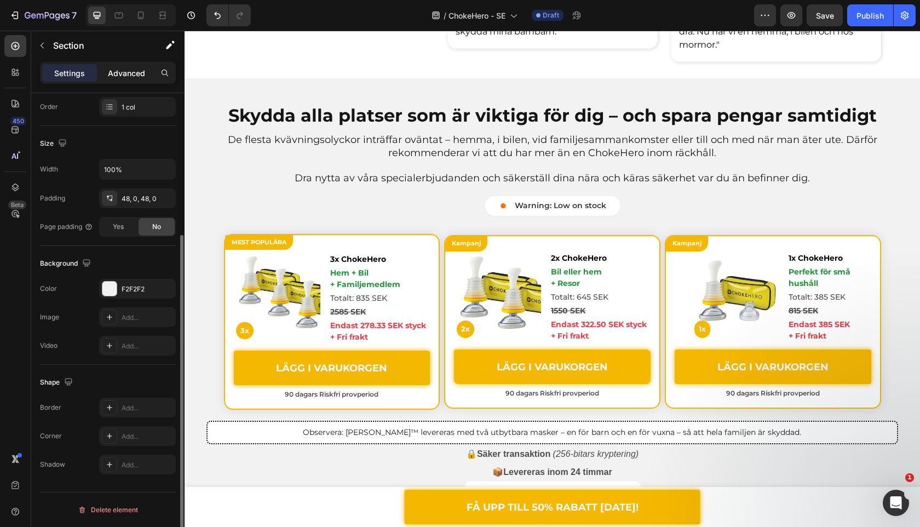
scroll to position [3396, 0]
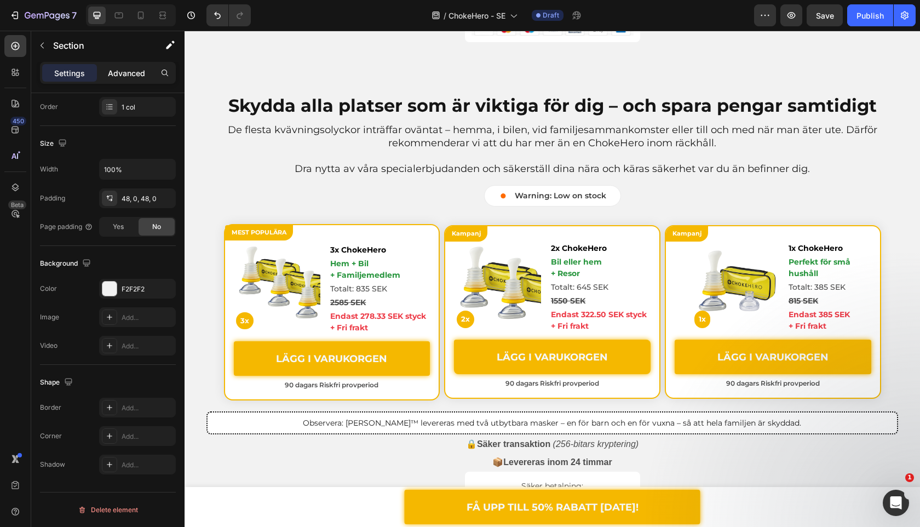
click at [134, 77] on p "Advanced" at bounding box center [126, 73] width 37 height 12
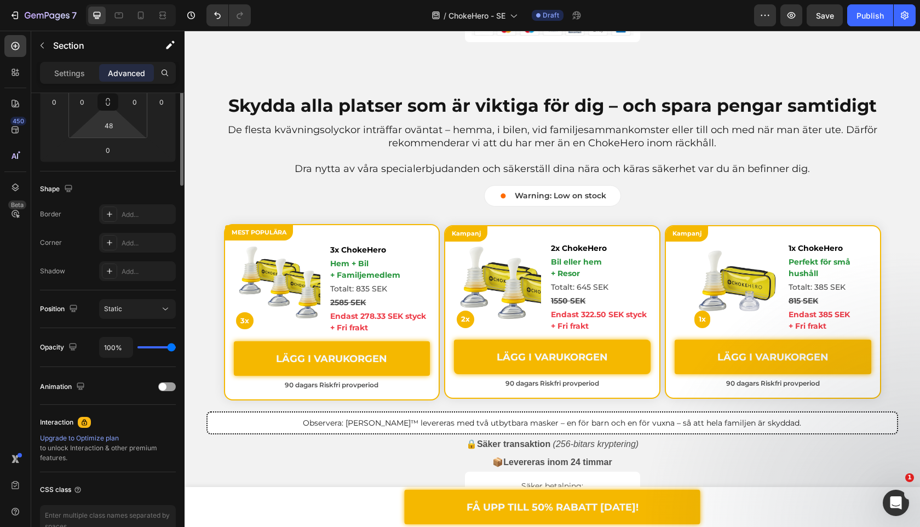
scroll to position [0, 0]
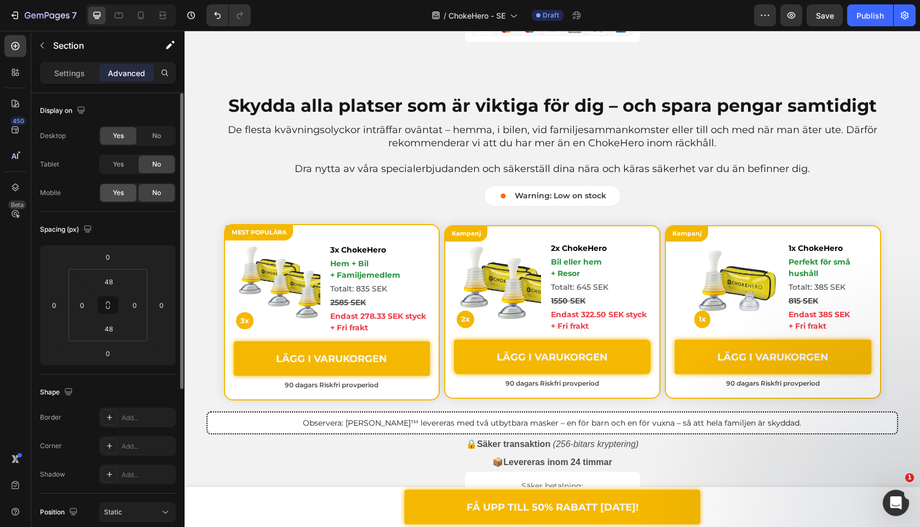
click at [112, 166] on div "Yes" at bounding box center [118, 165] width 36 height 18
click at [116, 191] on span "Yes" at bounding box center [118, 193] width 11 height 10
click at [150, 375] on div "Display on Desktop Yes No Tablet Yes No Mobile Yes No" at bounding box center [108, 434] width 136 height 119
click at [150, 129] on div "No" at bounding box center [157, 136] width 36 height 18
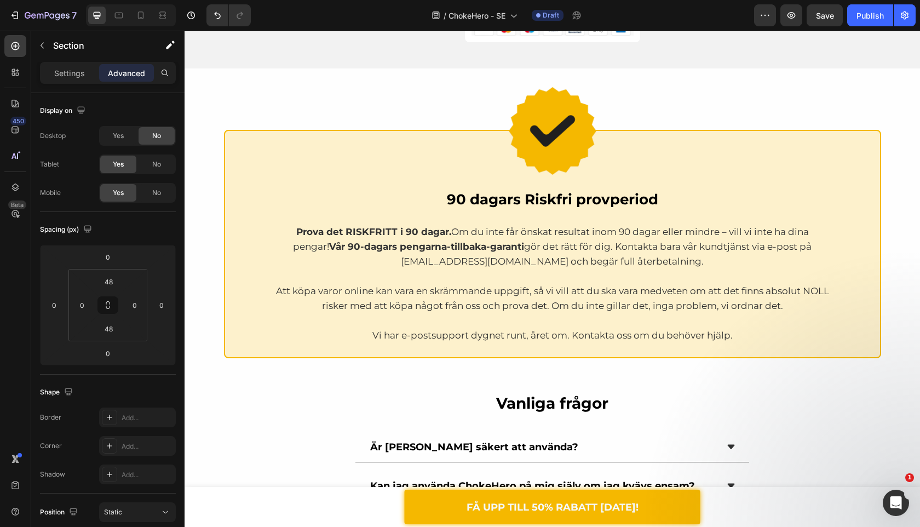
scroll to position [3328, 0]
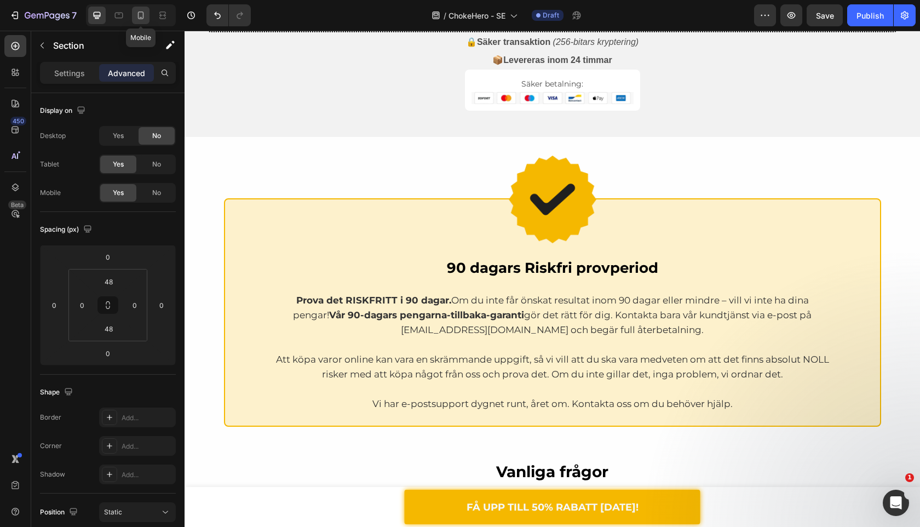
click at [138, 20] on icon at bounding box center [140, 15] width 11 height 11
type input "32"
type input "16"
type input "32"
type input "16"
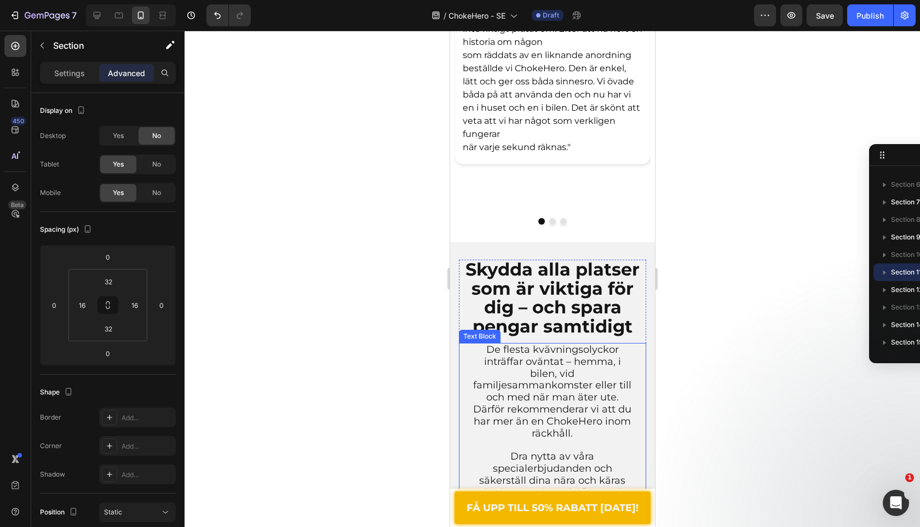
scroll to position [2863, 0]
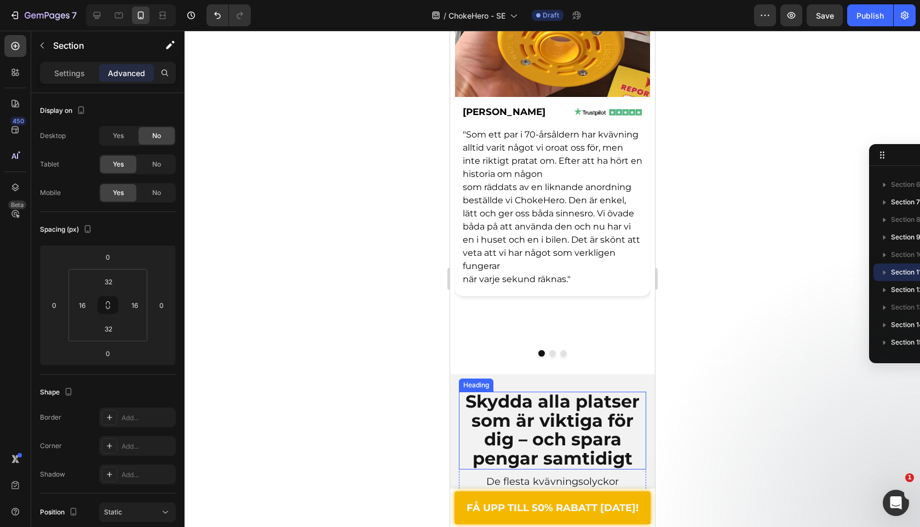
click at [540, 455] on span "Skydda alla platser som är viktiga för dig – och spara pengar samtidigt" at bounding box center [552, 430] width 174 height 78
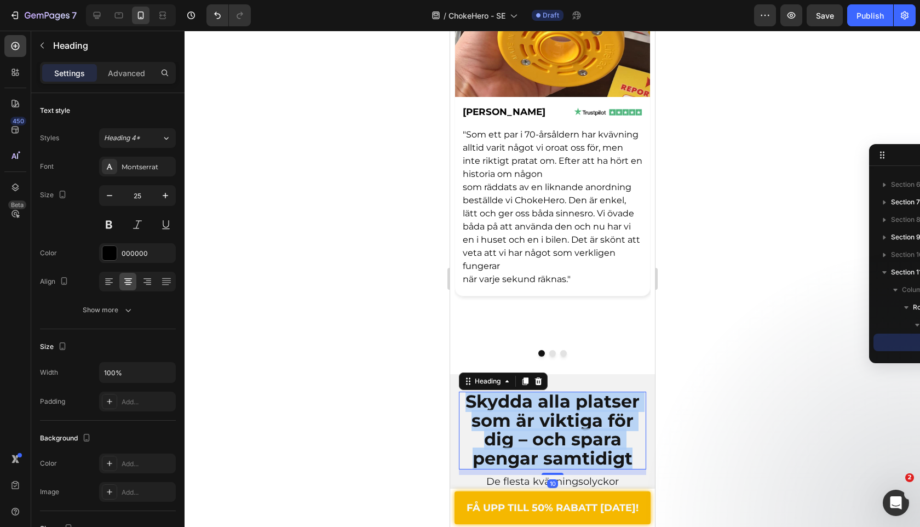
click at [540, 455] on span "Skydda alla platser som är viktiga för dig – och spara pengar samtidigt" at bounding box center [552, 430] width 174 height 78
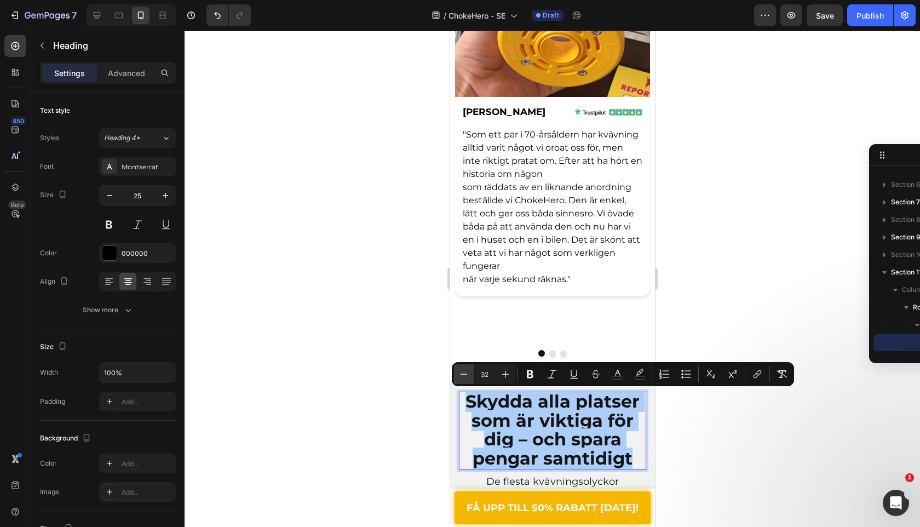
click at [466, 373] on icon "Editor contextual toolbar" at bounding box center [464, 374] width 11 height 11
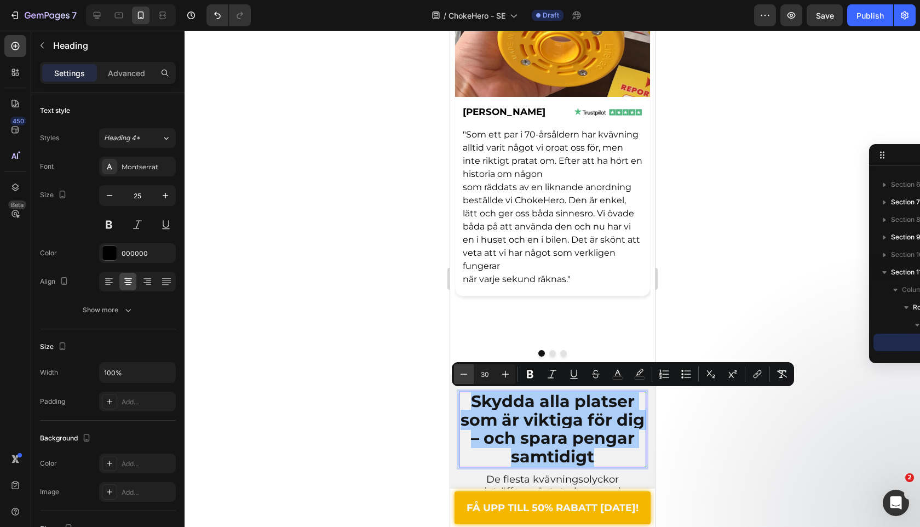
click at [466, 373] on icon "Editor contextual toolbar" at bounding box center [464, 374] width 11 height 11
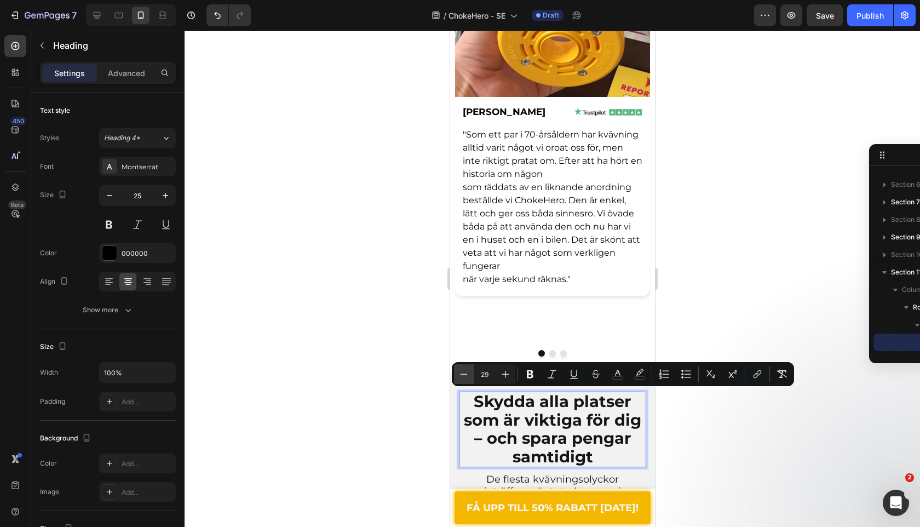
click at [466, 373] on icon "Editor contextual toolbar" at bounding box center [464, 374] width 11 height 11
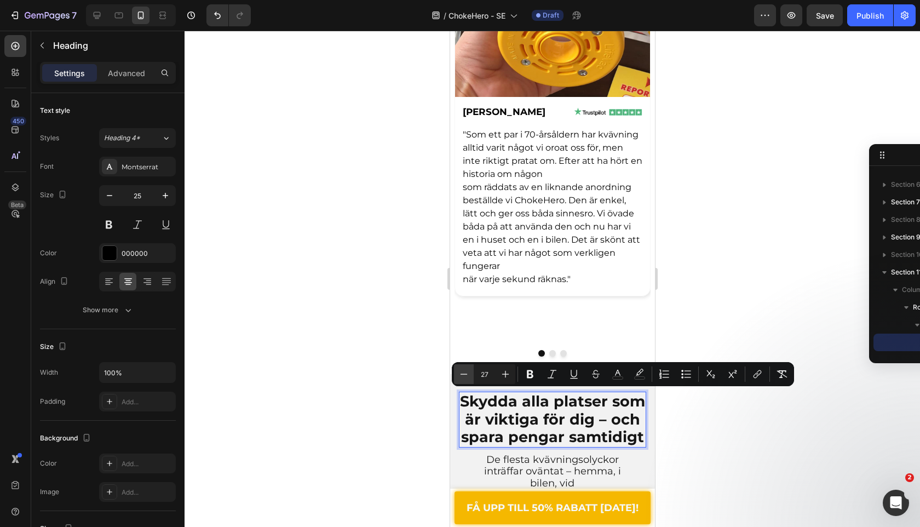
click at [466, 373] on icon "Editor contextual toolbar" at bounding box center [464, 374] width 11 height 11
type input "26"
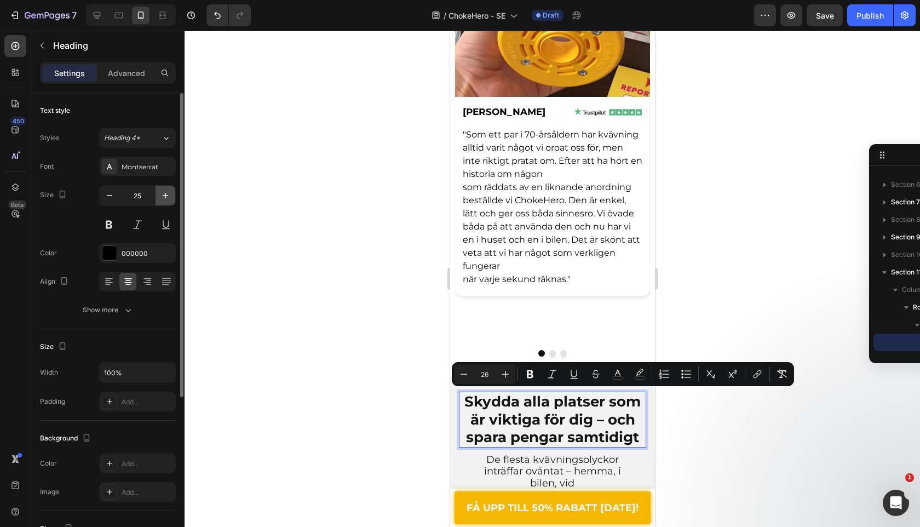
click at [169, 186] on button "button" at bounding box center [166, 196] width 20 height 20
type input "26"
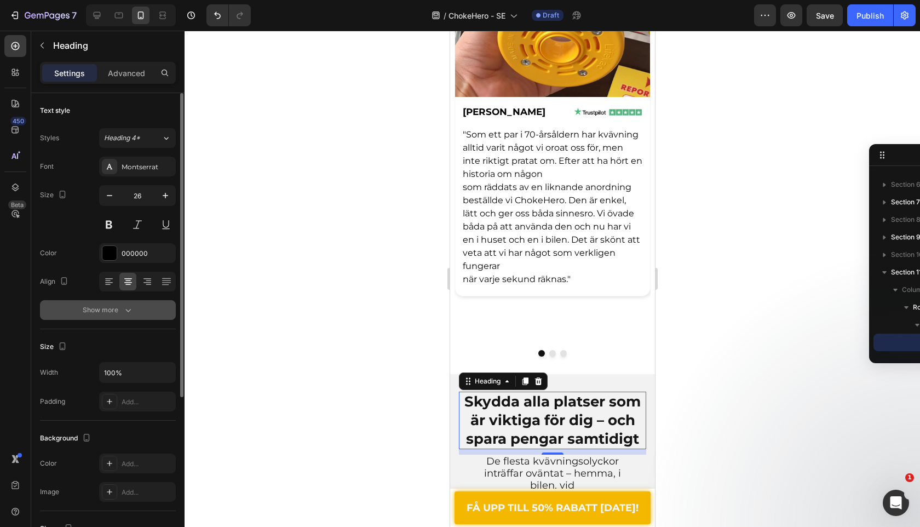
click at [149, 312] on button "Show more" at bounding box center [108, 310] width 136 height 20
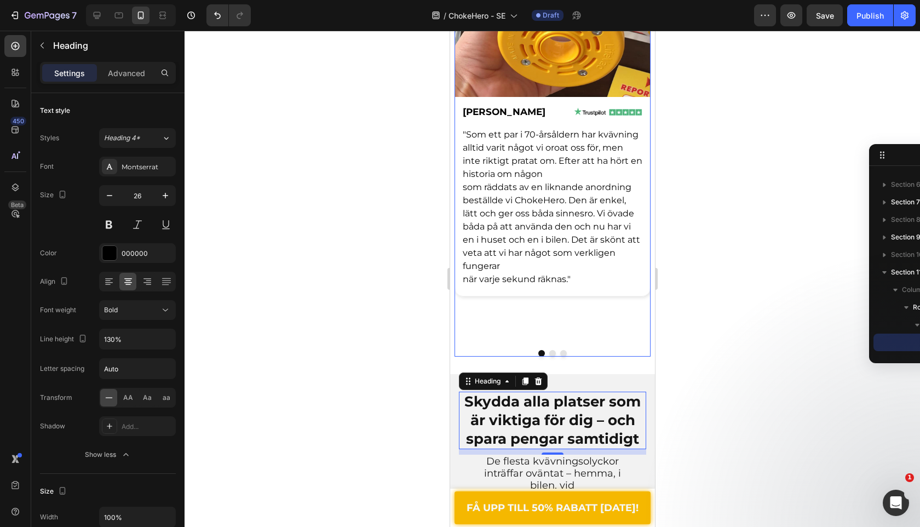
scroll to position [3169, 0]
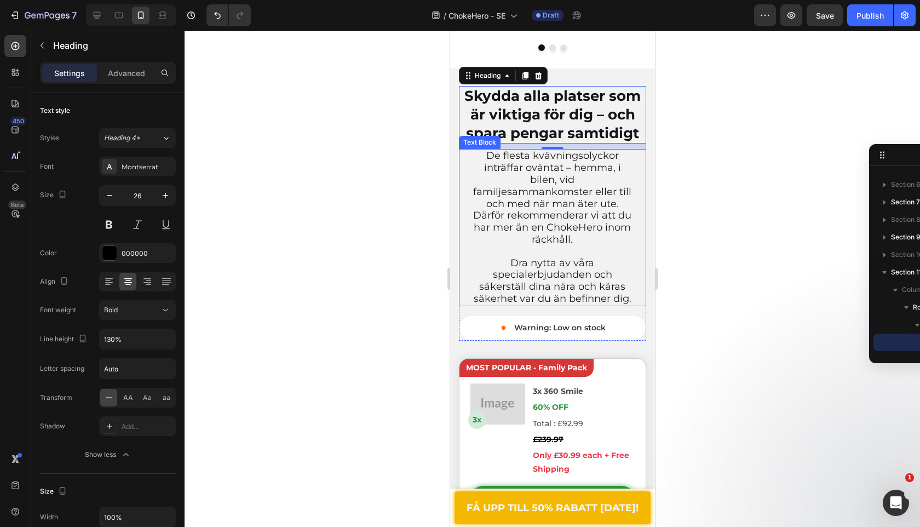
click at [540, 196] on span "De flesta kvävningsolyckor inträffar oväntat – hemma, i bilen, vid familjesamma…" at bounding box center [552, 198] width 158 height 96
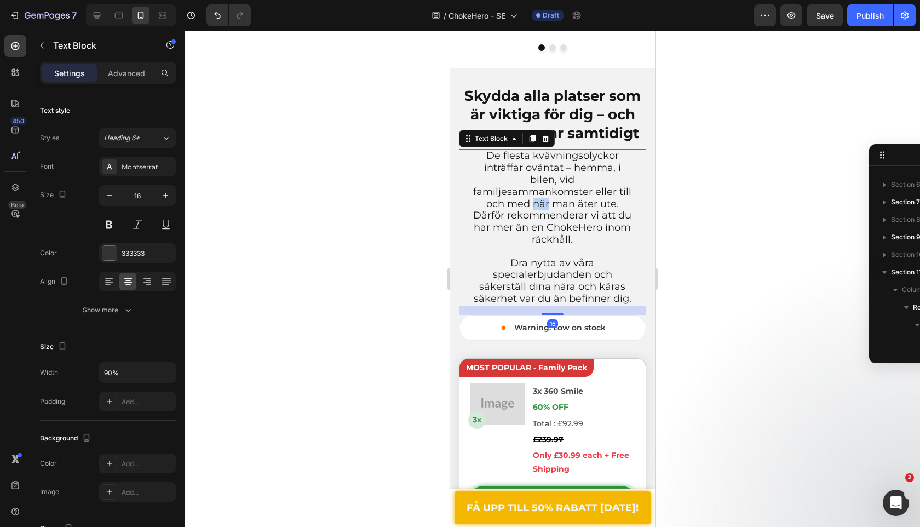
scroll to position [190, 0]
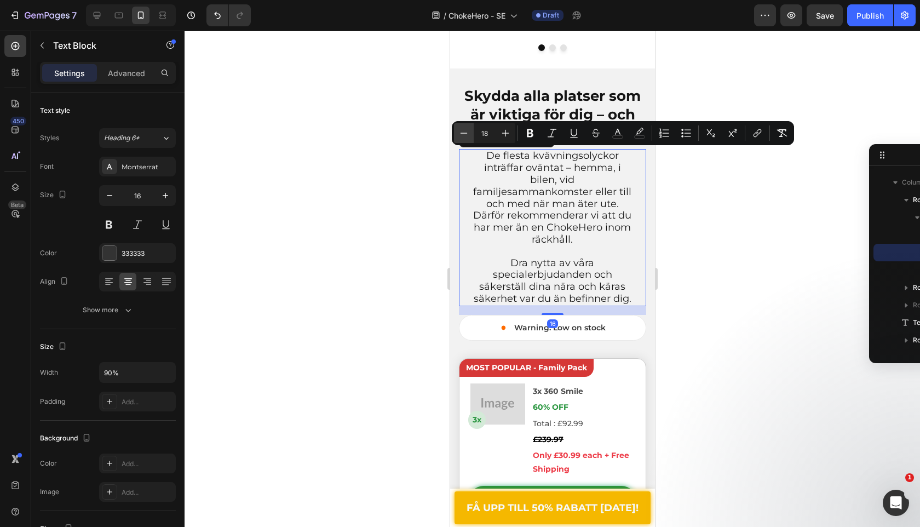
click at [462, 133] on icon "Editor contextual toolbar" at bounding box center [464, 133] width 11 height 11
type input "16"
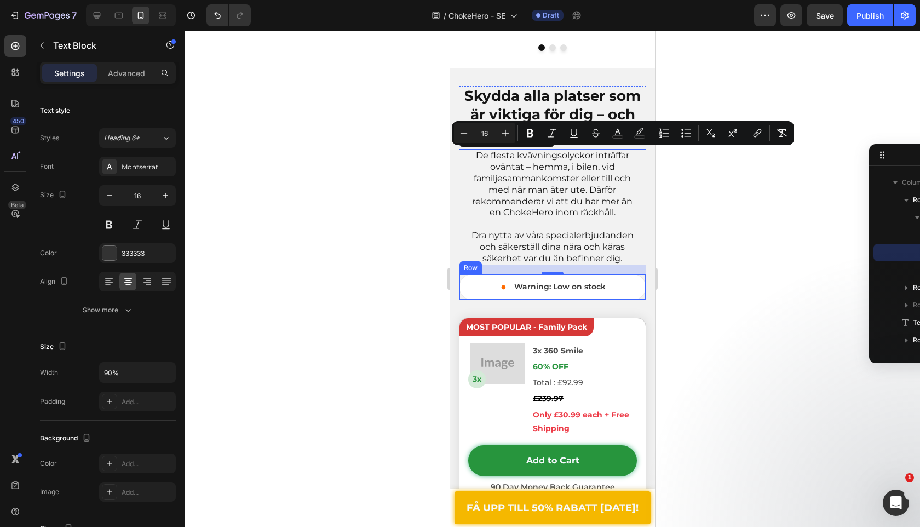
click at [472, 289] on div "• Text Block Warning: Low on stock Text Block Row" at bounding box center [552, 287] width 187 height 26
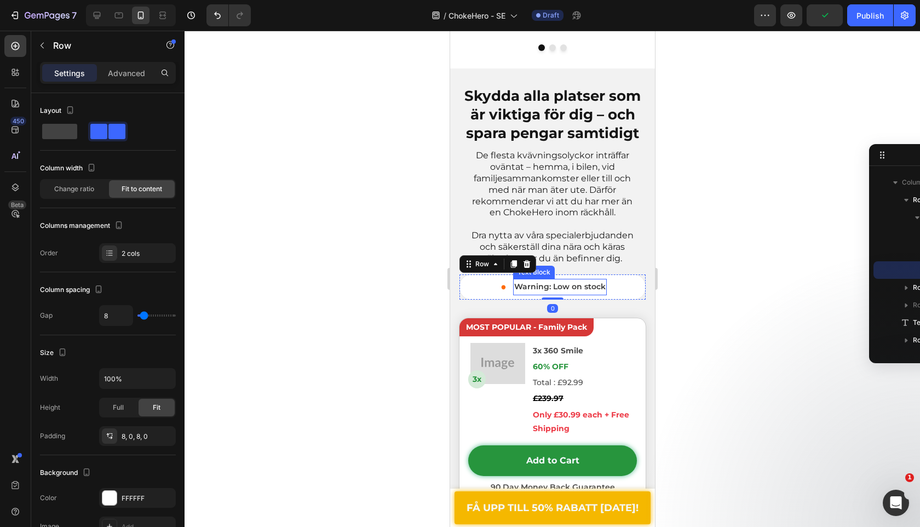
click at [555, 284] on p "Warning: Low on stock" at bounding box center [559, 287] width 91 height 14
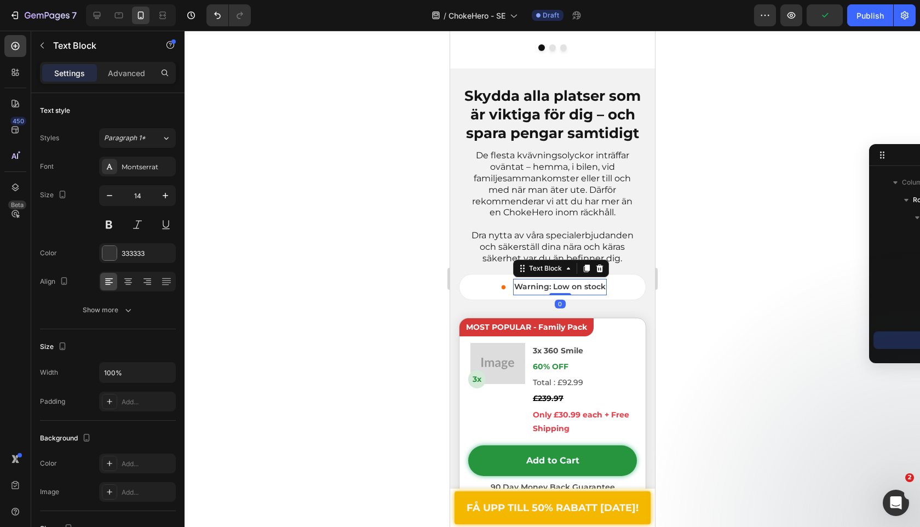
click at [555, 284] on p "Warning: Low on stock" at bounding box center [559, 287] width 91 height 14
click at [102, 18] on icon at bounding box center [96, 15] width 11 height 11
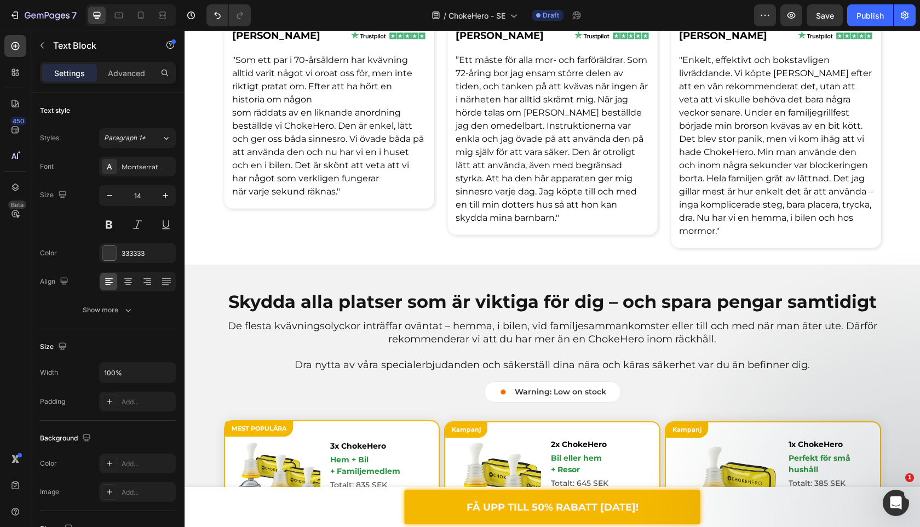
scroll to position [2479, 0]
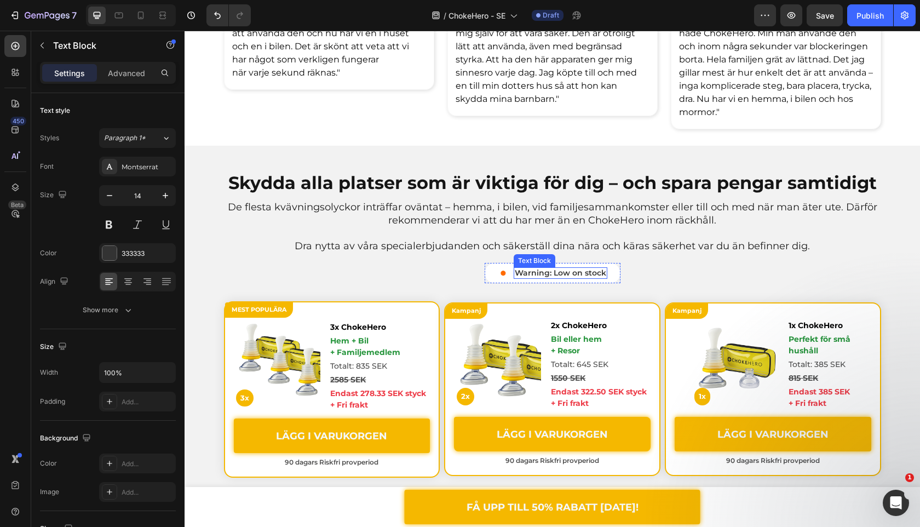
click at [547, 274] on p "Warning: Low on stock" at bounding box center [560, 272] width 91 height 9
click at [141, 21] on div at bounding box center [141, 16] width 18 height 18
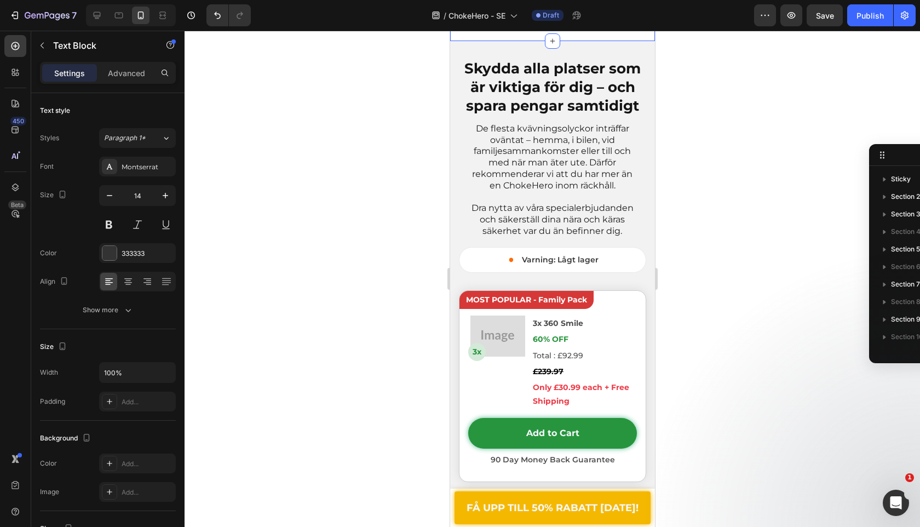
scroll to position [3854, 0]
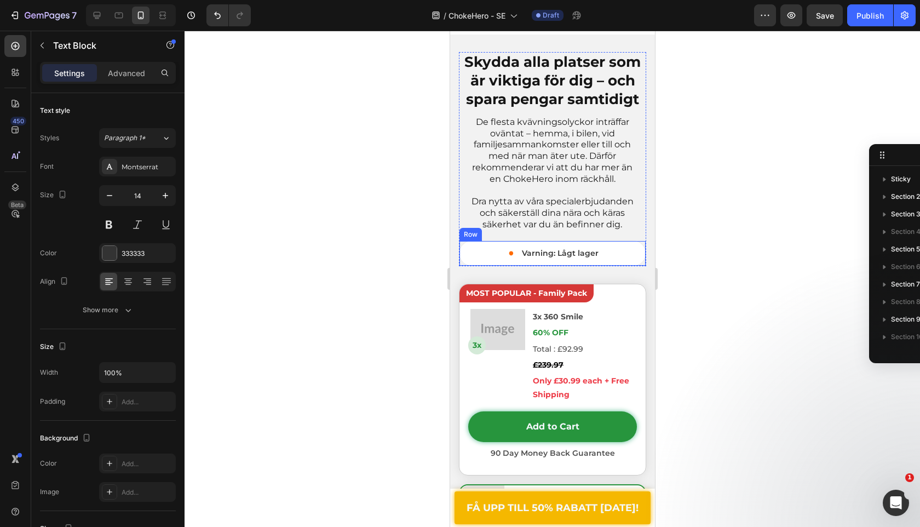
click at [487, 249] on div "• Text Block Varning: Lågt lager Text Block Row" at bounding box center [552, 254] width 187 height 26
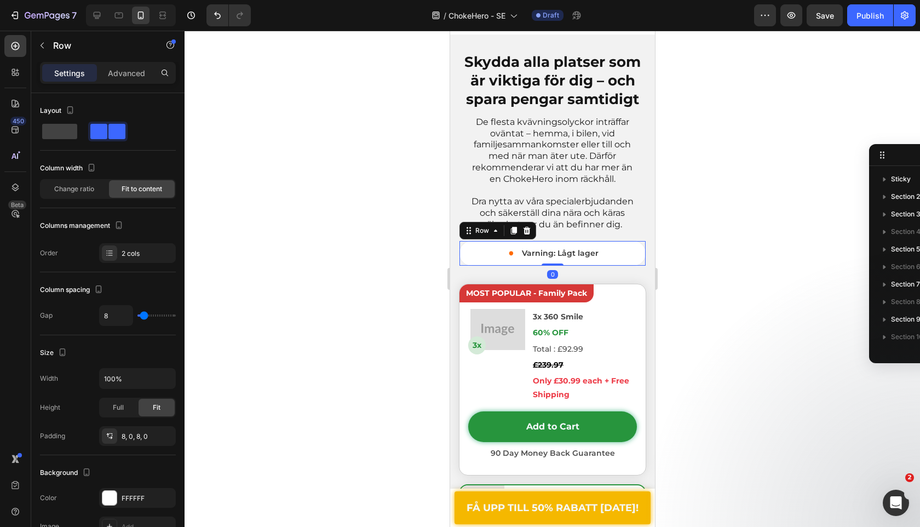
scroll to position [207, 0]
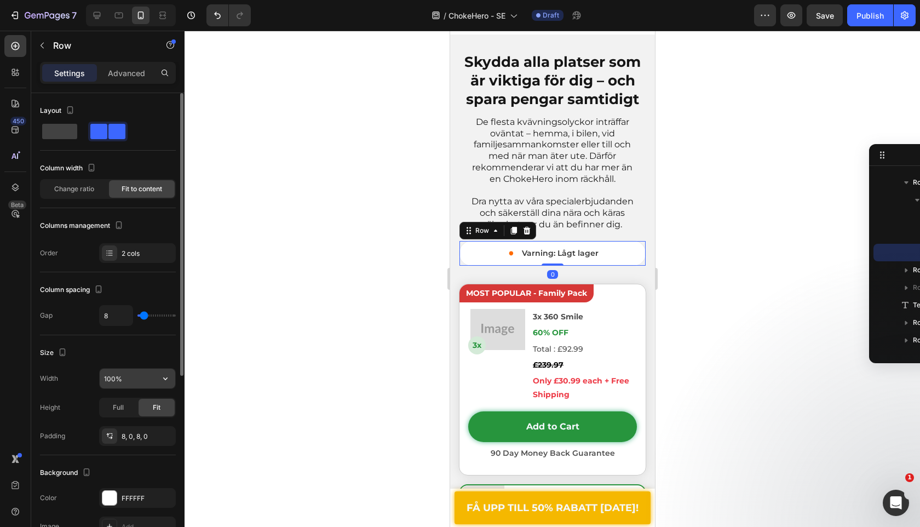
click at [110, 380] on input "100%" at bounding box center [138, 379] width 76 height 20
type input "70%"
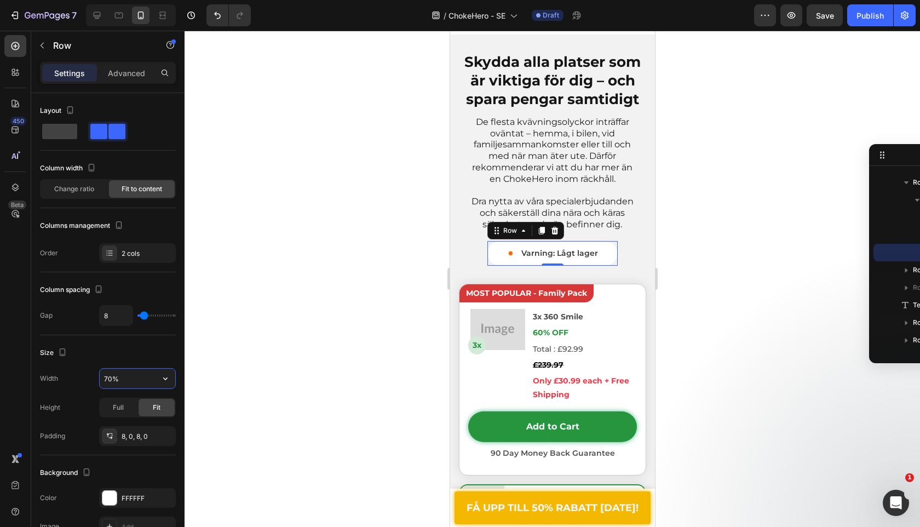
click at [357, 260] on div at bounding box center [553, 279] width 736 height 496
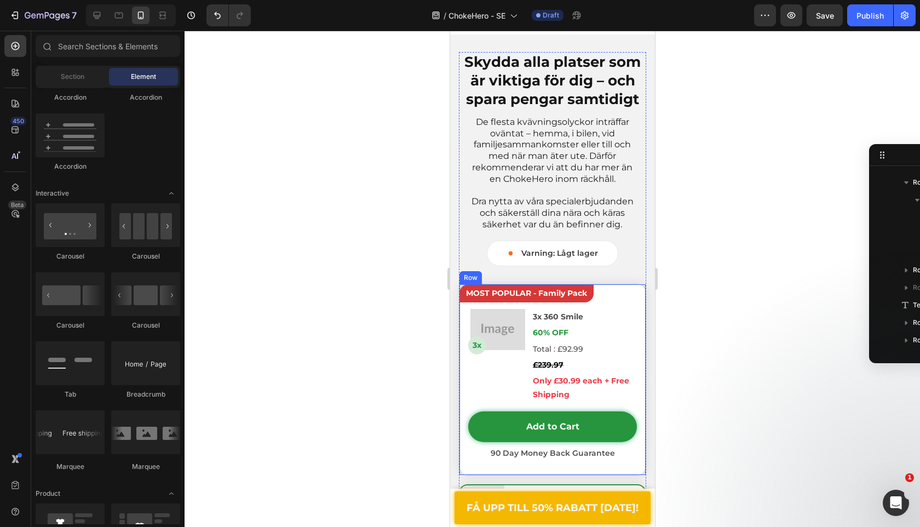
click at [622, 284] on div "MOST POPULAR - Family Pack Text Block Image 3x Text Block 3x 360 Smile Text Blo…" at bounding box center [552, 380] width 187 height 192
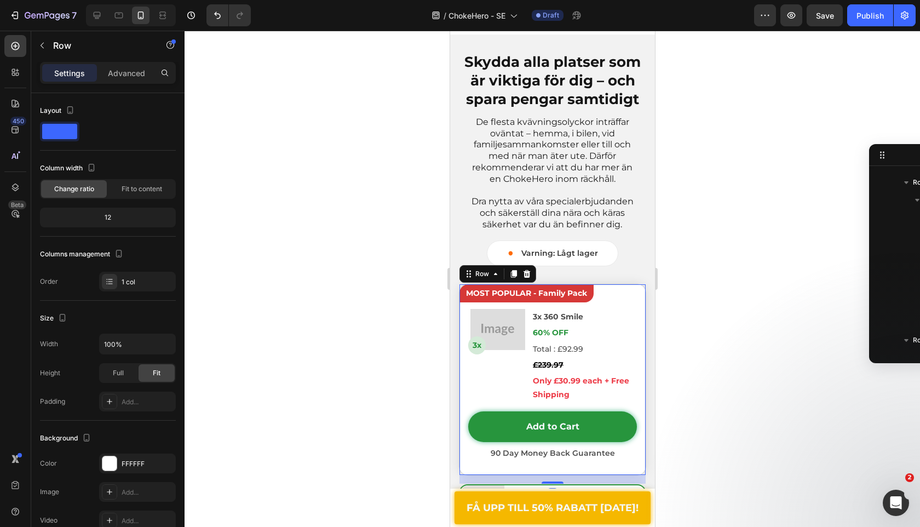
scroll to position [330, 0]
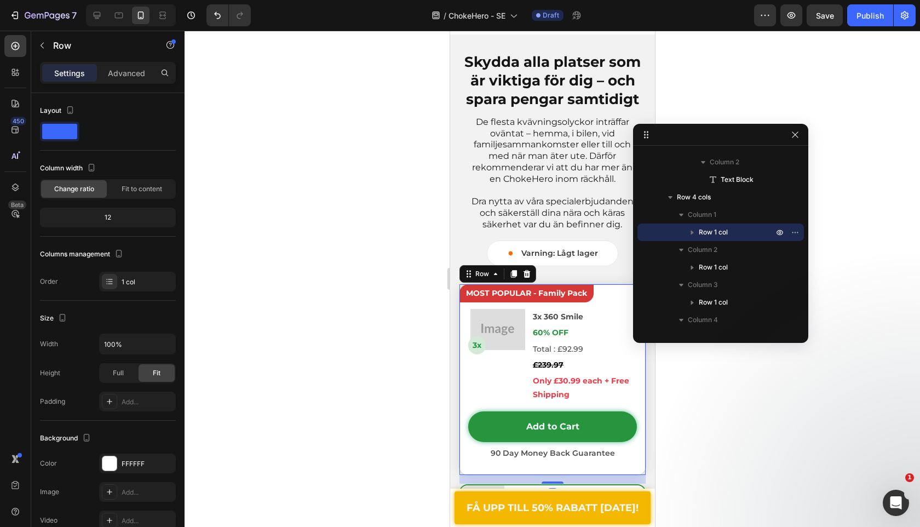
drag, startPoint x: 909, startPoint y: 150, endPoint x: 797, endPoint y: 128, distance: 114.3
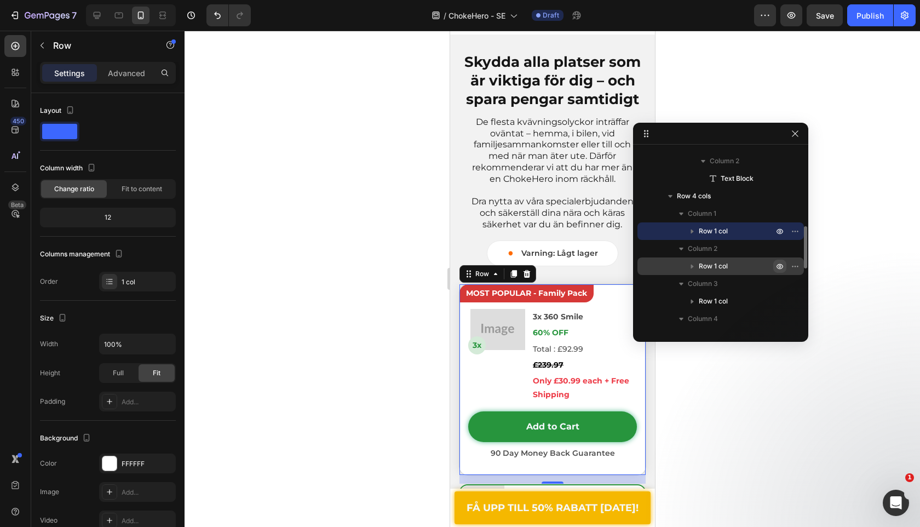
click at [776, 232] on icon "button" at bounding box center [780, 231] width 9 height 9
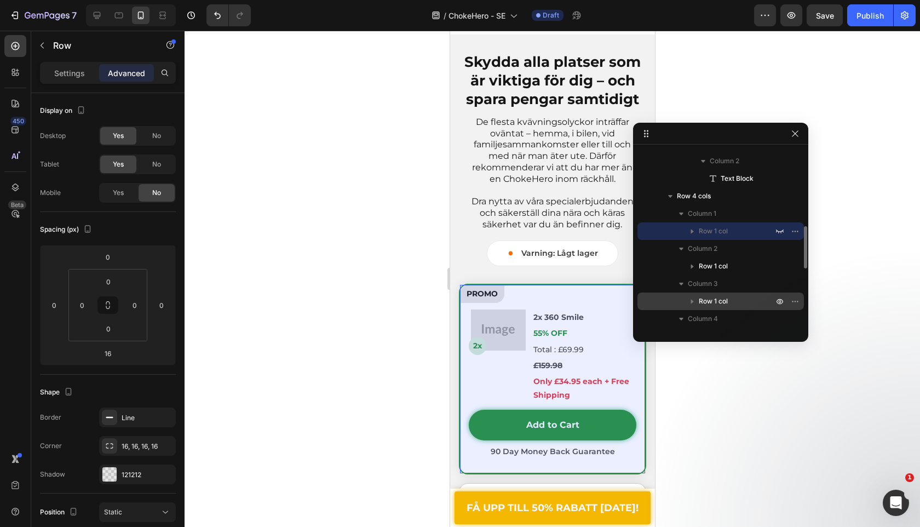
click at [797, 266] on icon "button" at bounding box center [797, 266] width 1 height 1
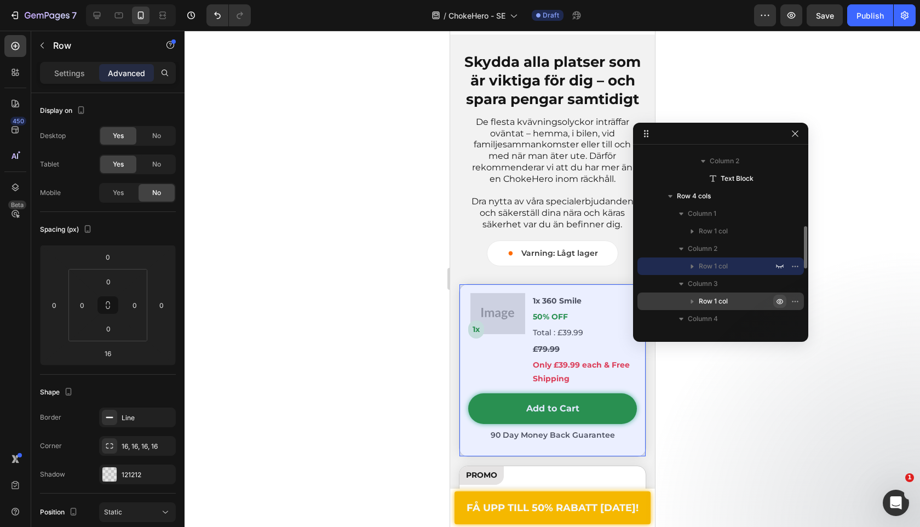
click at [781, 299] on icon "button" at bounding box center [780, 301] width 9 height 9
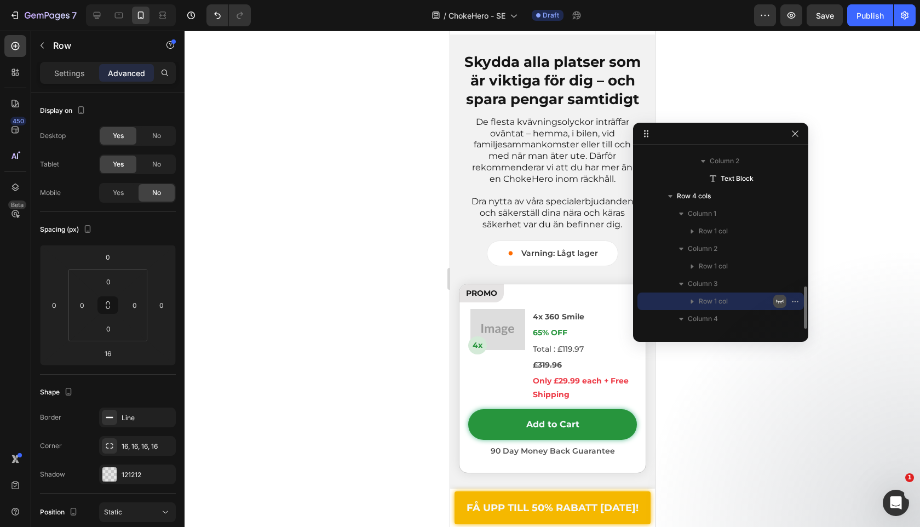
scroll to position [379, 0]
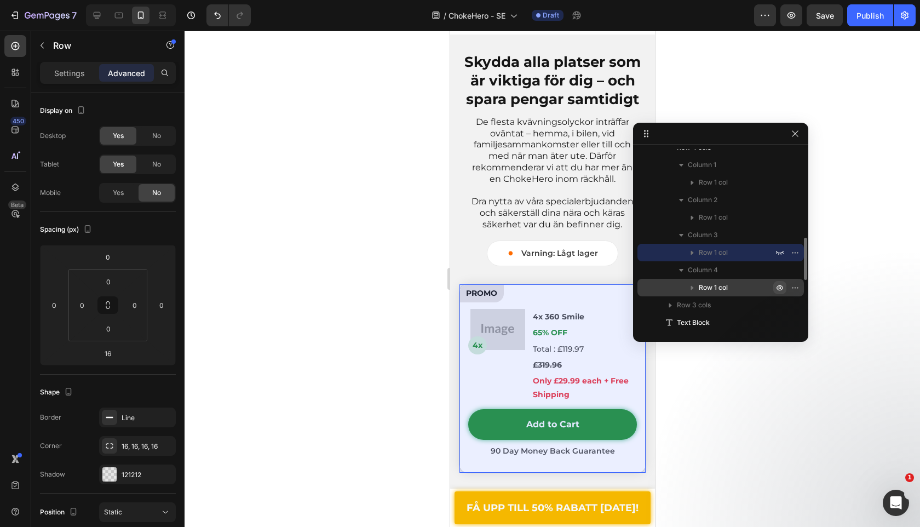
click at [778, 288] on icon "button" at bounding box center [780, 287] width 9 height 9
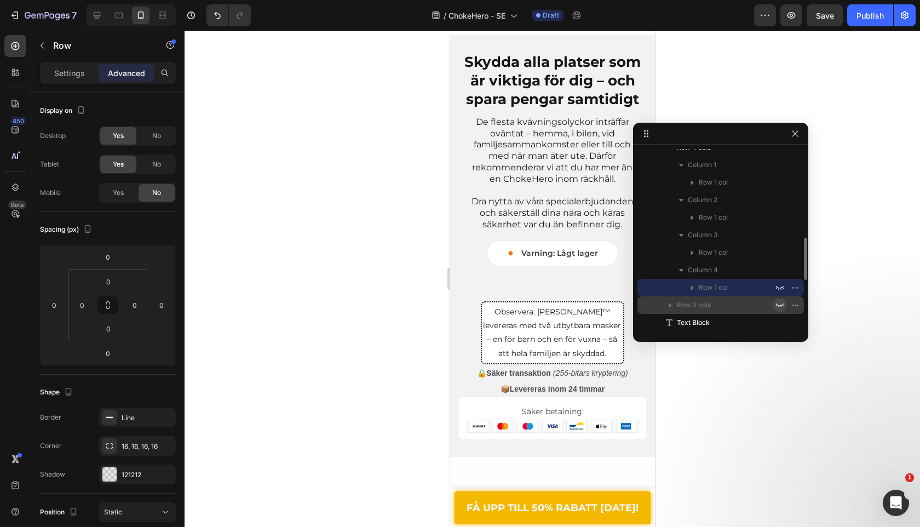
click at [777, 299] on button "button" at bounding box center [780, 305] width 13 height 13
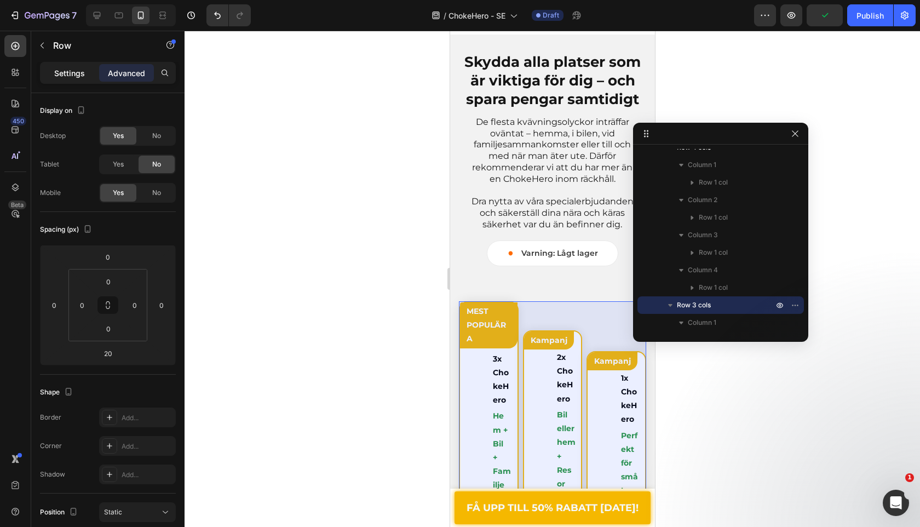
click at [65, 75] on p "Settings" at bounding box center [69, 73] width 31 height 12
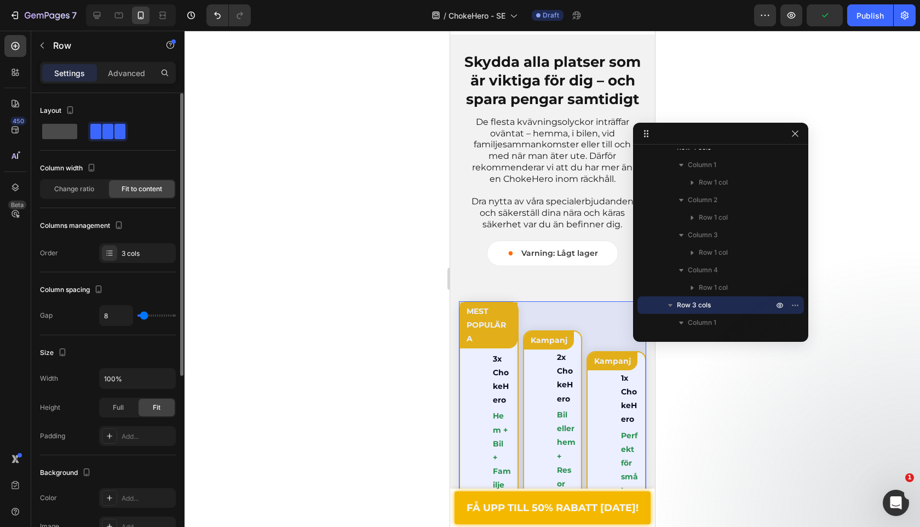
click at [63, 136] on span at bounding box center [59, 131] width 35 height 15
type input "0"
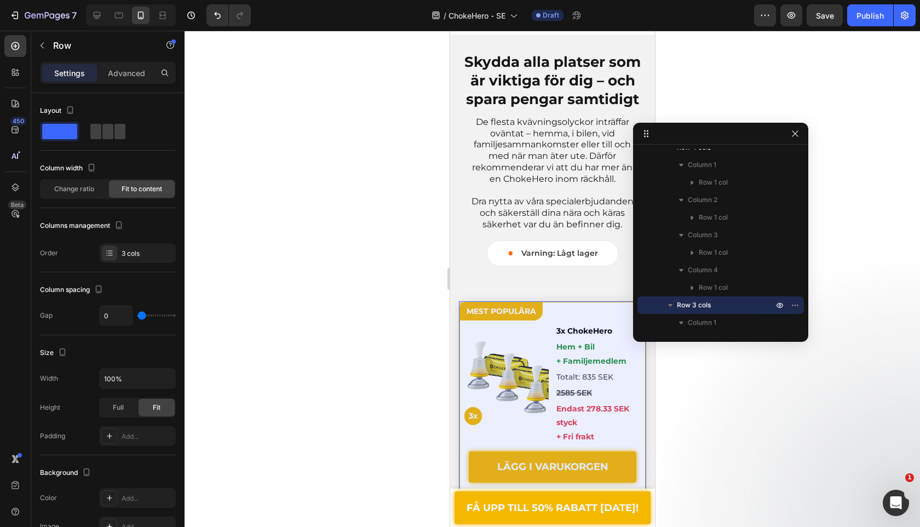
click at [245, 198] on div at bounding box center [553, 279] width 736 height 496
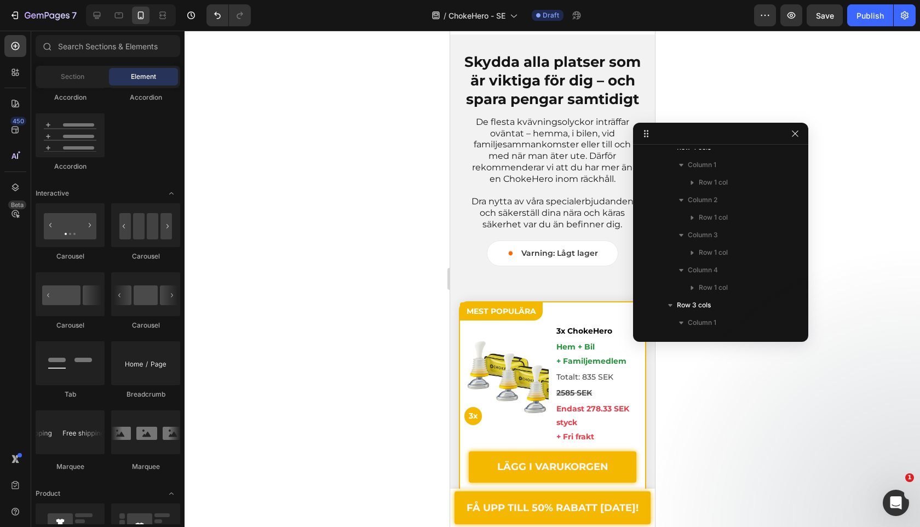
click at [480, 242] on div "Skydda alla platser som är viktiga för dig – och spara pengar samtidigt Heading…" at bounding box center [552, 159] width 187 height 214
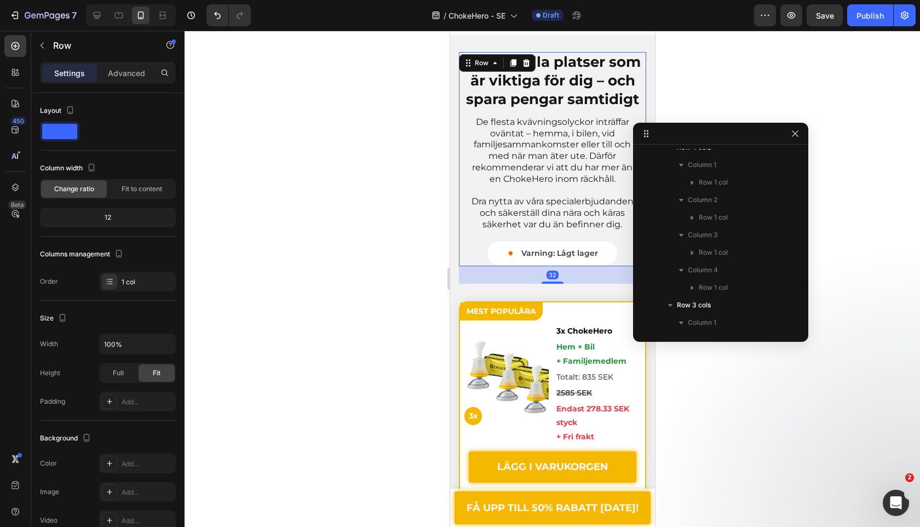
scroll to position [137, 0]
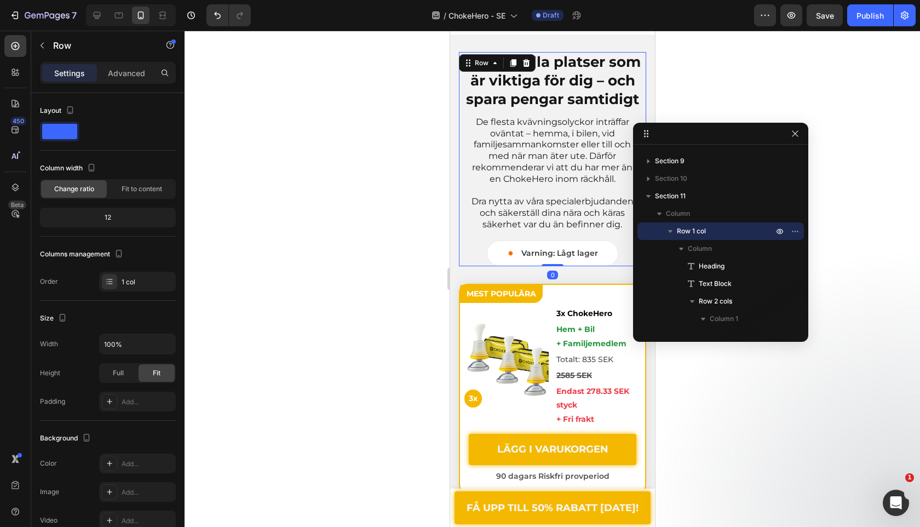
drag, startPoint x: 557, startPoint y: 281, endPoint x: 572, endPoint y: 154, distance: 128.0
click at [568, 153] on div "Skydda alla platser som är viktiga för dig – och spara pengar samtidigt Heading…" at bounding box center [552, 159] width 187 height 214
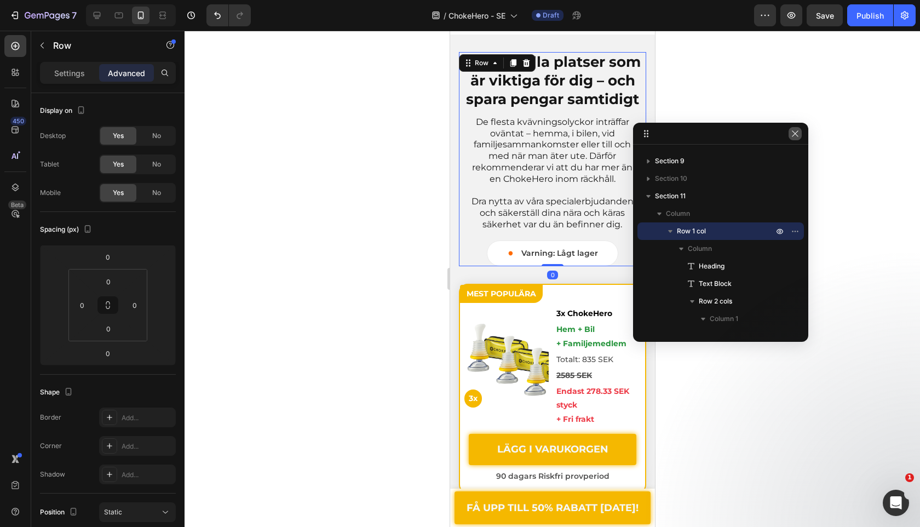
click at [794, 138] on button "button" at bounding box center [795, 133] width 13 height 13
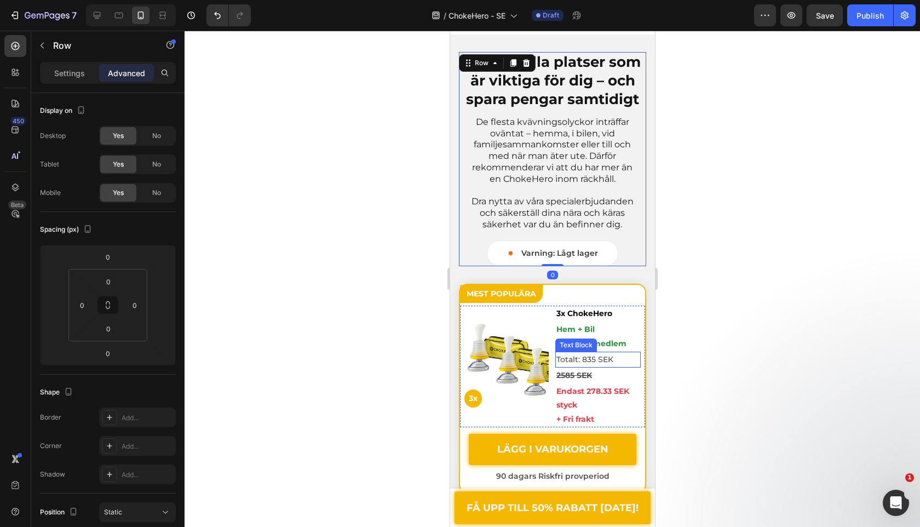
click at [586, 339] on div "Text Block" at bounding box center [576, 345] width 42 height 13
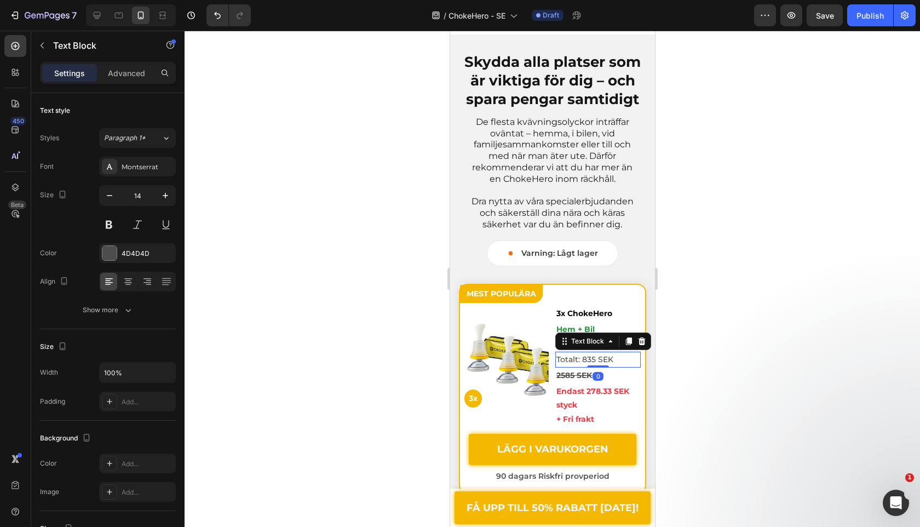
click at [578, 319] on div "Text Block" at bounding box center [576, 314] width 43 height 13
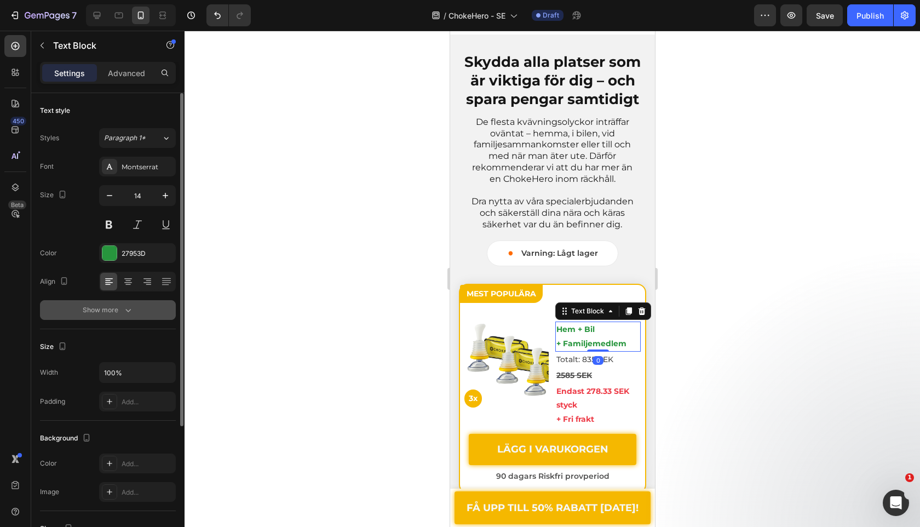
click at [159, 305] on button "Show more" at bounding box center [108, 310] width 136 height 20
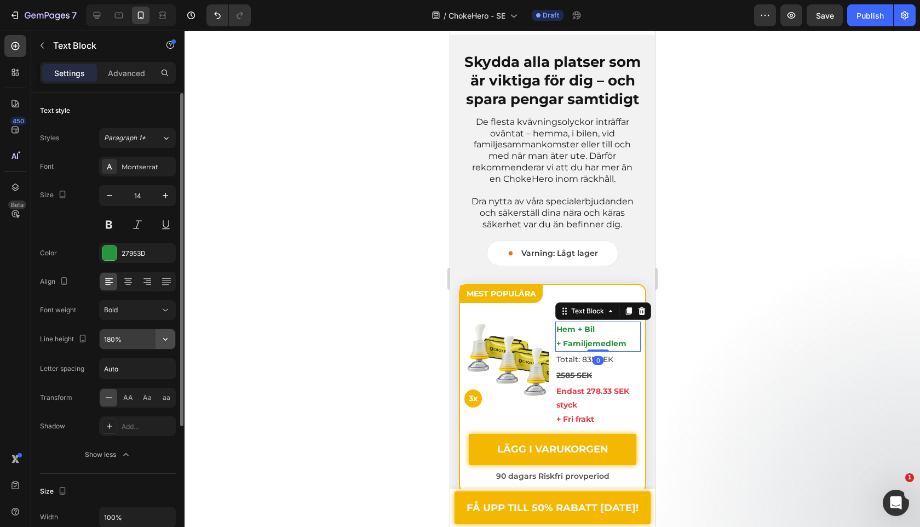
click at [164, 333] on button "button" at bounding box center [166, 339] width 20 height 20
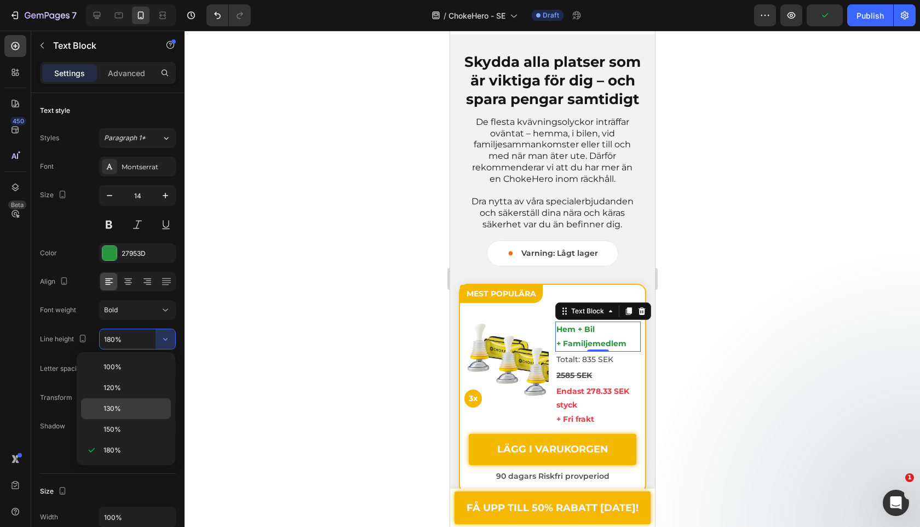
click at [128, 419] on div "130%" at bounding box center [126, 429] width 90 height 21
type input "130%"
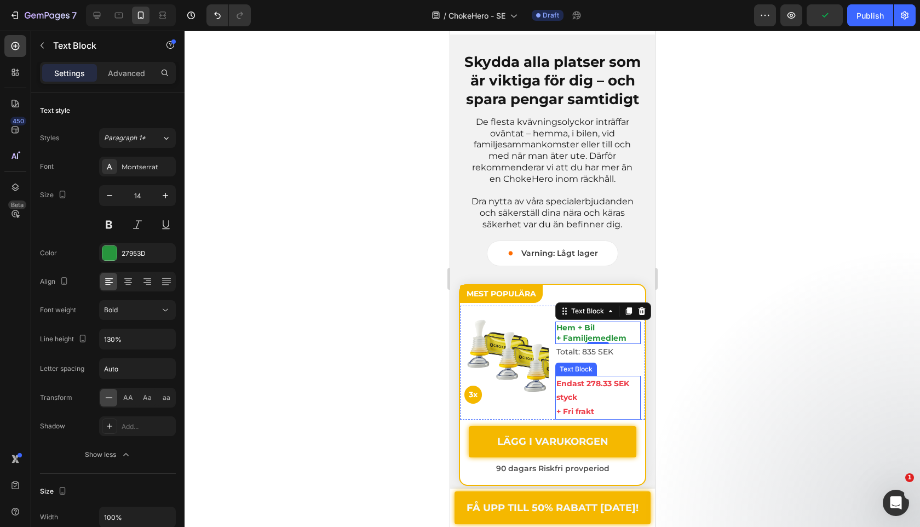
click at [591, 406] on p "Endast 278.33 SEK styck + Fri frakt" at bounding box center [597, 398] width 83 height 42
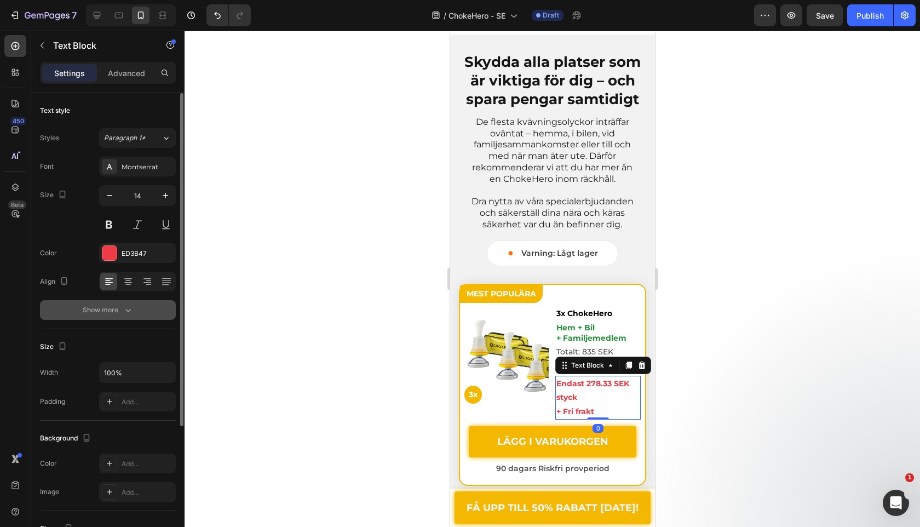
click at [150, 314] on button "Show more" at bounding box center [108, 310] width 136 height 20
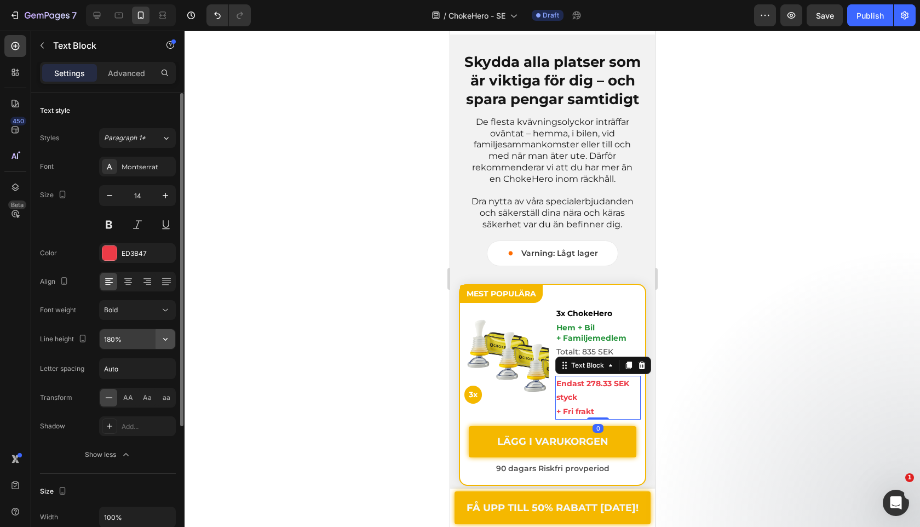
click at [162, 336] on icon "button" at bounding box center [165, 339] width 11 height 11
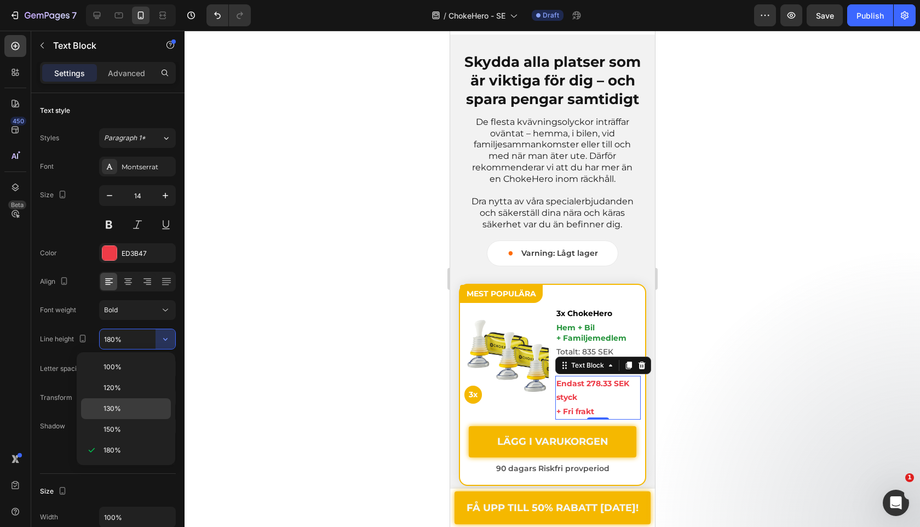
click at [138, 408] on p "130%" at bounding box center [135, 409] width 62 height 10
type input "130%"
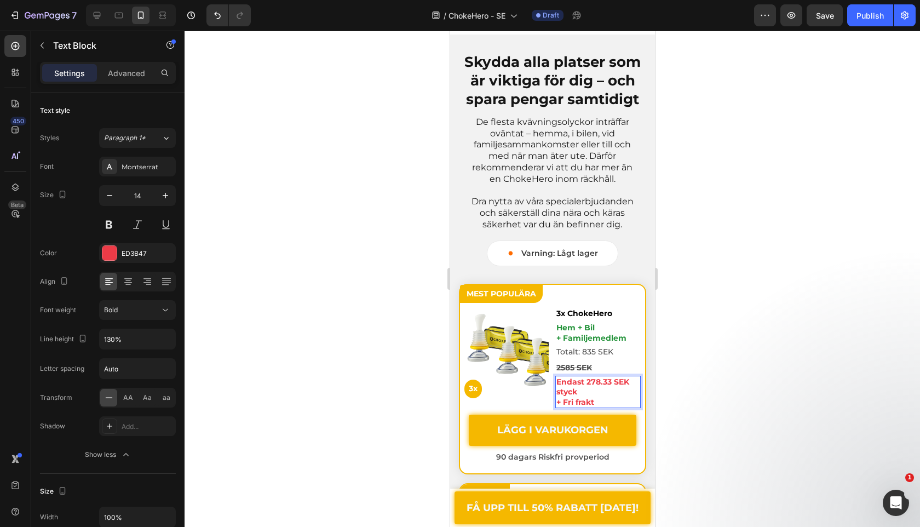
click at [580, 398] on p "Endast 278.33 SEK styck + Fri frakt" at bounding box center [597, 392] width 83 height 30
click at [562, 402] on p "Endast 278.33 SEK styck + Fri frakt" at bounding box center [597, 392] width 83 height 30
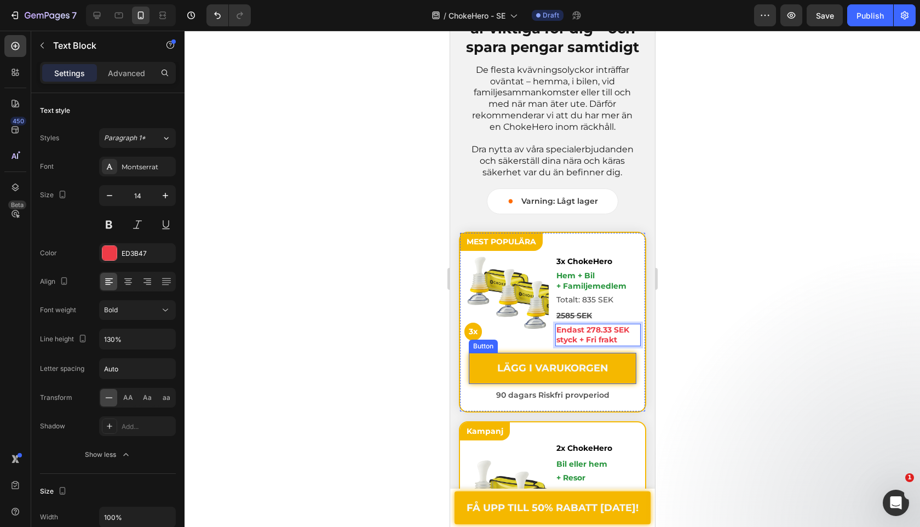
scroll to position [3944, 0]
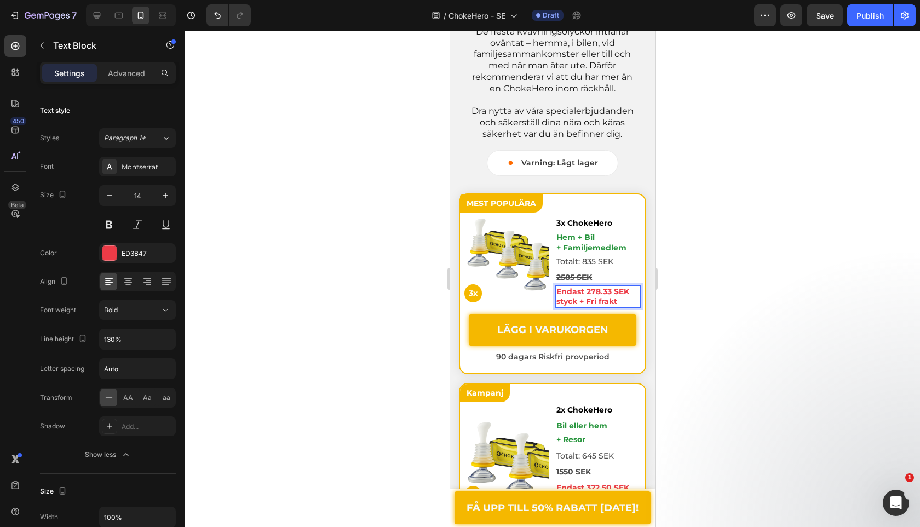
click at [393, 332] on div at bounding box center [553, 279] width 736 height 496
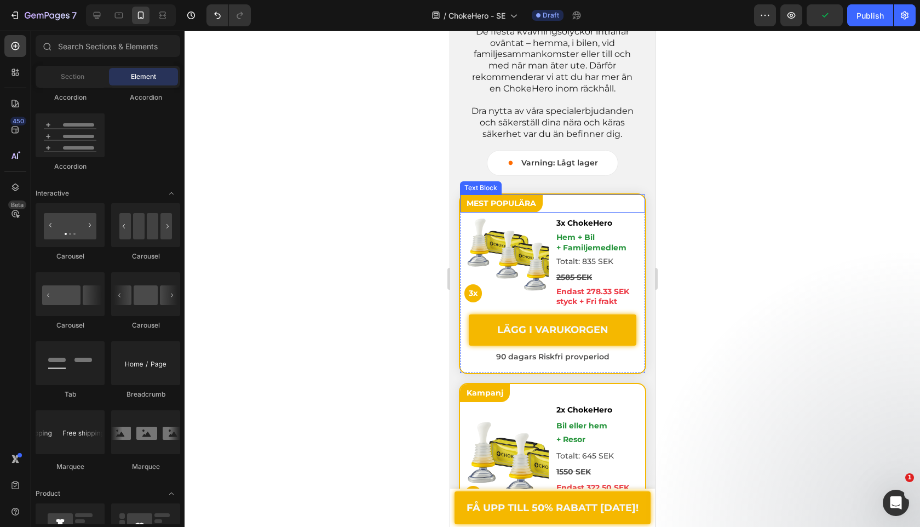
click at [489, 202] on p "MEST POPULÄRA" at bounding box center [501, 204] width 70 height 14
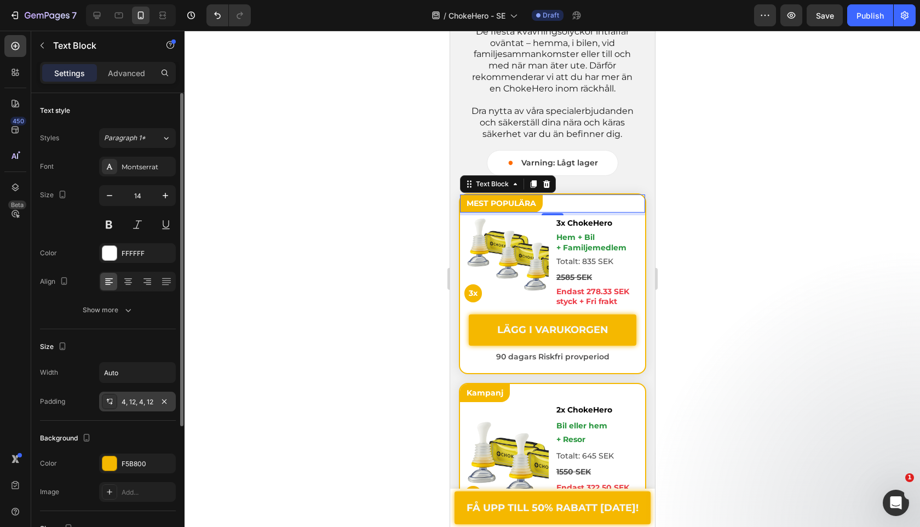
click at [125, 405] on div "4, 12, 4, 12" at bounding box center [138, 402] width 32 height 10
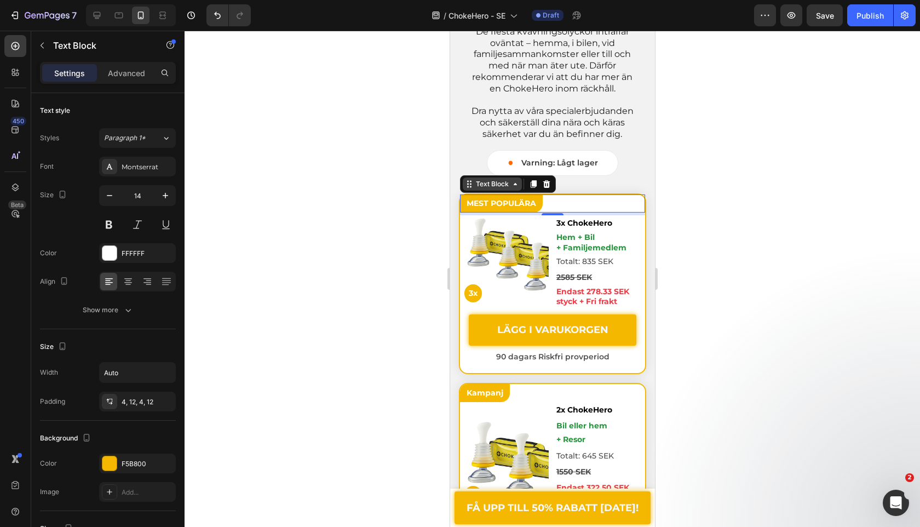
click at [499, 183] on div "Text Block" at bounding box center [491, 184] width 37 height 10
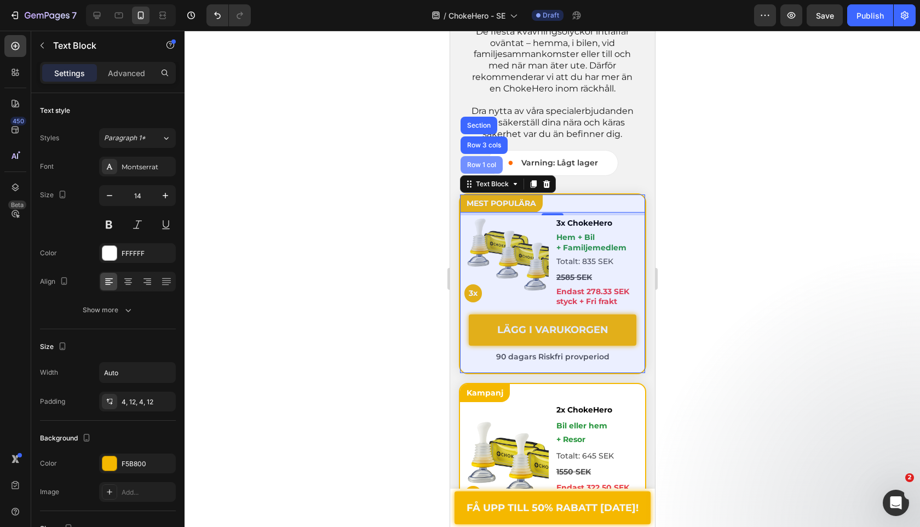
click at [493, 173] on div "Row 1 col" at bounding box center [481, 165] width 42 height 18
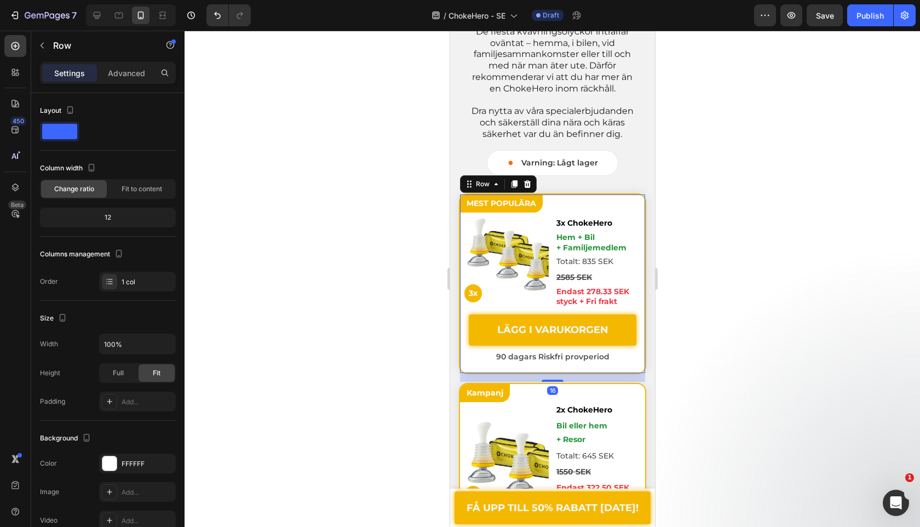
click at [490, 202] on p "MEST POPULÄRA" at bounding box center [501, 204] width 70 height 14
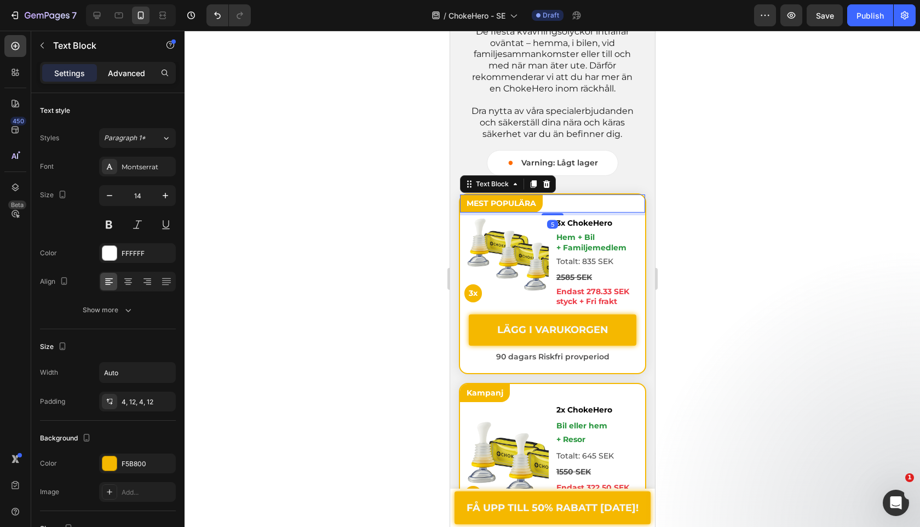
click at [124, 78] on p "Advanced" at bounding box center [126, 73] width 37 height 12
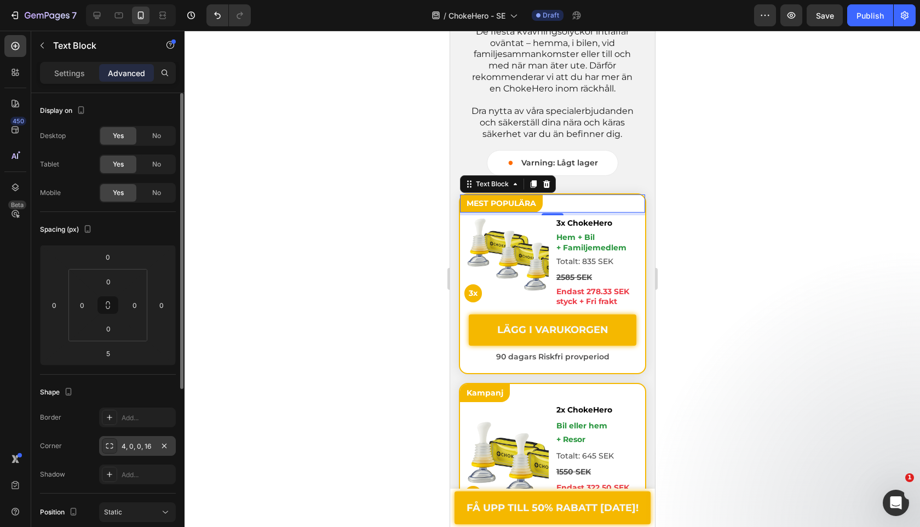
click at [131, 450] on div "4, 0, 0, 16" at bounding box center [138, 447] width 32 height 10
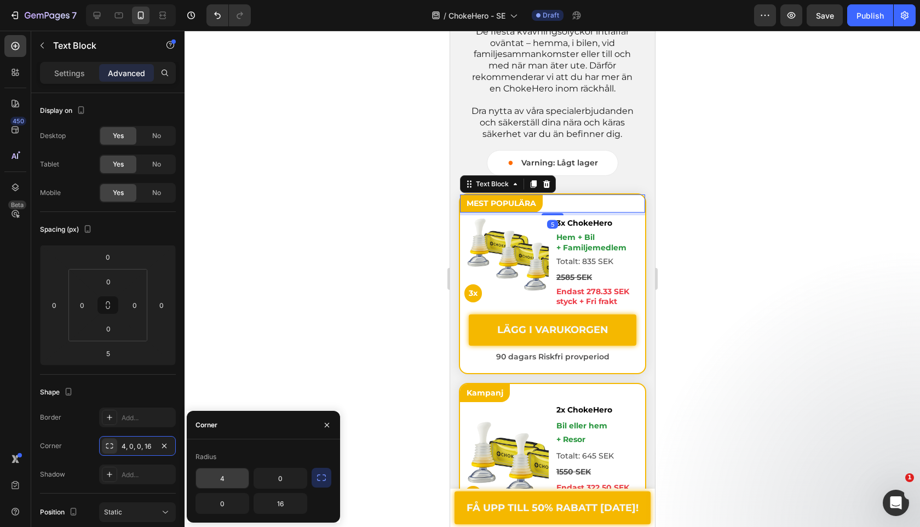
click at [220, 479] on input "4" at bounding box center [222, 478] width 53 height 20
type input "14"
click at [364, 335] on div at bounding box center [553, 279] width 736 height 496
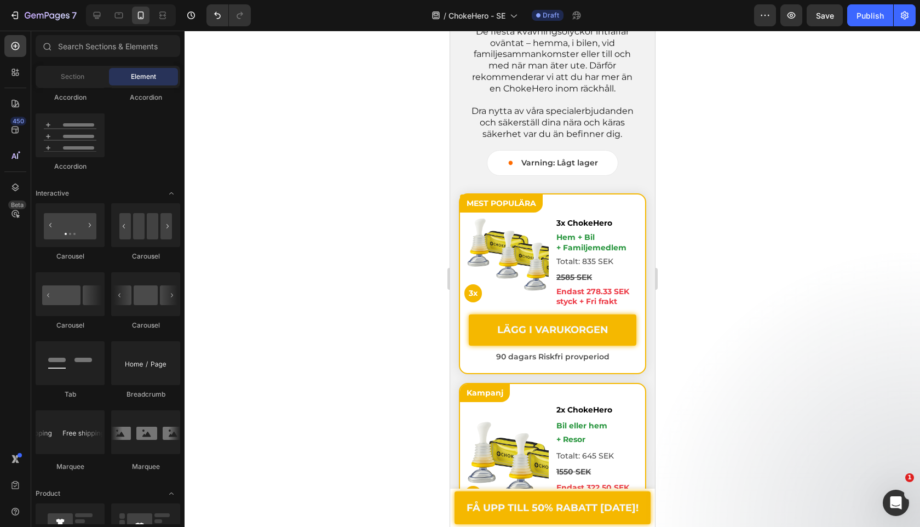
click at [364, 335] on div at bounding box center [553, 279] width 736 height 496
click at [488, 208] on div "Image" at bounding box center [478, 209] width 24 height 10
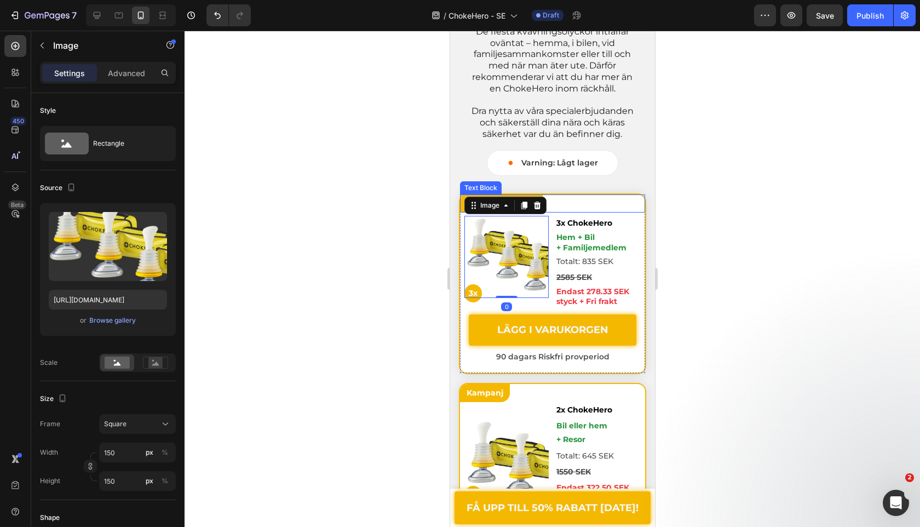
click at [499, 193] on div "MEST POPULÄRA Text Block Image 0 3x Text Block 3x ChokeHero Text Block Hem + Bi…" at bounding box center [552, 283] width 187 height 181
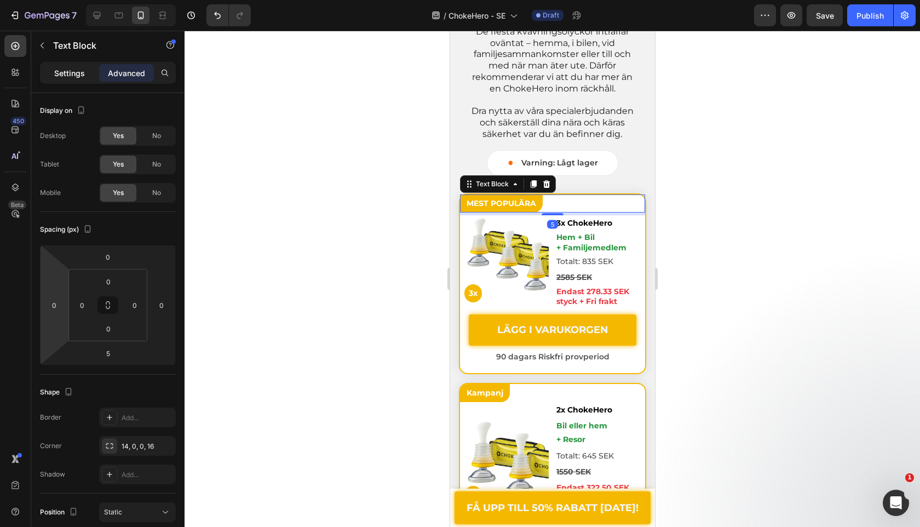
click at [67, 74] on p "Settings" at bounding box center [69, 73] width 31 height 12
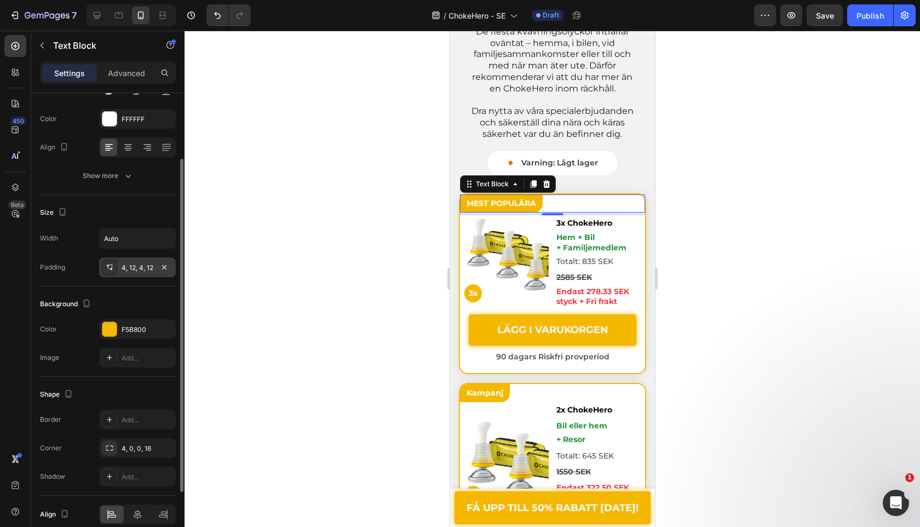
scroll to position [168, 0]
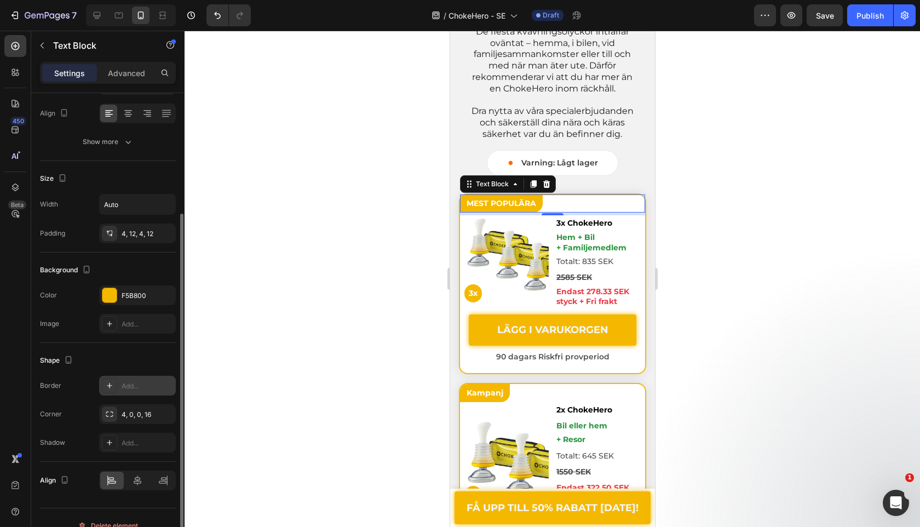
click at [133, 390] on div "Add..." at bounding box center [147, 386] width 51 height 10
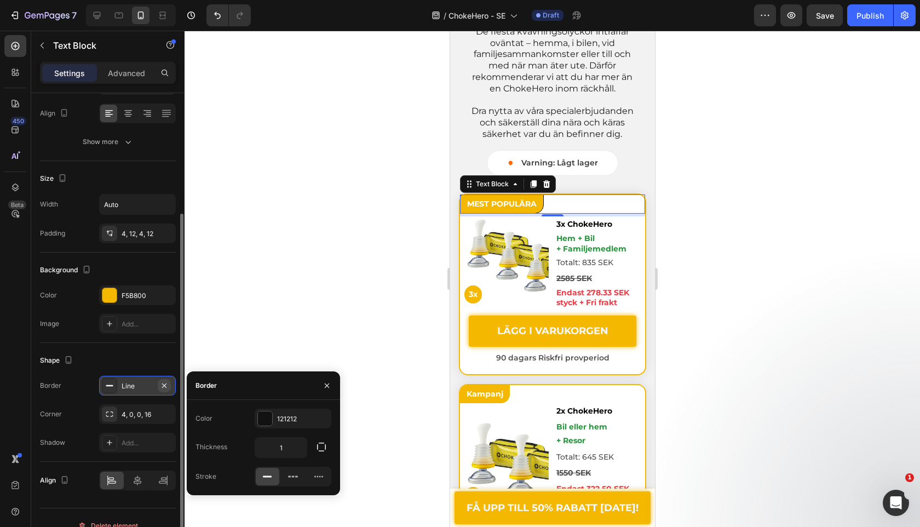
click at [159, 389] on button "button" at bounding box center [164, 385] width 13 height 13
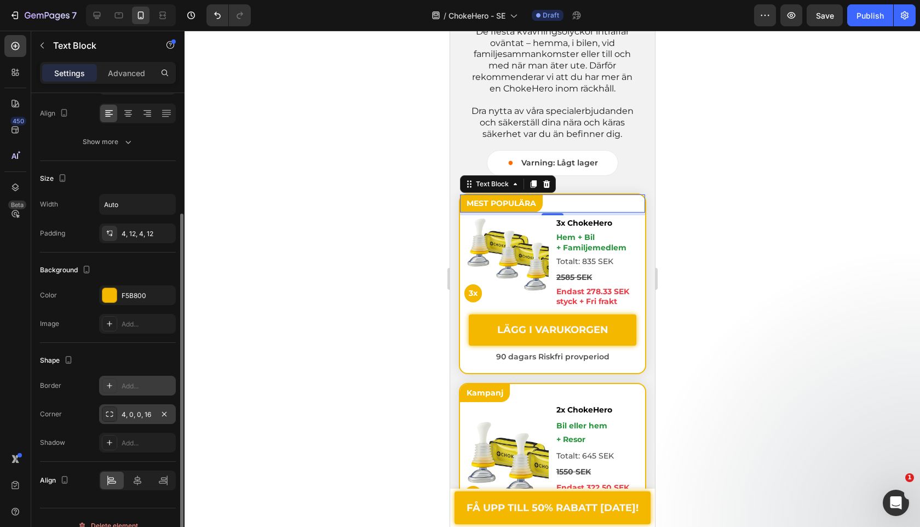
click at [139, 416] on div "4, 0, 0, 16" at bounding box center [138, 415] width 32 height 10
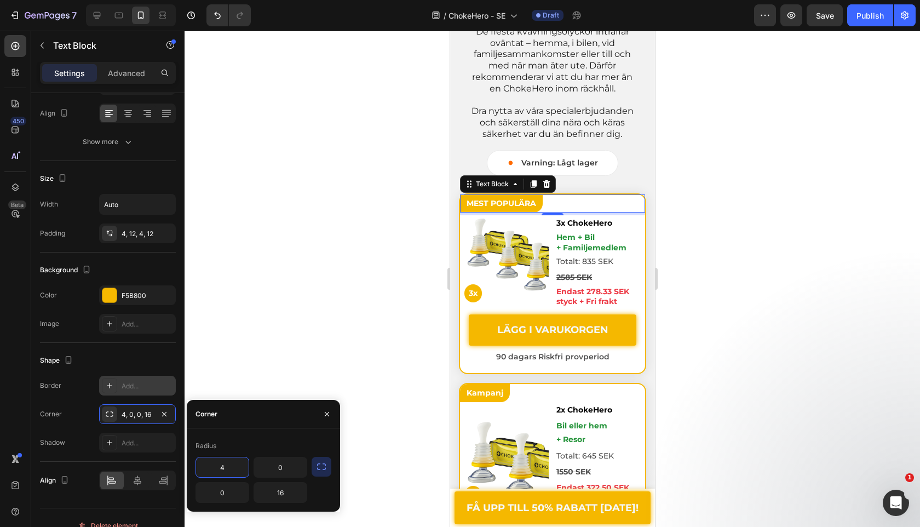
click at [234, 471] on input "4" at bounding box center [222, 467] width 53 height 20
type input "14"
click at [336, 309] on div at bounding box center [553, 279] width 736 height 496
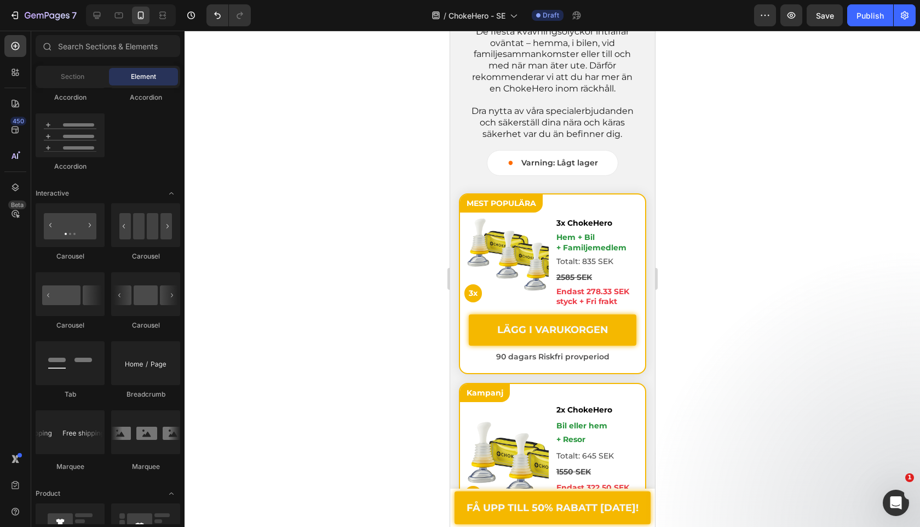
click at [335, 309] on div at bounding box center [553, 279] width 736 height 496
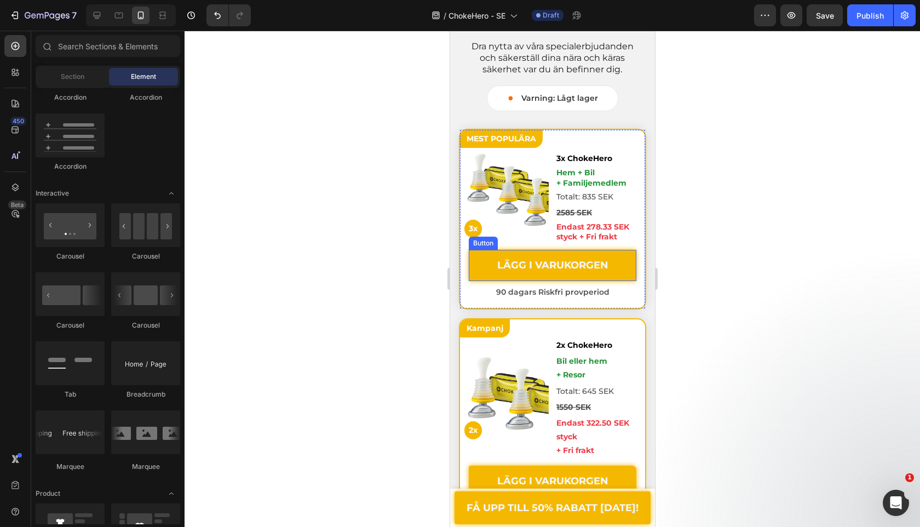
click at [582, 365] on p "Bil eller hem + Resor" at bounding box center [597, 367] width 83 height 27
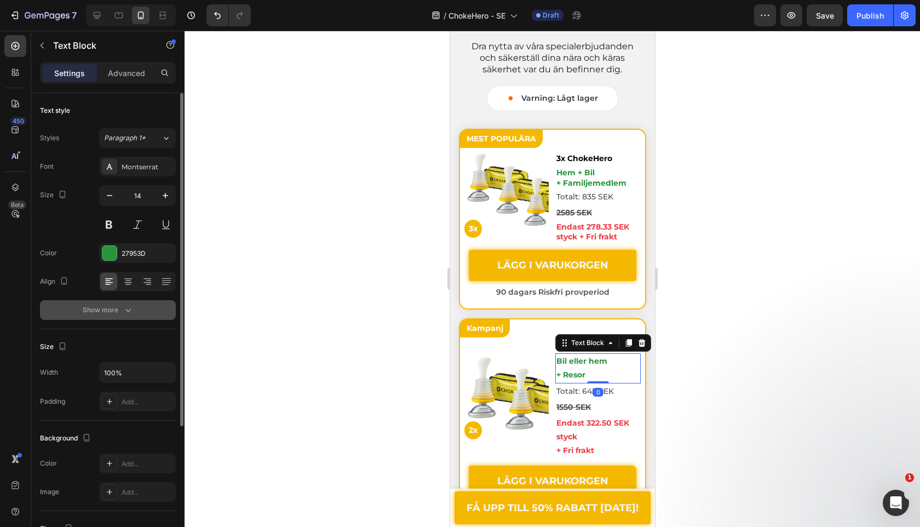
click at [112, 316] on button "Show more" at bounding box center [108, 310] width 136 height 20
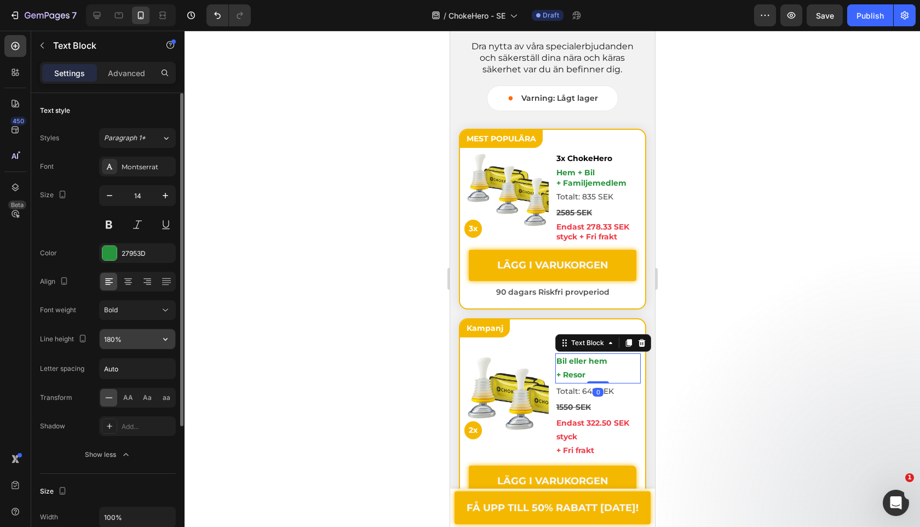
click at [162, 335] on icon "button" at bounding box center [165, 339] width 11 height 11
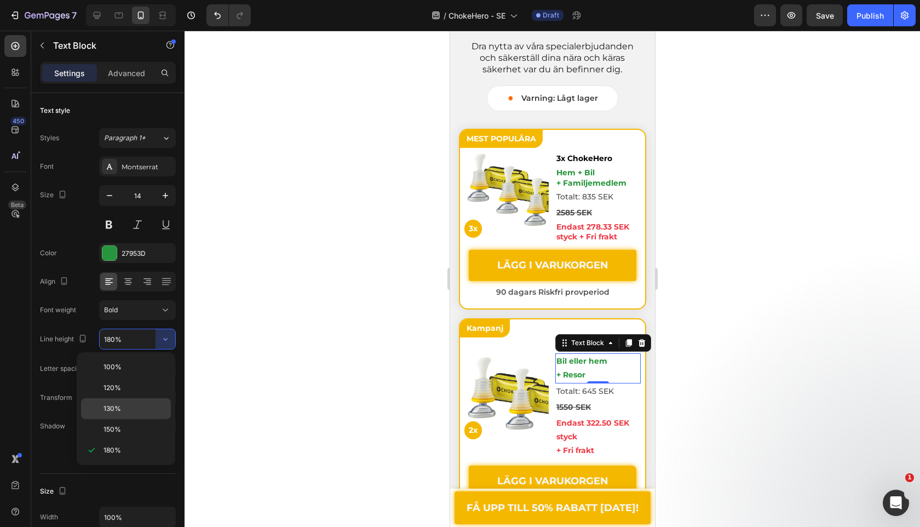
click at [136, 408] on p "130%" at bounding box center [135, 409] width 62 height 10
type input "130%"
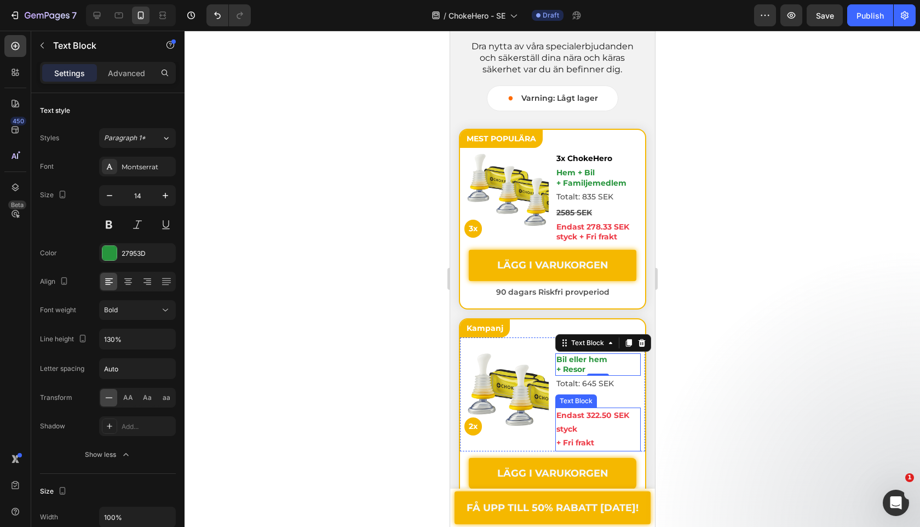
click at [638, 427] on p "Endast 322.50 SEK styck + Fri frakt" at bounding box center [597, 430] width 83 height 42
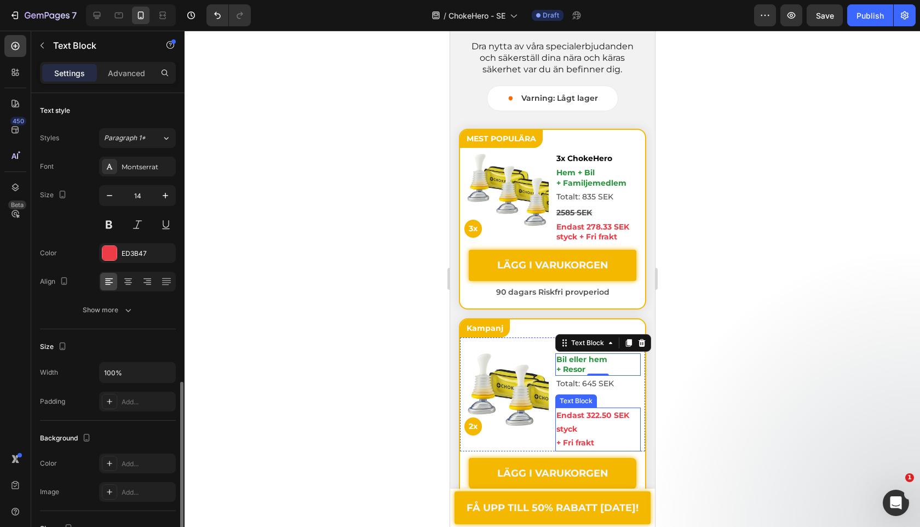
scroll to position [168, 0]
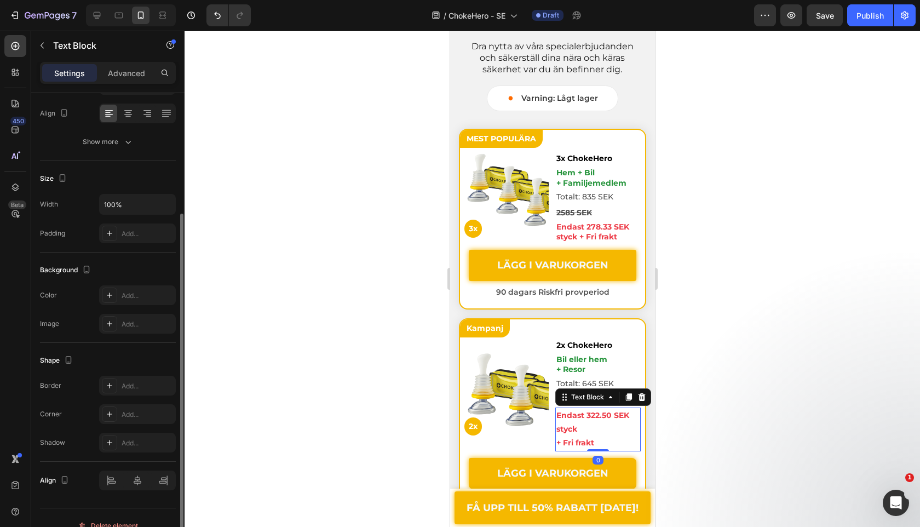
click at [606, 427] on p "Endast 322.50 SEK styck + Fri frakt" at bounding box center [597, 430] width 83 height 42
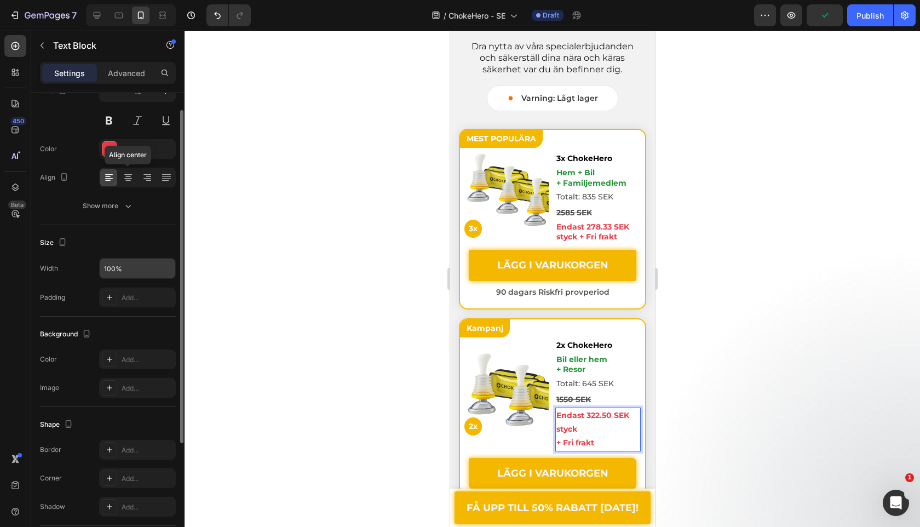
scroll to position [25, 0]
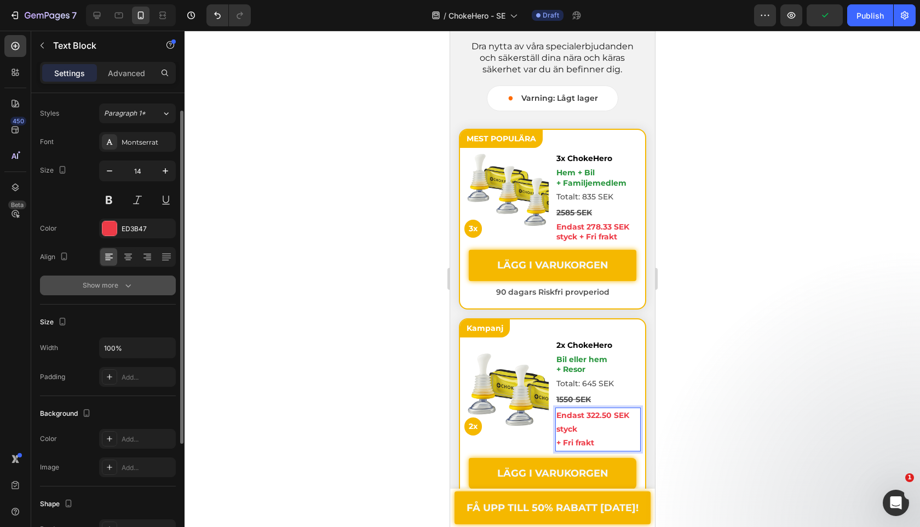
click at [139, 281] on button "Show more" at bounding box center [108, 286] width 136 height 20
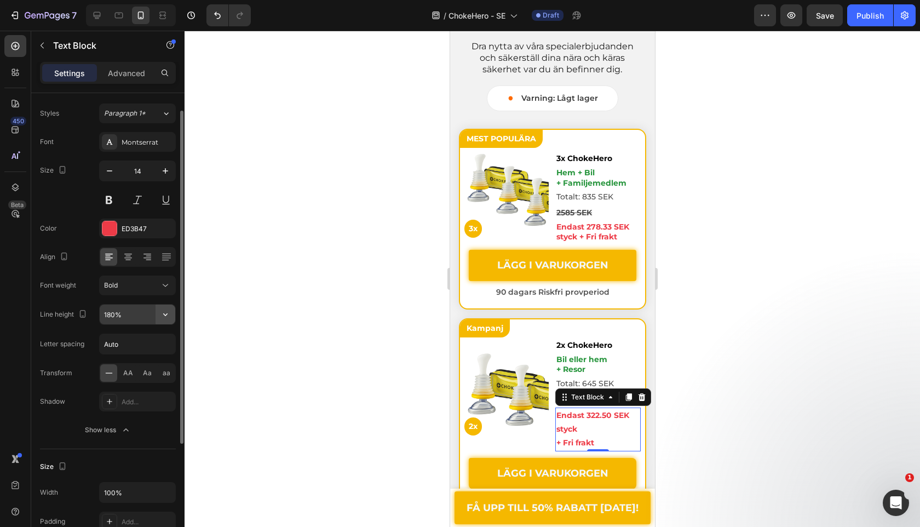
click at [161, 313] on icon "button" at bounding box center [165, 314] width 11 height 11
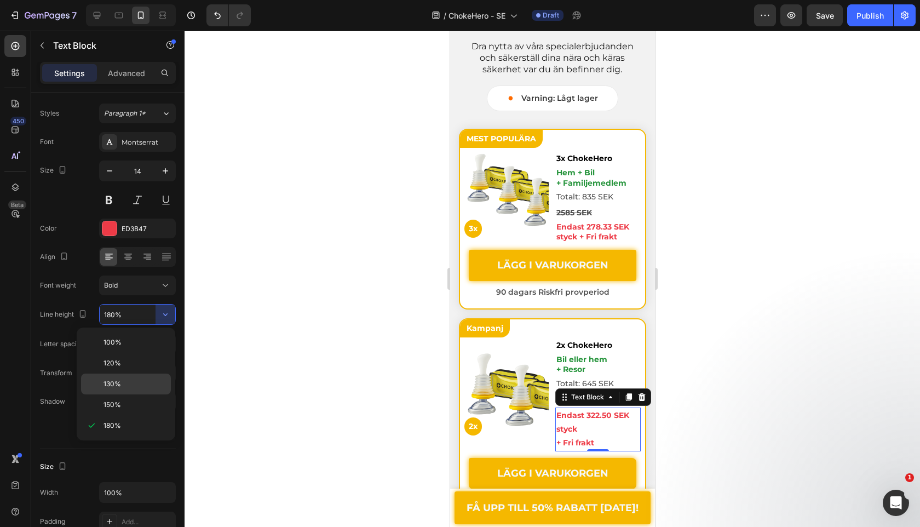
click at [145, 380] on p "130%" at bounding box center [135, 384] width 62 height 10
type input "130%"
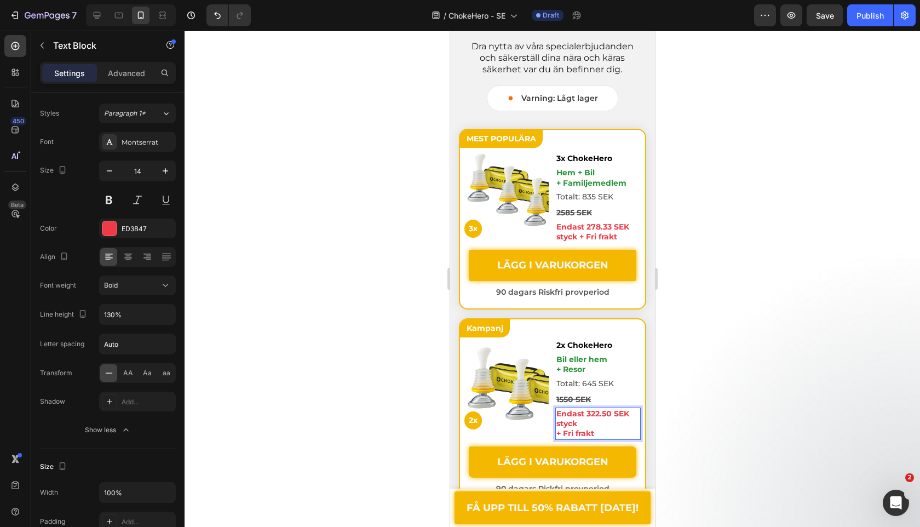
click at [559, 432] on p "Endast 322.50 SEK styck + Fri frakt" at bounding box center [597, 424] width 83 height 30
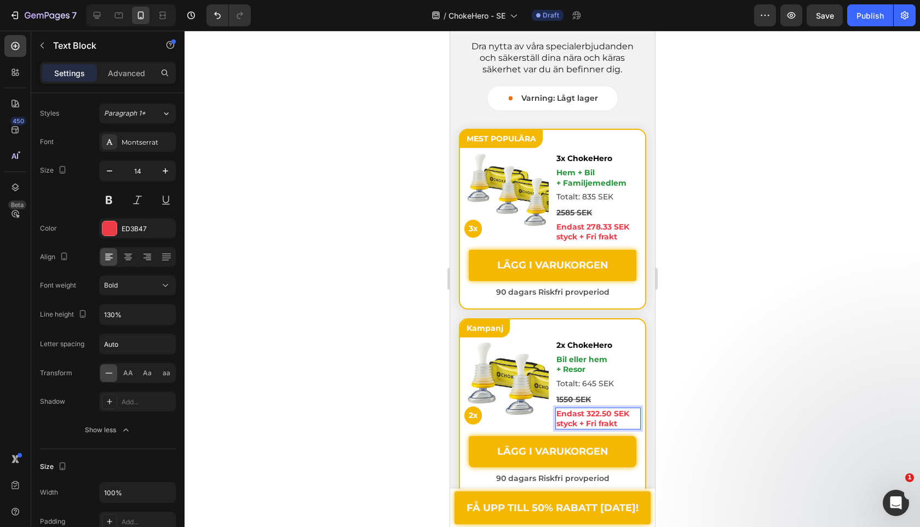
click at [350, 401] on div at bounding box center [553, 279] width 736 height 496
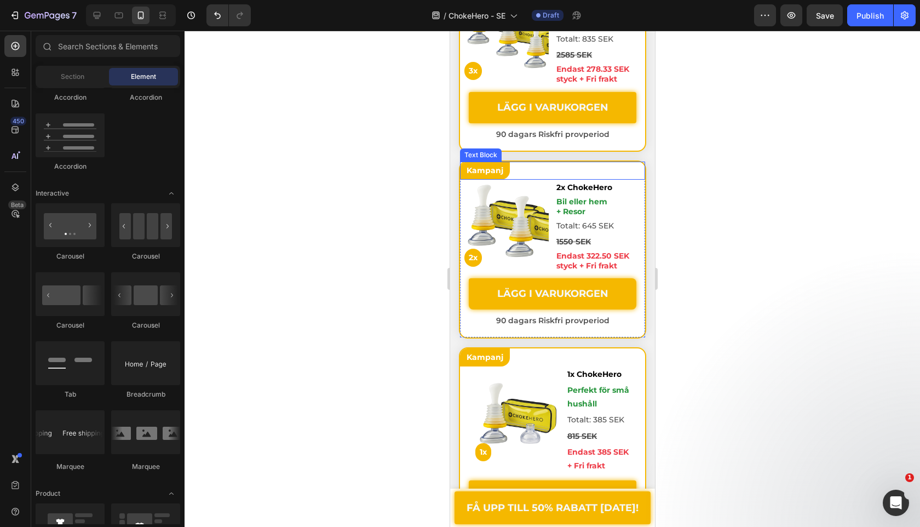
scroll to position [4216, 0]
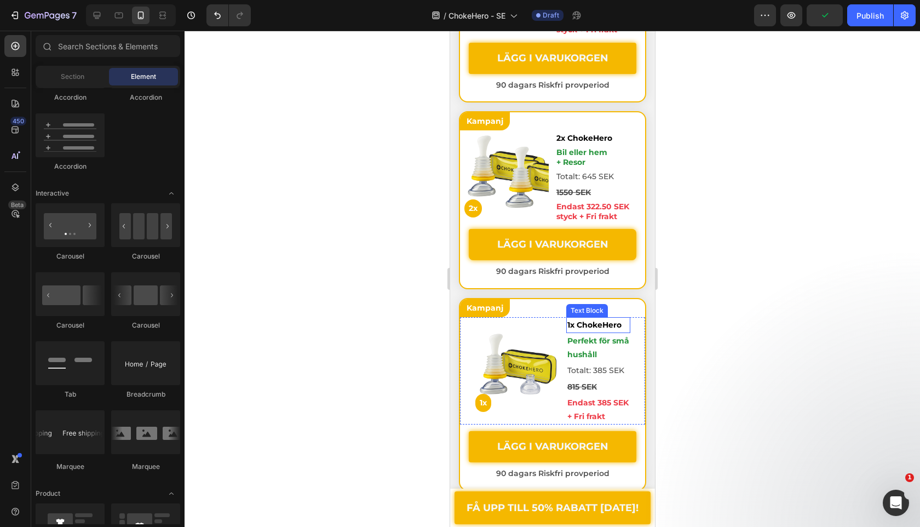
click at [593, 347] on p "Perfekt för små" at bounding box center [598, 341] width 62 height 14
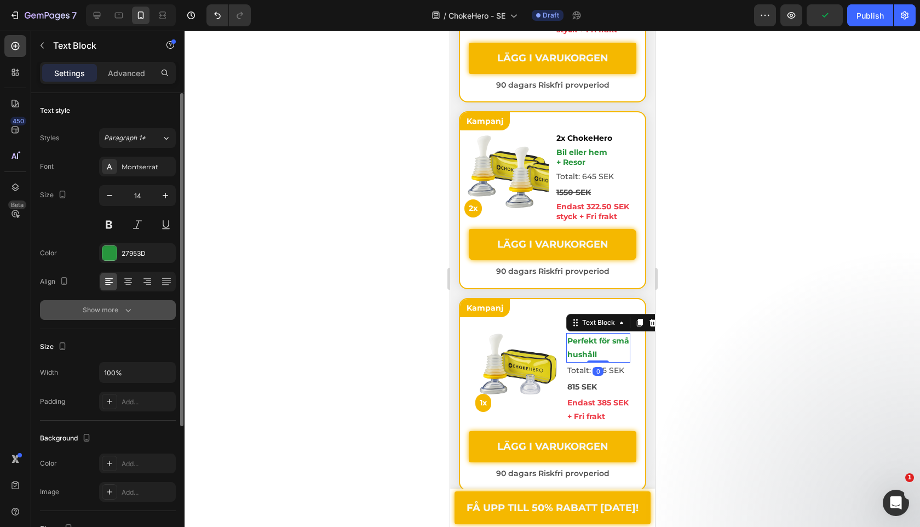
click at [128, 312] on icon "button" at bounding box center [128, 310] width 11 height 11
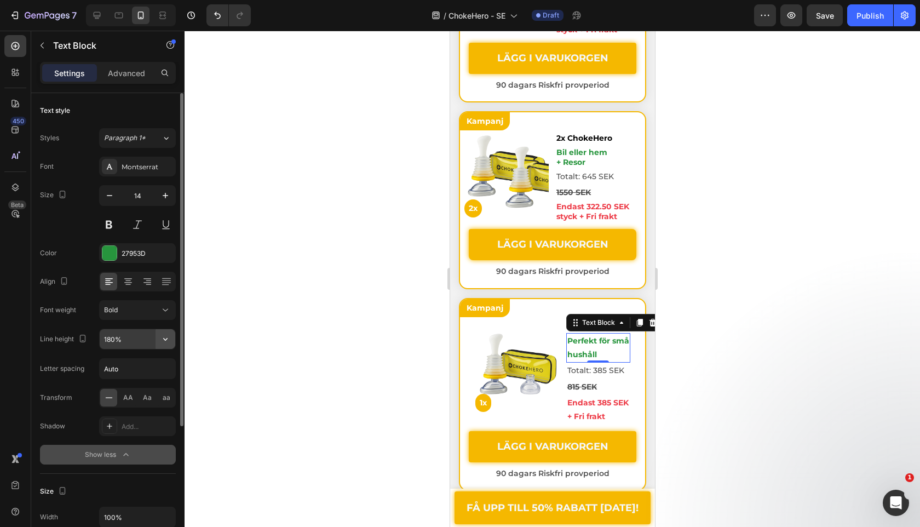
click at [166, 338] on icon "button" at bounding box center [165, 339] width 11 height 11
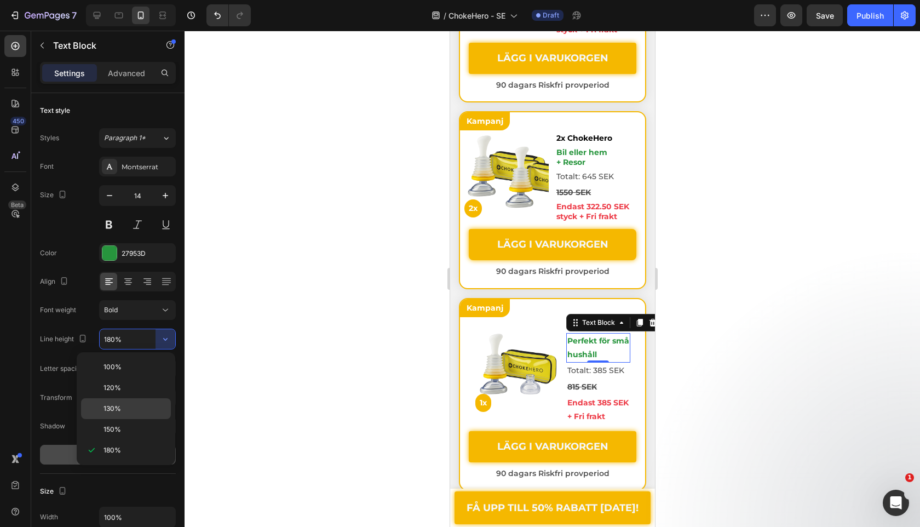
click at [130, 404] on p "130%" at bounding box center [135, 409] width 62 height 10
type input "130%"
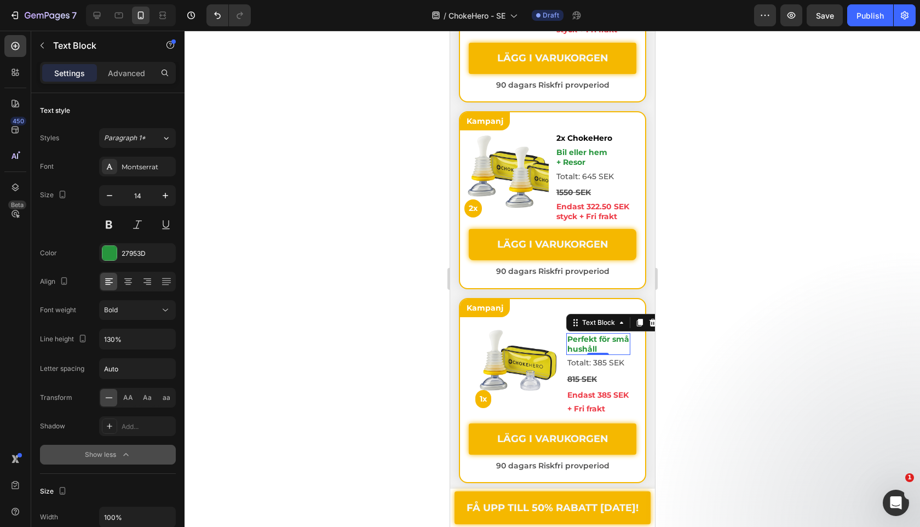
click at [221, 353] on div at bounding box center [553, 279] width 736 height 496
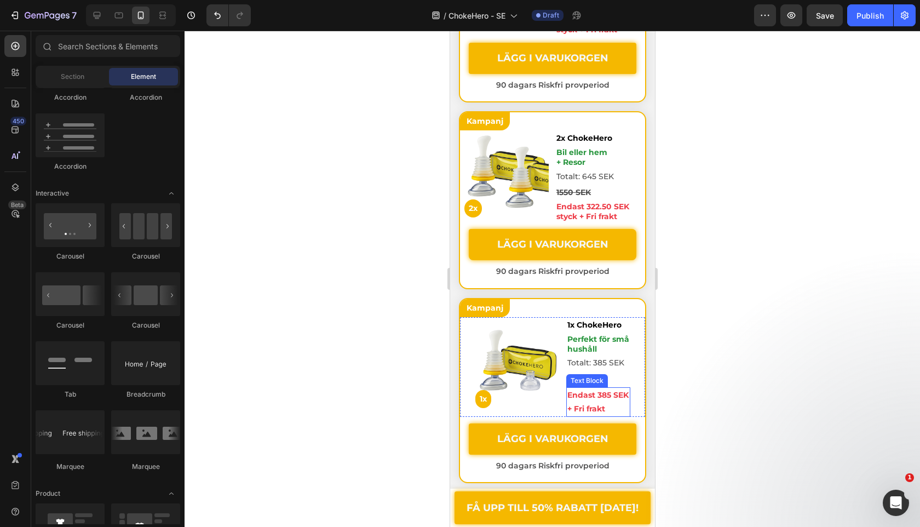
click at [623, 396] on p "Endast 385 SEK + Fri frakt" at bounding box center [598, 401] width 62 height 27
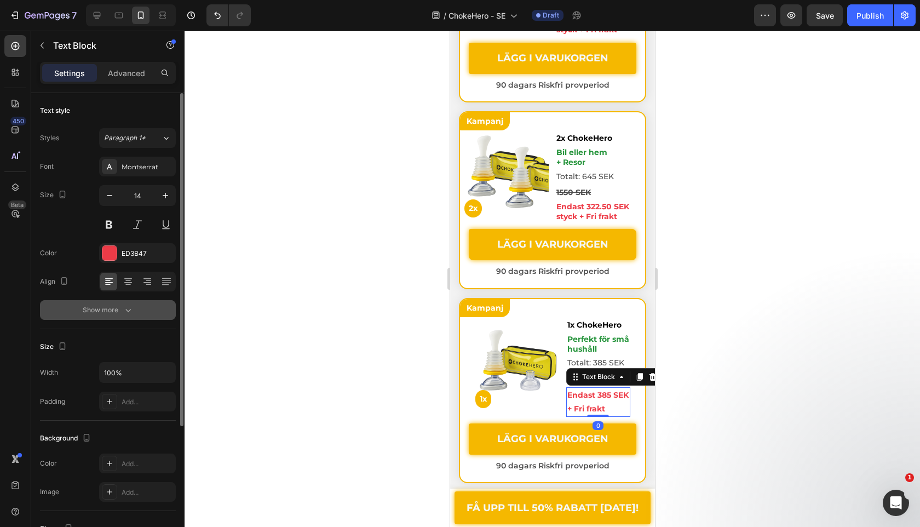
click at [139, 316] on button "Show more" at bounding box center [108, 310] width 136 height 20
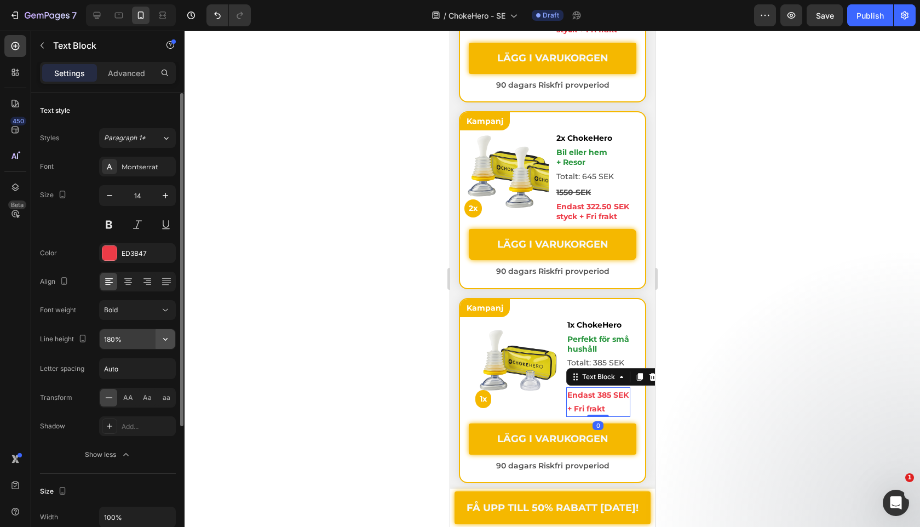
drag, startPoint x: 153, startPoint y: 342, endPoint x: 160, endPoint y: 335, distance: 10.1
click at [160, 335] on icon "button" at bounding box center [165, 339] width 11 height 11
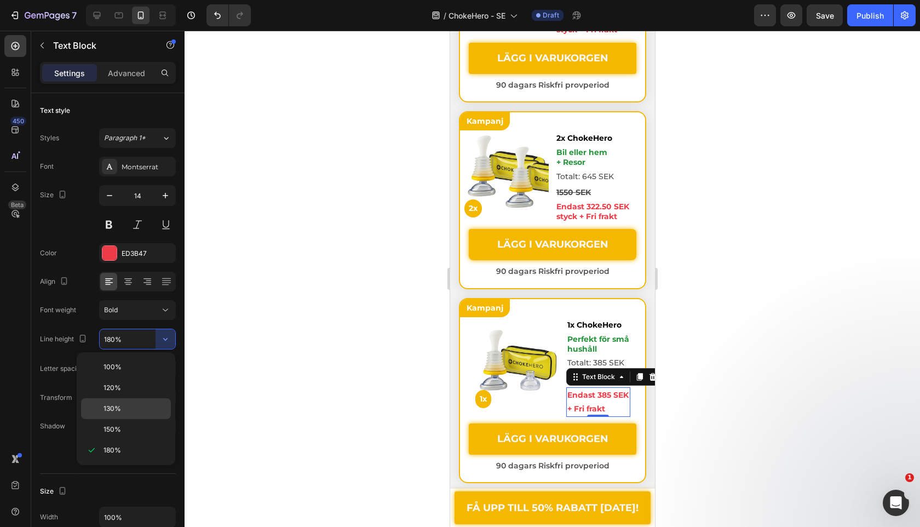
click at [147, 419] on div "130%" at bounding box center [126, 429] width 90 height 21
type input "130%"
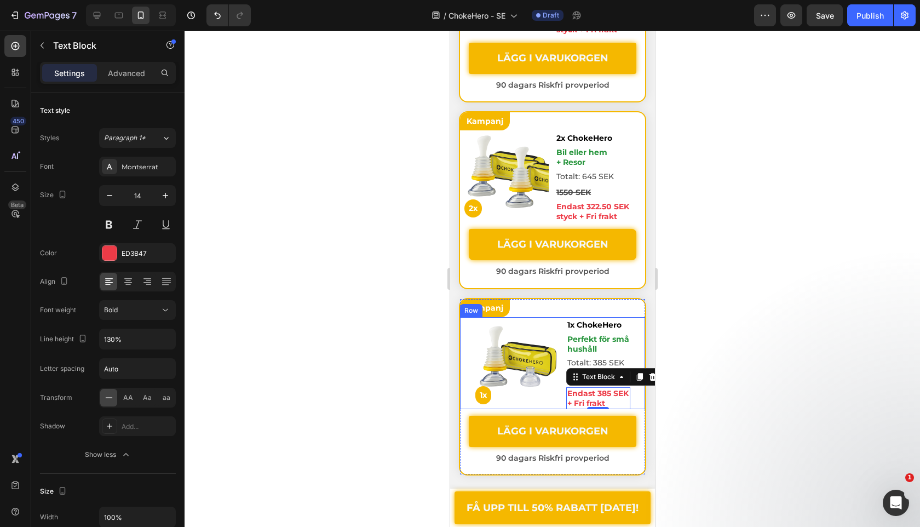
click at [410, 398] on div at bounding box center [553, 279] width 736 height 496
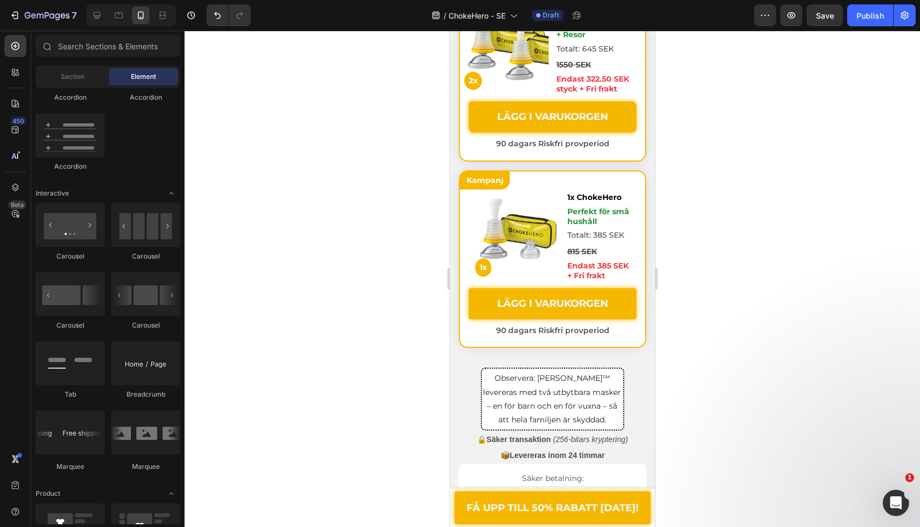
scroll to position [4356, 0]
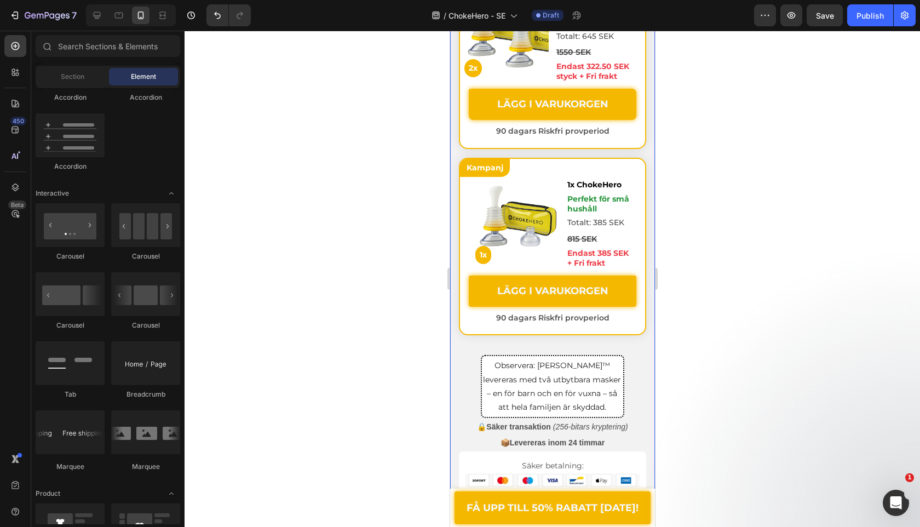
click at [484, 395] on p "Observera: [PERSON_NAME]™ levereras med två utbytbara masker – en för barn och …" at bounding box center [552, 386] width 140 height 55
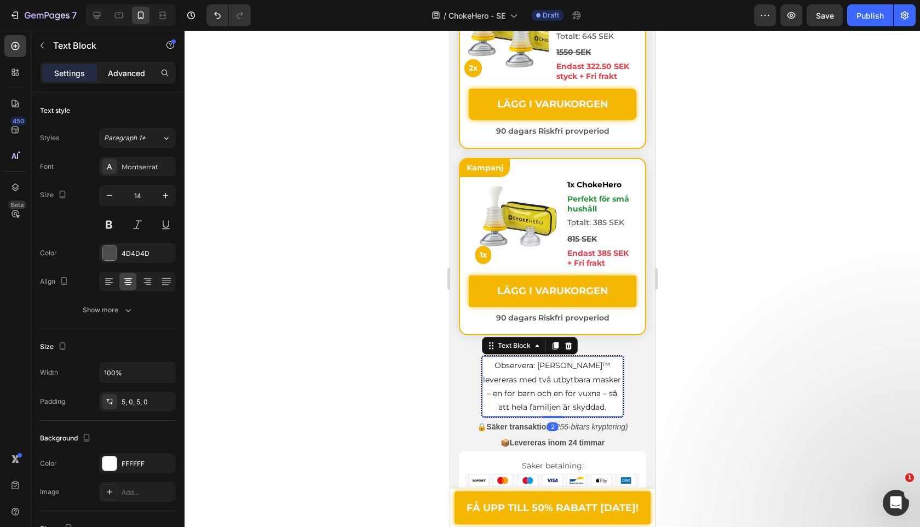
click at [136, 73] on p "Advanced" at bounding box center [126, 73] width 37 height 12
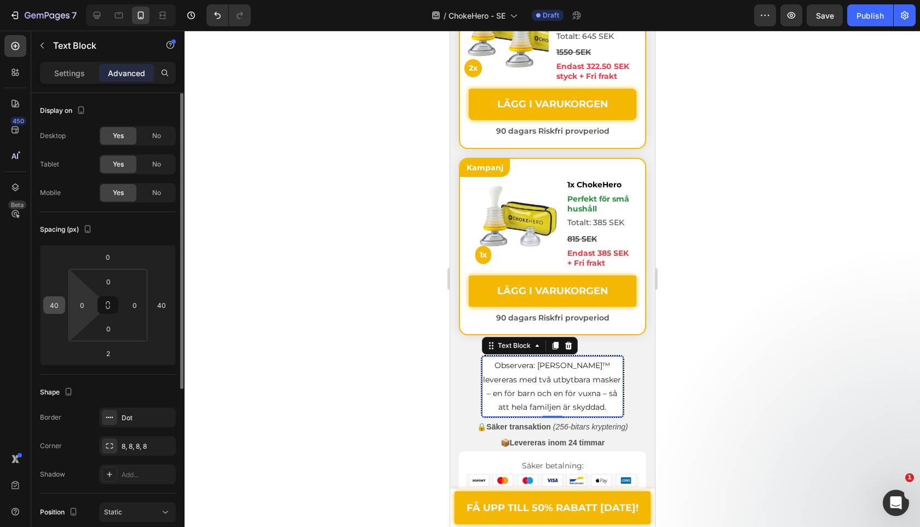
click at [62, 306] on input "40" at bounding box center [54, 305] width 16 height 16
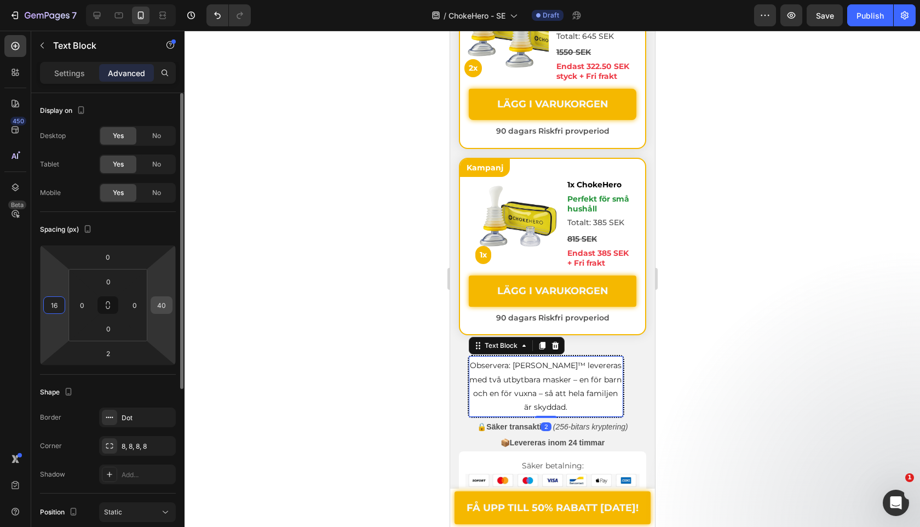
type input "16"
click at [167, 308] on input "40" at bounding box center [161, 305] width 16 height 16
type input "16"
click at [156, 228] on div "Spacing (px)" at bounding box center [108, 230] width 136 height 18
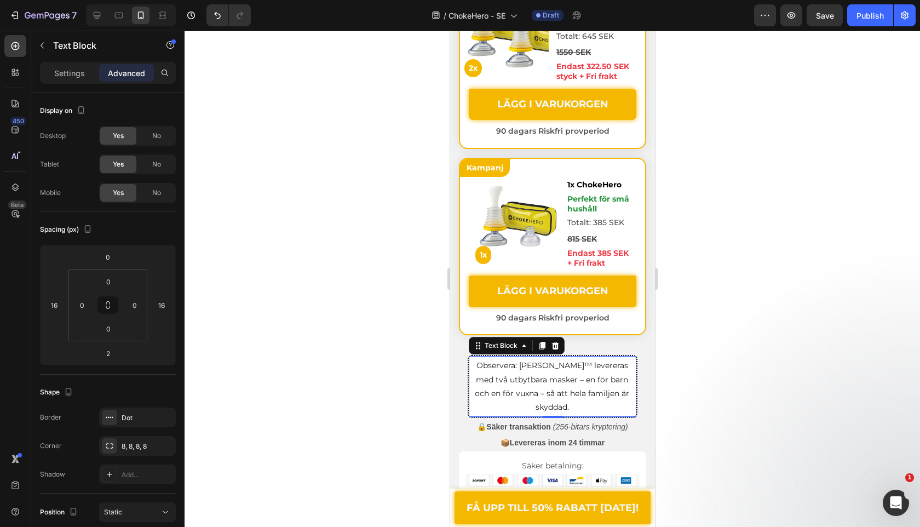
click at [327, 327] on div at bounding box center [553, 279] width 736 height 496
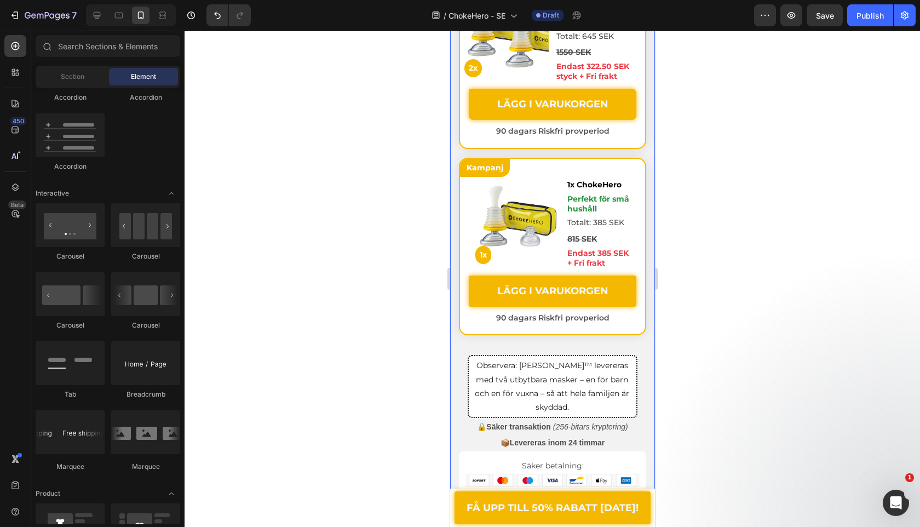
click at [456, 319] on div "Skydda alla platser som är viktiga för dig – och spara pengar samtidigt Heading…" at bounding box center [552, 21] width 205 height 978
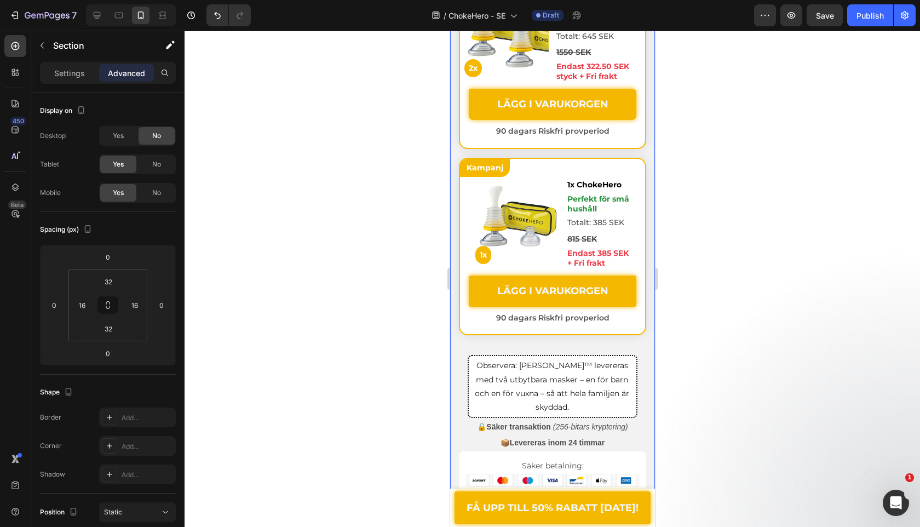
click at [461, 322] on p "90 dagars Riskfri provperiod" at bounding box center [552, 318] width 183 height 14
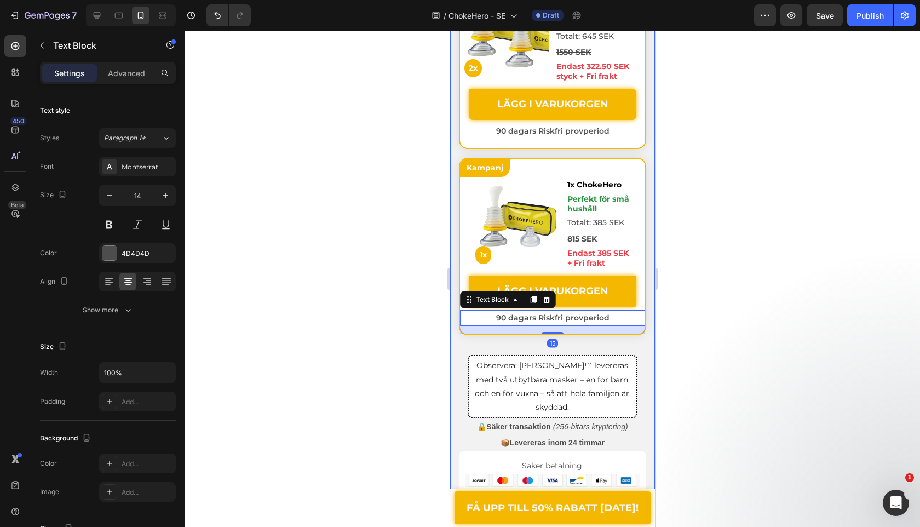
click at [455, 276] on div "Skydda alla platser som är viktiga för dig – och spara pengar samtidigt Heading…" at bounding box center [552, 21] width 205 height 978
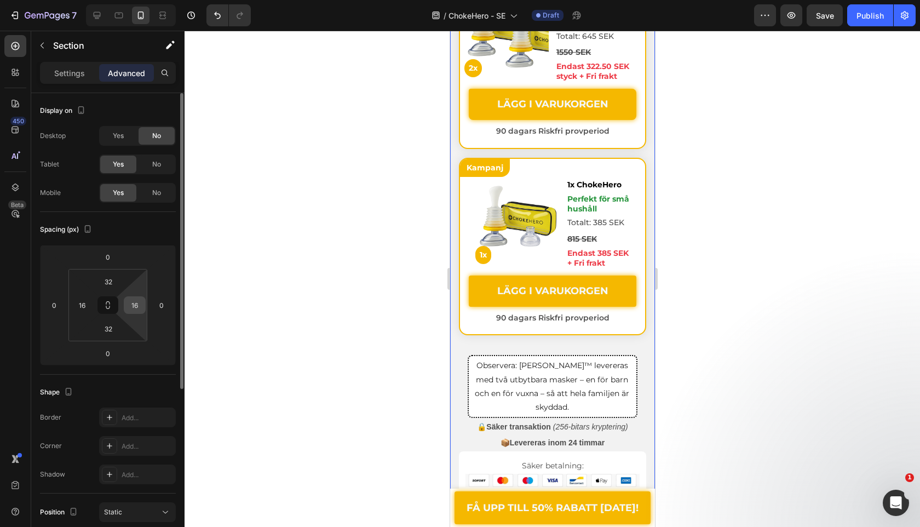
click at [134, 303] on input "16" at bounding box center [135, 305] width 16 height 16
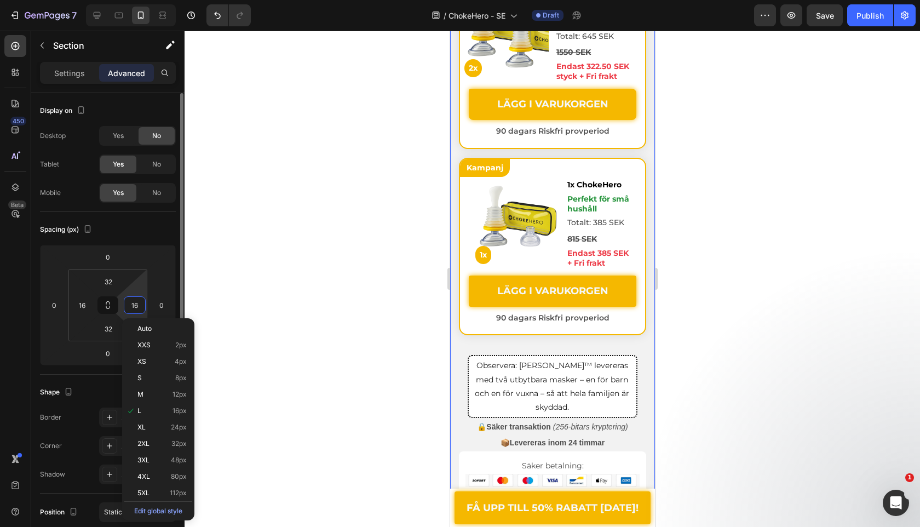
click at [134, 303] on input "16" at bounding box center [135, 305] width 16 height 16
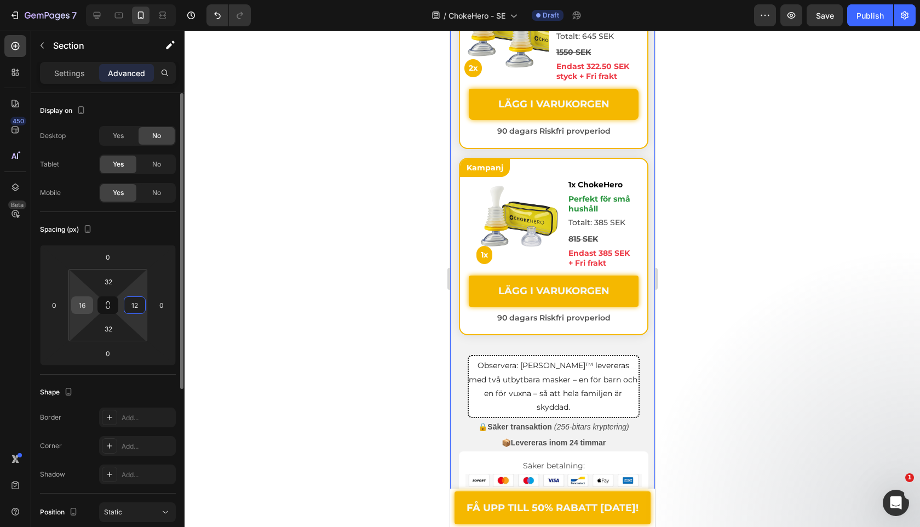
type input "12"
click at [79, 307] on input "16" at bounding box center [82, 305] width 16 height 16
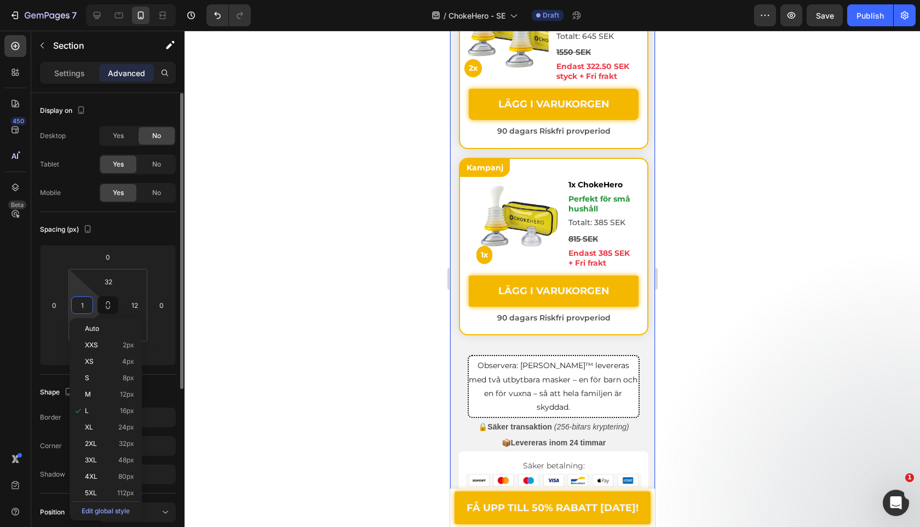
type input "12"
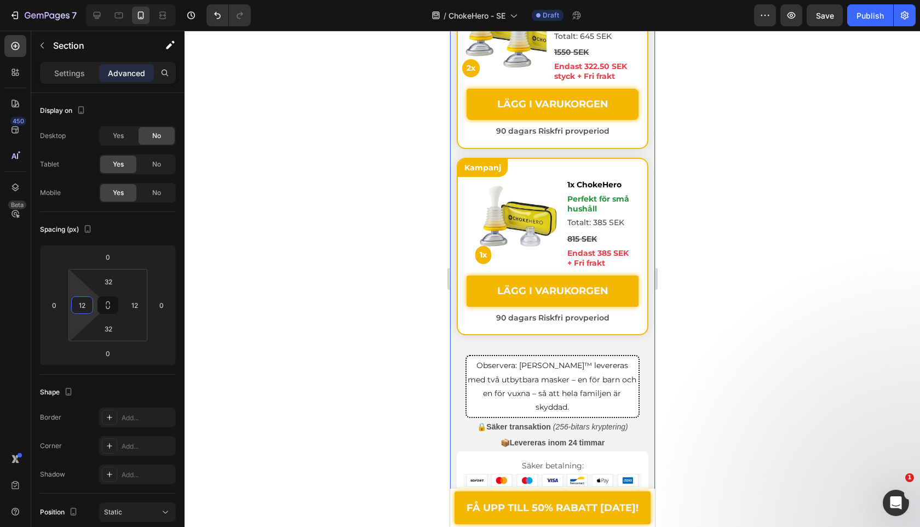
click at [296, 217] on div at bounding box center [553, 279] width 736 height 496
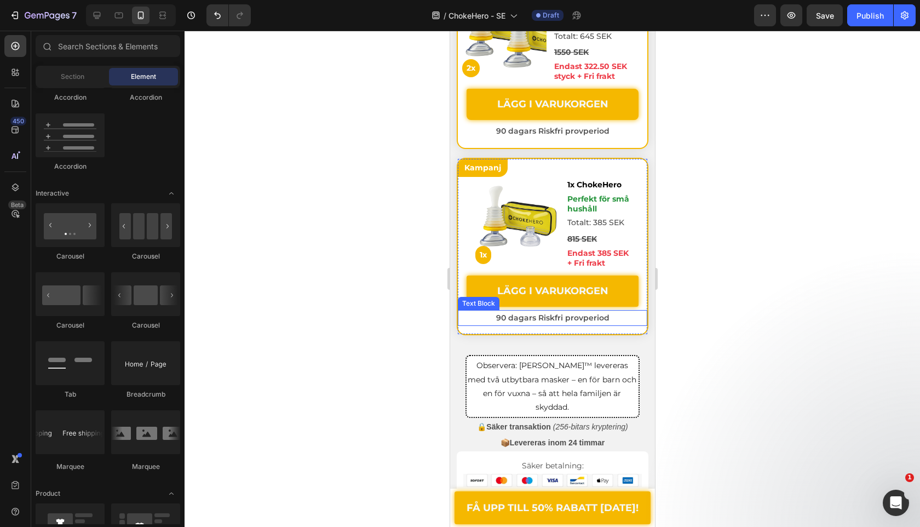
scroll to position [4413, 0]
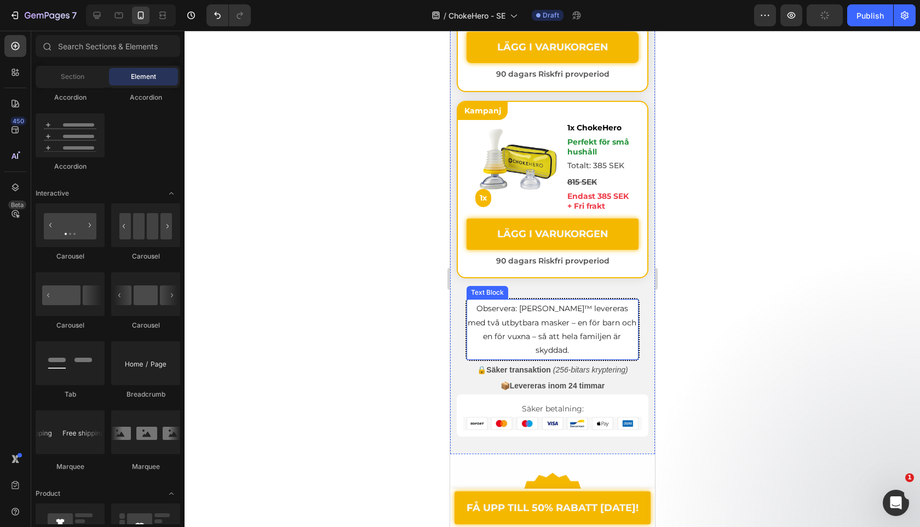
click at [467, 307] on span "Observera: [PERSON_NAME]™ levereras med två utbytbara masker – en för barn och …" at bounding box center [551, 329] width 169 height 51
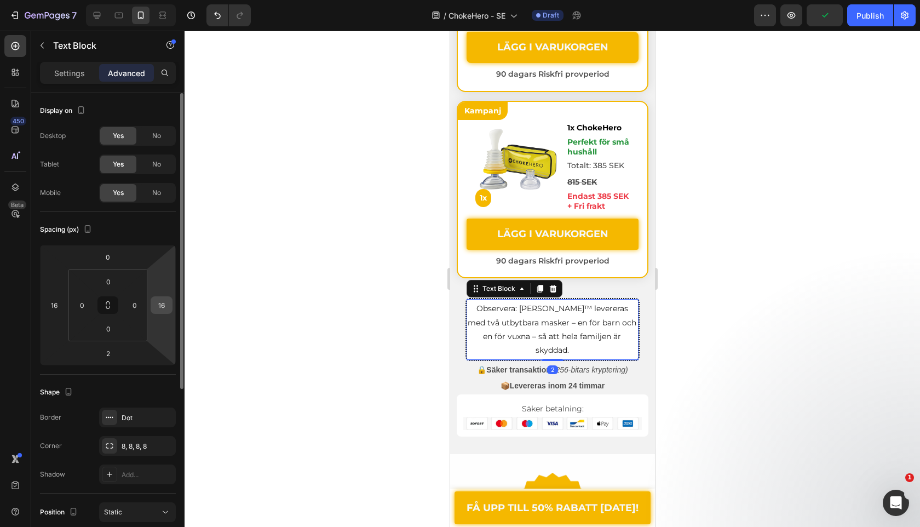
click at [170, 308] on div "16" at bounding box center [162, 305] width 22 height 18
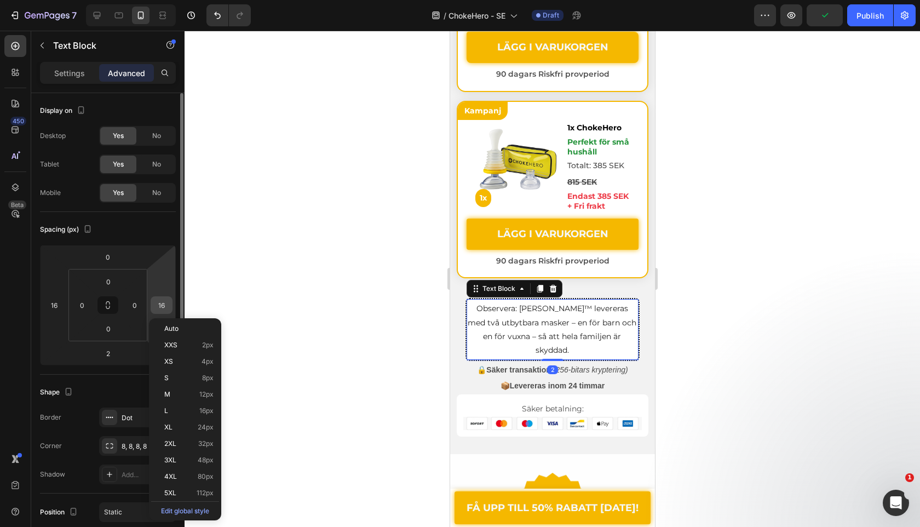
click at [170, 308] on div "16" at bounding box center [162, 305] width 22 height 18
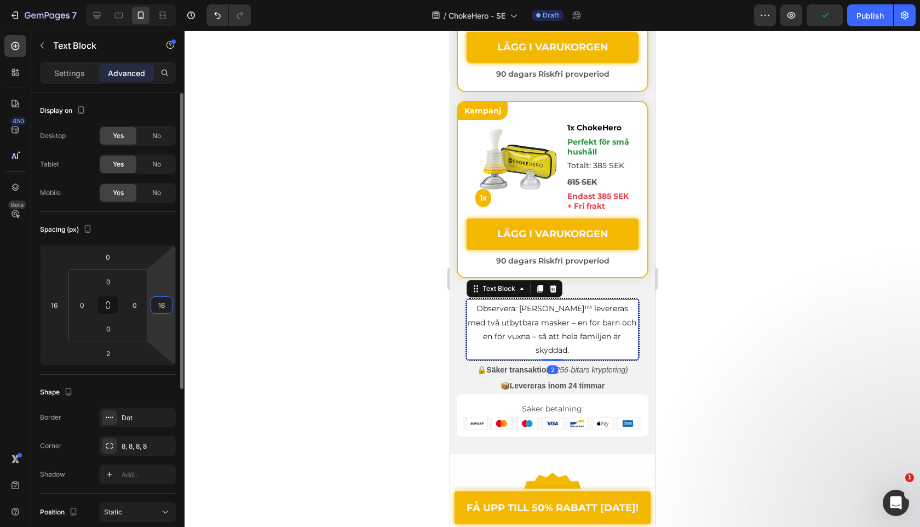
click at [167, 306] on input "16" at bounding box center [161, 305] width 16 height 16
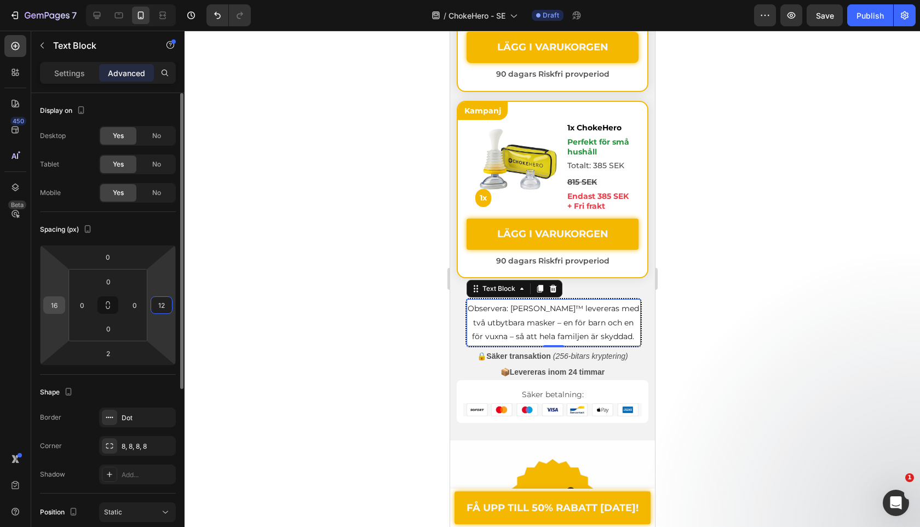
type input "12"
click at [51, 300] on input "16" at bounding box center [54, 305] width 16 height 16
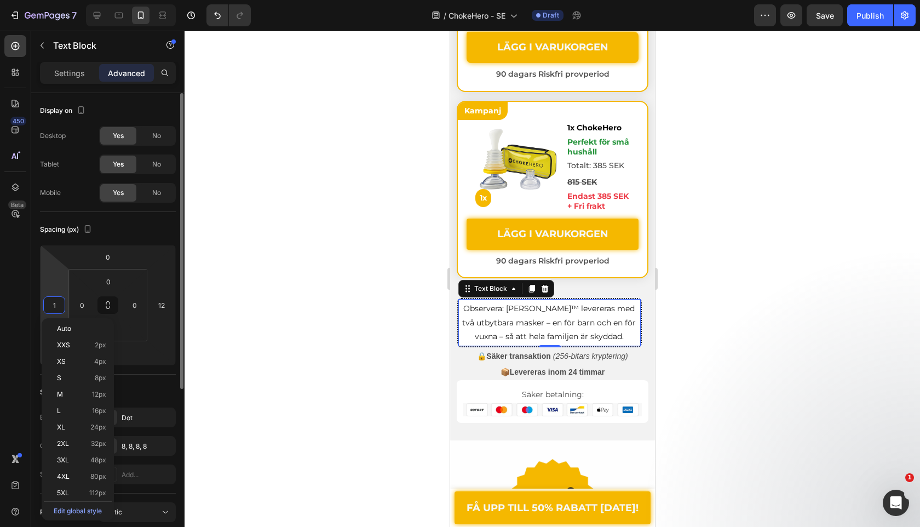
type input "12"
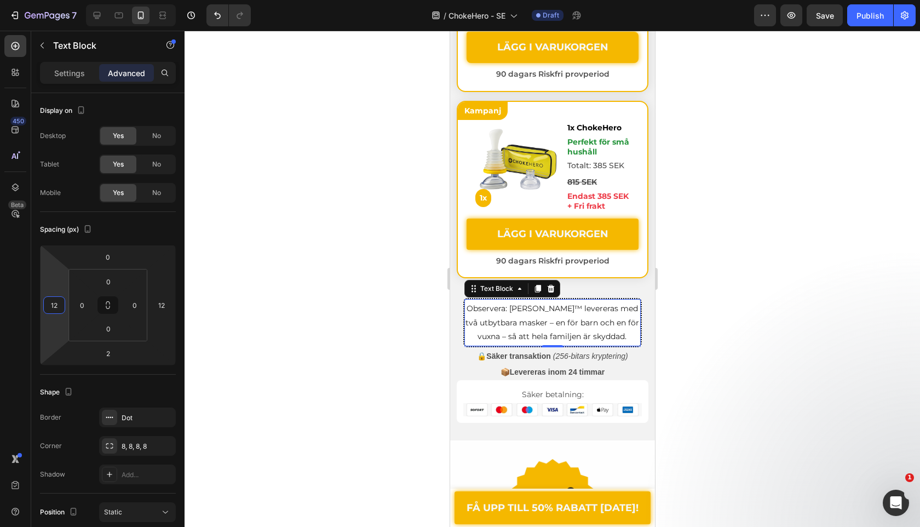
click at [251, 264] on div at bounding box center [553, 279] width 736 height 496
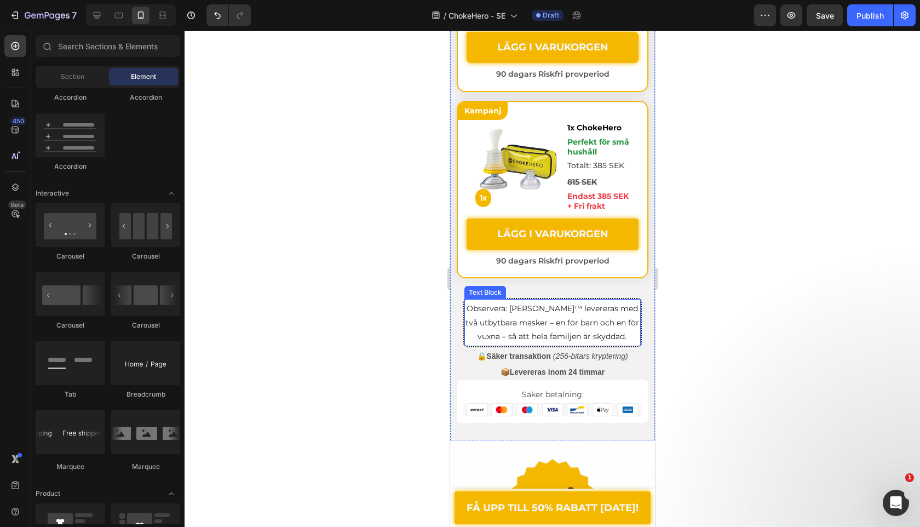
click at [511, 312] on span "Observera: [PERSON_NAME]™ levereras med två utbytbara masker – en för barn och …" at bounding box center [552, 322] width 174 height 37
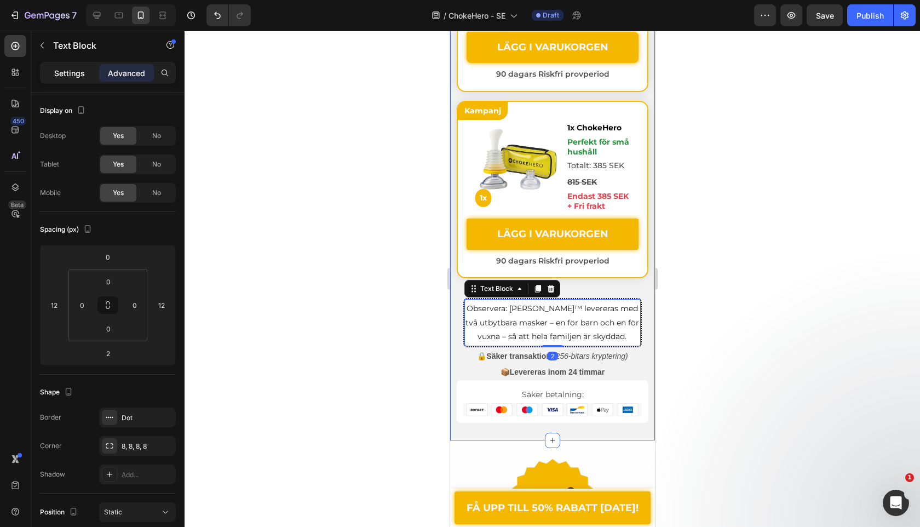
click at [72, 71] on p "Settings" at bounding box center [69, 73] width 31 height 12
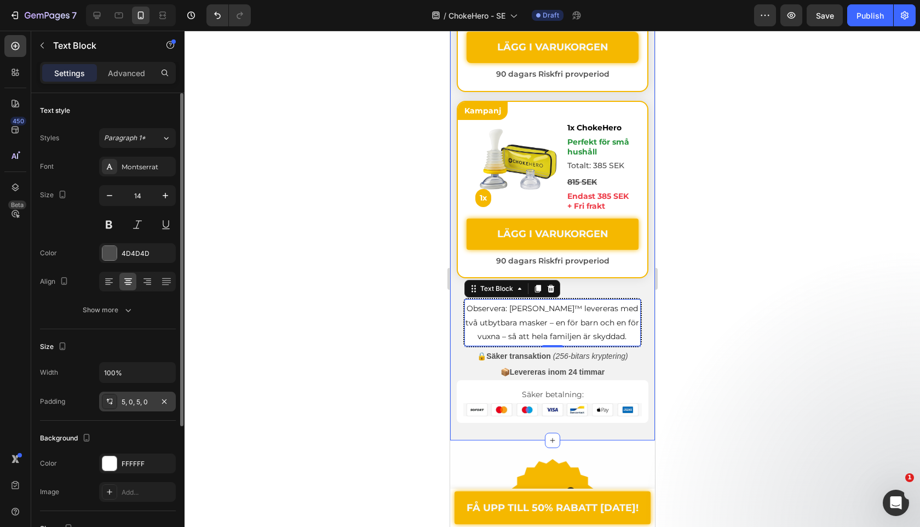
click at [136, 403] on div "5, 0, 5, 0" at bounding box center [138, 402] width 32 height 10
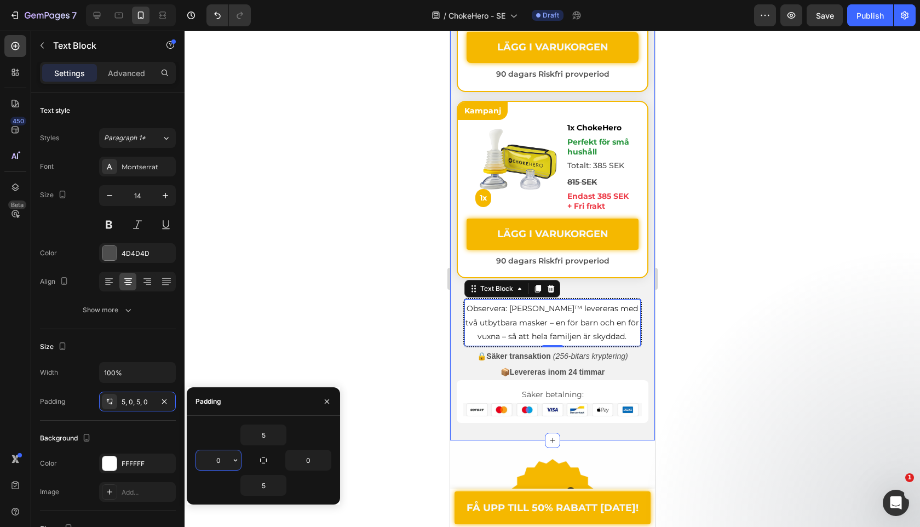
click at [226, 459] on input "0" at bounding box center [218, 460] width 45 height 20
type input "5"
click at [306, 457] on input "0" at bounding box center [308, 460] width 45 height 20
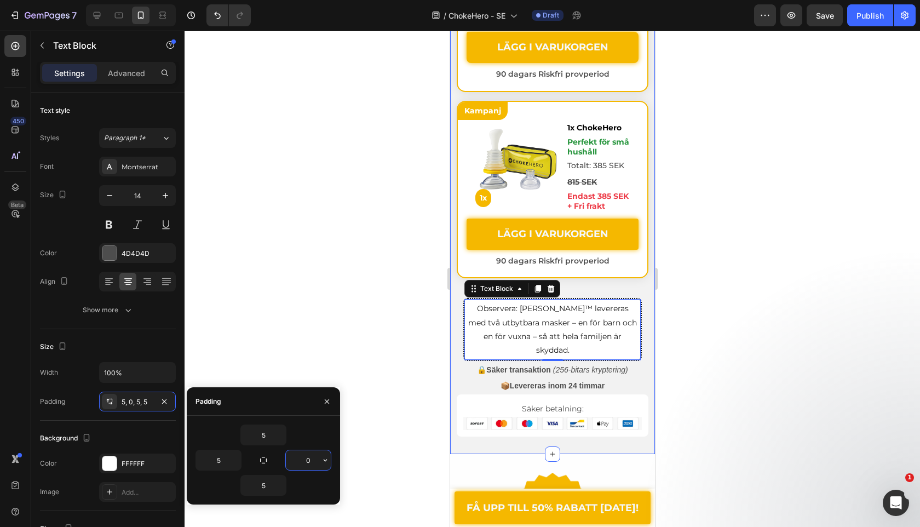
type input "5"
click at [365, 234] on div at bounding box center [553, 279] width 736 height 496
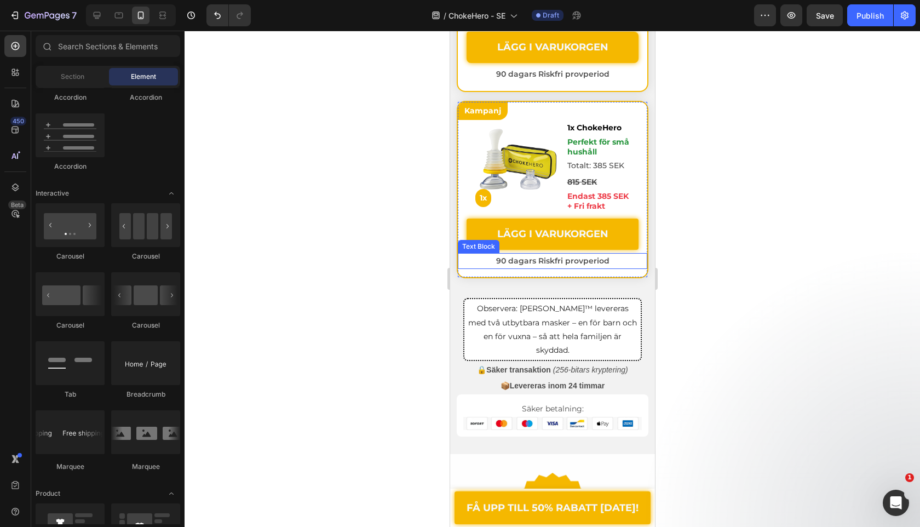
click at [471, 272] on div "Kampanj Text Block Image 1x Text Block 1x ChokeHero Text Block Perfekt för små …" at bounding box center [552, 190] width 190 height 176
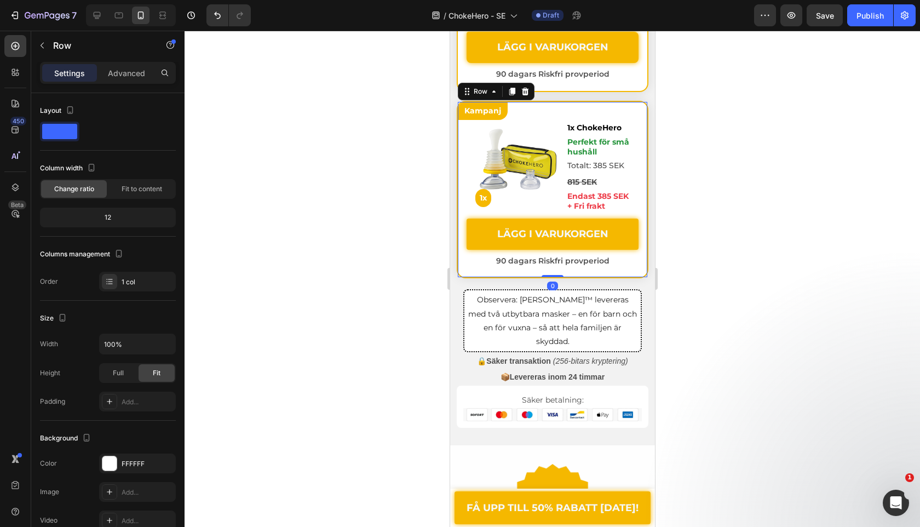
drag, startPoint x: 547, startPoint y: 284, endPoint x: 541, endPoint y: 204, distance: 80.2
click at [546, 202] on div "Kampanj Text Block Image 1x Text Block 1x ChokeHero Text Block Perfekt för små …" at bounding box center [552, 190] width 192 height 178
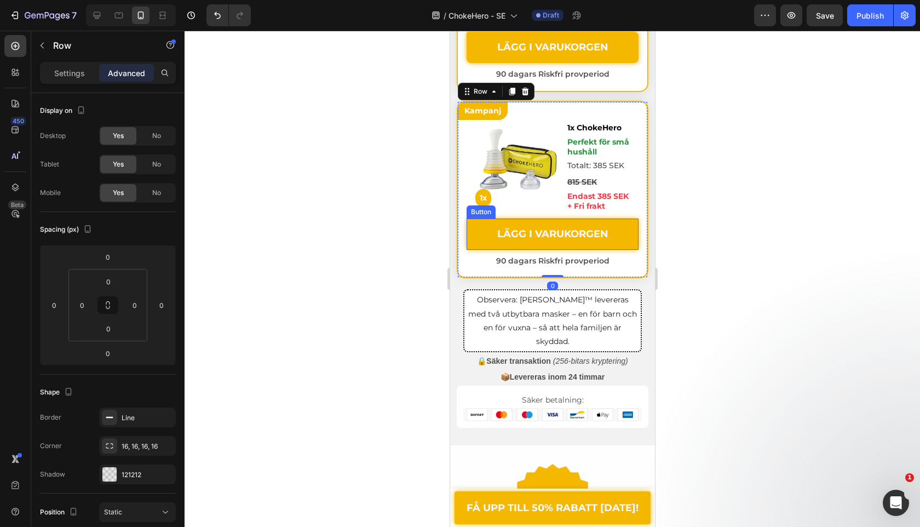
click at [476, 243] on link "LÄGG I VARUKORGEN" at bounding box center [552, 234] width 172 height 31
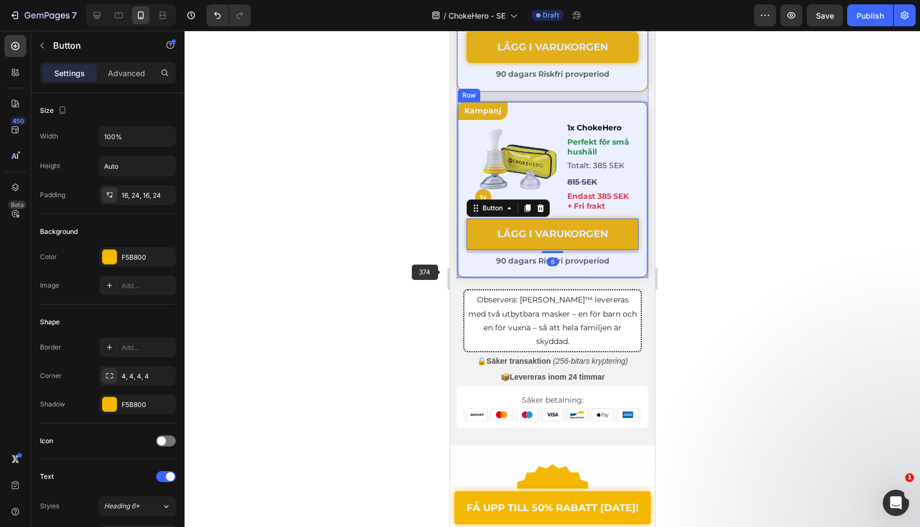
click at [379, 296] on div at bounding box center [553, 279] width 736 height 496
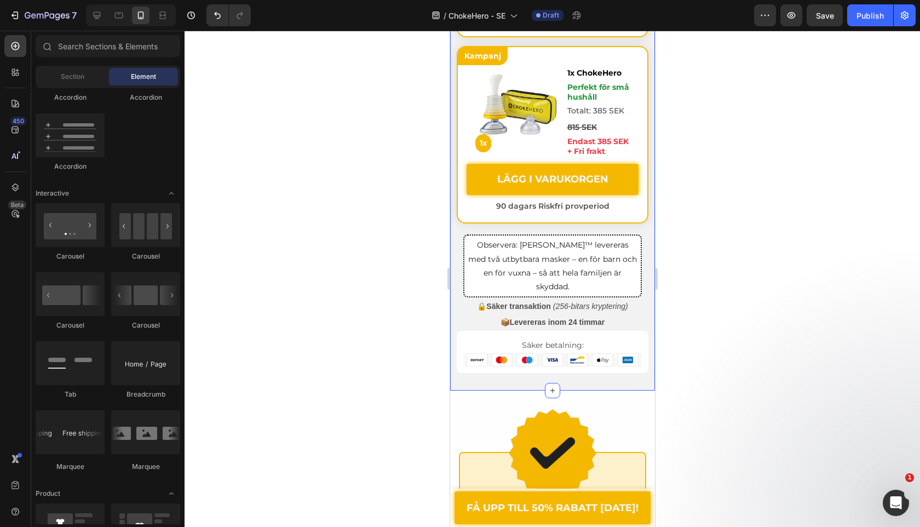
scroll to position [4469, 0]
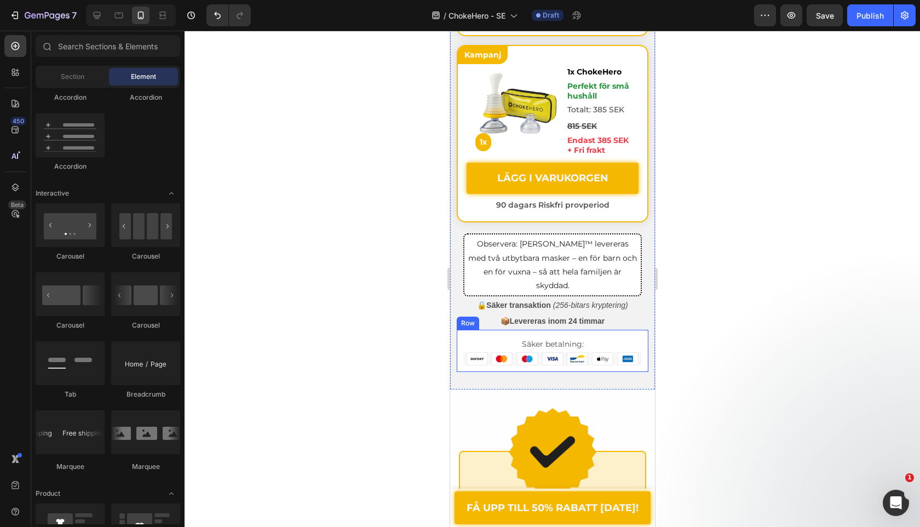
click at [471, 318] on div "Row" at bounding box center [468, 323] width 18 height 10
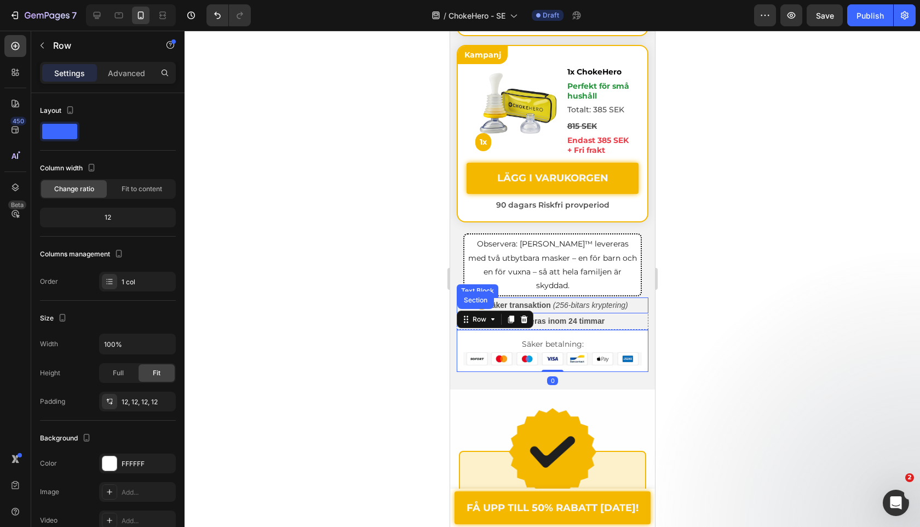
click at [589, 313] on div "📦 Levereras inom 24 timmar" at bounding box center [552, 321] width 192 height 16
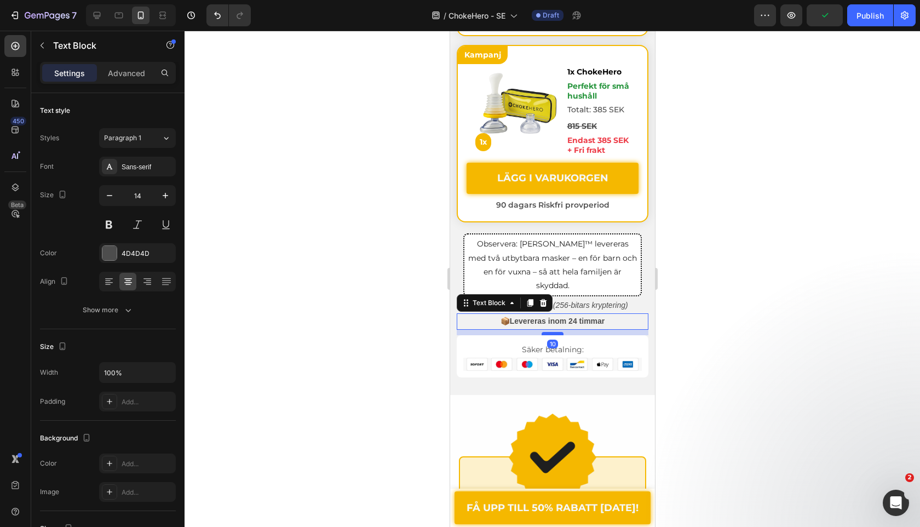
drag, startPoint x: 560, startPoint y: 313, endPoint x: 798, endPoint y: 382, distance: 246.9
click at [560, 332] on div at bounding box center [552, 333] width 22 height 3
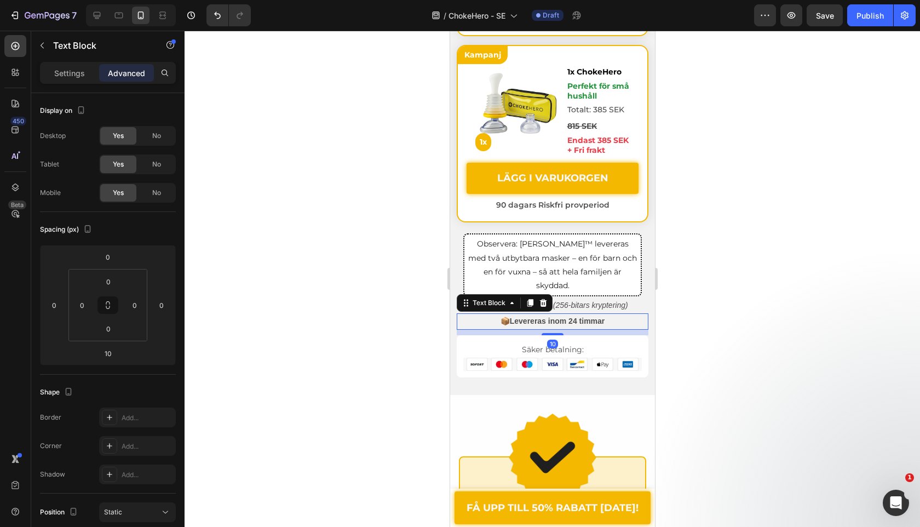
click at [344, 351] on div at bounding box center [553, 279] width 736 height 496
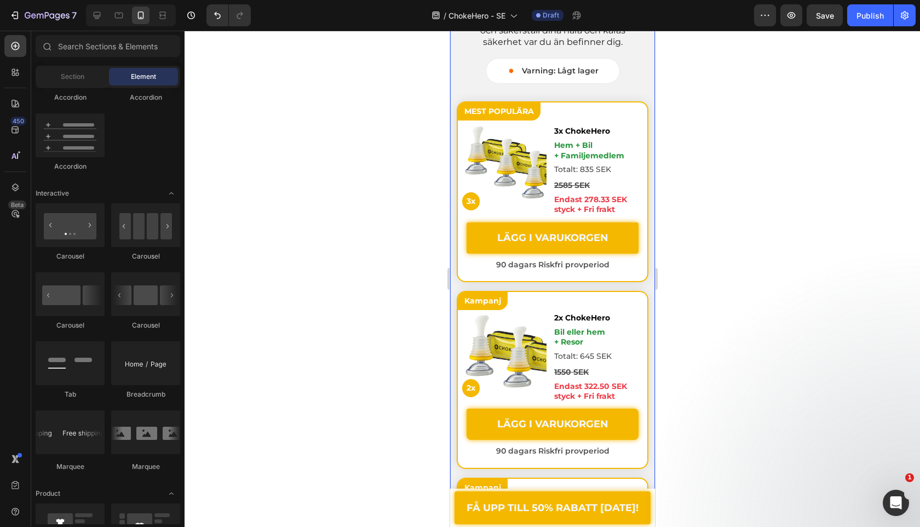
scroll to position [3627, 0]
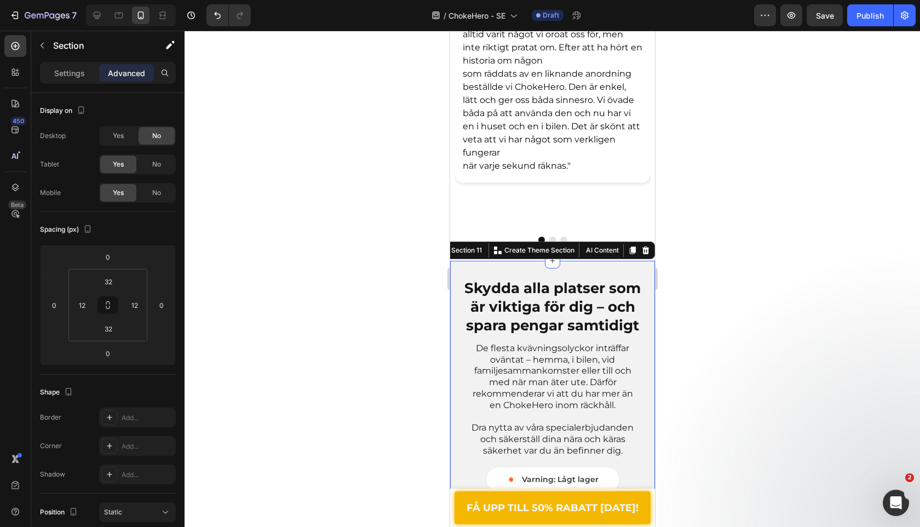
click at [550, 175] on div "Image Rebeca W. Text Block Image Row "Som ett par i 70-årsåldern har kvävning a…" at bounding box center [552, 12] width 196 height 446
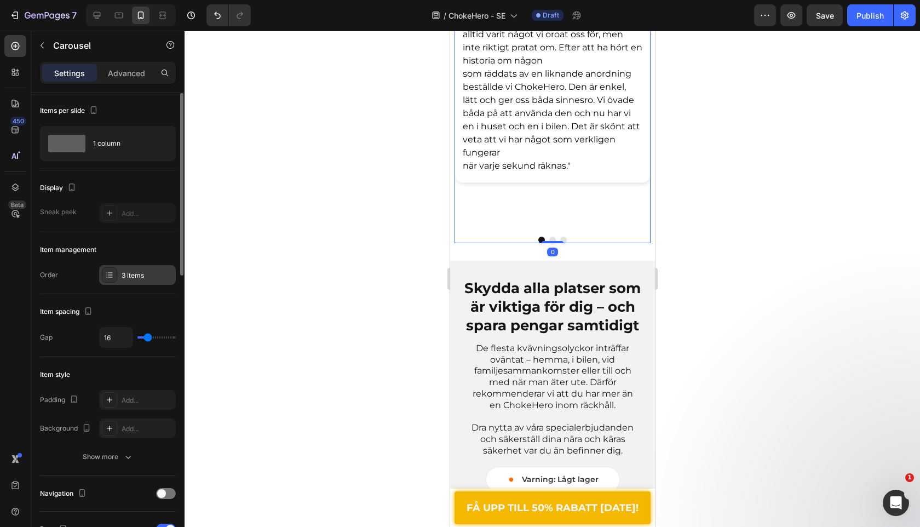
click at [119, 273] on div "3 items" at bounding box center [137, 275] width 77 height 20
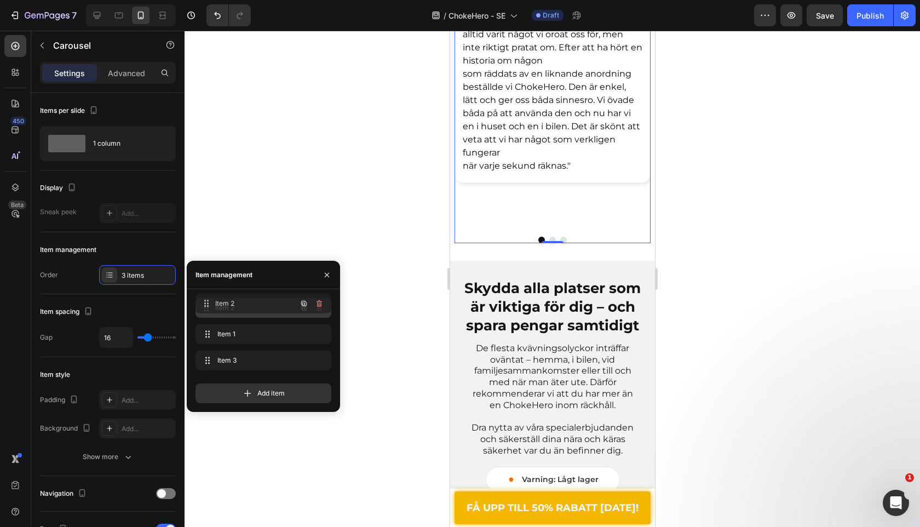
drag, startPoint x: 208, startPoint y: 333, endPoint x: 208, endPoint y: 302, distance: 30.7
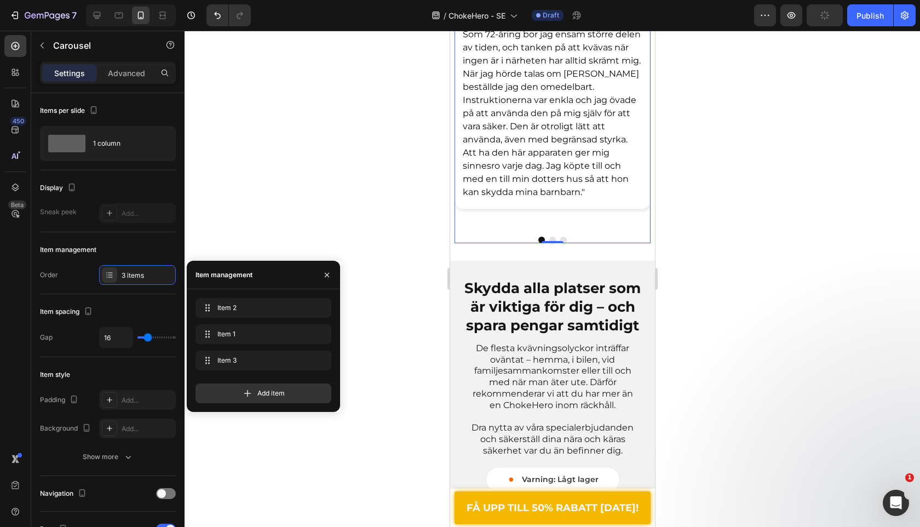
click at [426, 185] on div at bounding box center [553, 279] width 736 height 496
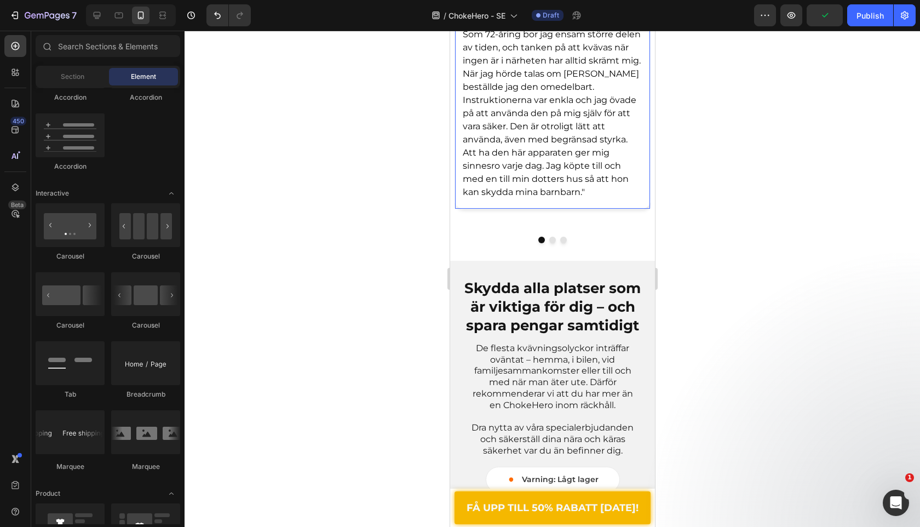
click at [518, 202] on div "”Ett måste för alla mor- och farföräldrar. Som 72-åring bor jag ensam större de…" at bounding box center [552, 111] width 195 height 195
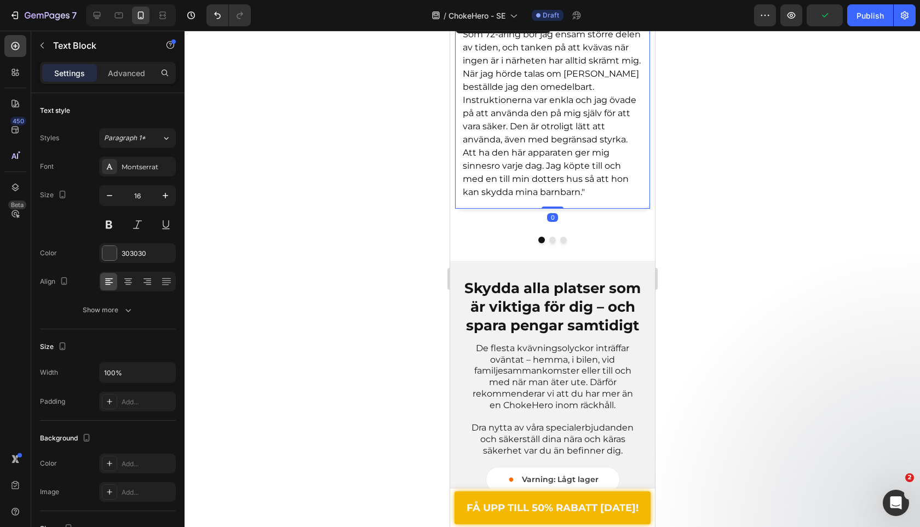
click at [488, 228] on div "Image David O. Text Block Image Row ”Ett måste för alla mor- och farföräldrar. …" at bounding box center [552, 12] width 196 height 446
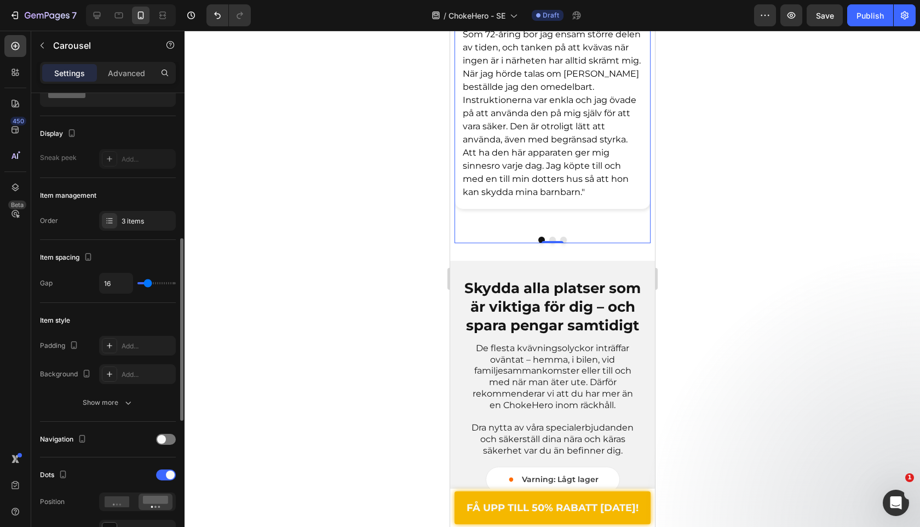
scroll to position [163, 0]
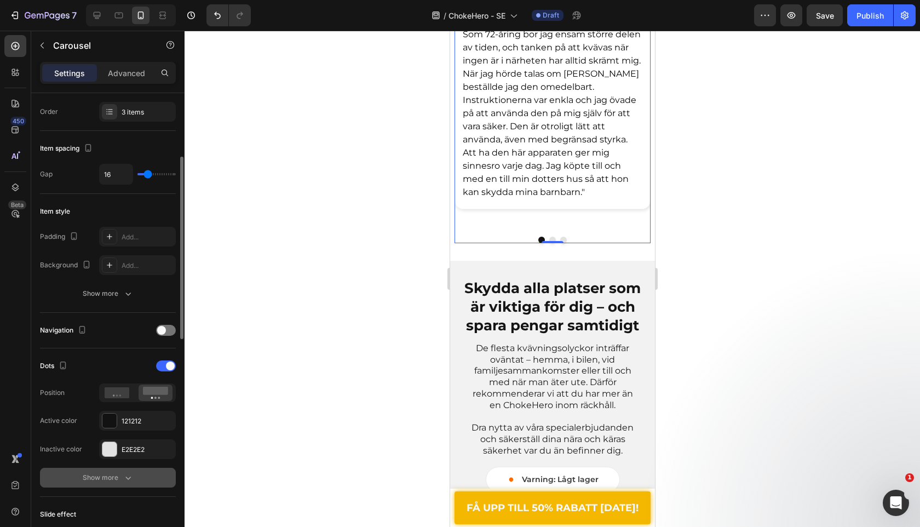
click at [112, 478] on div "Show more" at bounding box center [108, 477] width 51 height 11
type input "0"
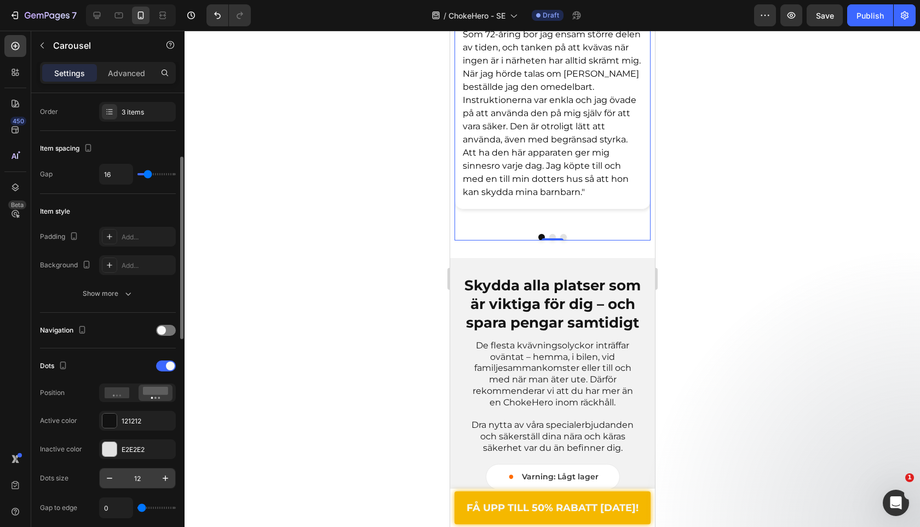
drag, startPoint x: 142, startPoint y: 508, endPoint x: 133, endPoint y: 473, distance: 36.1
type input "0"
click at [138, 507] on input "range" at bounding box center [157, 508] width 38 height 2
click at [346, 274] on div at bounding box center [553, 279] width 736 height 496
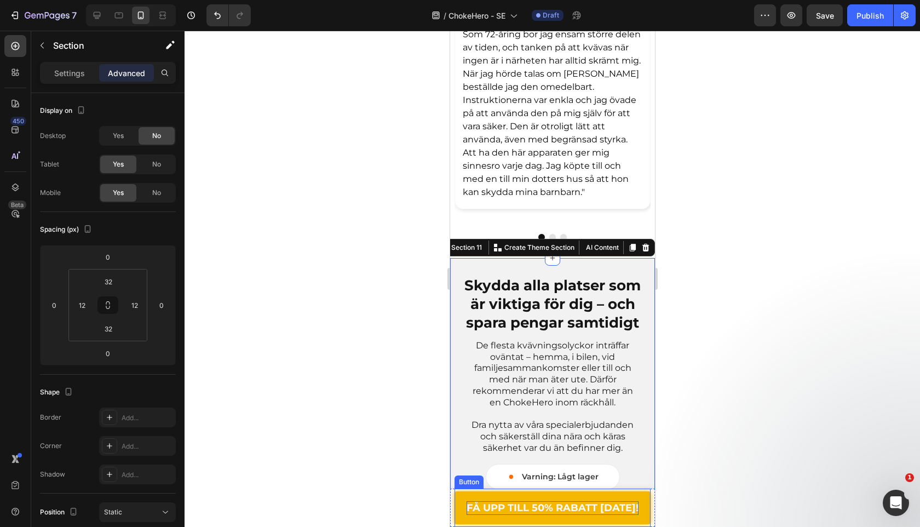
click at [495, 513] on p "FÅ UPP TILL 50% RABATT [DATE]!" at bounding box center [552, 508] width 172 height 14
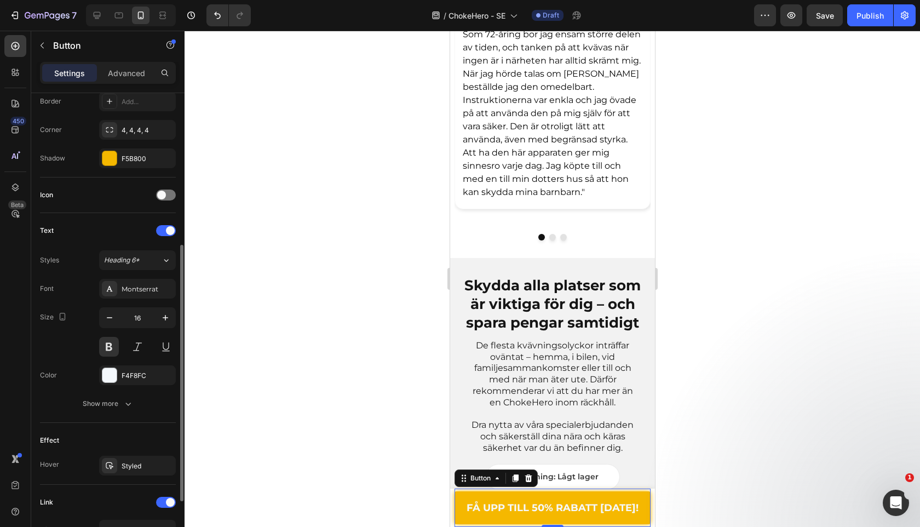
scroll to position [362, 0]
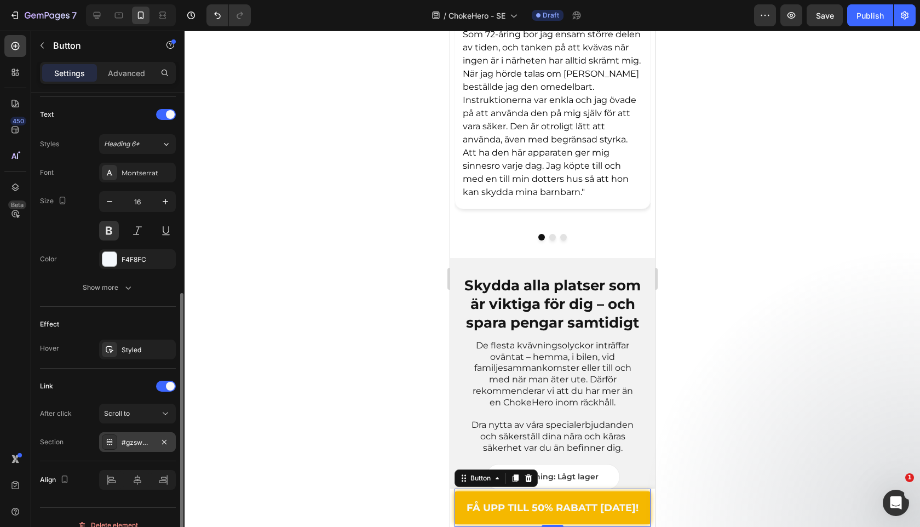
click at [140, 449] on div "#gzswM-kg23" at bounding box center [137, 442] width 77 height 20
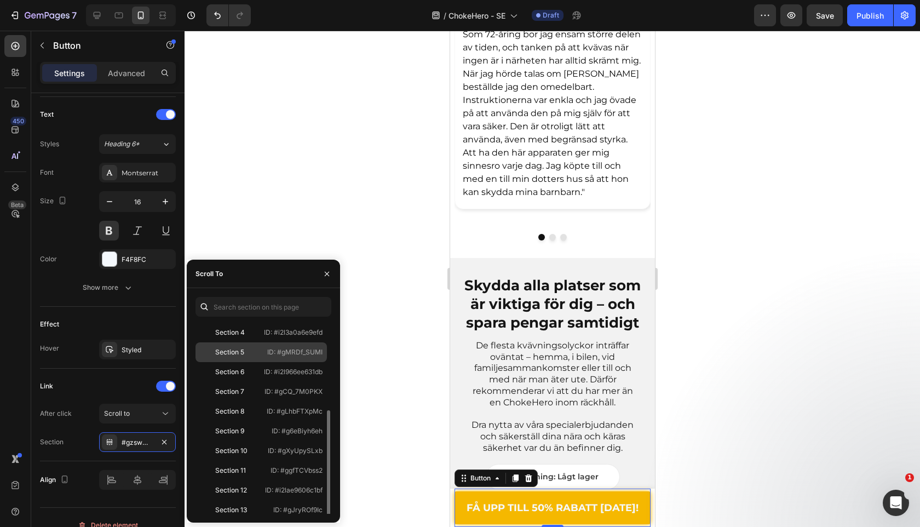
scroll to position [105, 0]
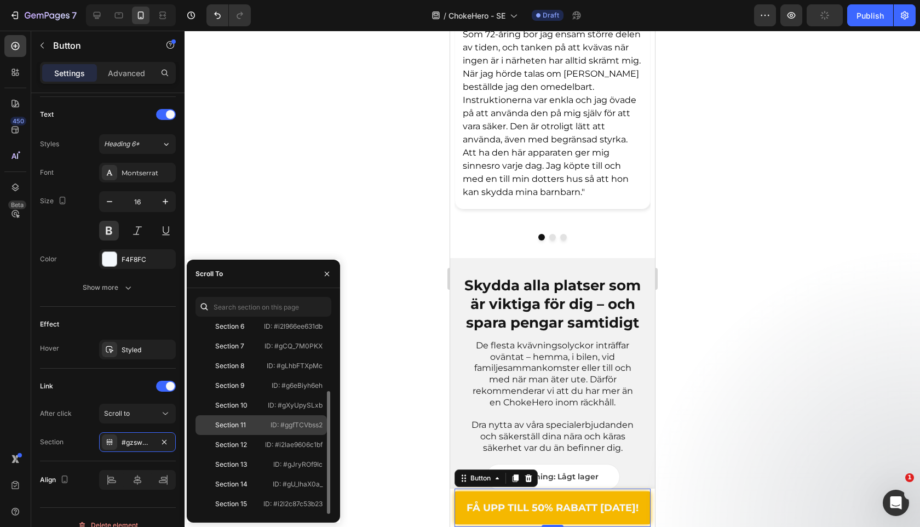
click at [269, 435] on div "Section 11 ID: #ggfTCVbss2" at bounding box center [261, 445] width 131 height 20
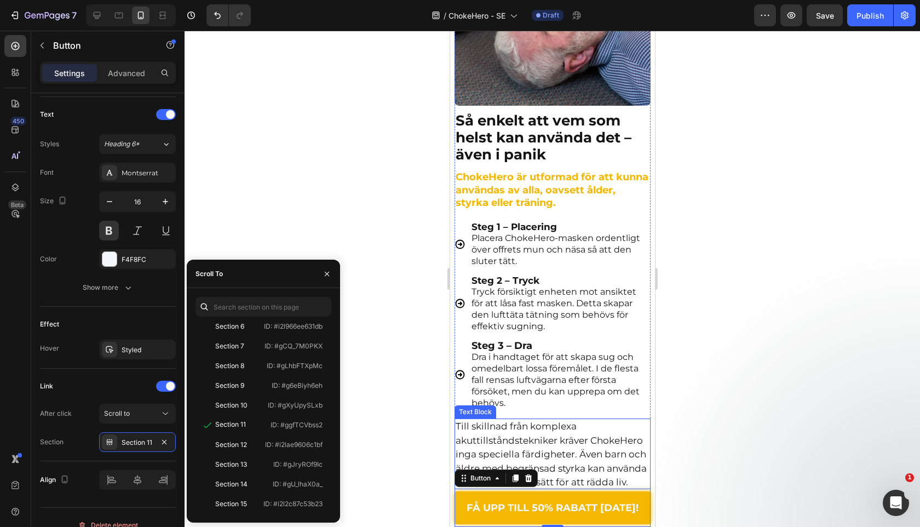
scroll to position [2699, 0]
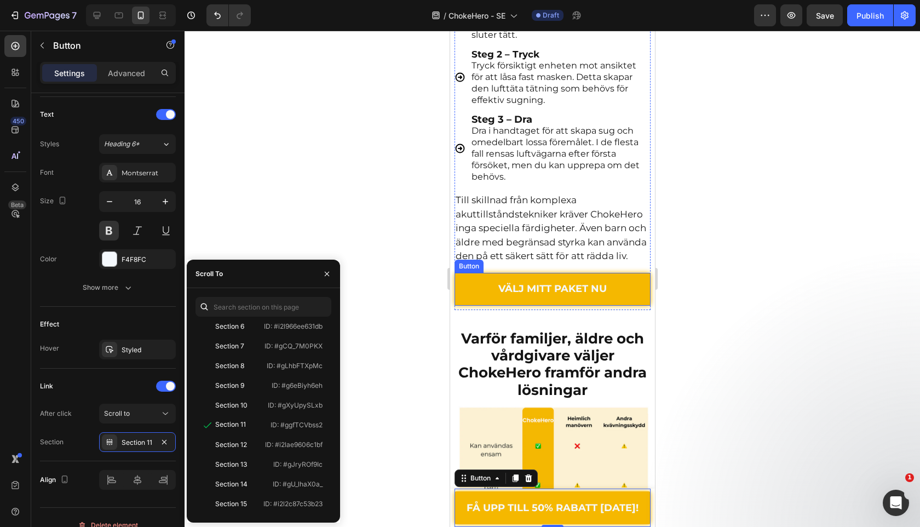
click at [476, 276] on link "VÄLJ MITT PAKET NU" at bounding box center [552, 289] width 196 height 33
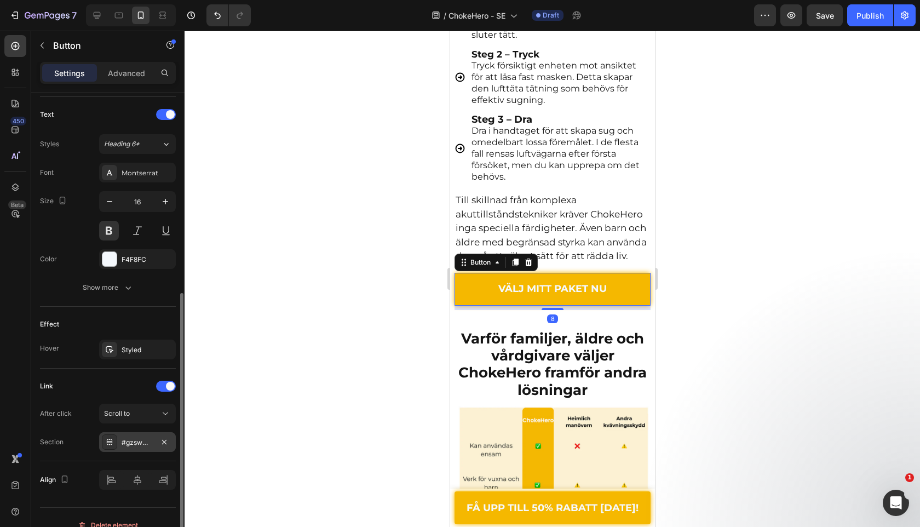
click at [147, 442] on div "#gzswM-kg23" at bounding box center [138, 443] width 32 height 10
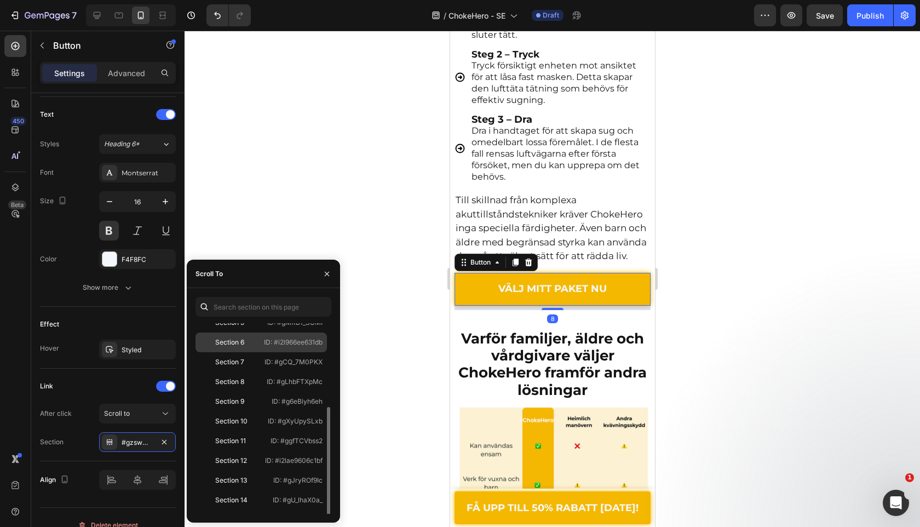
scroll to position [105, 0]
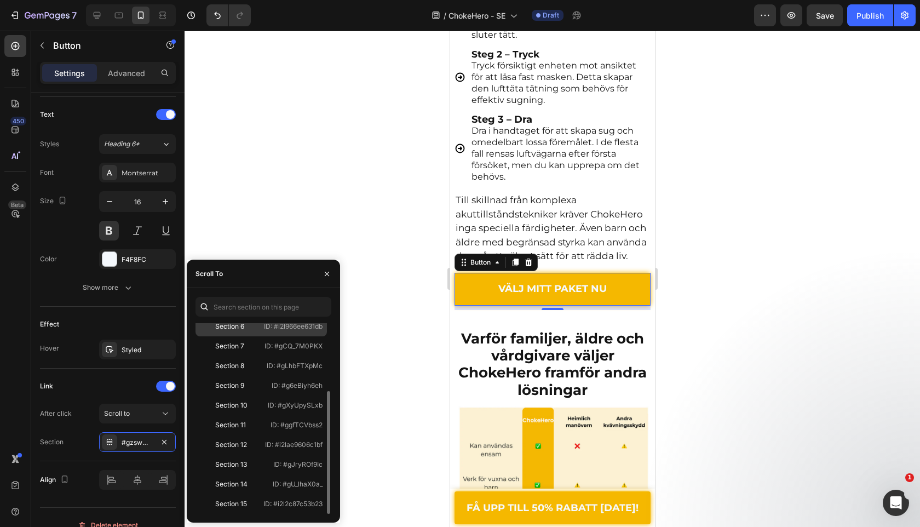
click at [271, 426] on p "ID: #ggfTCVbss2" at bounding box center [297, 425] width 52 height 10
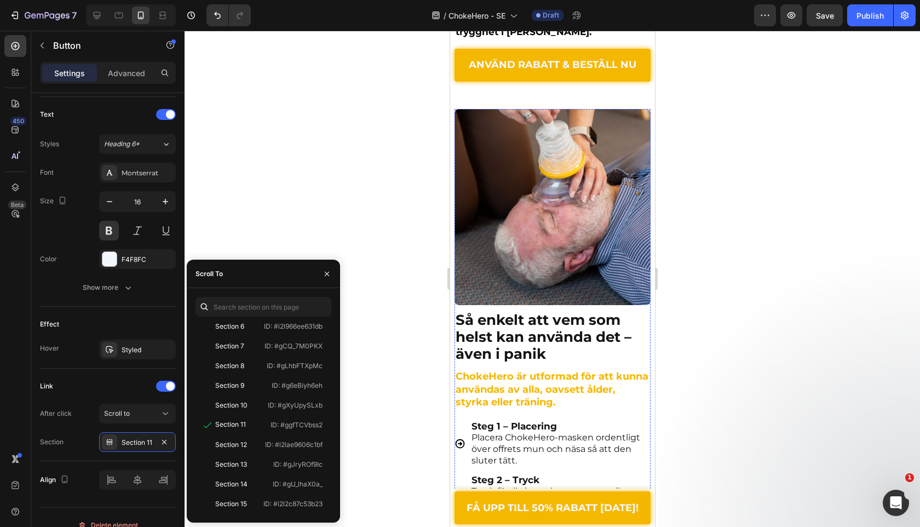
scroll to position [2114, 0]
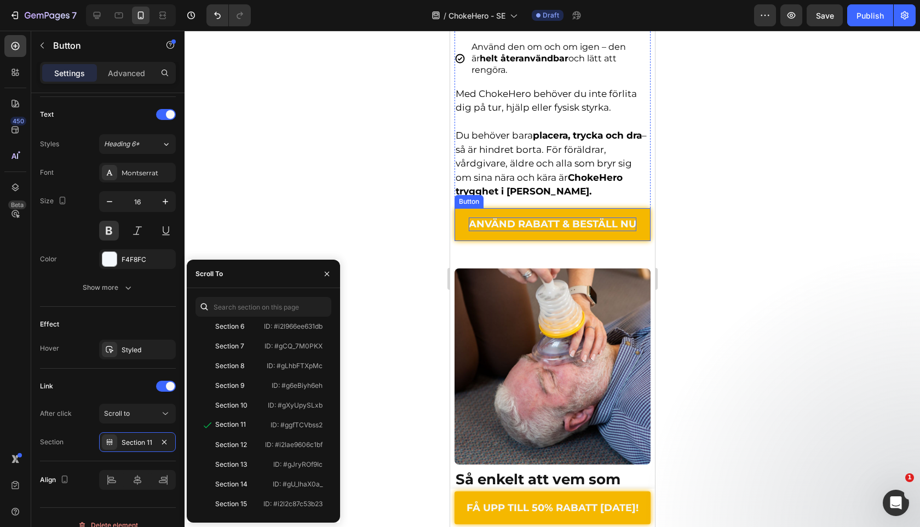
click at [490, 218] on p "ANVÄND RABATT & BESTÄLL NU" at bounding box center [552, 225] width 168 height 14
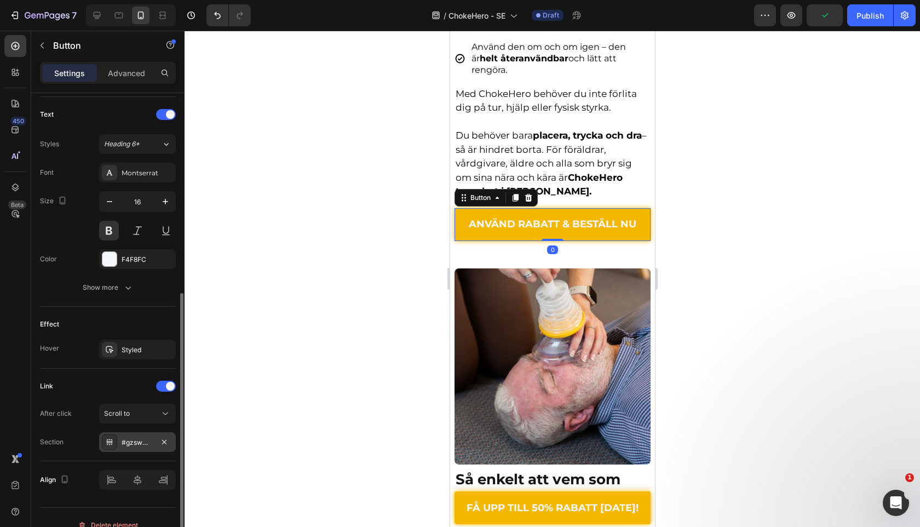
click at [133, 448] on div "#gzswM-kg23" at bounding box center [137, 442] width 77 height 20
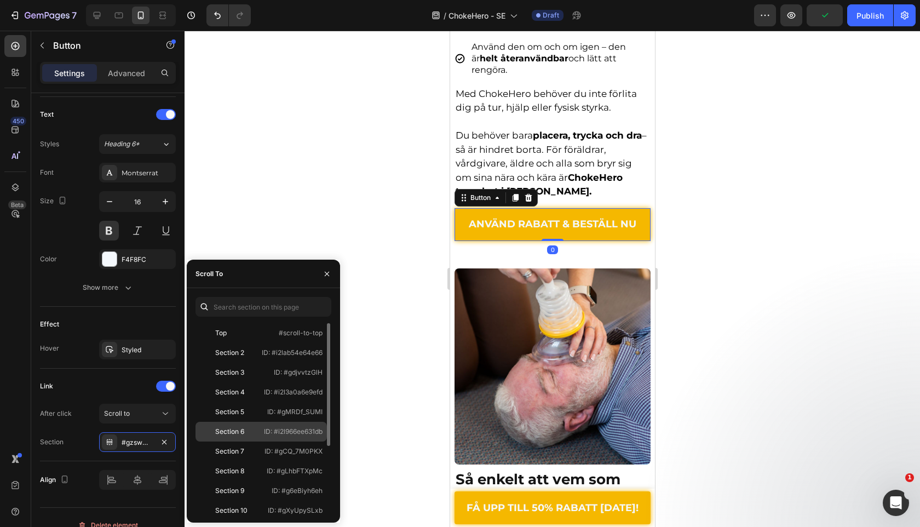
scroll to position [105, 0]
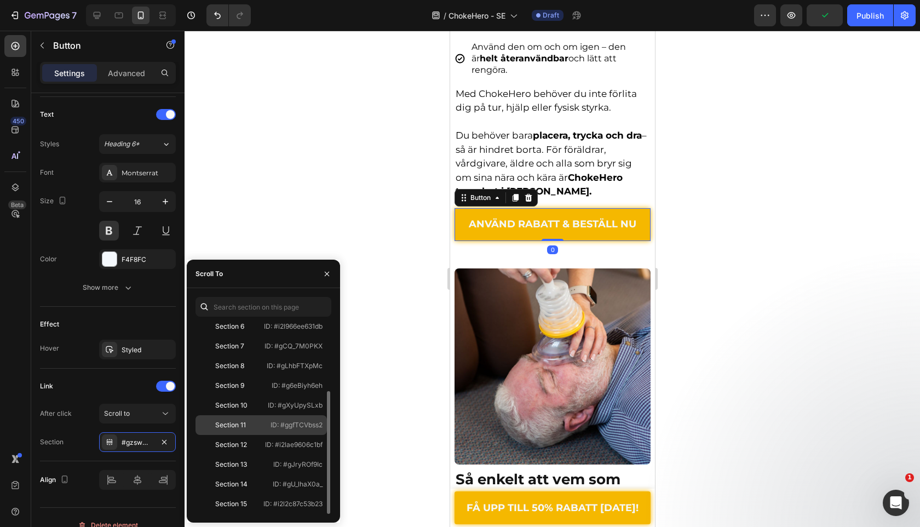
click at [273, 435] on div "Section 11 ID: #ggfTCVbss2" at bounding box center [261, 445] width 131 height 20
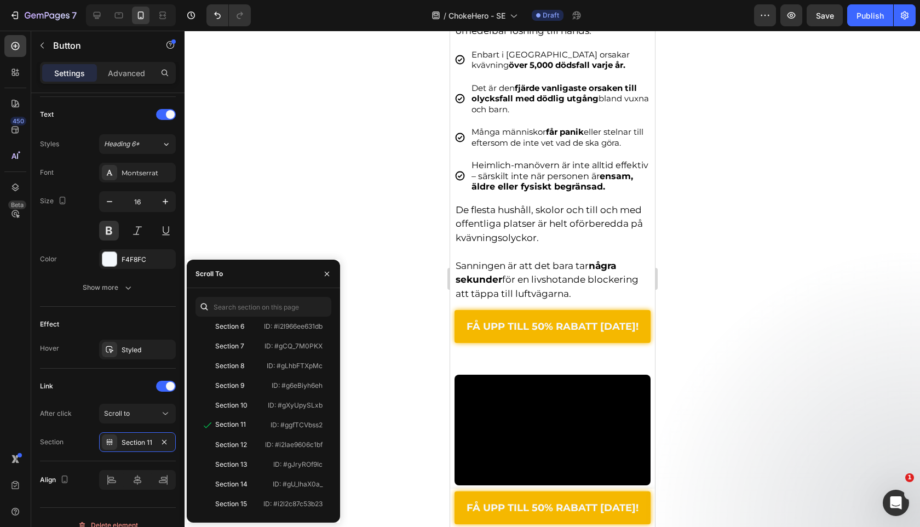
scroll to position [1188, 0]
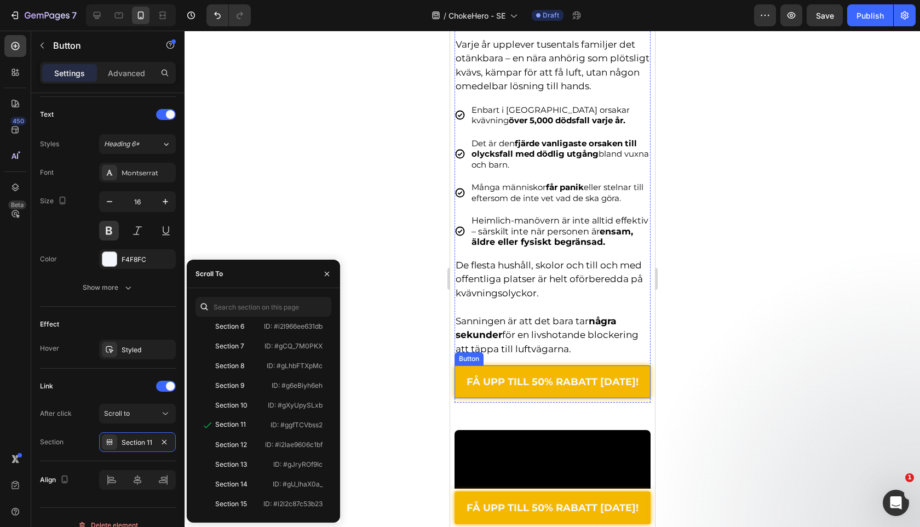
click at [491, 375] on link "FÅ UPP TILL 50% RABATT [DATE]!" at bounding box center [552, 381] width 196 height 33
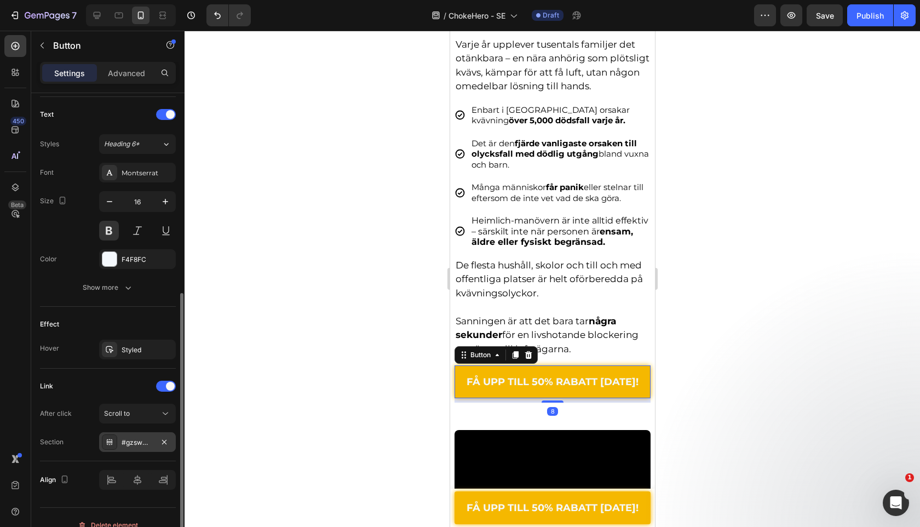
click at [136, 444] on div "#gzswM-kg23" at bounding box center [138, 443] width 32 height 10
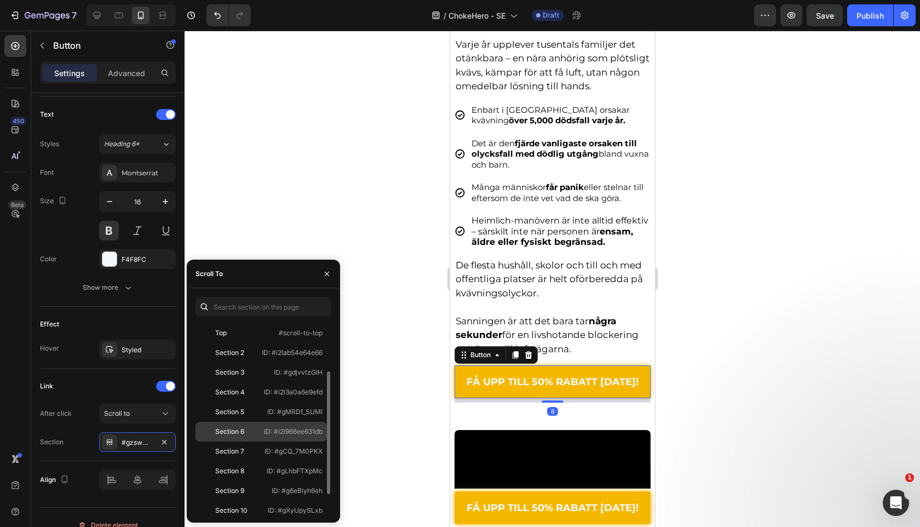
scroll to position [105, 0]
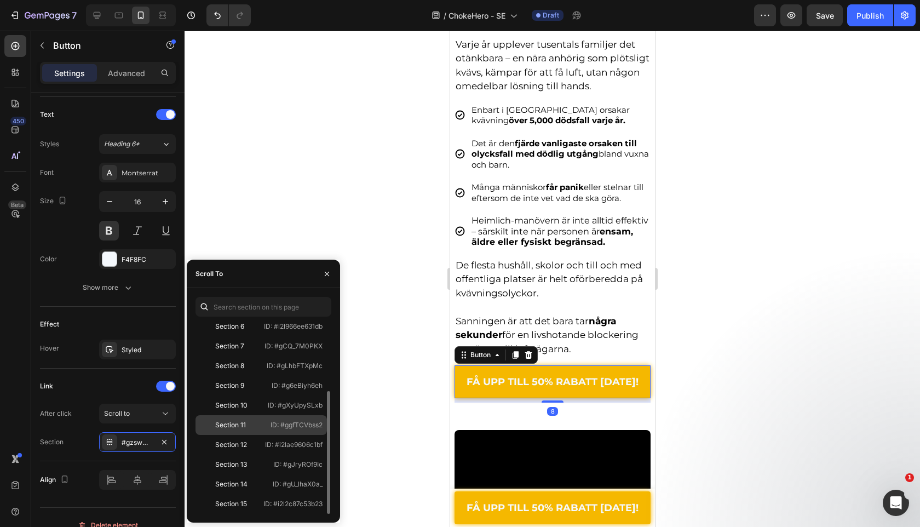
click at [237, 421] on div "Section 11" at bounding box center [230, 425] width 31 height 10
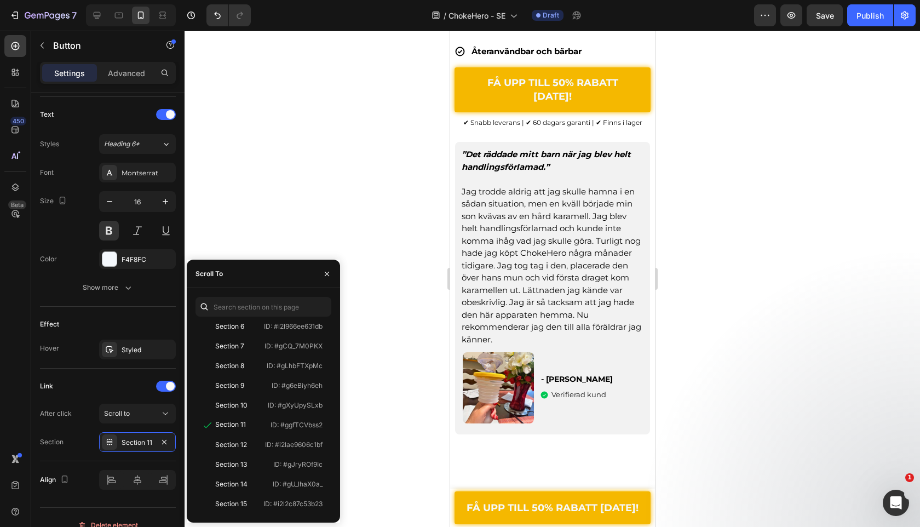
scroll to position [291, 0]
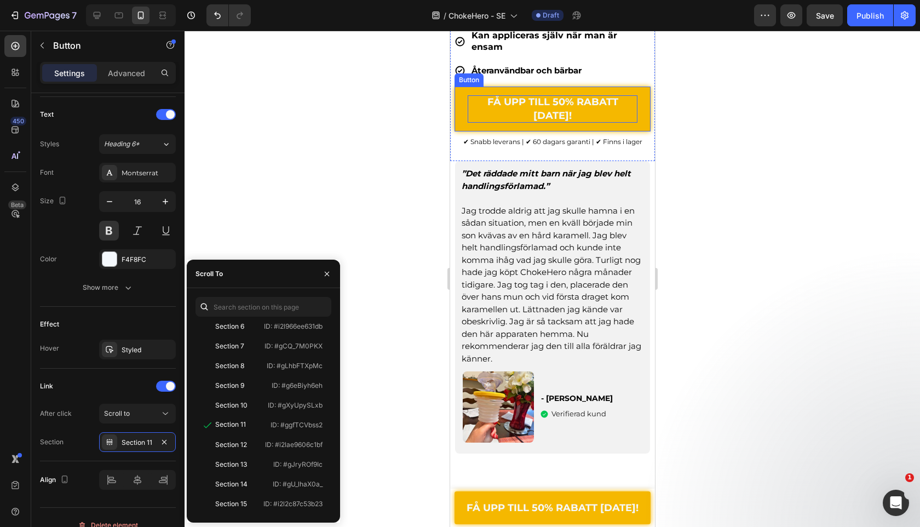
click at [487, 122] on strong "FÅ UPP TILL 50% RABATT [DATE]!" at bounding box center [552, 109] width 131 height 26
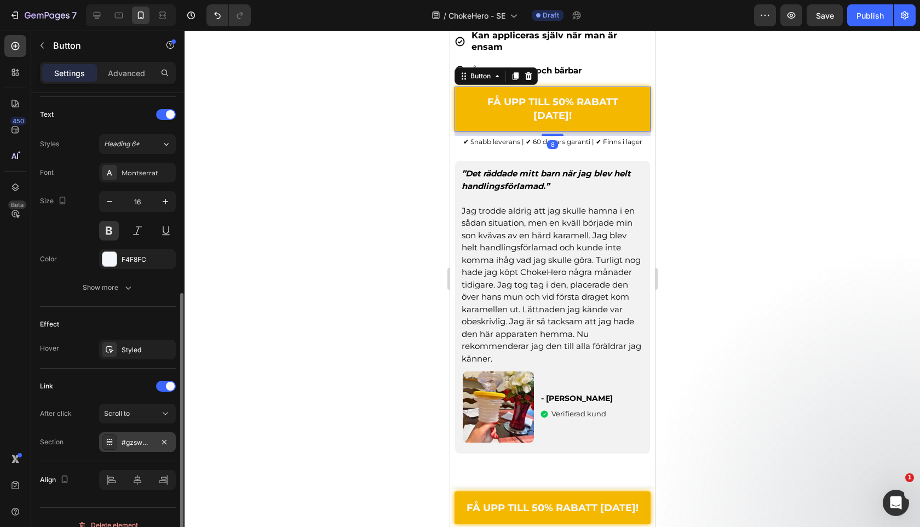
click at [118, 444] on div "#gzswM-kg23" at bounding box center [137, 442] width 77 height 20
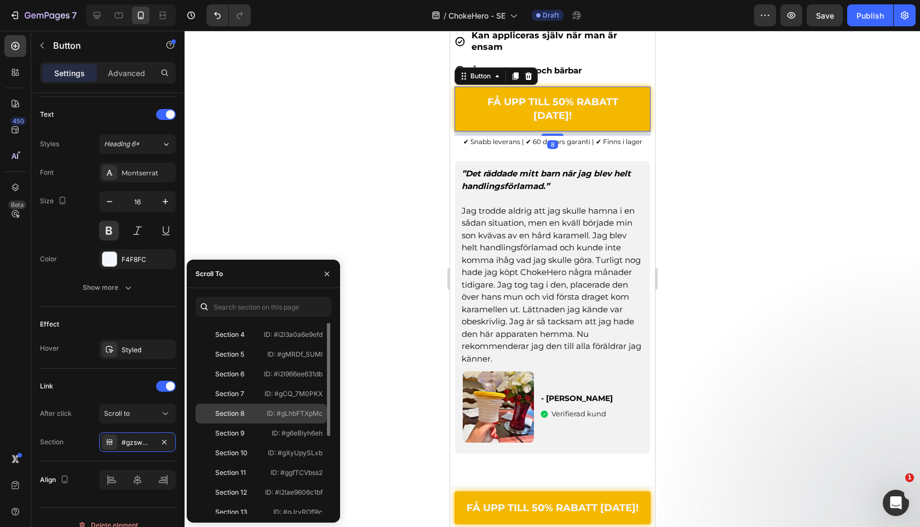
scroll to position [63, 0]
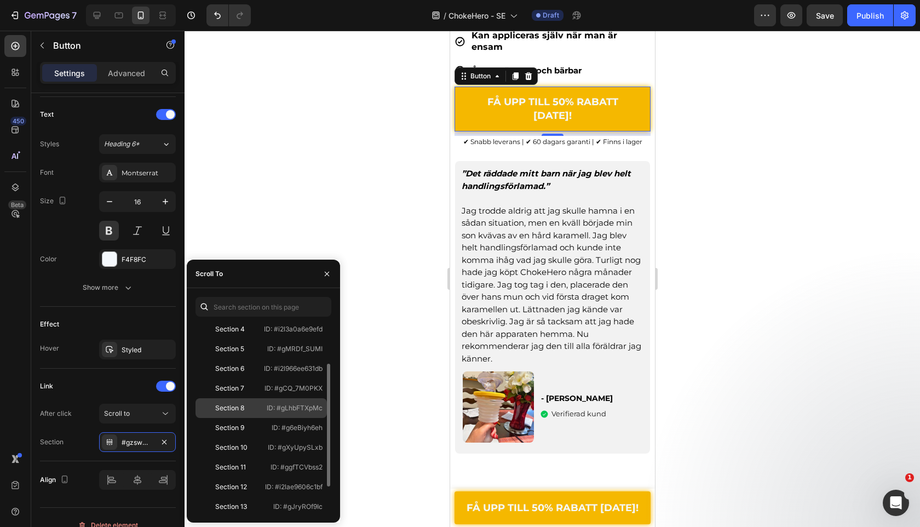
click at [277, 477] on div "Section 11 ID: #ggfTCVbss2" at bounding box center [261, 487] width 131 height 20
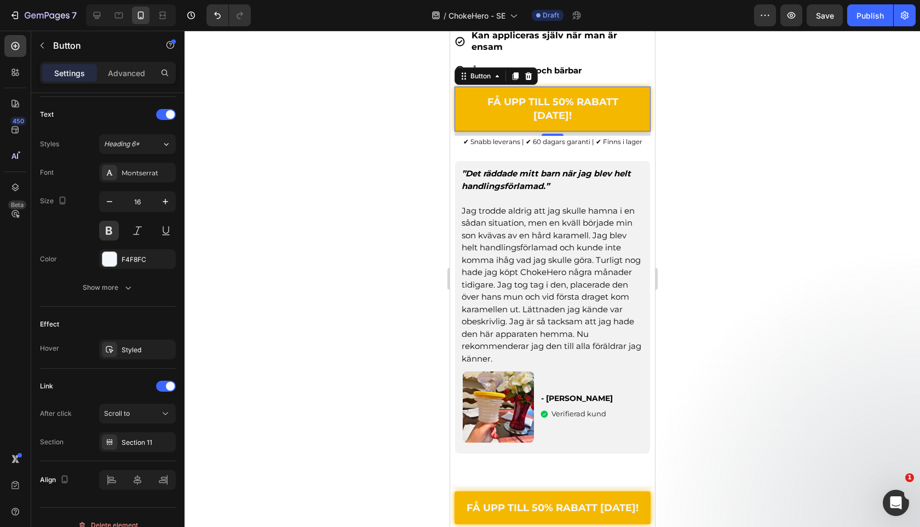
click at [421, 351] on div at bounding box center [553, 279] width 736 height 496
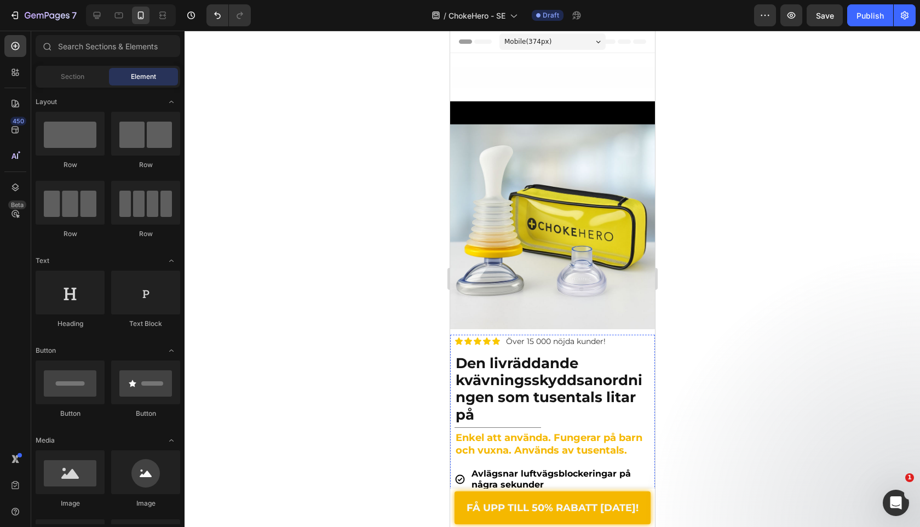
scroll to position [225, 0]
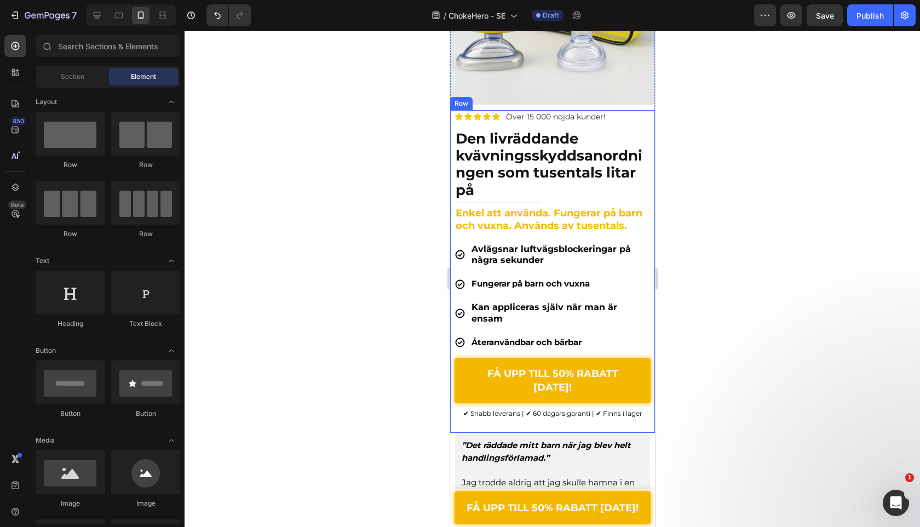
click at [455, 408] on div "Icon Icon Icon Icon Icon Icon List Över 15 000 nöjda kunder! Text Block Row Den…" at bounding box center [552, 271] width 196 height 323
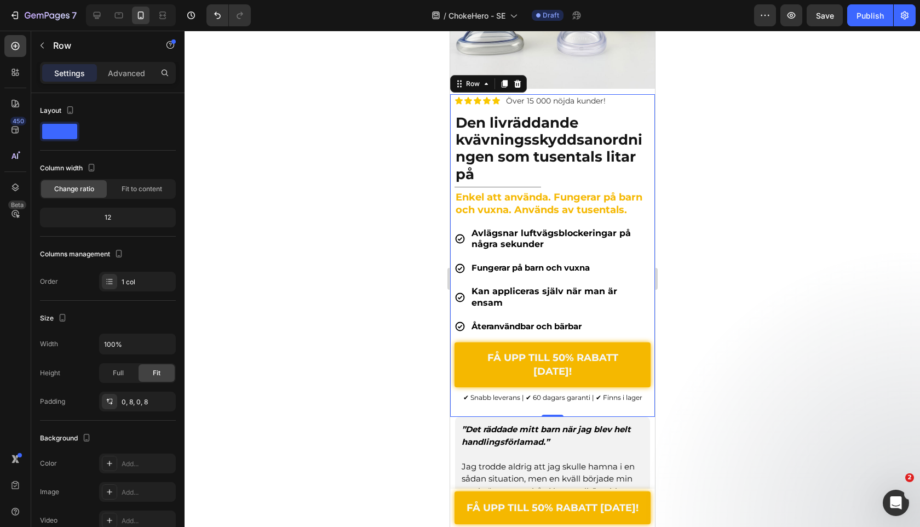
scroll to position [235, 0]
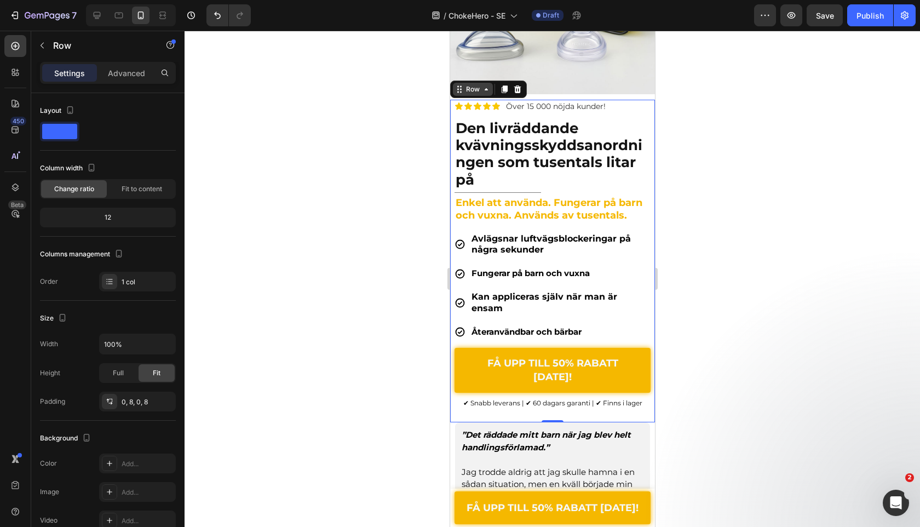
click at [480, 93] on div "Row" at bounding box center [472, 89] width 18 height 10
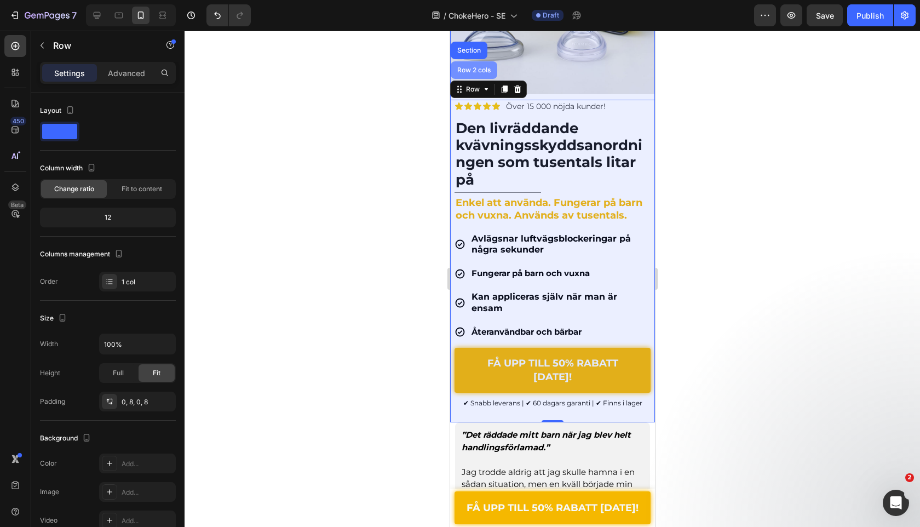
click at [476, 78] on div "Row 2 cols" at bounding box center [473, 70] width 47 height 18
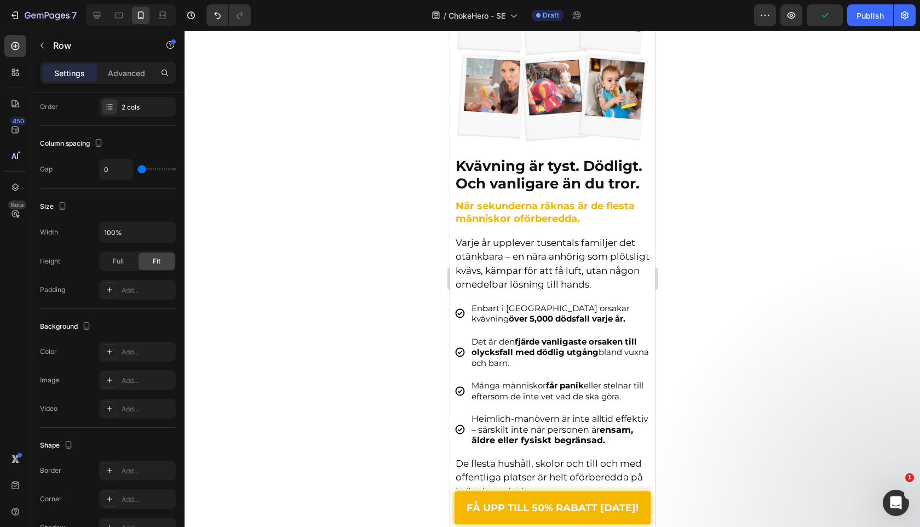
scroll to position [737, 0]
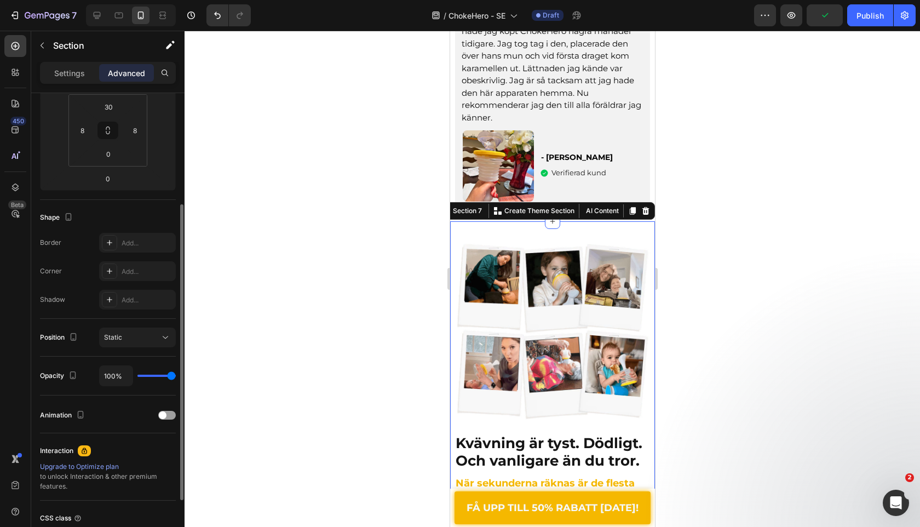
scroll to position [0, 0]
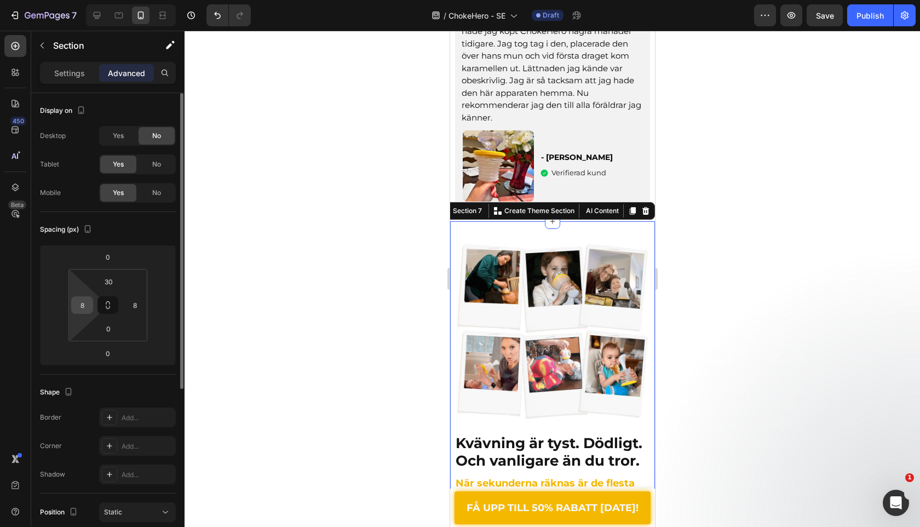
click at [87, 301] on input "8" at bounding box center [82, 305] width 16 height 16
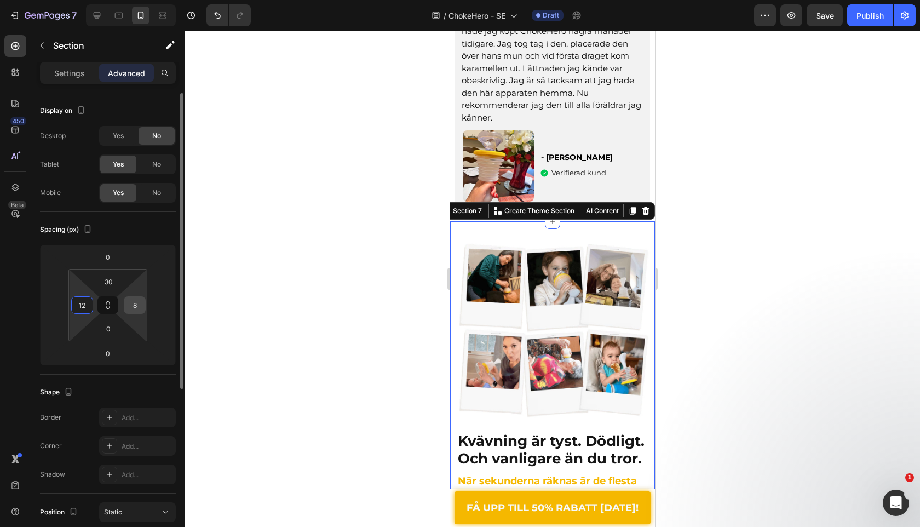
type input "12"
click at [134, 308] on input "8" at bounding box center [135, 305] width 16 height 16
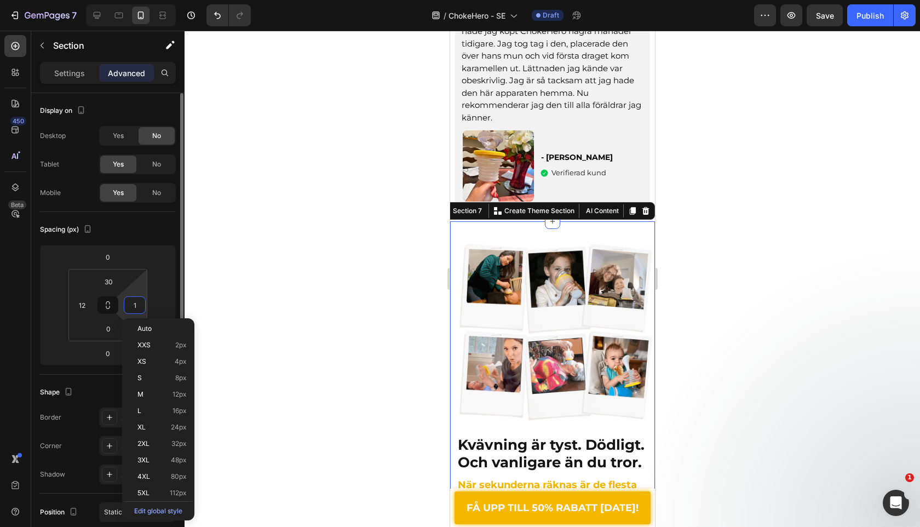
type input "2"
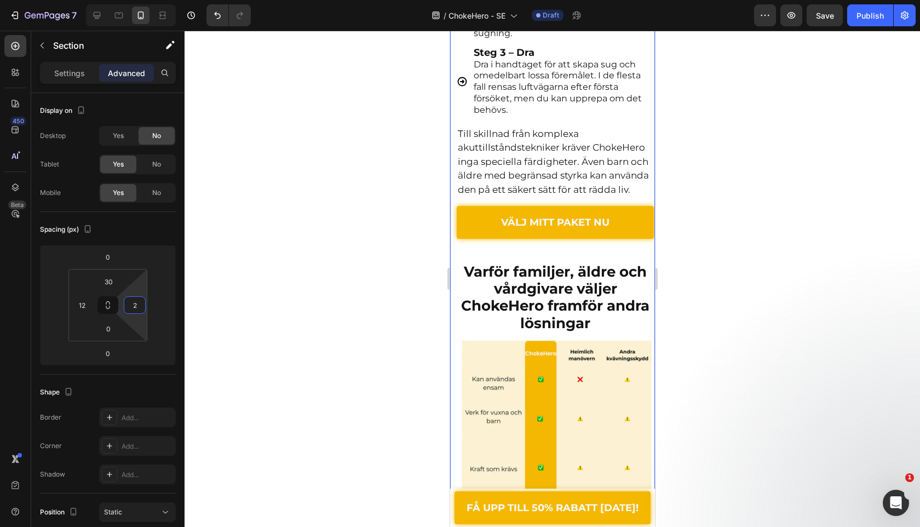
scroll to position [3181, 0]
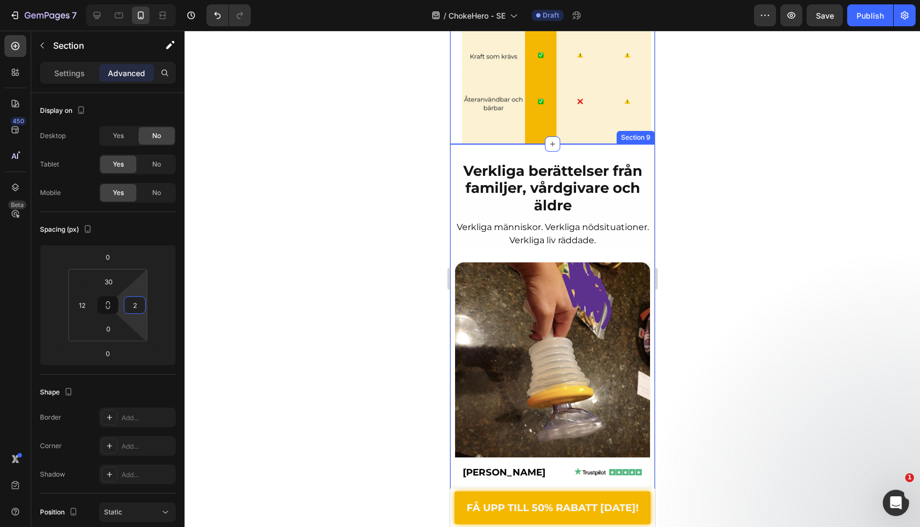
click at [450, 144] on div "Verkliga berättelser från familjer, vårdgivare och äldre Heading Verkliga männi…" at bounding box center [552, 437] width 205 height 587
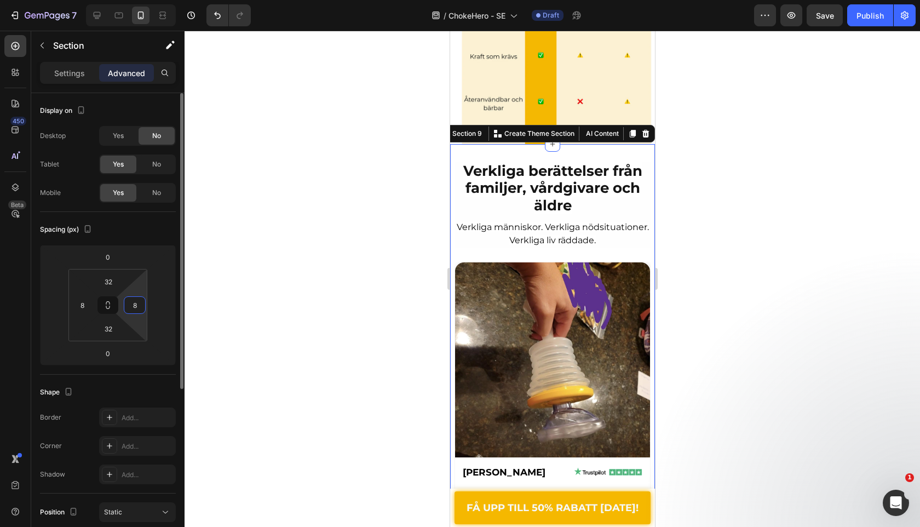
click at [138, 308] on input "8" at bounding box center [135, 305] width 16 height 16
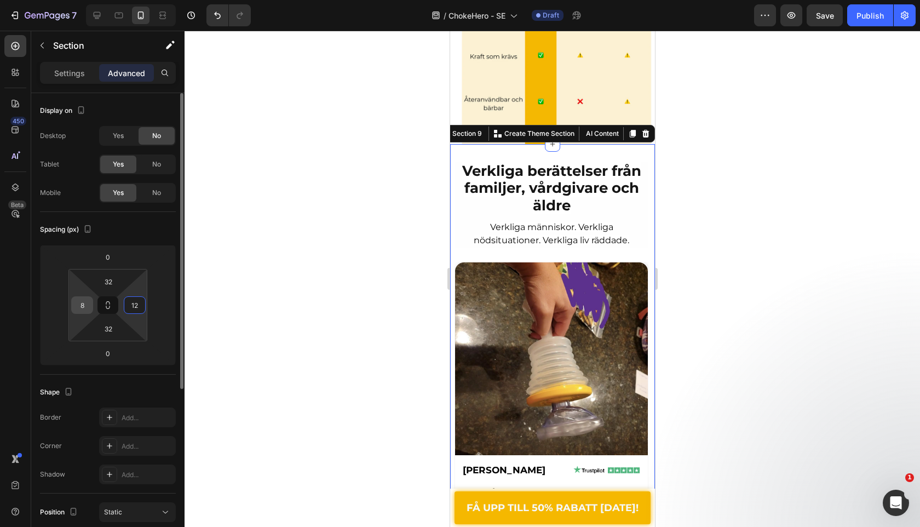
type input "12"
click at [89, 302] on input "8" at bounding box center [82, 305] width 16 height 16
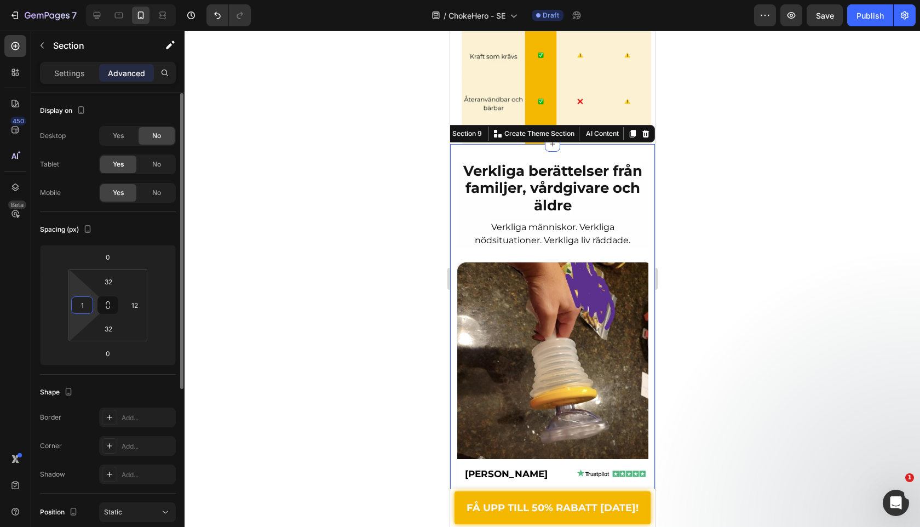
type input "12"
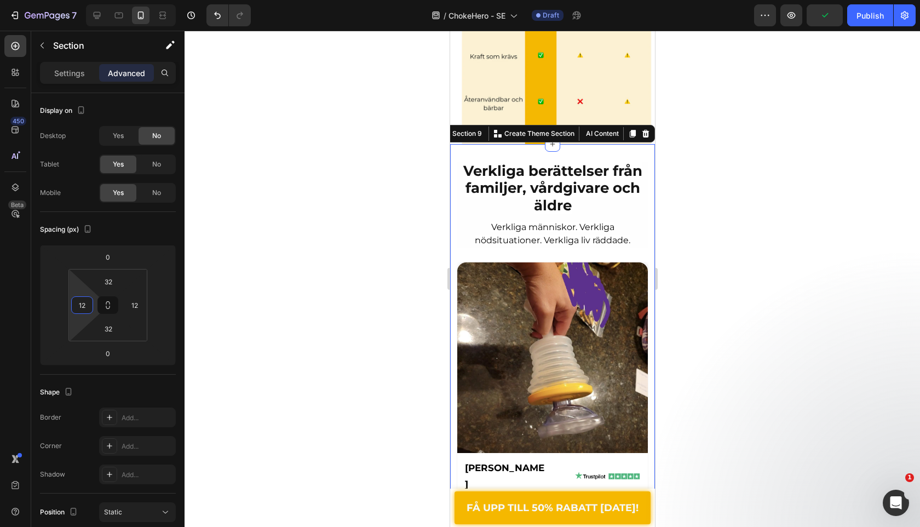
click at [380, 173] on div at bounding box center [553, 279] width 736 height 496
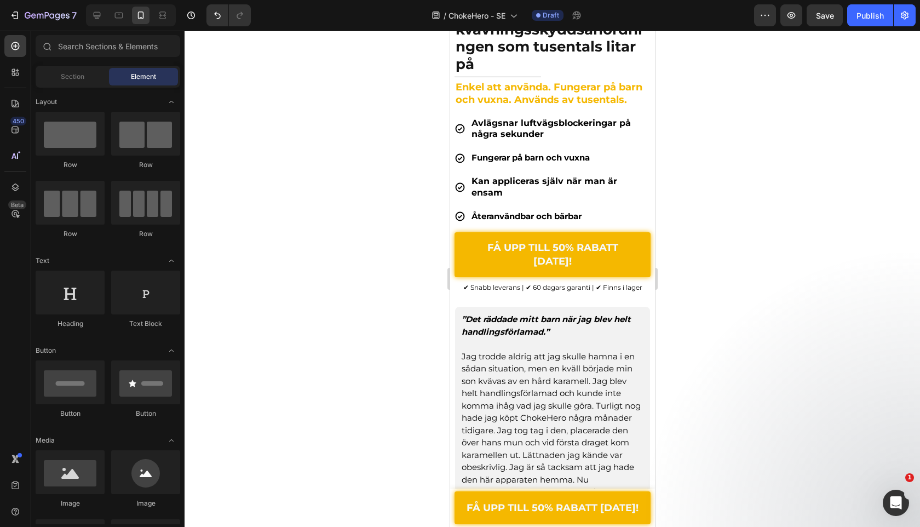
scroll to position [146, 0]
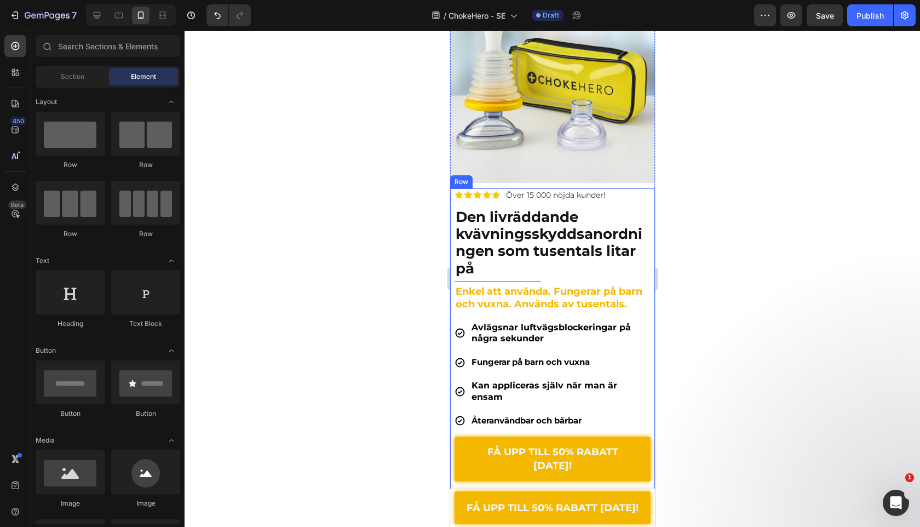
click at [453, 188] on div "Icon Icon Icon Icon Icon Icon List Över 15 000 nöjda kunder! Text Block Row Den…" at bounding box center [552, 349] width 205 height 323
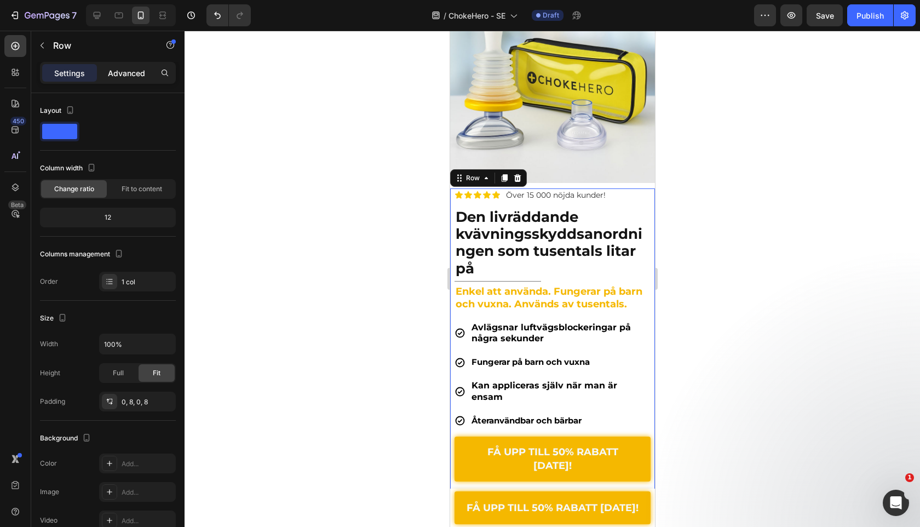
click at [121, 74] on p "Advanced" at bounding box center [126, 73] width 37 height 12
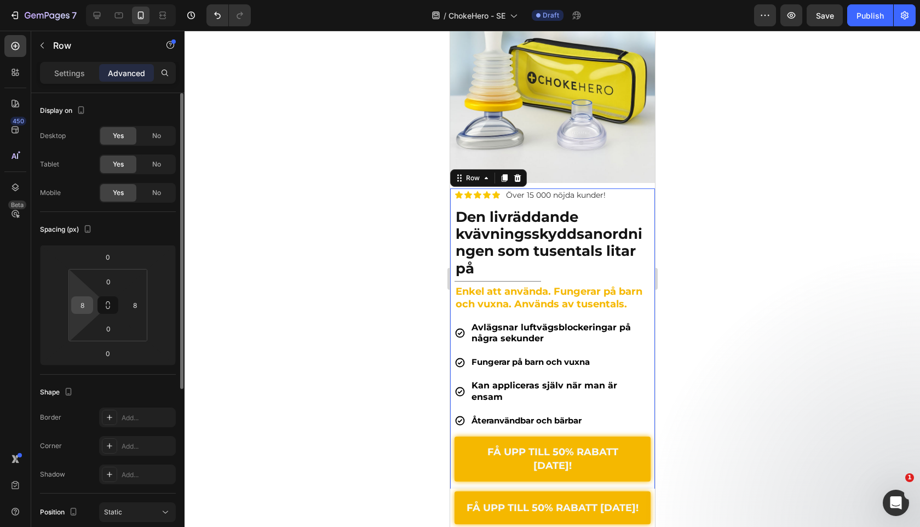
click at [87, 308] on input "8" at bounding box center [82, 305] width 16 height 16
type input "12"
click at [135, 301] on input "8" at bounding box center [135, 305] width 16 height 16
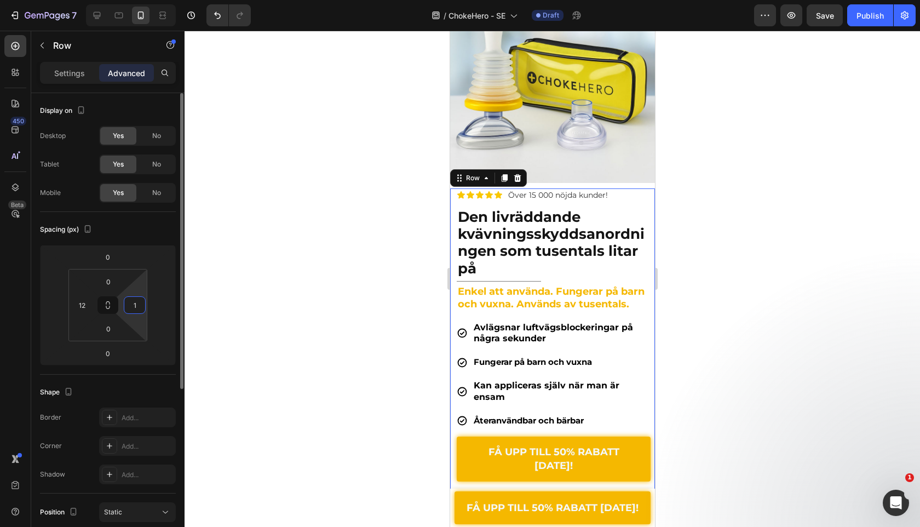
type input "12"
click at [278, 273] on div at bounding box center [553, 279] width 736 height 496
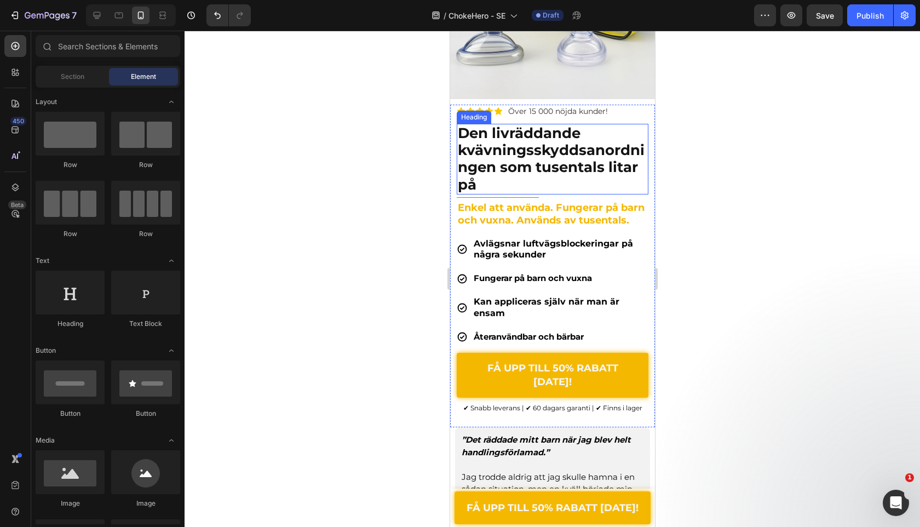
scroll to position [268, 0]
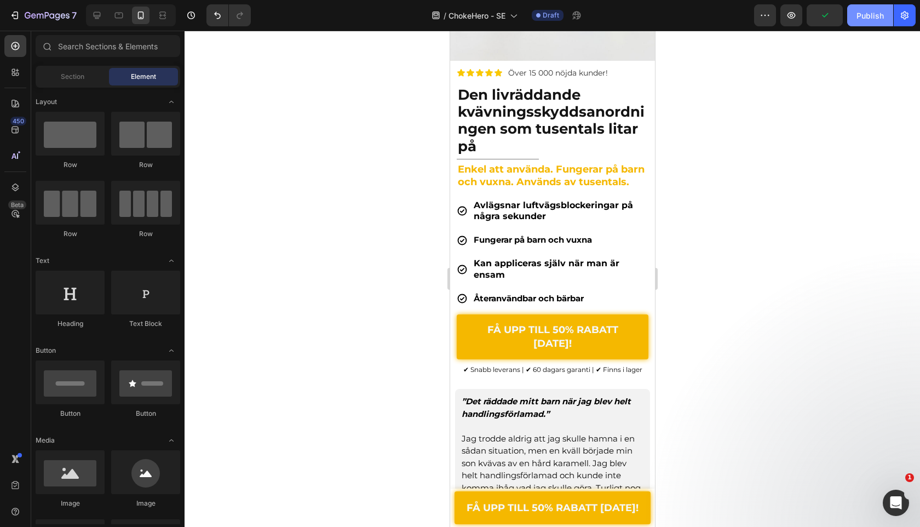
click at [864, 13] on div "Publish" at bounding box center [870, 16] width 27 height 12
click at [897, 16] on button "button" at bounding box center [905, 15] width 22 height 22
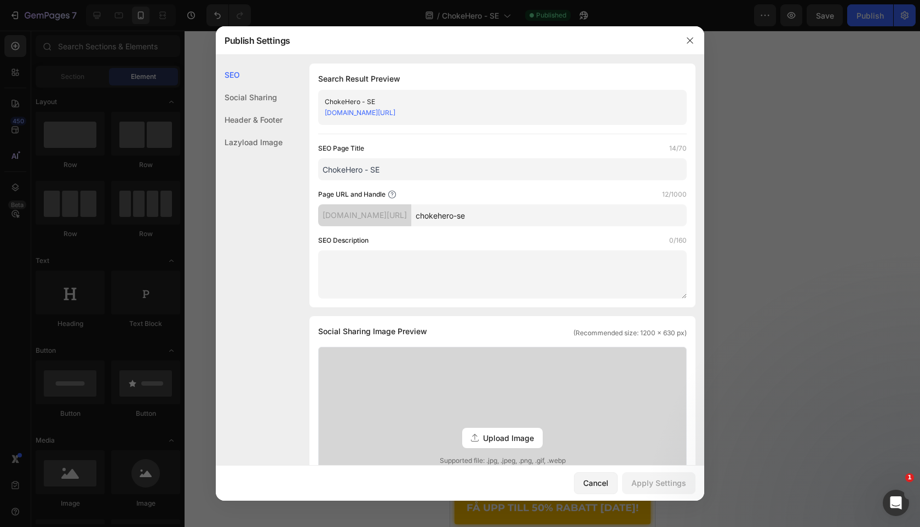
click at [264, 131] on div "Header & Footer" at bounding box center [249, 142] width 67 height 22
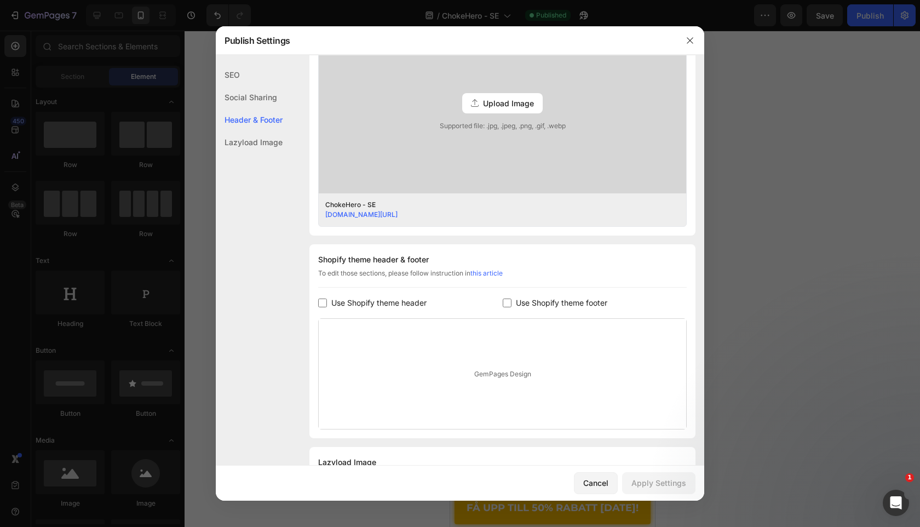
scroll to position [388, 0]
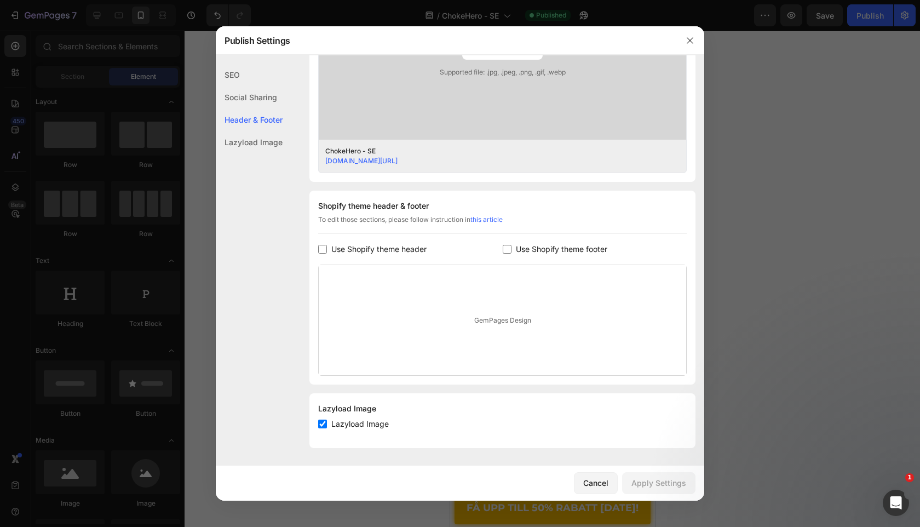
click at [411, 239] on div "Shopify theme header & footer To edit those sections, please follow instruction…" at bounding box center [503, 288] width 386 height 194
click at [411, 244] on span "Use Shopify theme header" at bounding box center [378, 249] width 95 height 13
checkbox input "true"
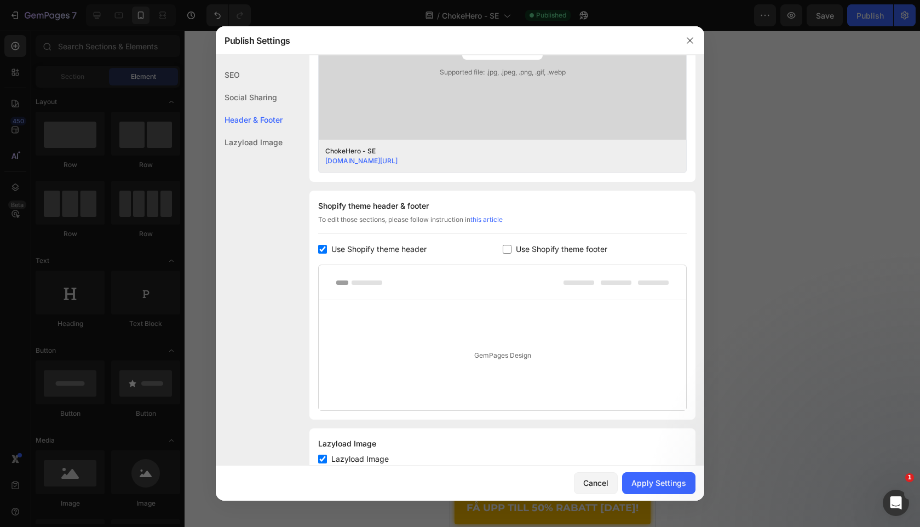
click at [537, 266] on div at bounding box center [503, 282] width 368 height 35
click at [537, 256] on div "Shopify theme header & footer To edit those sections, please follow instruction…" at bounding box center [503, 305] width 386 height 229
click at [540, 249] on span "Use Shopify theme footer" at bounding box center [561, 249] width 91 height 13
checkbox input "true"
click at [654, 471] on div "Cancel Apply Settings" at bounding box center [460, 483] width 489 height 35
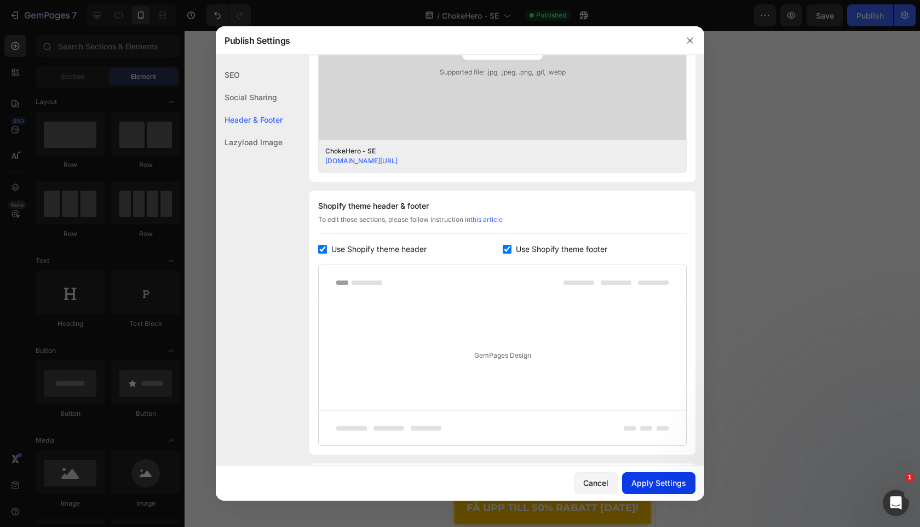
click at [657, 480] on div "Apply Settings" at bounding box center [659, 483] width 55 height 12
click at [511, 242] on div "Shopify theme header & footer To edit those sections, please follow instruction…" at bounding box center [503, 323] width 386 height 264
click at [409, 251] on span "Use Shopify theme header" at bounding box center [378, 249] width 95 height 13
checkbox input "false"
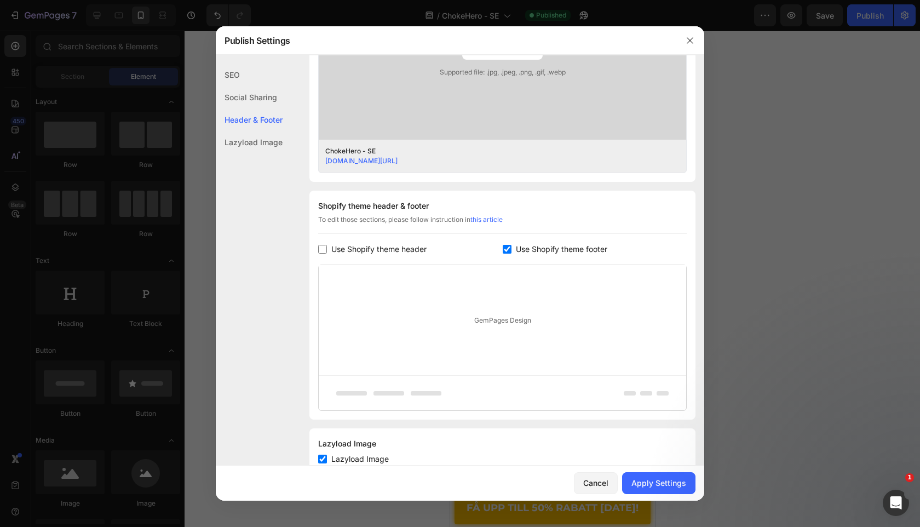
click at [529, 251] on span "Use Shopify theme footer" at bounding box center [561, 249] width 91 height 13
checkbox input "false"
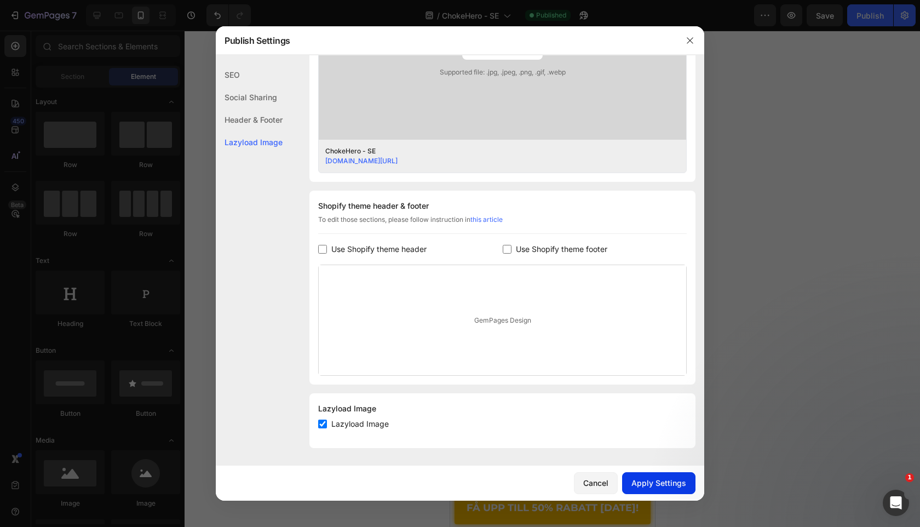
click at [654, 486] on div "Apply Settings" at bounding box center [659, 483] width 55 height 12
click at [694, 34] on button "button" at bounding box center [691, 41] width 18 height 18
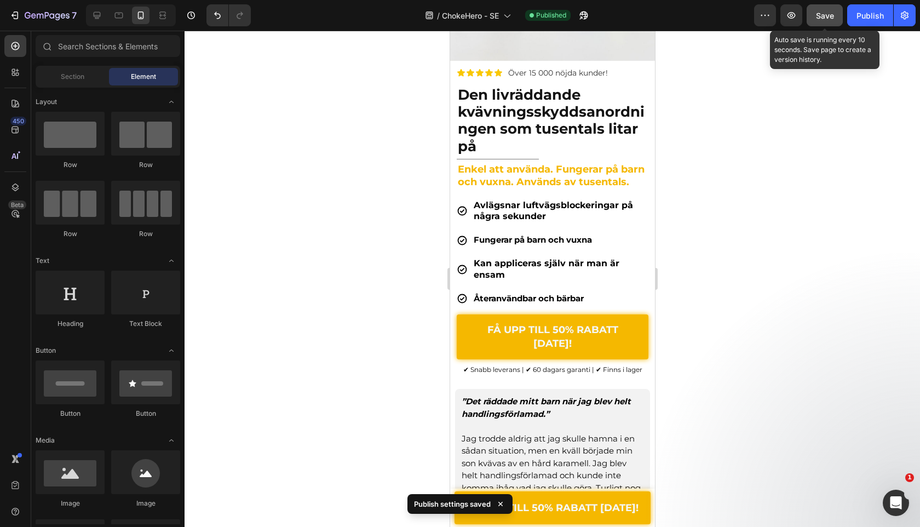
click at [831, 12] on span "Save" at bounding box center [825, 15] width 18 height 9
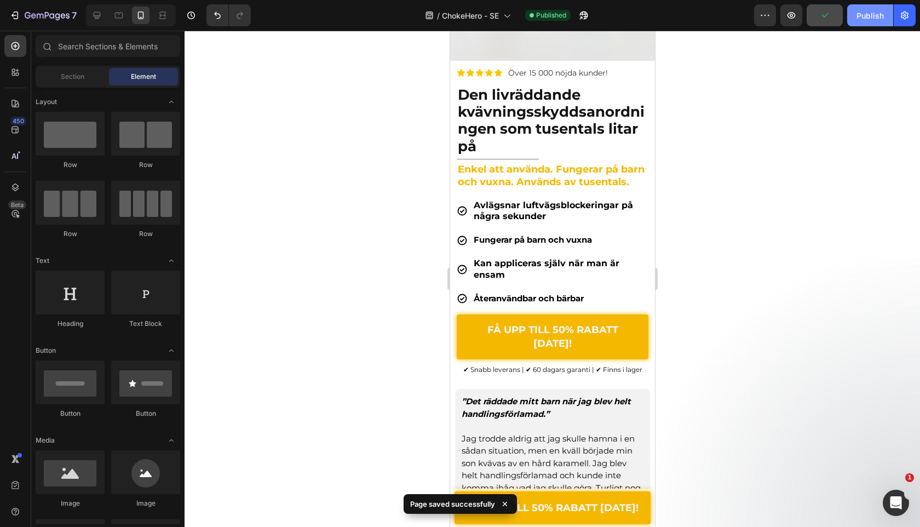
click at [854, 24] on button "Publish" at bounding box center [871, 15] width 46 height 22
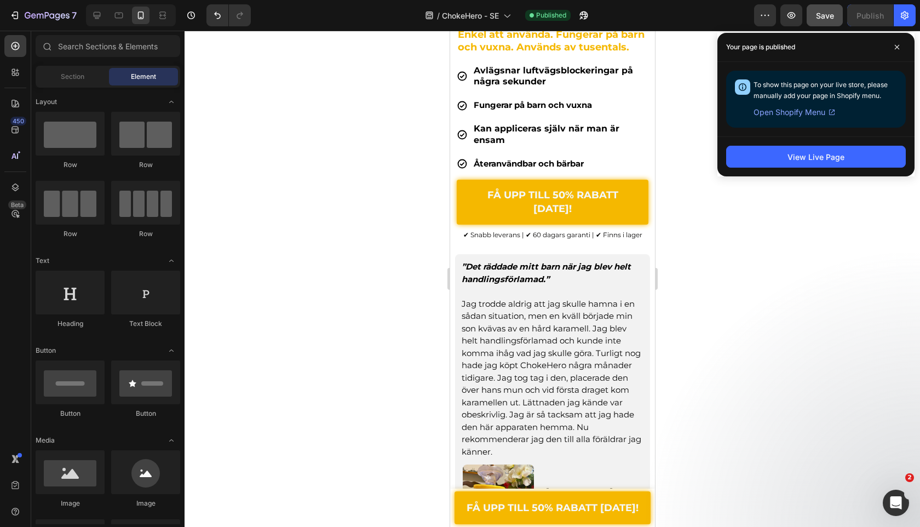
scroll to position [841, 0]
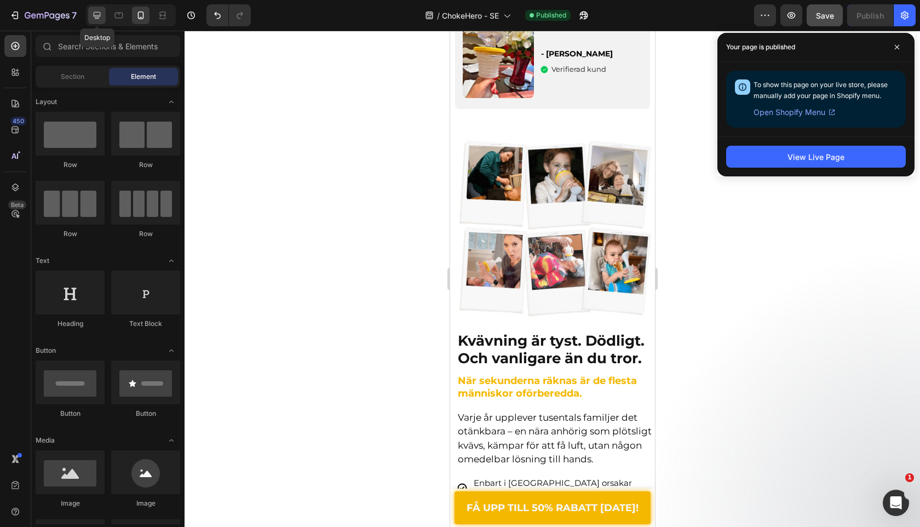
click at [98, 13] on icon at bounding box center [96, 15] width 11 height 11
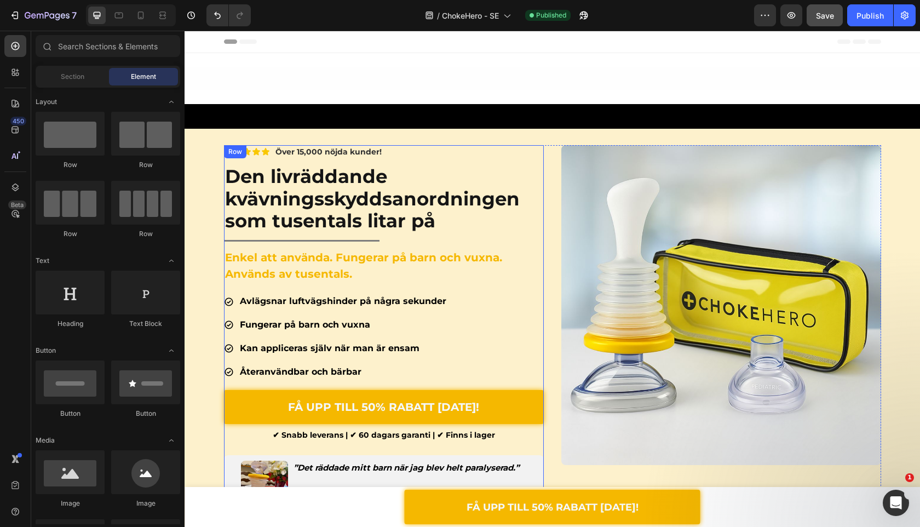
scroll to position [226, 0]
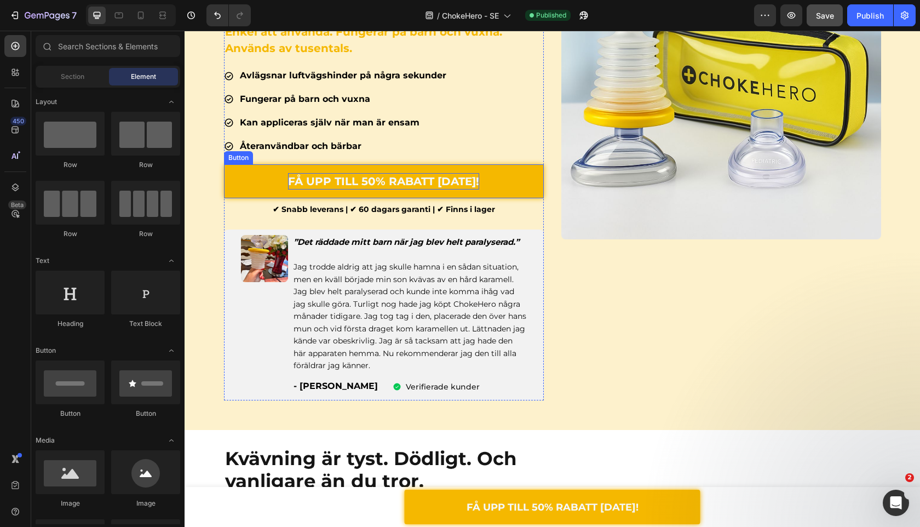
click at [326, 182] on strong "FÅ UPP TILL 50% RABATT [DATE]!" at bounding box center [383, 181] width 191 height 13
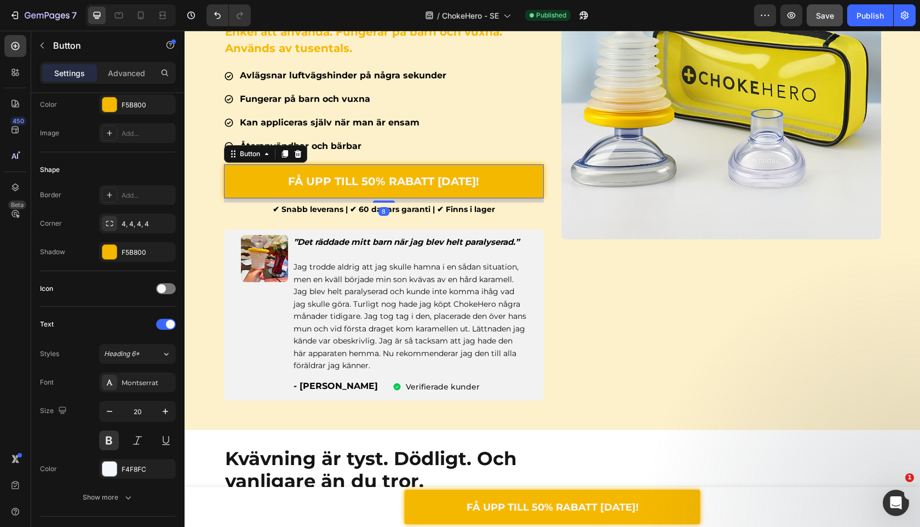
scroll to position [377, 0]
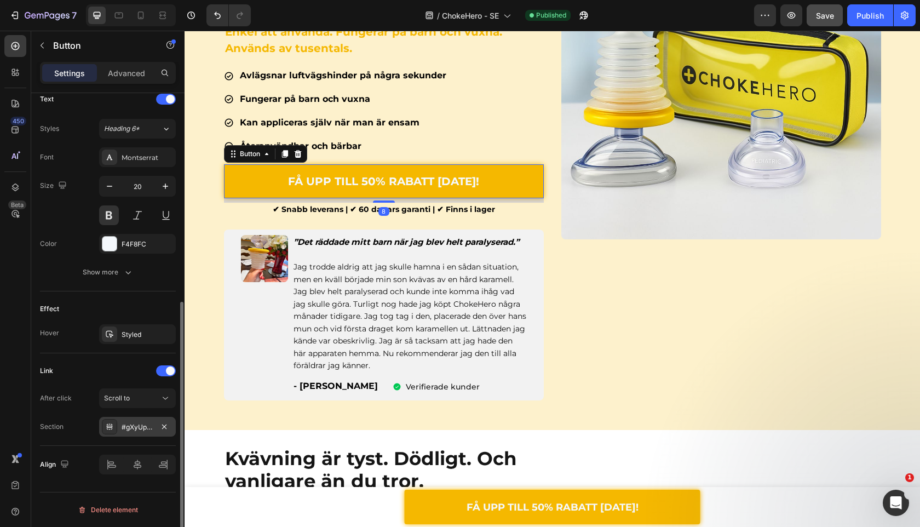
click at [124, 430] on div "#gXyUpySLxb" at bounding box center [138, 427] width 32 height 10
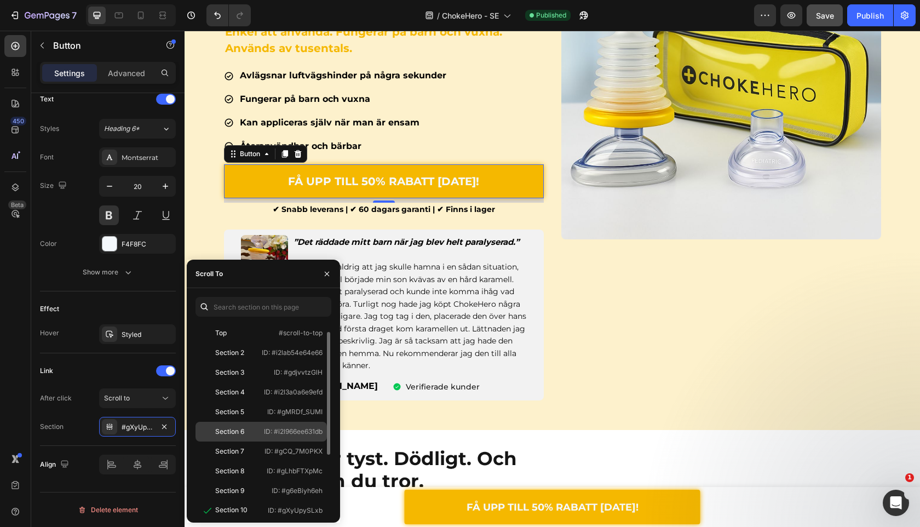
scroll to position [32, 0]
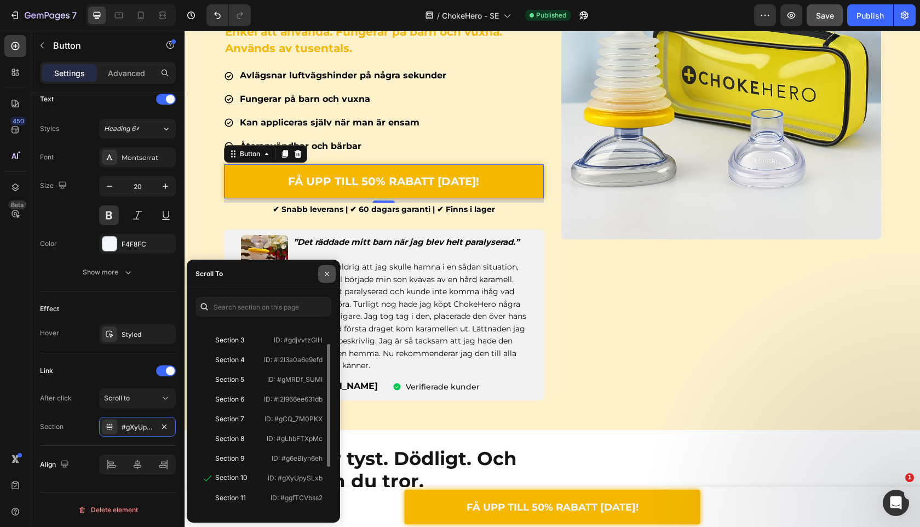
click at [327, 276] on icon "button" at bounding box center [327, 274] width 9 height 9
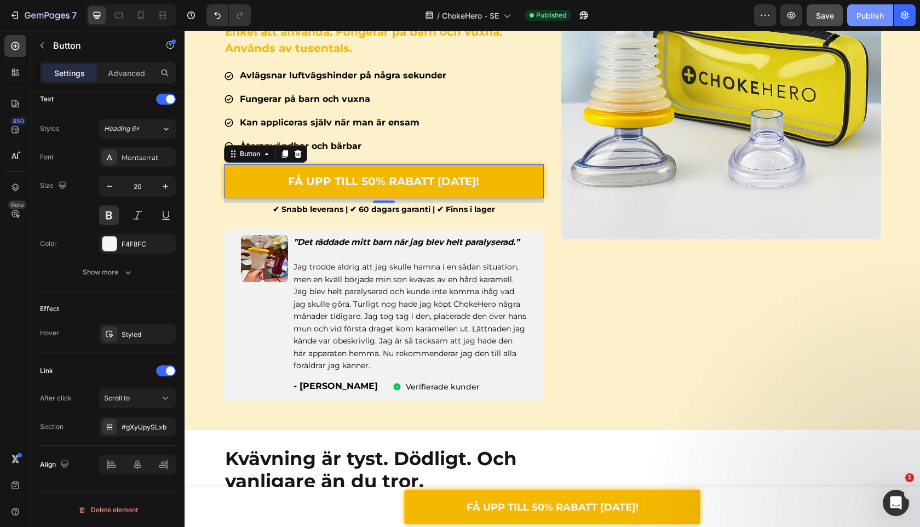
click at [871, 25] on button "Publish" at bounding box center [871, 15] width 46 height 22
